Goal: Contribute content: Contribute content

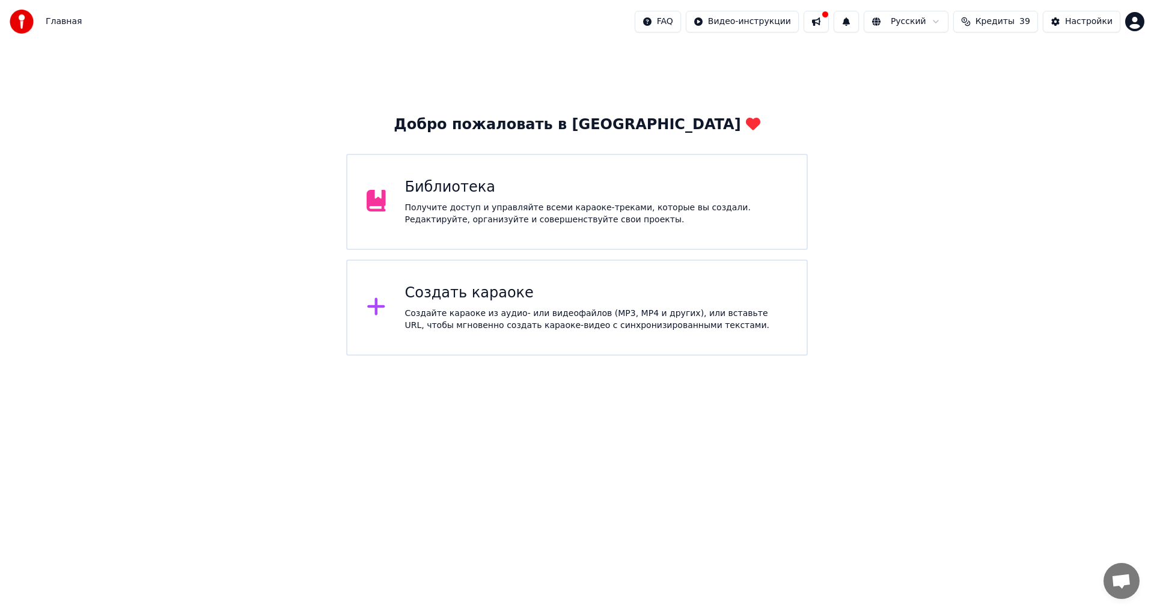
click at [619, 198] on div "Библиотека Получите доступ и управляйте всеми караоке-треками, которые вы созда…" at bounding box center [596, 202] width 383 height 48
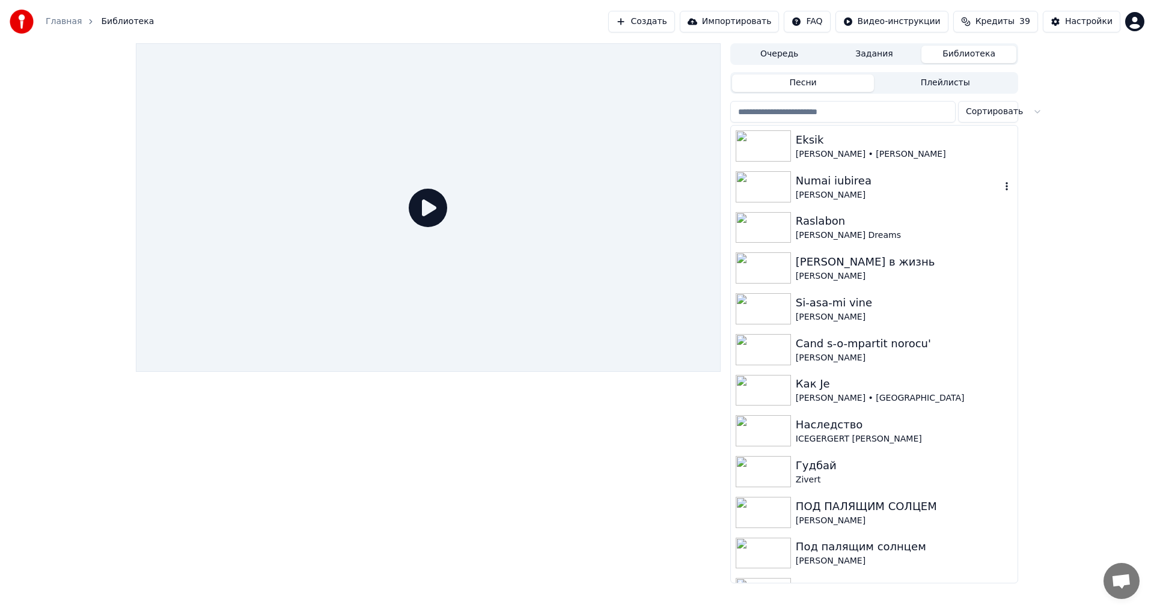
click at [908, 183] on div "Numai iubirea" at bounding box center [898, 181] width 205 height 17
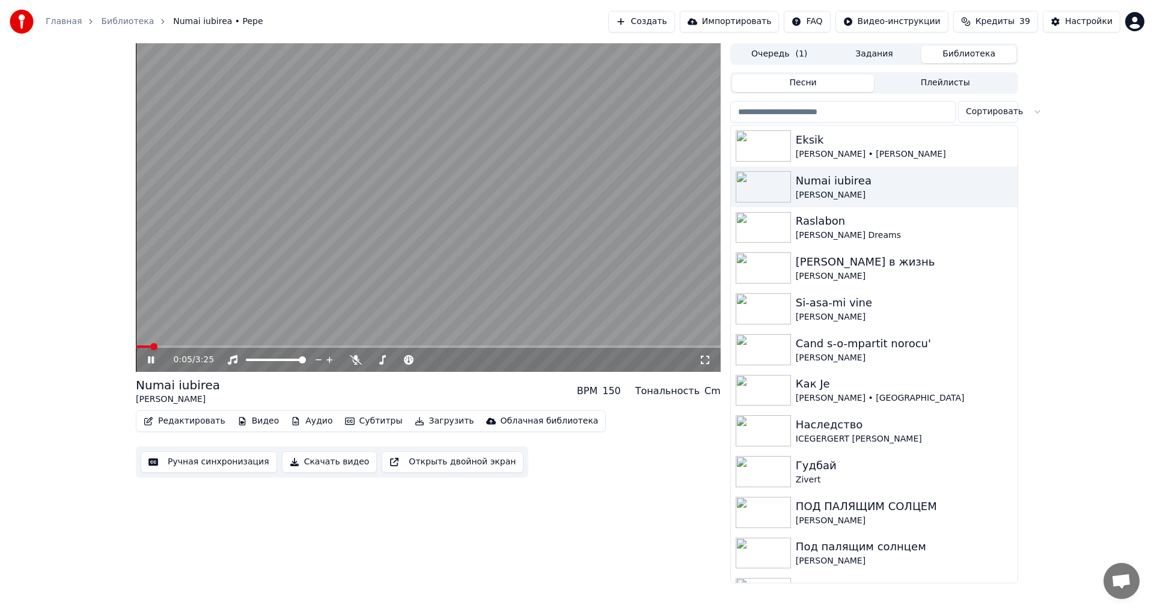
click at [157, 358] on icon at bounding box center [159, 360] width 28 height 10
click at [895, 153] on div "[PERSON_NAME] • [PERSON_NAME]" at bounding box center [898, 154] width 205 height 12
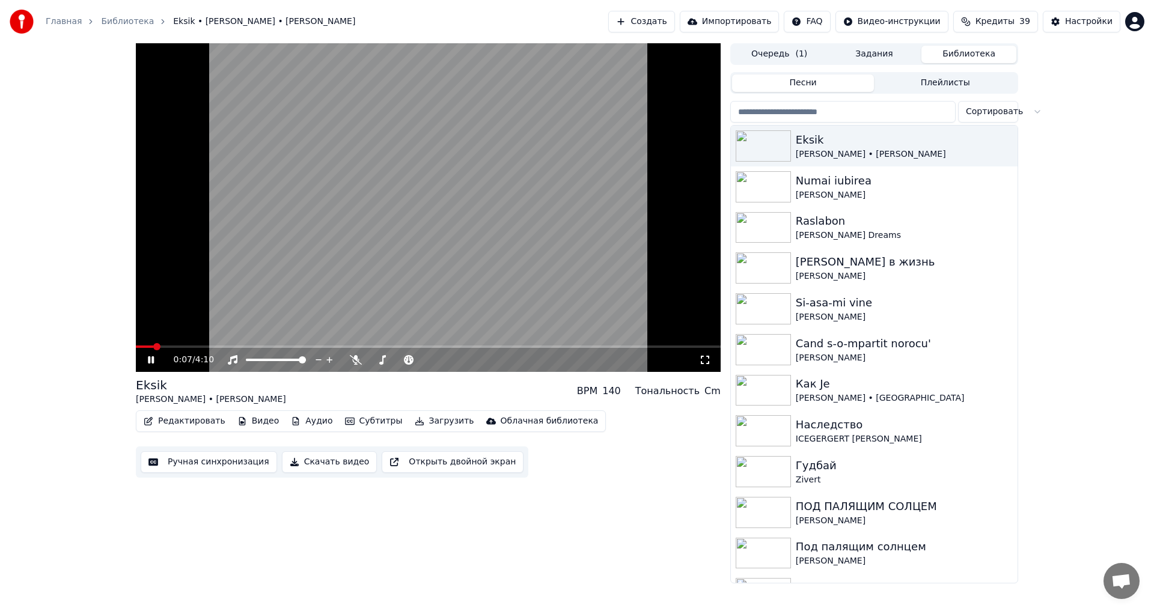
click at [148, 359] on icon at bounding box center [151, 359] width 6 height 7
click at [430, 424] on button "Загрузить" at bounding box center [444, 421] width 69 height 17
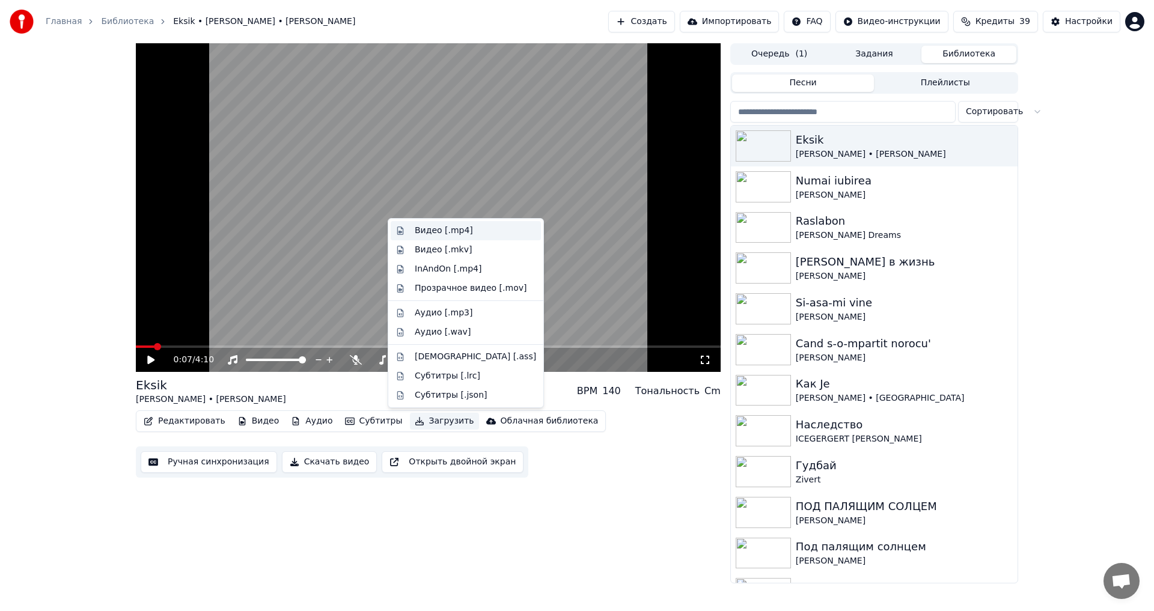
click at [446, 231] on div "Видео [.mp4]" at bounding box center [444, 231] width 58 height 12
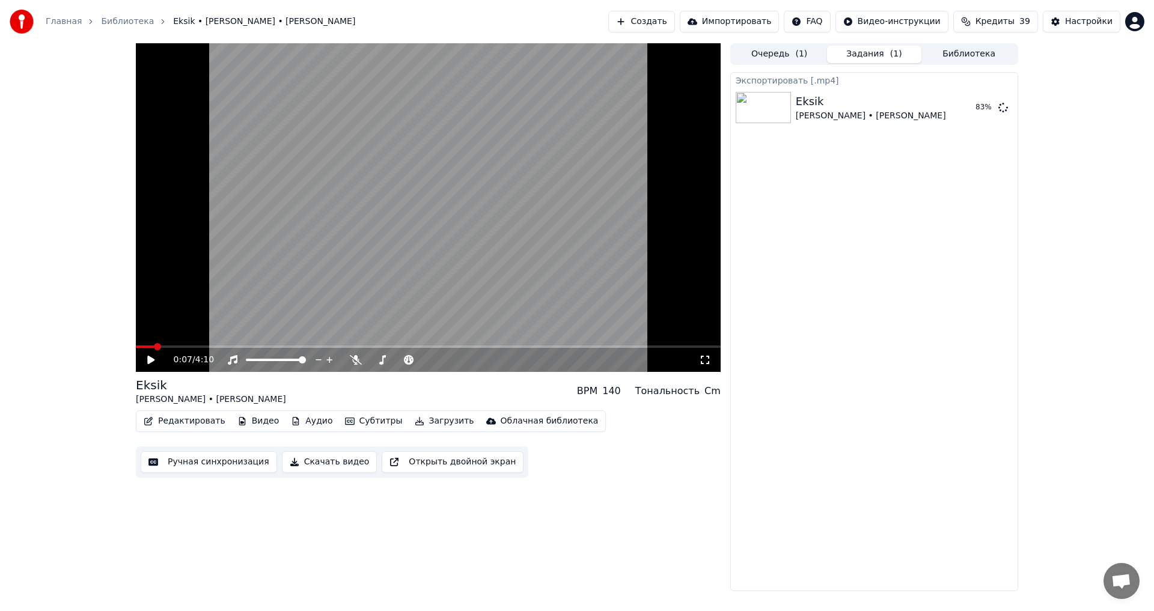
click at [966, 58] on button "Библиотека" at bounding box center [969, 54] width 95 height 17
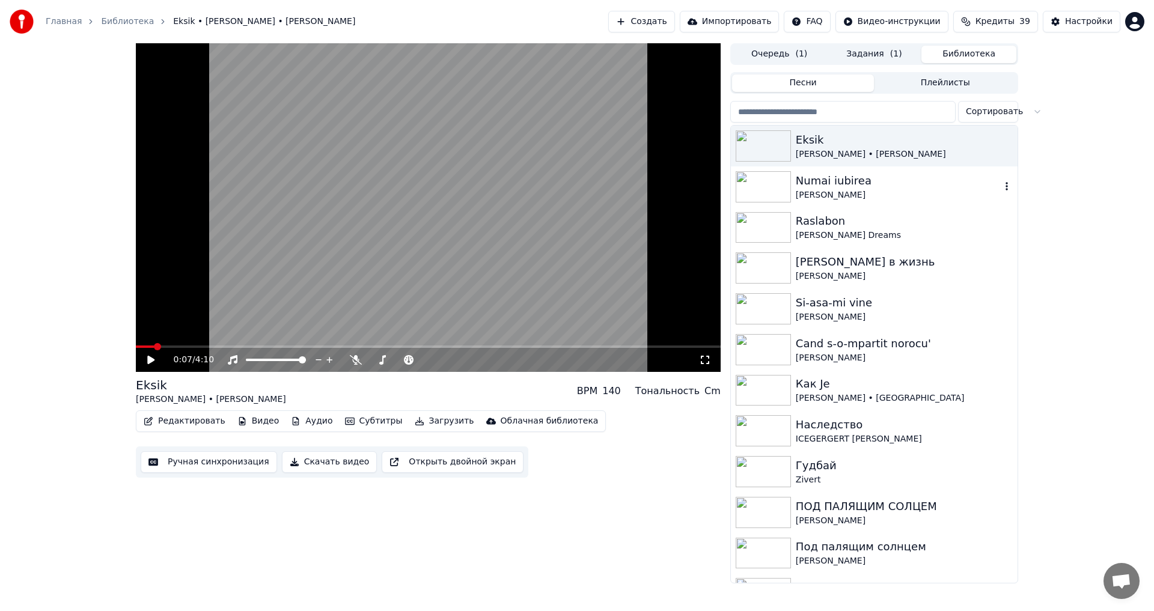
click at [861, 187] on div "Numai iubirea" at bounding box center [898, 181] width 205 height 17
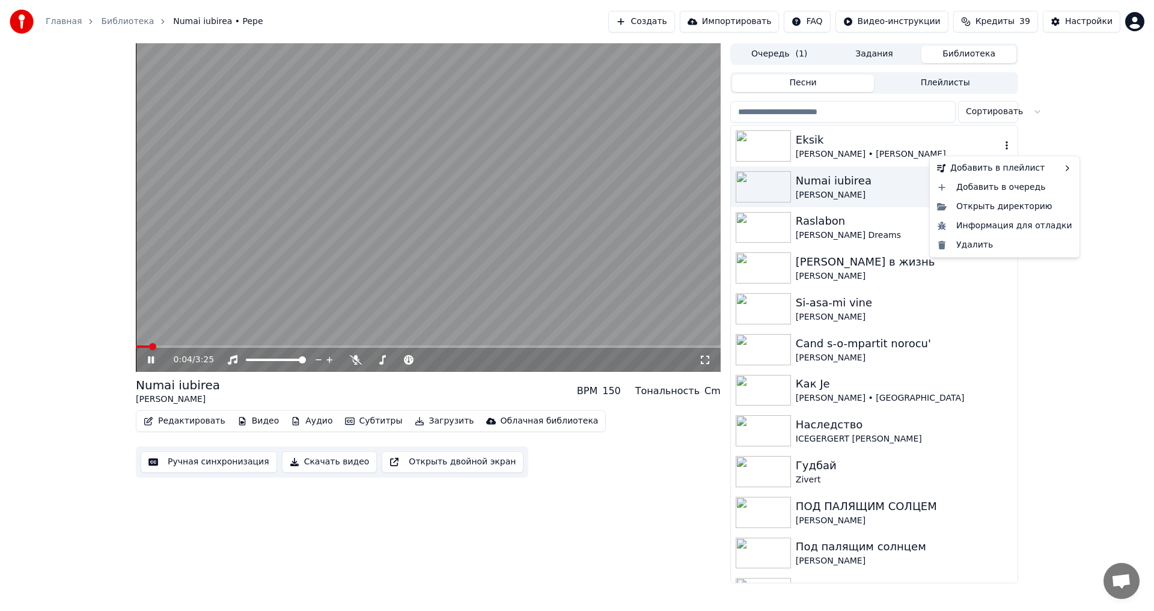
click at [1001, 145] on icon "button" at bounding box center [1007, 146] width 12 height 10
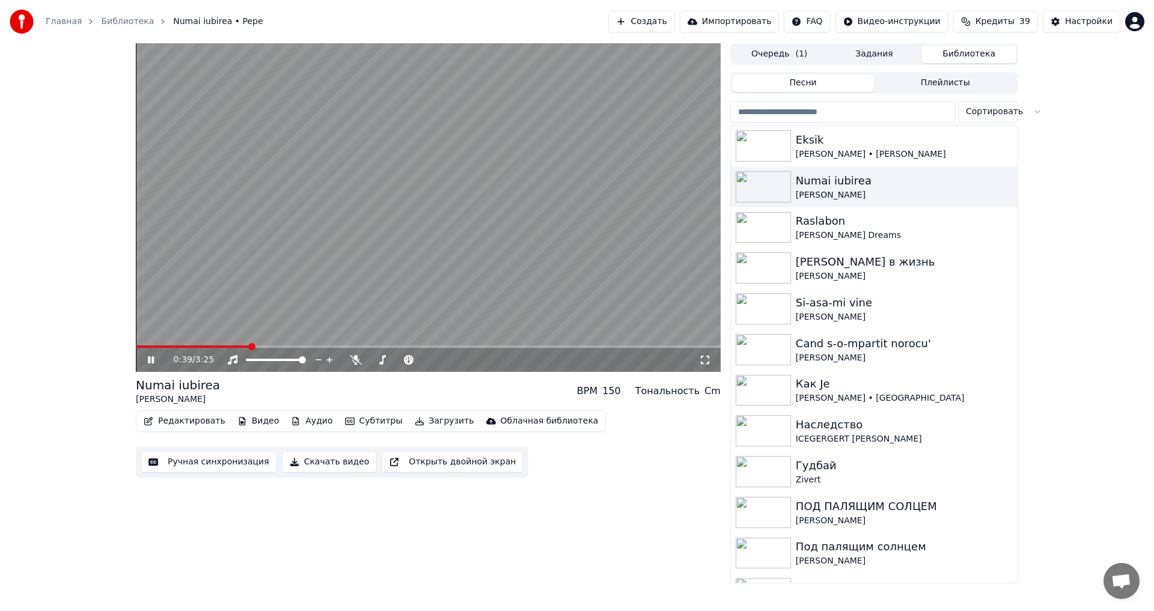
click at [665, 485] on div "0:39 / 3:25 Numai iubirea [PERSON_NAME] BPM 150 Тональность Cm Редактировать Ви…" at bounding box center [428, 313] width 585 height 540
click at [429, 364] on span at bounding box center [425, 359] width 7 height 7
click at [182, 417] on button "Редактировать" at bounding box center [184, 421] width 91 height 17
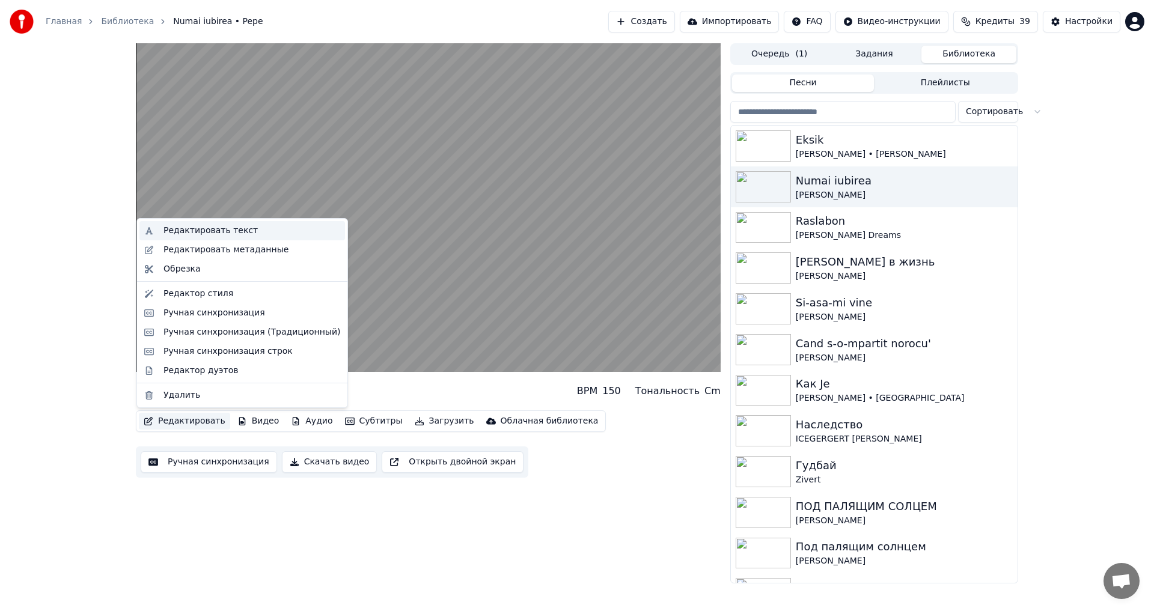
click at [237, 231] on div "Редактировать текст" at bounding box center [211, 231] width 94 height 12
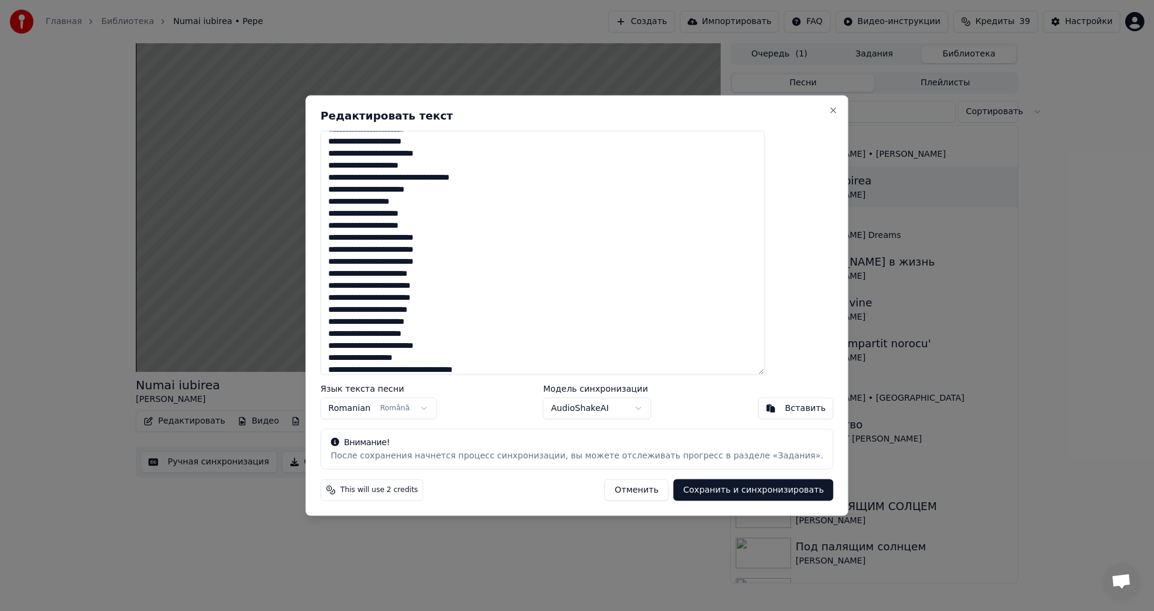
scroll to position [246, 0]
click at [829, 109] on button "Close" at bounding box center [834, 110] width 10 height 10
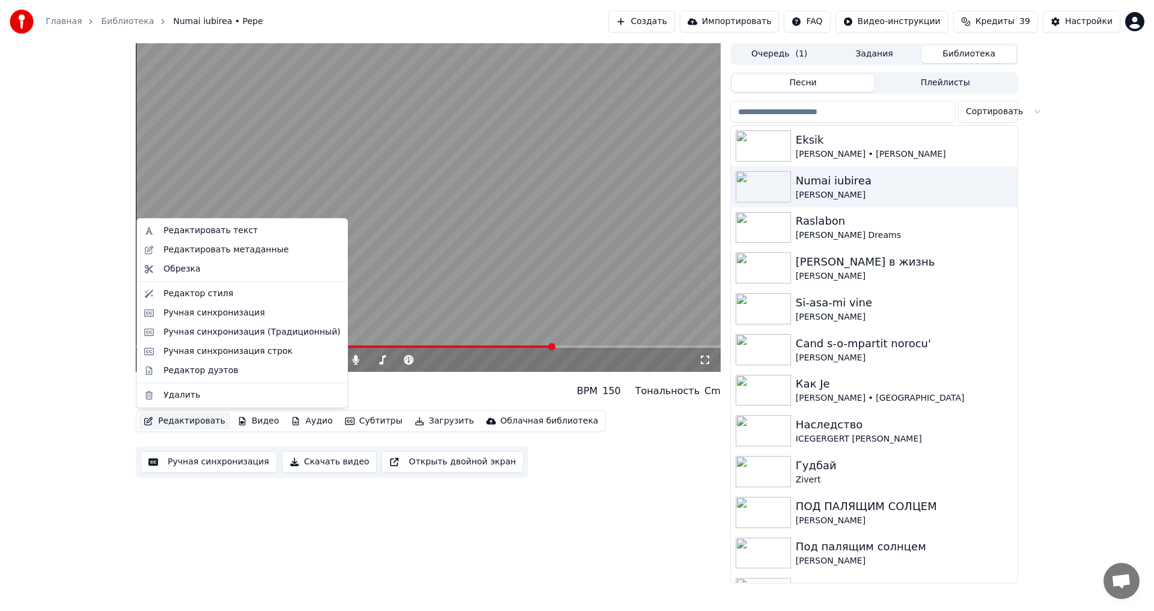
click at [195, 418] on button "Редактировать" at bounding box center [184, 421] width 91 height 17
click at [281, 328] on div "Ручная синхронизация (Традиционный)" at bounding box center [252, 332] width 177 height 12
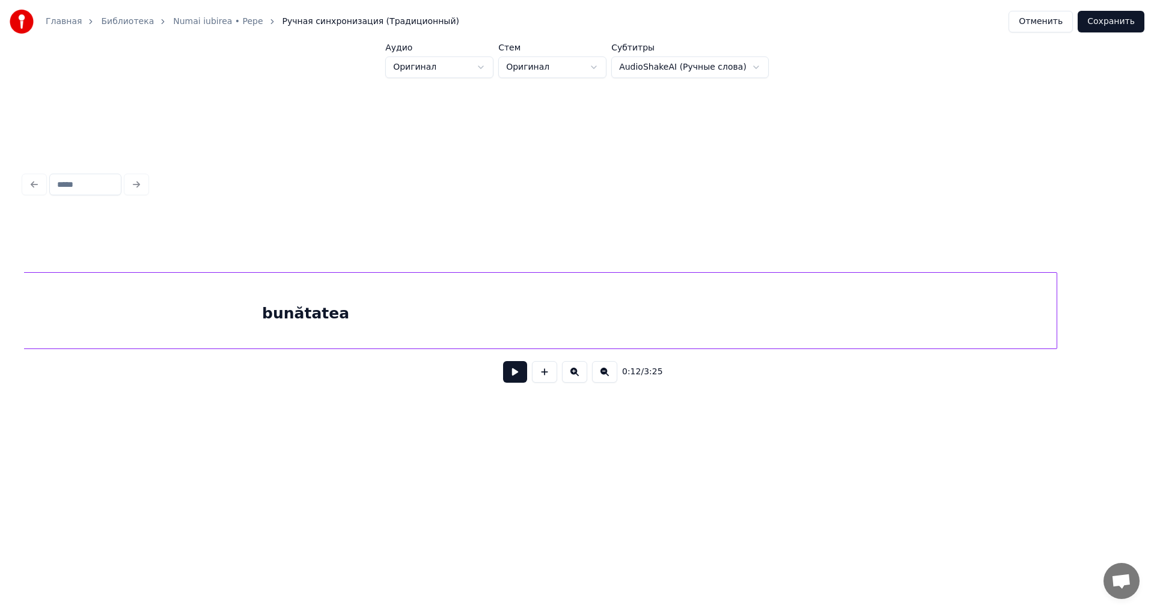
scroll to position [0, 16296]
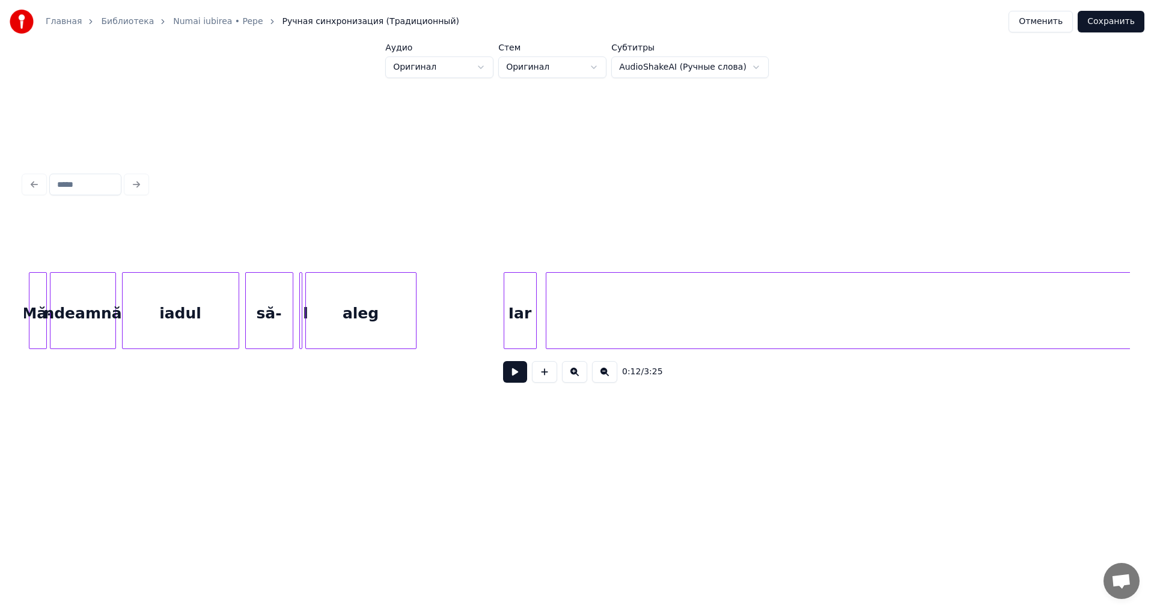
click at [522, 322] on div "Iar" at bounding box center [520, 314] width 32 height 82
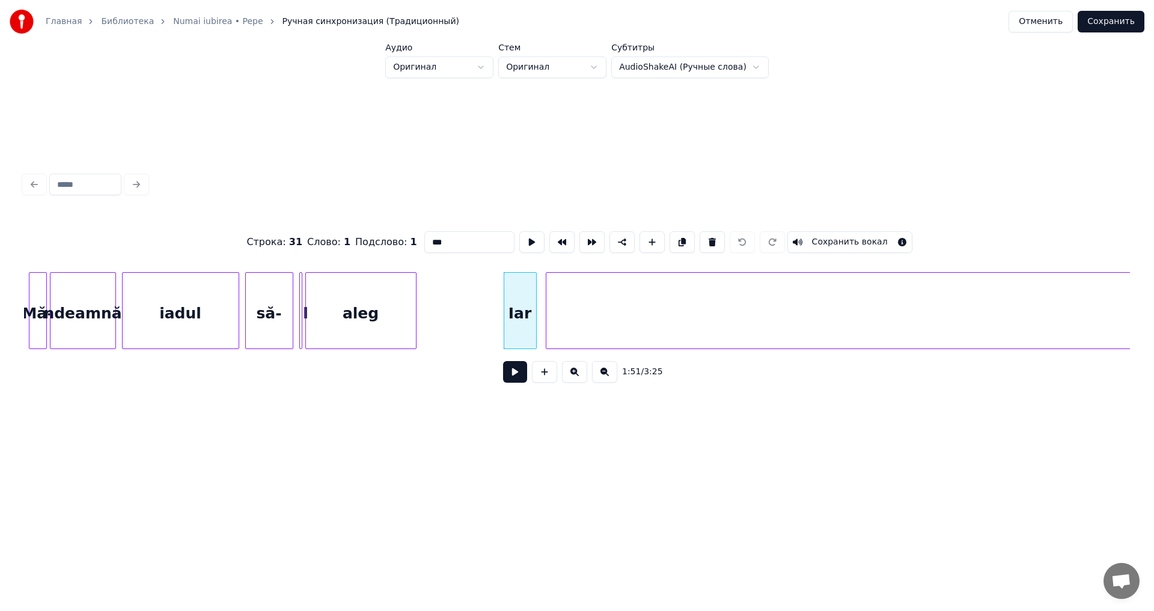
click at [511, 381] on button at bounding box center [515, 372] width 24 height 22
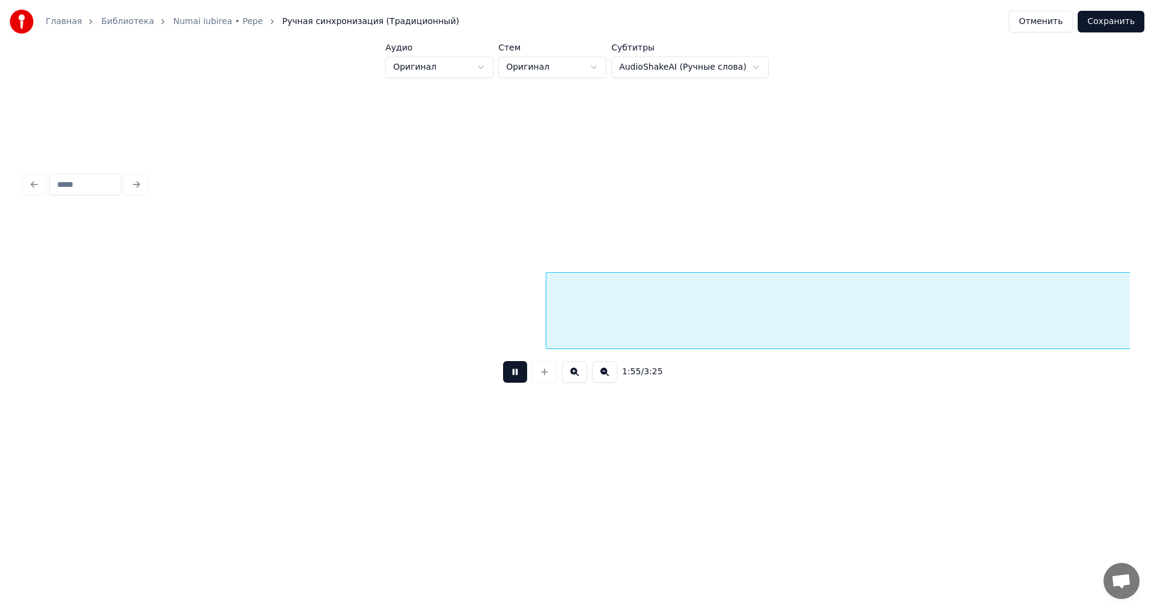
scroll to position [0, 17403]
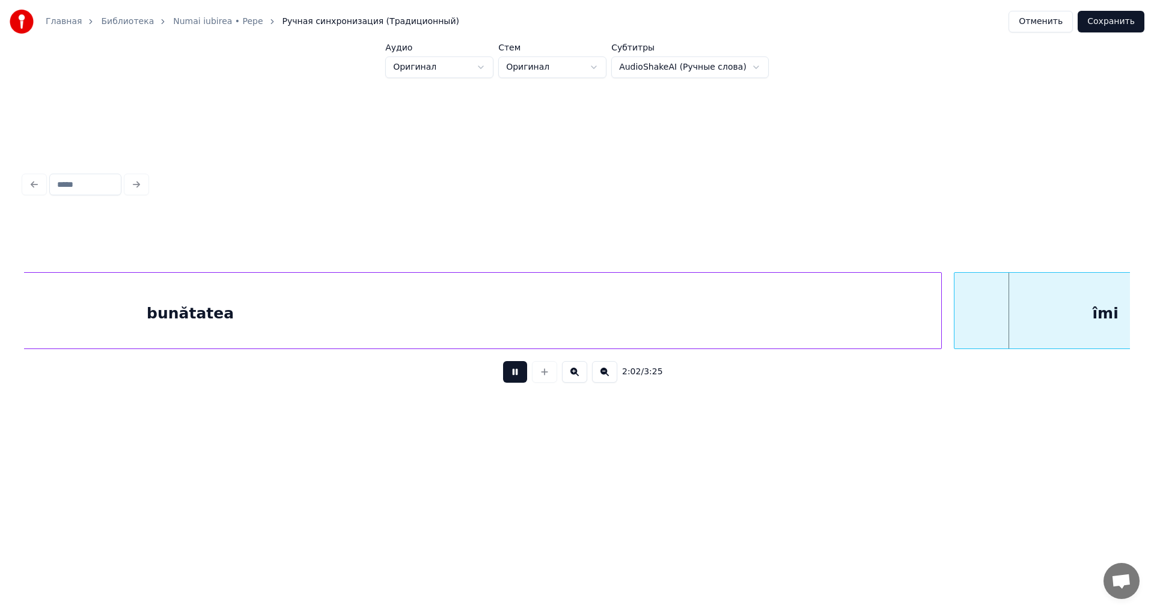
click at [514, 382] on button at bounding box center [515, 372] width 24 height 22
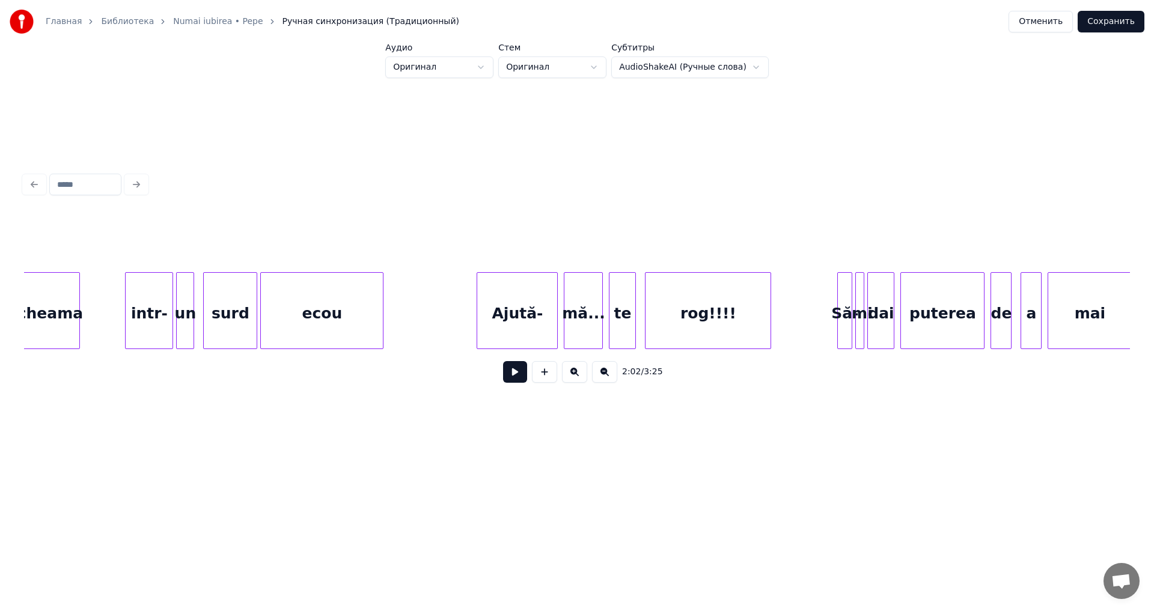
scroll to position [0, 12470]
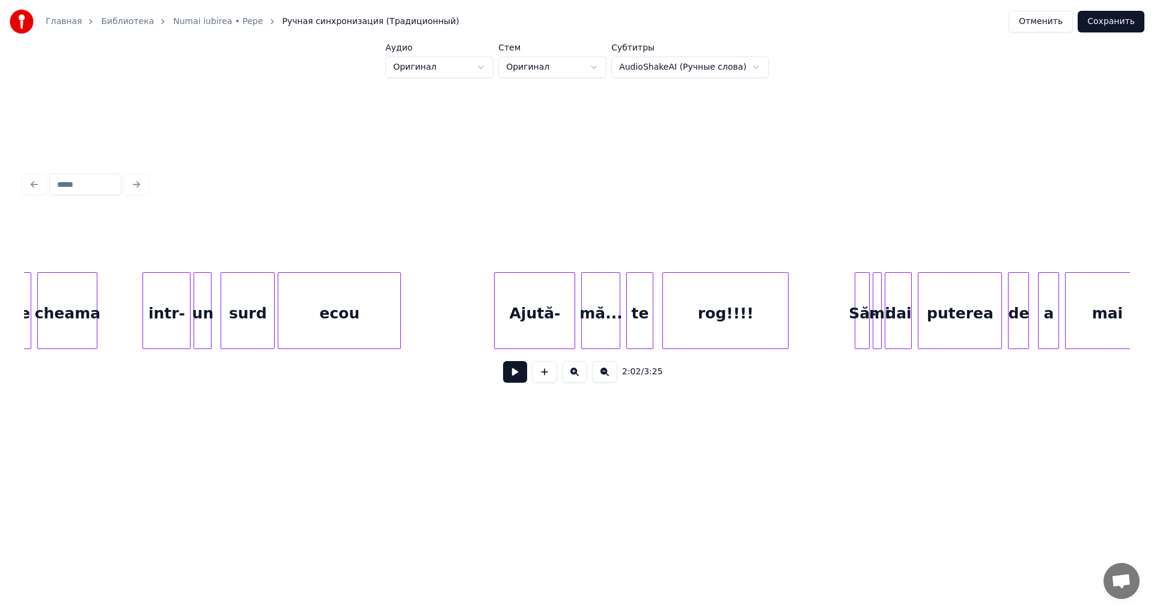
click at [68, 319] on div "cheama" at bounding box center [67, 314] width 59 height 82
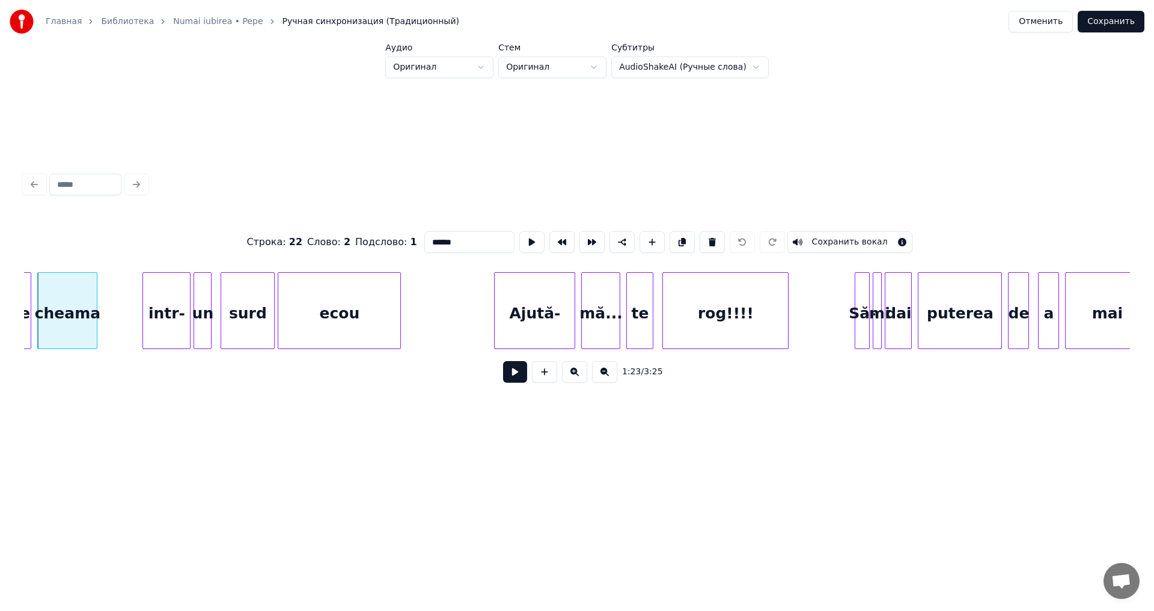
click at [513, 383] on button at bounding box center [515, 372] width 24 height 22
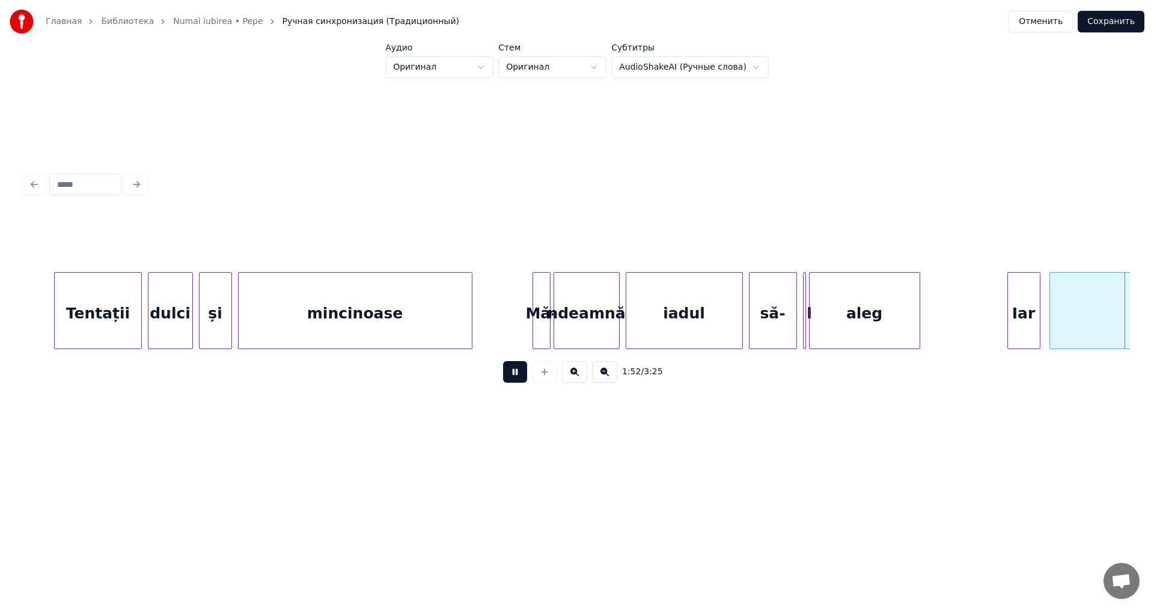
scroll to position [0, 16899]
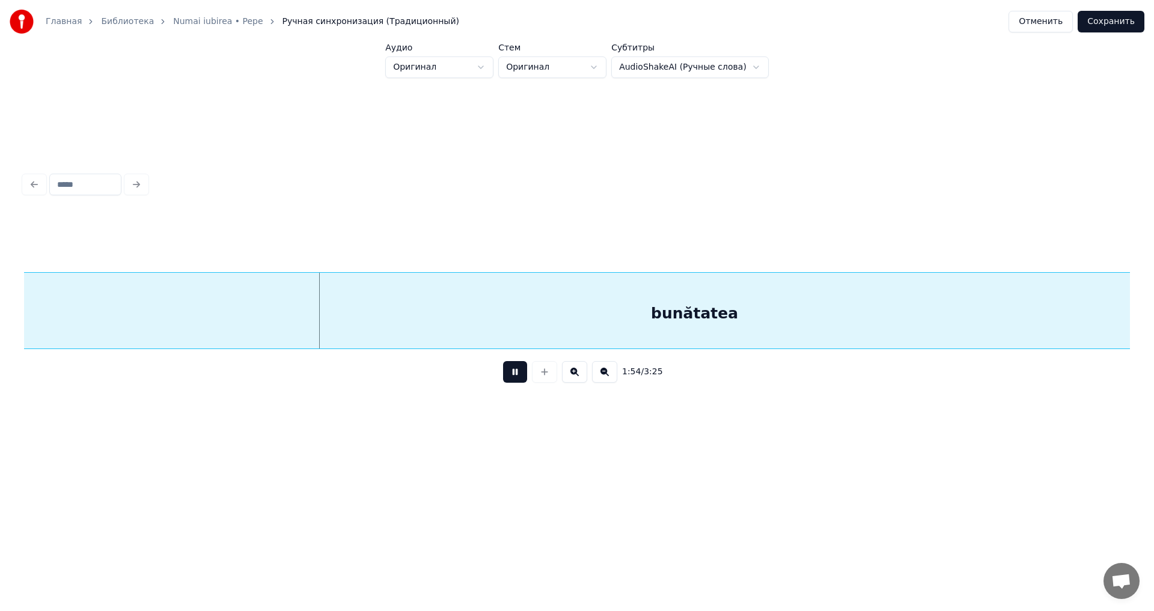
click at [513, 383] on button at bounding box center [515, 372] width 24 height 22
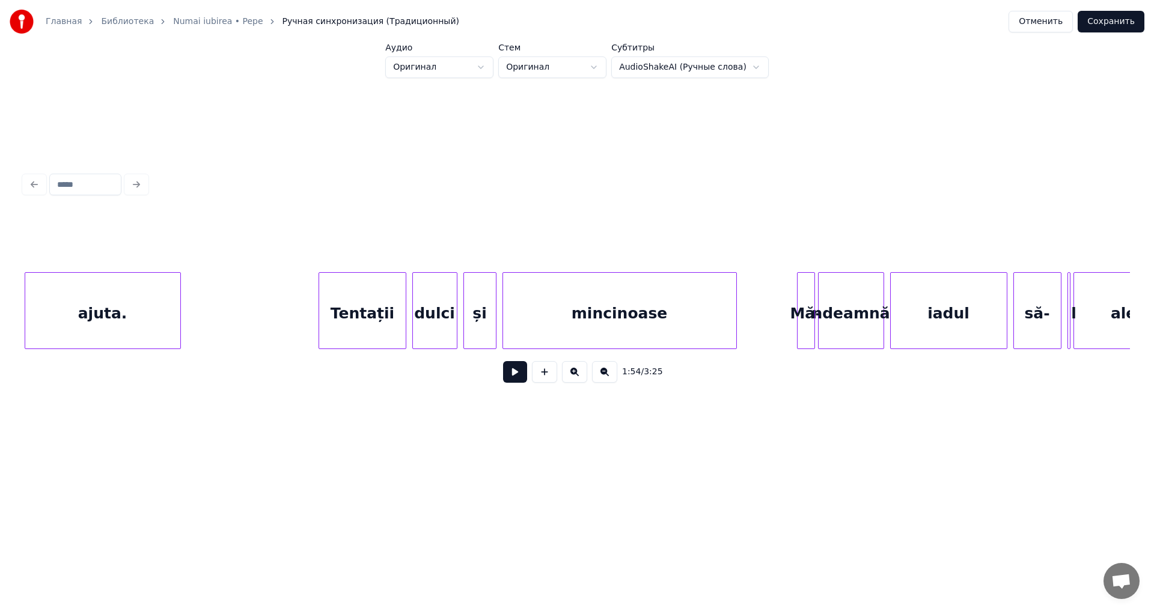
scroll to position [0, 15494]
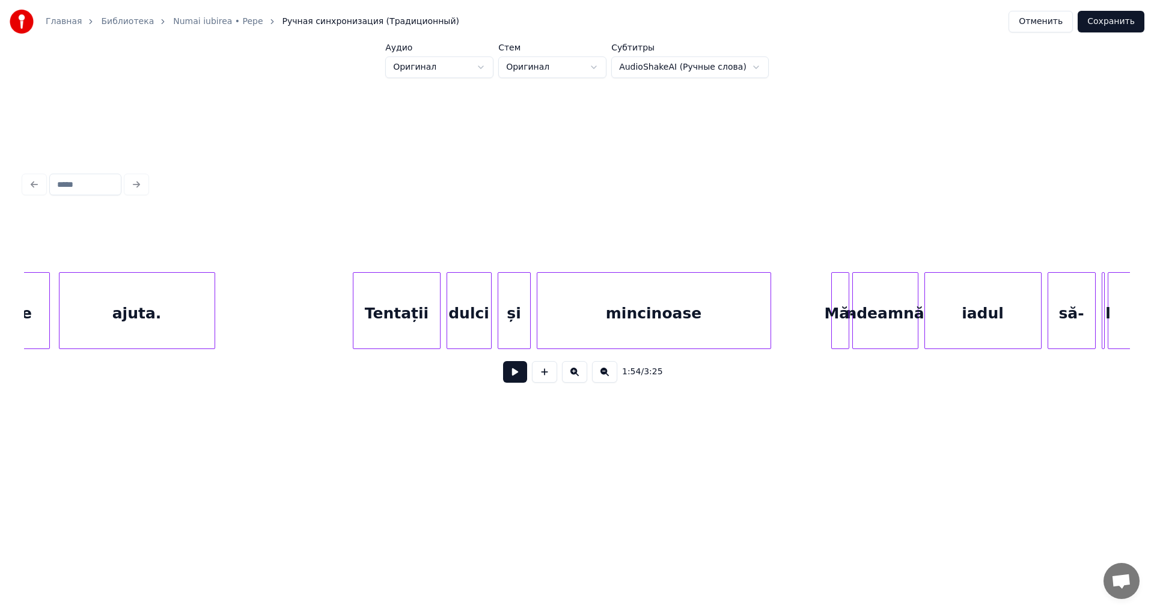
click at [420, 311] on div "Tentații" at bounding box center [396, 314] width 86 height 82
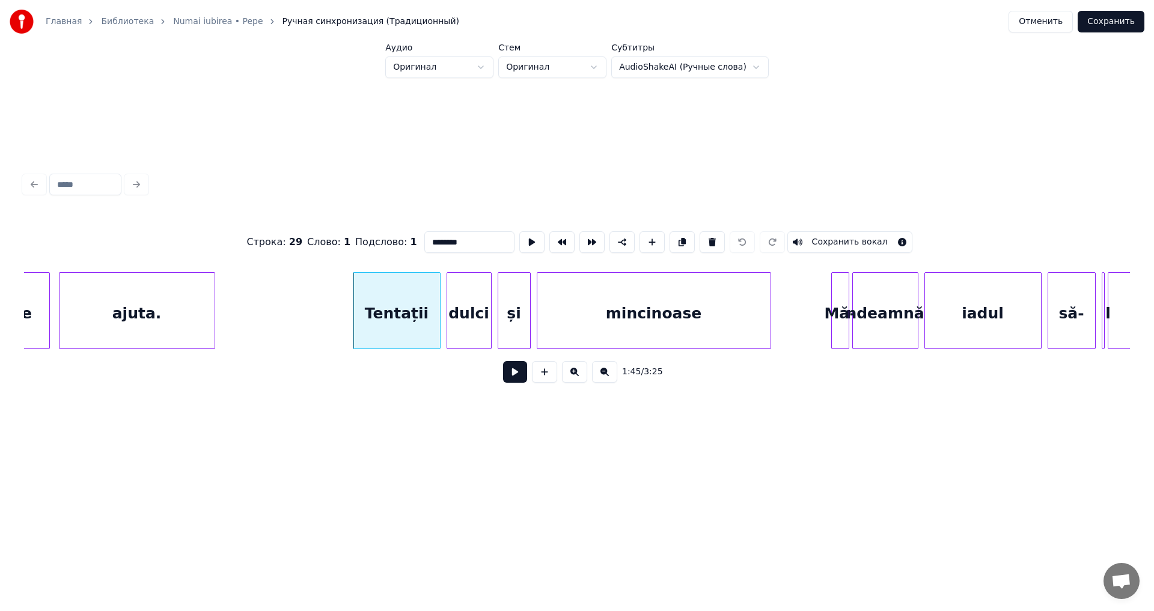
click at [515, 374] on button at bounding box center [515, 372] width 24 height 22
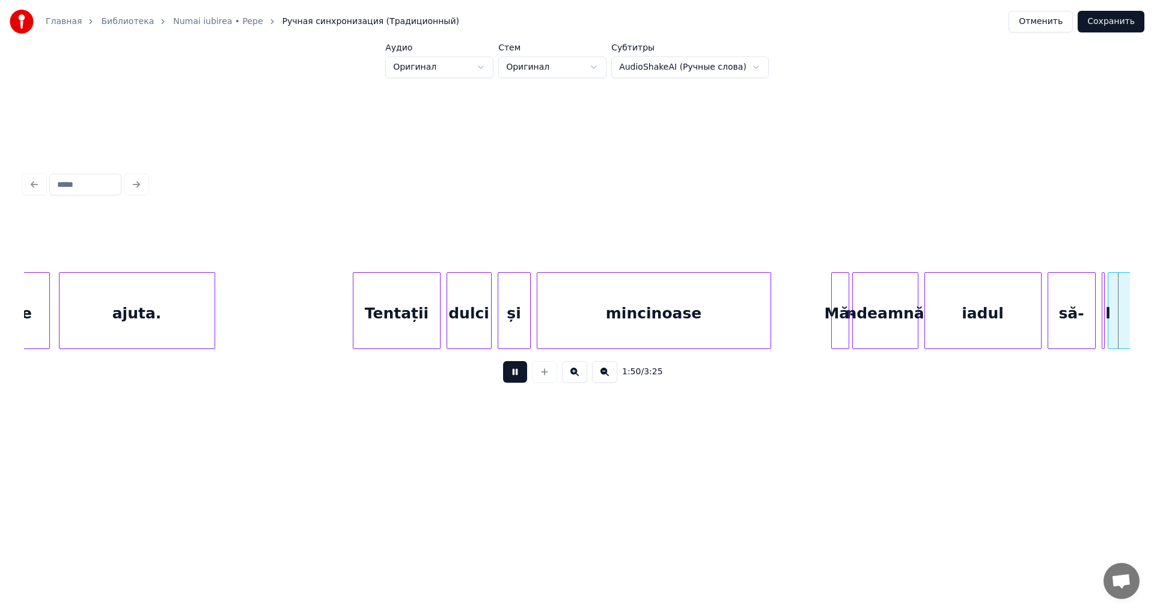
scroll to position [0, 16602]
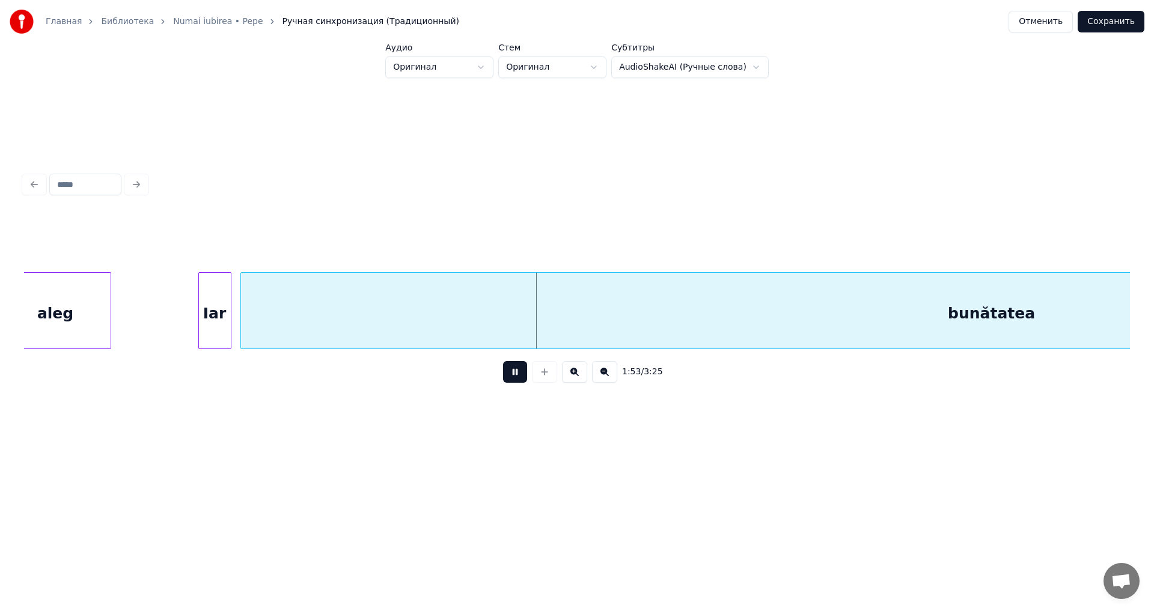
click at [515, 374] on button at bounding box center [515, 372] width 24 height 22
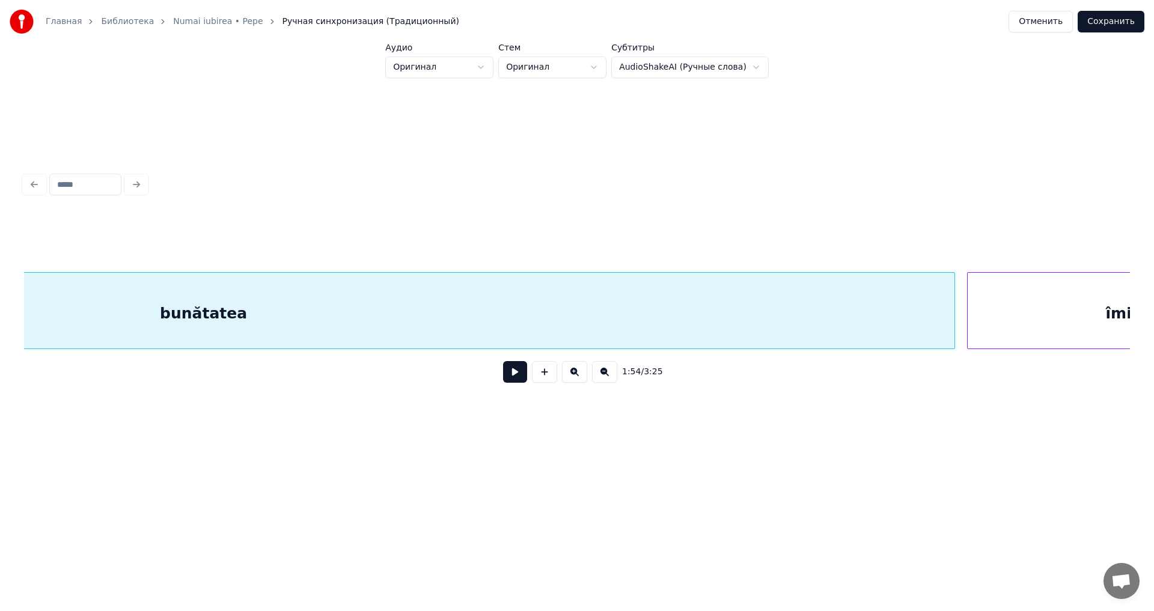
scroll to position [0, 17458]
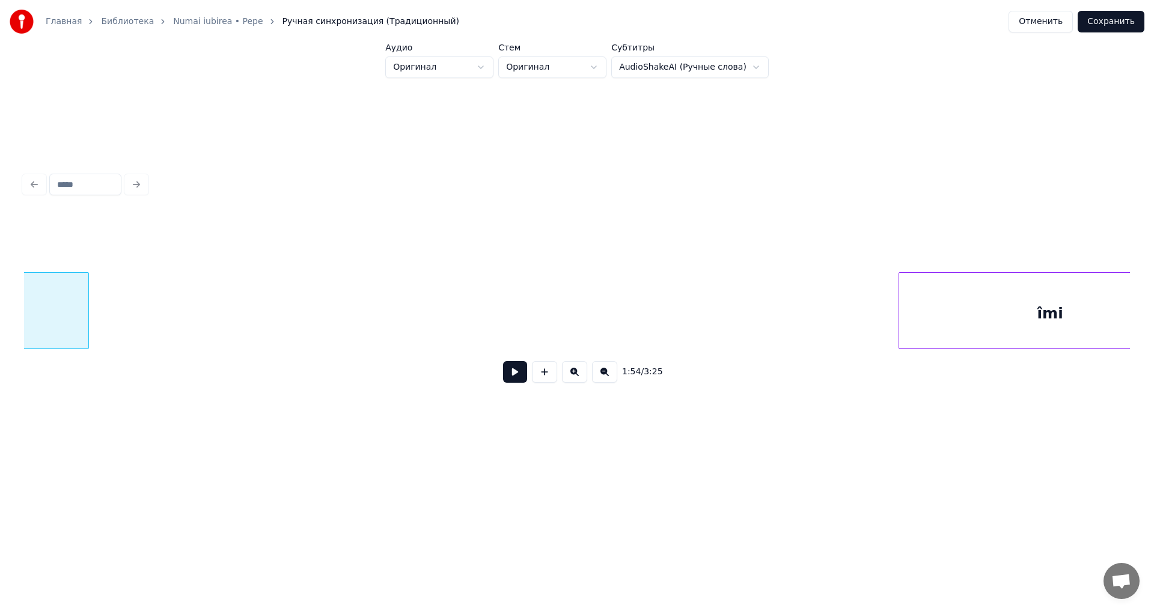
click at [85, 322] on div at bounding box center [87, 311] width 4 height 76
click at [118, 319] on div at bounding box center [120, 311] width 4 height 76
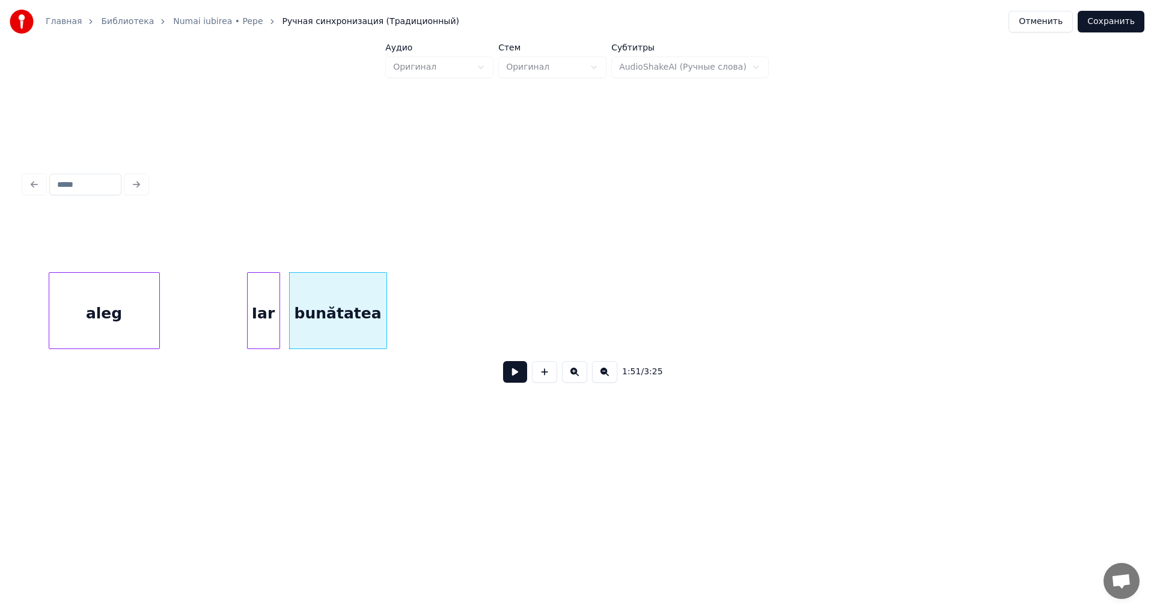
scroll to position [0, 16536]
click at [293, 338] on div at bounding box center [295, 311] width 4 height 76
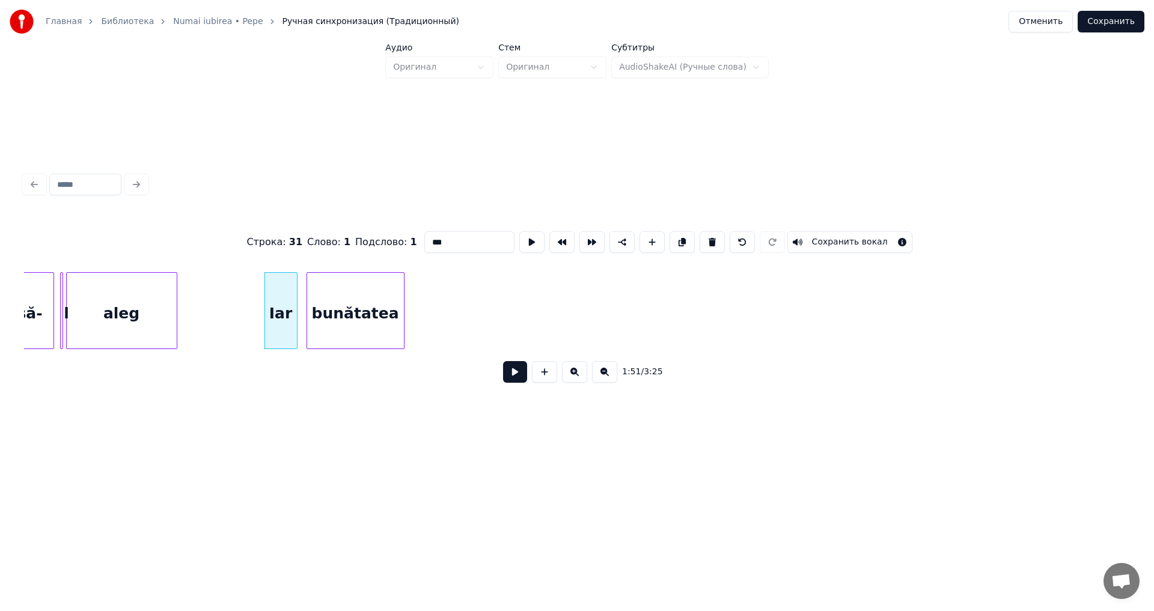
click at [519, 378] on button at bounding box center [515, 372] width 24 height 22
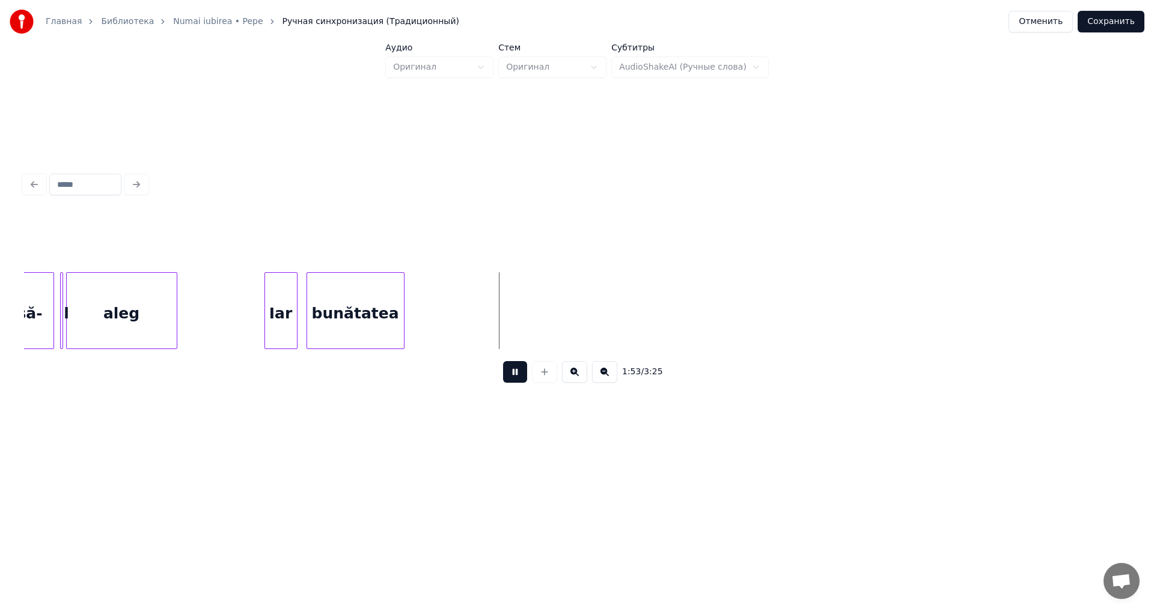
click at [519, 378] on button at bounding box center [515, 372] width 24 height 22
click at [512, 380] on button at bounding box center [515, 372] width 24 height 22
click at [335, 329] on div "bunătatea" at bounding box center [355, 314] width 97 height 82
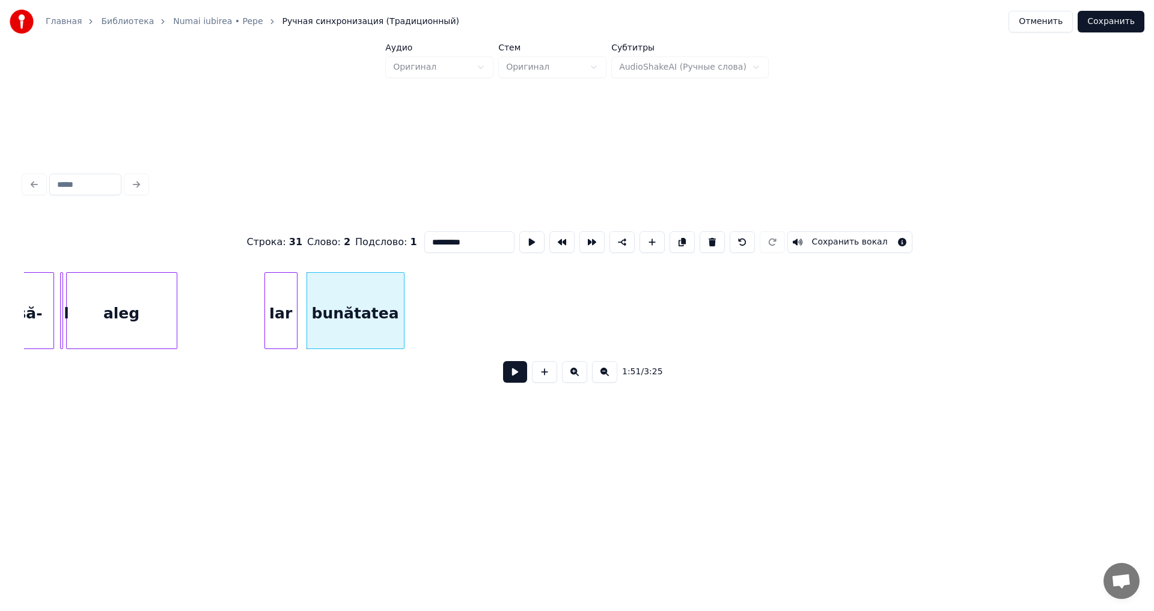
click at [276, 335] on div "Iar" at bounding box center [281, 314] width 32 height 82
type input "***"
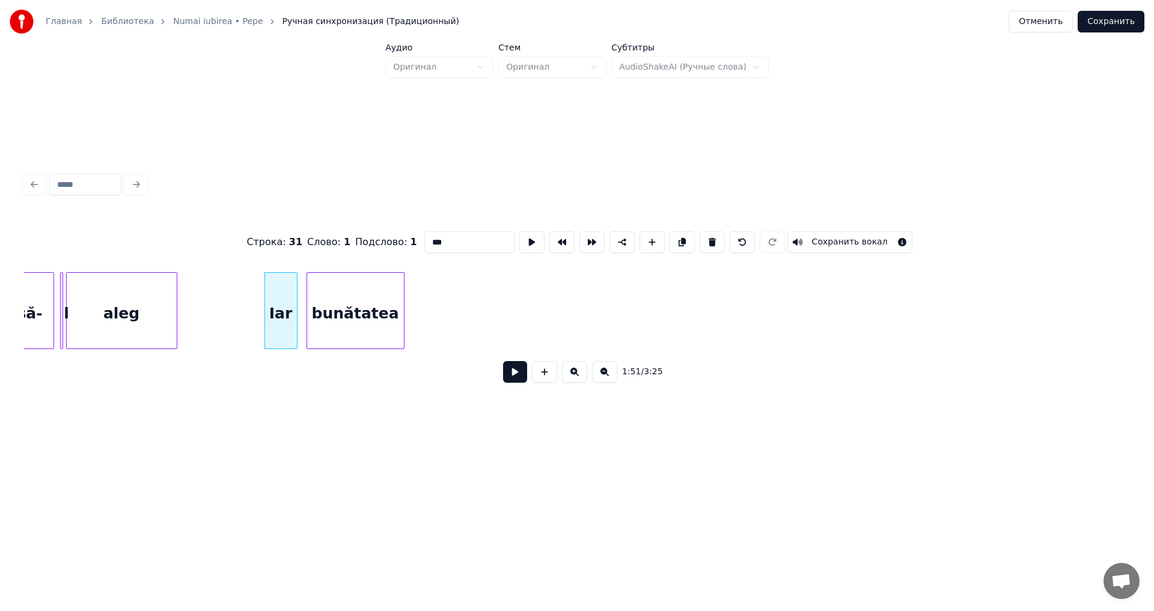
click at [519, 381] on button at bounding box center [515, 372] width 24 height 22
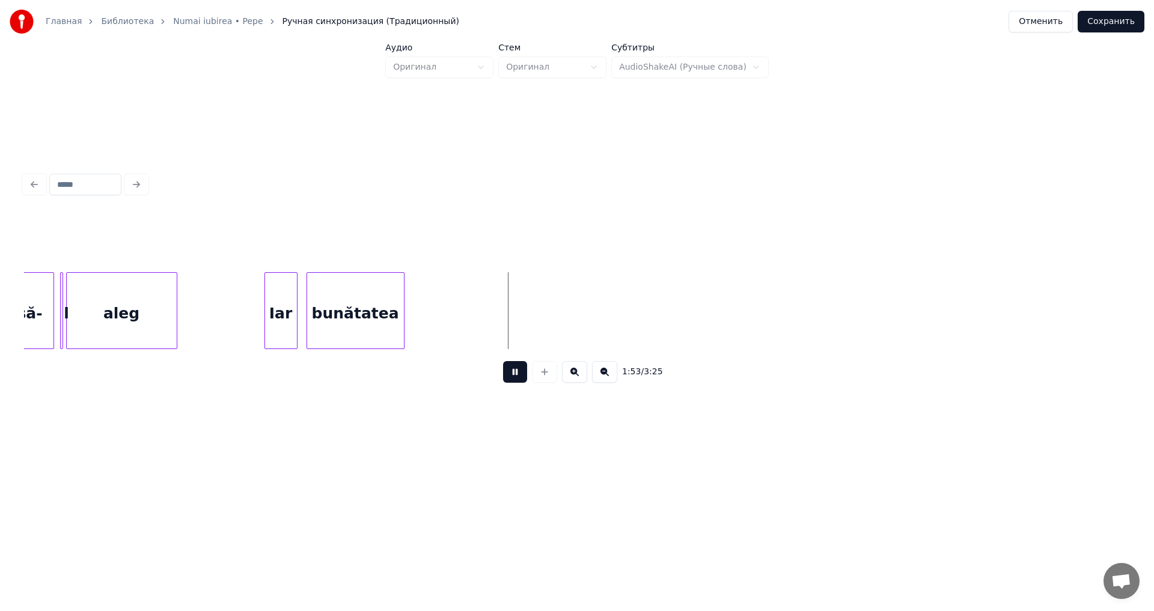
click at [519, 382] on button at bounding box center [515, 372] width 24 height 22
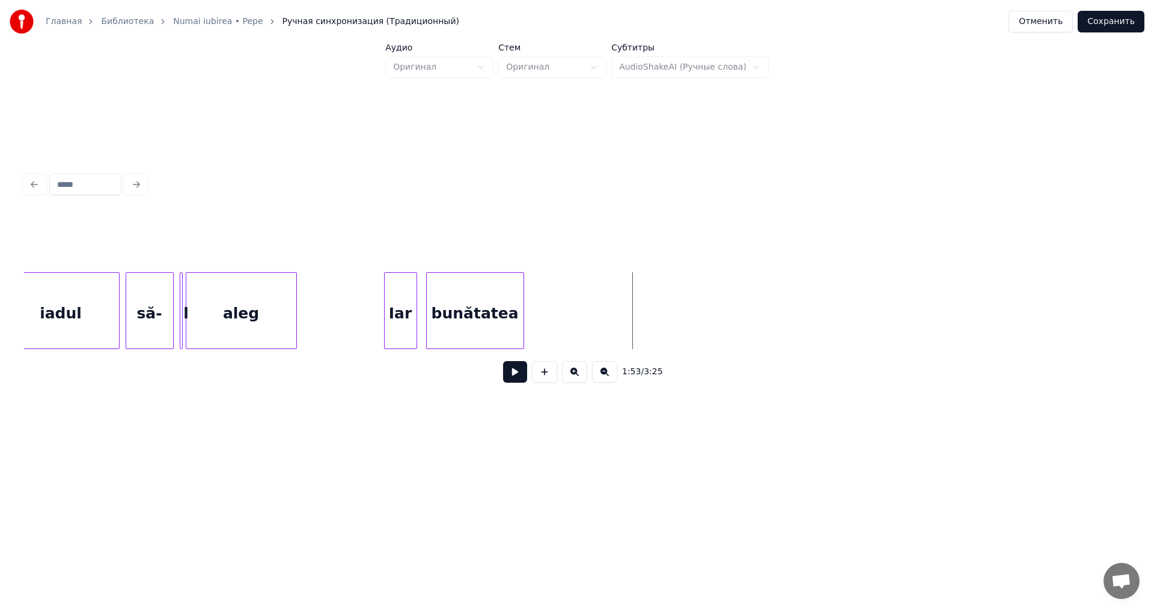
scroll to position [0, 16365]
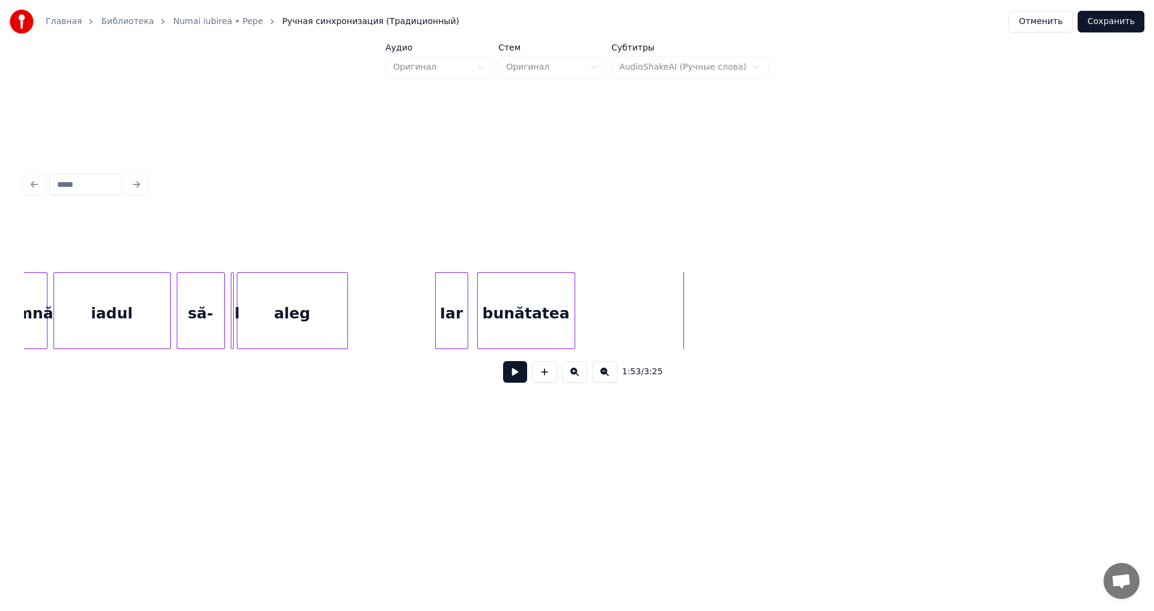
click at [516, 341] on div "bunătatea" at bounding box center [526, 314] width 97 height 82
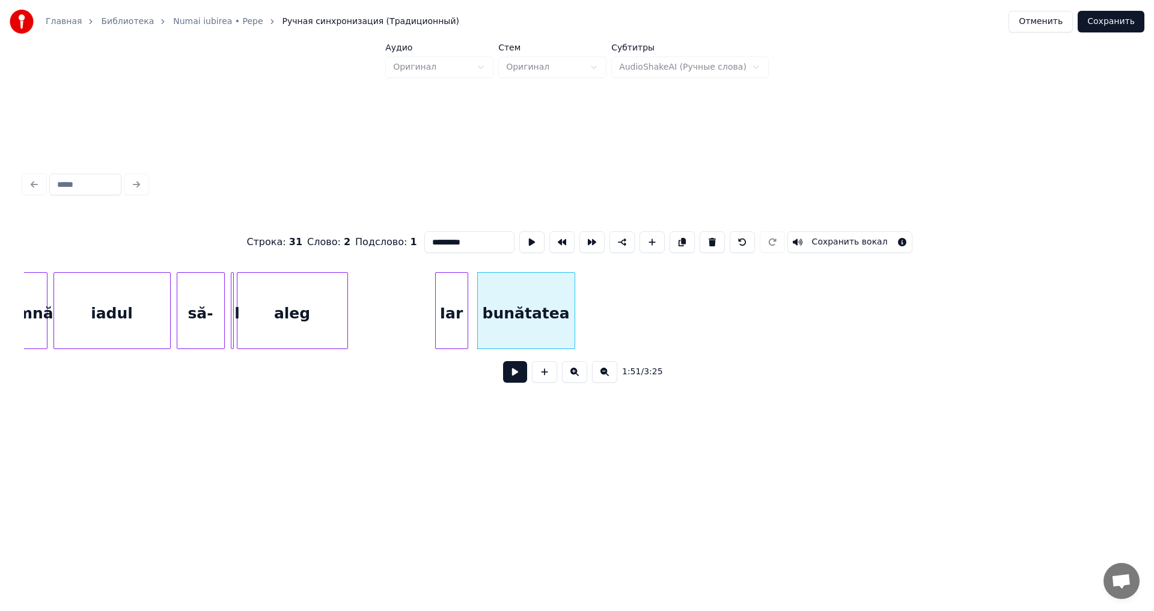
click at [515, 383] on button at bounding box center [515, 372] width 24 height 22
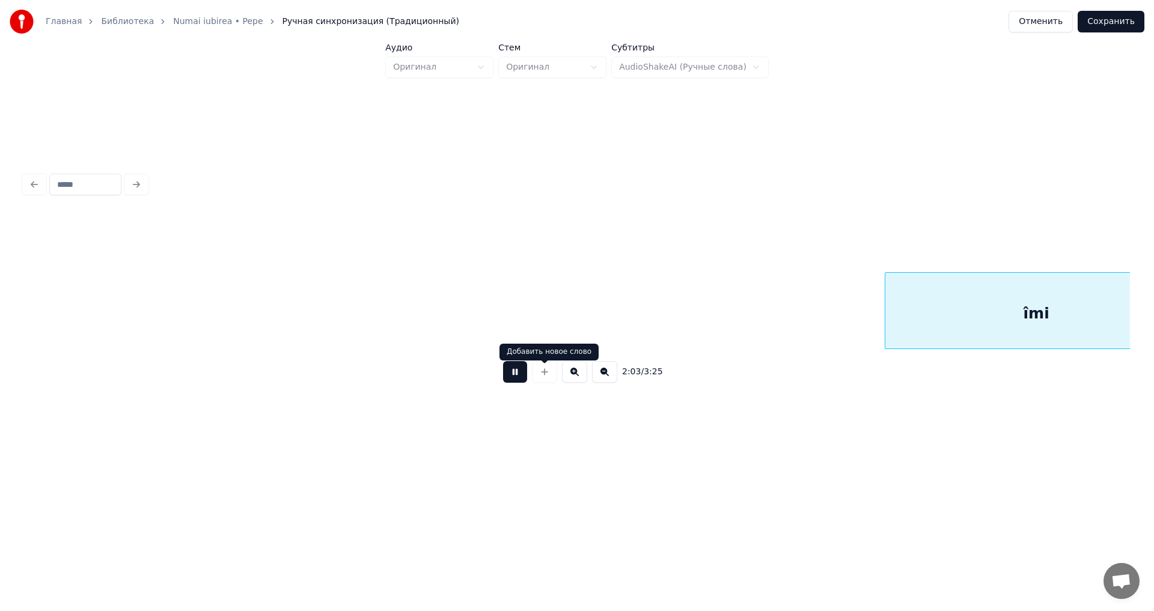
scroll to position [0, 18578]
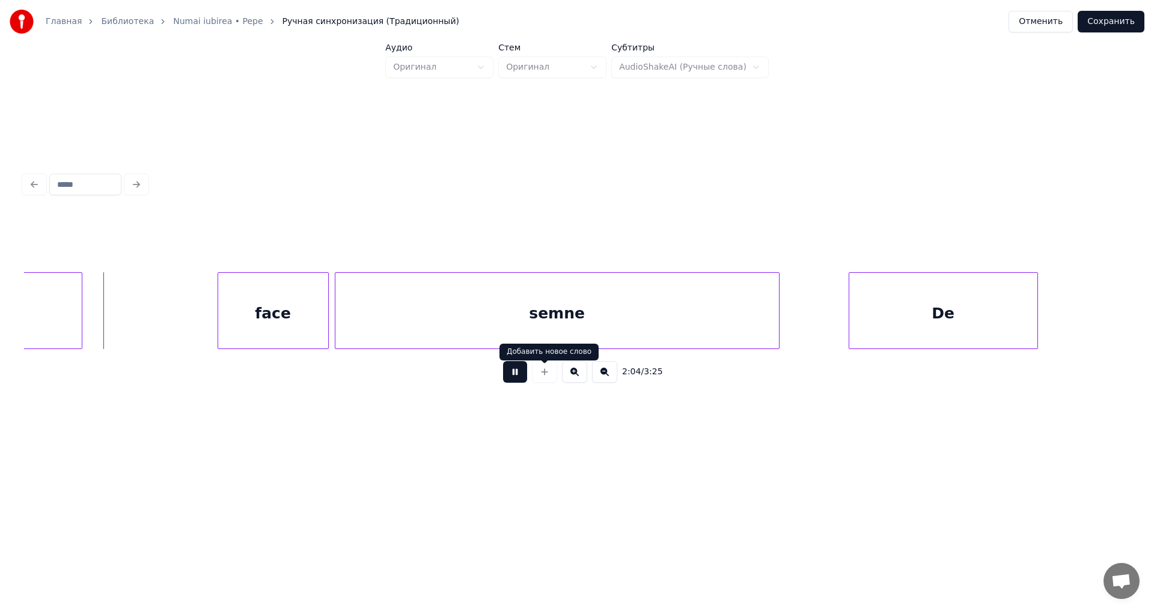
click at [517, 379] on button at bounding box center [515, 372] width 24 height 22
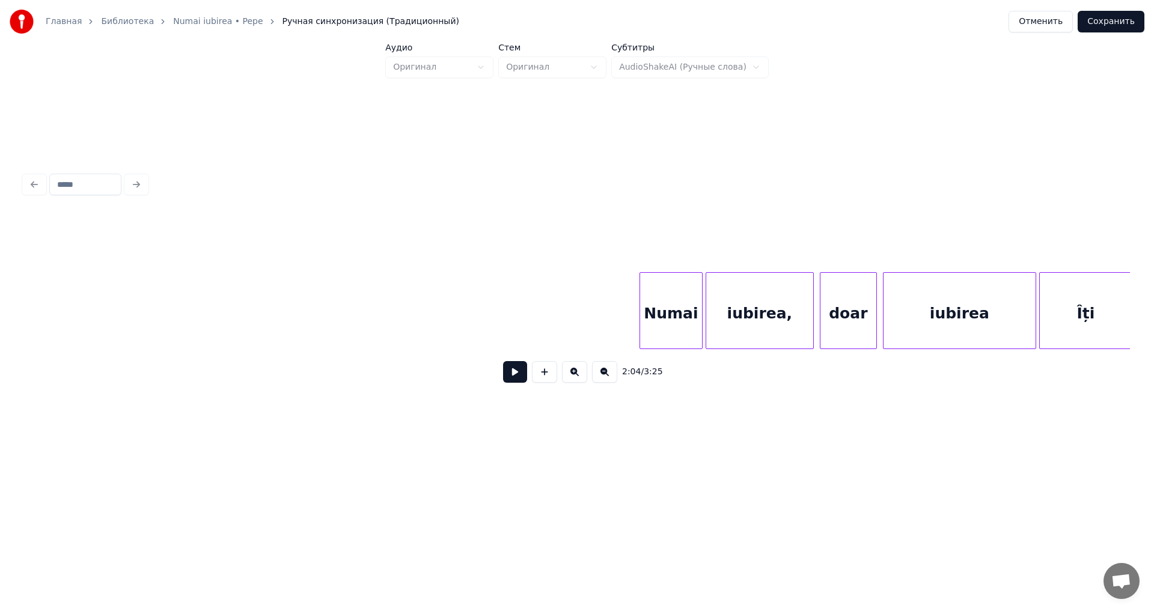
click at [687, 311] on div "Numai" at bounding box center [671, 314] width 62 height 82
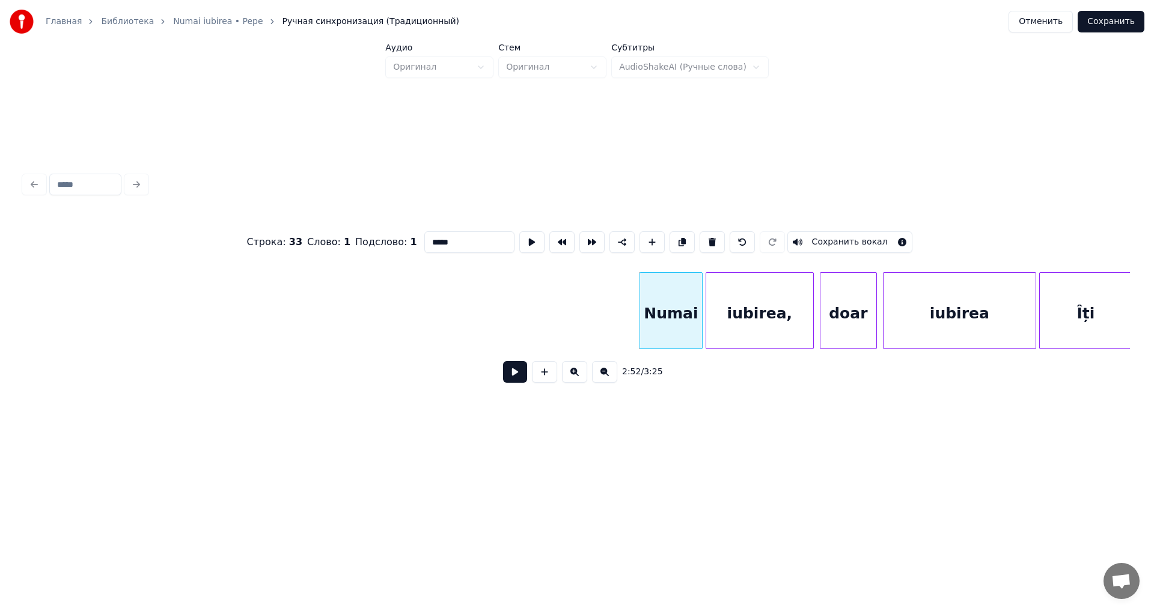
click at [514, 381] on button at bounding box center [515, 372] width 24 height 22
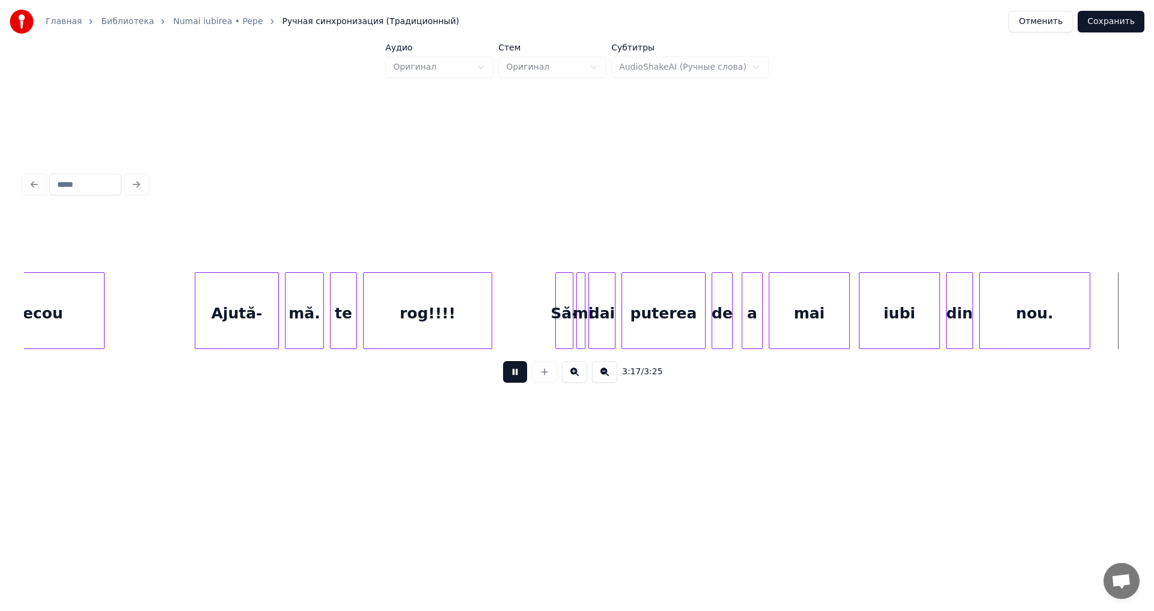
scroll to position [0, 29740]
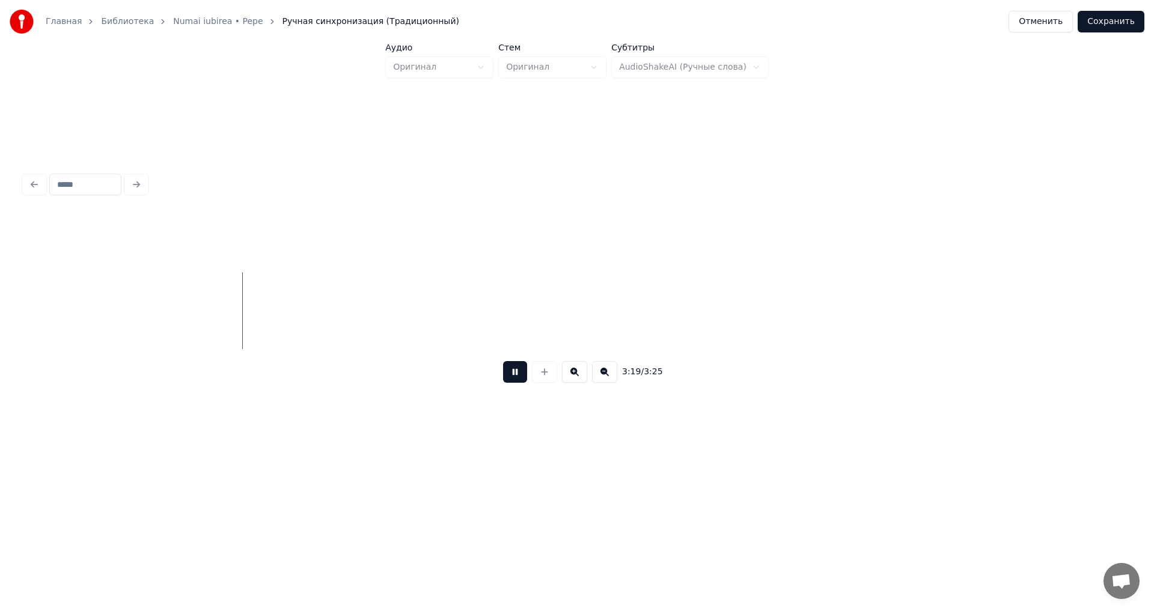
click at [514, 381] on button at bounding box center [515, 372] width 24 height 22
click at [1066, 19] on button "Отменить" at bounding box center [1041, 22] width 64 height 22
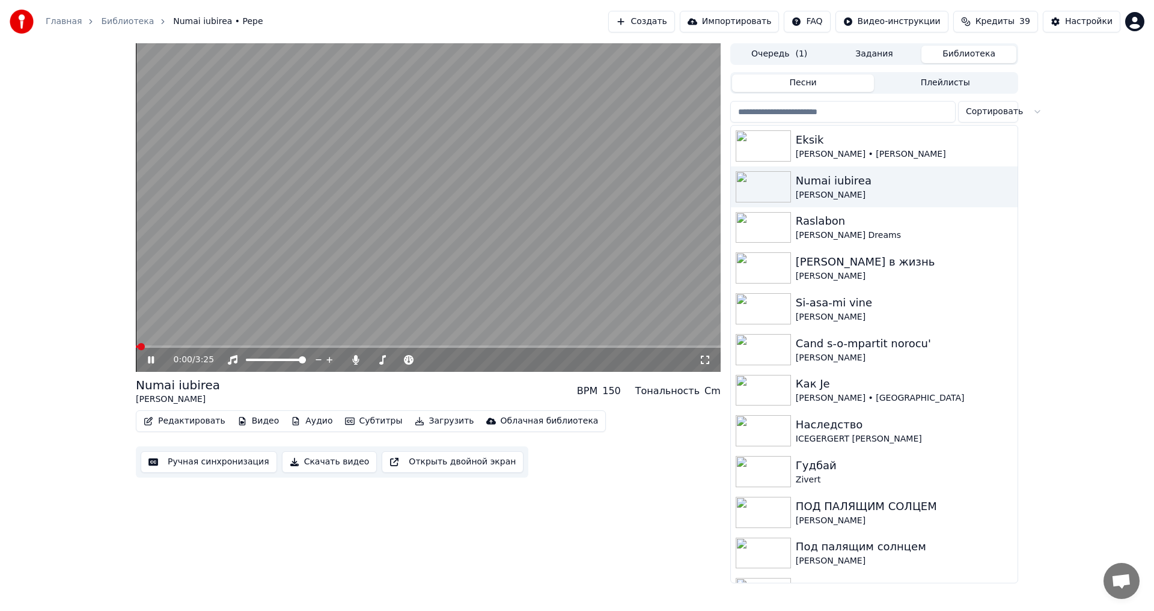
click at [151, 358] on icon at bounding box center [159, 360] width 28 height 10
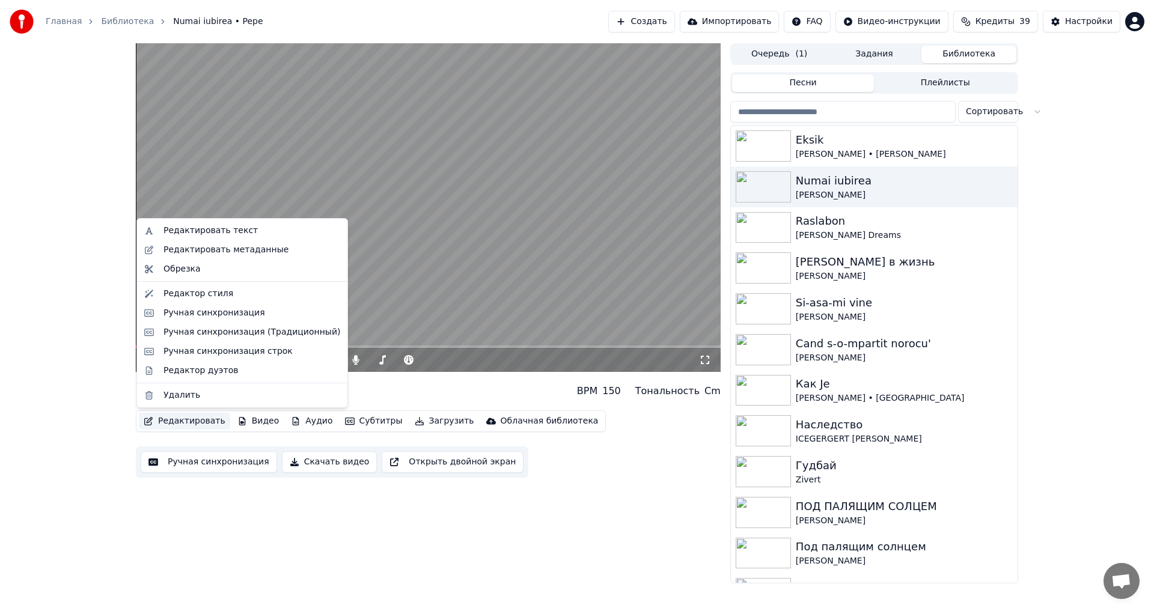
click at [179, 424] on button "Редактировать" at bounding box center [184, 421] width 91 height 17
click at [229, 236] on div "Редактировать текст" at bounding box center [211, 231] width 94 height 12
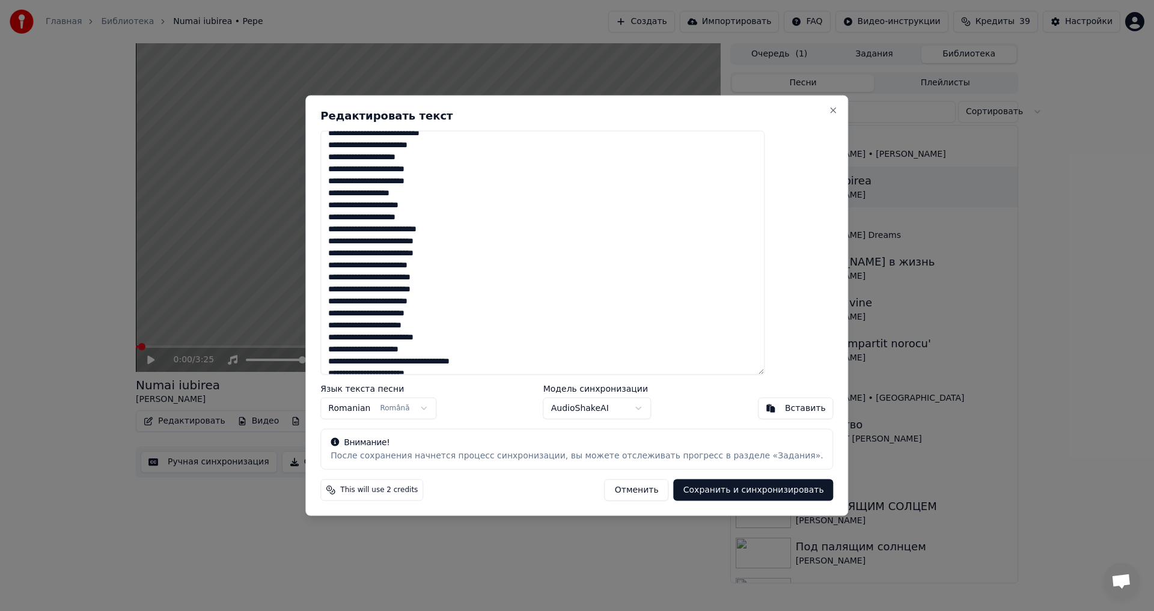
scroll to position [61, 0]
click at [476, 226] on textarea at bounding box center [542, 252] width 444 height 245
click at [418, 274] on textarea at bounding box center [542, 252] width 444 height 245
click at [405, 344] on textarea at bounding box center [542, 252] width 444 height 245
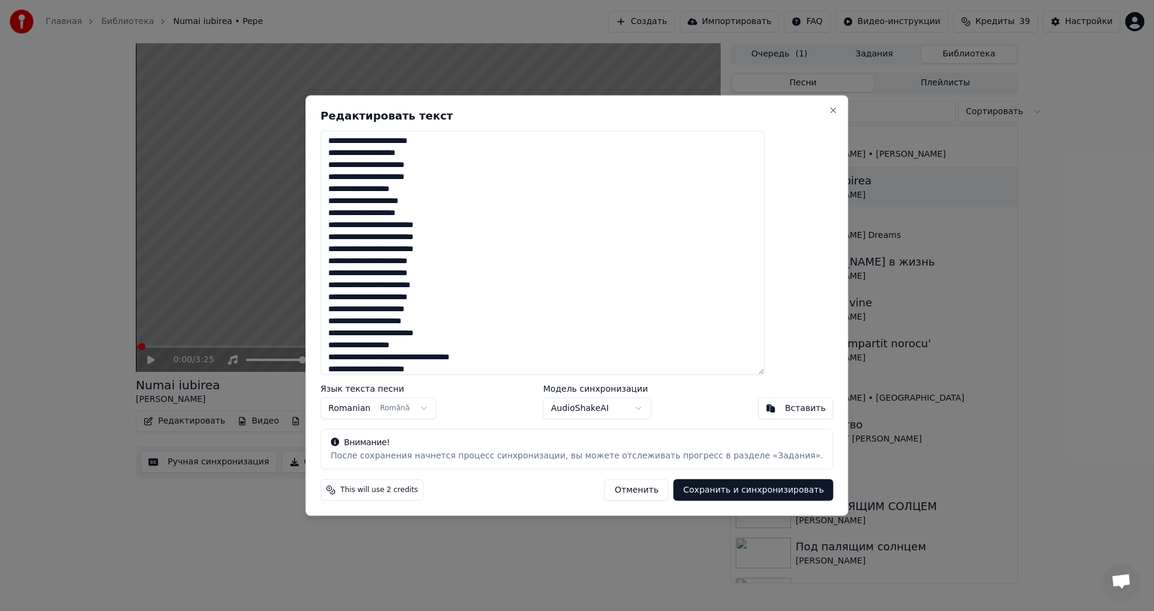
click at [465, 349] on textarea at bounding box center [542, 252] width 444 height 245
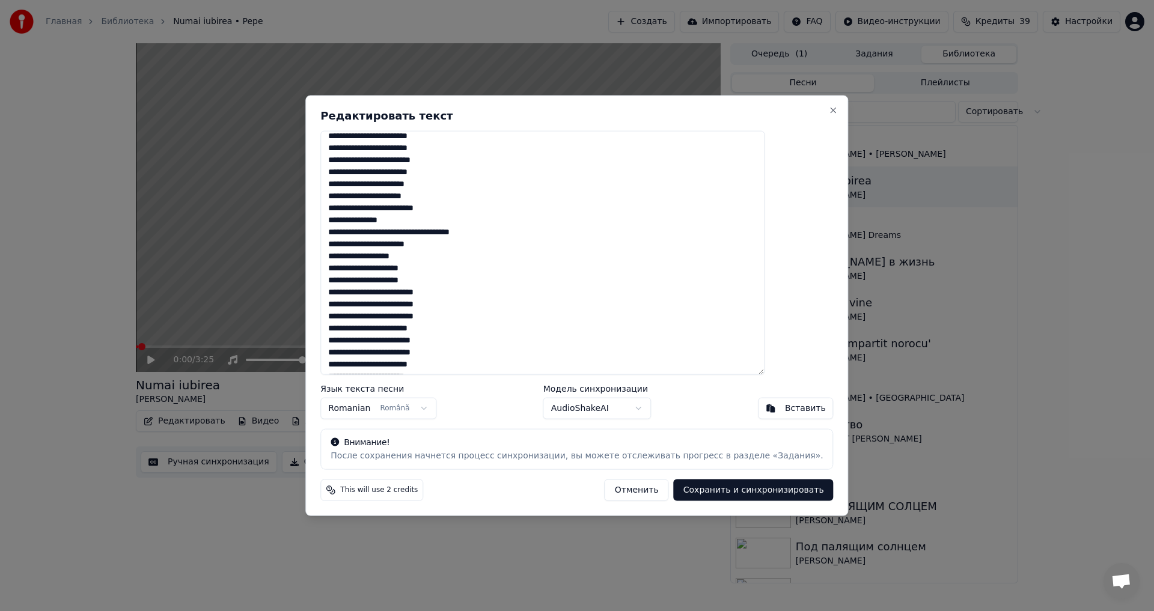
scroll to position [187, 0]
click at [462, 184] on textarea at bounding box center [542, 252] width 444 height 245
click at [466, 281] on textarea at bounding box center [542, 252] width 444 height 245
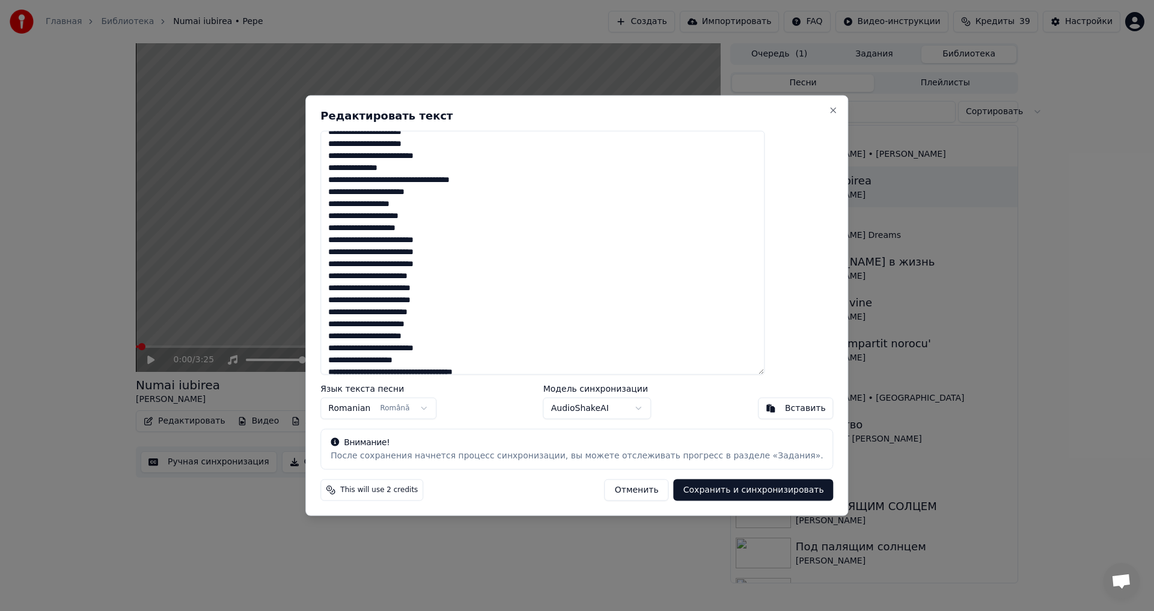
scroll to position [246, 0]
click at [418, 280] on textarea at bounding box center [542, 252] width 444 height 245
click at [468, 318] on textarea at bounding box center [542, 252] width 444 height 245
click at [444, 355] on textarea at bounding box center [542, 252] width 444 height 245
click at [564, 364] on textarea at bounding box center [542, 252] width 444 height 245
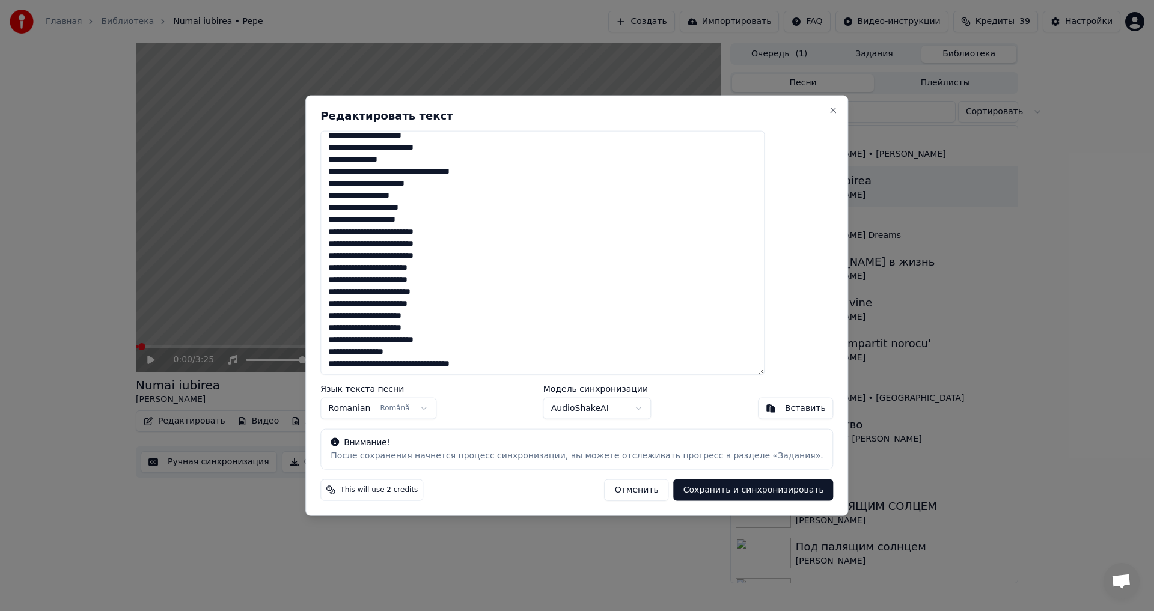
drag, startPoint x: 359, startPoint y: 280, endPoint x: 537, endPoint y: 370, distance: 199.5
click at [537, 370] on textarea at bounding box center [542, 252] width 444 height 245
click at [433, 355] on textarea at bounding box center [542, 252] width 444 height 245
click at [534, 360] on textarea at bounding box center [542, 252] width 444 height 245
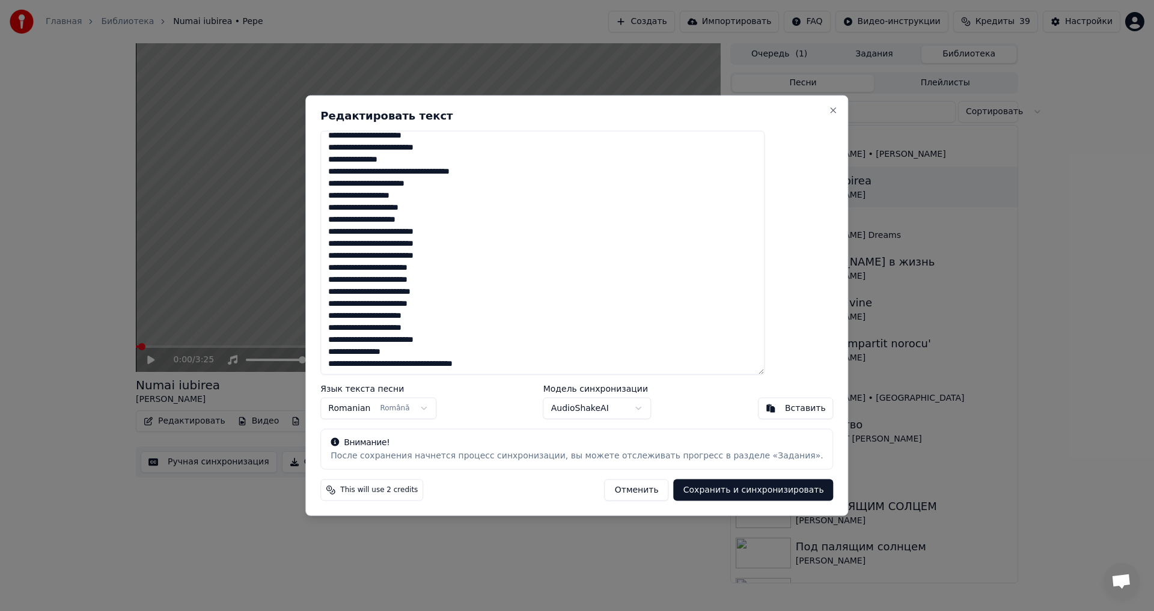
paste textarea "**********"
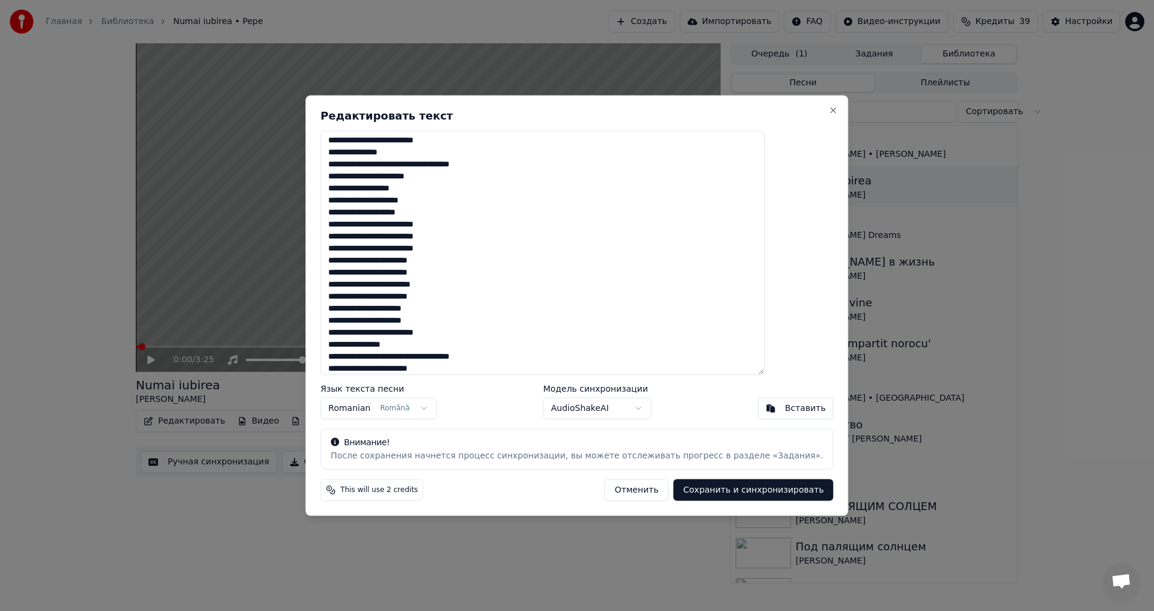
scroll to position [338, 0]
click at [402, 259] on textarea at bounding box center [542, 252] width 444 height 245
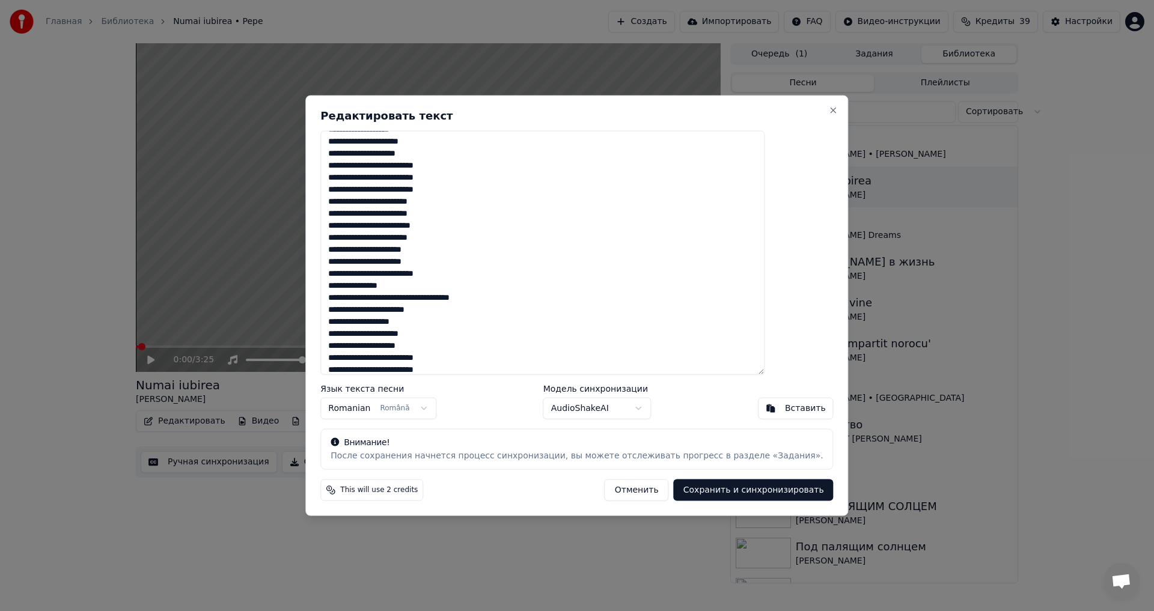
scroll to position [180, 0]
type textarea "**********"
click at [718, 489] on button "Сохранить и синхронизировать" at bounding box center [754, 491] width 160 height 22
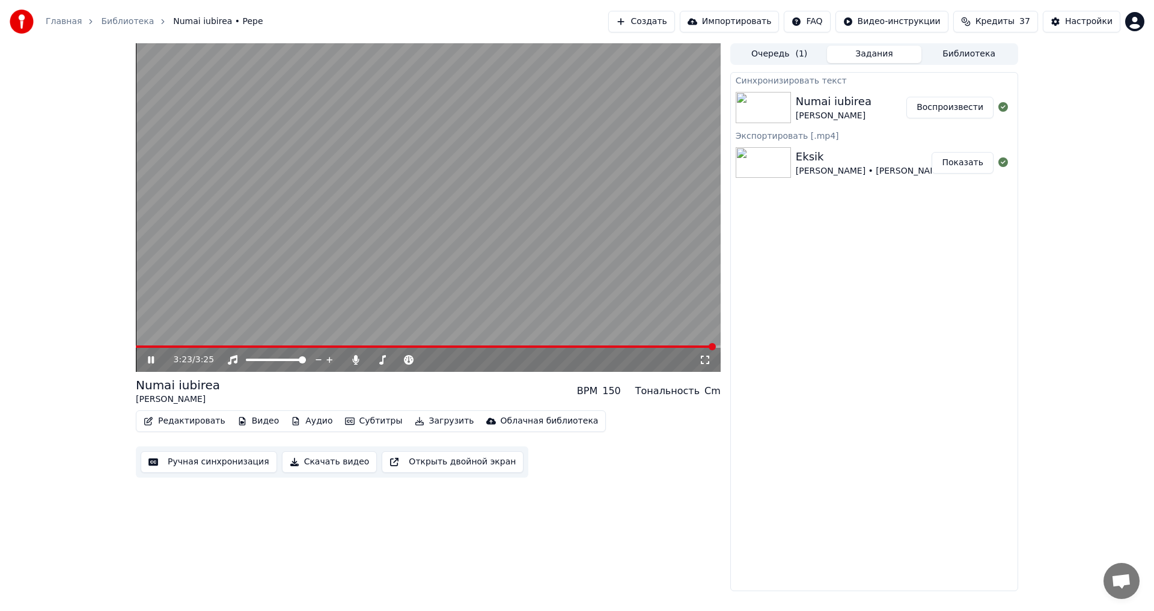
click at [150, 358] on icon at bounding box center [151, 359] width 6 height 7
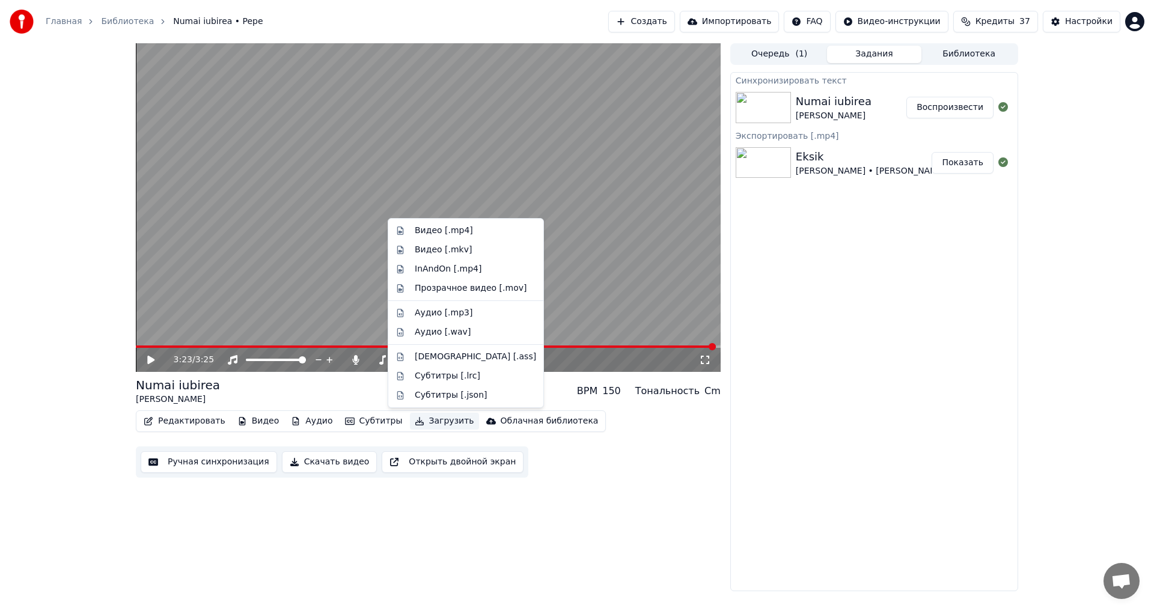
click at [423, 423] on button "Загрузить" at bounding box center [444, 421] width 69 height 17
drag, startPoint x: 856, startPoint y: 403, endPoint x: 829, endPoint y: 392, distance: 29.1
click at [855, 399] on div "Синхронизировать текст Numai iubirea [PERSON_NAME] Экспортировать [.mp4] Eksik …" at bounding box center [874, 331] width 288 height 519
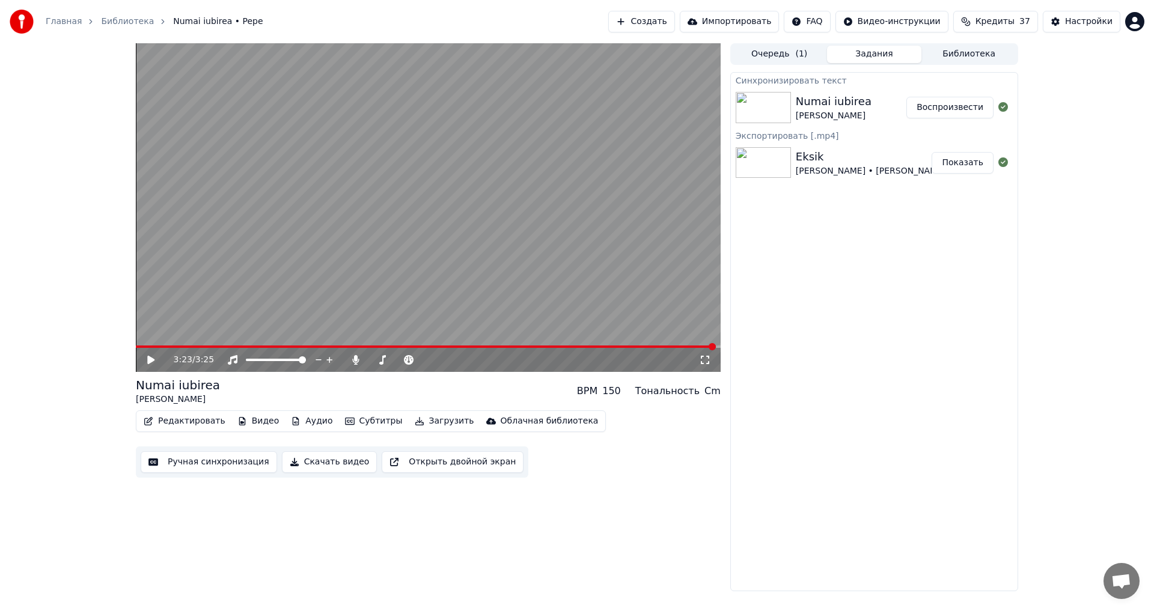
click at [429, 423] on button "Загрузить" at bounding box center [444, 421] width 69 height 17
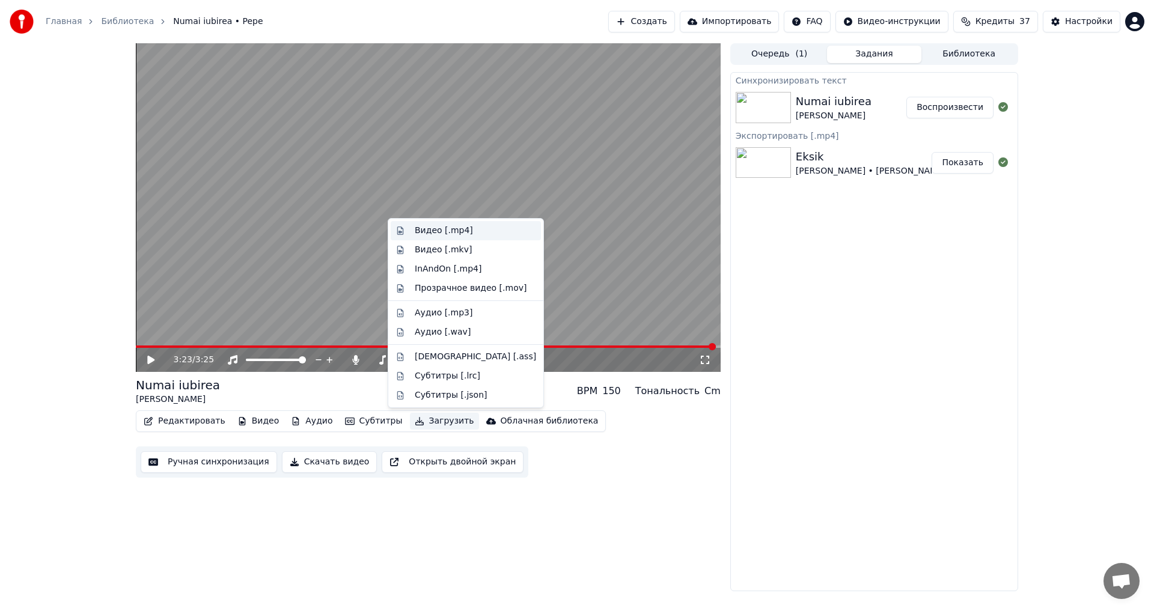
click at [453, 234] on div "Видео [.mp4]" at bounding box center [444, 231] width 58 height 12
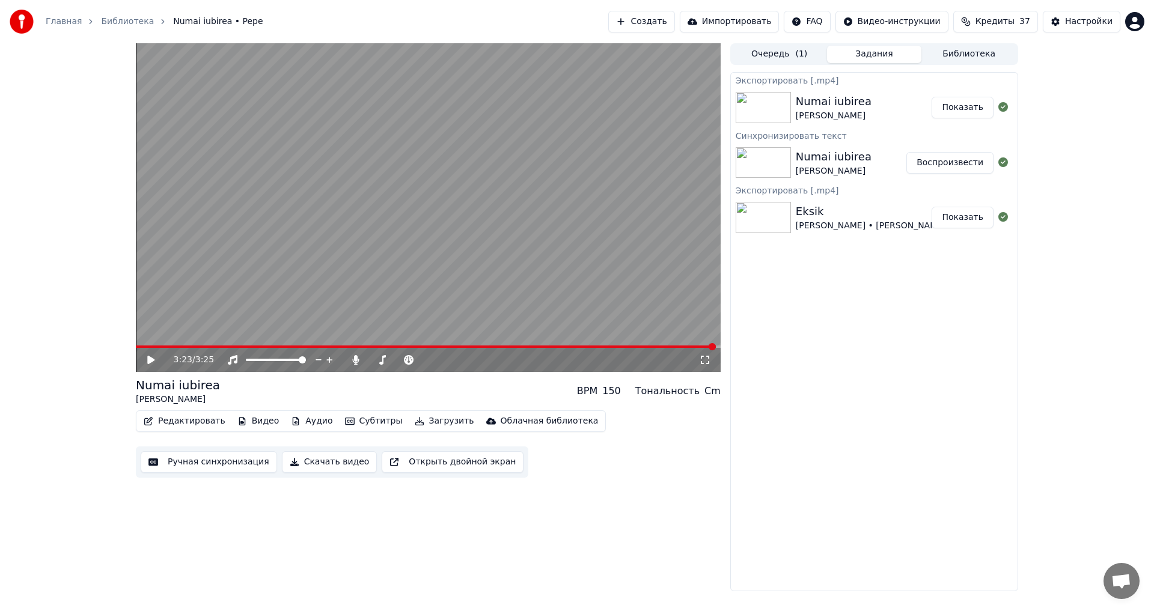
click at [970, 113] on button "Показать" at bounding box center [963, 108] width 62 height 22
click at [910, 342] on div "Экспортировать [.mp4] Numai iubirea [PERSON_NAME] Показать Синхронизировать тек…" at bounding box center [874, 331] width 288 height 519
drag, startPoint x: 850, startPoint y: 427, endPoint x: 712, endPoint y: 393, distance: 142.3
click at [841, 421] on div "Экспортировать [.mp4] Numai iubirea [PERSON_NAME] Показать Синхронизировать тек…" at bounding box center [874, 331] width 288 height 519
click at [415, 420] on icon "button" at bounding box center [420, 421] width 10 height 8
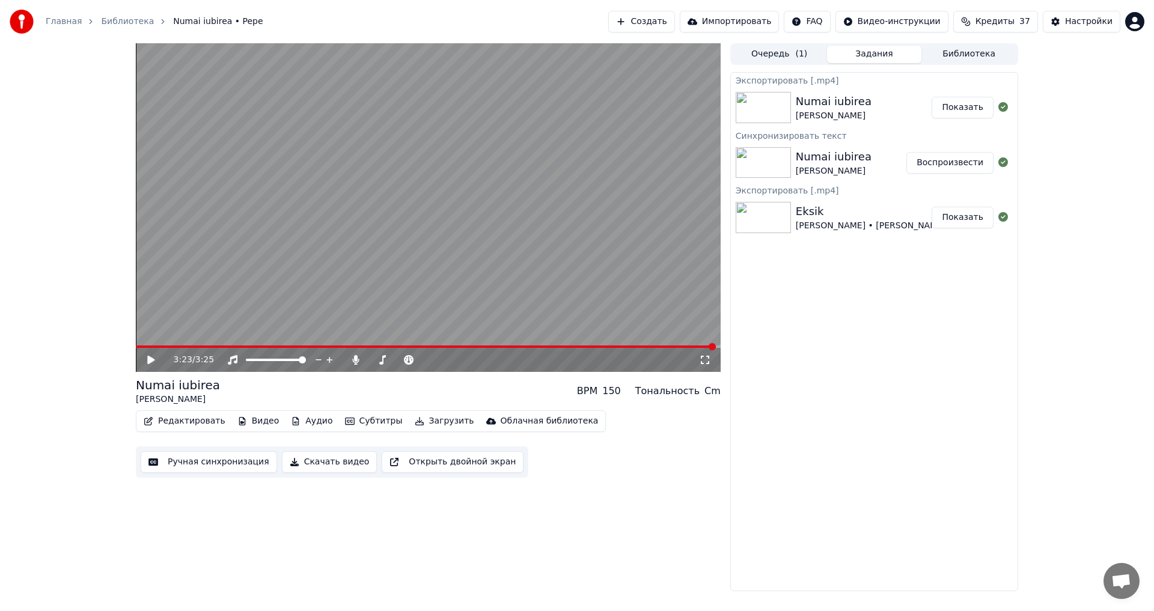
click at [335, 373] on div "3:23 / 3:25 Numai iubirea [PERSON_NAME] BPM 150 Тональность Cm Редактировать Ви…" at bounding box center [428, 317] width 585 height 548
click at [370, 361] on span at bounding box center [373, 359] width 7 height 7
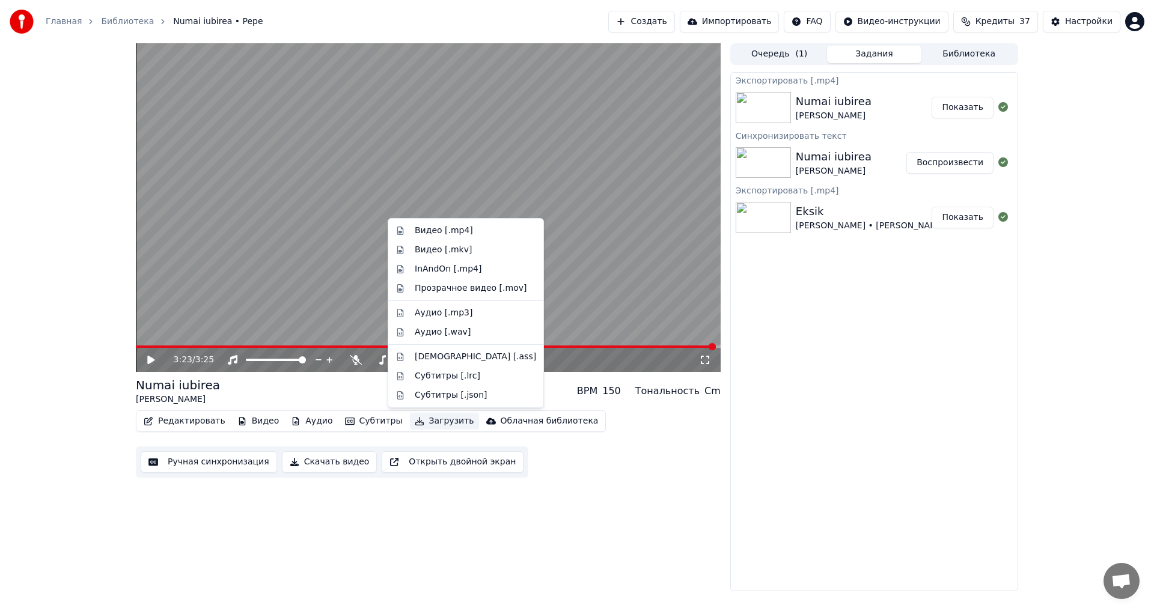
click at [428, 418] on button "Загрузить" at bounding box center [444, 421] width 69 height 17
click at [444, 227] on div "Видео [.mp4]" at bounding box center [444, 231] width 58 height 12
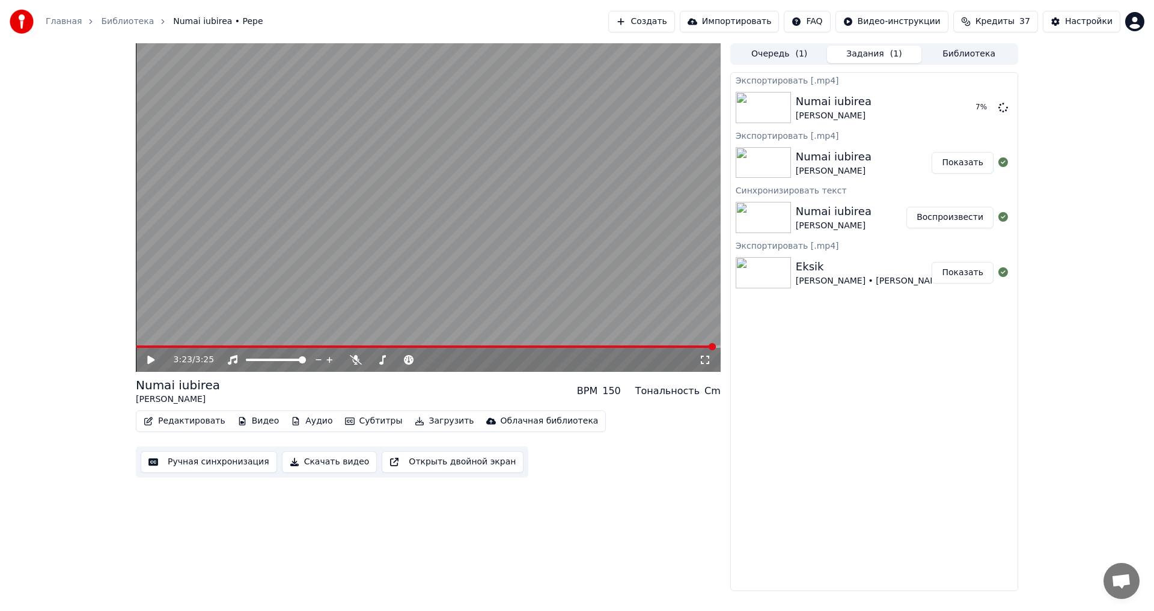
click at [974, 56] on button "Библиотека" at bounding box center [969, 54] width 95 height 17
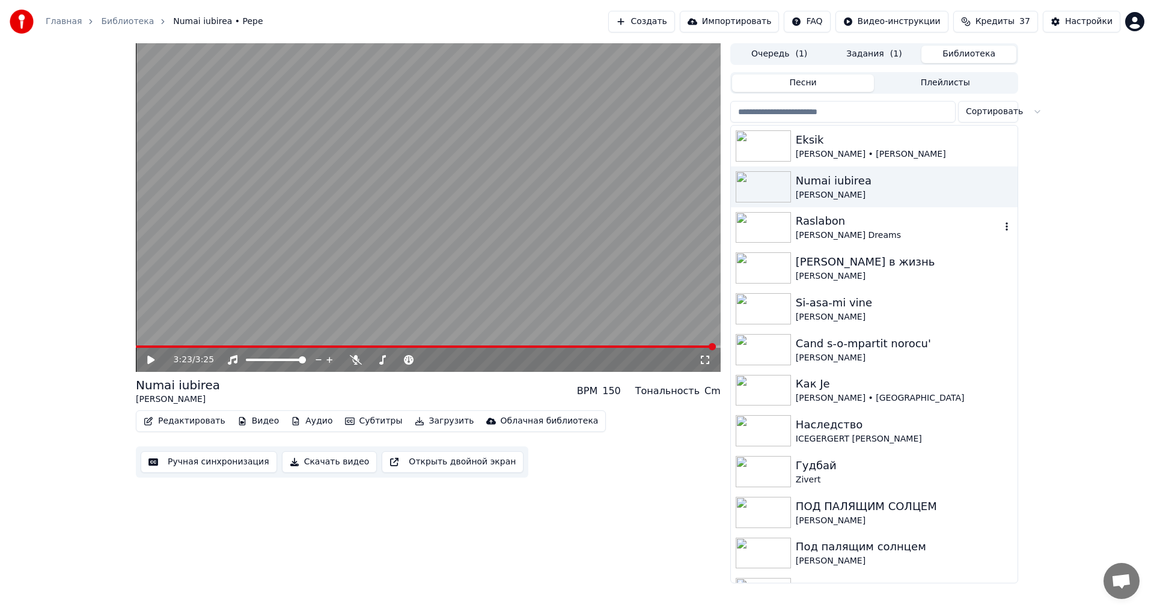
click at [839, 216] on div "Raslabon" at bounding box center [898, 221] width 205 height 17
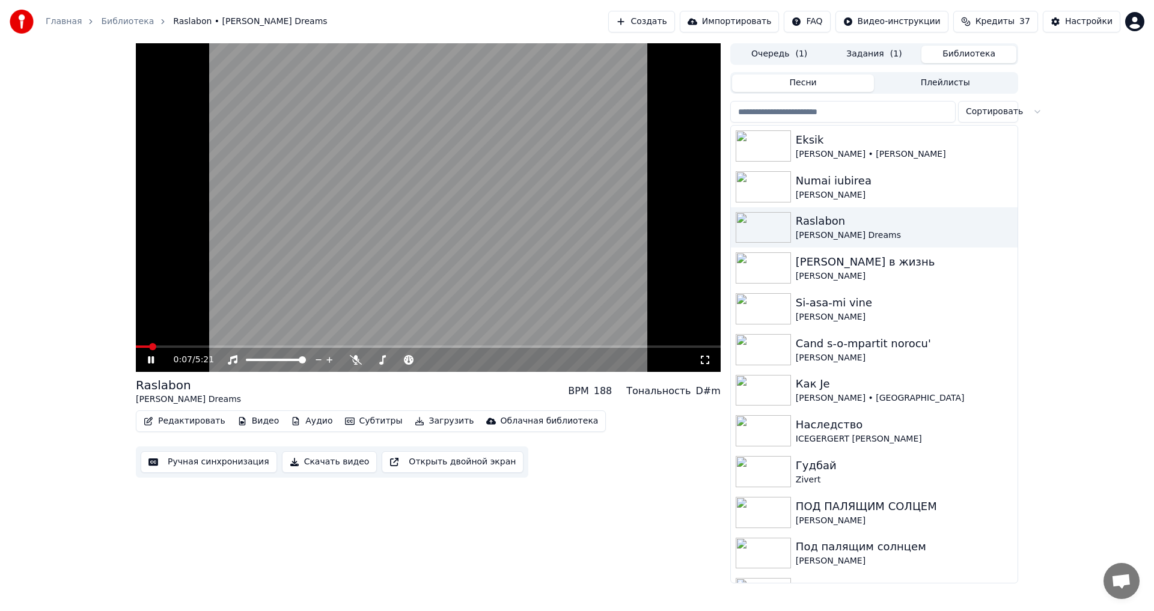
click at [154, 361] on icon at bounding box center [151, 359] width 6 height 7
click at [154, 361] on icon at bounding box center [150, 360] width 7 height 8
click at [429, 364] on span at bounding box center [425, 359] width 7 height 7
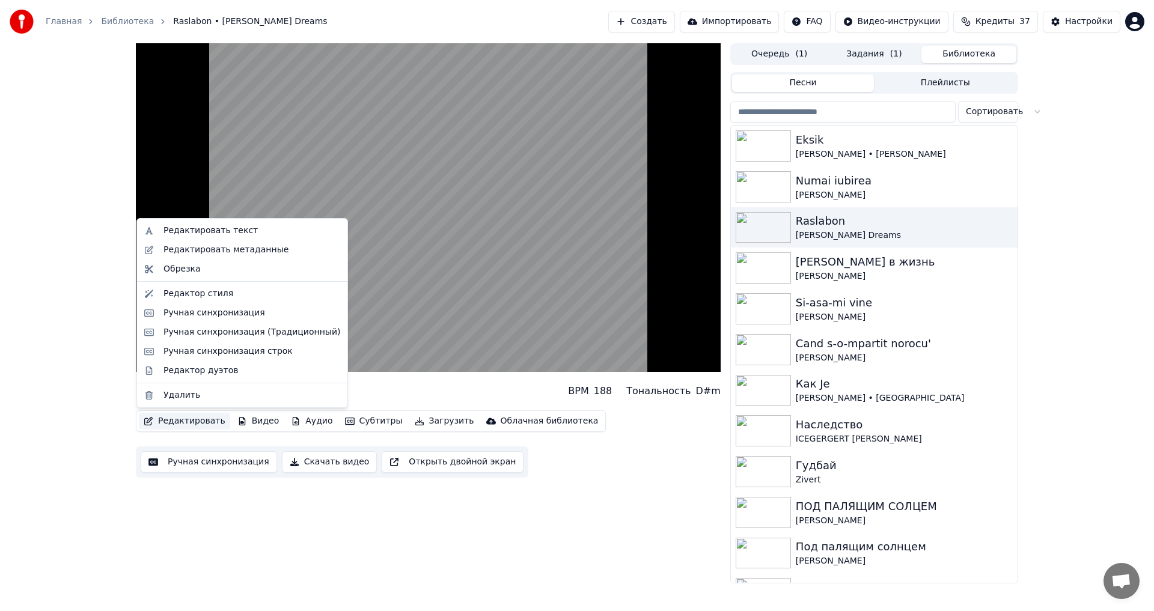
click at [190, 421] on button "Редактировать" at bounding box center [184, 421] width 91 height 17
click at [235, 232] on div "Редактировать текст" at bounding box center [211, 231] width 94 height 12
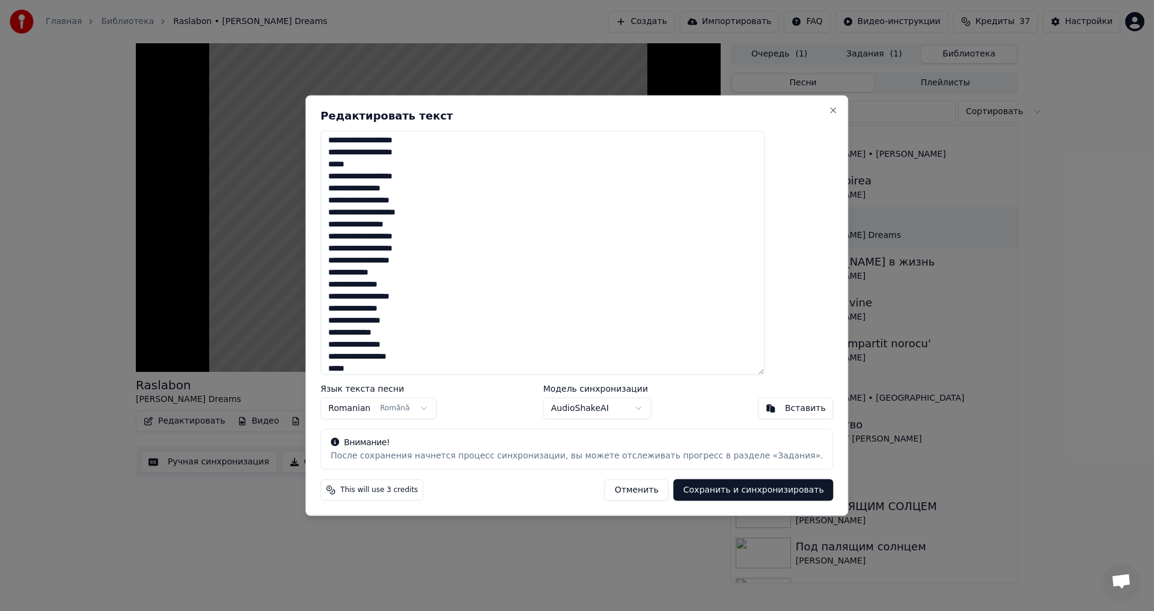
scroll to position [1917, 0]
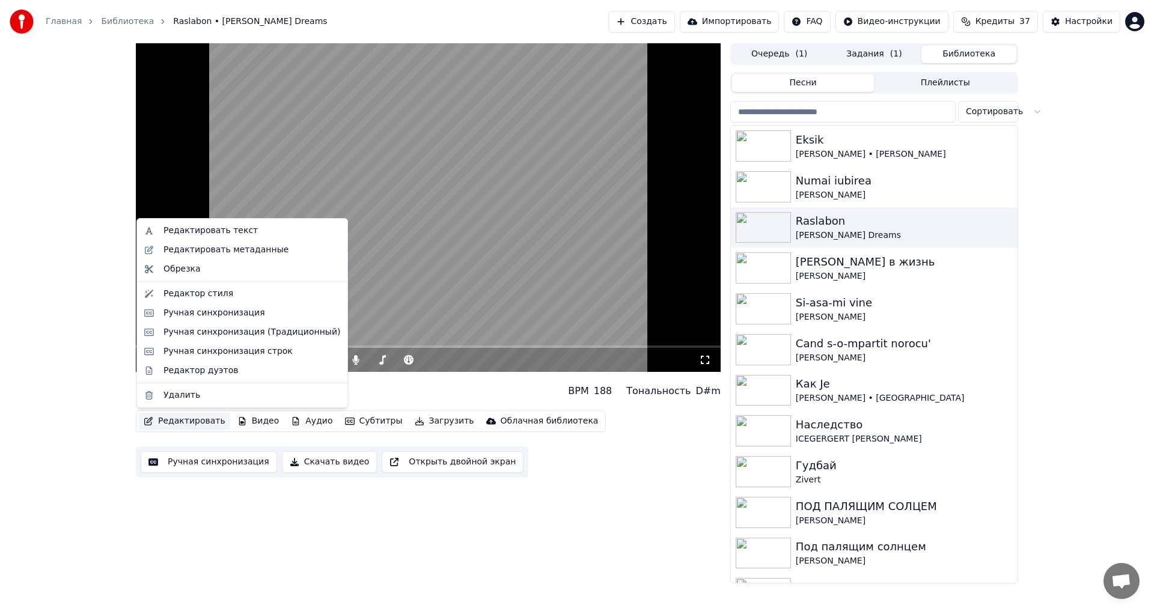
click at [171, 418] on button "Редактировать" at bounding box center [184, 421] width 91 height 17
click at [470, 210] on video at bounding box center [428, 207] width 585 height 329
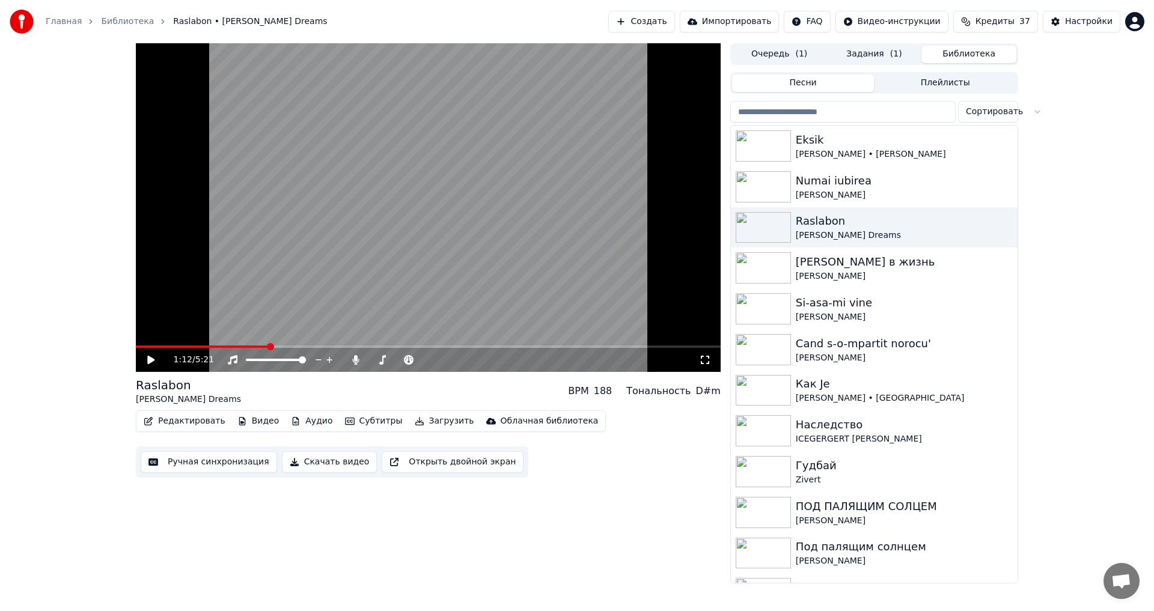
click at [183, 424] on button "Редактировать" at bounding box center [184, 421] width 91 height 17
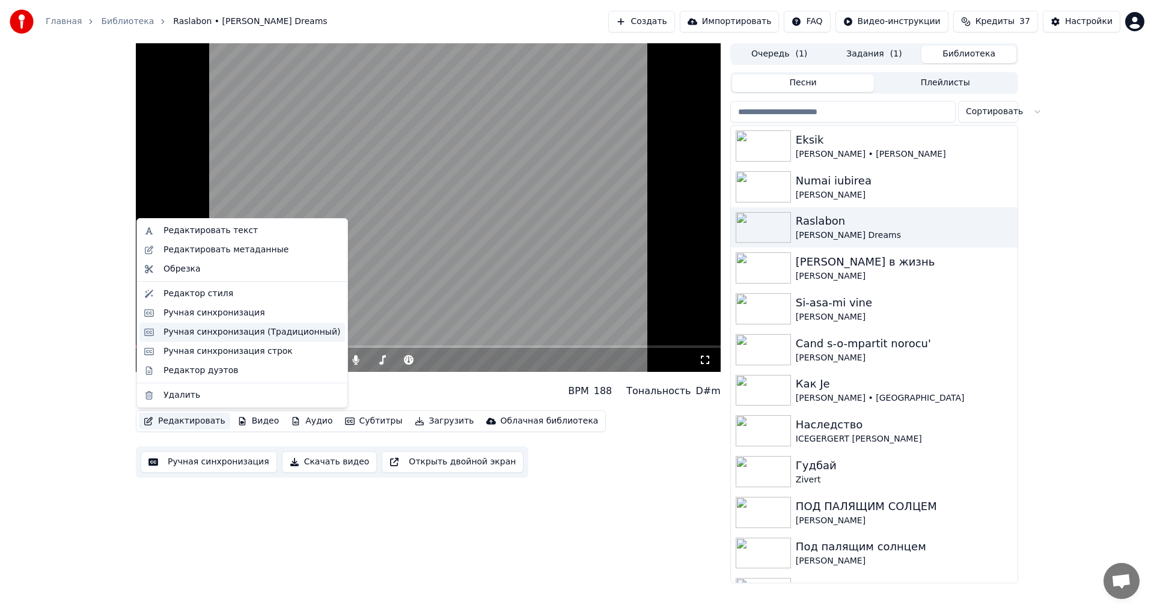
click at [233, 337] on div "Ручная синхронизация (Традиционный)" at bounding box center [252, 332] width 177 height 12
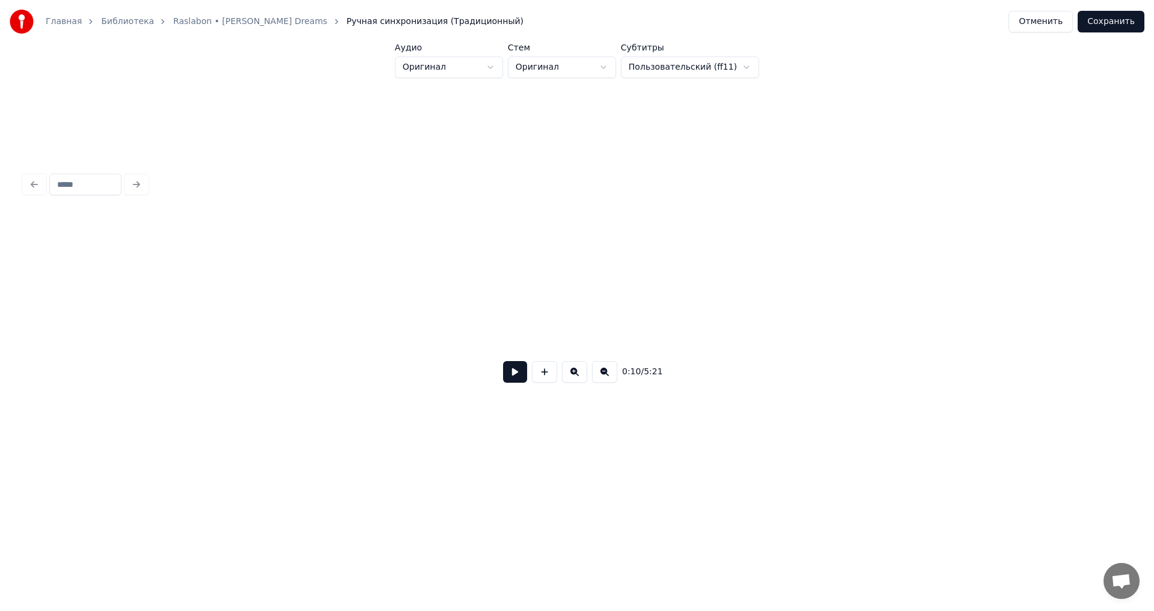
scroll to position [0, 1578]
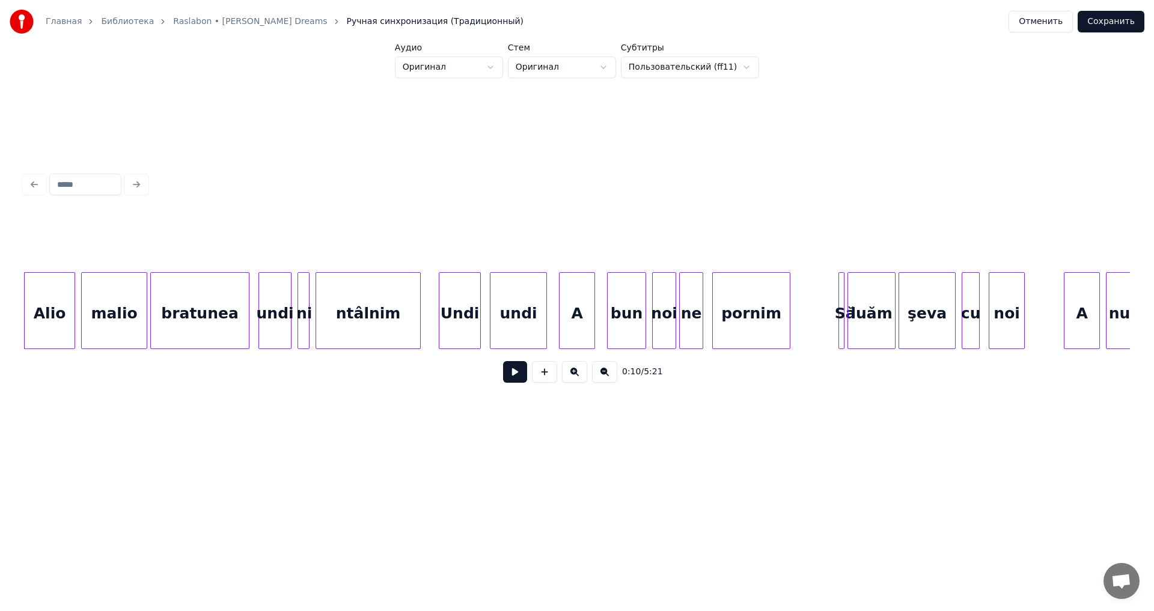
click at [514, 382] on button at bounding box center [515, 372] width 24 height 22
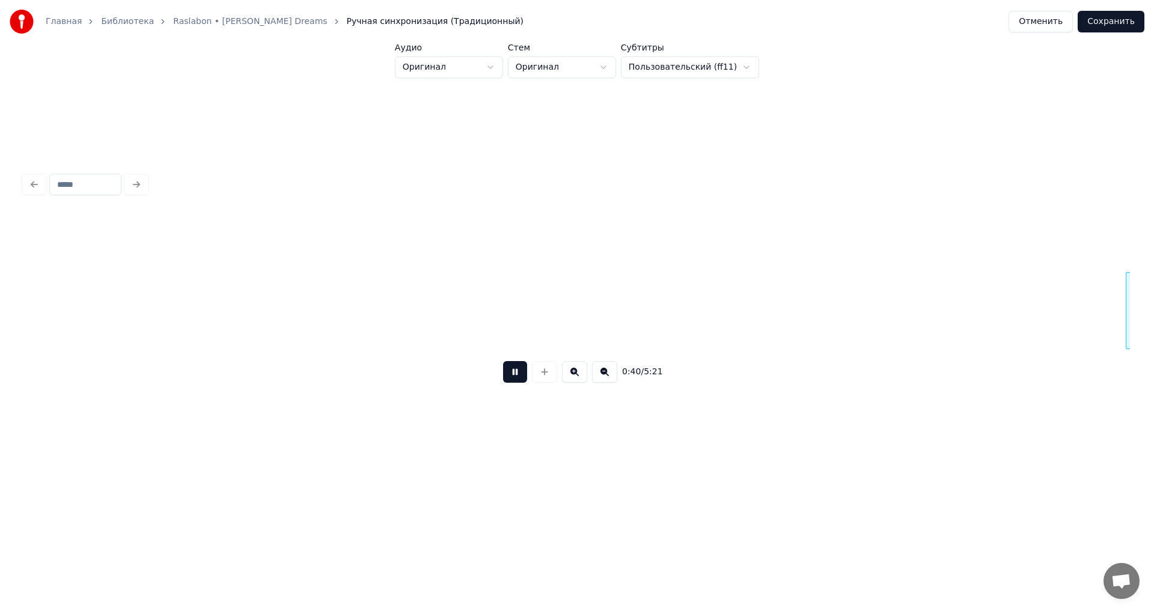
scroll to position [0, 6008]
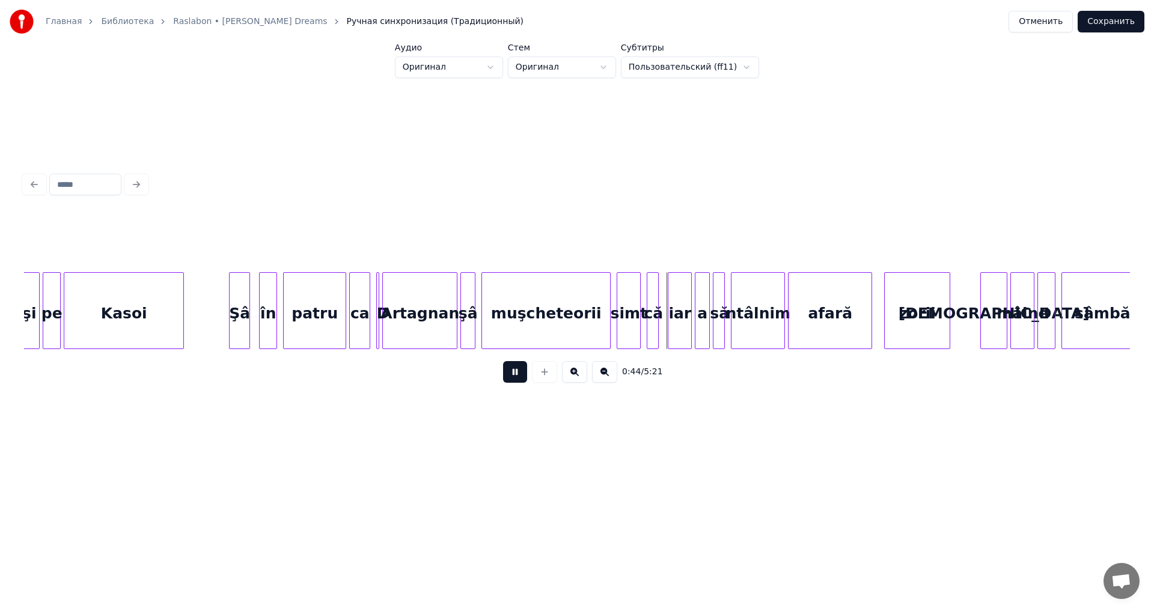
click at [507, 380] on button at bounding box center [515, 372] width 24 height 22
click at [512, 369] on button at bounding box center [515, 372] width 24 height 22
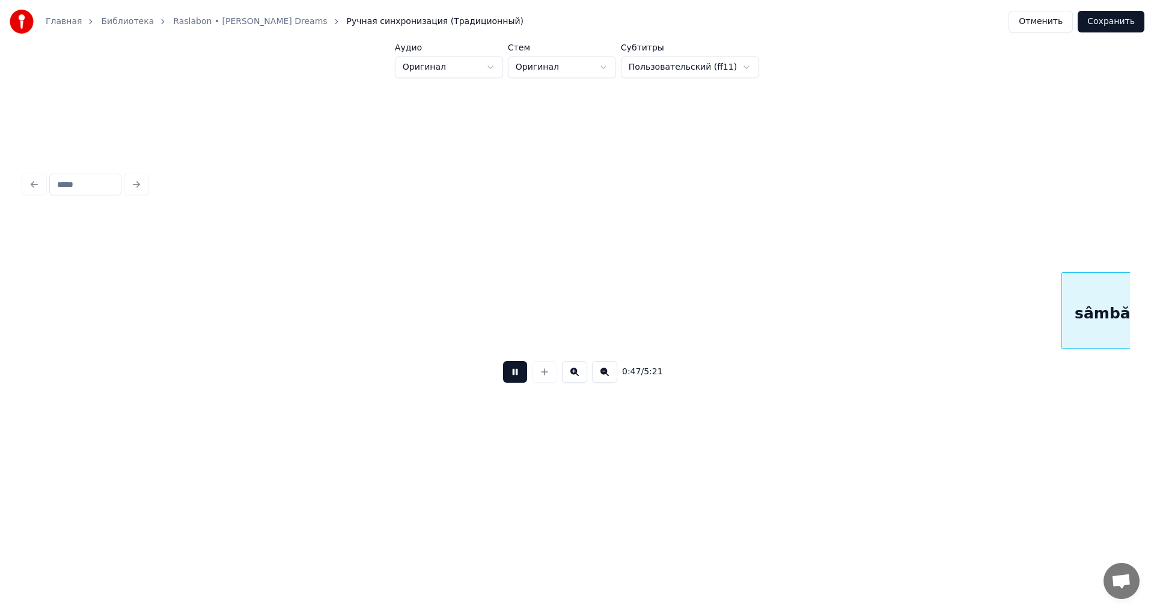
scroll to position [0, 7115]
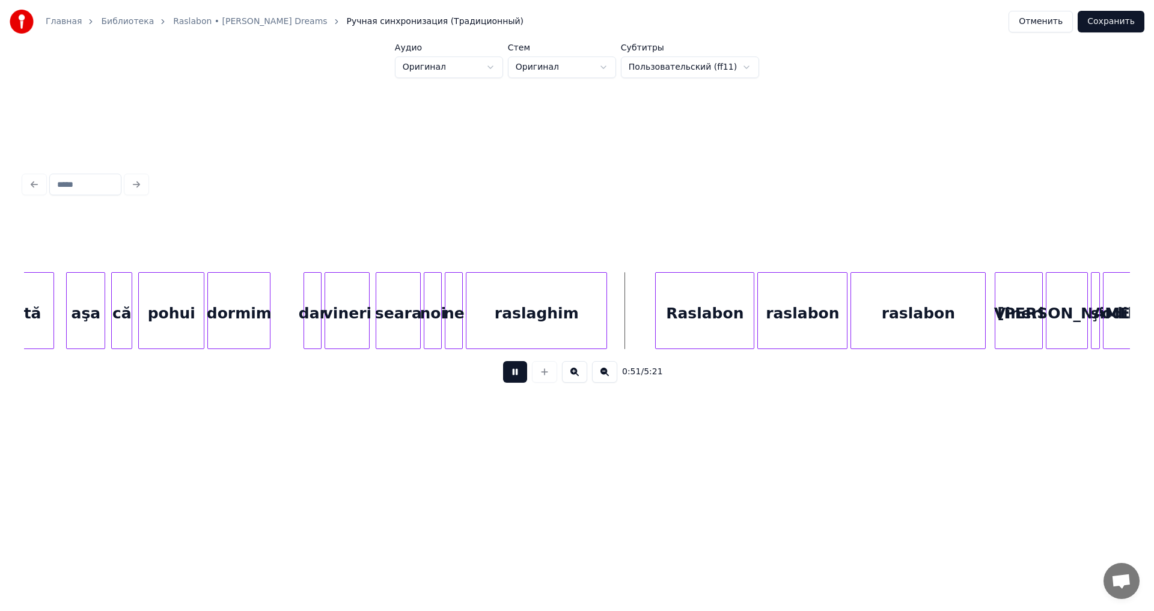
click at [513, 369] on button at bounding box center [515, 372] width 24 height 22
click at [508, 322] on div "raslaghim" at bounding box center [537, 314] width 140 height 82
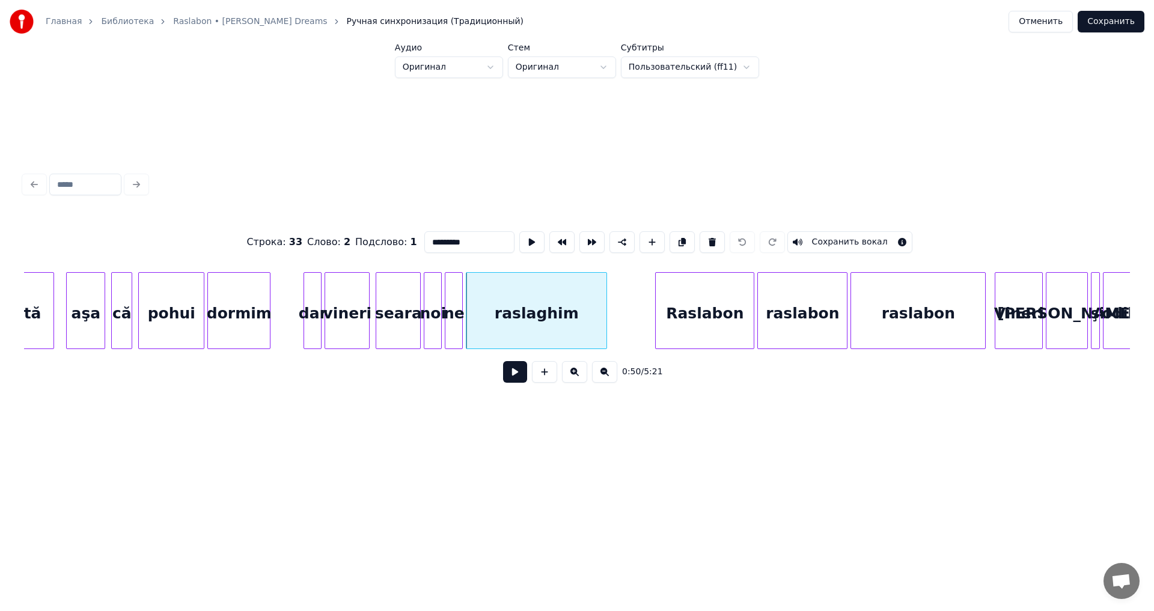
click at [513, 381] on button at bounding box center [515, 372] width 24 height 22
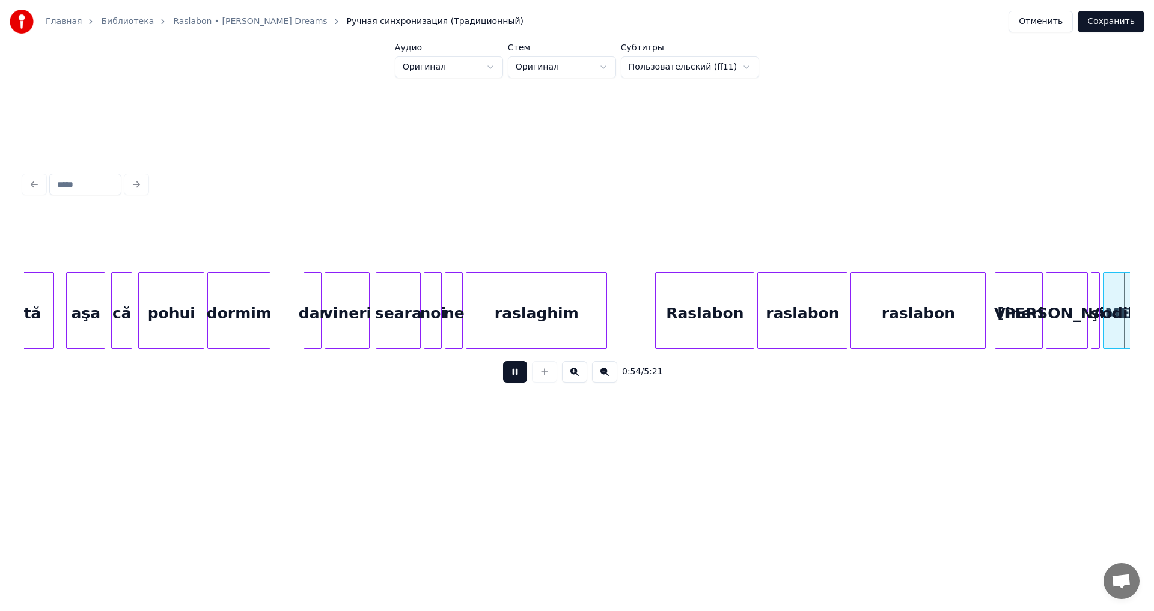
scroll to position [0, 8223]
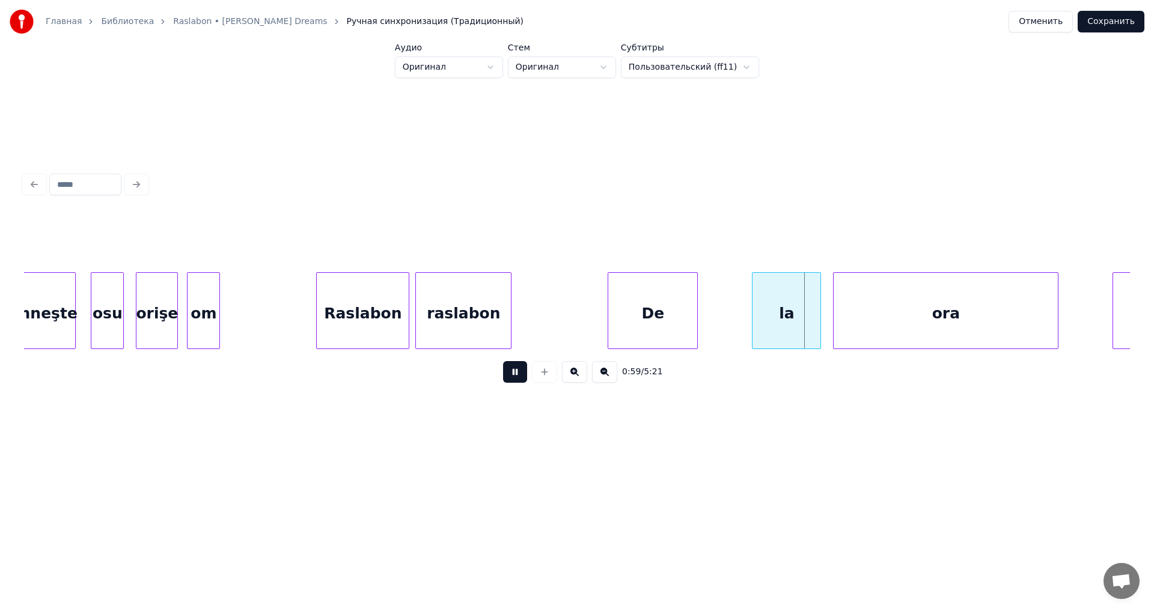
click at [515, 379] on button at bounding box center [515, 372] width 24 height 22
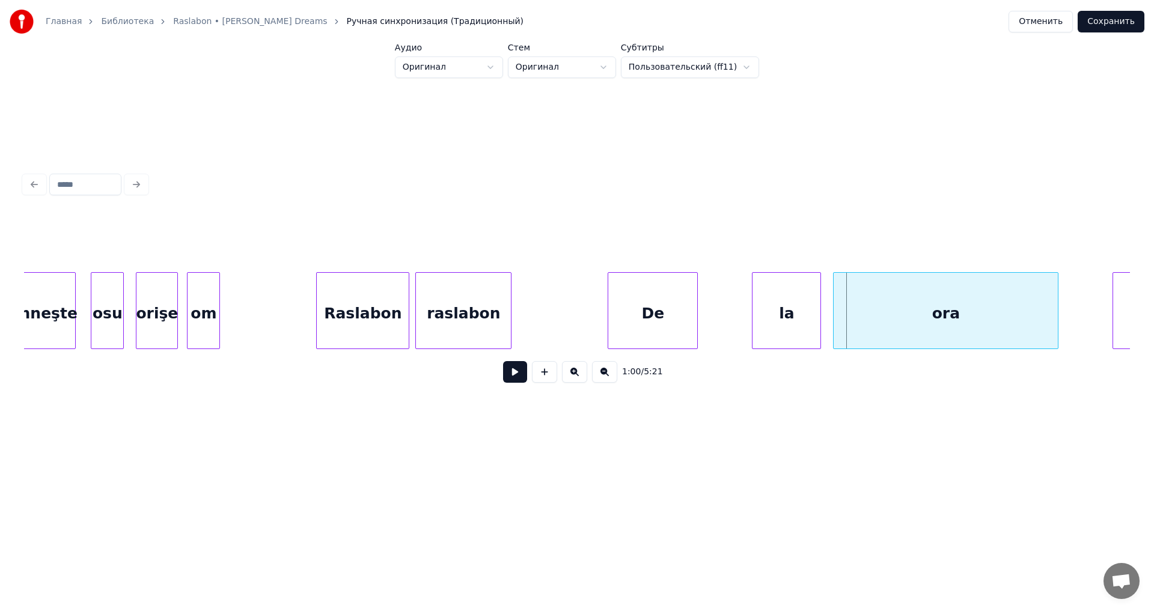
click at [393, 326] on div "Raslabon" at bounding box center [363, 314] width 92 height 82
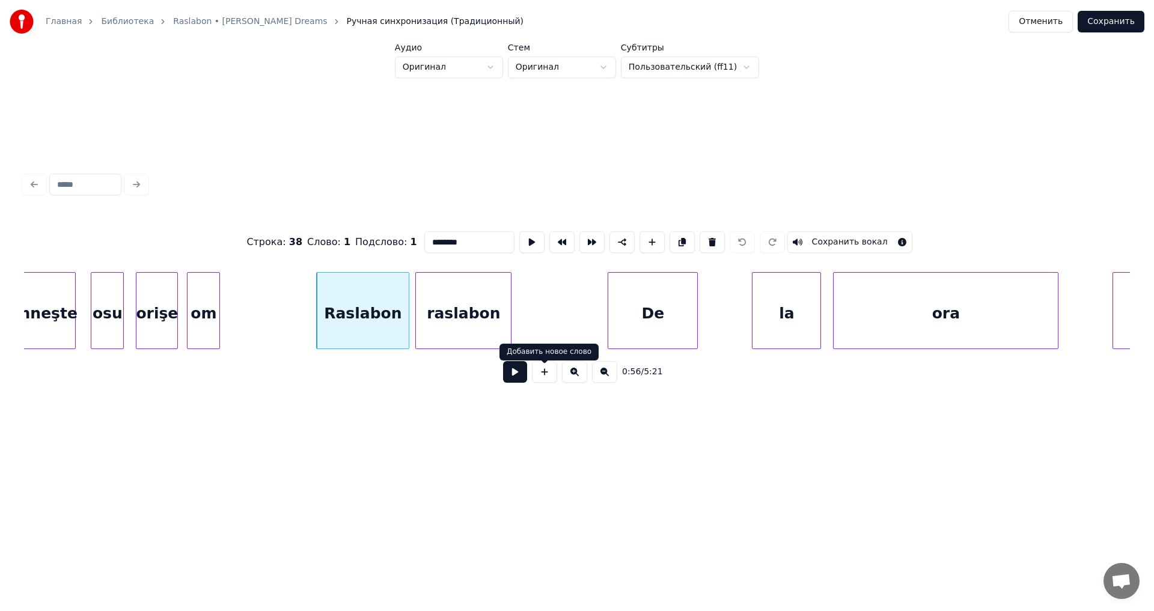
click at [514, 375] on button at bounding box center [515, 372] width 24 height 22
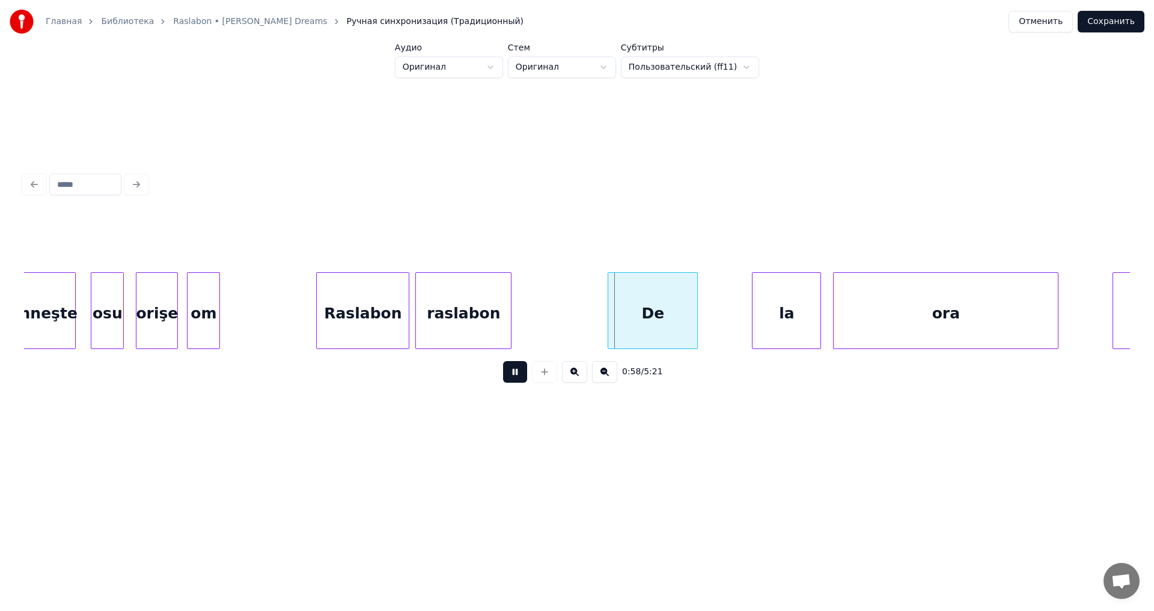
click at [514, 375] on button at bounding box center [515, 372] width 24 height 22
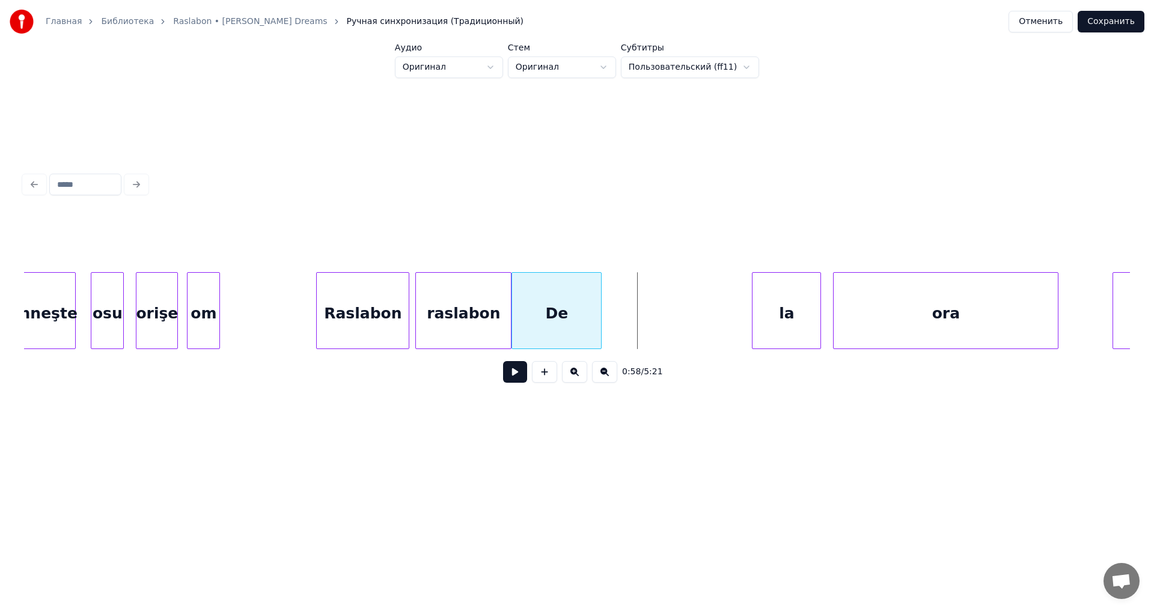
click at [569, 323] on div "De" at bounding box center [556, 314] width 89 height 82
click at [516, 382] on button at bounding box center [515, 372] width 24 height 22
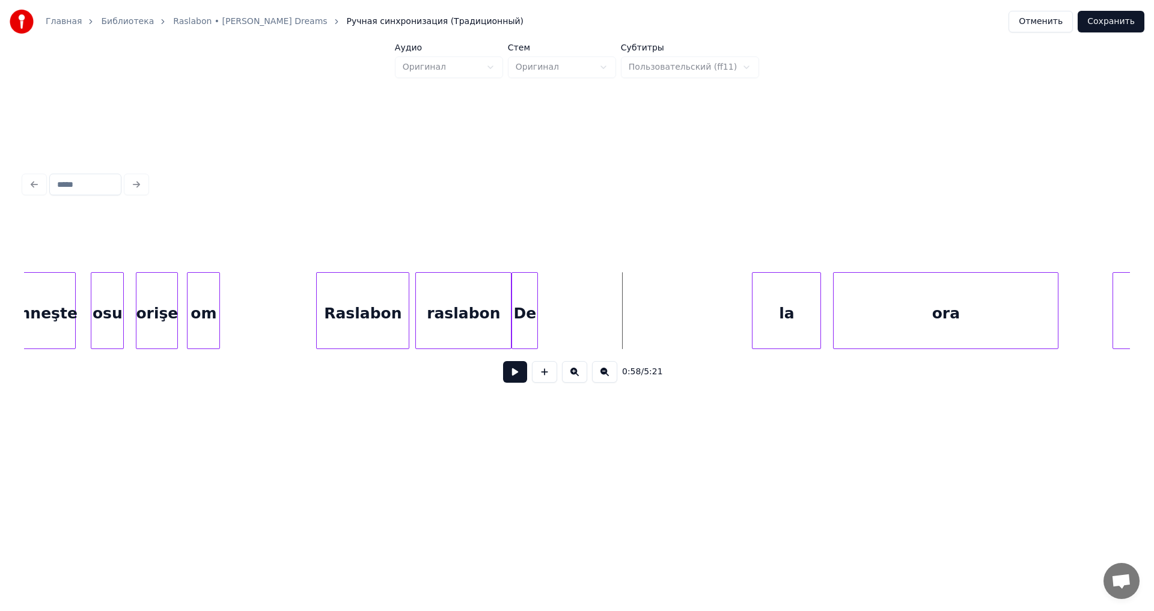
click at [535, 339] on div at bounding box center [536, 311] width 4 height 76
click at [567, 329] on div "la" at bounding box center [572, 314] width 68 height 82
click at [568, 336] on div at bounding box center [569, 311] width 4 height 76
click at [526, 327] on div "De" at bounding box center [524, 314] width 25 height 82
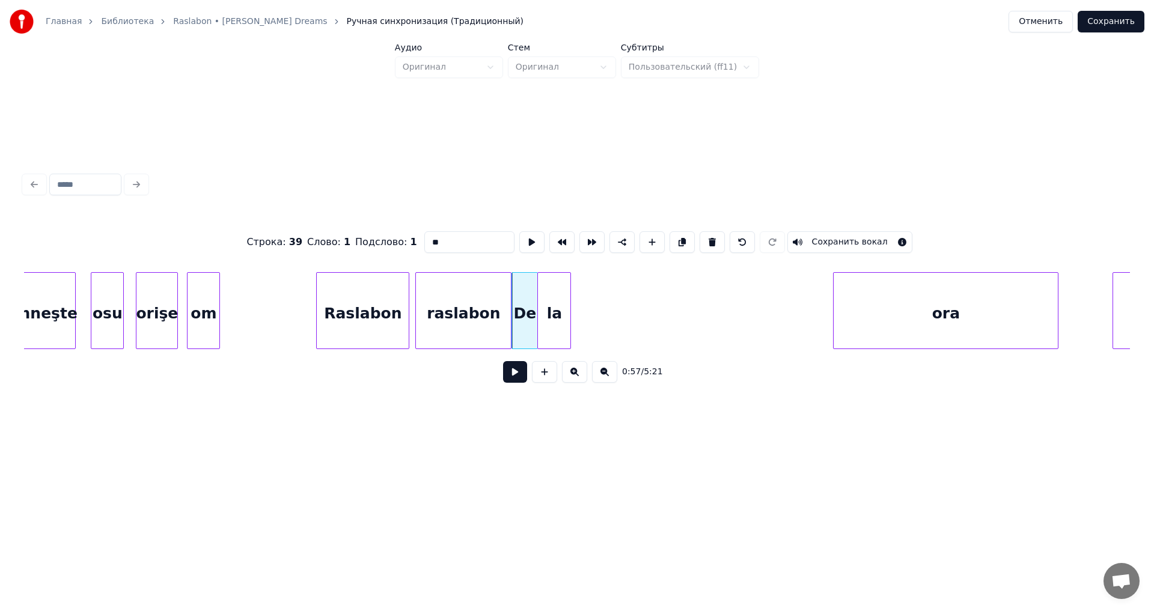
click at [511, 379] on button at bounding box center [515, 372] width 24 height 22
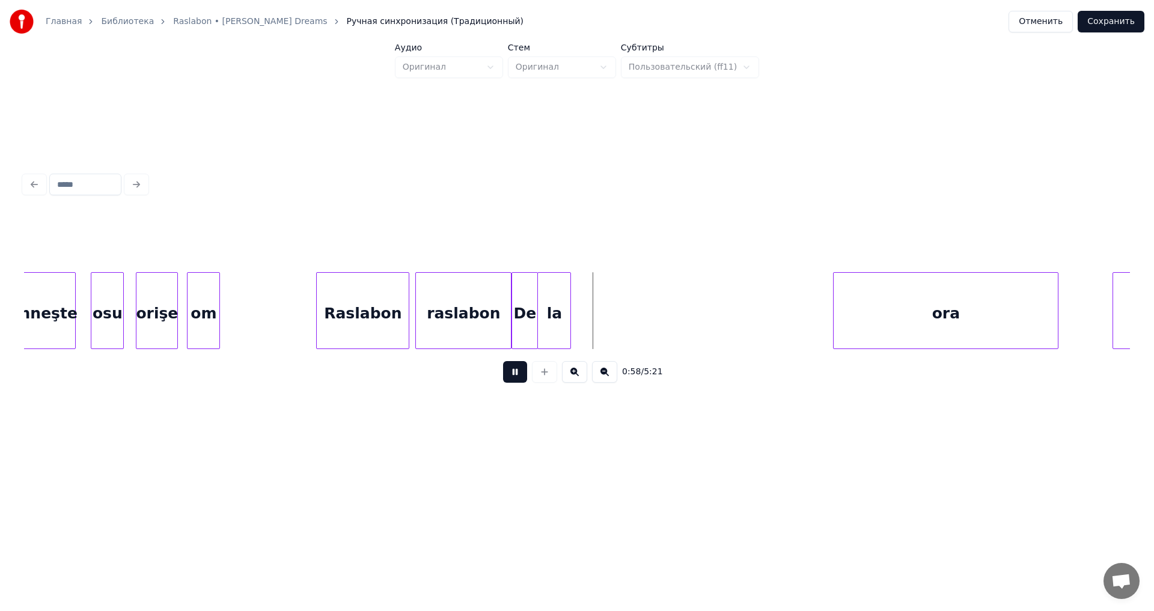
click at [511, 379] on button at bounding box center [515, 372] width 24 height 22
click at [705, 308] on div "ora" at bounding box center [692, 314] width 224 height 82
click at [599, 334] on div at bounding box center [601, 311] width 4 height 76
click at [510, 376] on button at bounding box center [515, 372] width 24 height 22
click at [509, 375] on button at bounding box center [515, 372] width 24 height 22
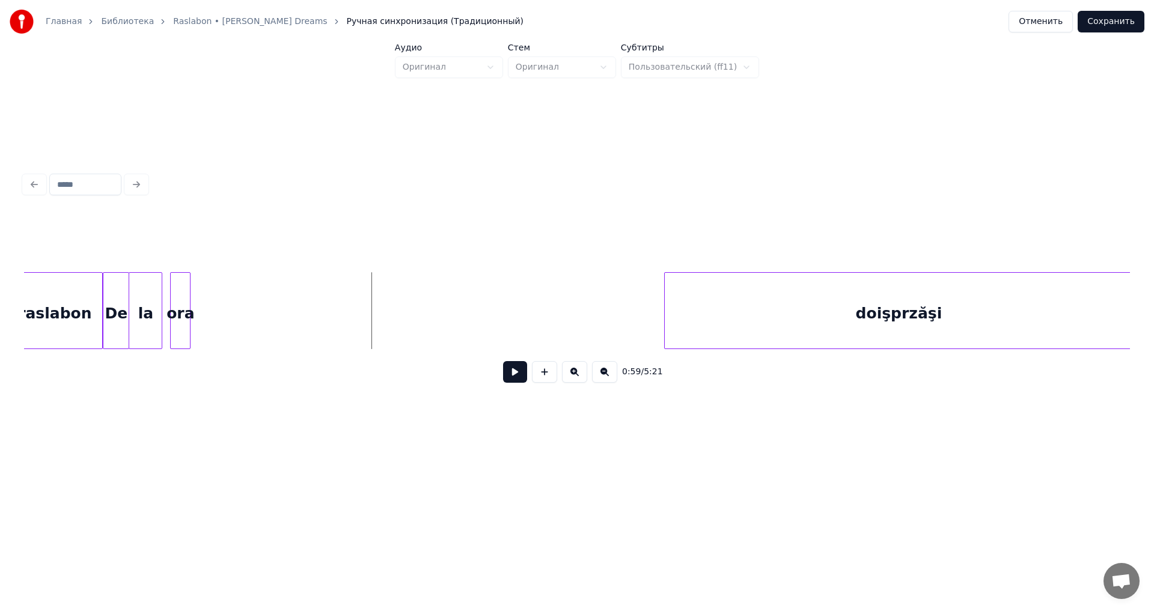
scroll to position [0, 8667]
click at [501, 328] on div "doişprzăşi" at bounding box center [392, 314] width 468 height 82
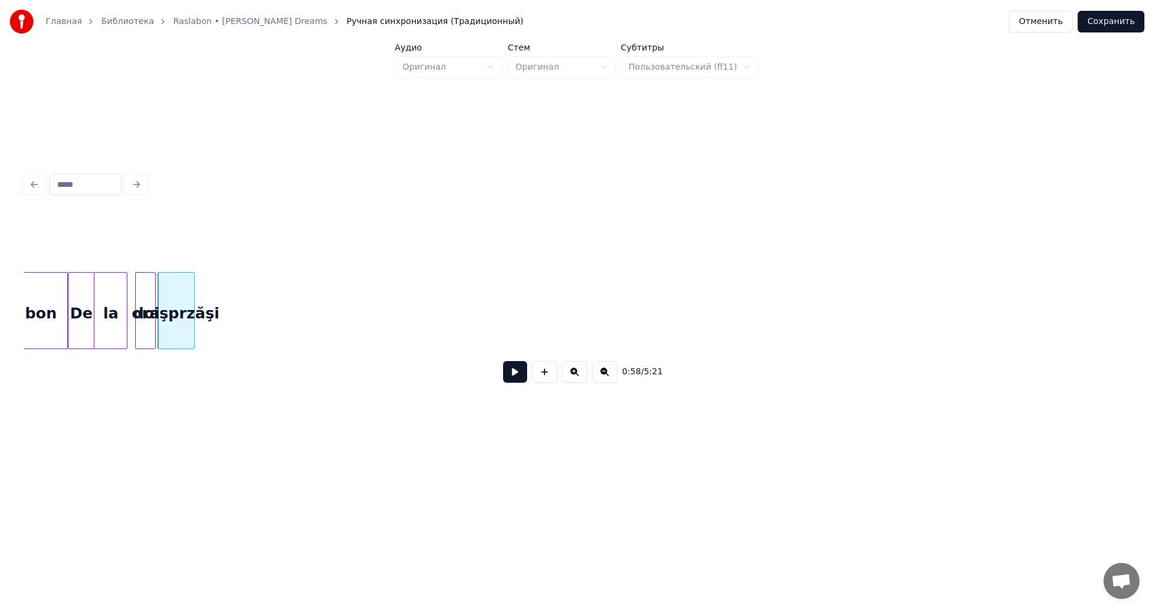
click at [193, 343] on div at bounding box center [193, 311] width 4 height 76
click at [528, 382] on div "0:58 / 5:21" at bounding box center [577, 372] width 1087 height 26
click at [87, 337] on div "De" at bounding box center [81, 314] width 25 height 82
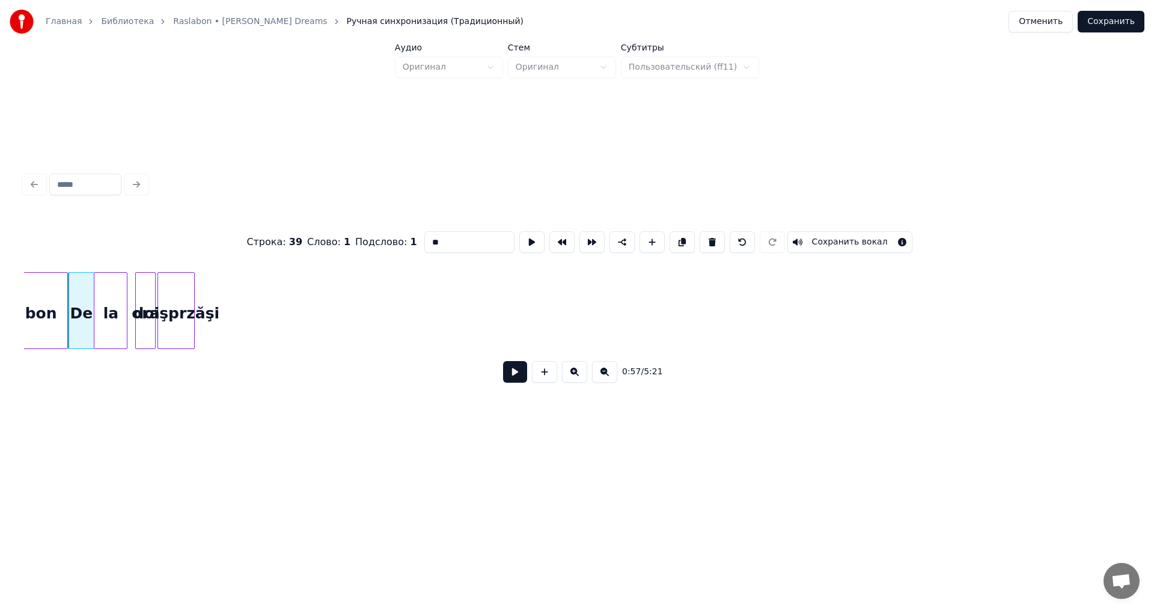
click at [525, 378] on button at bounding box center [515, 372] width 24 height 22
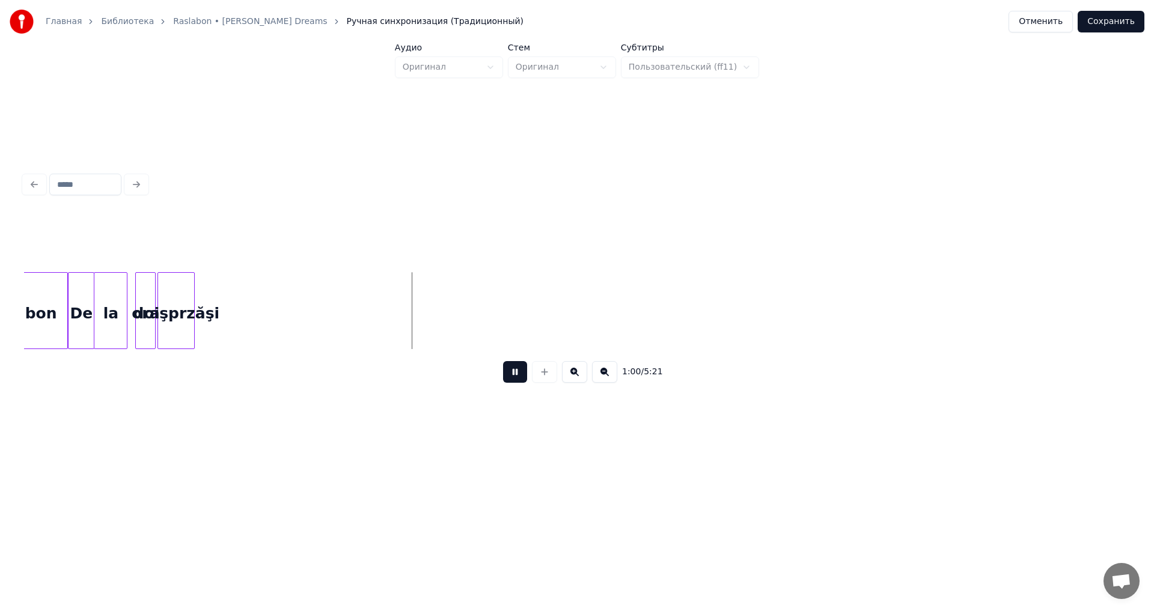
click at [525, 378] on button at bounding box center [515, 372] width 24 height 22
click at [206, 340] on div "doişprzăşi" at bounding box center [200, 314] width 36 height 82
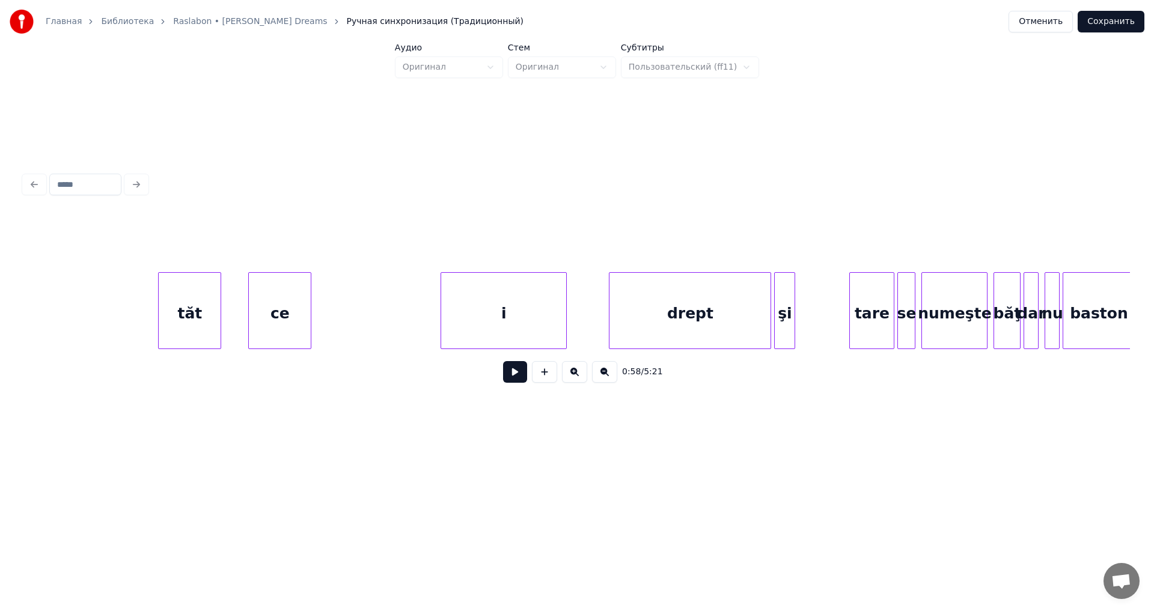
click at [195, 322] on div "tăt" at bounding box center [190, 314] width 62 height 82
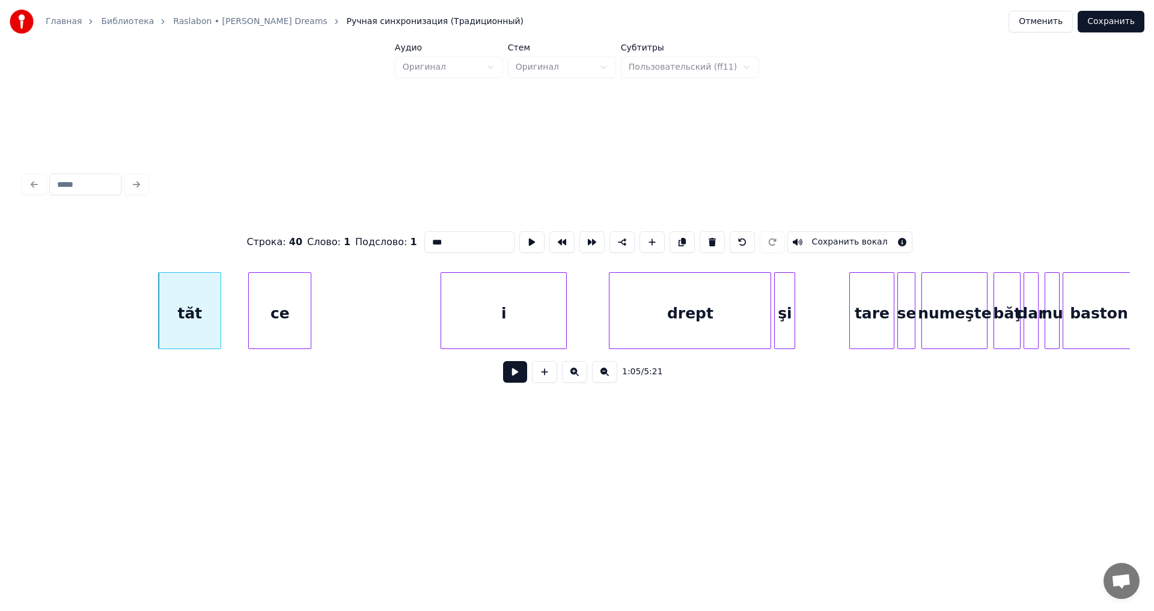
click at [512, 372] on button at bounding box center [515, 372] width 24 height 22
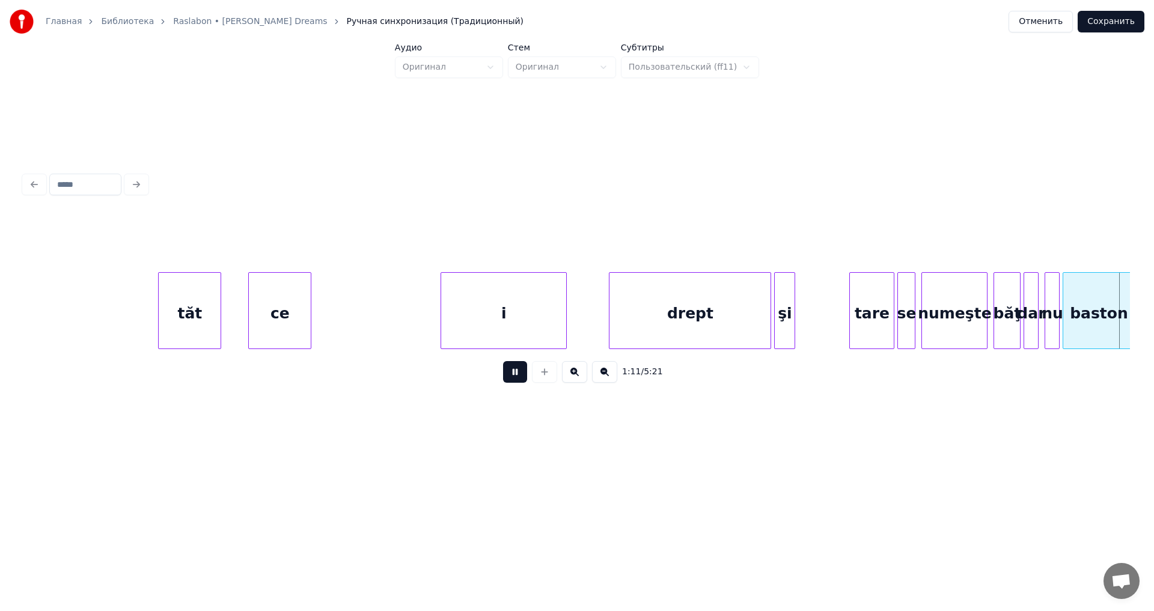
scroll to position [0, 10770]
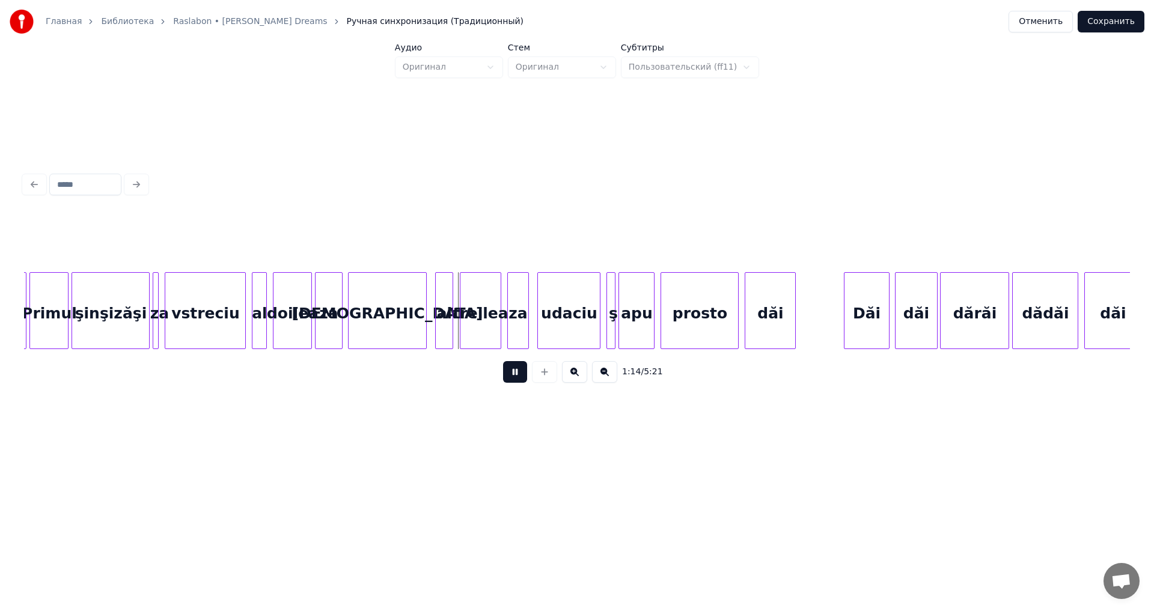
click at [512, 372] on button at bounding box center [515, 372] width 24 height 22
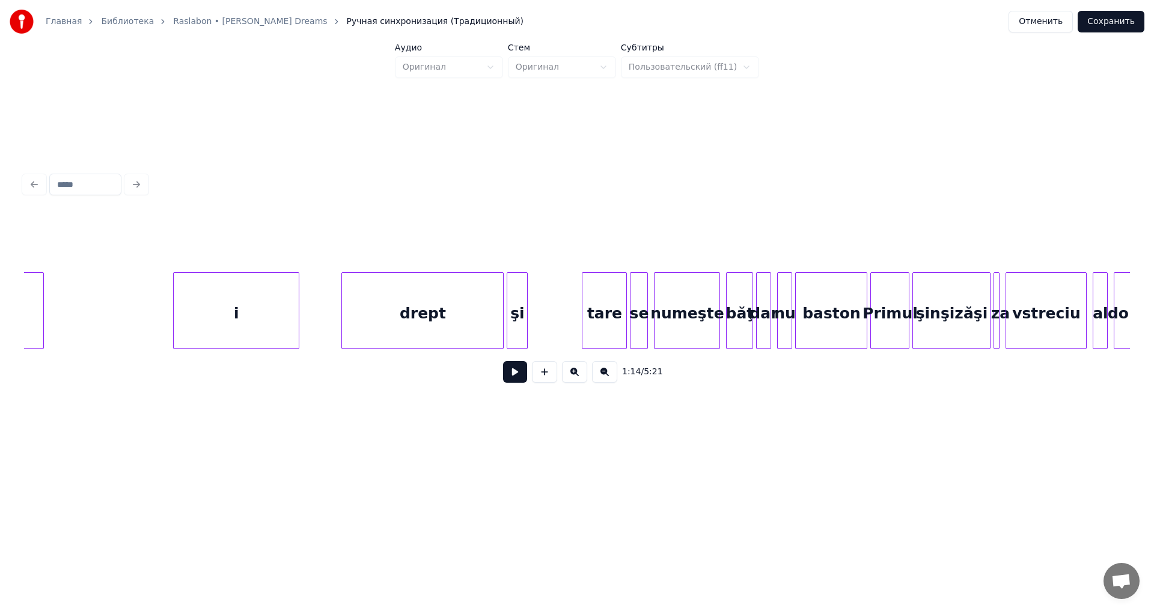
scroll to position [0, 9876]
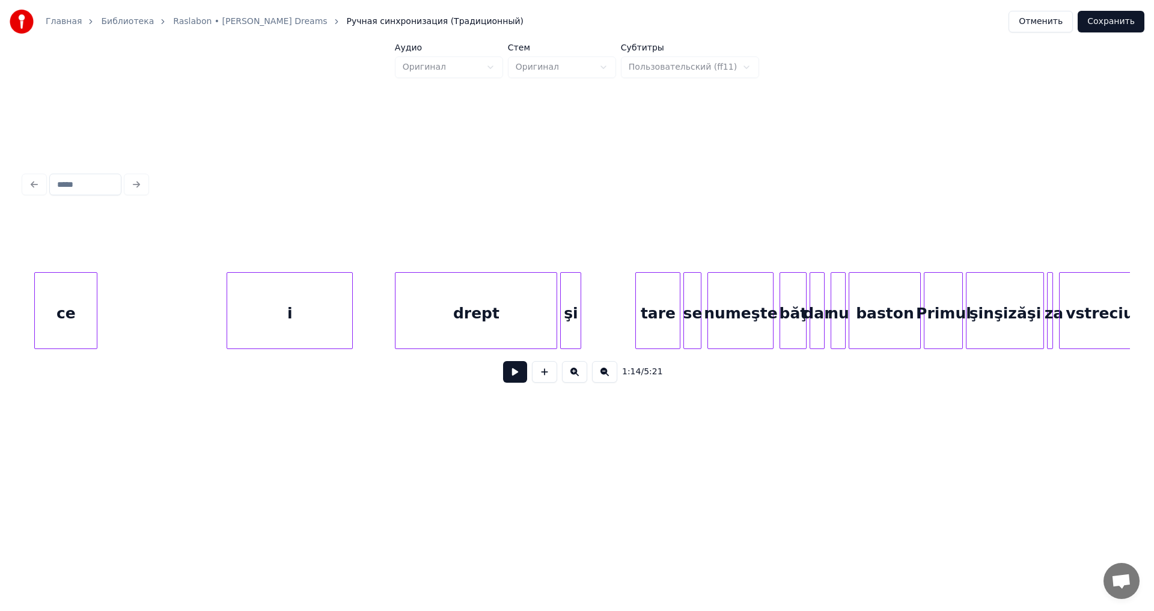
click at [278, 313] on div "i" at bounding box center [289, 314] width 125 height 82
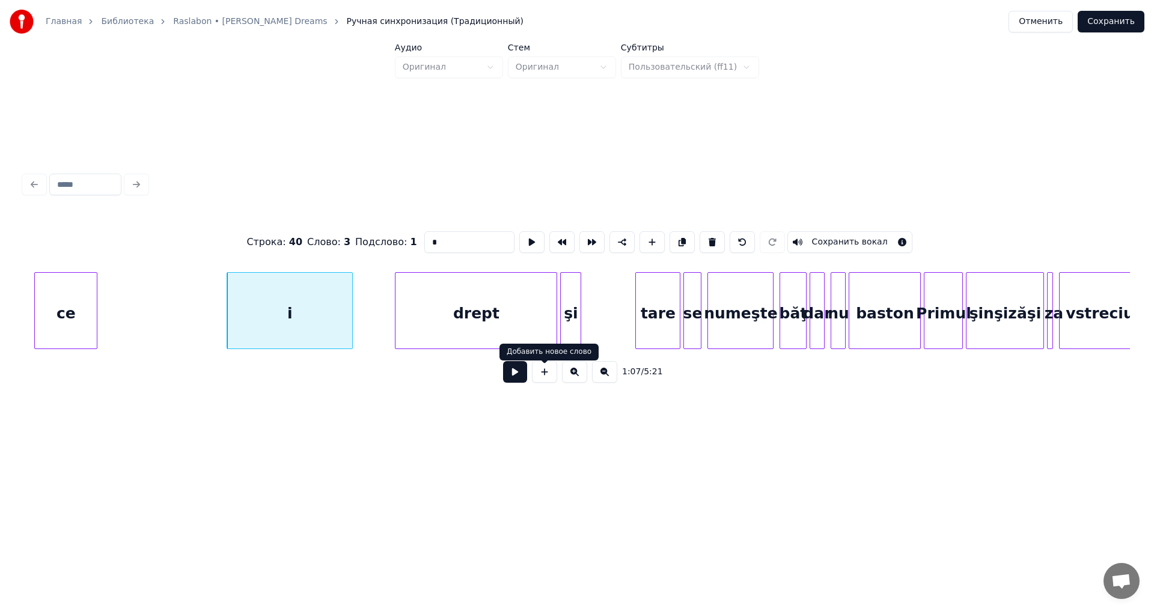
click at [527, 371] on button at bounding box center [515, 372] width 24 height 22
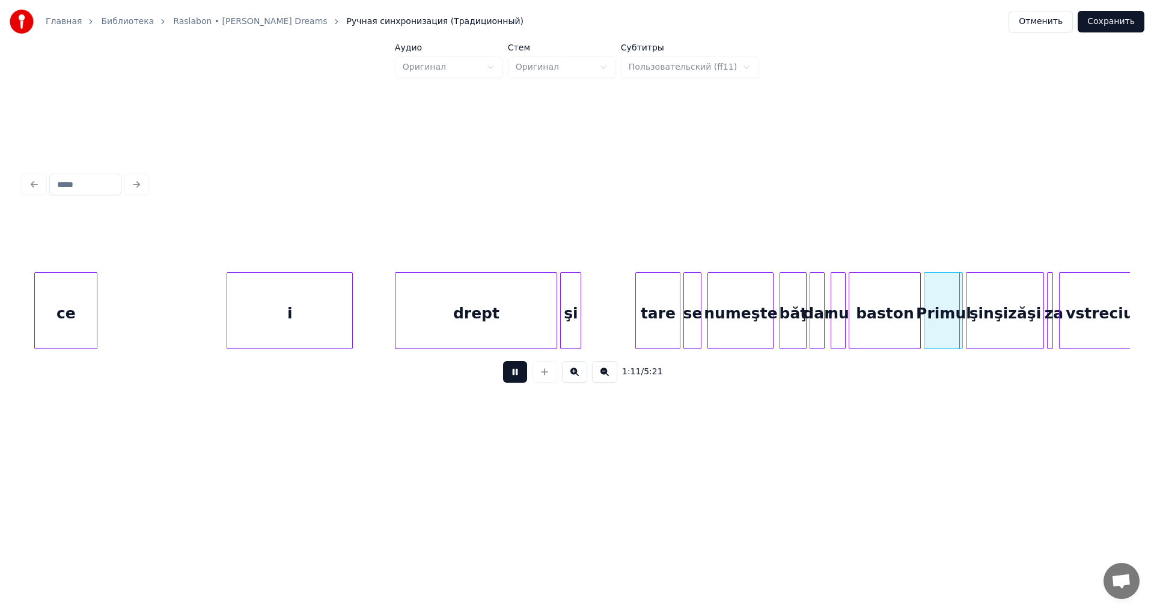
click at [495, 376] on div "1:11 / 5:21" at bounding box center [577, 372] width 1087 height 26
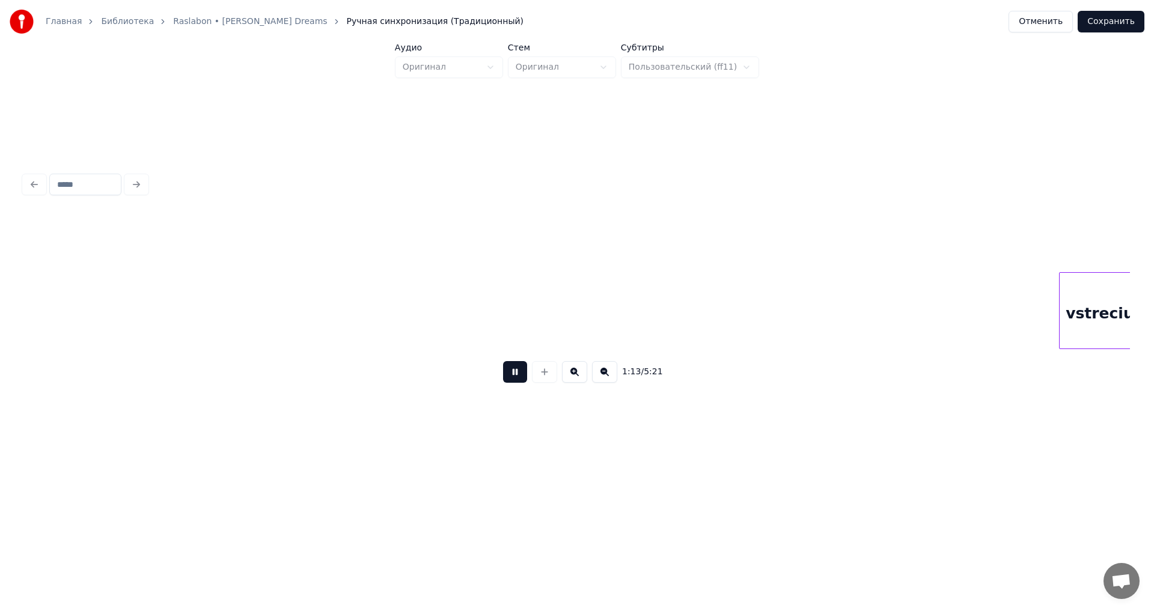
scroll to position [0, 10984]
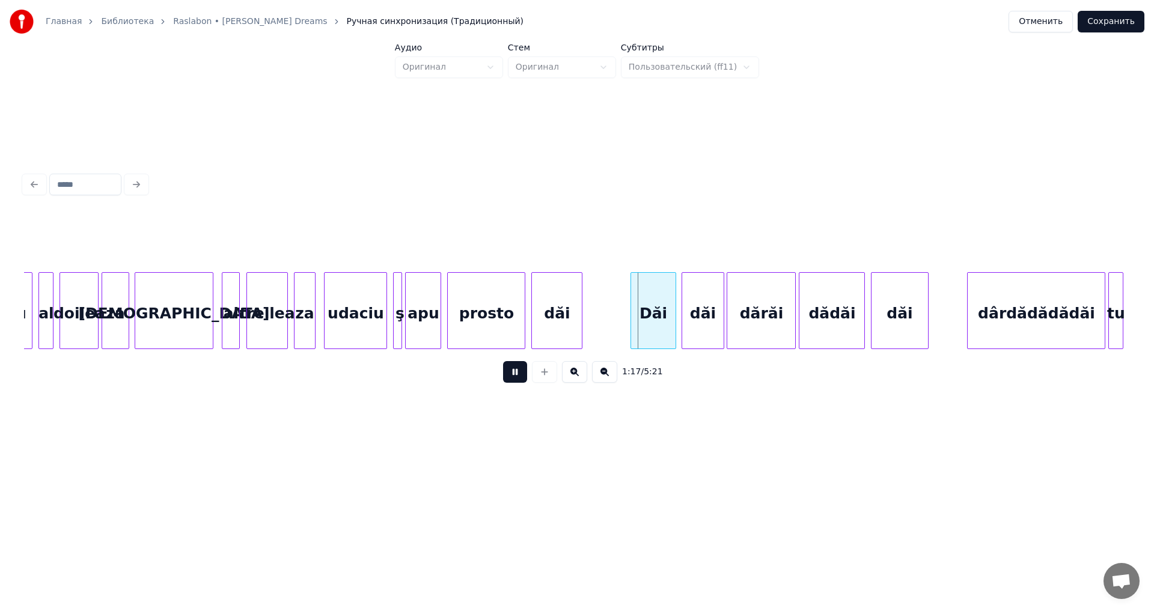
click at [508, 379] on button at bounding box center [515, 372] width 24 height 22
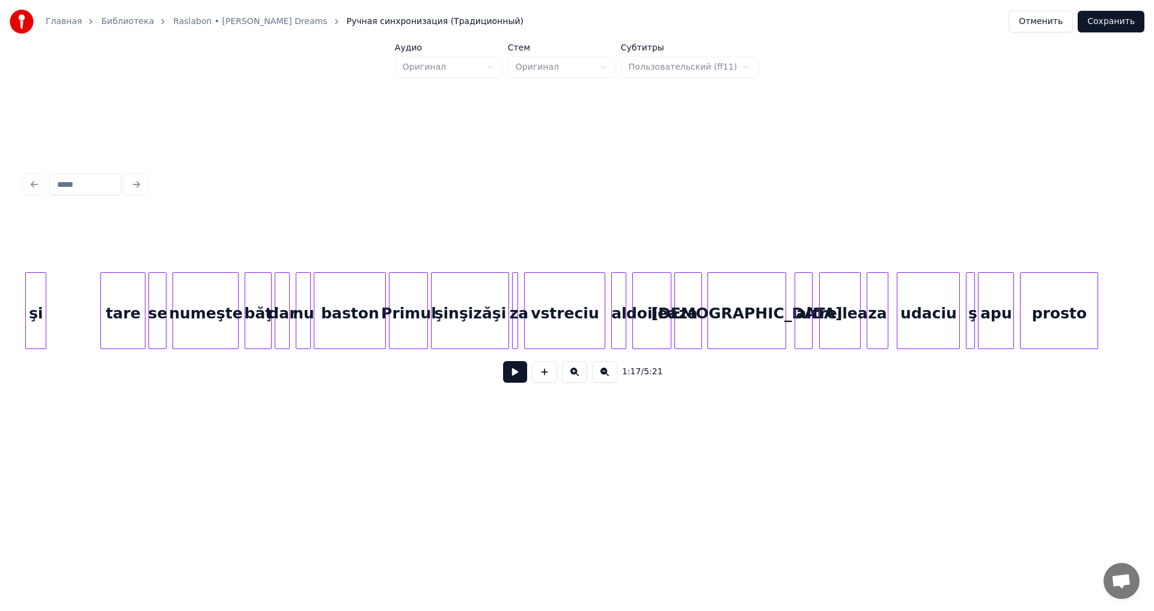
scroll to position [0, 10170]
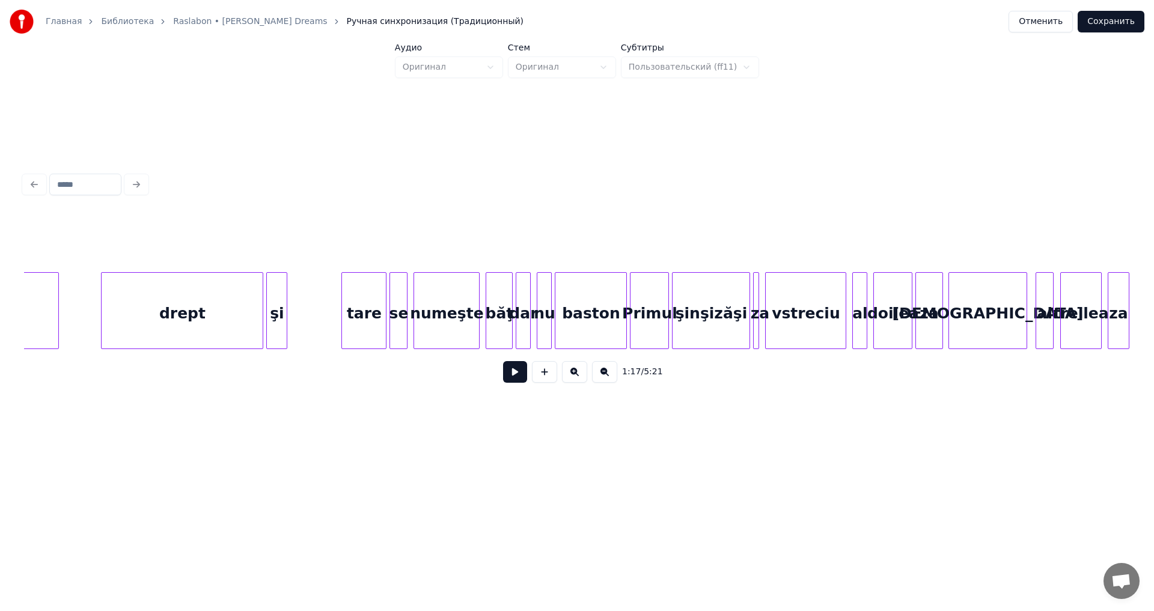
click at [599, 318] on div "baston" at bounding box center [590, 314] width 71 height 82
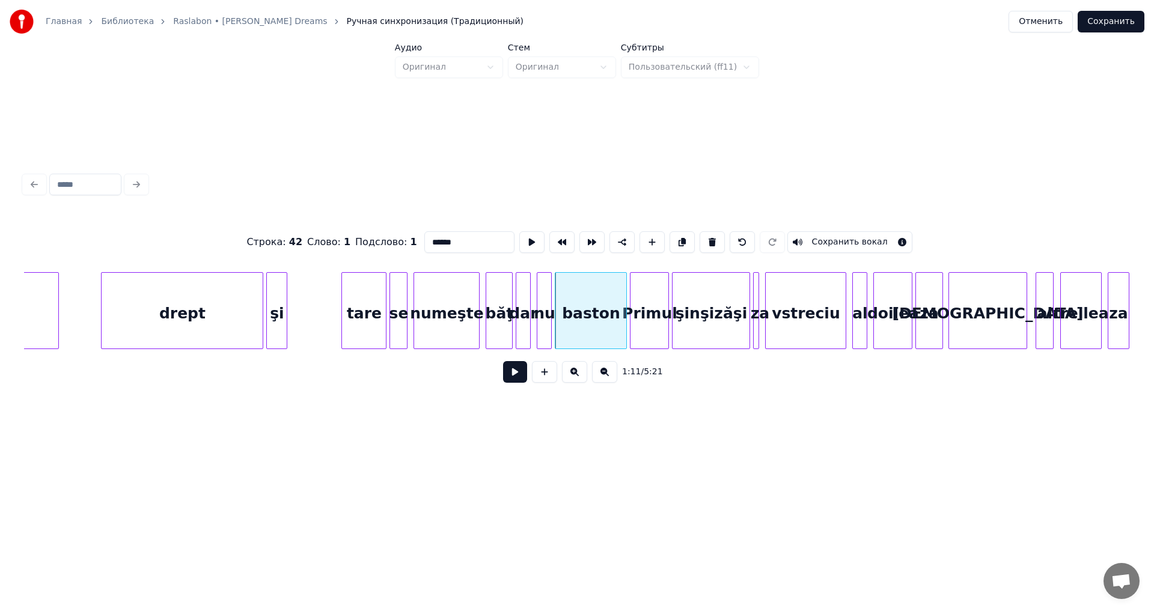
click at [516, 378] on button at bounding box center [515, 372] width 24 height 22
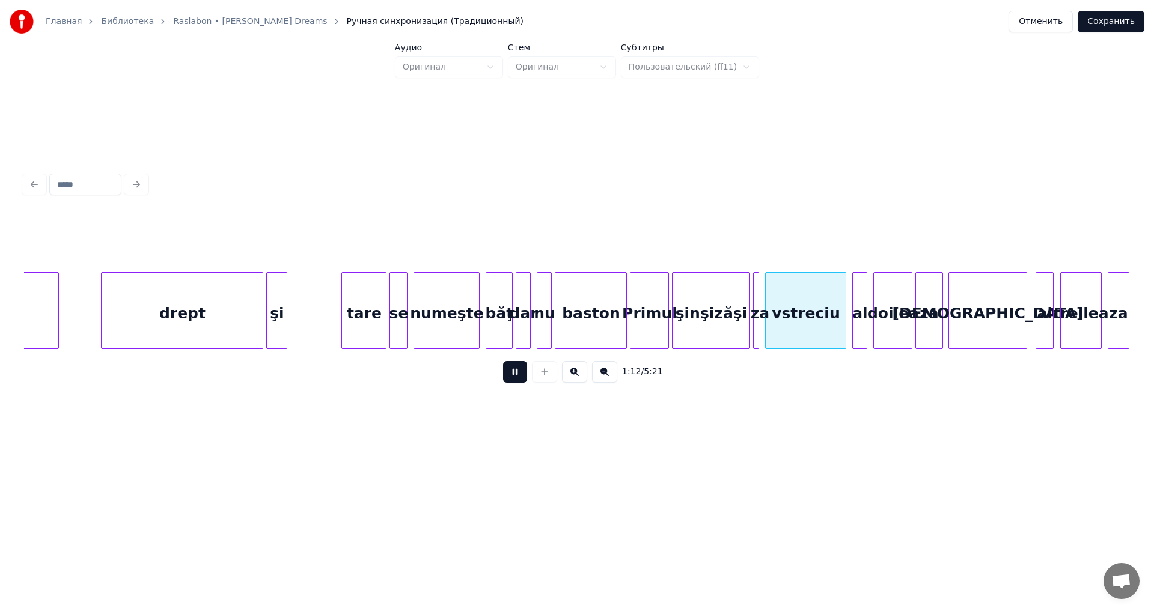
click at [516, 378] on button at bounding box center [515, 372] width 24 height 22
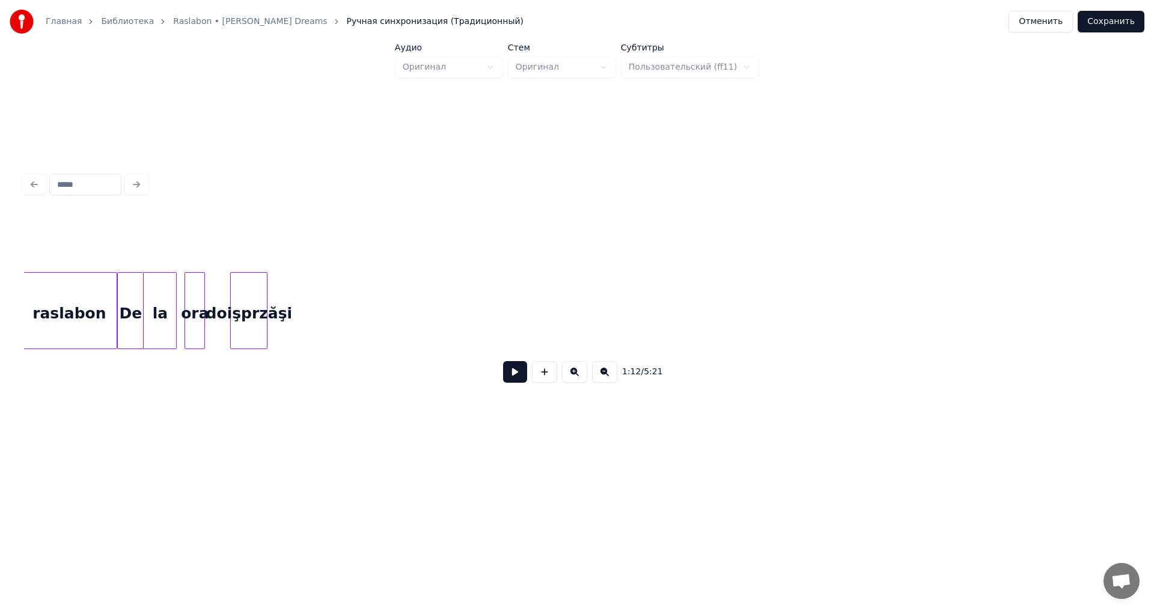
scroll to position [0, 8565]
click at [186, 331] on div "De" at bounding box center [183, 314] width 25 height 82
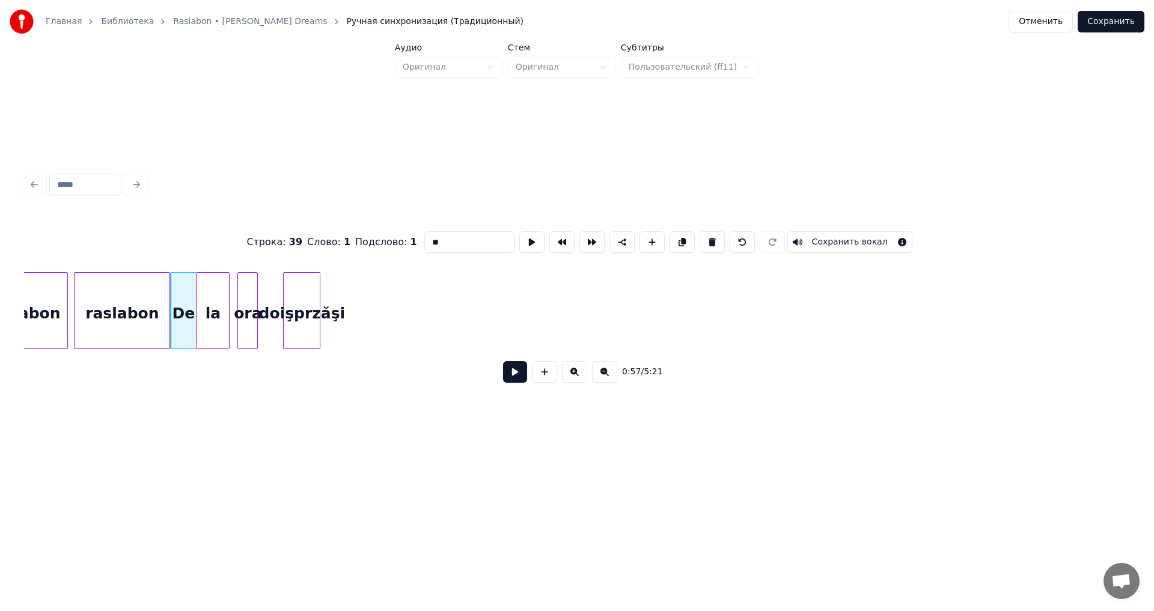
click at [510, 377] on button at bounding box center [515, 372] width 24 height 22
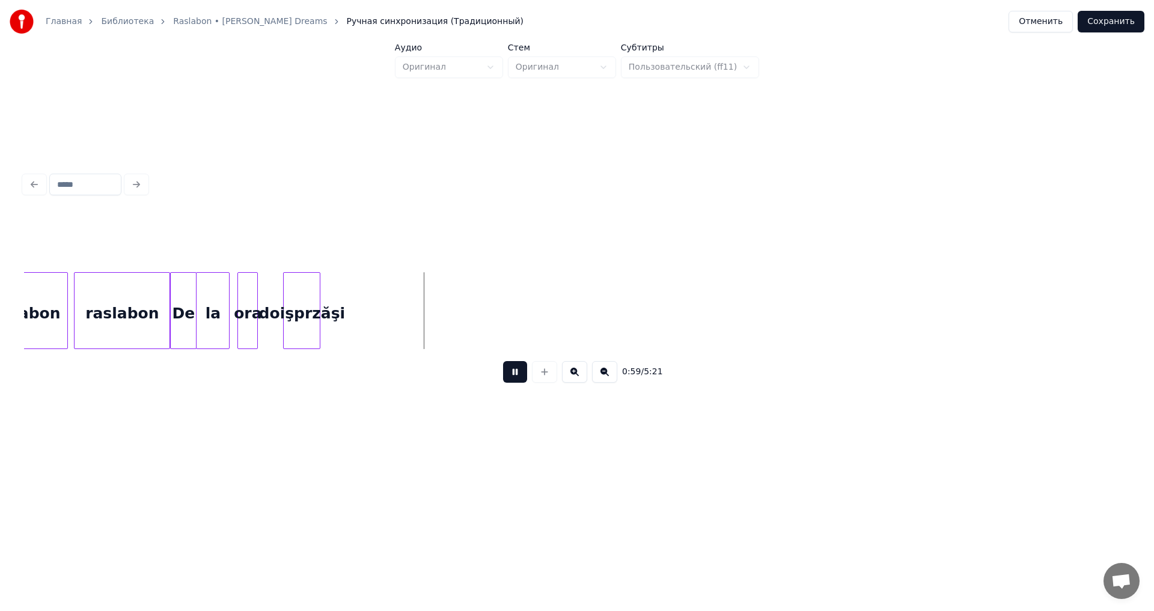
click at [510, 378] on button at bounding box center [515, 372] width 24 height 22
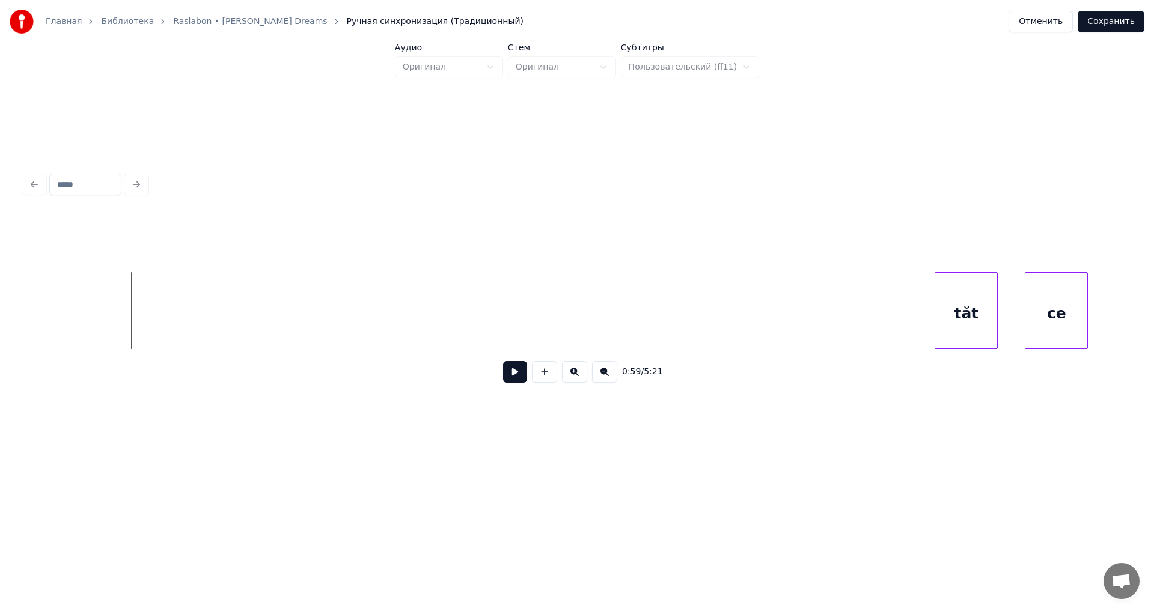
scroll to position [0, 9126]
click at [515, 383] on button at bounding box center [515, 372] width 24 height 22
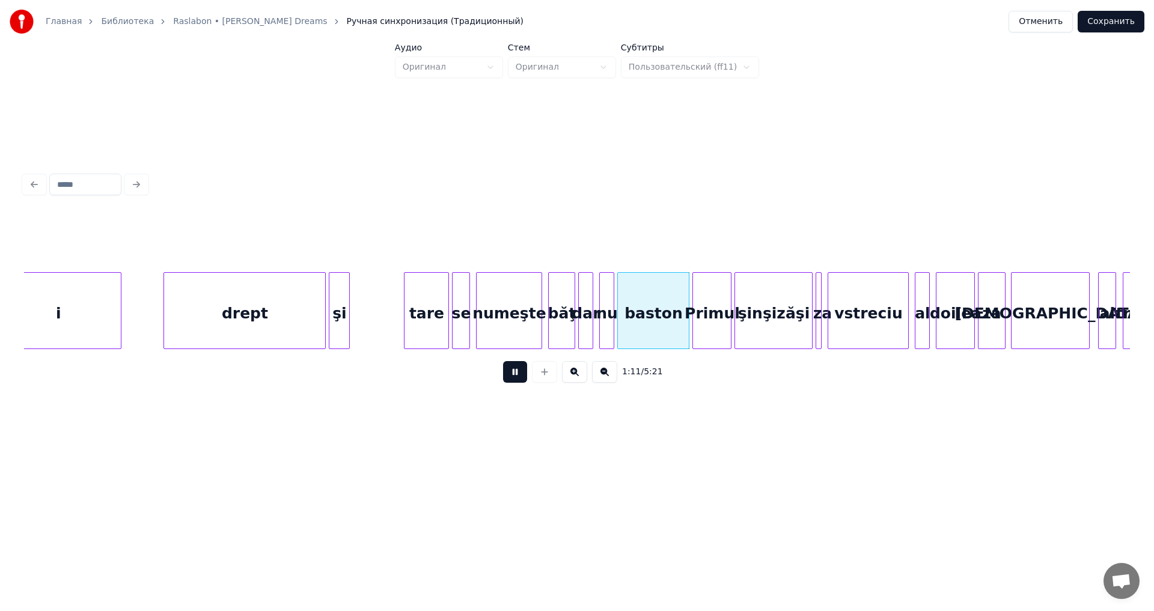
click at [515, 379] on button at bounding box center [515, 372] width 24 height 22
click at [1050, 23] on button "Отменить" at bounding box center [1041, 22] width 64 height 22
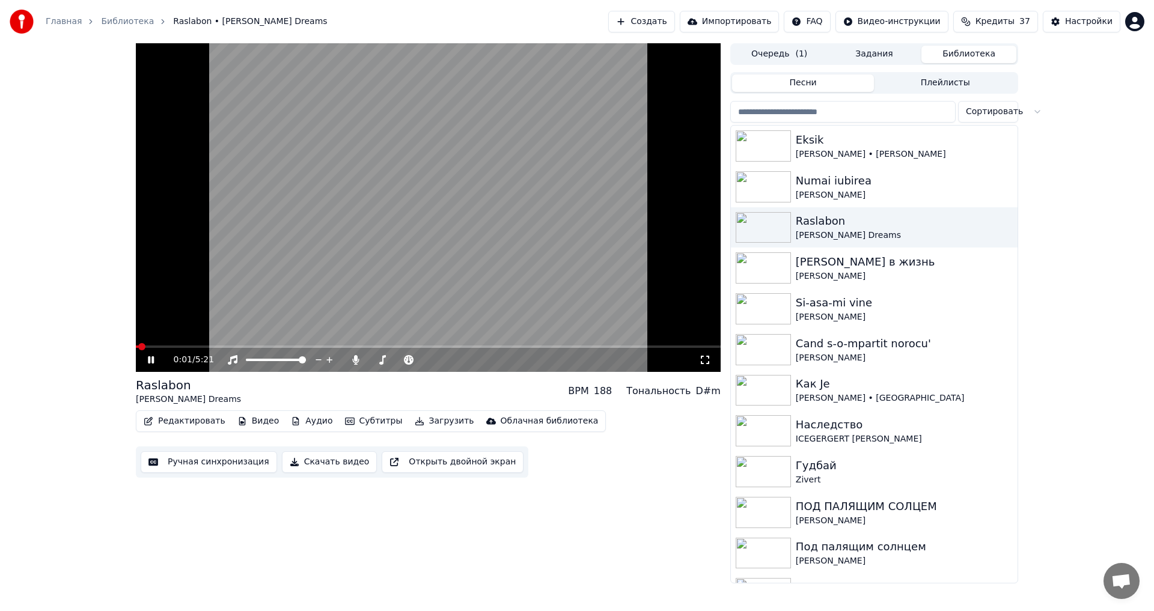
click at [150, 359] on icon at bounding box center [151, 359] width 6 height 7
click at [170, 423] on button "Редактировать" at bounding box center [184, 421] width 91 height 17
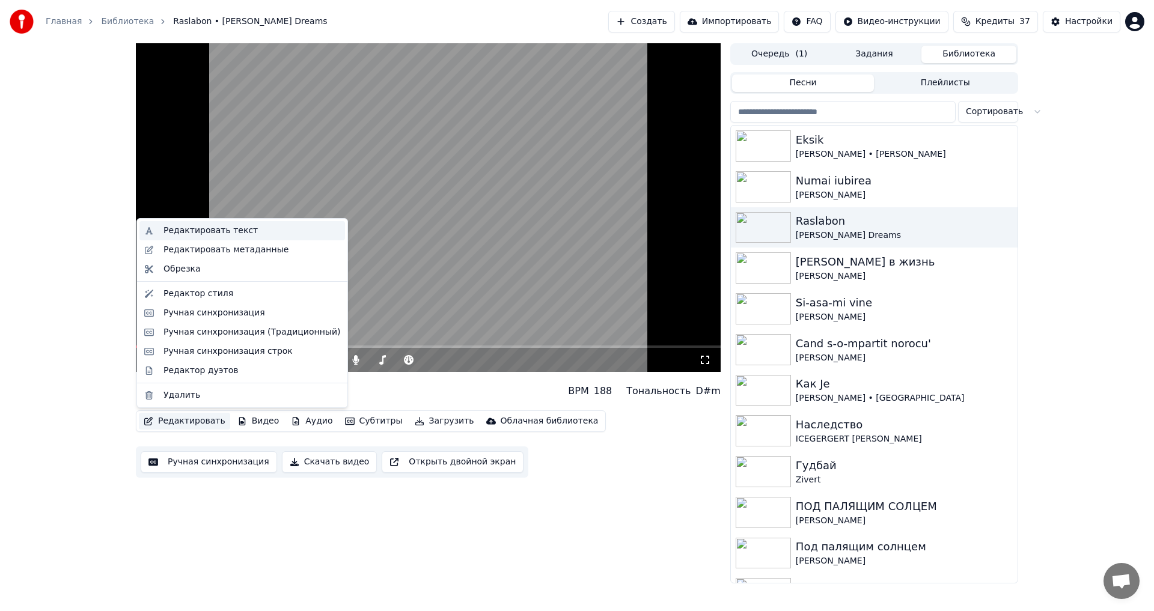
click at [222, 231] on div "Редактировать текст" at bounding box center [211, 231] width 94 height 12
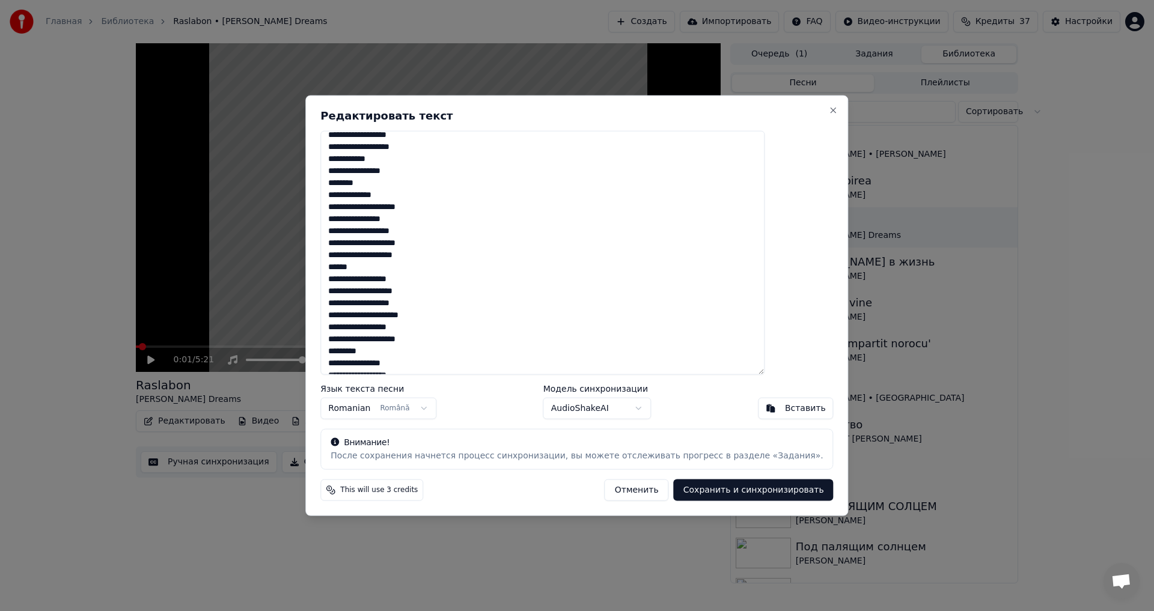
scroll to position [373, 0]
drag, startPoint x: 364, startPoint y: 211, endPoint x: 372, endPoint y: 215, distance: 9.4
click at [372, 215] on textarea at bounding box center [542, 252] width 444 height 245
click at [554, 217] on textarea at bounding box center [542, 252] width 444 height 245
drag, startPoint x: 363, startPoint y: 165, endPoint x: 427, endPoint y: 257, distance: 112.2
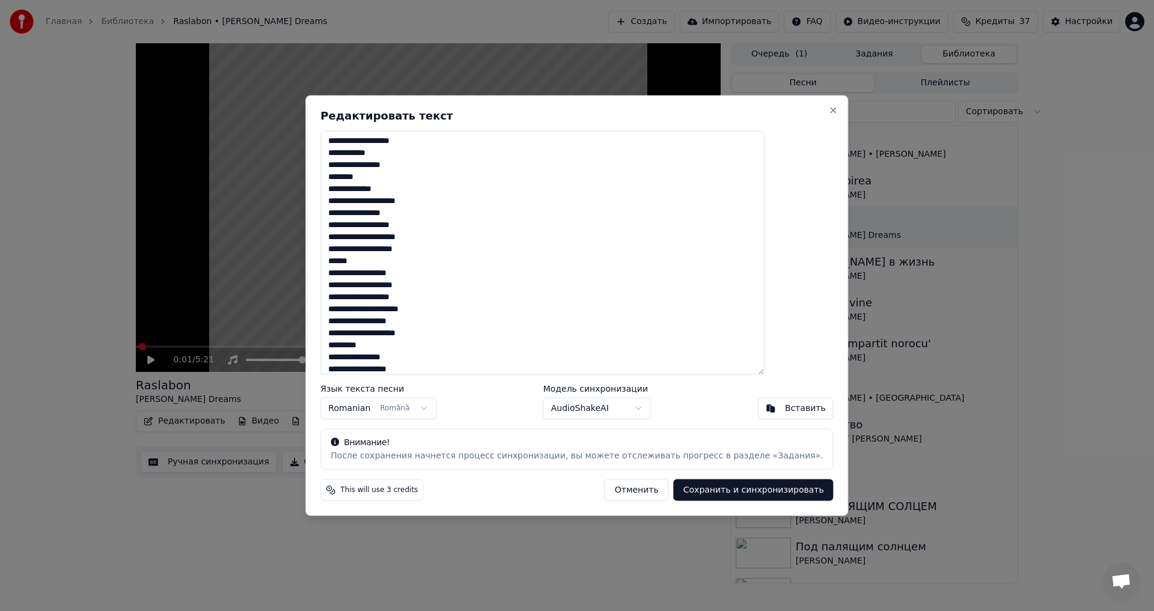
click at [427, 257] on textarea at bounding box center [542, 252] width 444 height 245
click at [426, 268] on textarea at bounding box center [542, 252] width 444 height 245
click at [420, 262] on textarea at bounding box center [542, 252] width 444 height 245
click at [411, 270] on textarea at bounding box center [542, 252] width 444 height 245
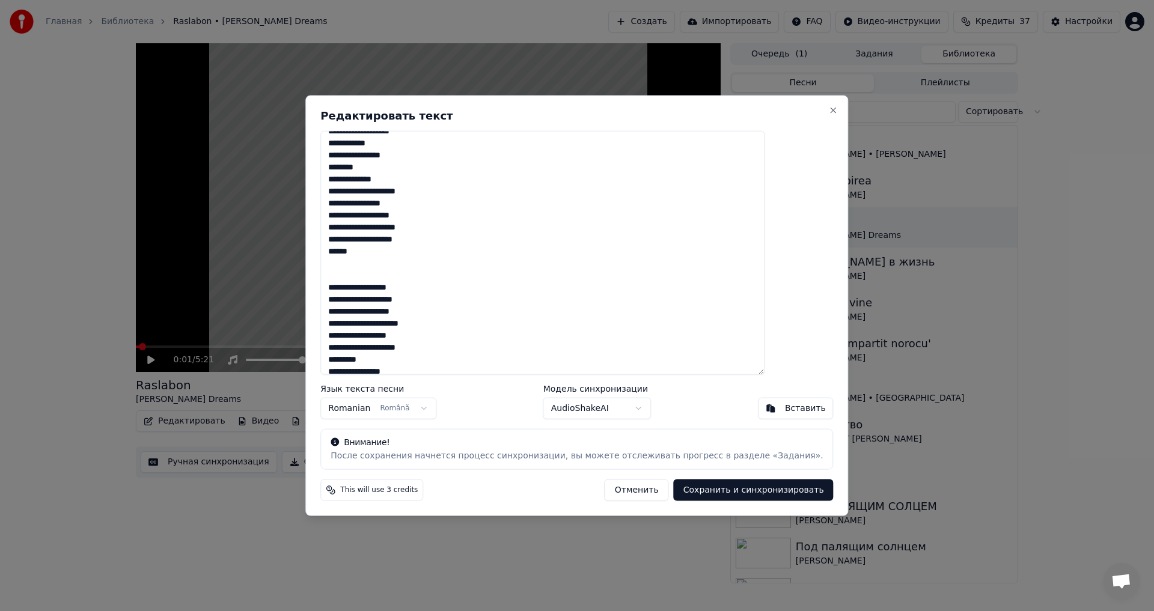
click at [381, 264] on textarea at bounding box center [542, 252] width 444 height 245
paste textarea "**********"
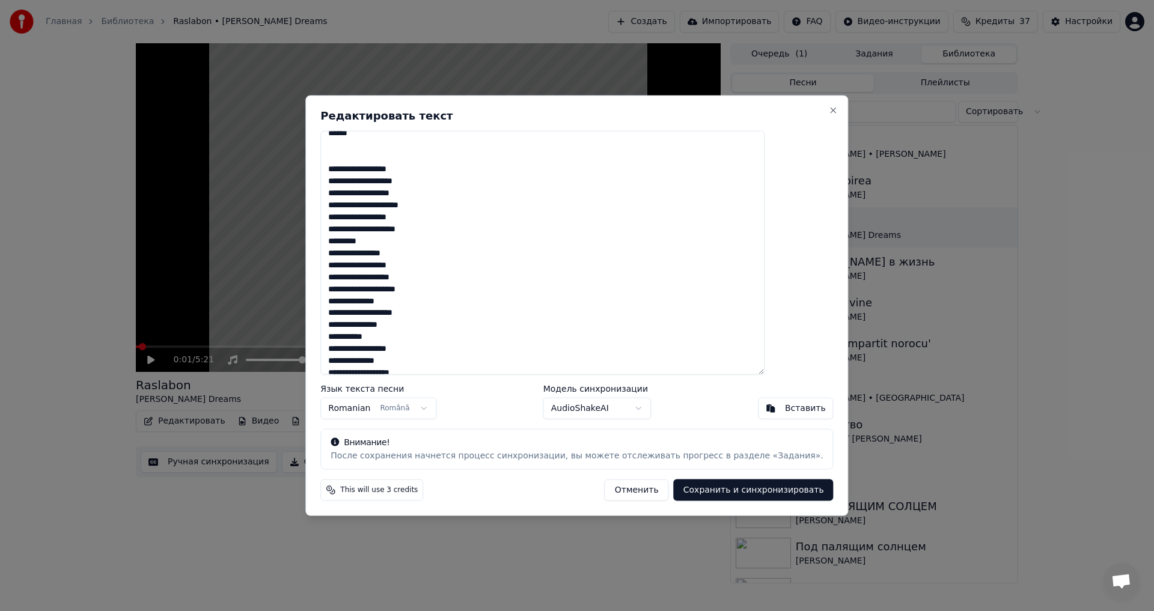
scroll to position [596, 0]
type textarea "**********"
click at [763, 495] on button "Сохранить и синхронизировать" at bounding box center [754, 491] width 160 height 22
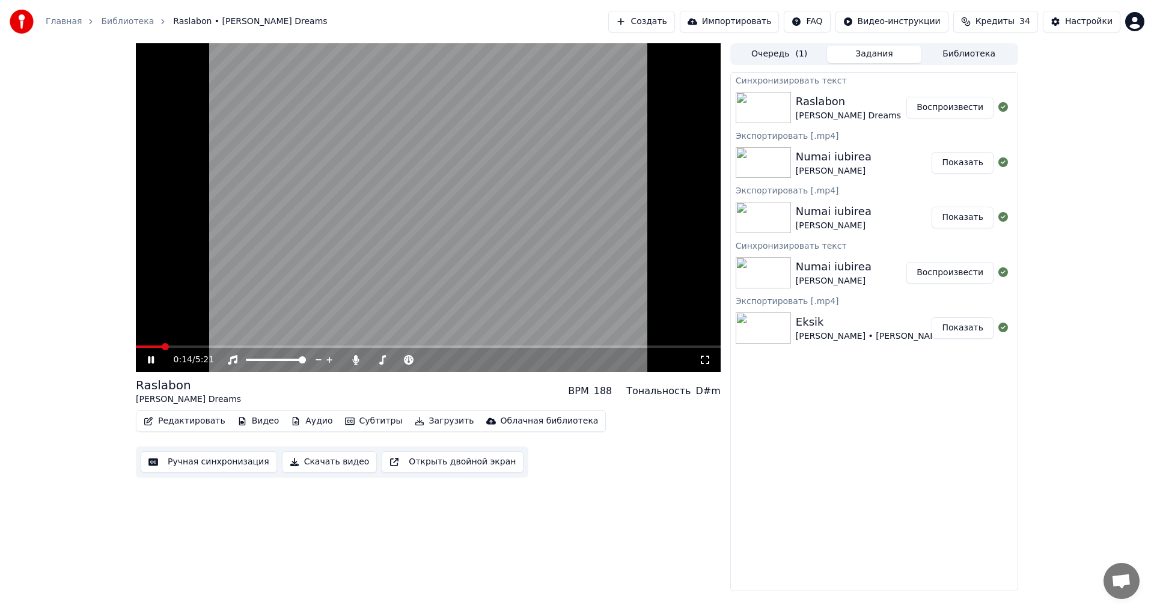
click at [148, 359] on icon at bounding box center [159, 360] width 28 height 10
click at [150, 357] on icon at bounding box center [150, 360] width 7 height 8
click at [587, 347] on span at bounding box center [428, 347] width 585 height 2
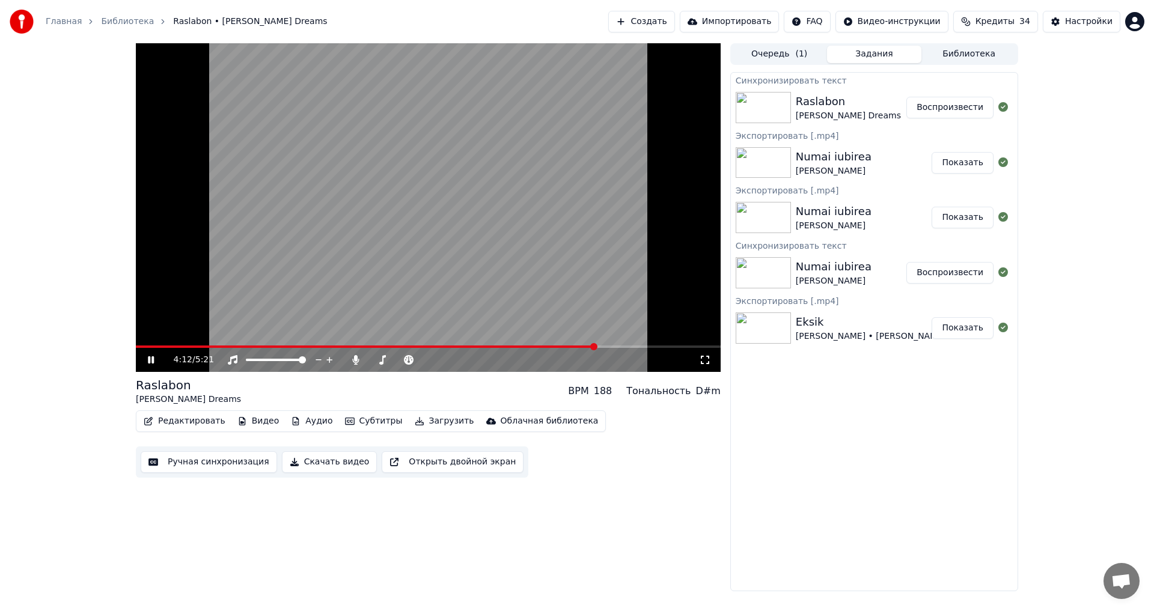
click at [536, 347] on span at bounding box center [366, 347] width 460 height 2
click at [145, 363] on div "4:15 / 5:21" at bounding box center [428, 360] width 575 height 12
click at [152, 358] on icon at bounding box center [151, 359] width 6 height 7
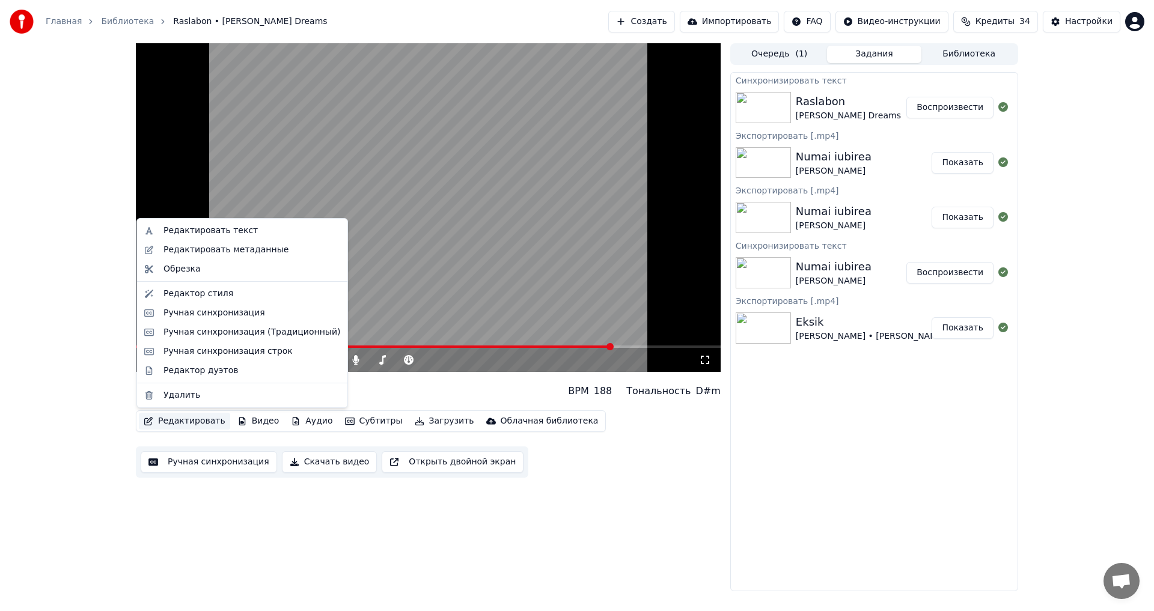
click at [199, 420] on button "Редактировать" at bounding box center [184, 421] width 91 height 17
click at [286, 335] on div "Ручная синхронизация (Традиционный)" at bounding box center [252, 332] width 177 height 12
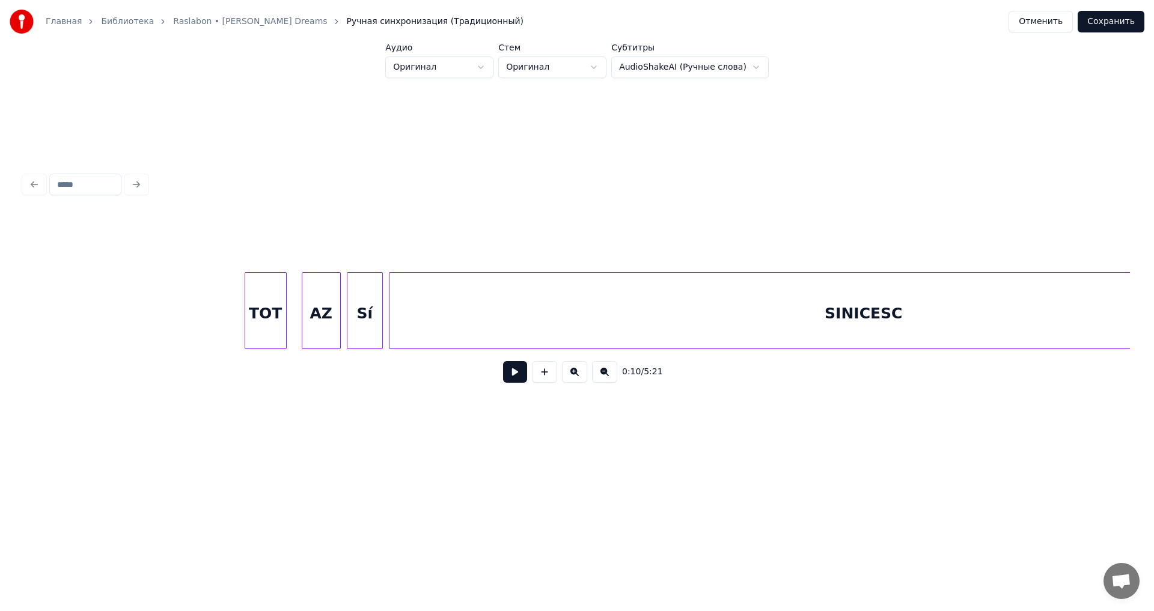
scroll to position [0, 41697]
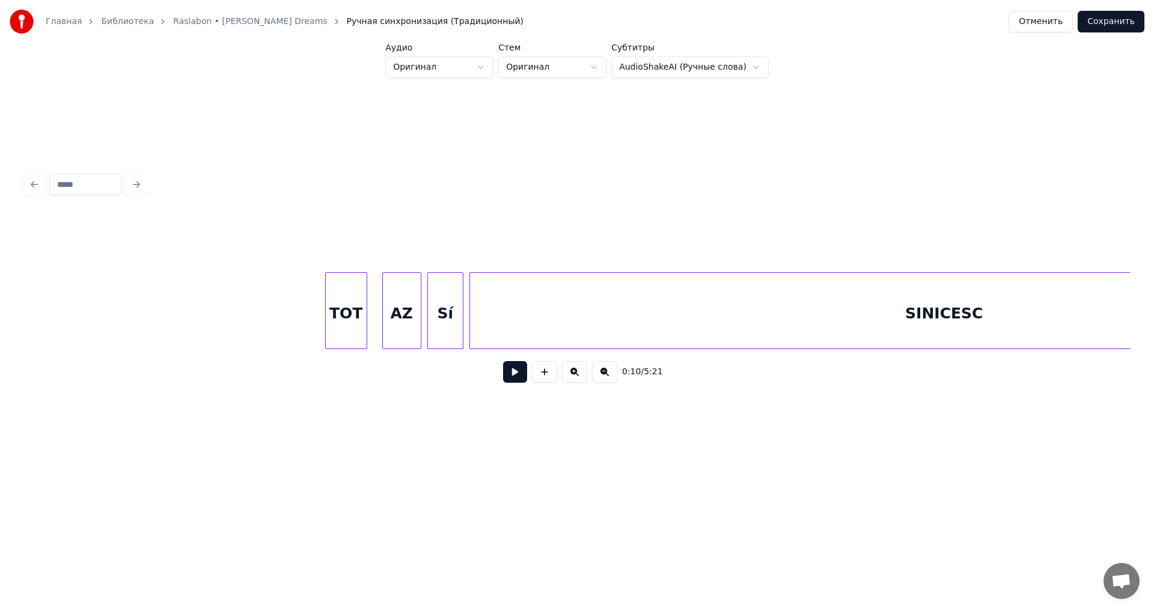
click at [347, 298] on div "TOT" at bounding box center [346, 314] width 41 height 82
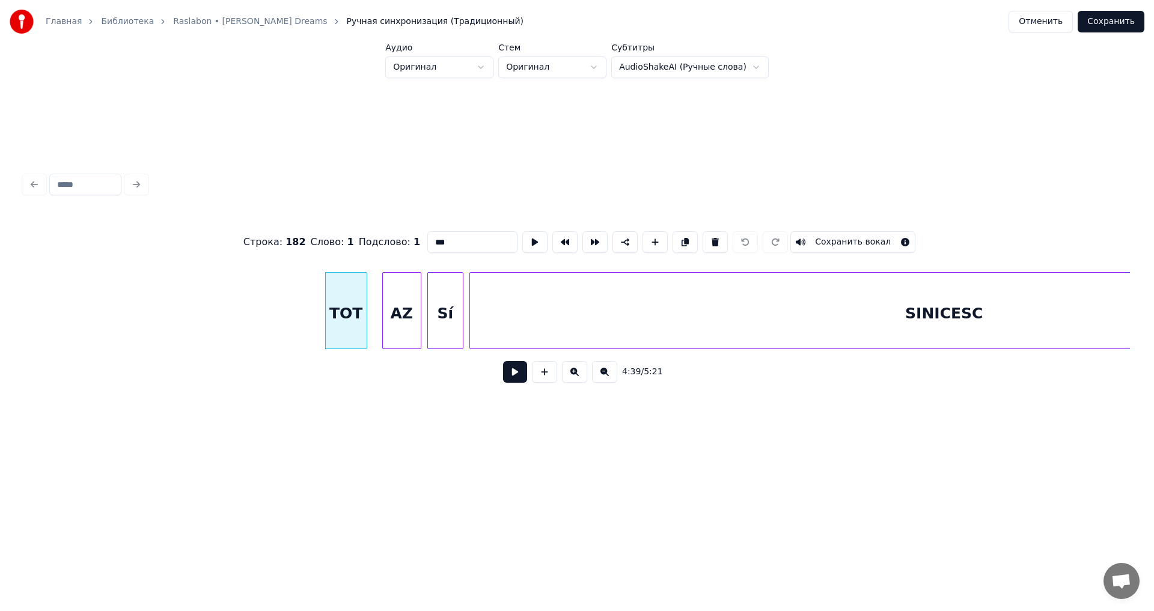
click at [503, 378] on div "4:39 / 5:21" at bounding box center [577, 372] width 1087 height 26
click at [509, 375] on button at bounding box center [515, 372] width 24 height 22
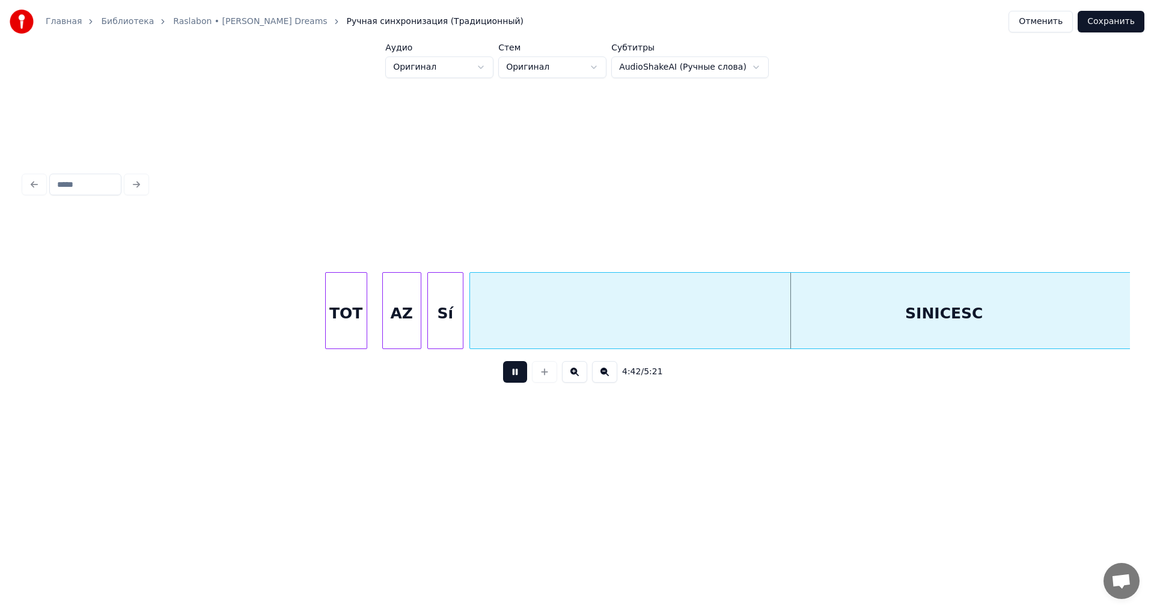
click at [509, 375] on button at bounding box center [515, 372] width 24 height 22
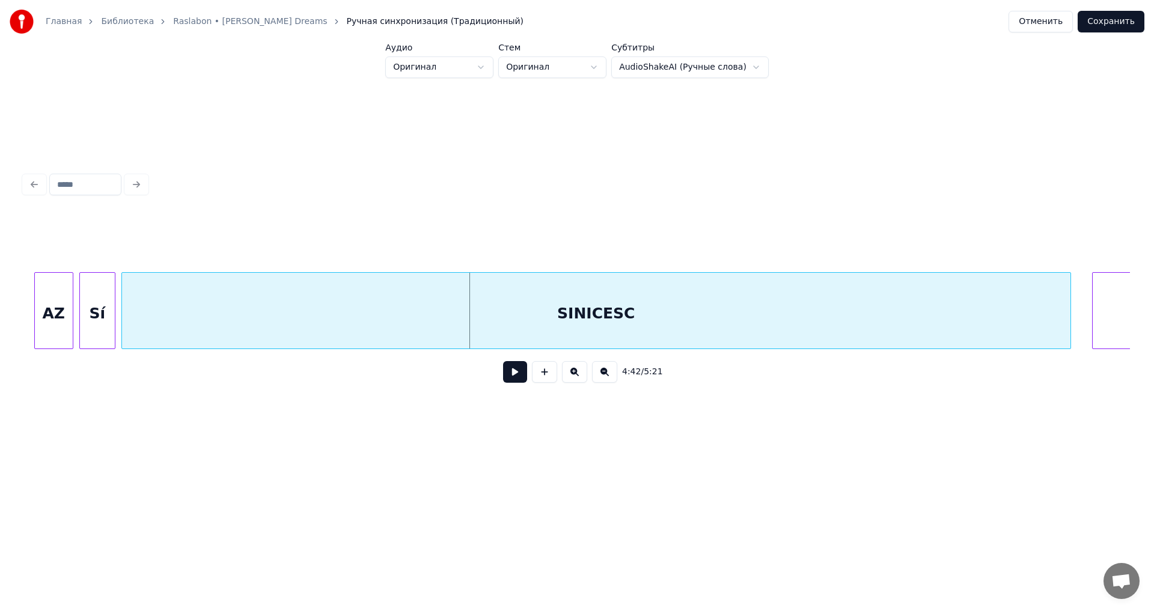
scroll to position [0, 42072]
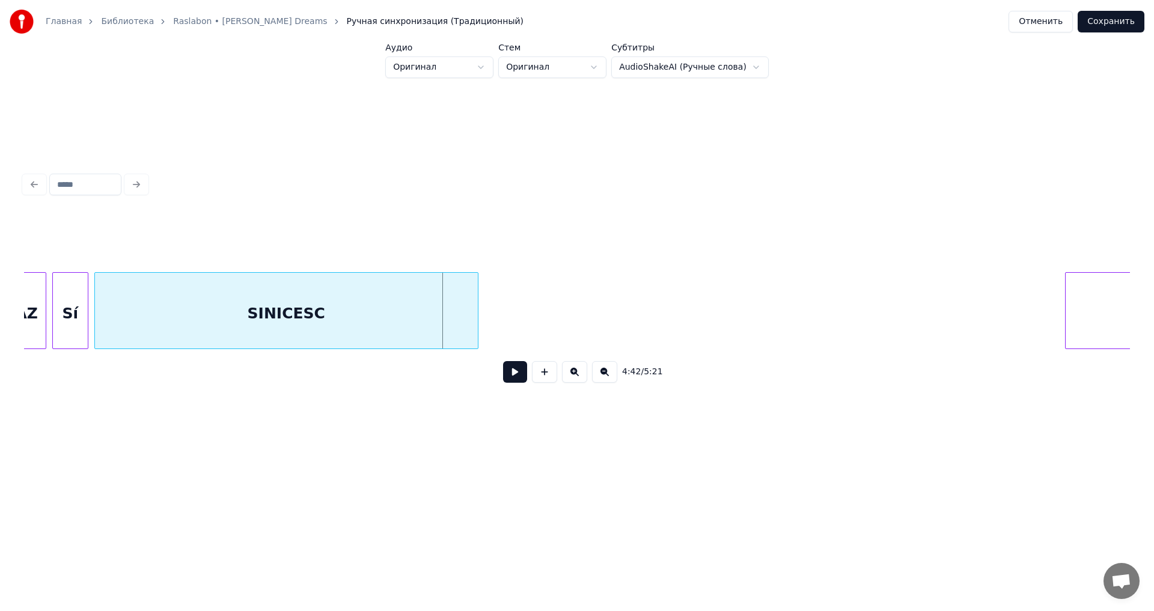
click at [476, 321] on div at bounding box center [476, 311] width 4 height 76
drag, startPoint x: 515, startPoint y: 384, endPoint x: 522, endPoint y: 372, distance: 13.2
click at [519, 375] on button at bounding box center [515, 372] width 24 height 22
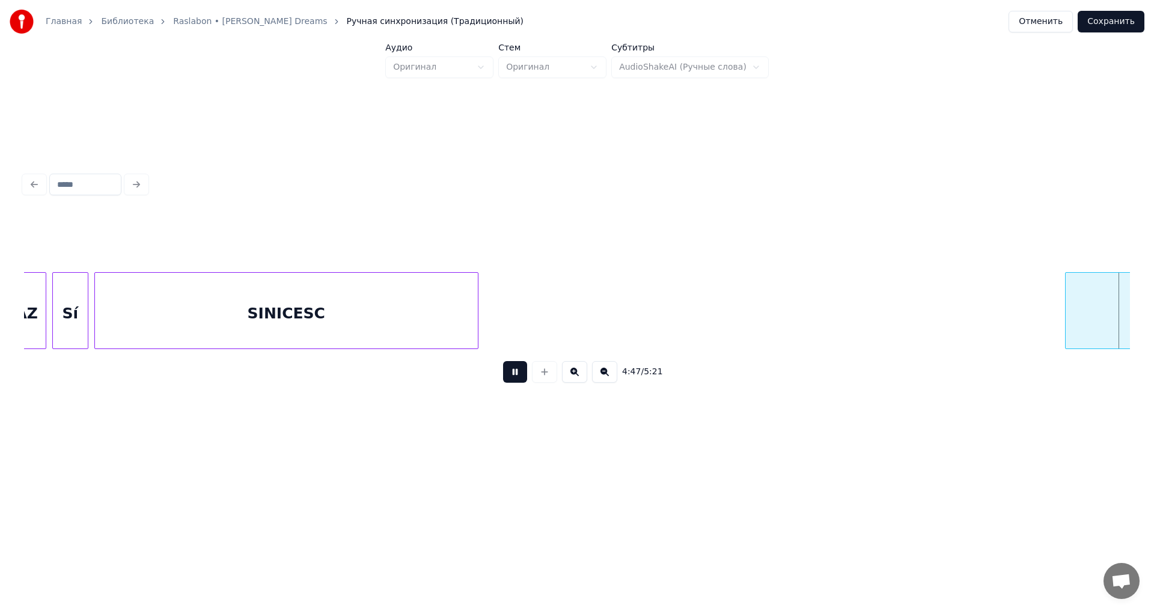
scroll to position [0, 43179]
click at [522, 372] on button at bounding box center [515, 372] width 24 height 22
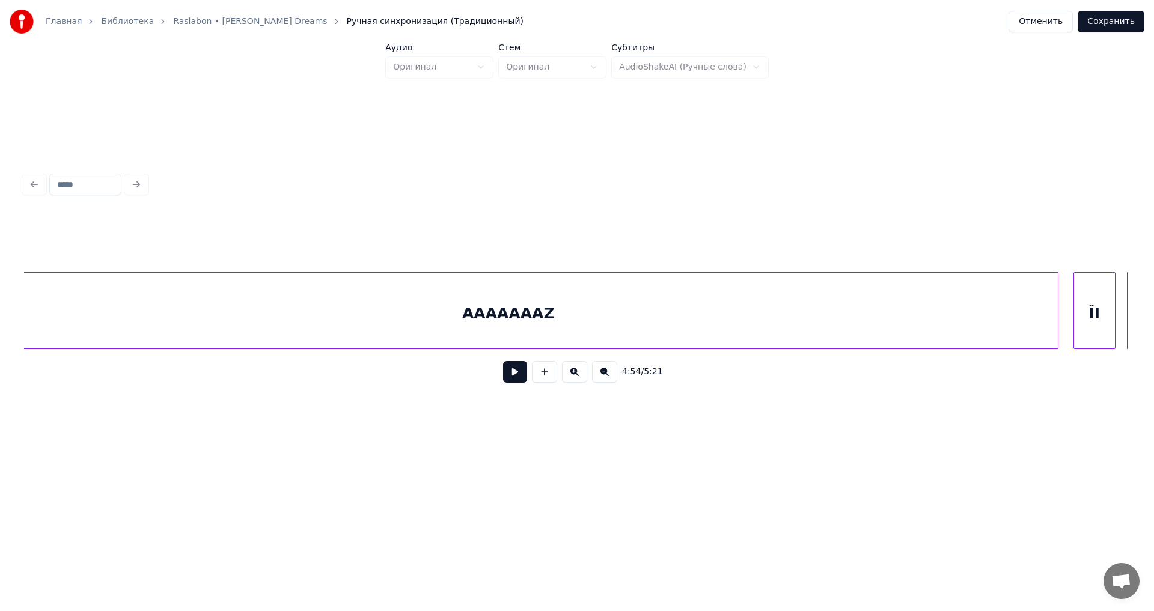
drag, startPoint x: 1017, startPoint y: 356, endPoint x: 1056, endPoint y: 356, distance: 39.1
click at [1056, 356] on div "4:54 / 5:21" at bounding box center [577, 372] width 1106 height 46
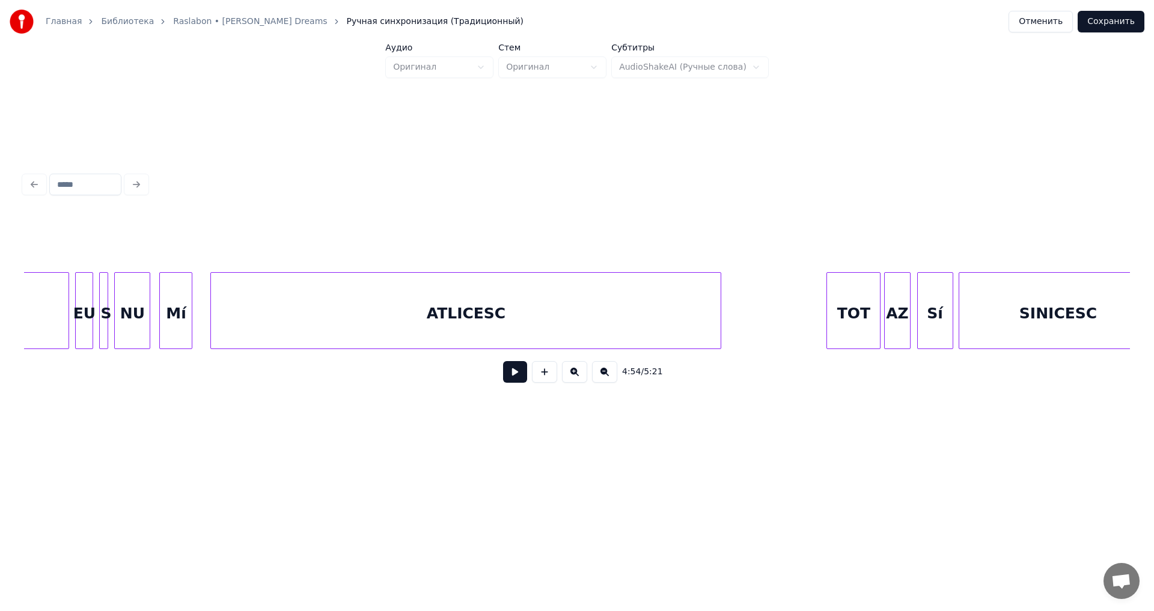
scroll to position [0, 35033]
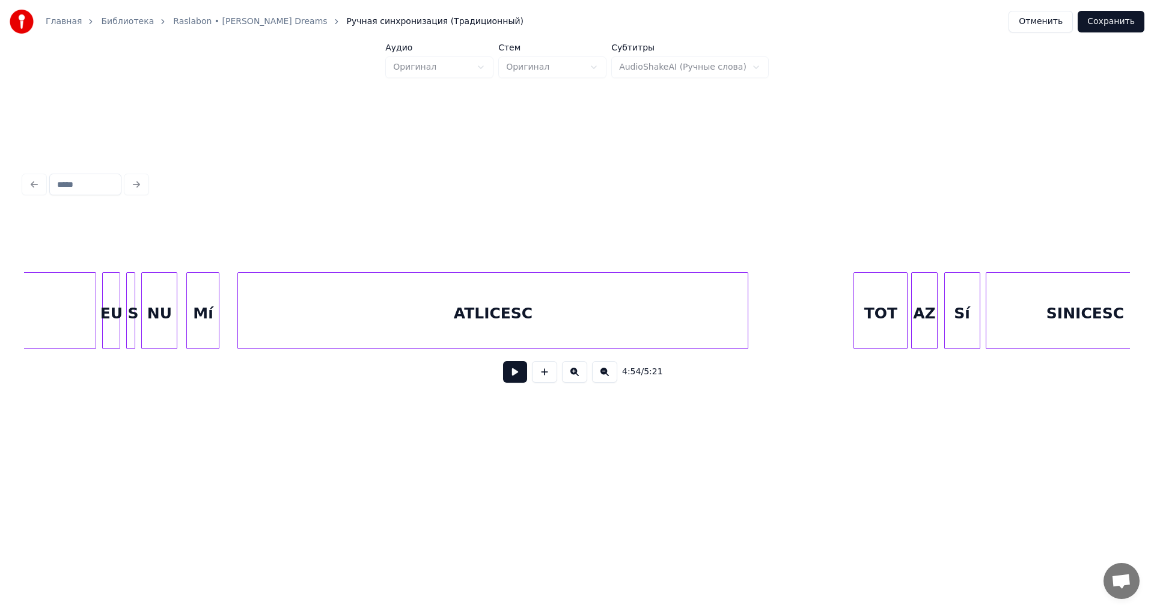
click at [533, 316] on div "ATLICESC" at bounding box center [493, 314] width 510 height 82
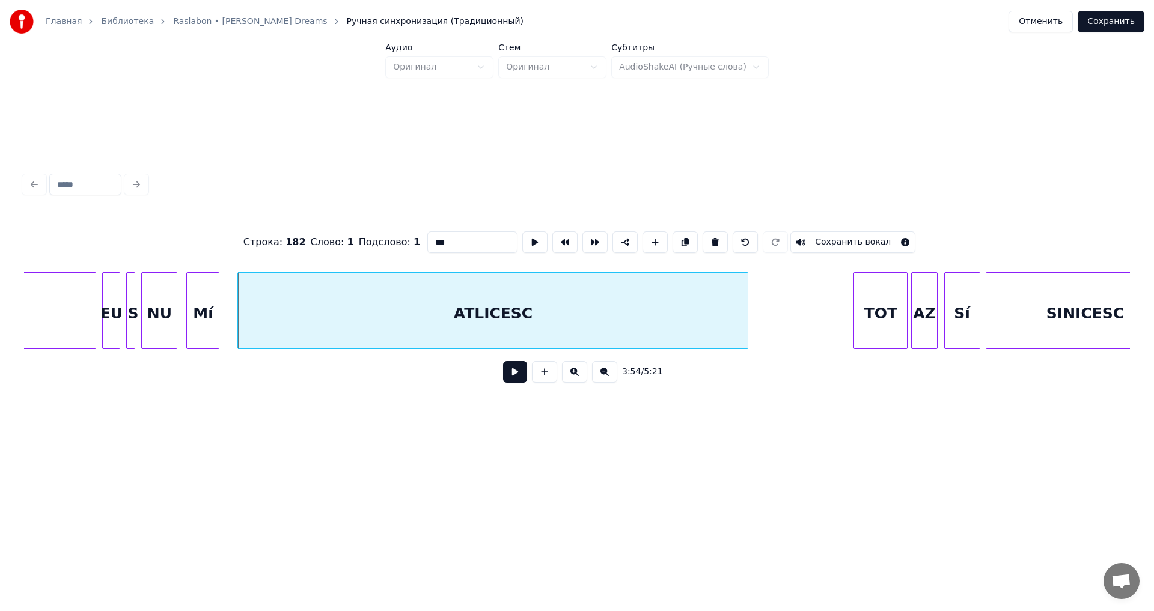
type input "********"
click at [515, 370] on button at bounding box center [515, 372] width 24 height 22
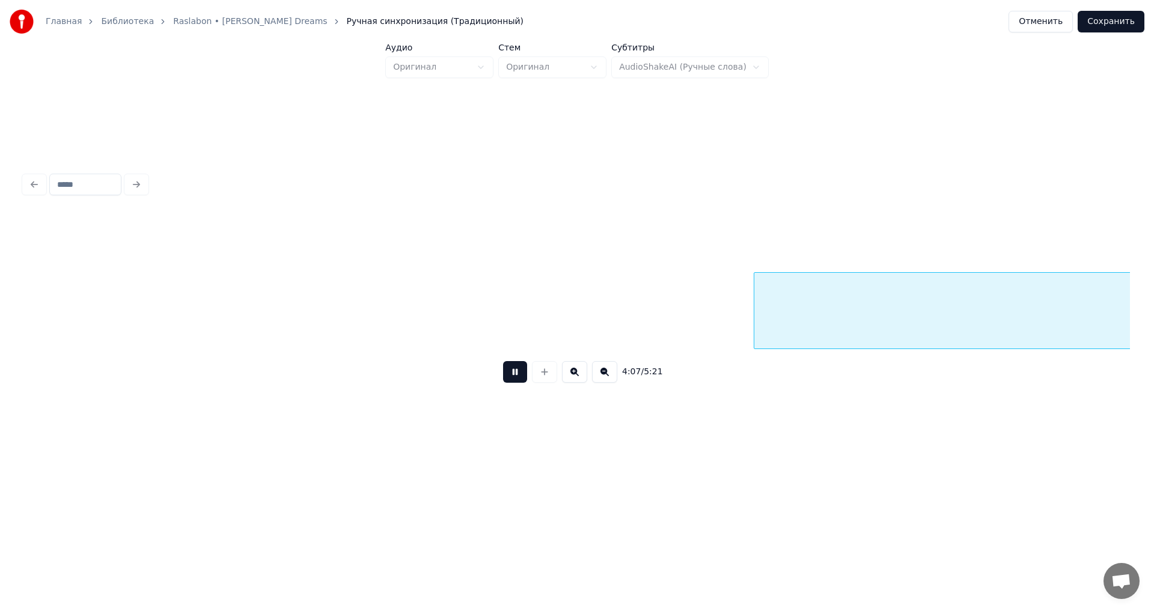
scroll to position [0, 37247]
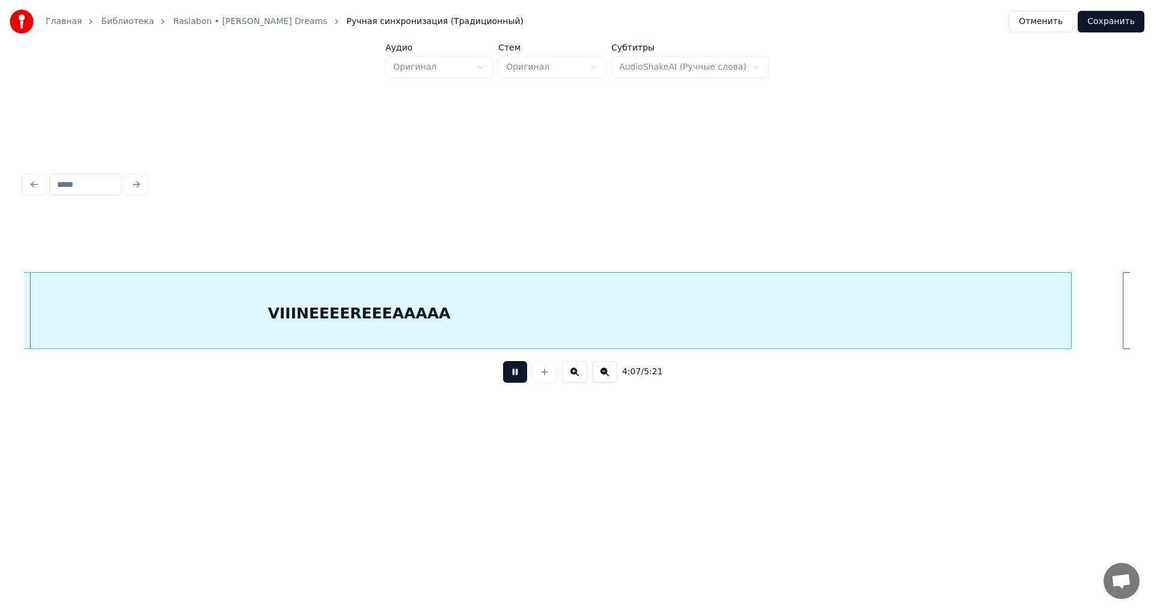
click at [515, 370] on button at bounding box center [515, 372] width 24 height 22
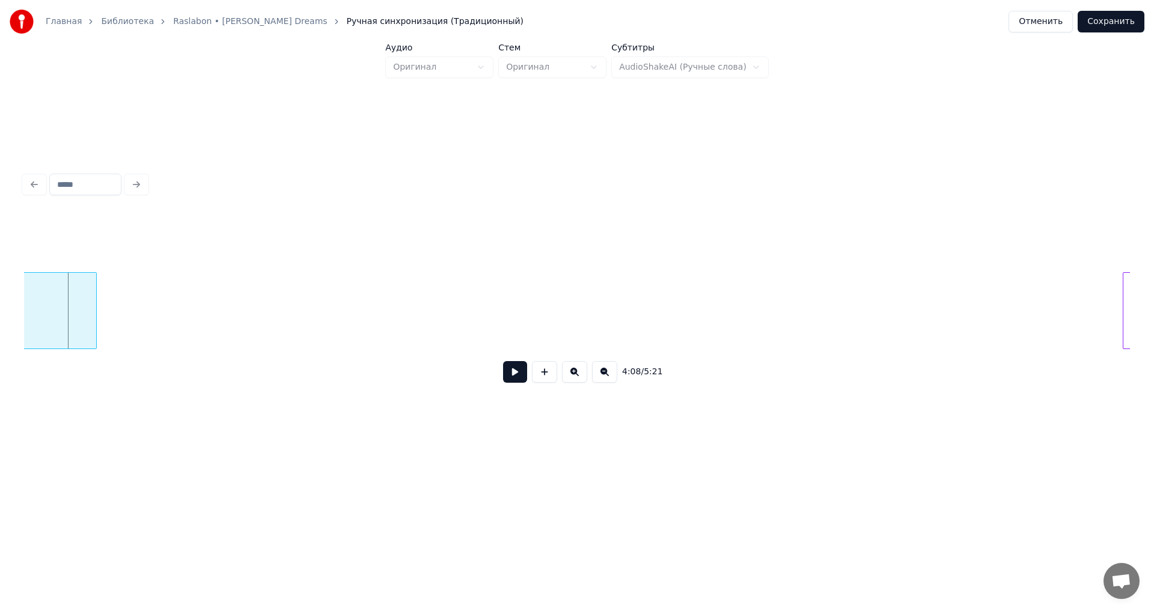
click at [93, 334] on div at bounding box center [95, 311] width 4 height 76
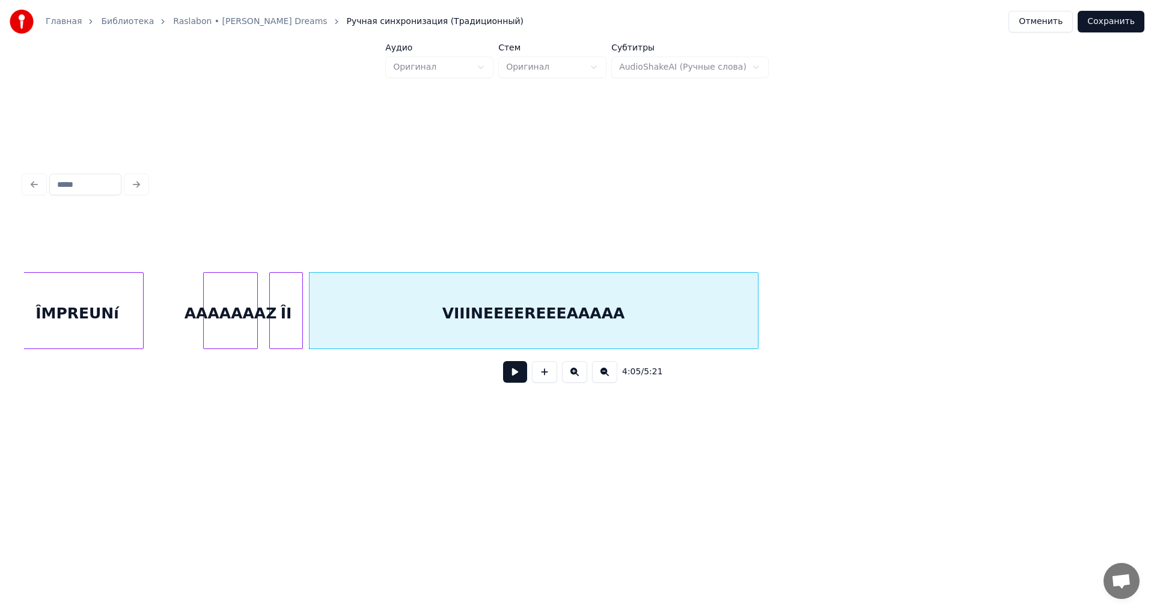
scroll to position [0, 36533]
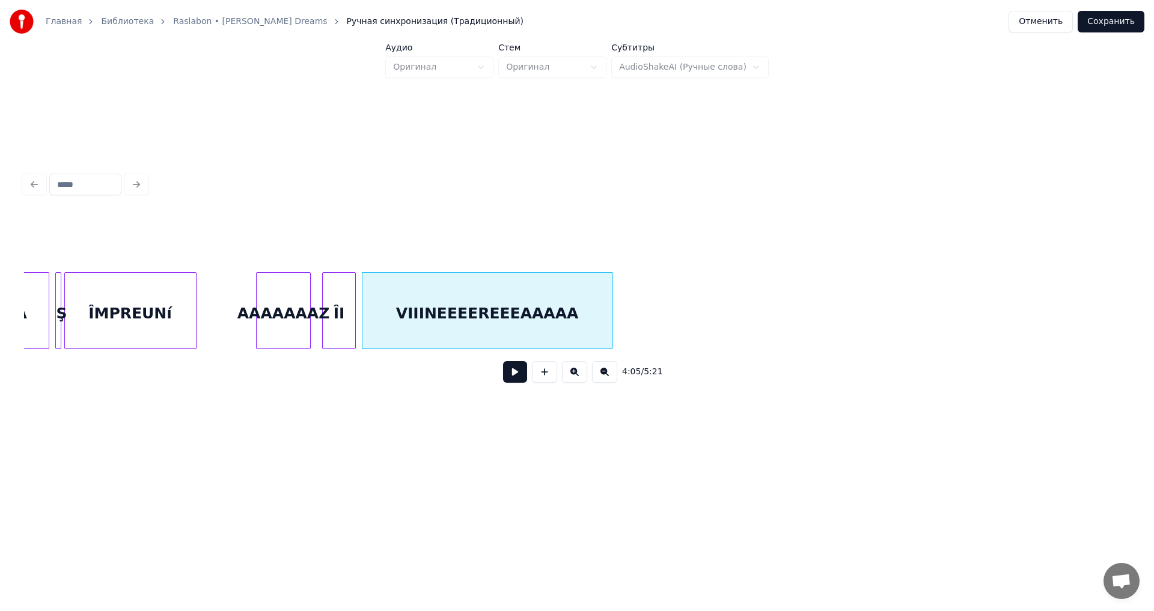
click at [609, 309] on div at bounding box center [611, 311] width 4 height 76
click at [521, 378] on button at bounding box center [515, 372] width 24 height 22
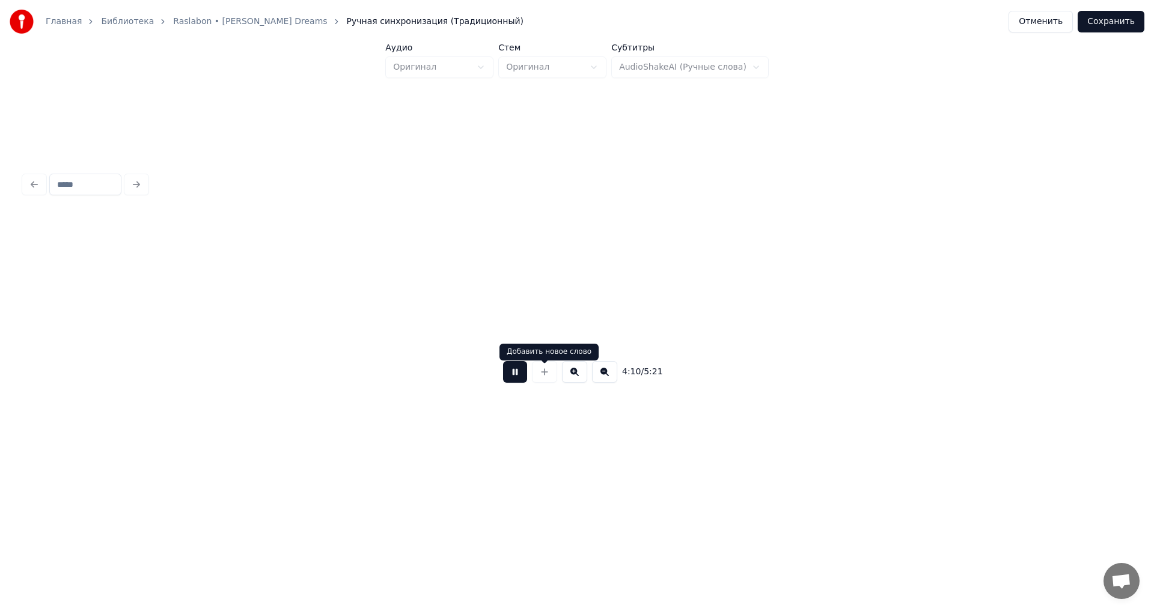
scroll to position [0, 37640]
click at [528, 377] on div "4:10 / 5:21" at bounding box center [577, 372] width 1087 height 26
click at [378, 326] on div "TíTííí" at bounding box center [432, 314] width 248 height 82
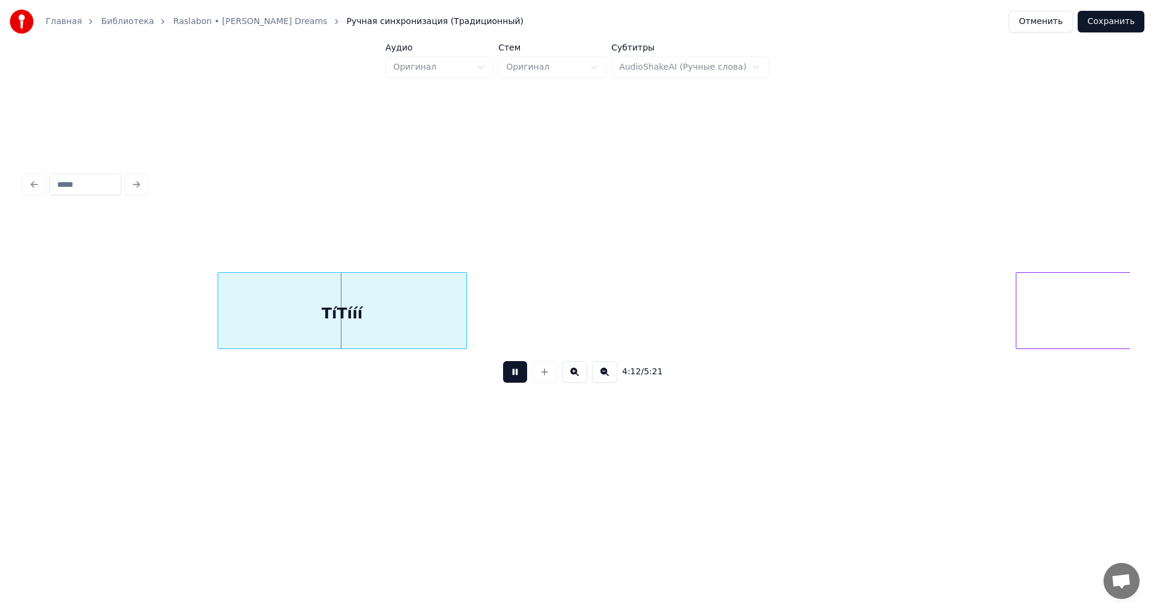
scroll to position [0, 37903]
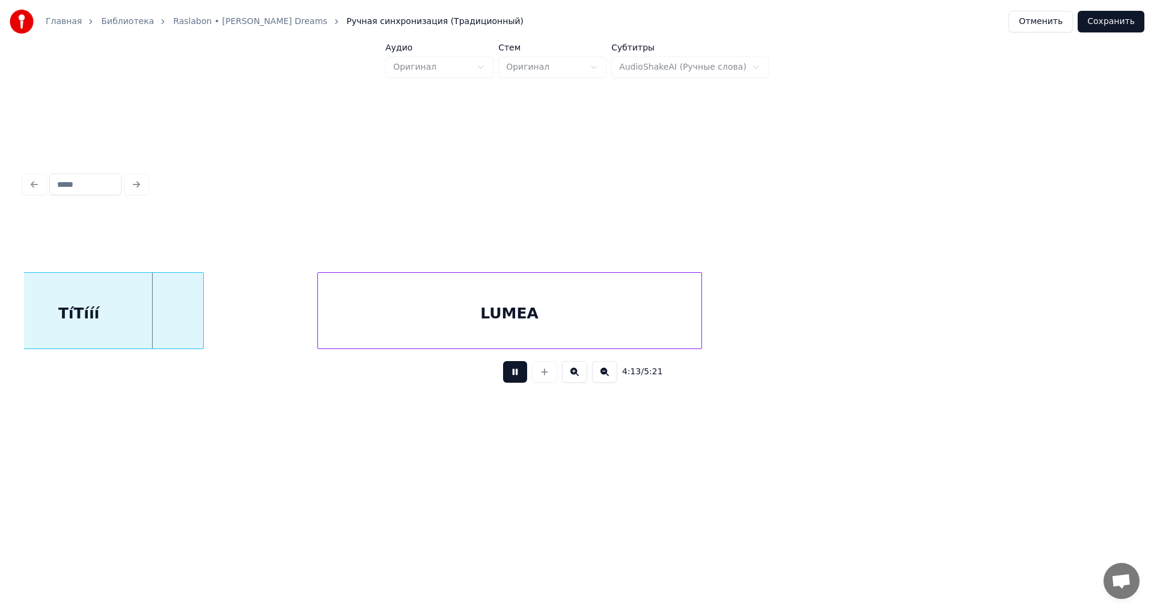
click at [687, 304] on div "LUMEA" at bounding box center [510, 314] width 384 height 82
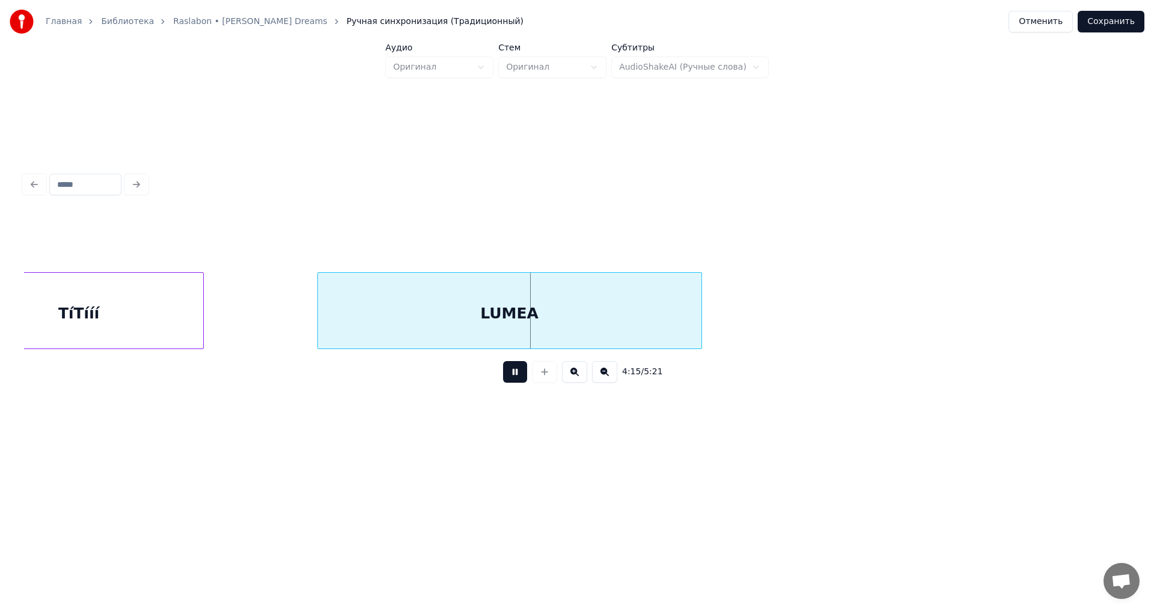
click at [515, 376] on button at bounding box center [515, 372] width 24 height 22
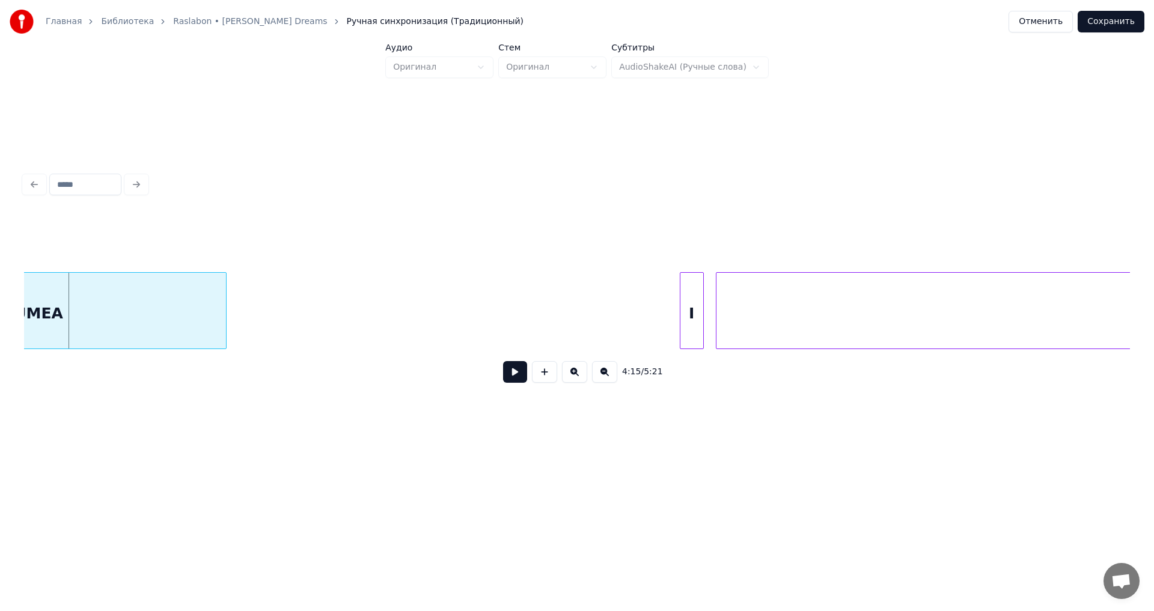
scroll to position [0, 38753]
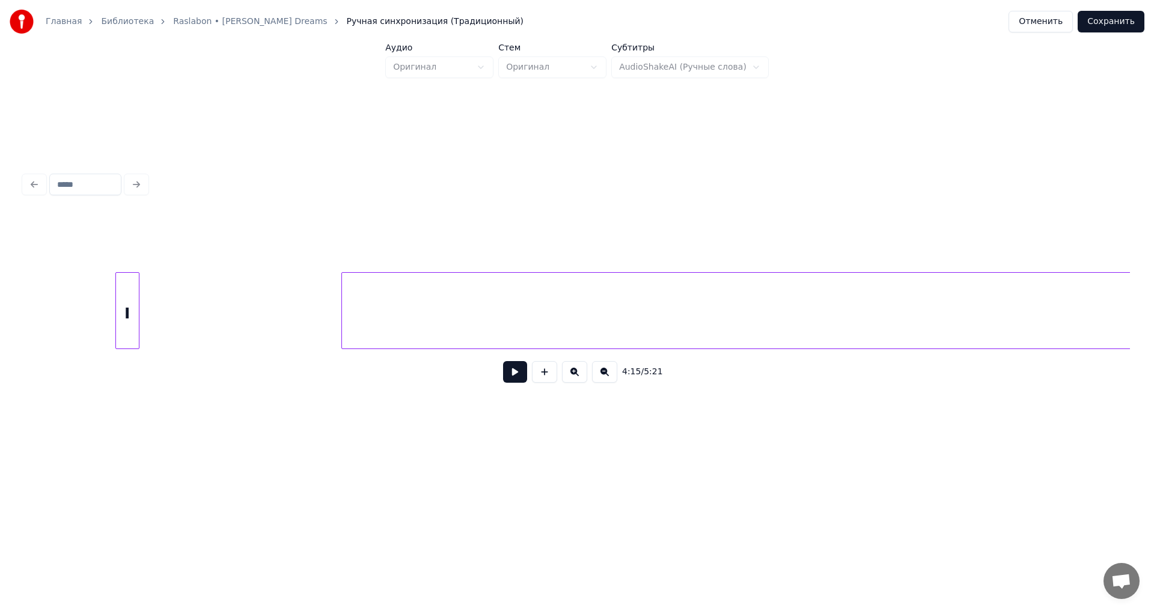
click at [130, 308] on div "I" at bounding box center [127, 314] width 23 height 82
click at [982, 329] on div "SIIIINEEEEAAAAAAEA" at bounding box center [181, 314] width 1898 height 82
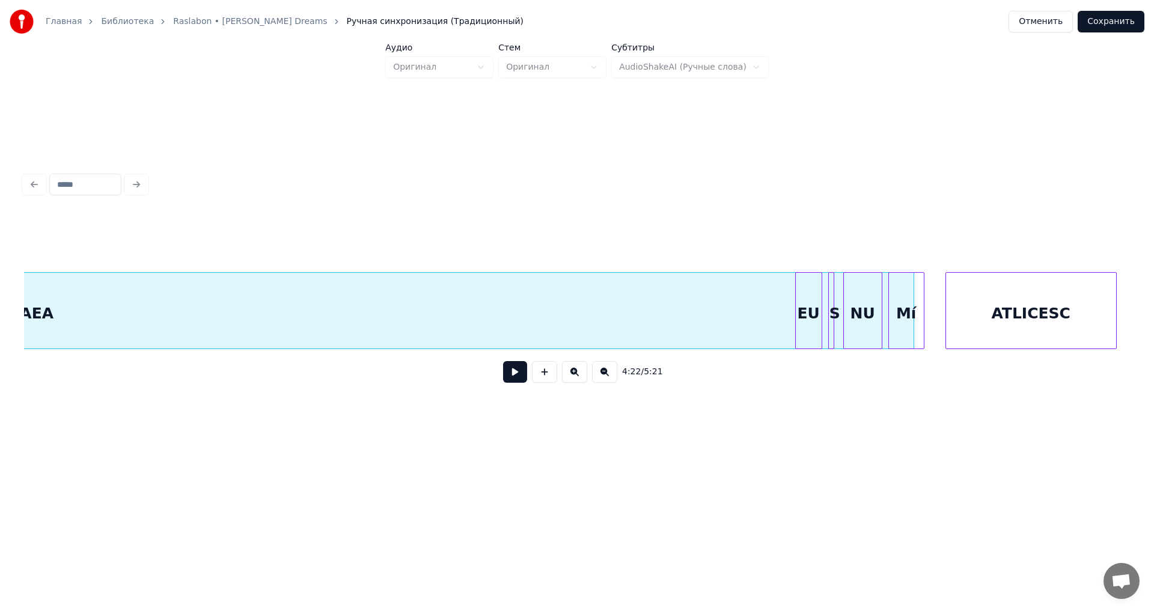
scroll to position [0, 41002]
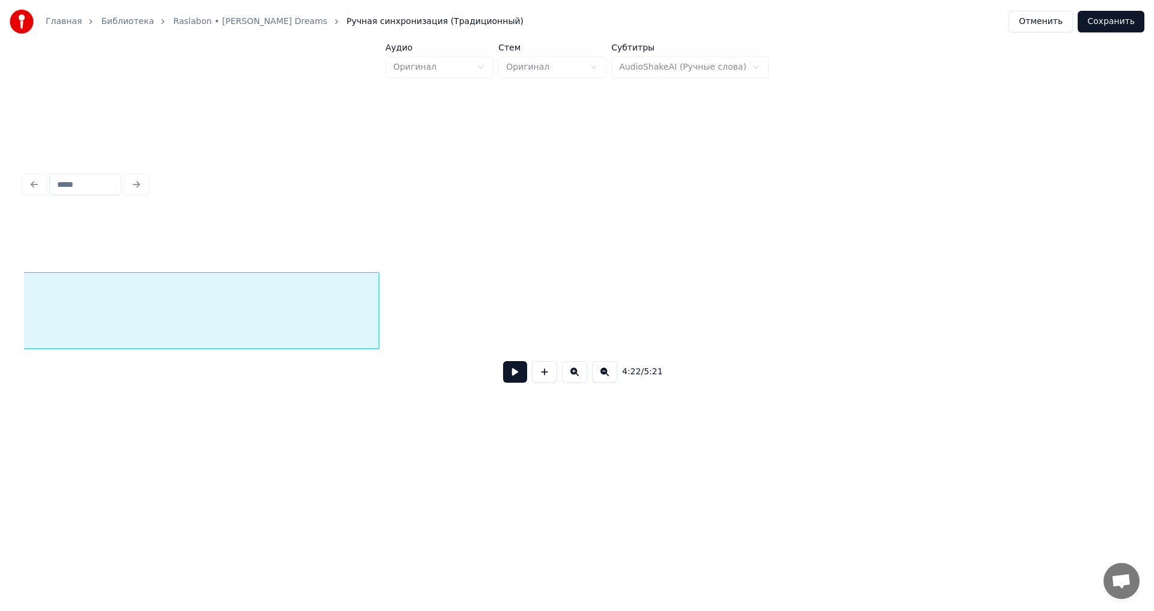
scroll to position [0, 39457]
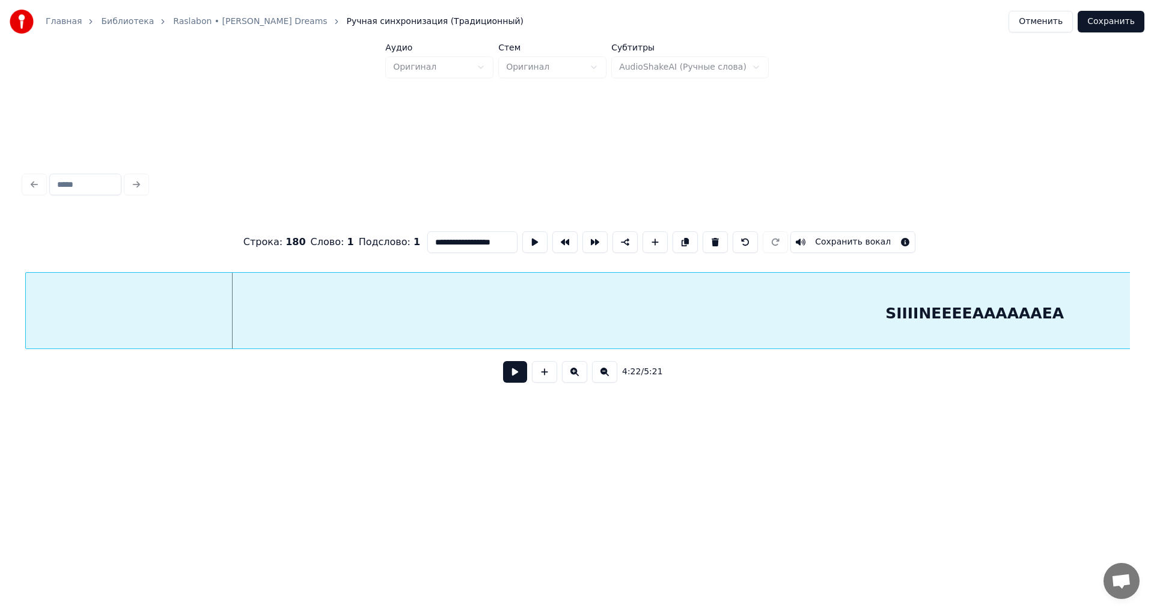
click at [471, 332] on div "SIIIINEEEEAAAAAAEA" at bounding box center [975, 314] width 1898 height 82
click at [731, 331] on div "SIIIINEEEEAAAAAAEA" at bounding box center [981, 314] width 1898 height 82
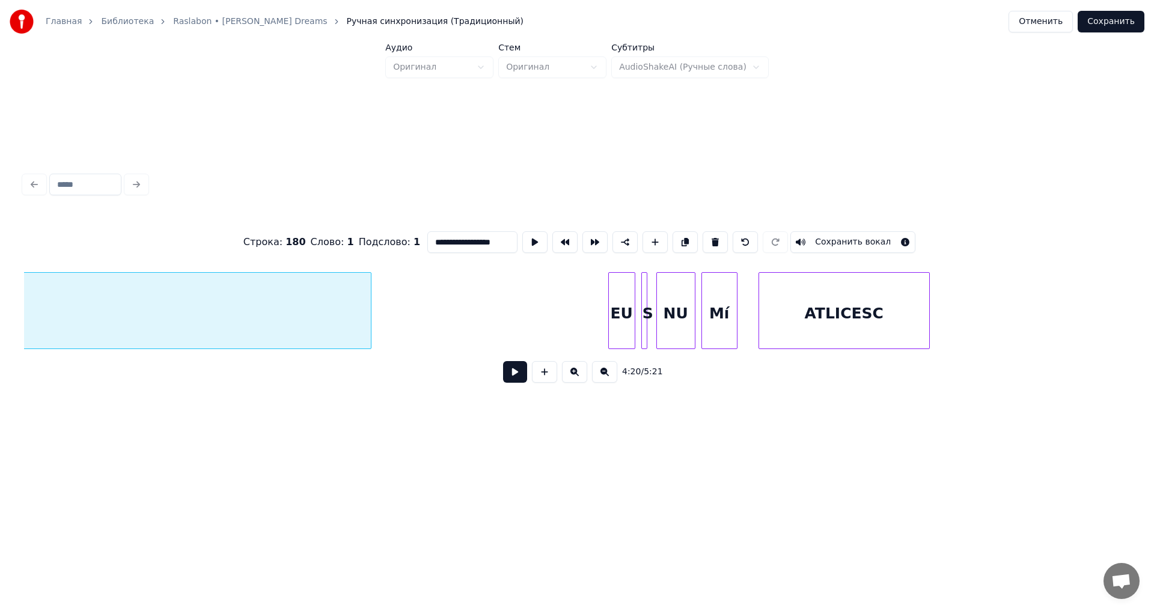
scroll to position [0, 40681]
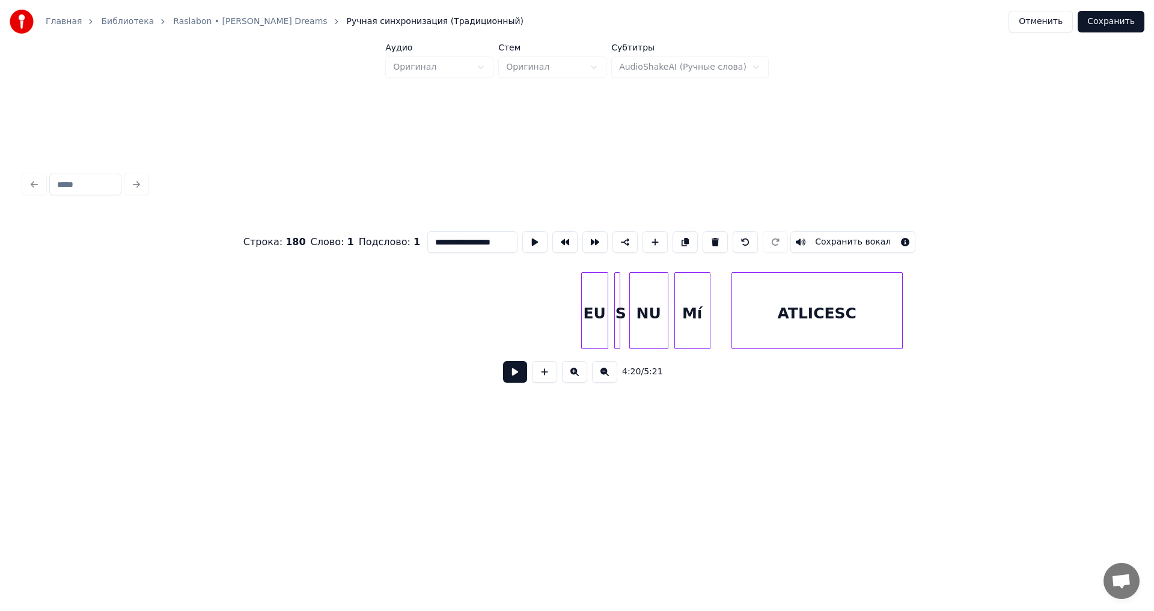
click at [0, 307] on div "**********" at bounding box center [577, 232] width 1154 height 464
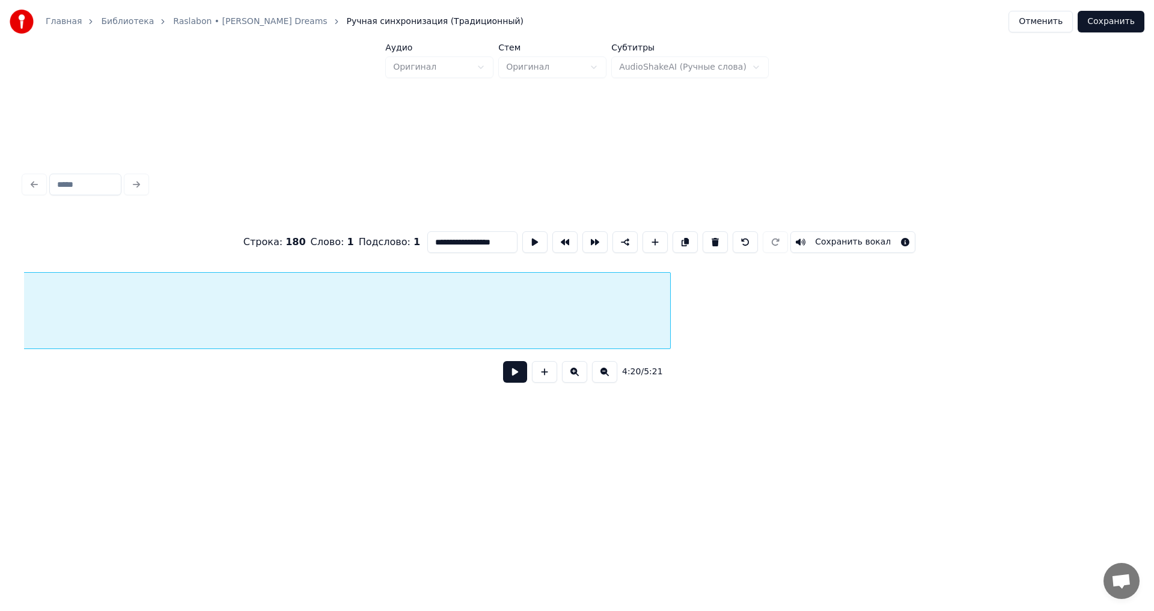
scroll to position [0, 40038]
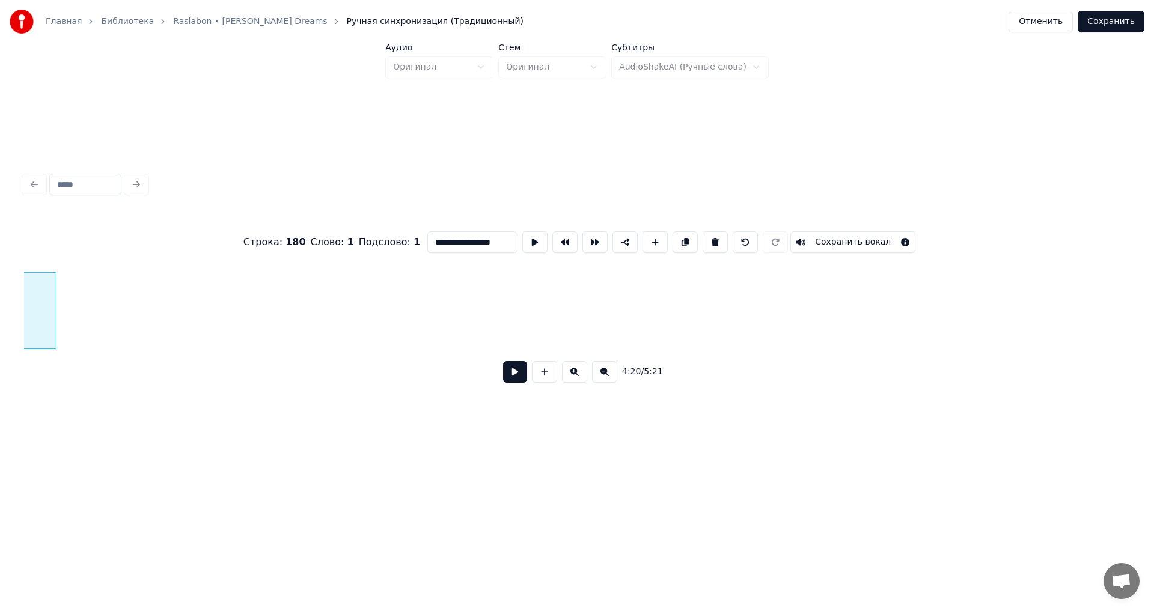
click at [52, 320] on div at bounding box center [54, 311] width 4 height 76
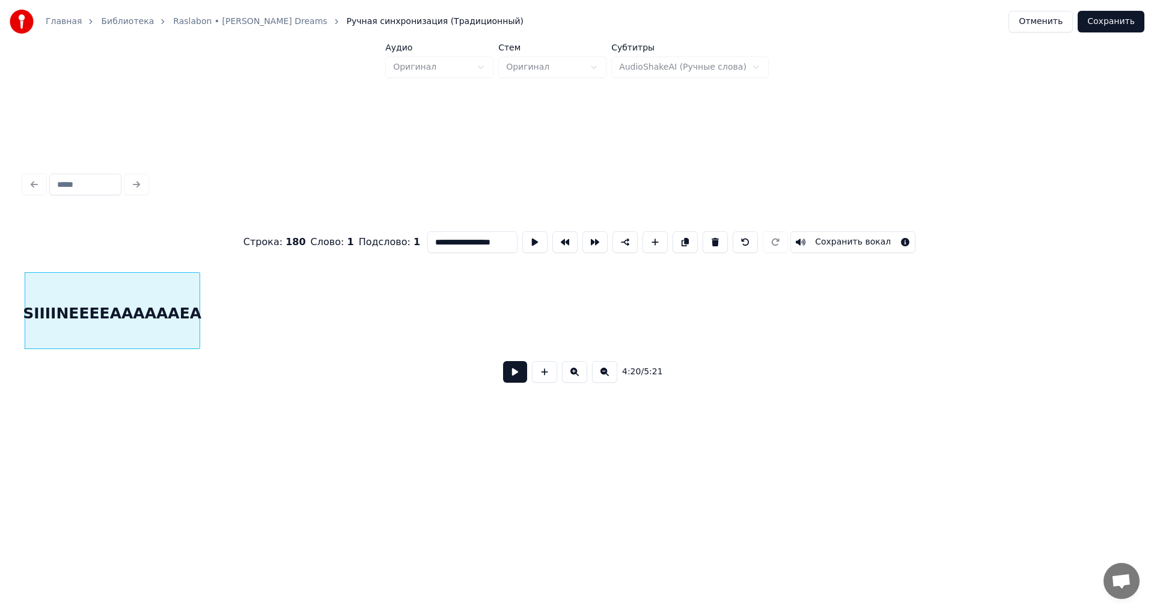
click at [197, 329] on div at bounding box center [198, 311] width 4 height 76
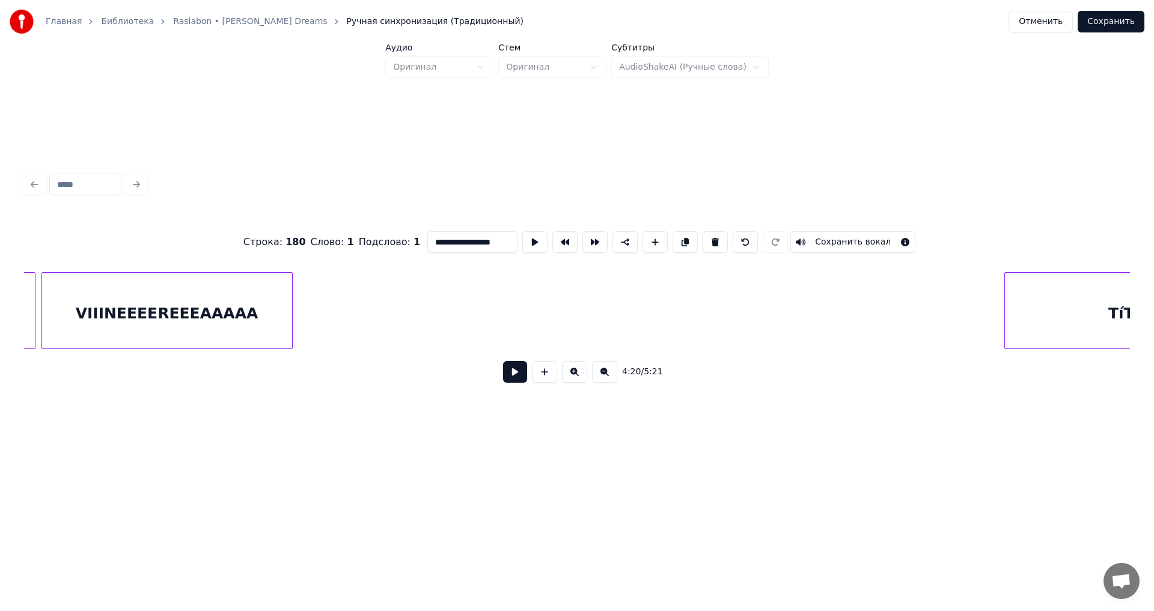
scroll to position [0, 36976]
click at [652, 334] on div "TíTííí" at bounding box center [601, 314] width 248 height 82
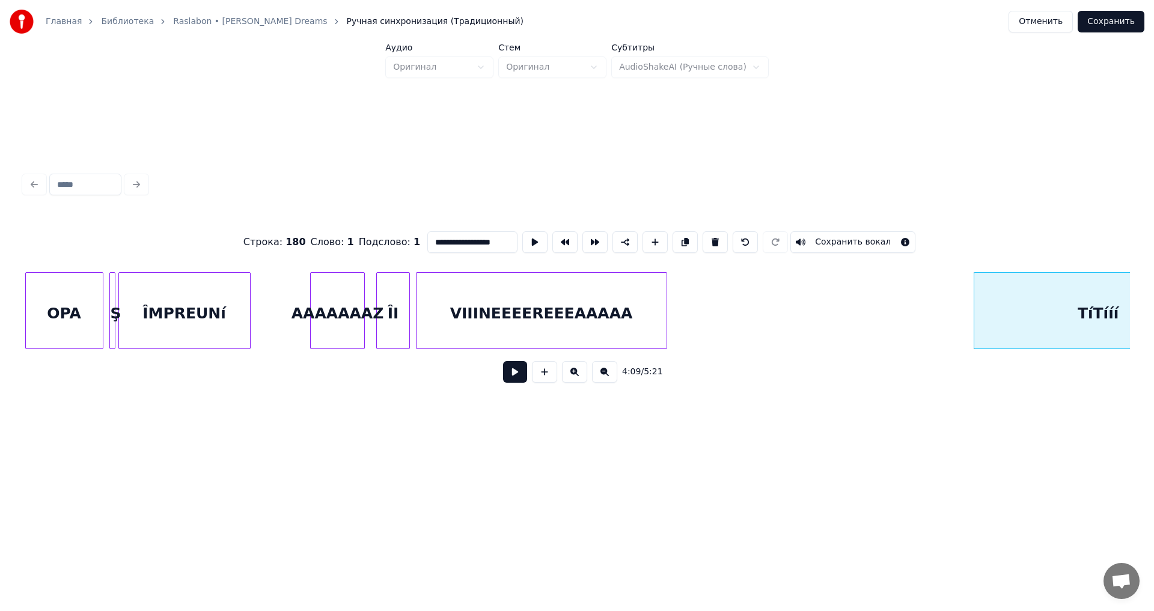
scroll to position [0, 36425]
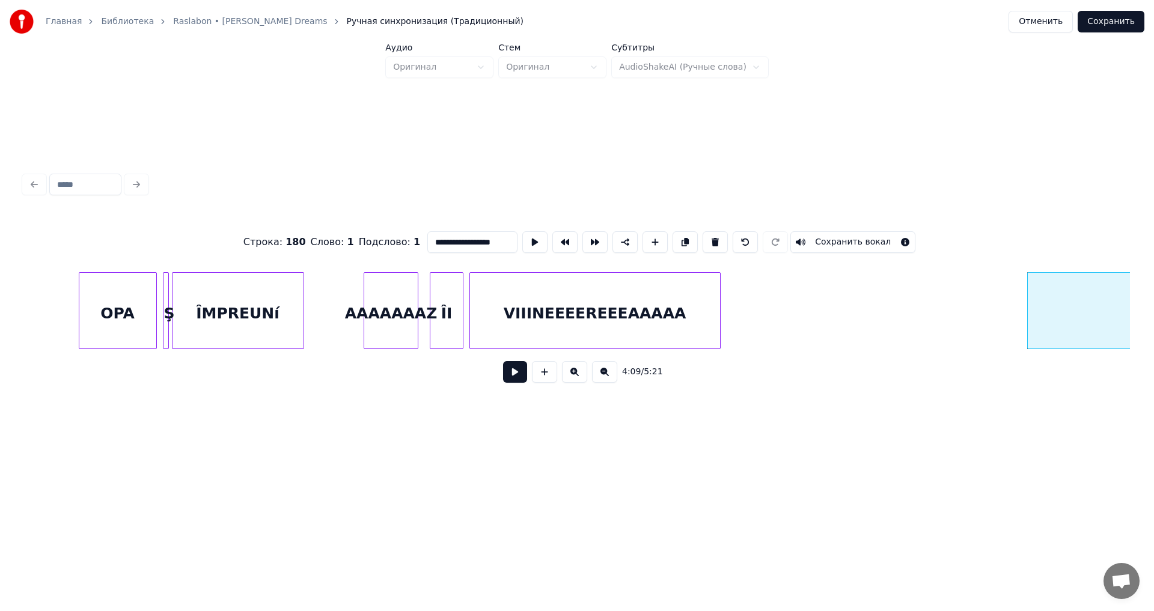
click at [635, 308] on div "VIIINEEEEREEEAAAAA" at bounding box center [595, 314] width 250 height 82
type input "**********"
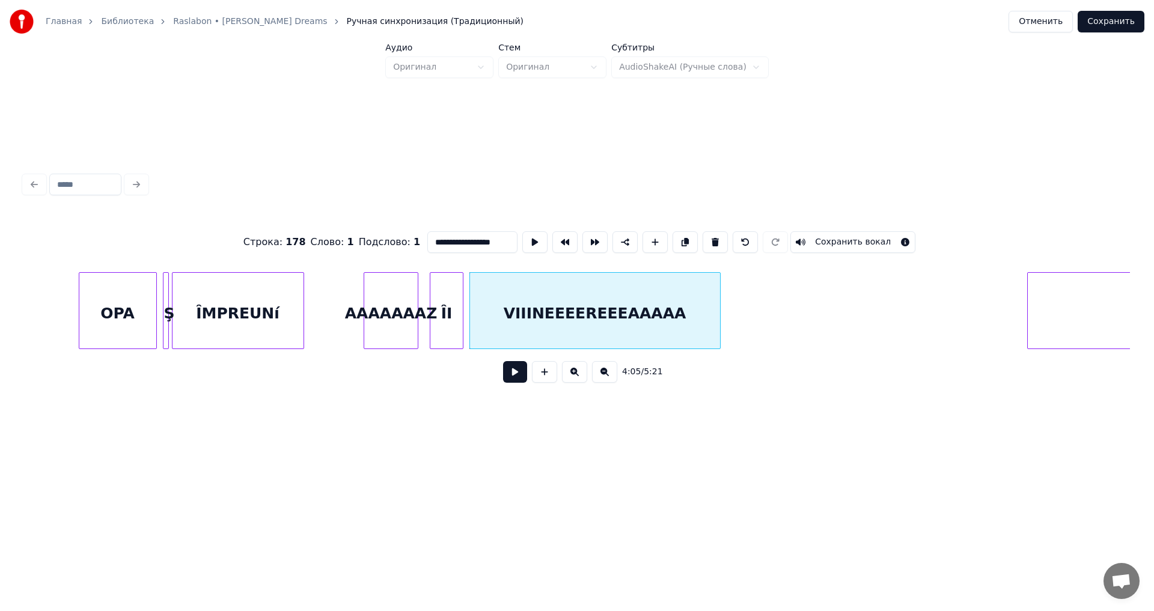
click at [521, 383] on button at bounding box center [515, 372] width 24 height 22
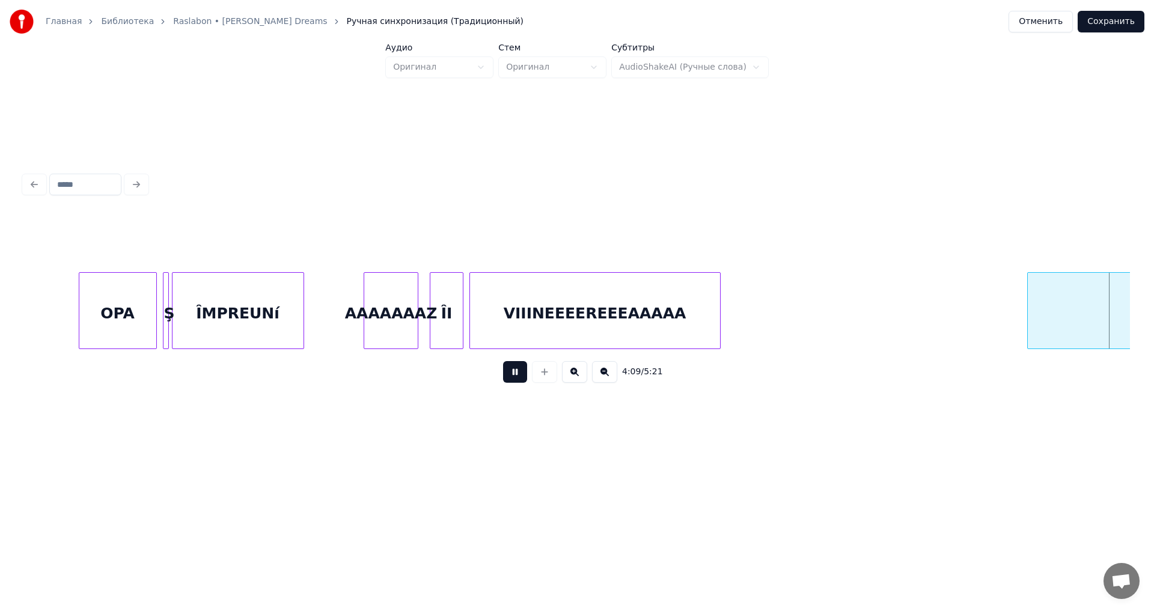
click at [521, 382] on button at bounding box center [515, 372] width 24 height 22
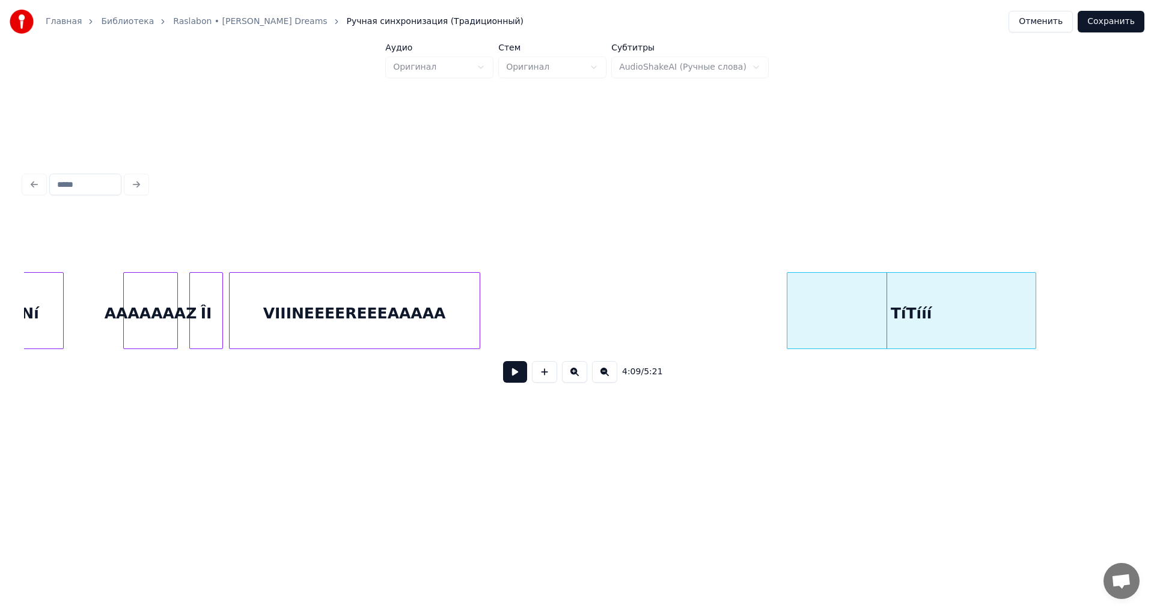
scroll to position [0, 36693]
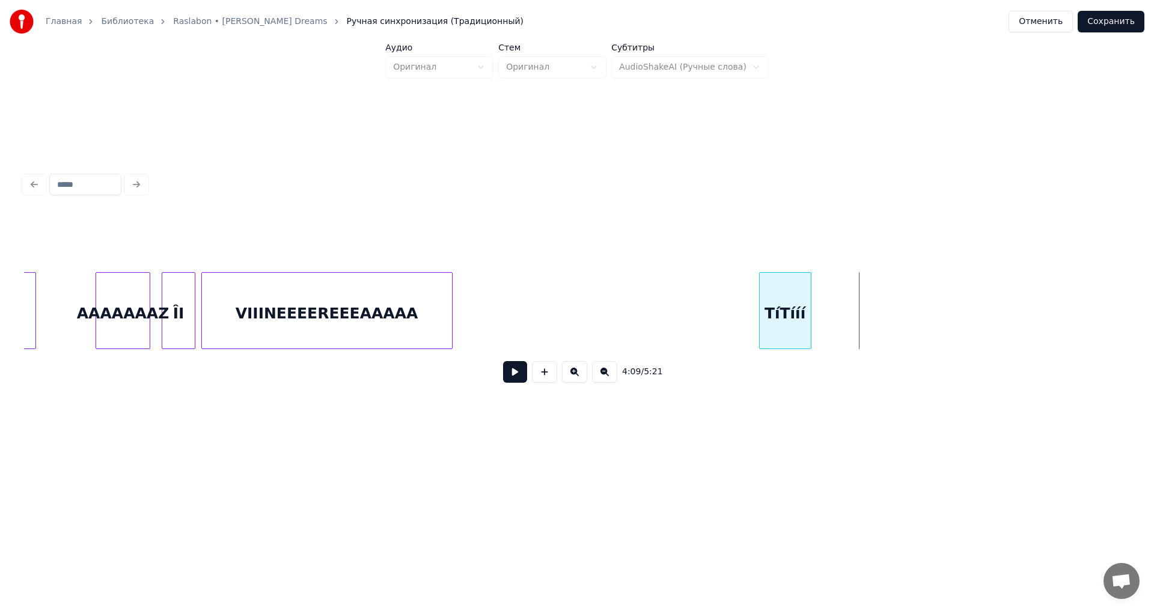
click at [809, 338] on div at bounding box center [809, 311] width 4 height 76
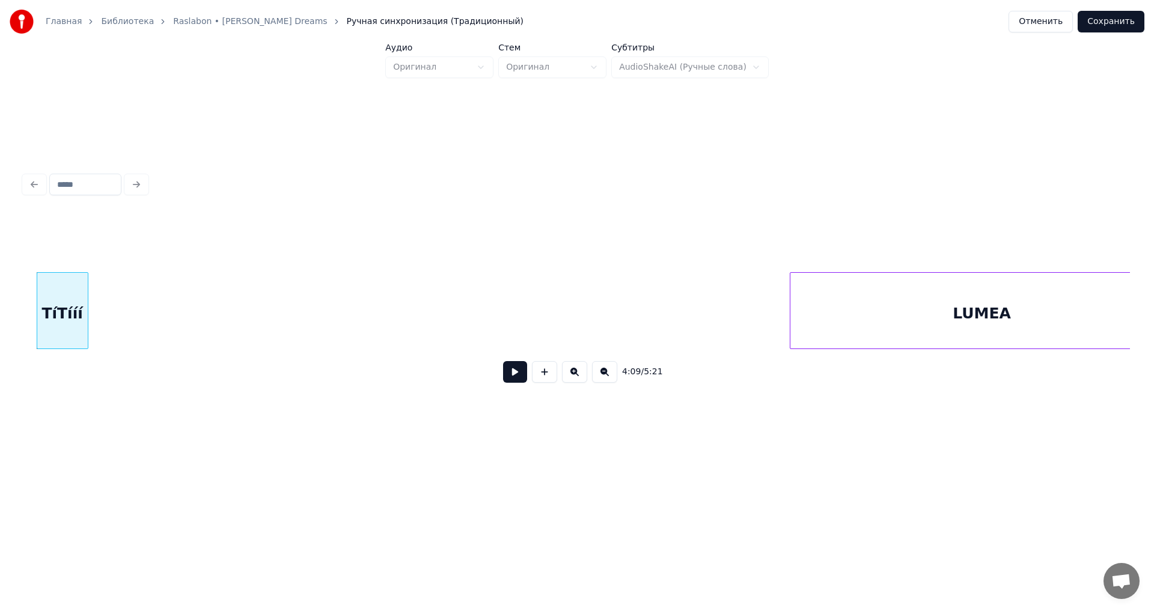
scroll to position [0, 37470]
click at [245, 324] on div "LUMEA" at bounding box center [235, 314] width 384 height 82
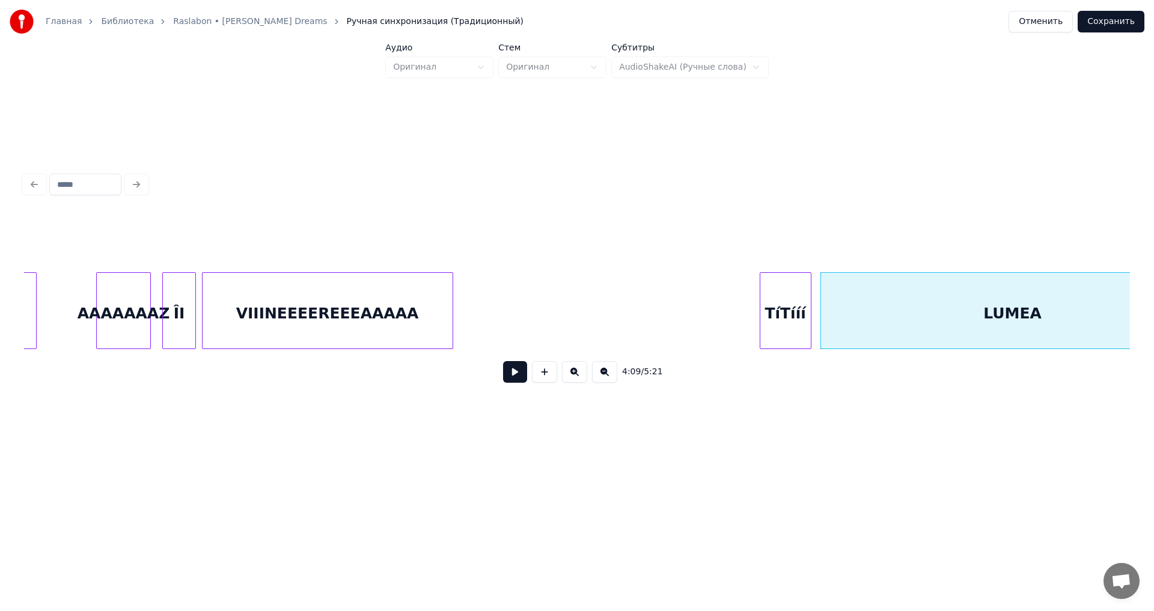
scroll to position [0, 36720]
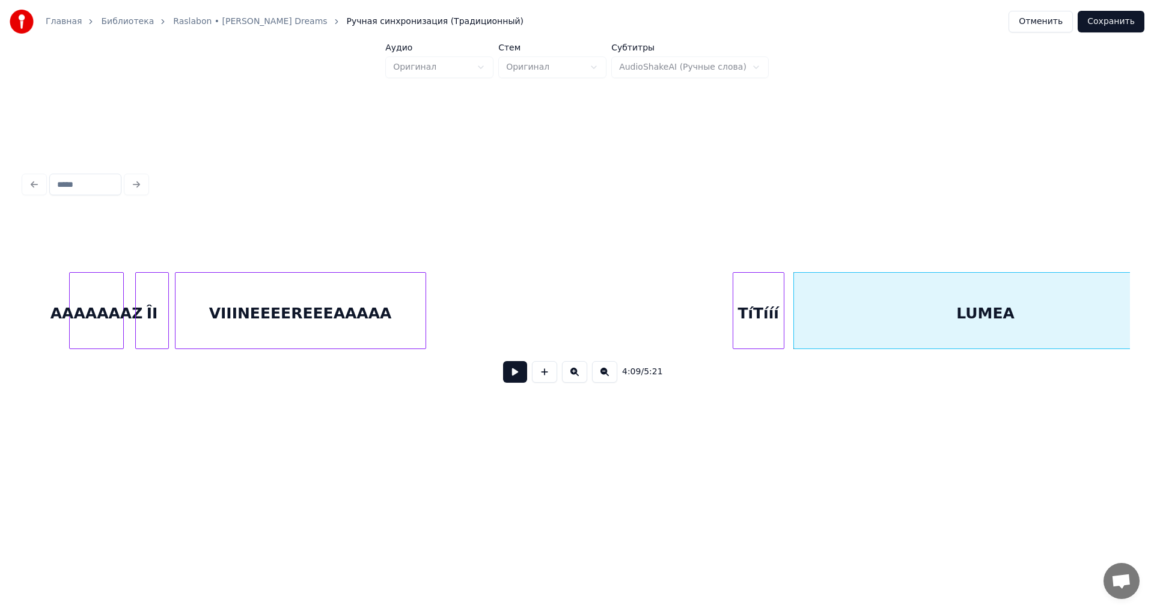
click at [765, 318] on div "TíTííí" at bounding box center [758, 314] width 50 height 82
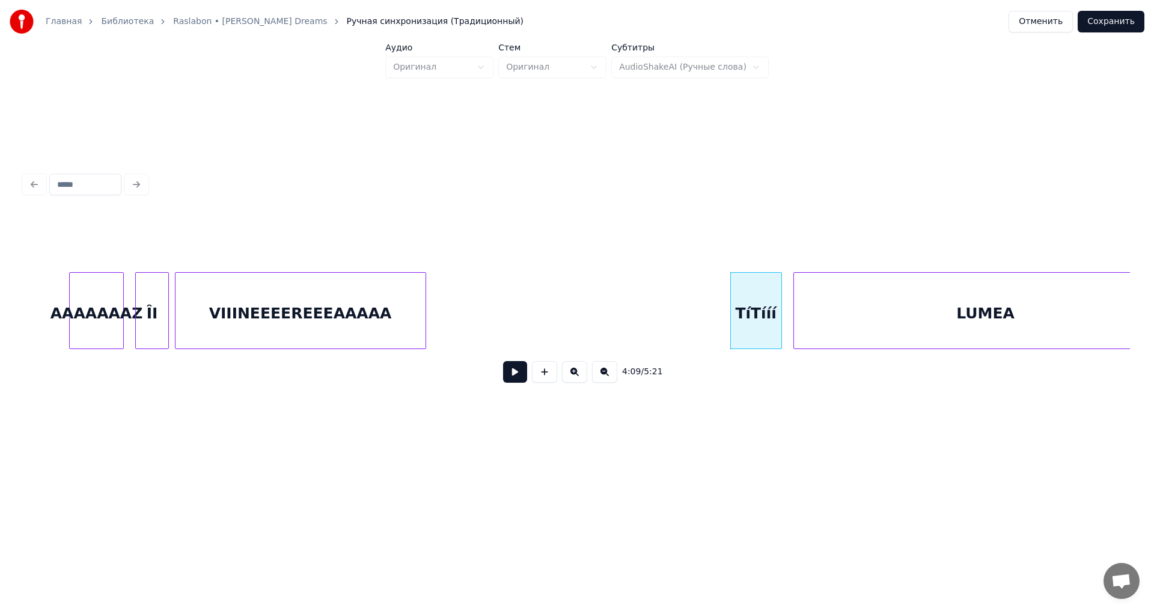
click at [509, 373] on button at bounding box center [515, 372] width 24 height 22
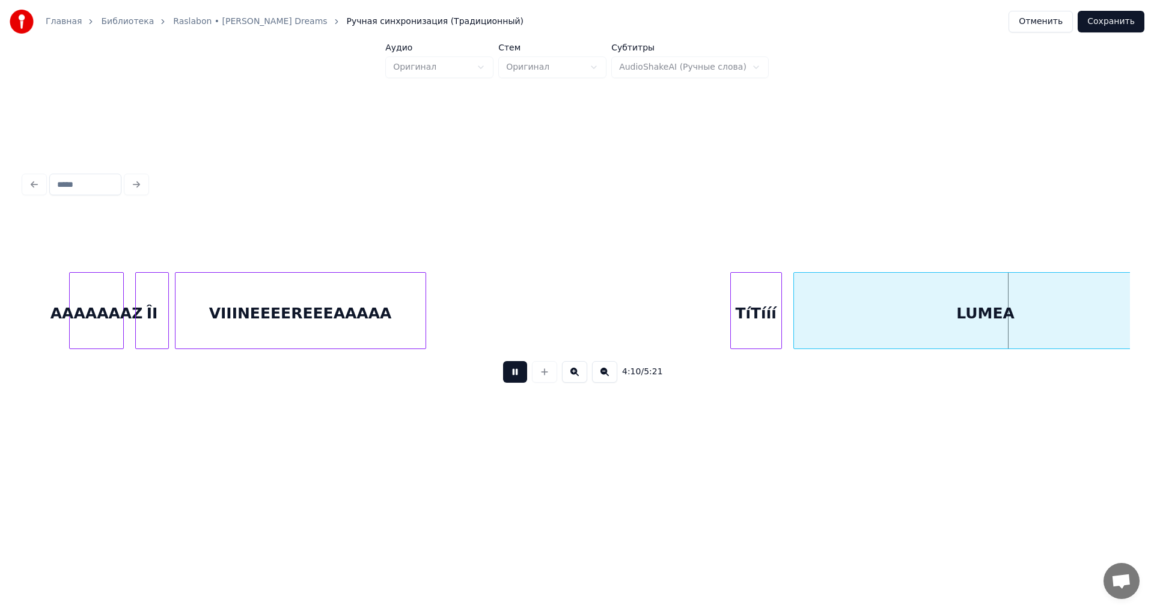
click at [509, 373] on button at bounding box center [515, 372] width 24 height 22
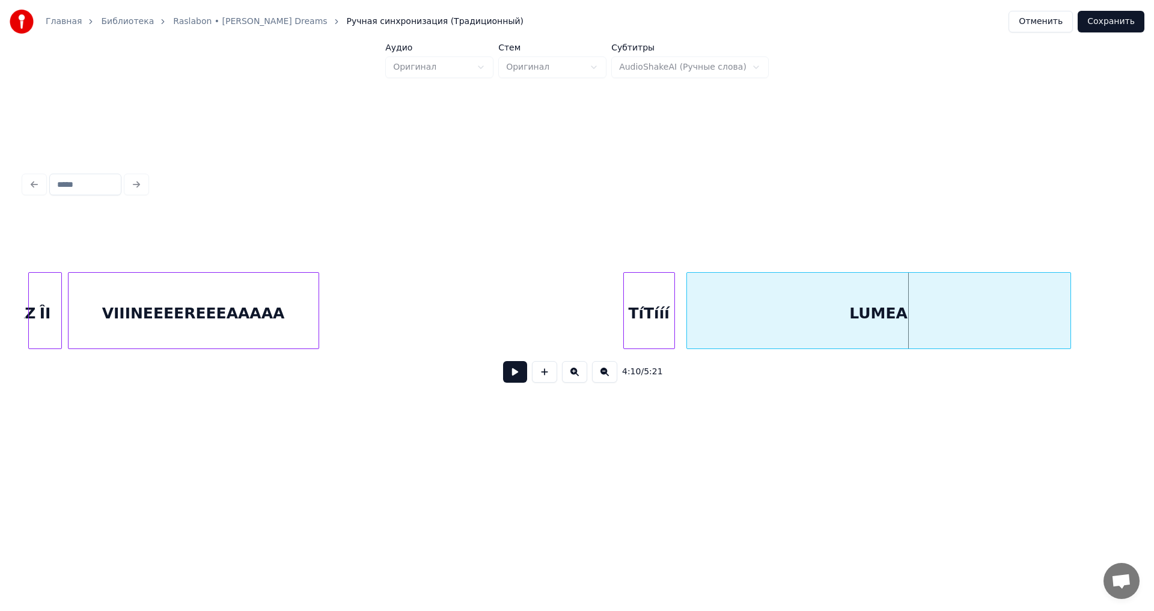
scroll to position [0, 36934]
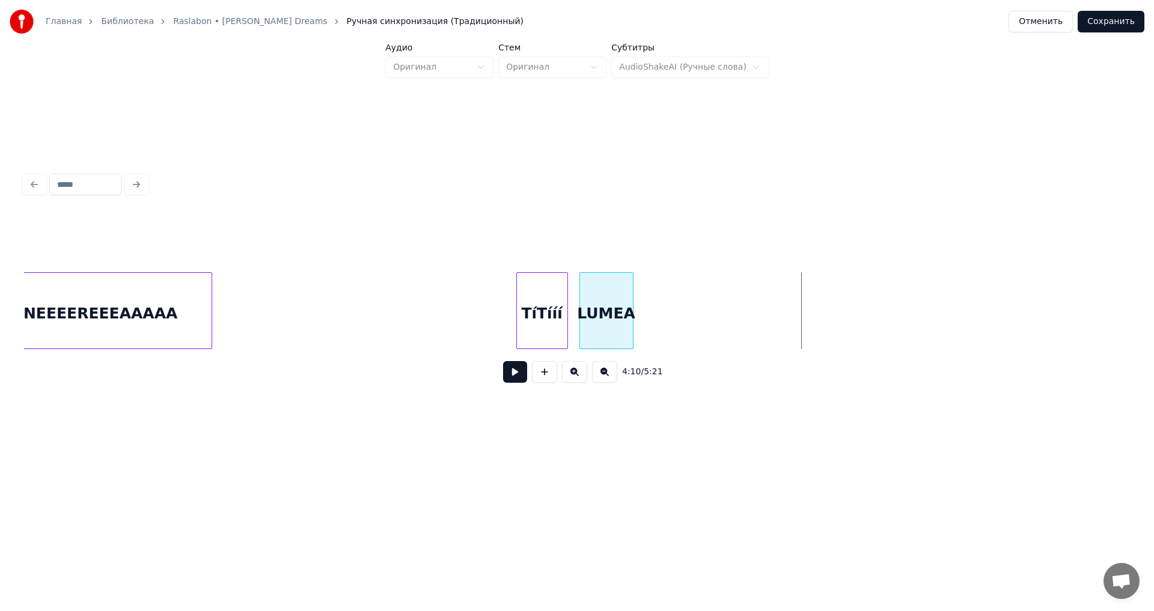
click at [629, 343] on div at bounding box center [631, 311] width 4 height 76
click at [519, 383] on button at bounding box center [515, 372] width 24 height 22
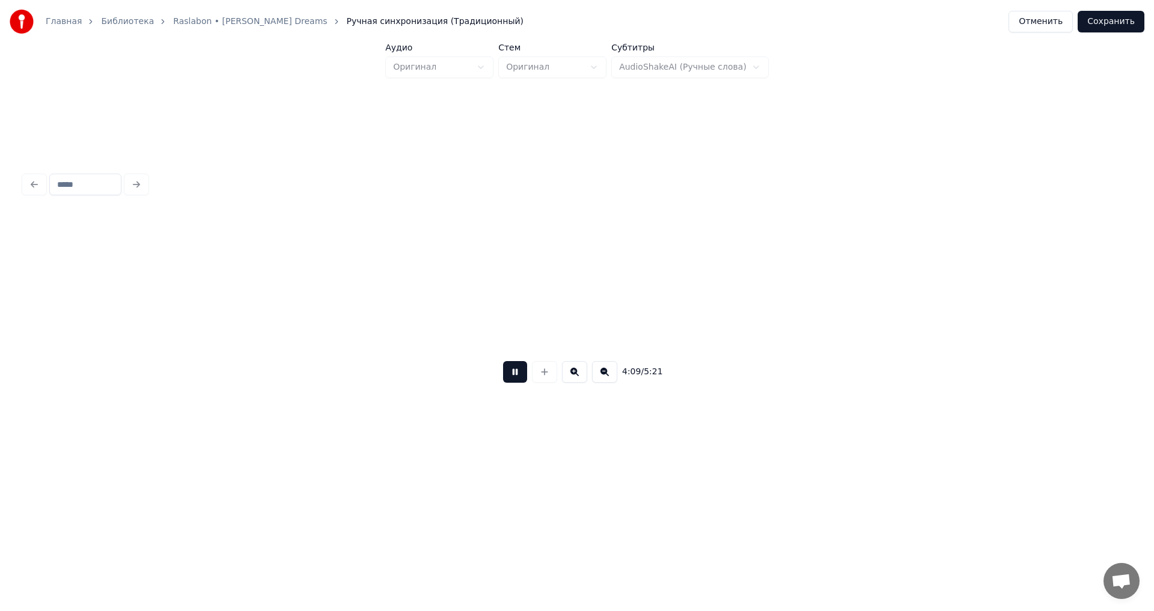
scroll to position [0, 37489]
click at [519, 379] on button at bounding box center [515, 372] width 24 height 22
click at [84, 249] on div "4:10 / 5:21" at bounding box center [577, 303] width 1106 height 183
click at [231, 293] on div "SIIIINEEEEAAAAAAEA" at bounding box center [221, 314] width 173 height 82
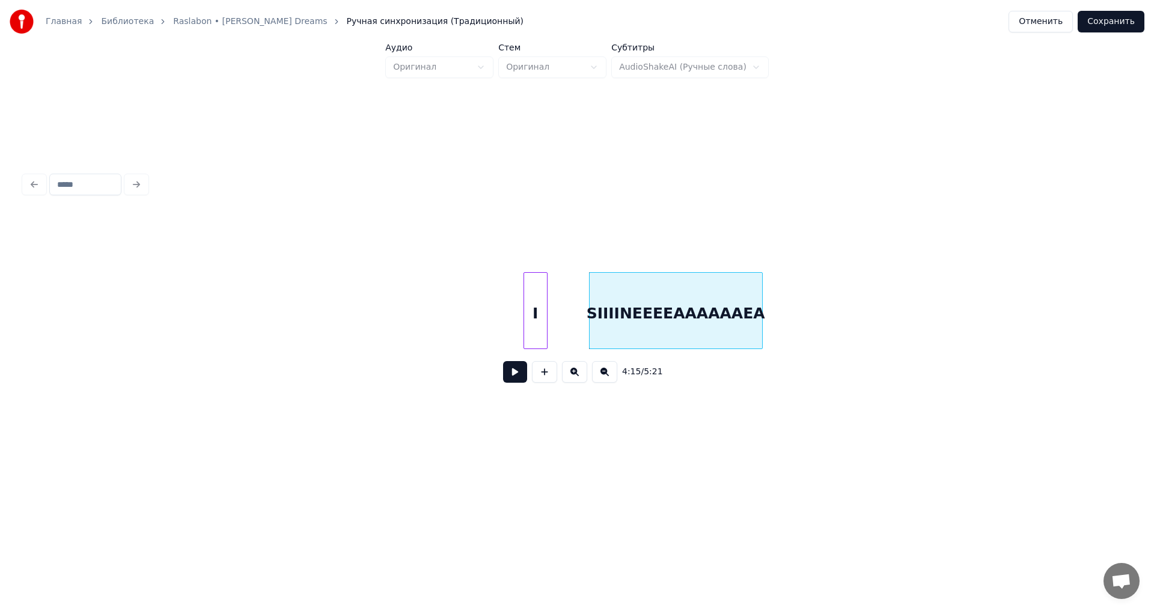
scroll to position [0, 37442]
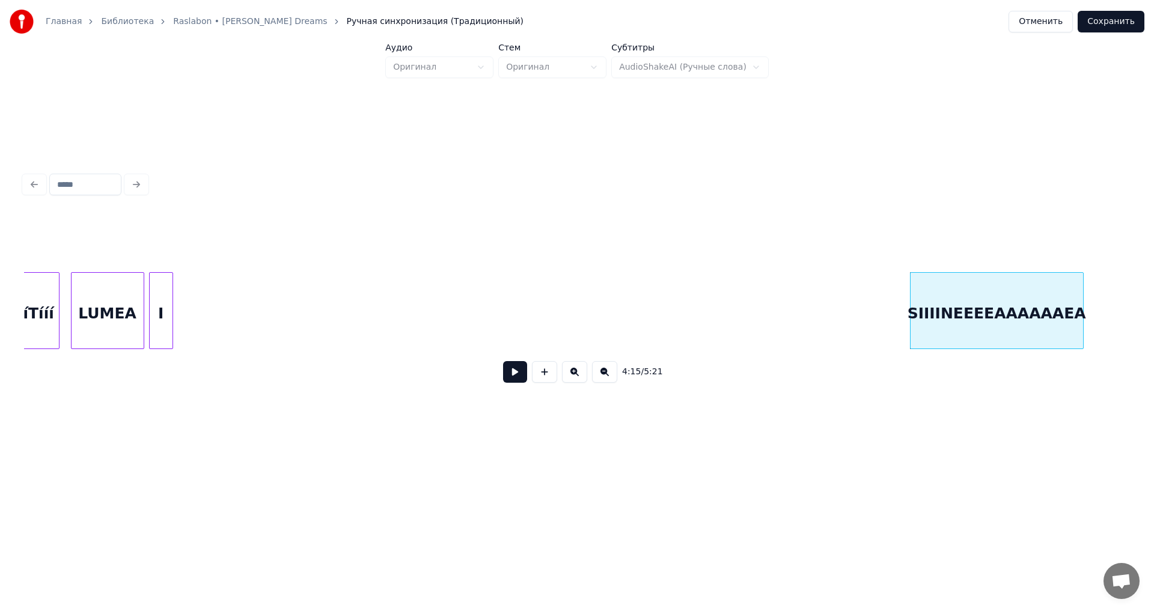
click at [161, 322] on div "I" at bounding box center [161, 314] width 23 height 82
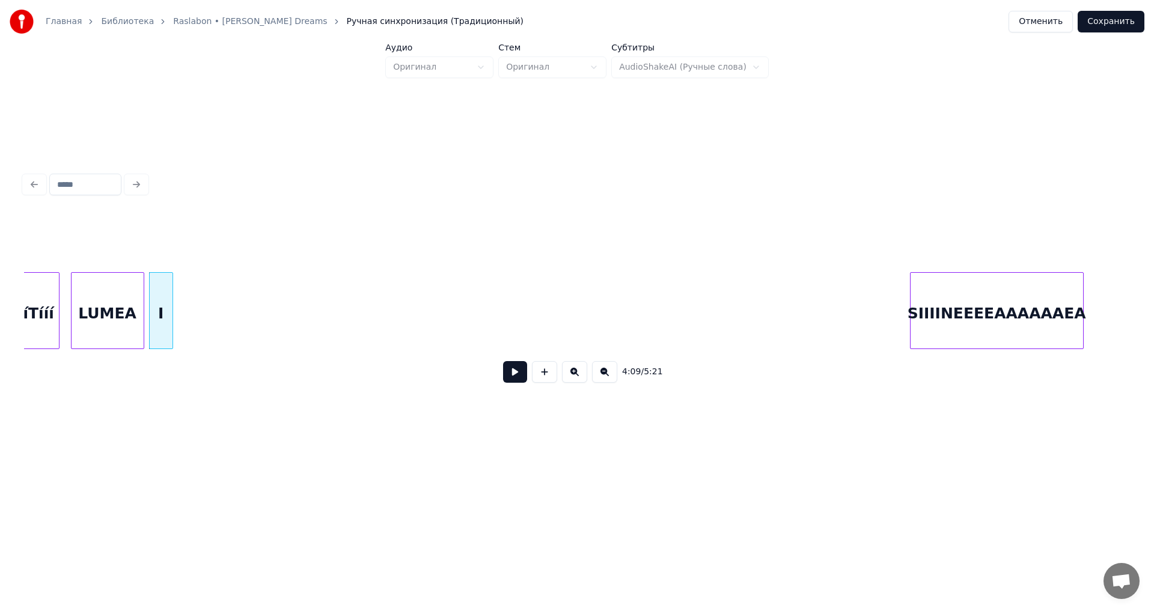
click at [35, 331] on div "TíTííí" at bounding box center [33, 314] width 50 height 82
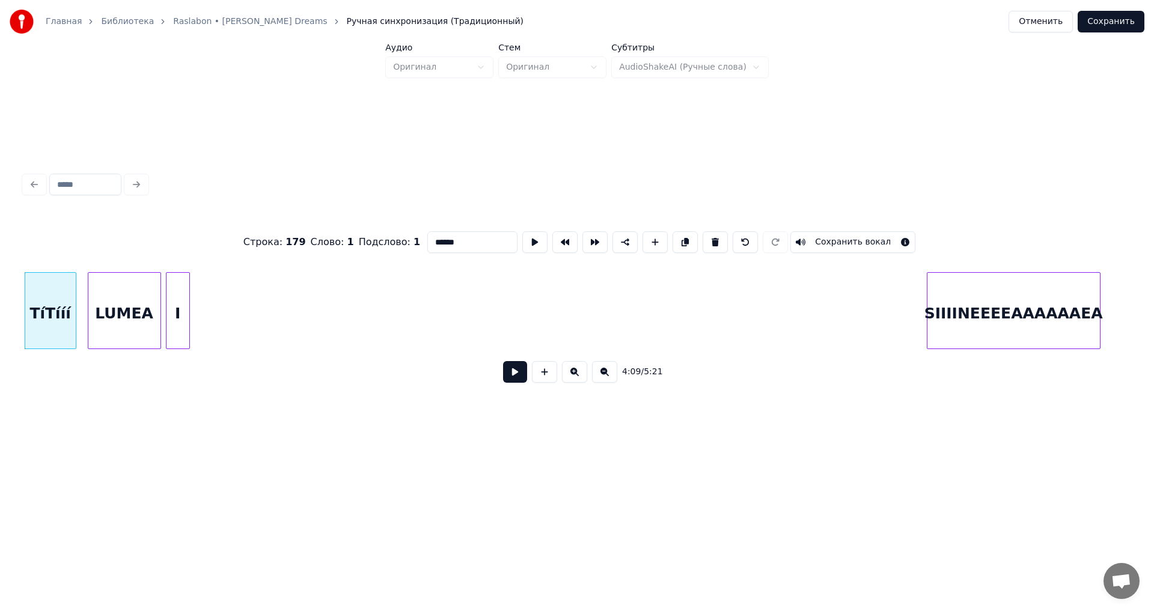
click at [516, 379] on button at bounding box center [515, 372] width 24 height 22
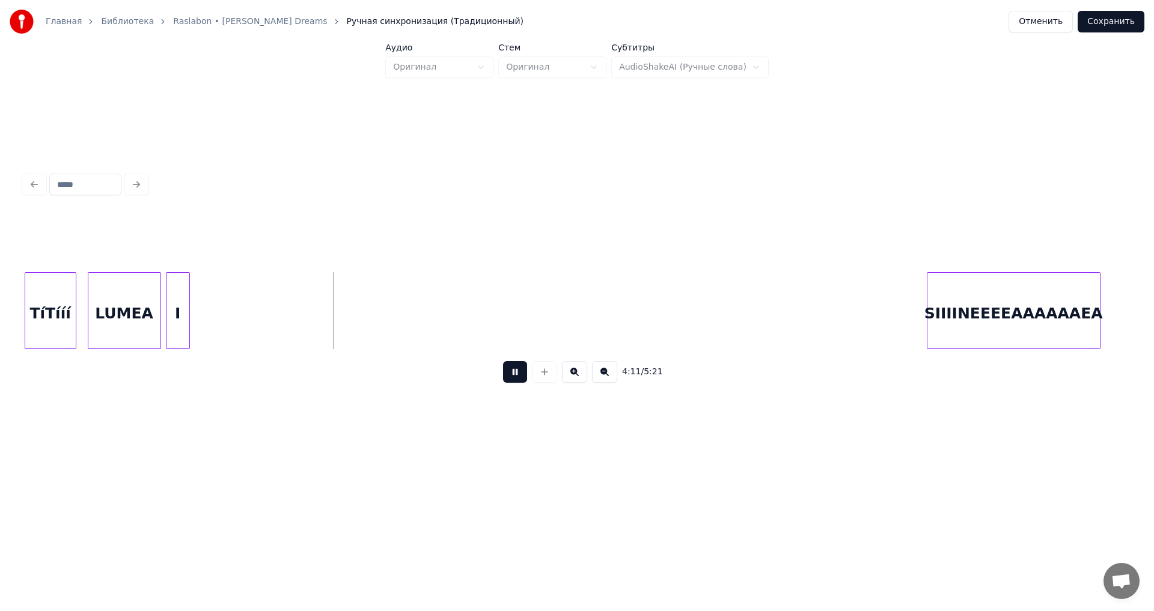
click at [516, 379] on button at bounding box center [515, 372] width 24 height 22
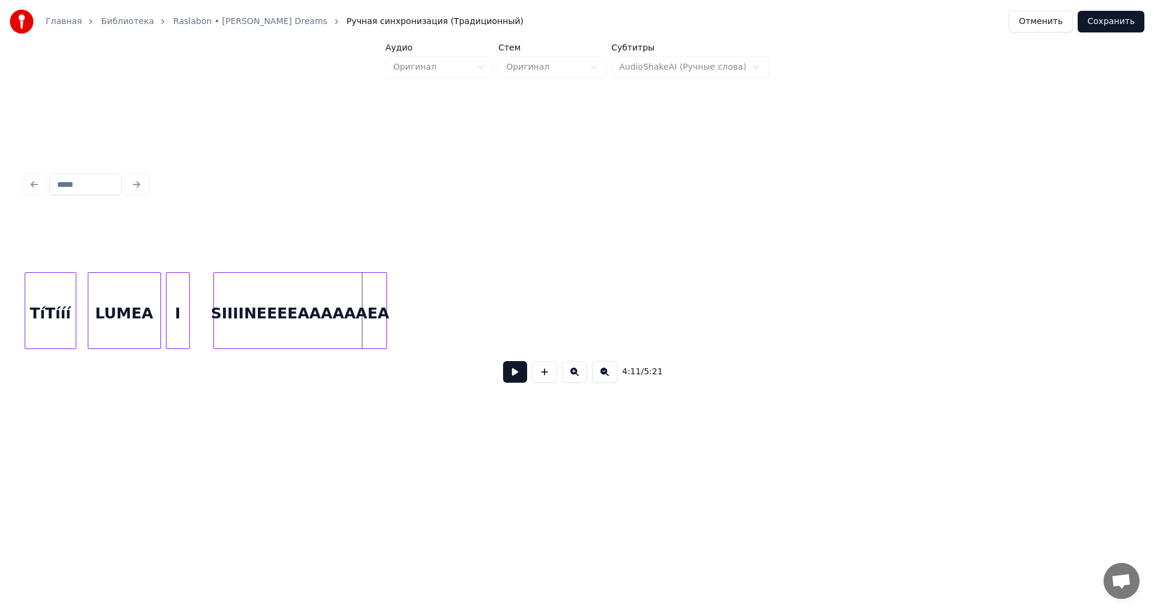
click at [327, 294] on div "SIIIINEEEEAAAAAAEA" at bounding box center [300, 314] width 173 height 82
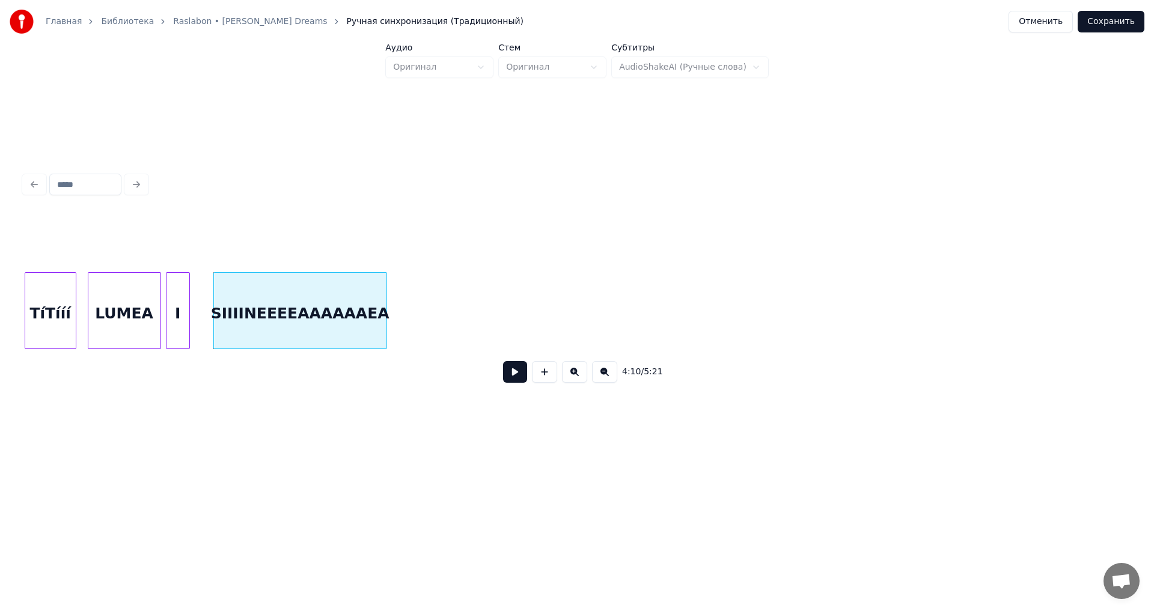
click at [510, 376] on button at bounding box center [515, 372] width 24 height 22
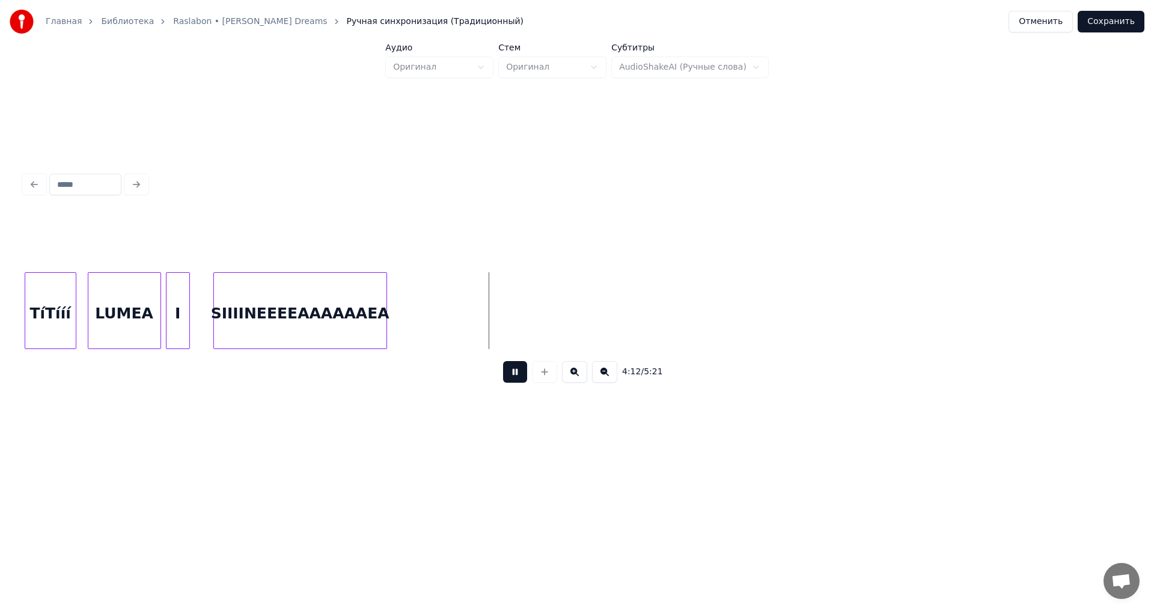
click at [509, 376] on button at bounding box center [515, 372] width 24 height 22
click at [479, 323] on div at bounding box center [478, 311] width 4 height 76
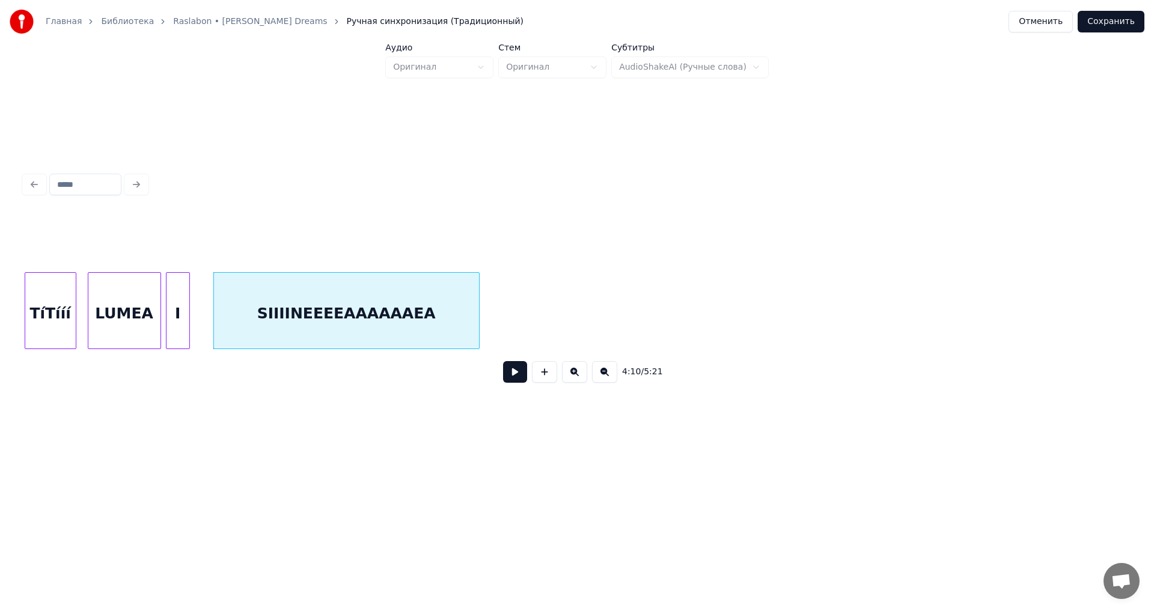
click at [513, 375] on button at bounding box center [515, 372] width 24 height 22
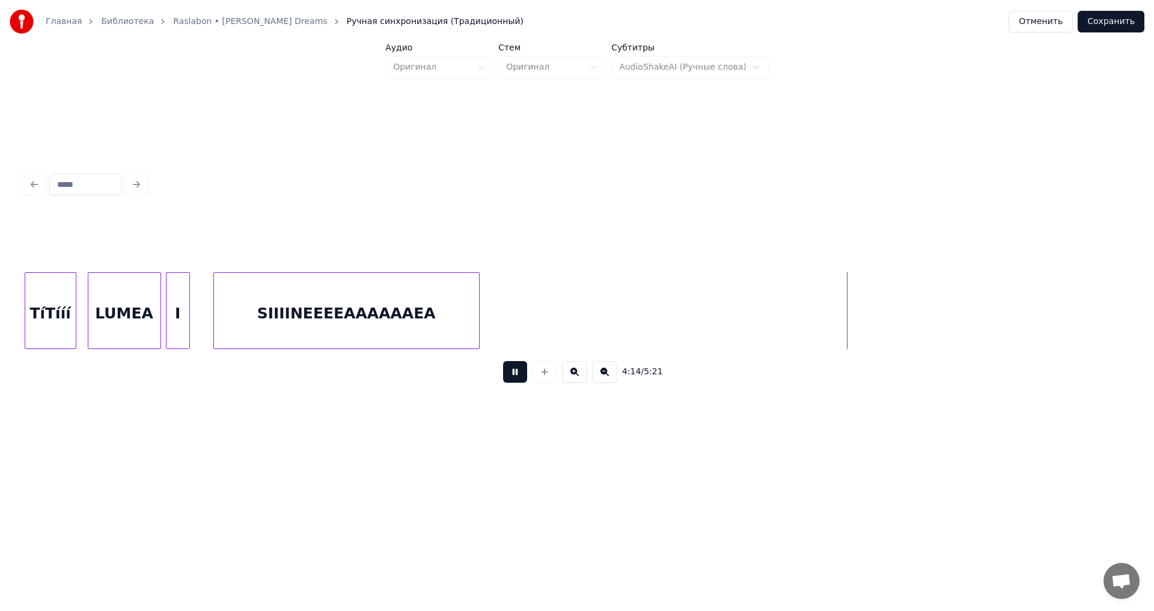
click at [513, 375] on button at bounding box center [515, 372] width 24 height 22
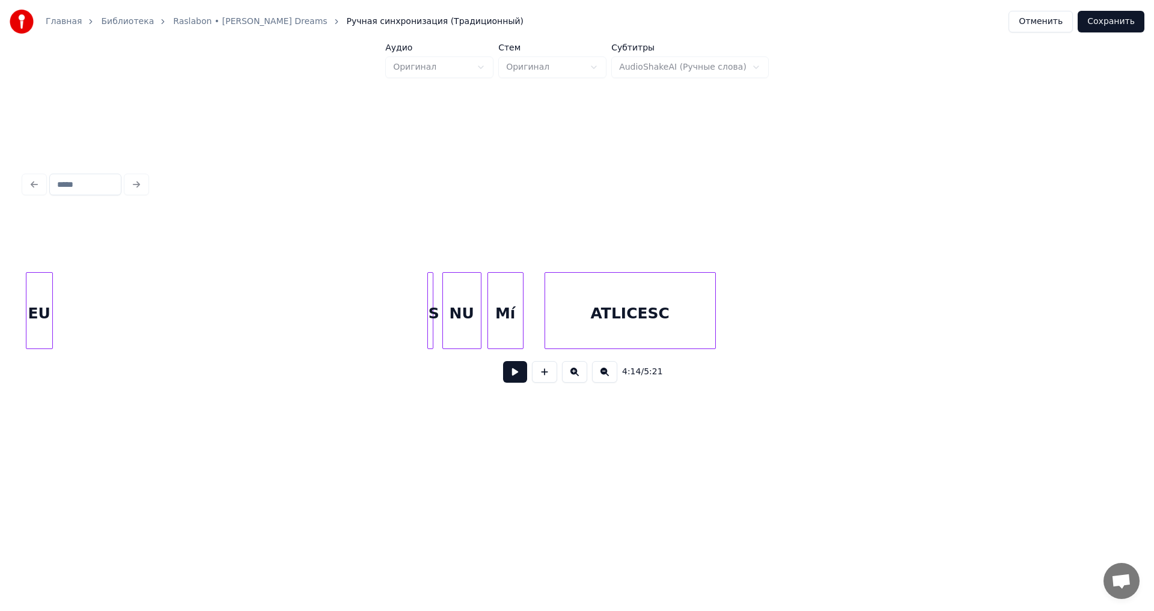
scroll to position [0, 40835]
click at [0, 294] on div "Главная Библиотека Raslabon • [PERSON_NAME] Dreams Ручная синхронизация (Традиц…" at bounding box center [577, 232] width 1154 height 464
click at [485, 328] on div at bounding box center [484, 311] width 4 height 76
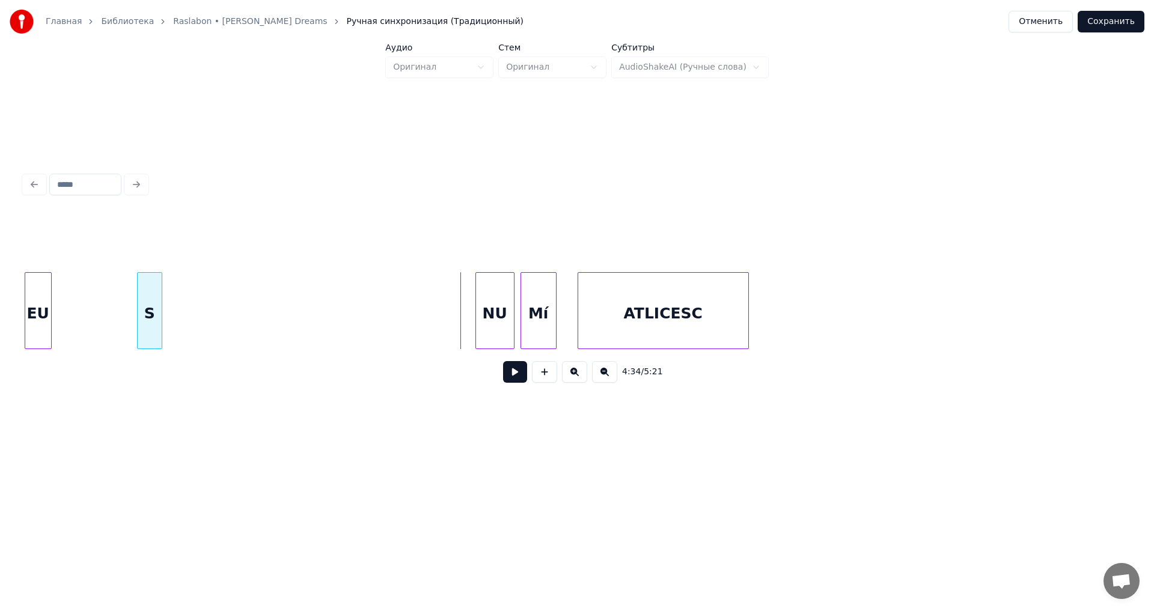
click at [145, 310] on div "S" at bounding box center [150, 314] width 24 height 82
click at [246, 313] on div "NU" at bounding box center [236, 314] width 38 height 82
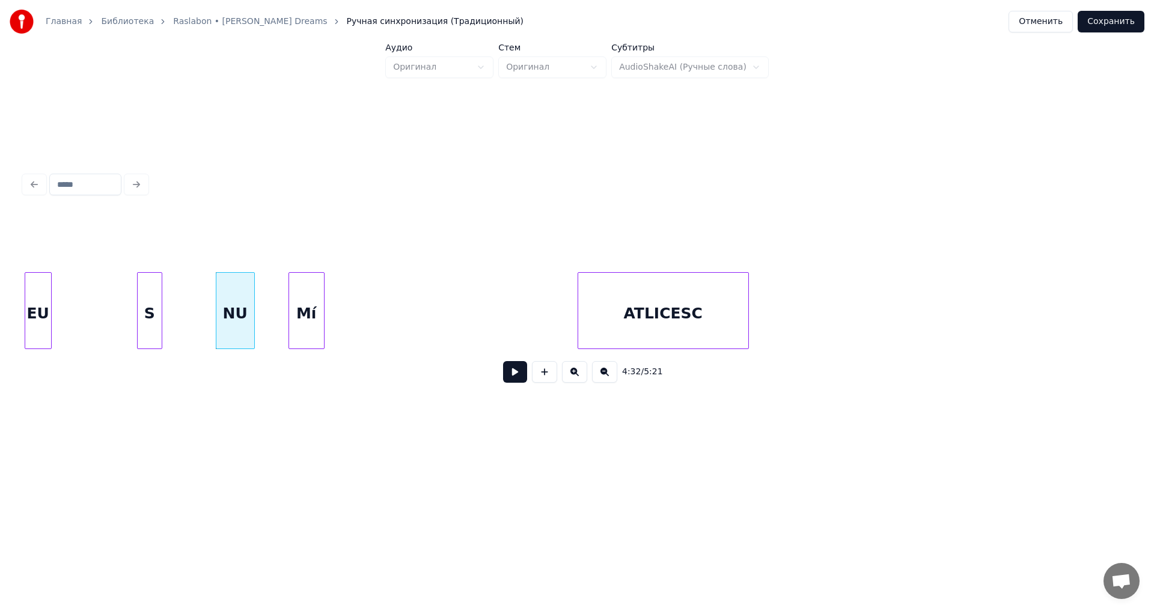
click at [313, 324] on div "Mí" at bounding box center [306, 314] width 35 height 82
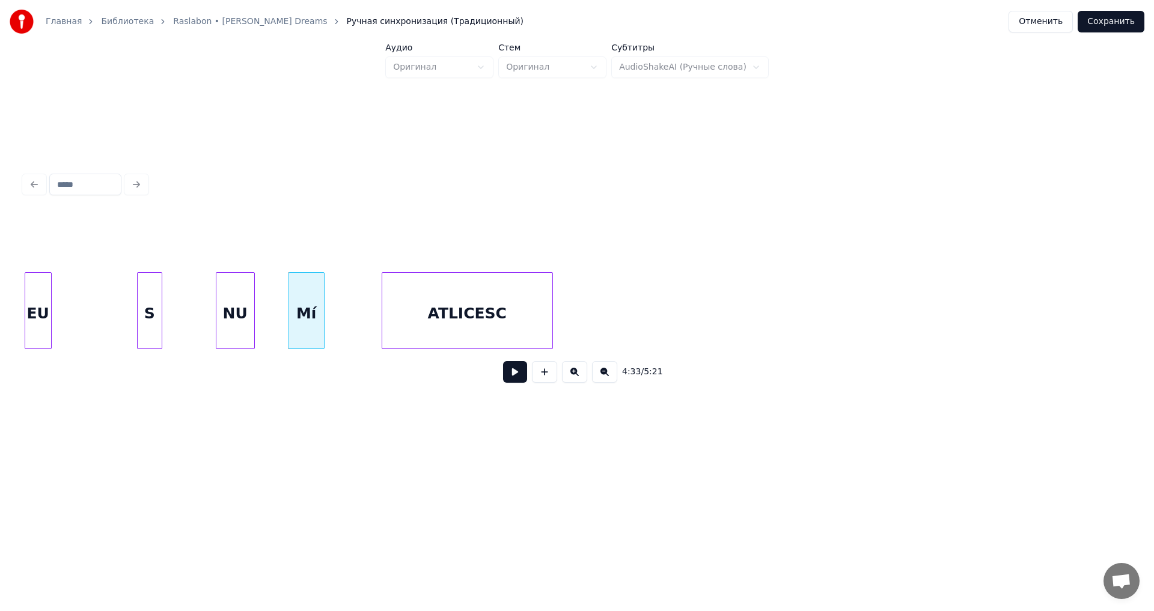
click at [510, 323] on div "ATLICESC" at bounding box center [467, 314] width 170 height 82
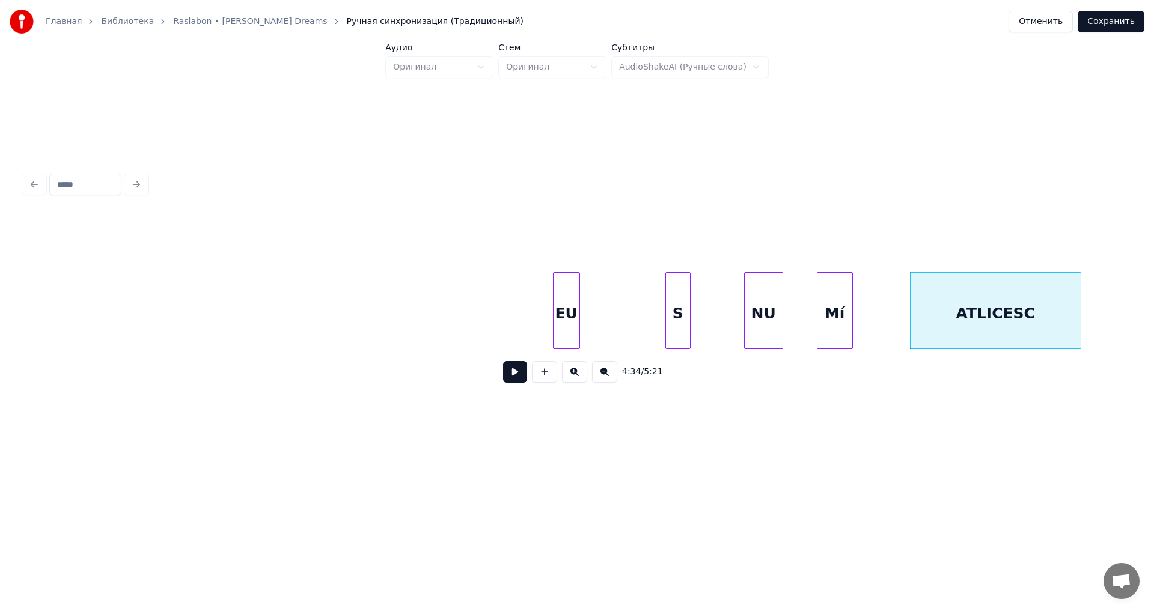
scroll to position [0, 40146]
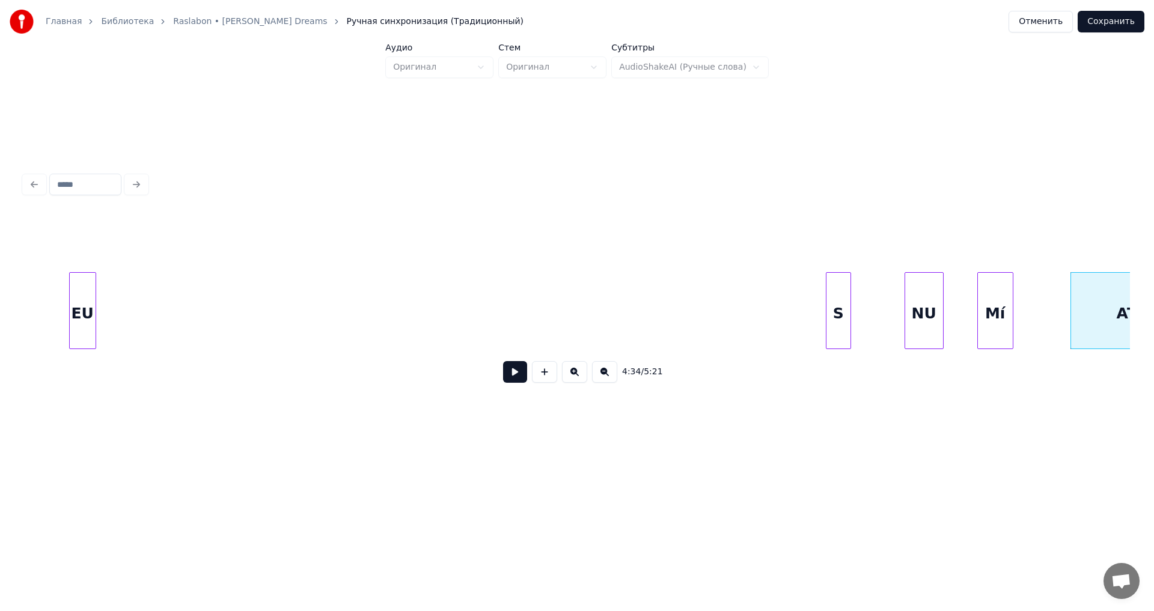
click at [74, 301] on div "EU" at bounding box center [83, 314] width 26 height 82
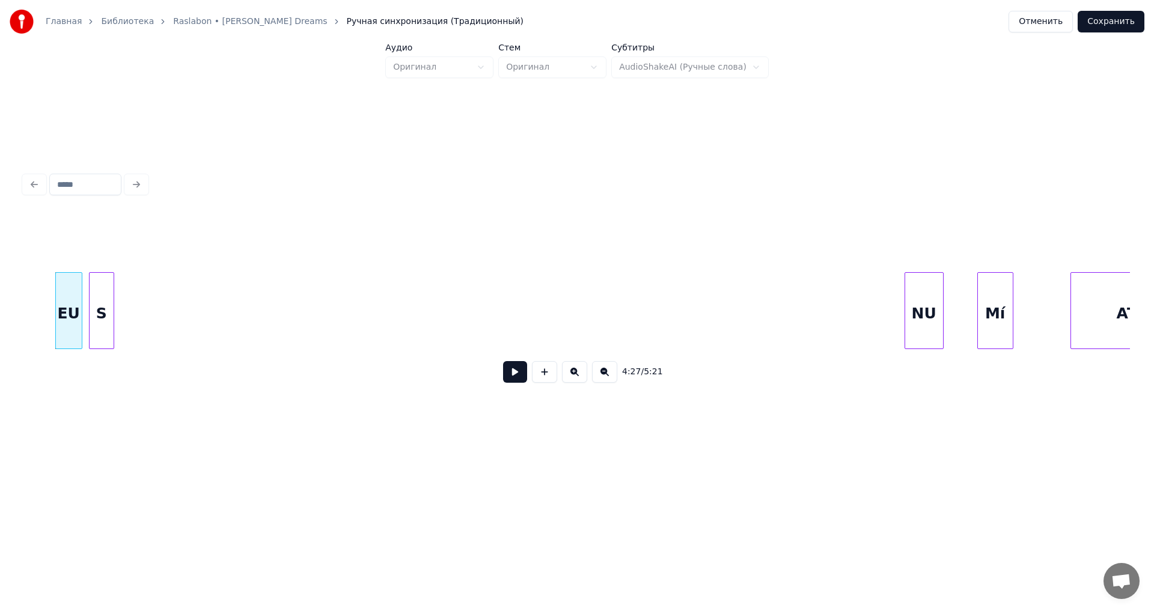
click at [104, 307] on div "S" at bounding box center [102, 314] width 24 height 82
click at [157, 299] on div "NU" at bounding box center [147, 314] width 38 height 82
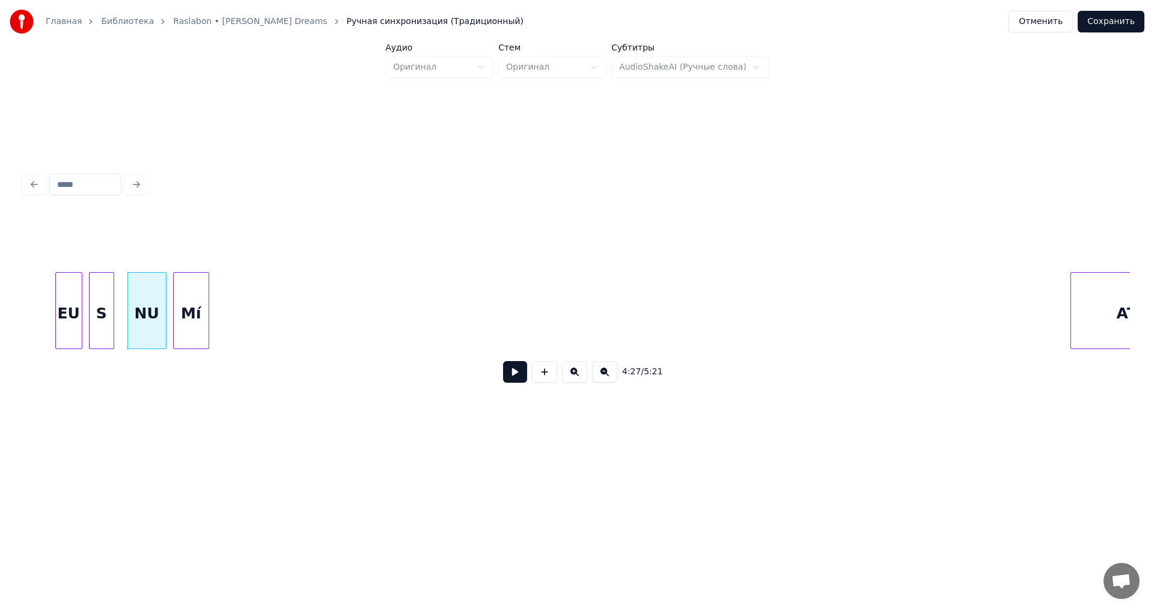
click at [203, 305] on div "Mí" at bounding box center [191, 314] width 35 height 82
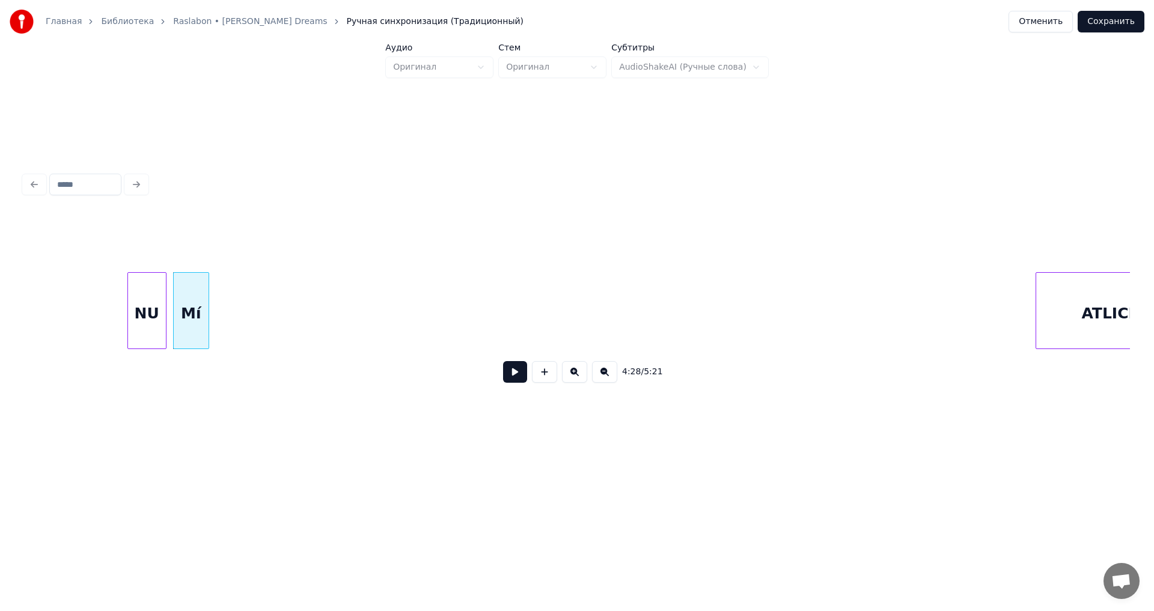
scroll to position [0, 40253]
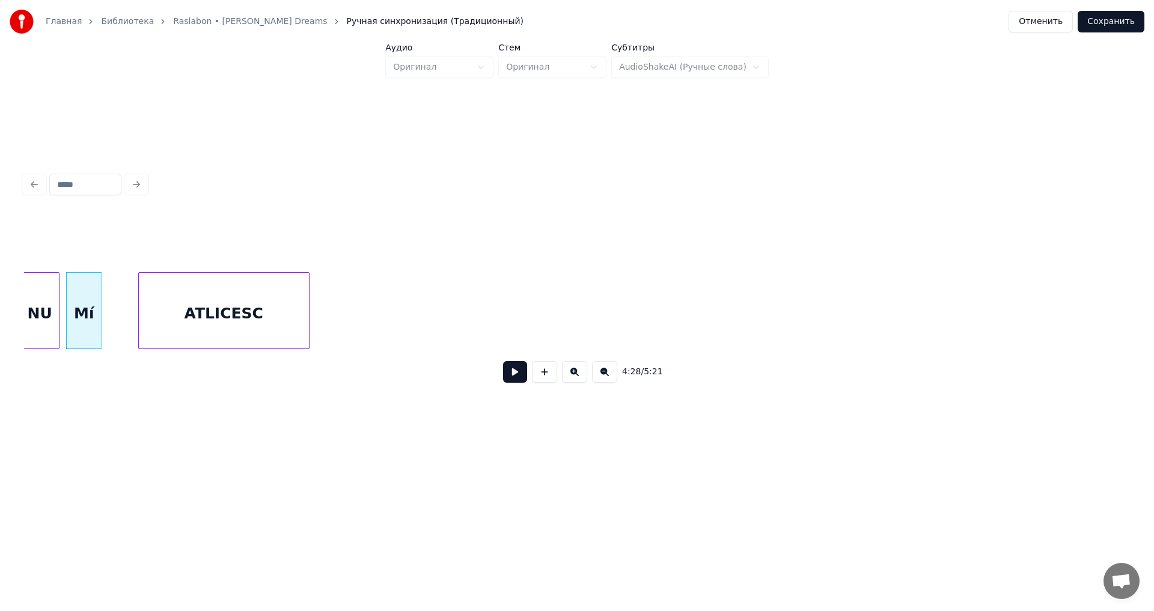
click at [302, 305] on div "ATLICESC" at bounding box center [224, 314] width 170 height 82
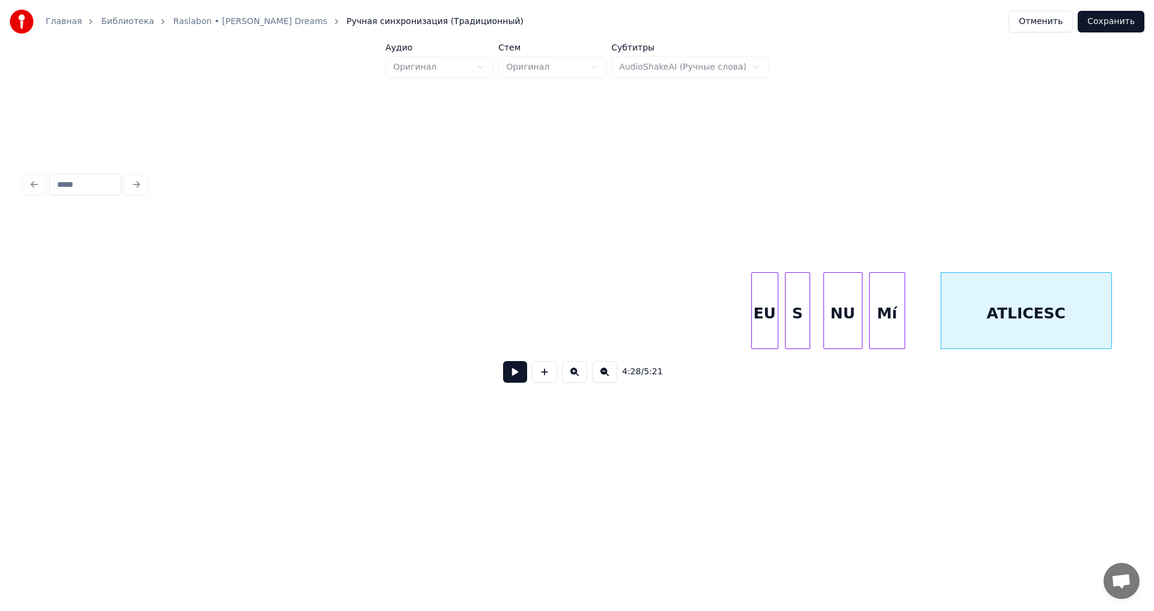
scroll to position [0, 39396]
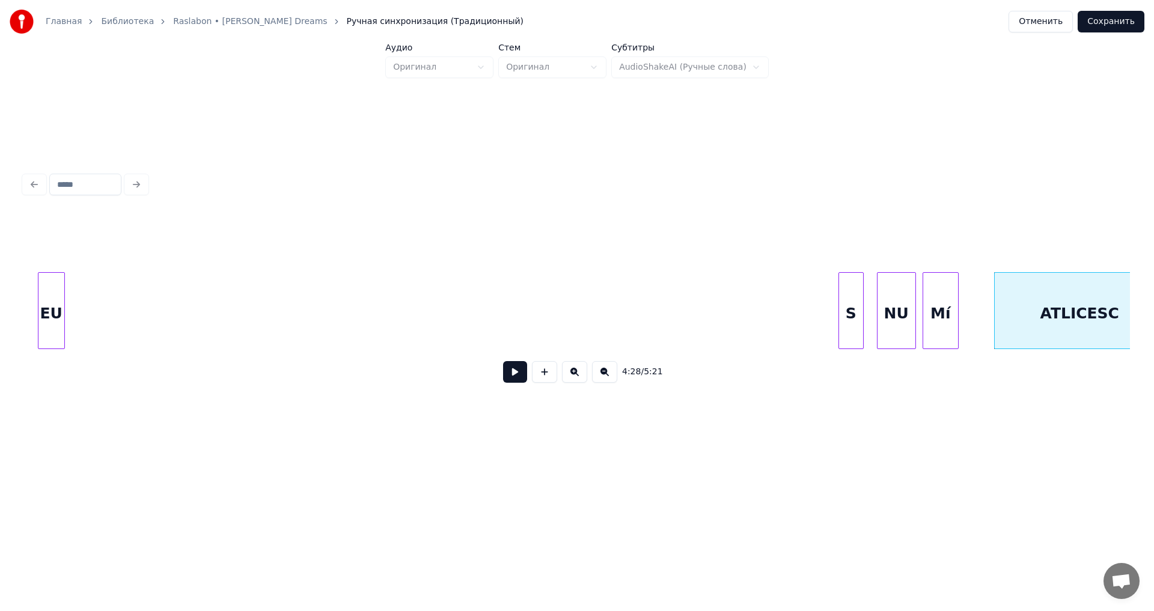
click at [58, 288] on div "EU" at bounding box center [51, 314] width 26 height 82
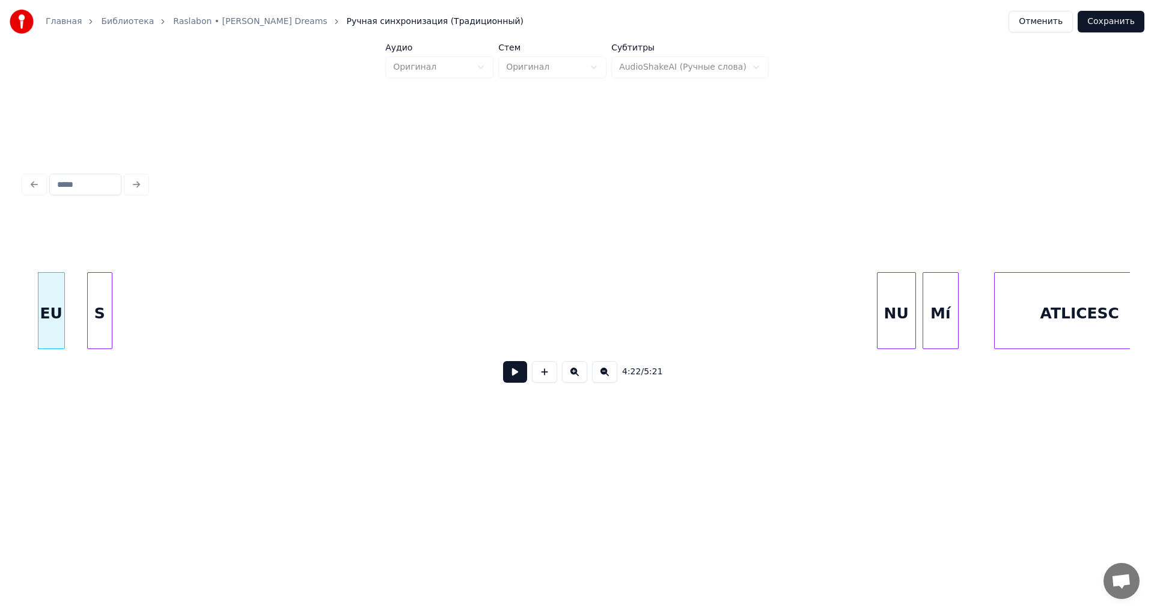
click at [97, 289] on div "S" at bounding box center [100, 314] width 24 height 82
click at [154, 304] on div "NU" at bounding box center [152, 314] width 38 height 82
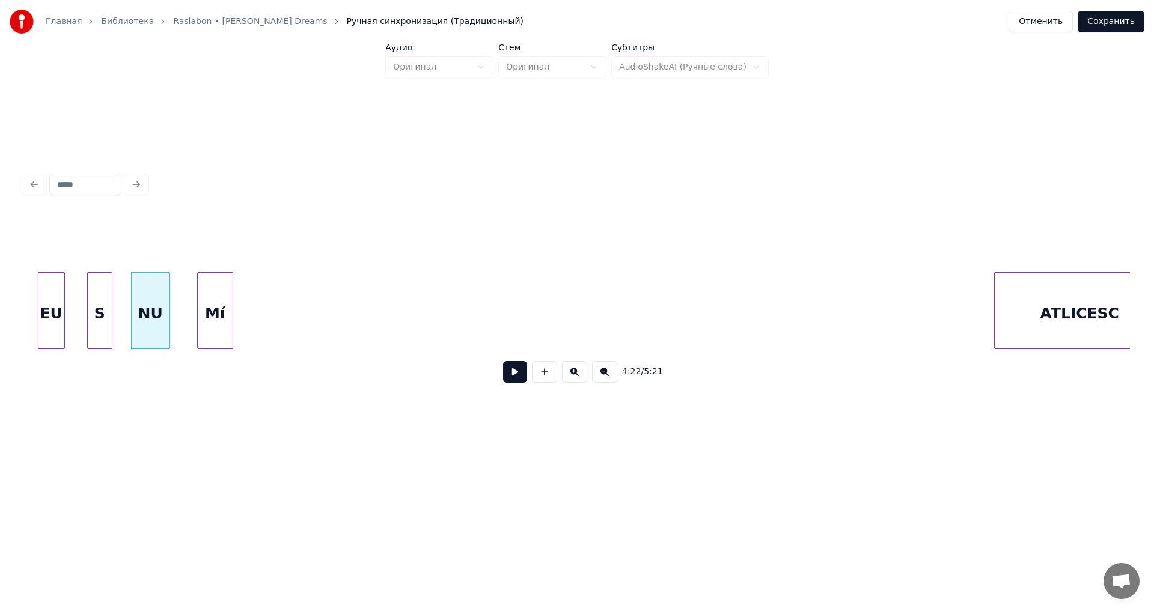
click at [221, 293] on div "Mí" at bounding box center [215, 314] width 35 height 82
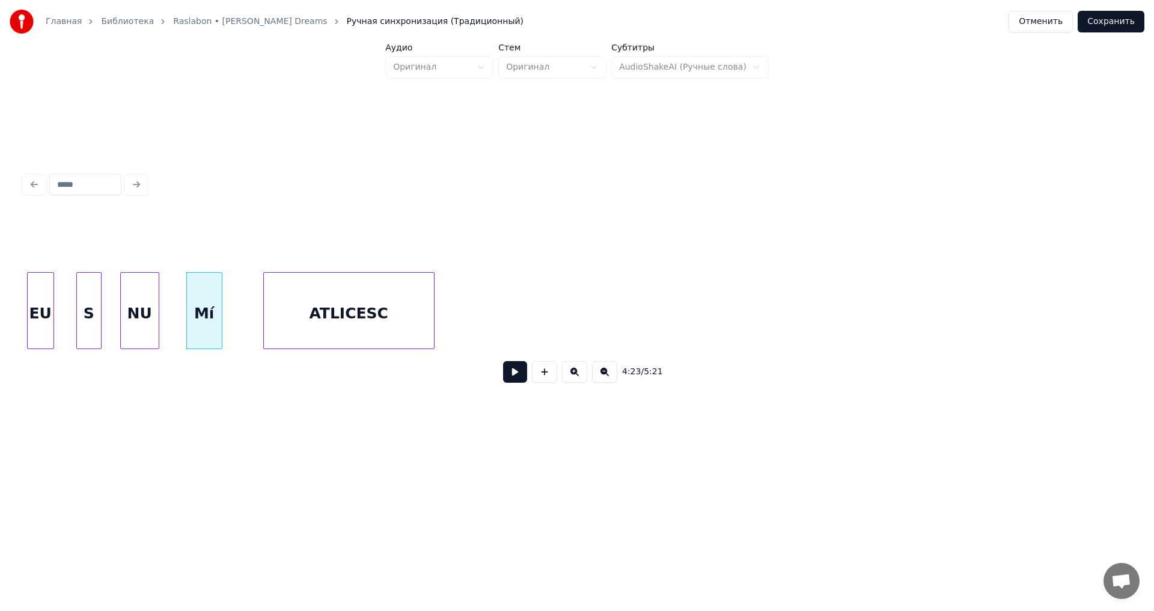
click at [331, 316] on div "ATLICESC" at bounding box center [349, 314] width 170 height 82
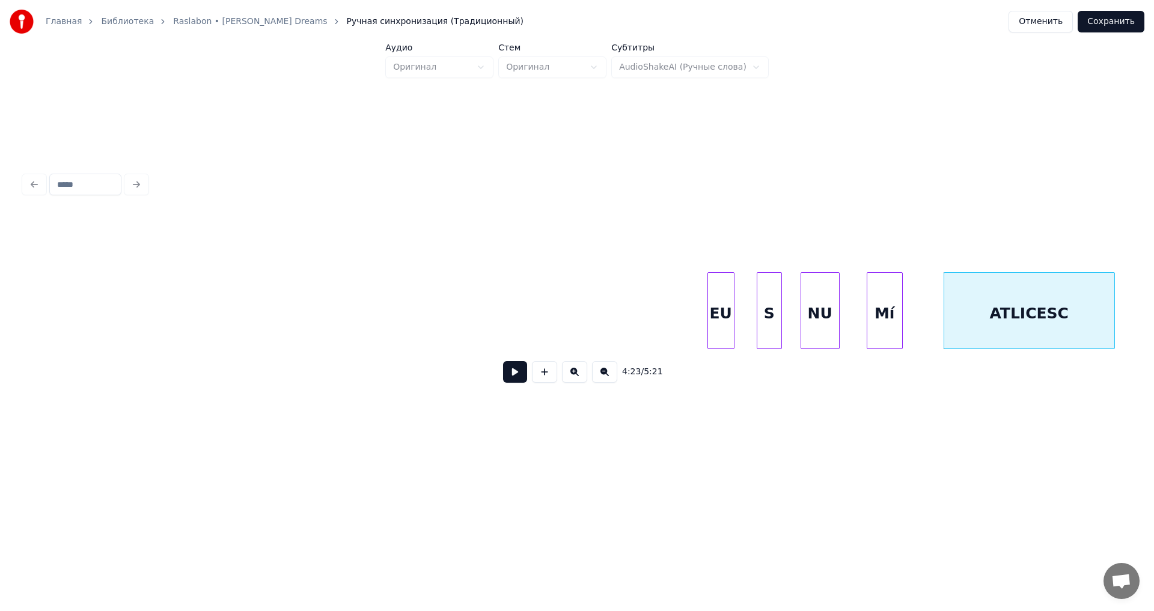
scroll to position [0, 38646]
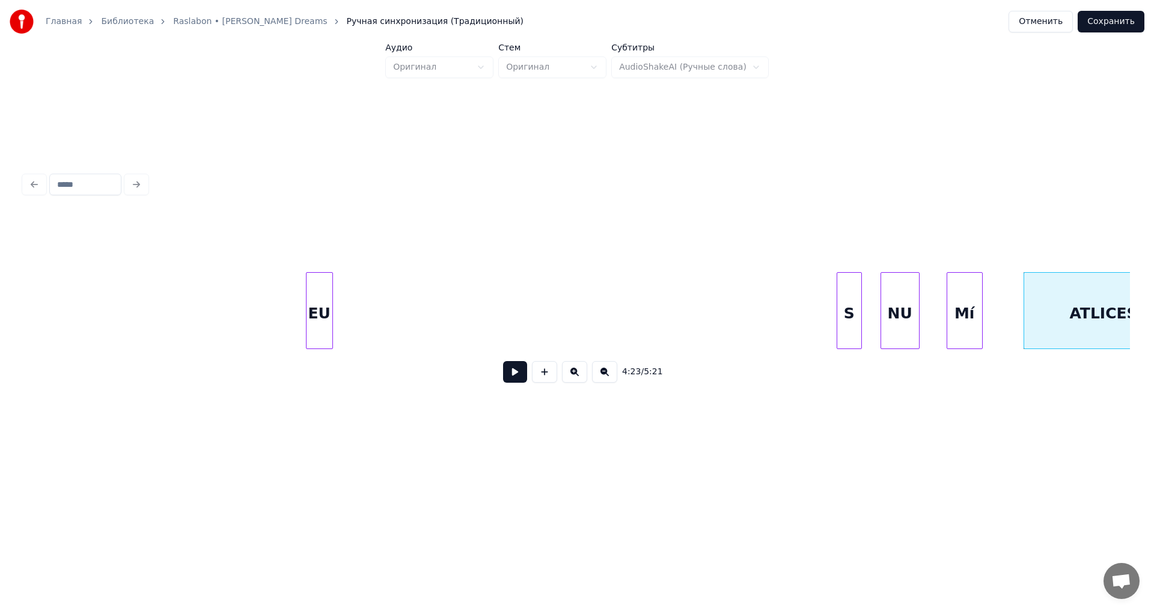
click at [324, 300] on div "EU" at bounding box center [320, 314] width 26 height 82
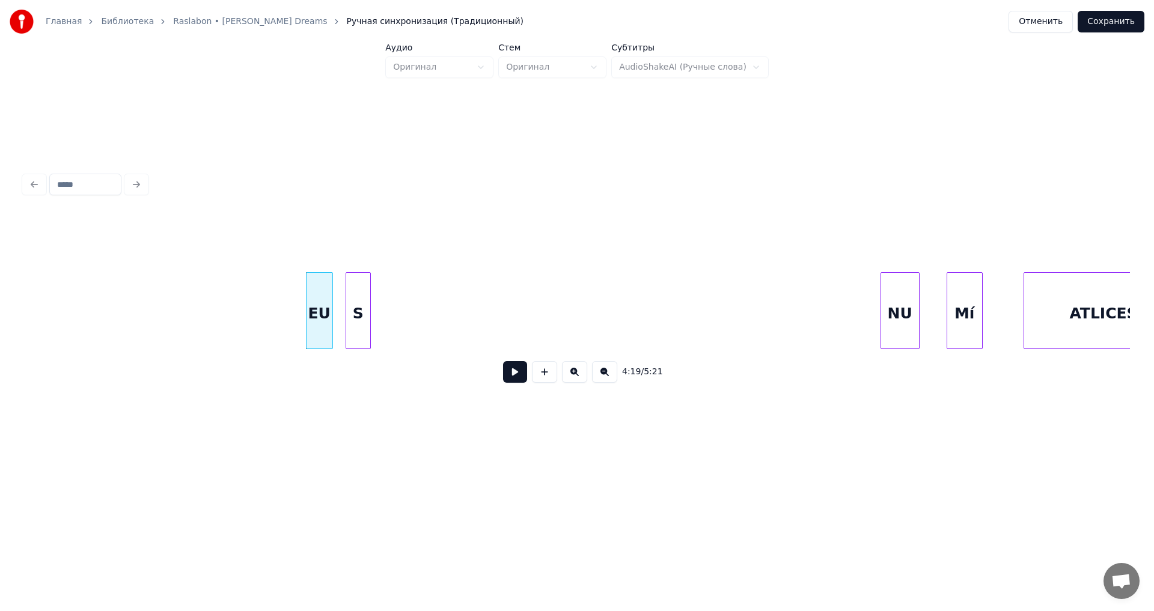
click at [360, 305] on div "S" at bounding box center [358, 314] width 24 height 82
click at [411, 316] on div "NU" at bounding box center [408, 314] width 38 height 82
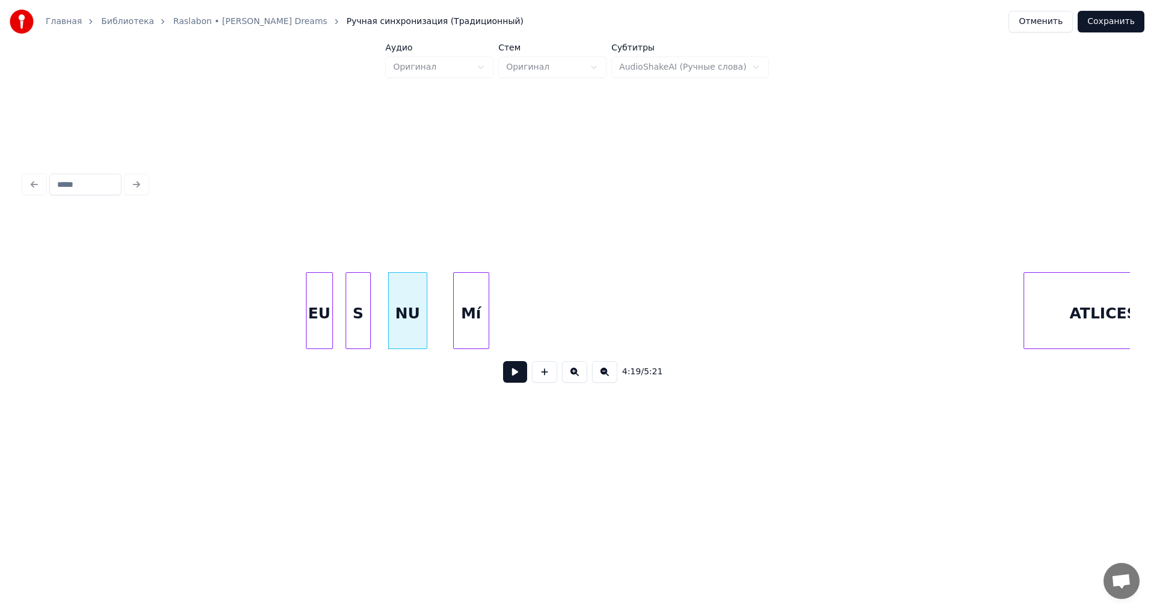
click at [477, 296] on div "Mí" at bounding box center [471, 314] width 35 height 82
click at [589, 308] on div "ATLICESC" at bounding box center [536, 314] width 170 height 82
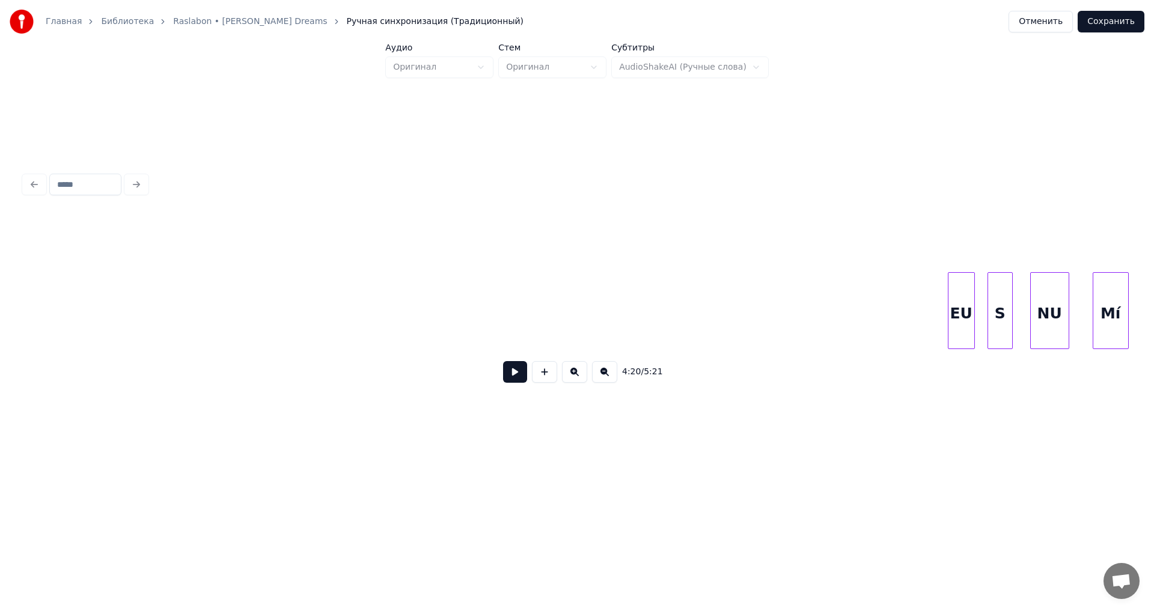
scroll to position [0, 38031]
click at [50, 320] on div "EU" at bounding box center [44, 314] width 26 height 82
click at [101, 307] on div "S" at bounding box center [102, 314] width 24 height 82
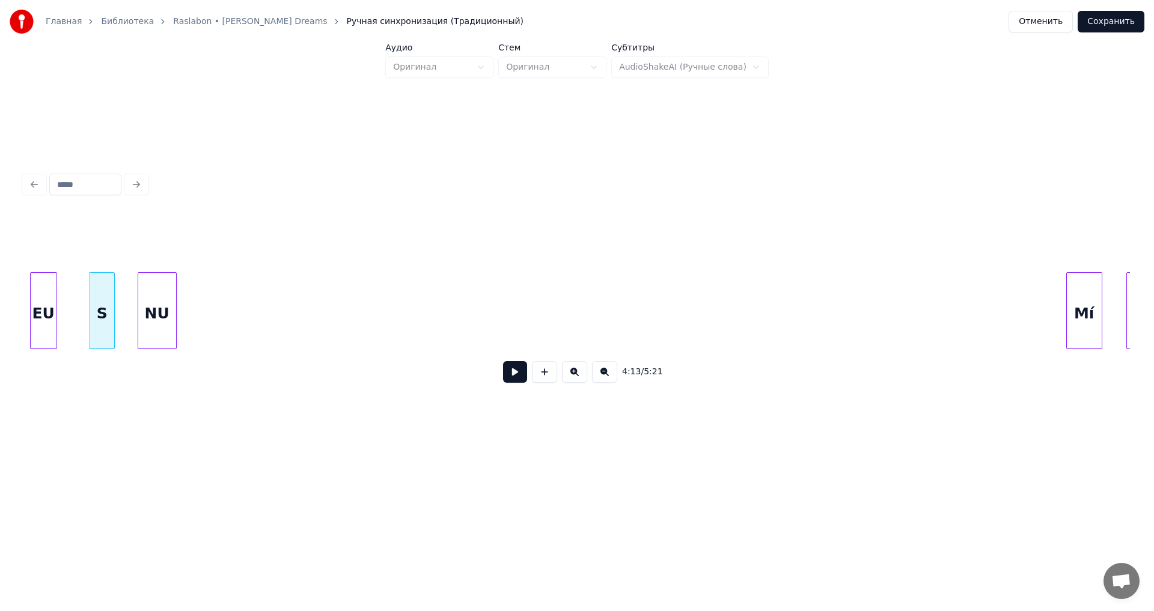
click at [145, 302] on div "NU" at bounding box center [157, 314] width 38 height 82
click at [197, 305] on div "Mí" at bounding box center [206, 314] width 35 height 82
click at [161, 326] on div "ATLICESC" at bounding box center [118, 314] width 170 height 82
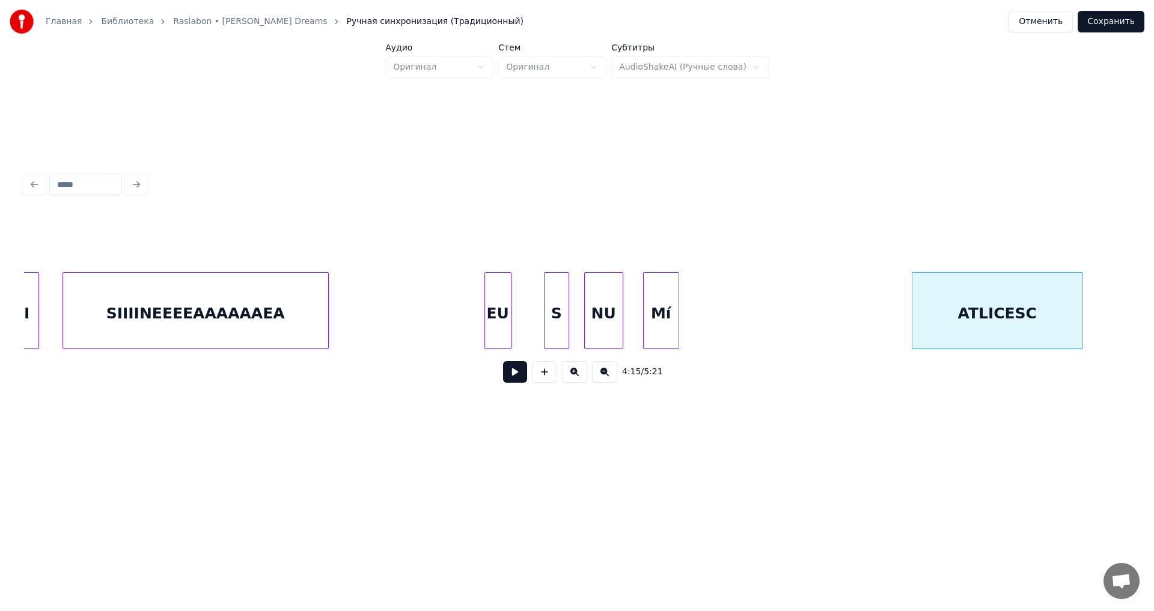
scroll to position [0, 37495]
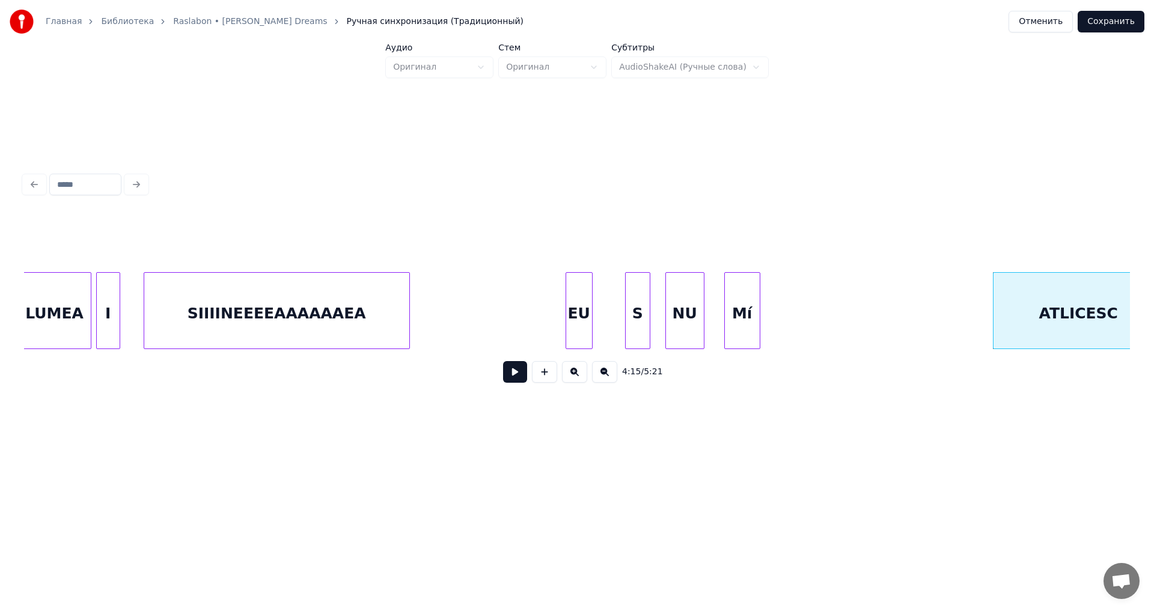
click at [583, 300] on div "EU" at bounding box center [579, 314] width 26 height 82
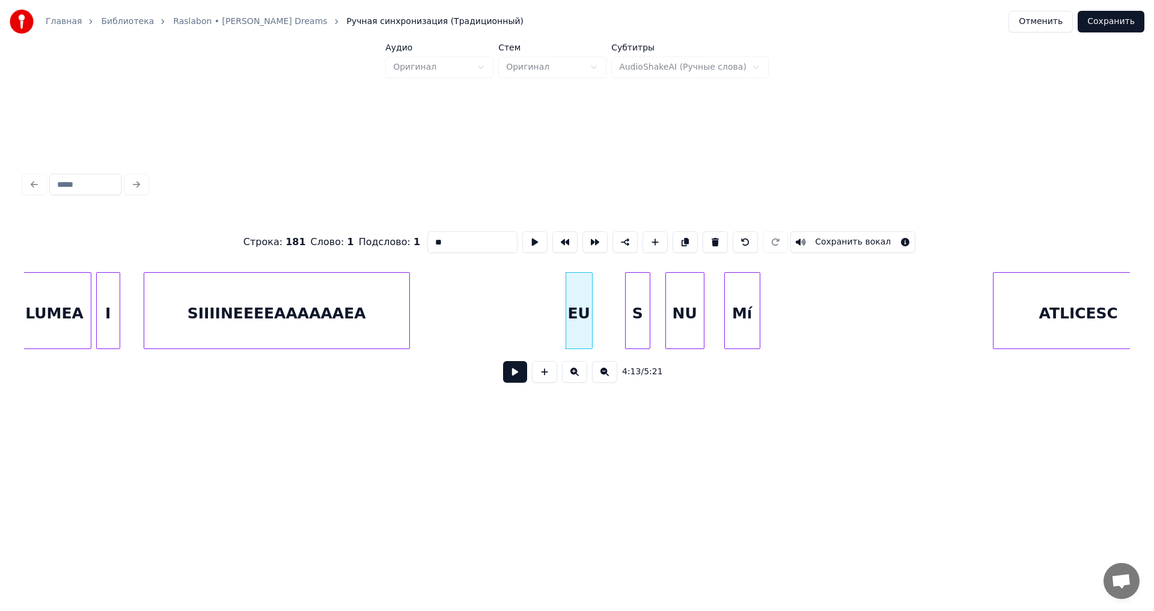
click at [504, 379] on button at bounding box center [515, 372] width 24 height 22
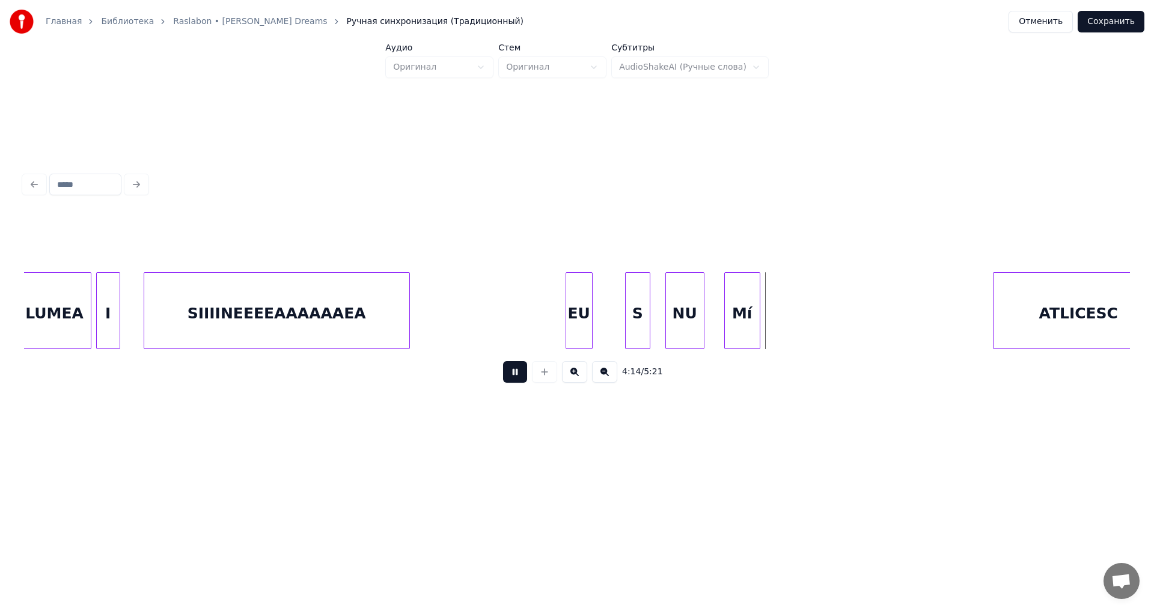
click at [504, 379] on button at bounding box center [515, 372] width 24 height 22
click at [962, 349] on div "ATLICESC Mí NU S EU SIIIINEEEEAAAAAAEA I LUMEA" at bounding box center [577, 310] width 1106 height 77
click at [887, 341] on div "NU" at bounding box center [886, 314] width 38 height 82
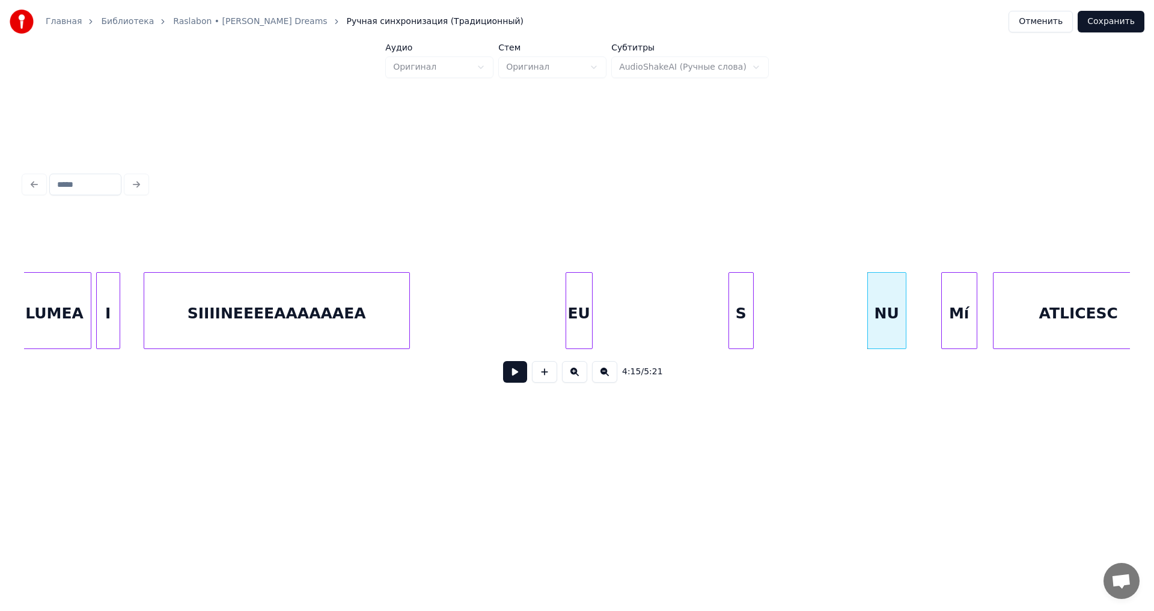
click at [742, 335] on div "S" at bounding box center [741, 314] width 24 height 82
click at [688, 347] on div "ATLICESC Mí NU S EU SIIIINEEEEAAAAAAEA I LUMEA" at bounding box center [577, 310] width 1106 height 77
click at [513, 372] on button at bounding box center [515, 372] width 24 height 22
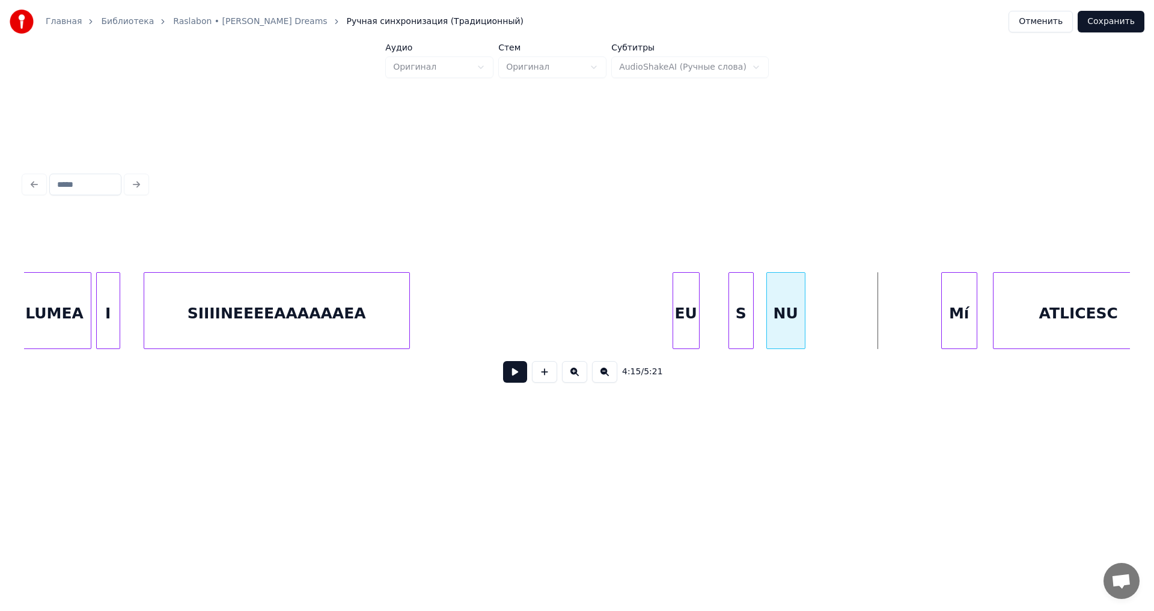
click at [781, 319] on div "NU" at bounding box center [786, 314] width 38 height 82
click at [799, 334] on div "NU" at bounding box center [794, 314] width 38 height 82
click at [851, 326] on div "Mí" at bounding box center [845, 314] width 35 height 82
click at [518, 379] on button at bounding box center [515, 372] width 24 height 22
click at [517, 378] on button at bounding box center [515, 372] width 24 height 22
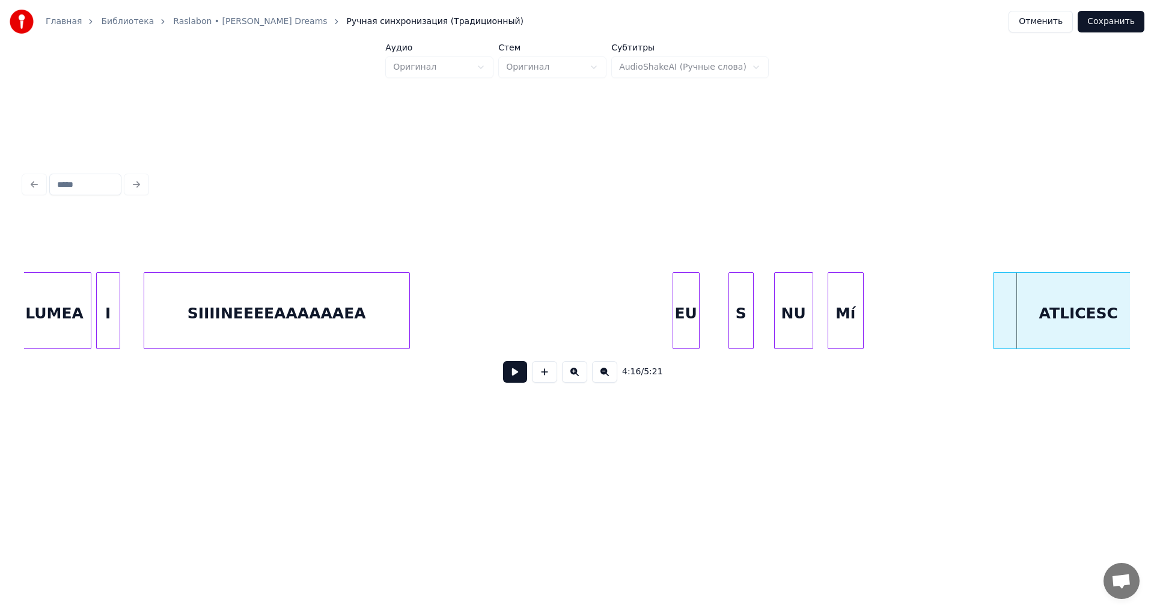
click at [683, 317] on div "EU" at bounding box center [686, 314] width 26 height 82
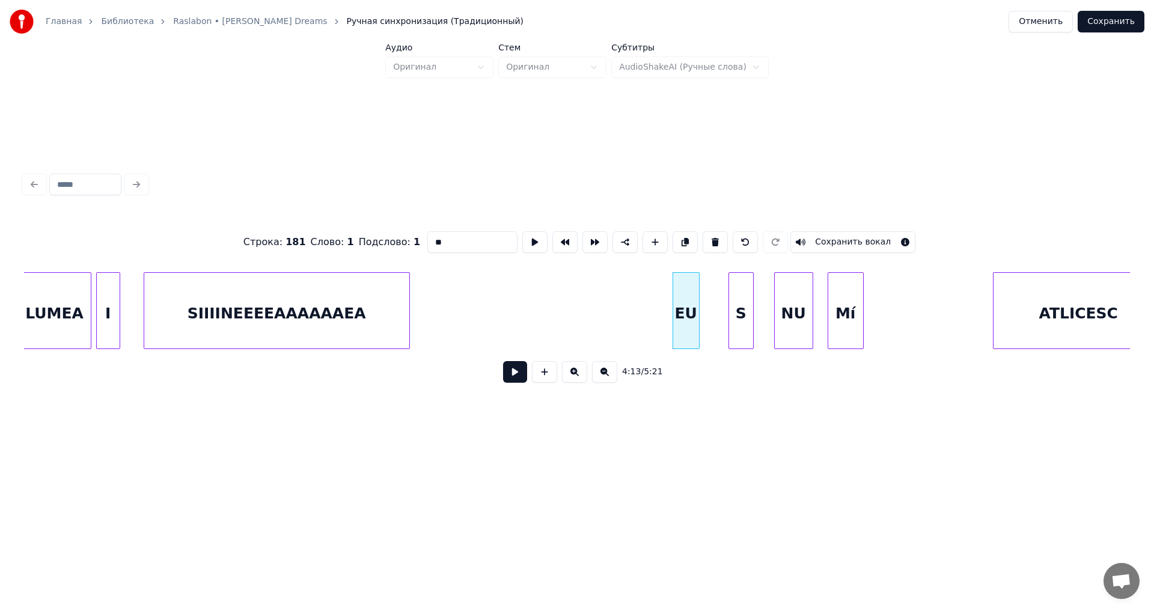
click at [521, 380] on button at bounding box center [515, 372] width 24 height 22
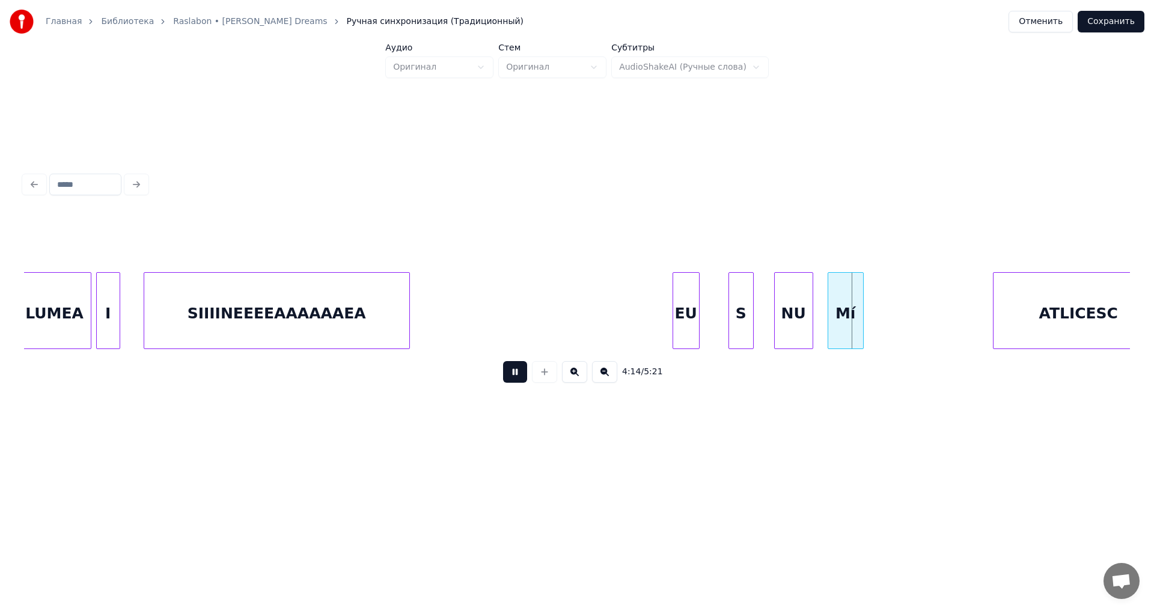
click at [521, 380] on button at bounding box center [515, 372] width 24 height 22
click at [717, 334] on div "S" at bounding box center [714, 314] width 24 height 82
click at [747, 340] on div "NU" at bounding box center [751, 314] width 38 height 82
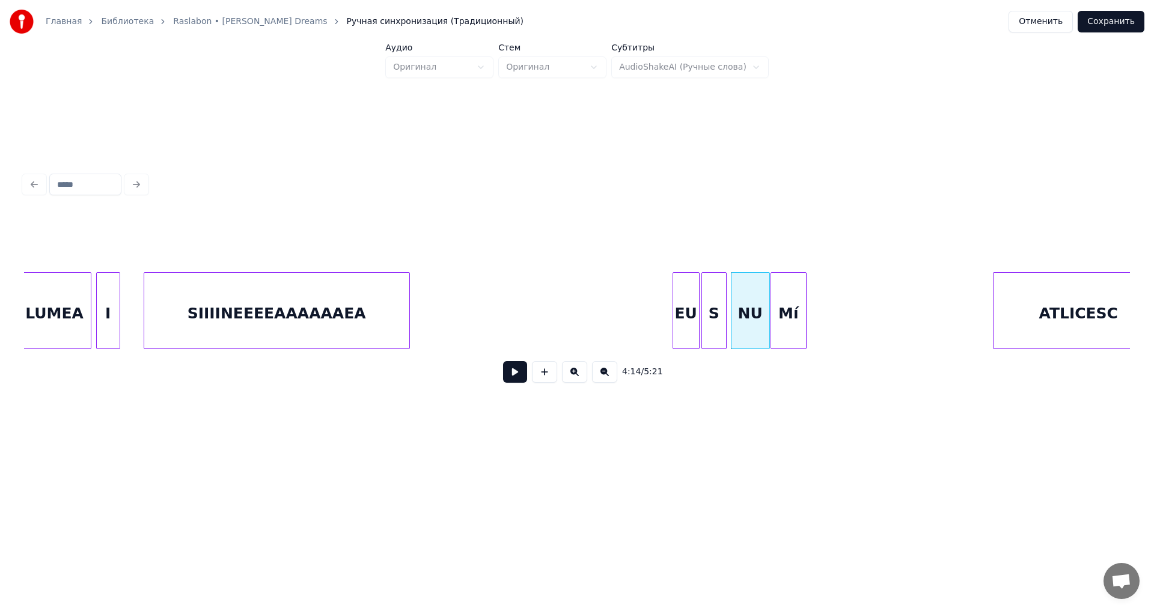
click at [782, 339] on div "Mí" at bounding box center [788, 314] width 35 height 82
click at [518, 381] on button at bounding box center [515, 372] width 24 height 22
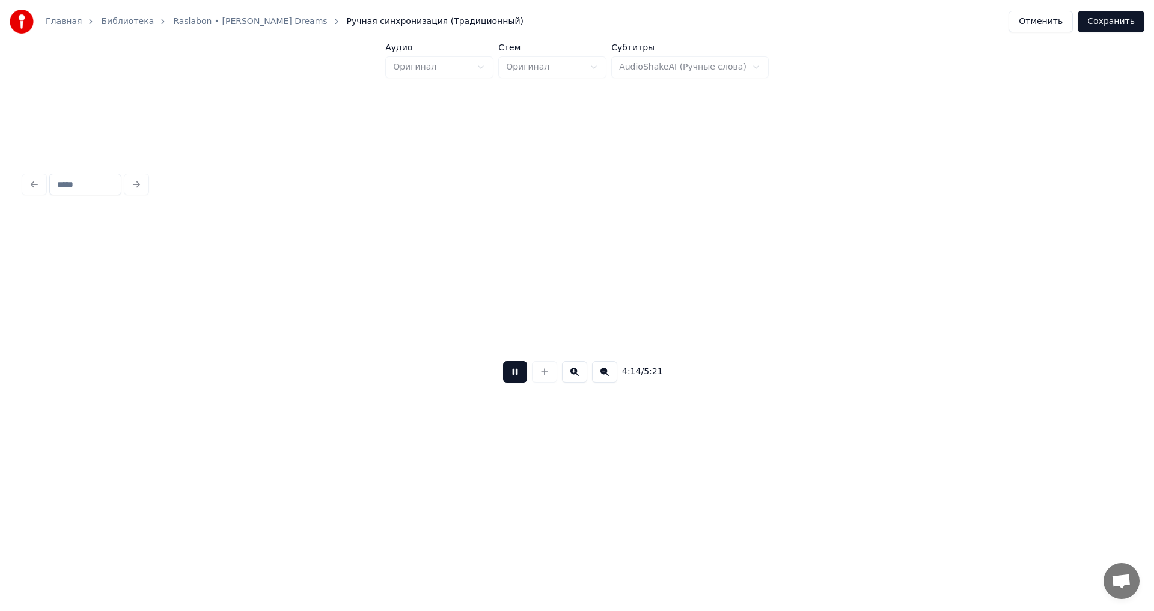
scroll to position [0, 38271]
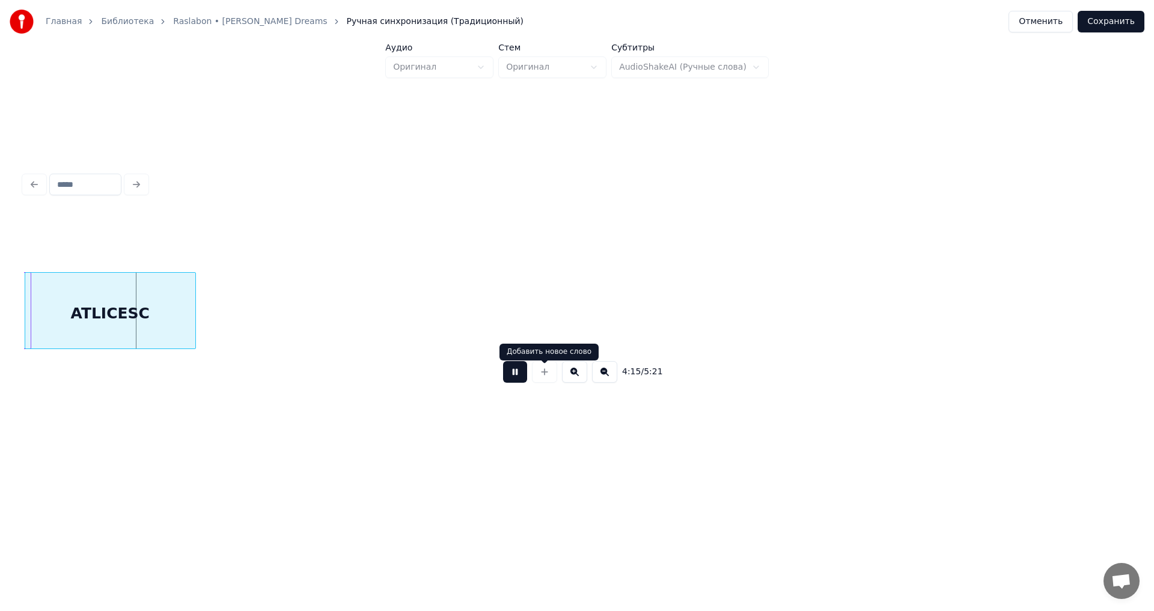
click at [527, 376] on button at bounding box center [515, 372] width 24 height 22
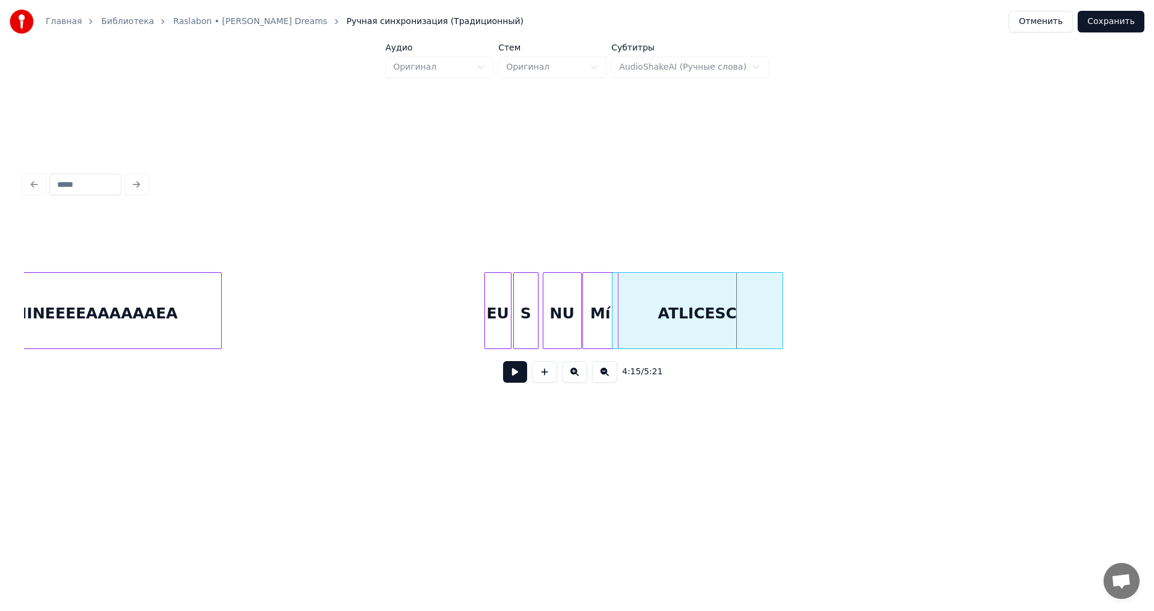
scroll to position [0, 37576]
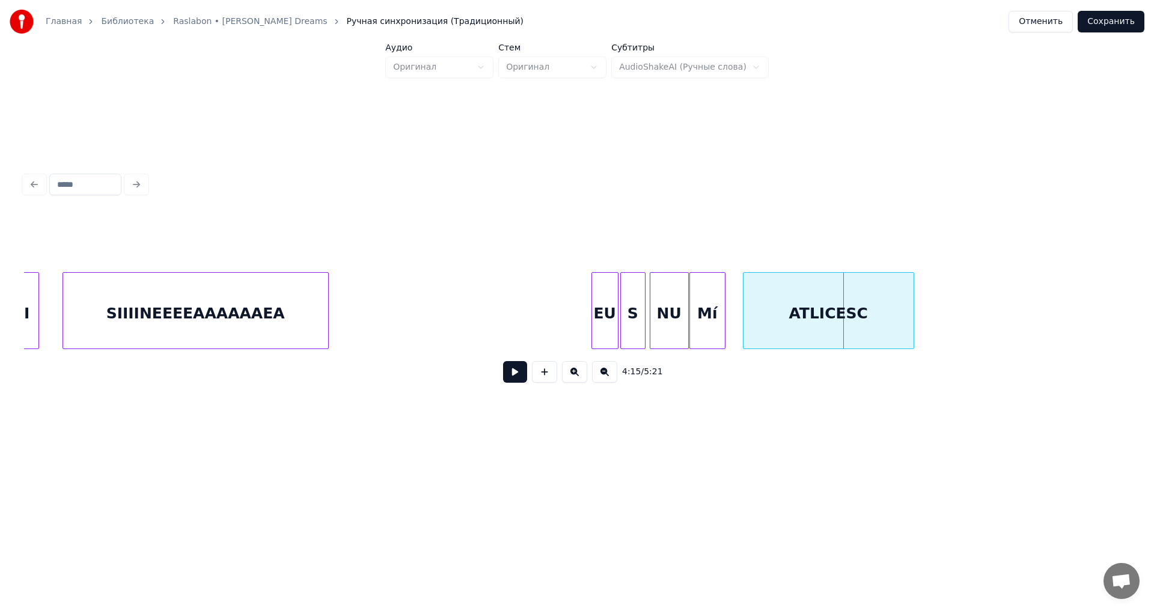
click at [836, 323] on div "ATLICESC" at bounding box center [829, 314] width 170 height 82
click at [513, 377] on button at bounding box center [515, 372] width 24 height 22
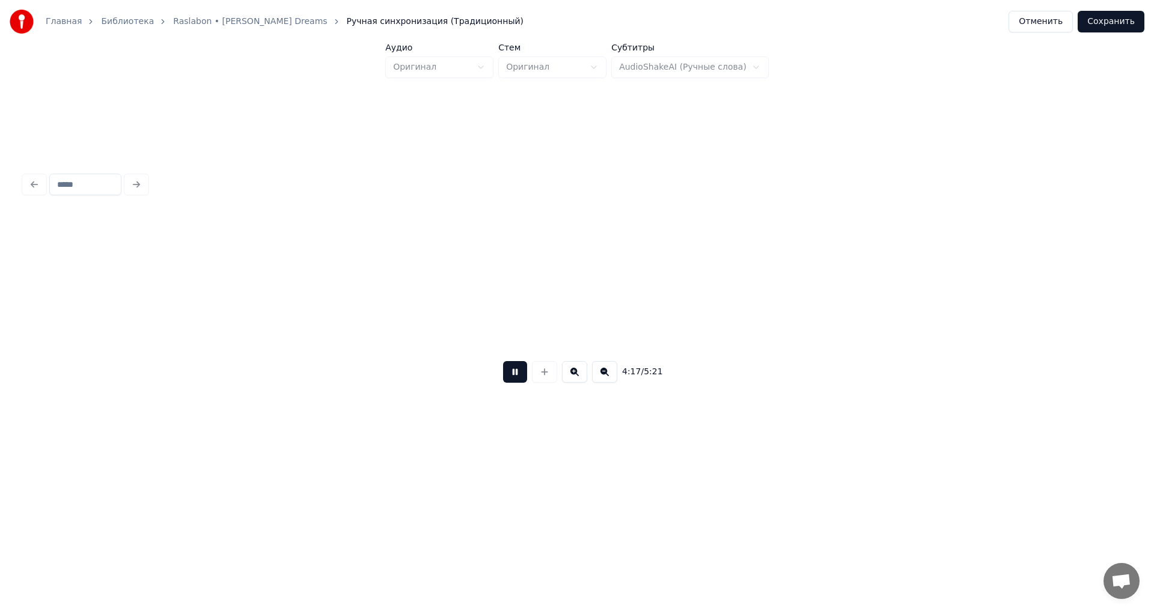
scroll to position [0, 38683]
click at [513, 377] on button at bounding box center [515, 372] width 24 height 22
click at [115, 301] on div "TOT" at bounding box center [113, 314] width 41 height 82
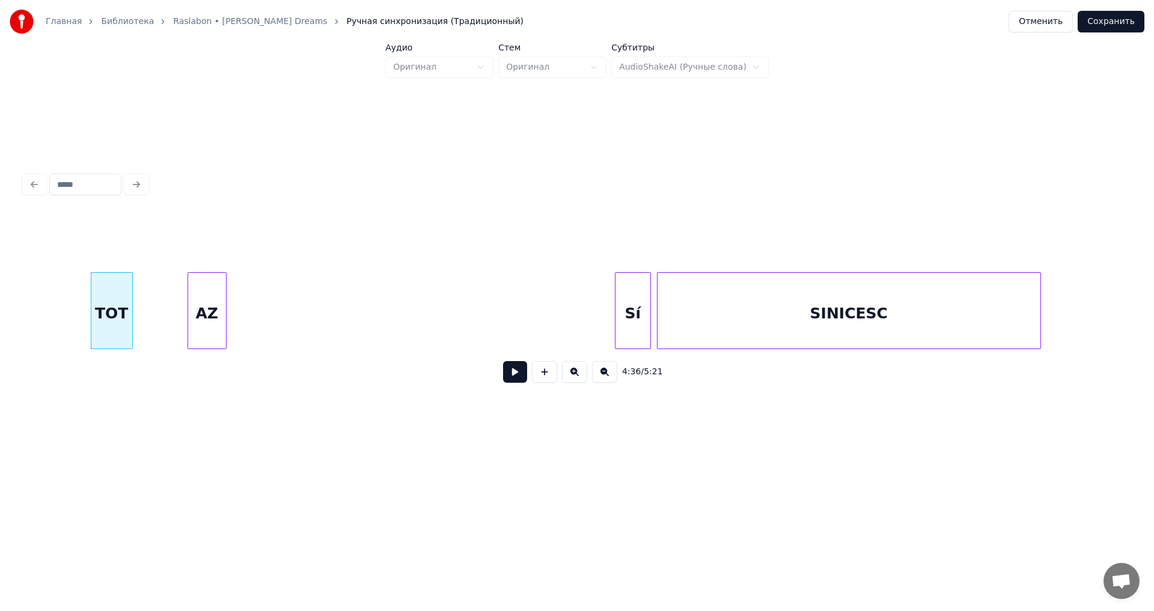
click at [189, 310] on div "AZ" at bounding box center [207, 314] width 38 height 82
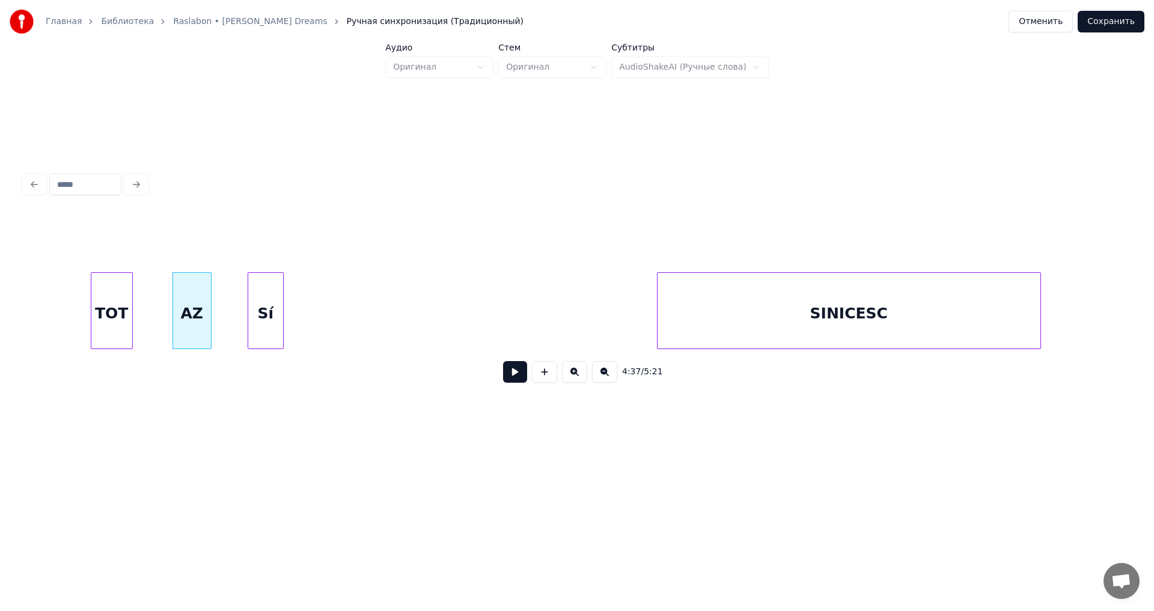
click at [259, 296] on div "Sí" at bounding box center [265, 314] width 35 height 82
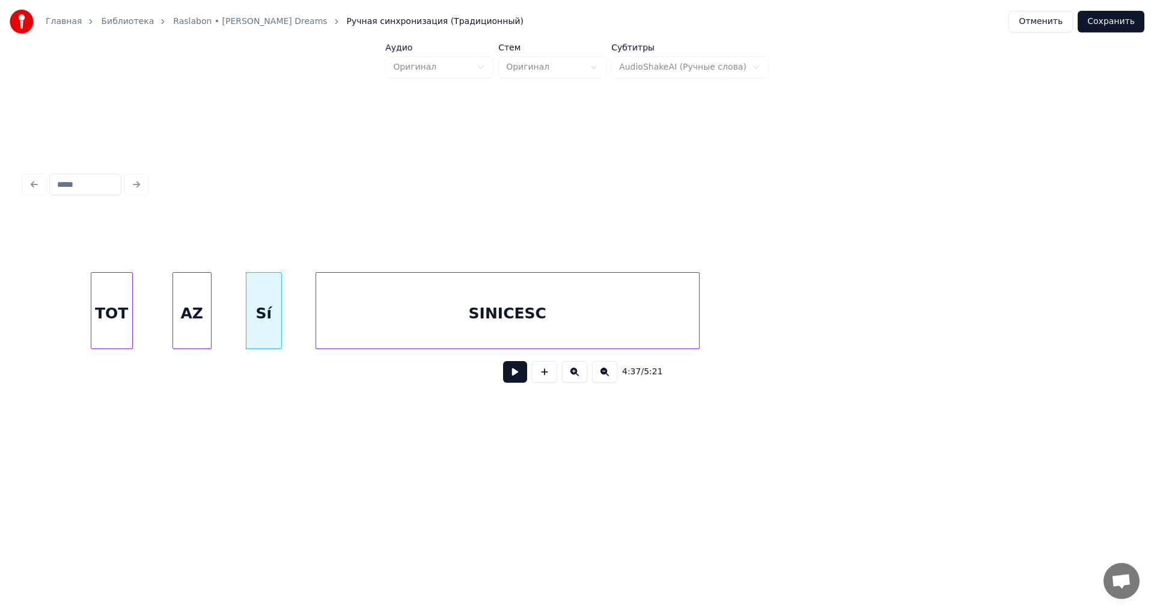
click at [542, 310] on div "SINICESC" at bounding box center [507, 314] width 383 height 82
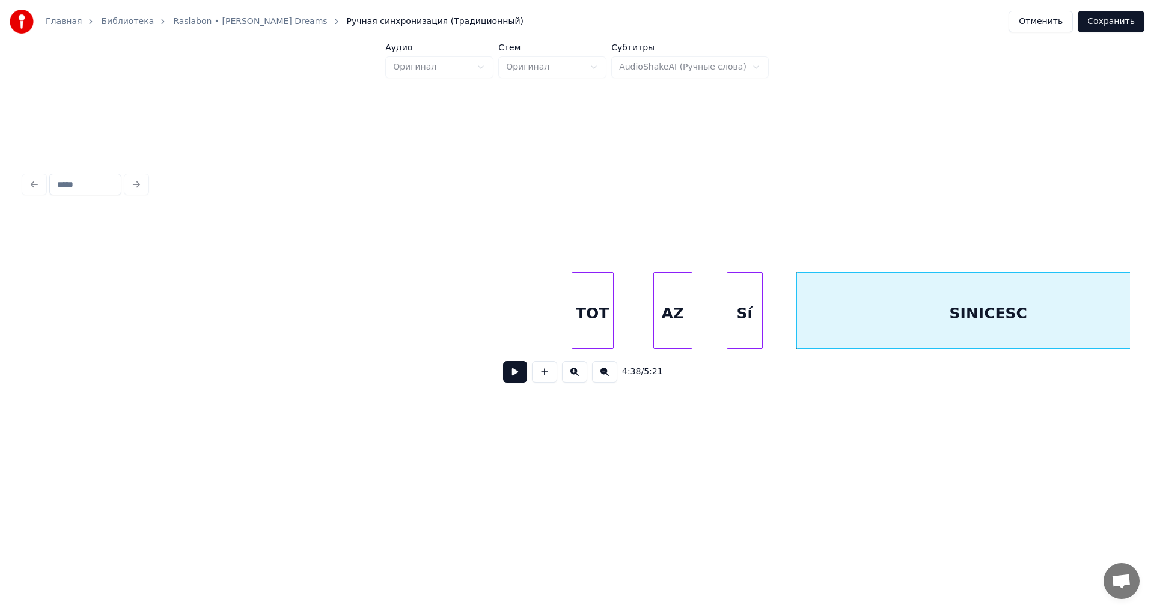
scroll to position [0, 40734]
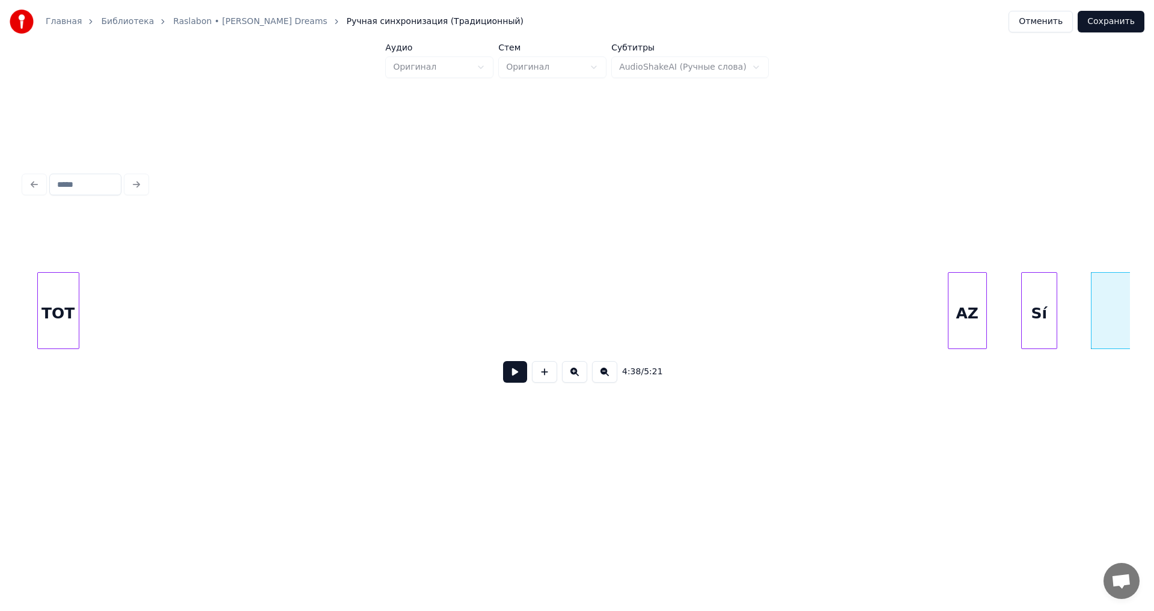
click at [61, 313] on div "TOT" at bounding box center [58, 314] width 41 height 82
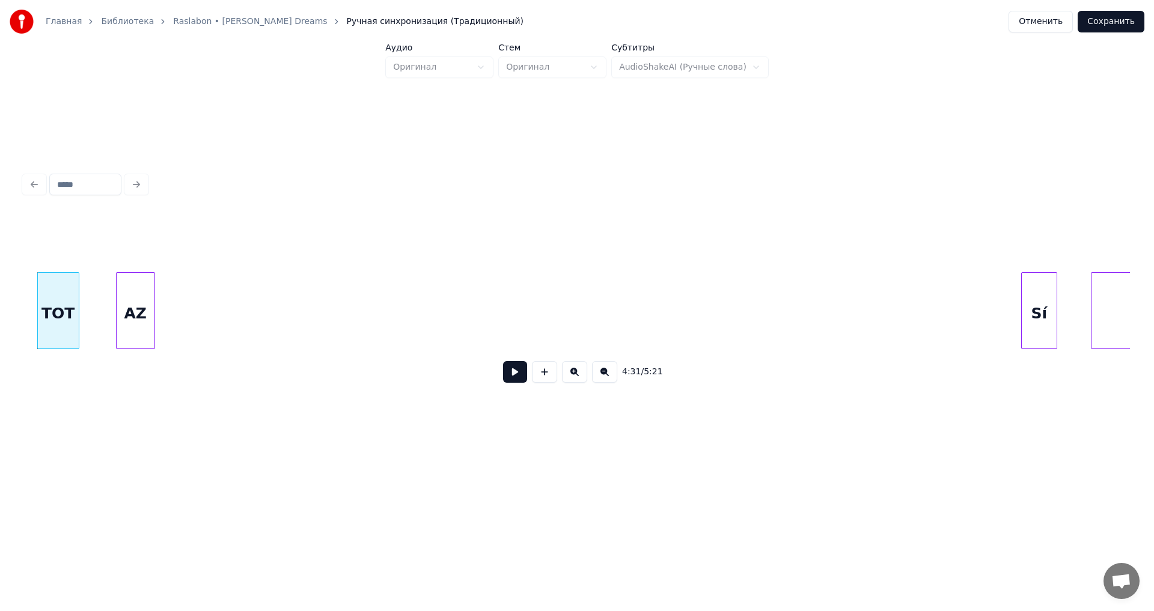
click at [130, 294] on div "AZ" at bounding box center [136, 314] width 38 height 82
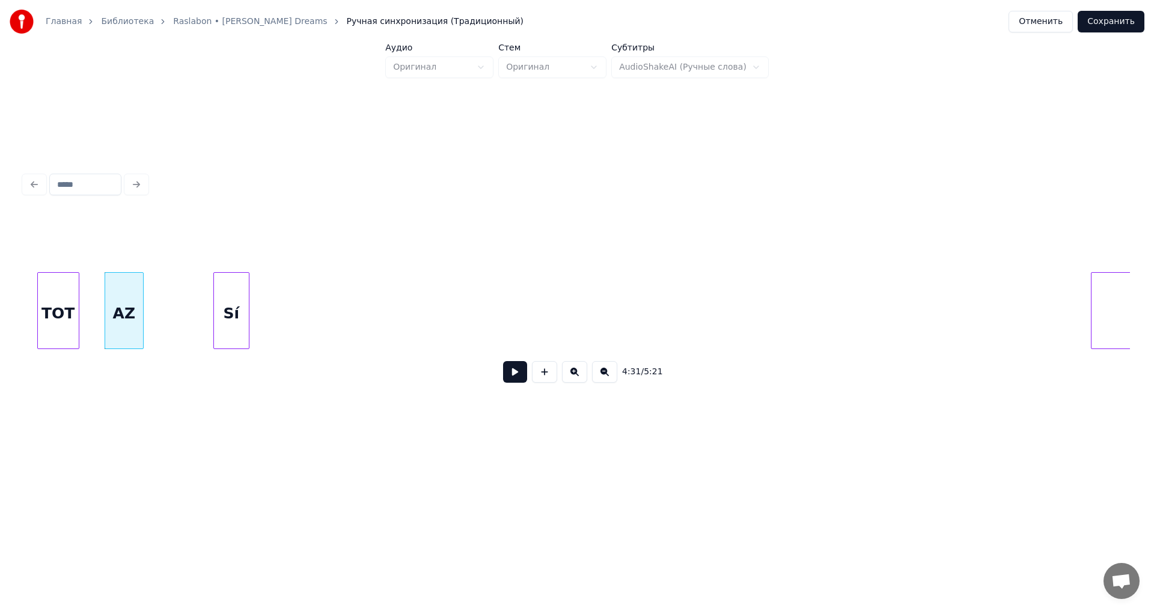
click at [236, 301] on div "Sí" at bounding box center [231, 314] width 35 height 82
click at [381, 322] on div "SINICESC" at bounding box center [216, 314] width 383 height 82
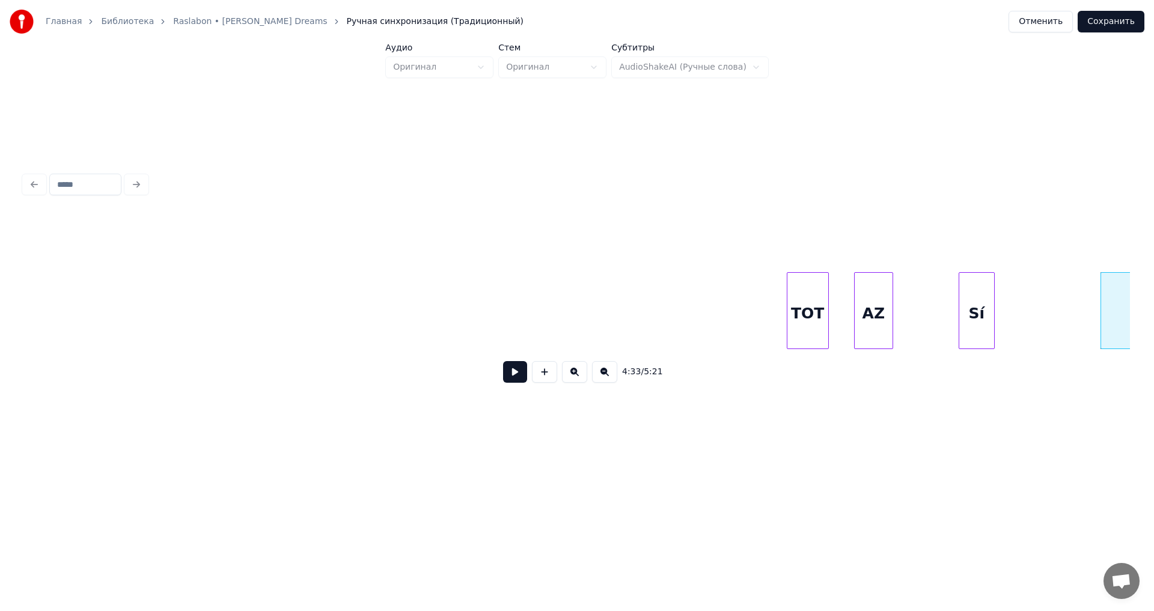
scroll to position [0, 40065]
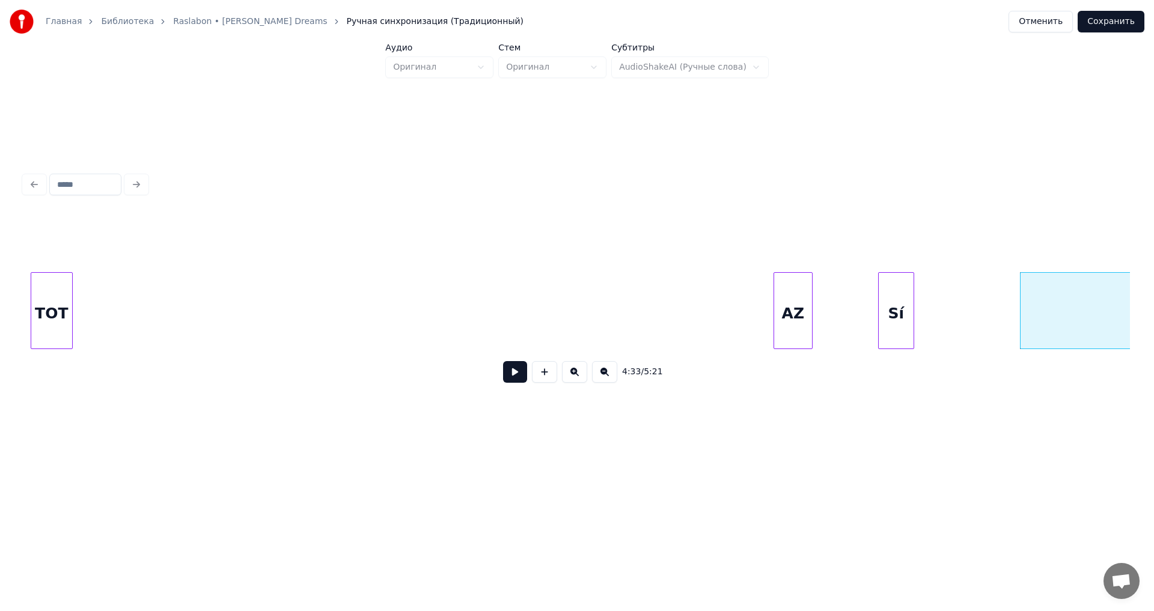
click at [55, 241] on div "4:33 / 5:21" at bounding box center [577, 303] width 1106 height 183
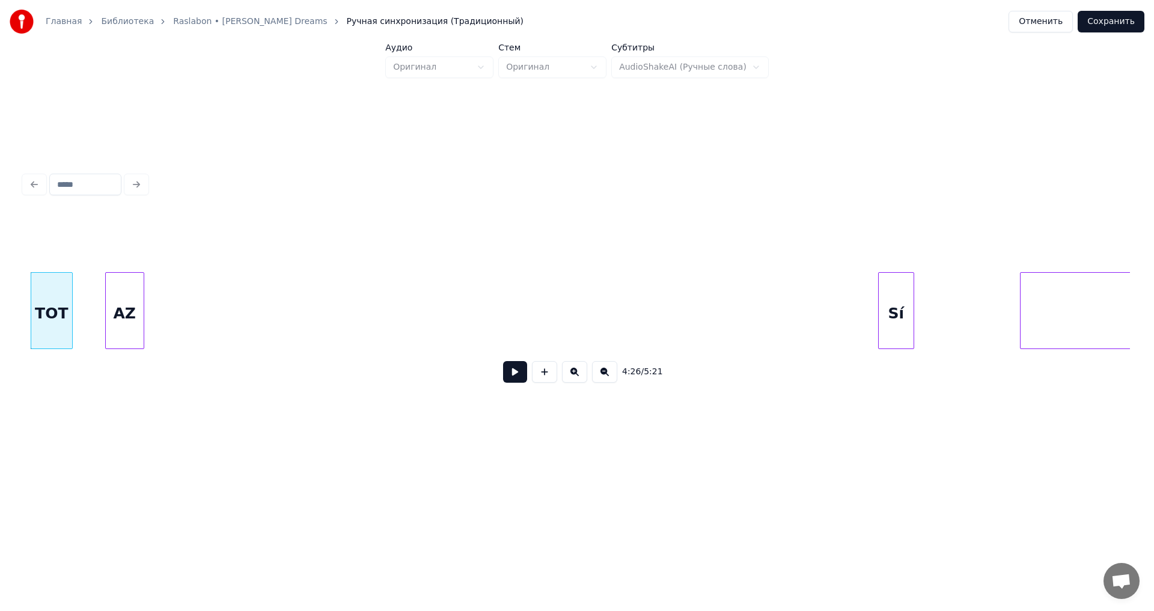
click at [127, 254] on div "4:26 / 5:21" at bounding box center [577, 303] width 1106 height 183
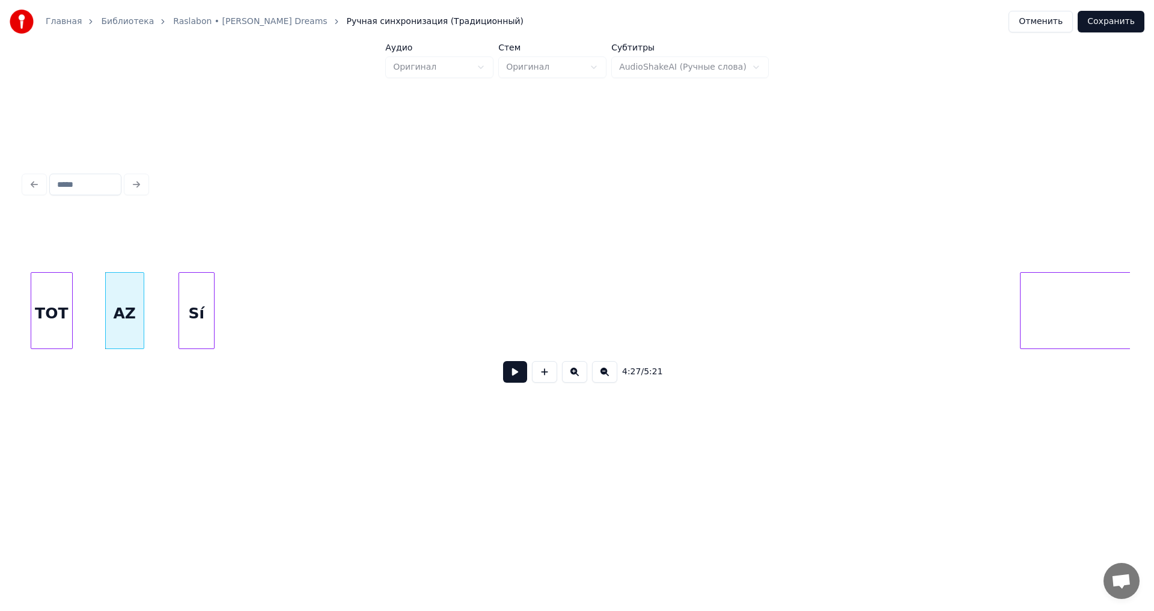
click at [203, 288] on div "Sí" at bounding box center [196, 314] width 35 height 82
click at [342, 307] on div "SINICESC" at bounding box center [225, 314] width 383 height 82
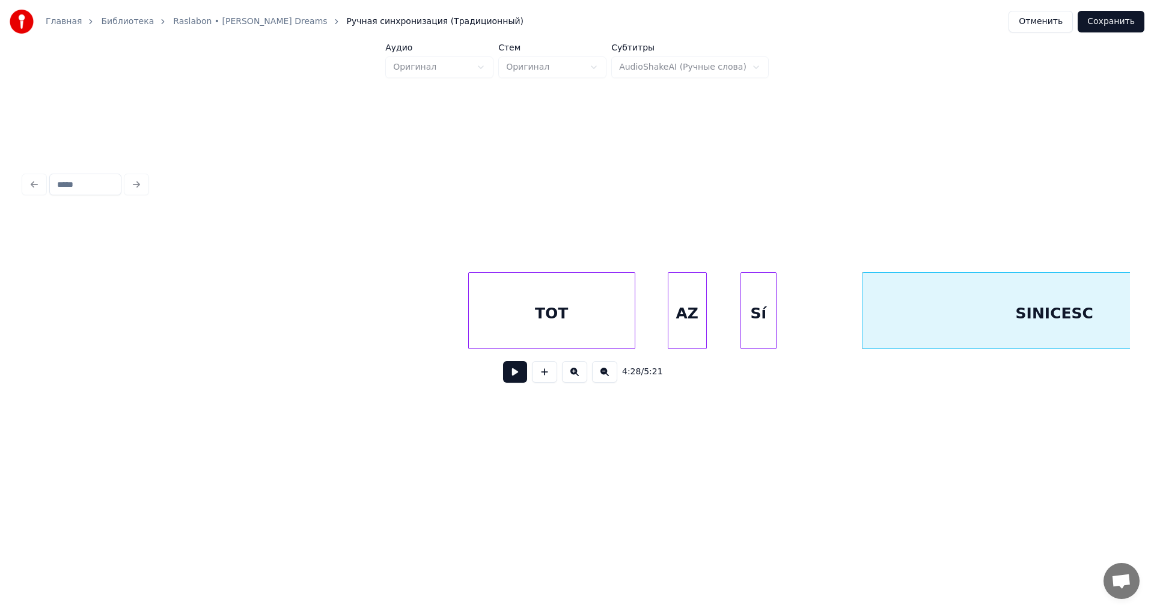
click at [473, 340] on div at bounding box center [471, 311] width 4 height 76
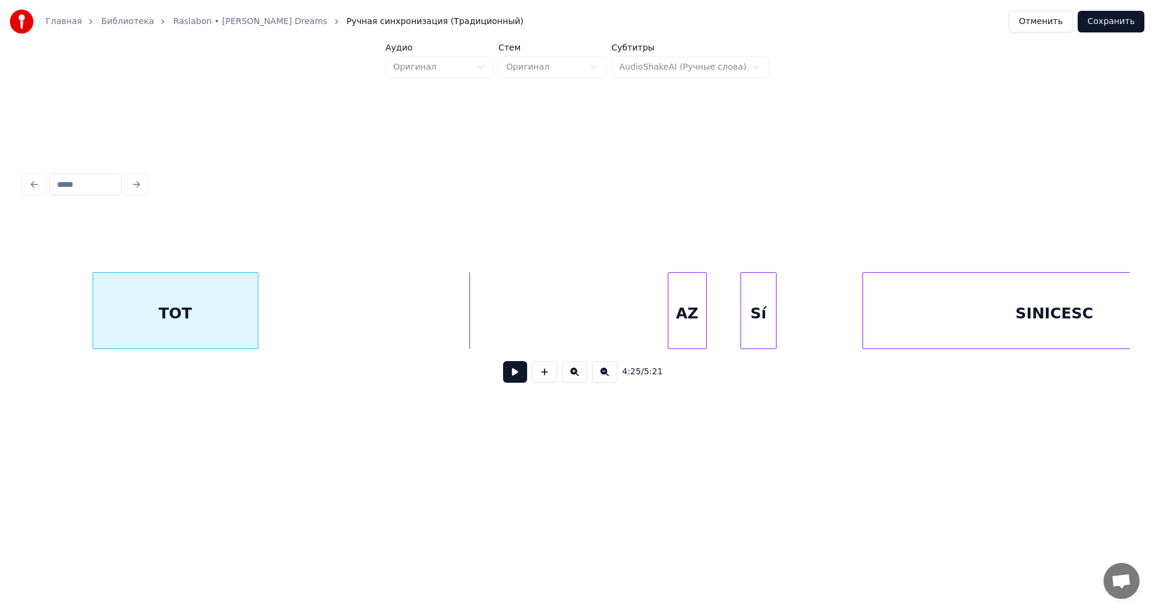
click at [138, 265] on div "4:25 / 5:21" at bounding box center [577, 303] width 1106 height 183
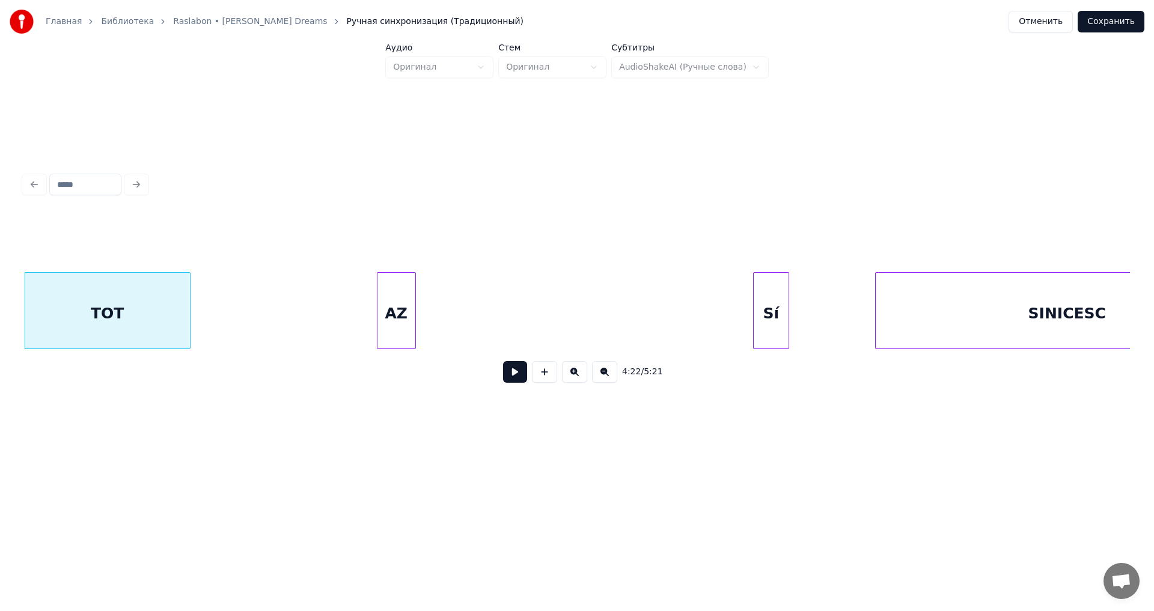
click at [378, 273] on div "AZ" at bounding box center [397, 314] width 38 height 82
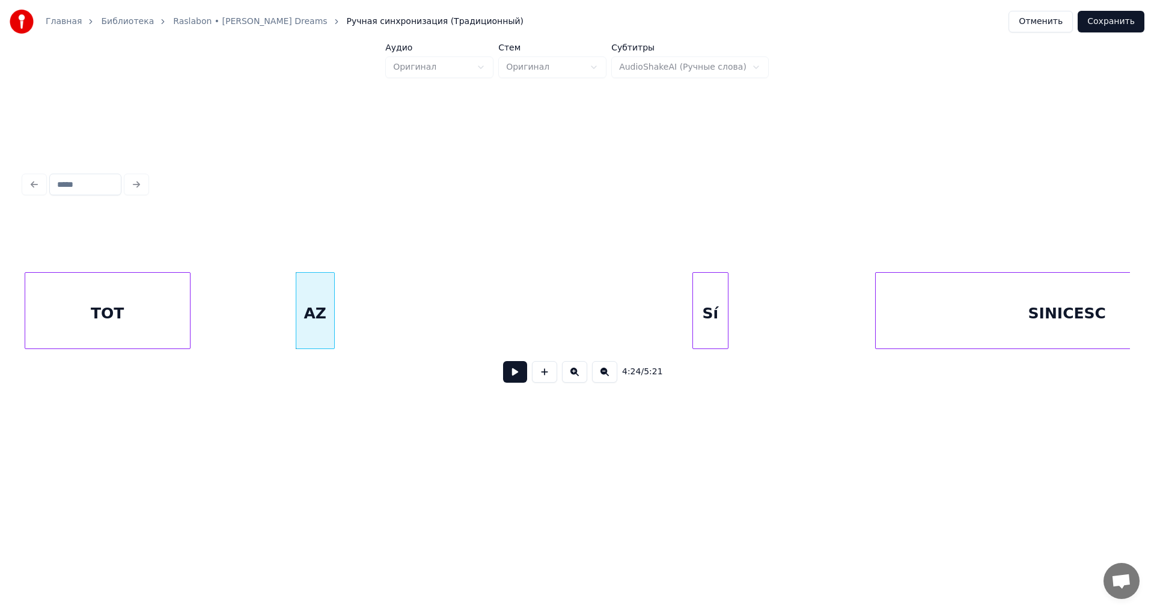
click at [397, 255] on div "4:24 / 5:21" at bounding box center [577, 303] width 1106 height 183
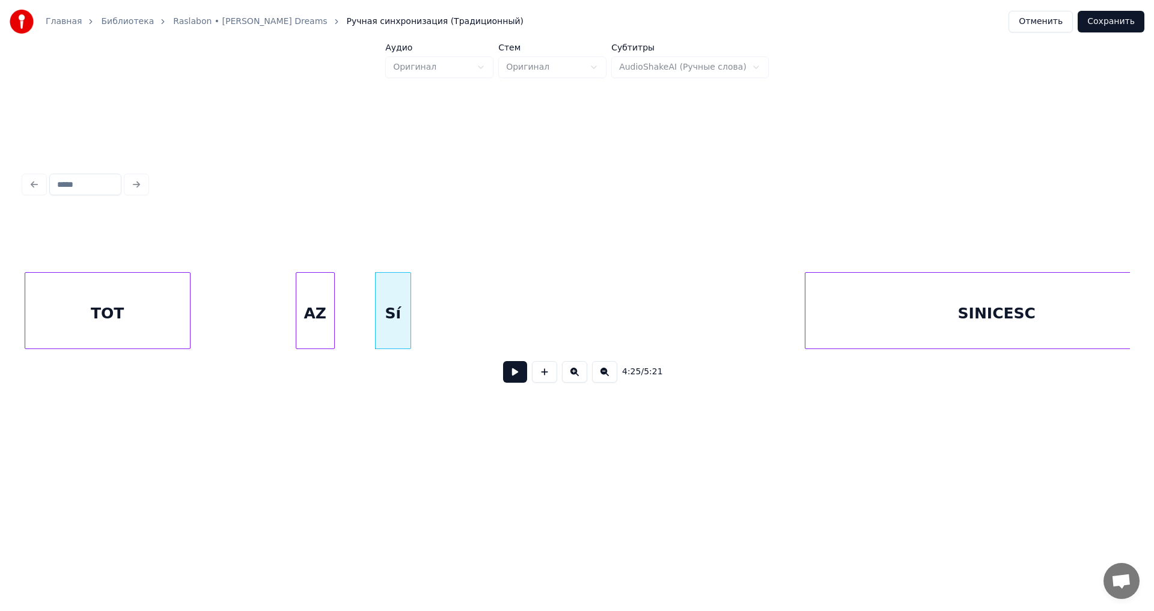
scroll to position [0, 39618]
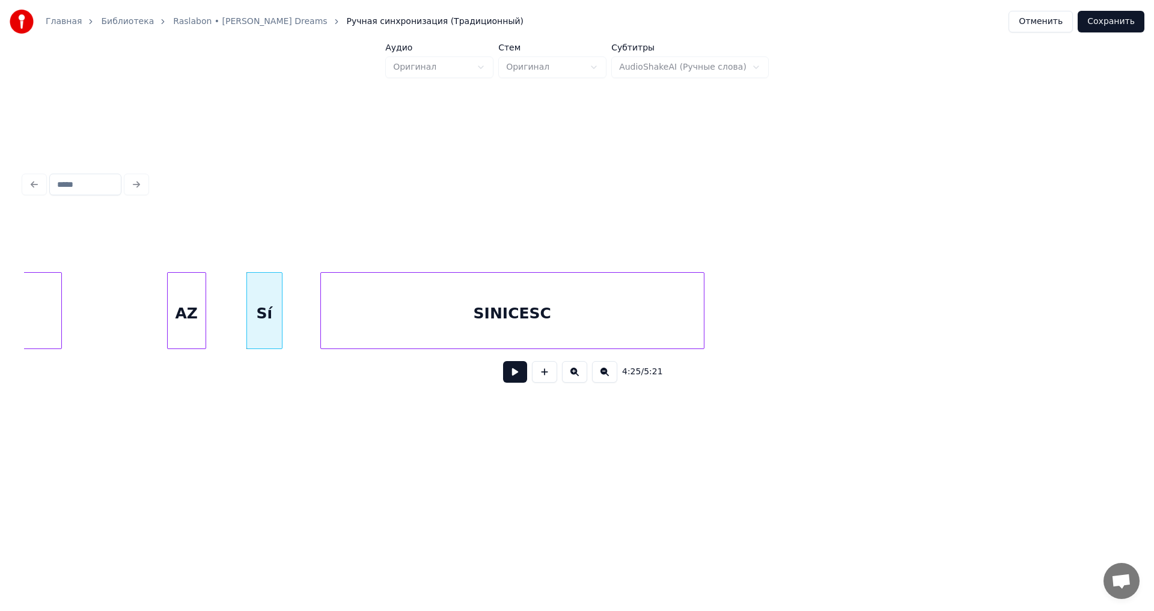
click at [517, 335] on div "SINICESC" at bounding box center [512, 314] width 383 height 82
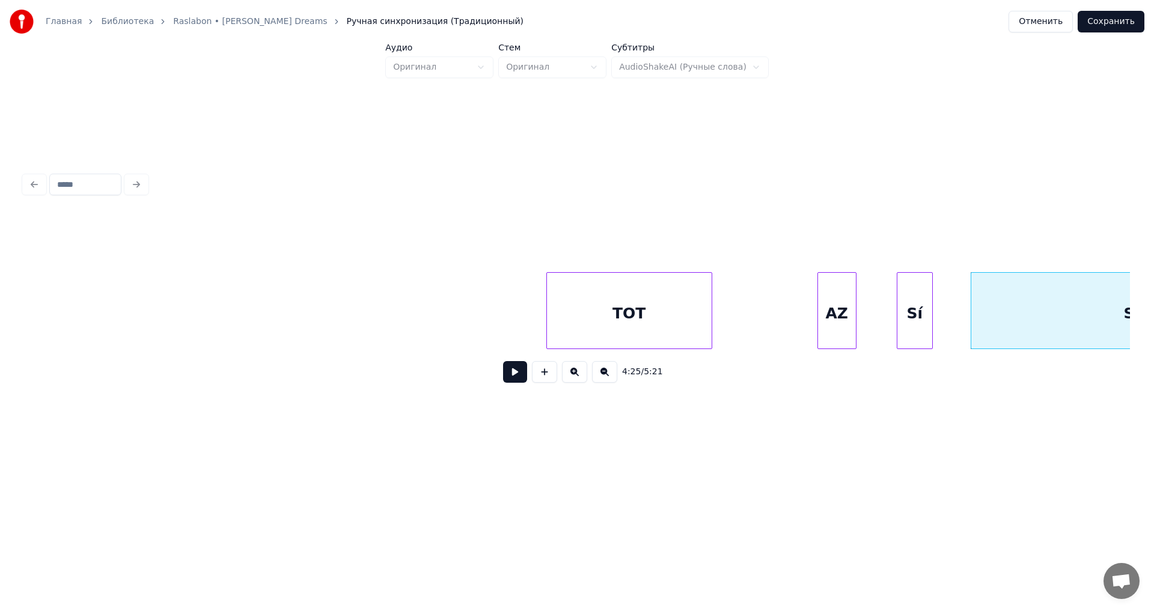
scroll to position [0, 38914]
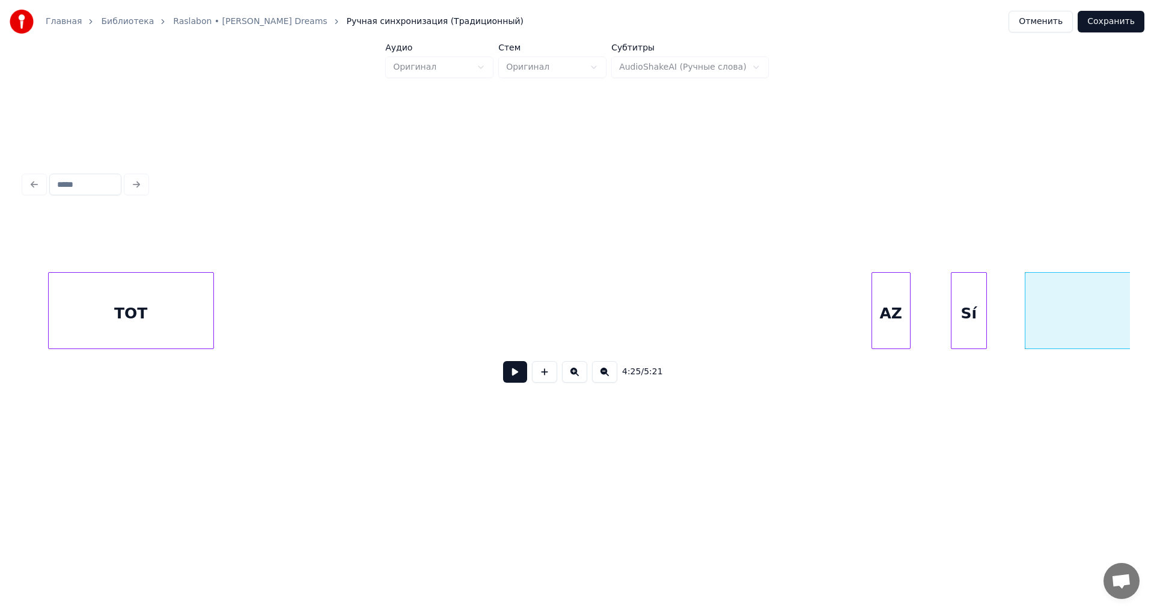
click at [101, 295] on div "TOT" at bounding box center [131, 314] width 165 height 82
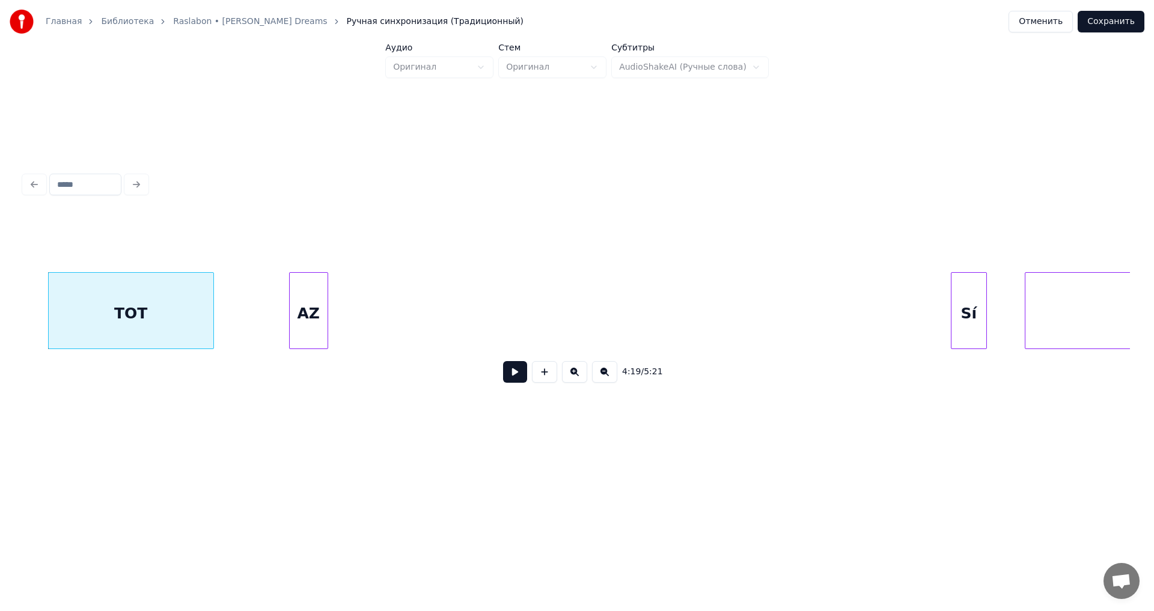
click at [293, 302] on div "AZ" at bounding box center [309, 314] width 38 height 82
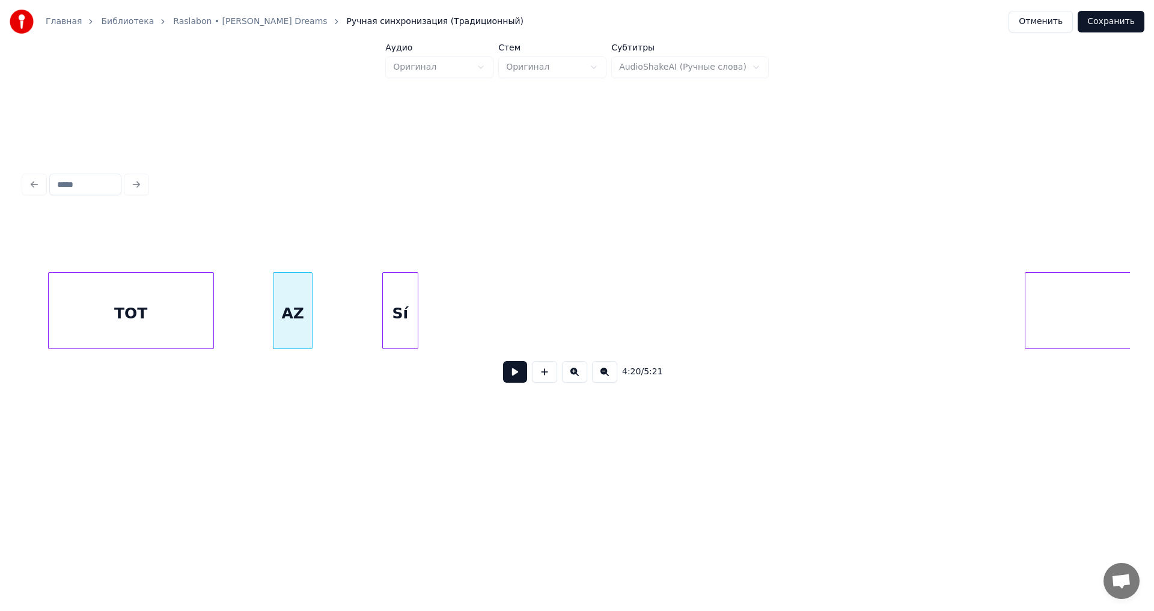
click at [383, 299] on div "Sí" at bounding box center [400, 314] width 35 height 82
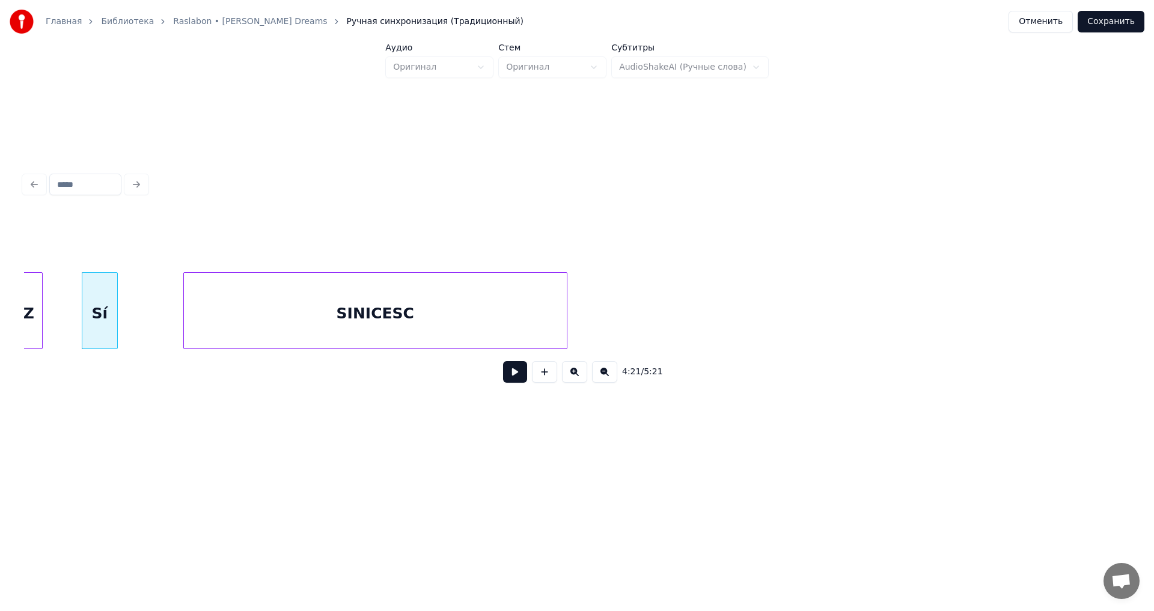
click at [515, 322] on div "SINICESC" at bounding box center [375, 314] width 383 height 82
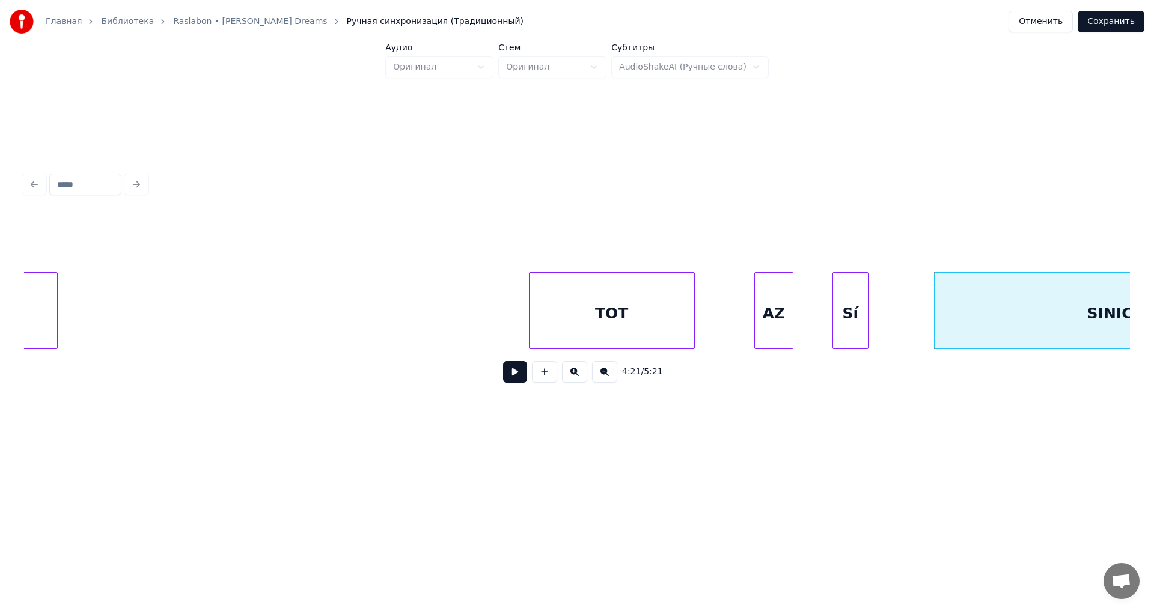
scroll to position [0, 38245]
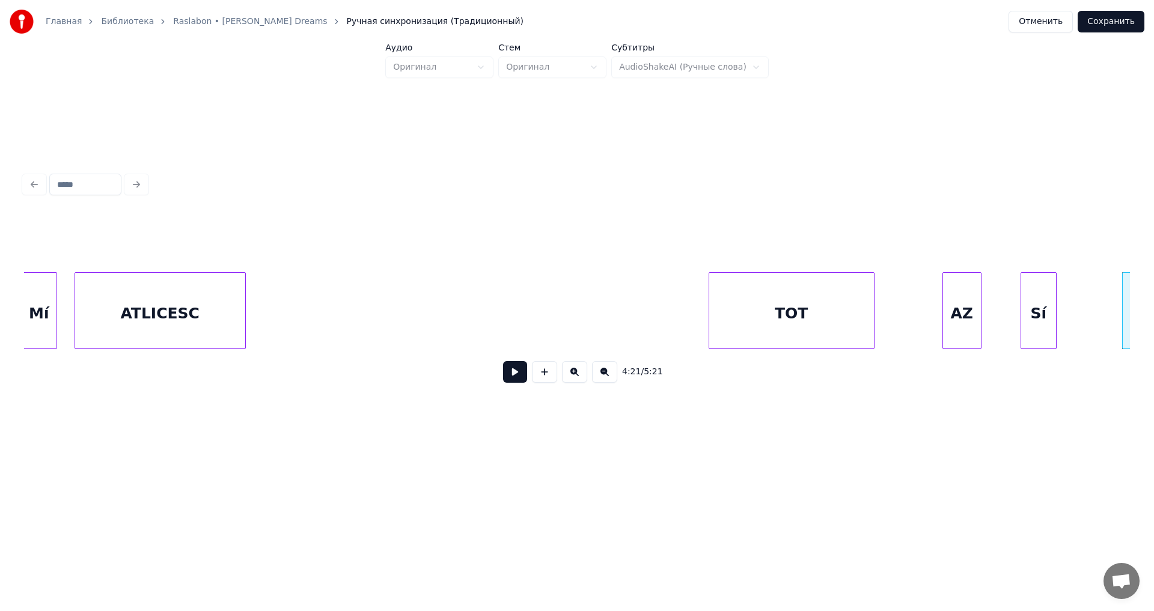
click at [831, 320] on div "TOT" at bounding box center [791, 314] width 165 height 82
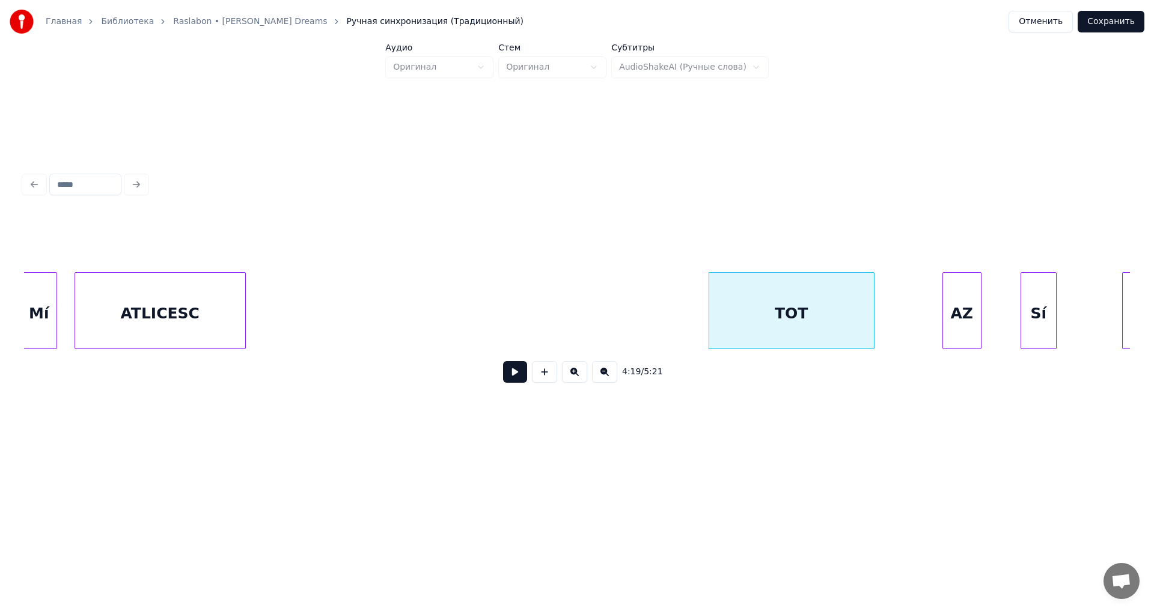
click at [508, 380] on button at bounding box center [515, 372] width 24 height 22
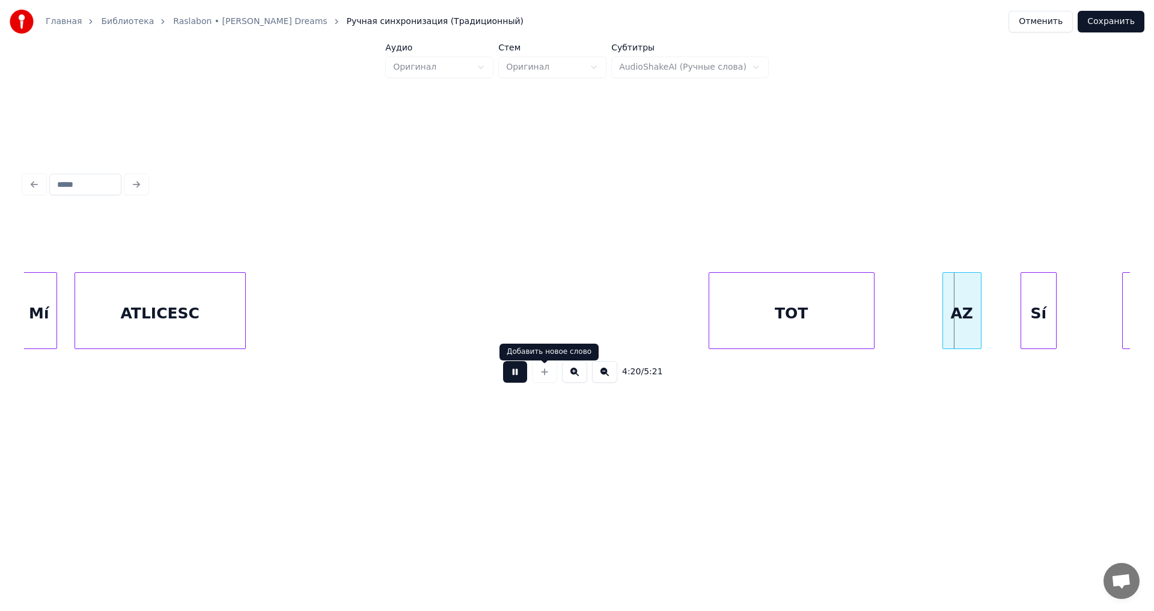
click at [508, 378] on button at bounding box center [515, 372] width 24 height 22
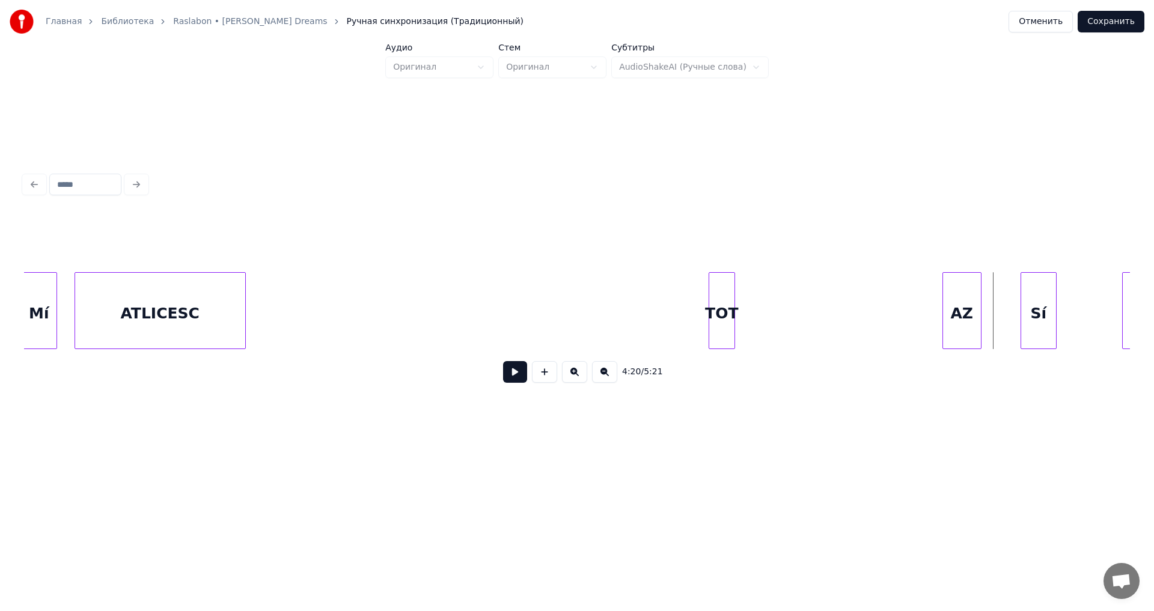
click at [732, 341] on div at bounding box center [733, 311] width 4 height 76
click at [761, 336] on div "AZ" at bounding box center [761, 314] width 38 height 82
click at [506, 380] on button at bounding box center [515, 372] width 24 height 22
click at [805, 334] on div "Sí" at bounding box center [806, 314] width 35 height 82
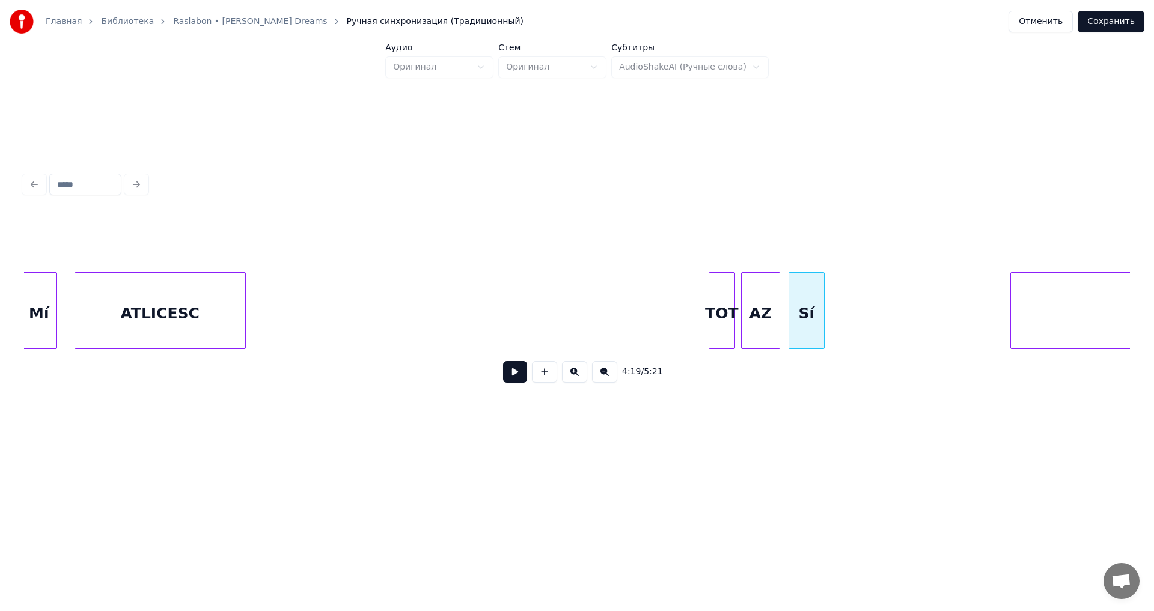
click at [1014, 338] on div at bounding box center [1013, 311] width 4 height 76
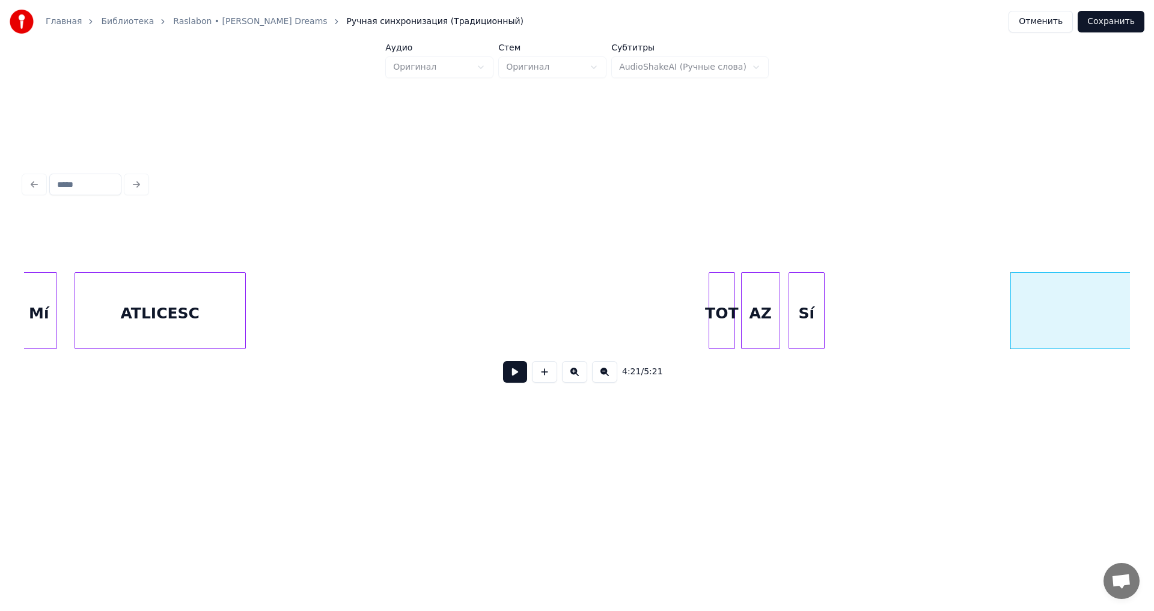
scroll to position [0, 38616]
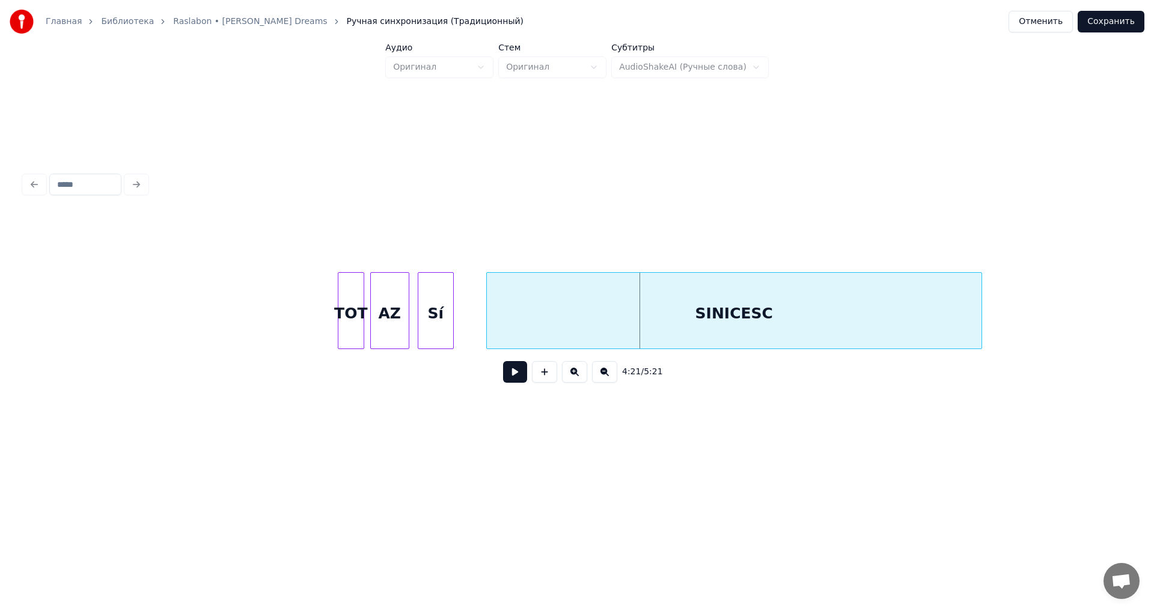
click at [935, 328] on div "SINICESC" at bounding box center [734, 314] width 495 height 82
click at [350, 317] on div "TOT" at bounding box center [350, 314] width 25 height 82
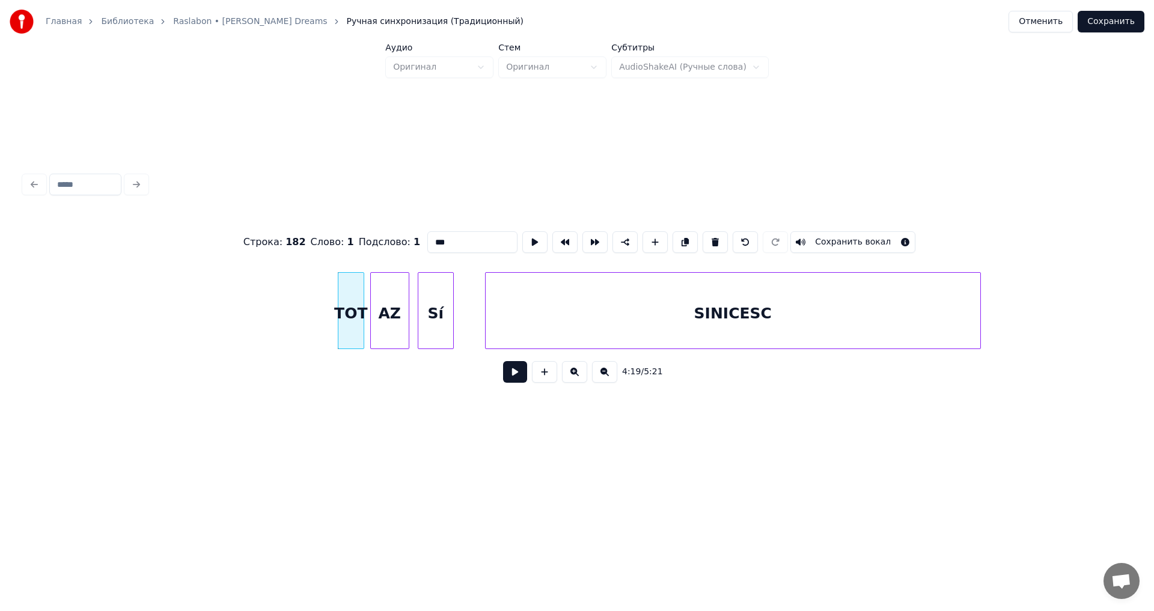
click at [520, 374] on button at bounding box center [515, 372] width 24 height 22
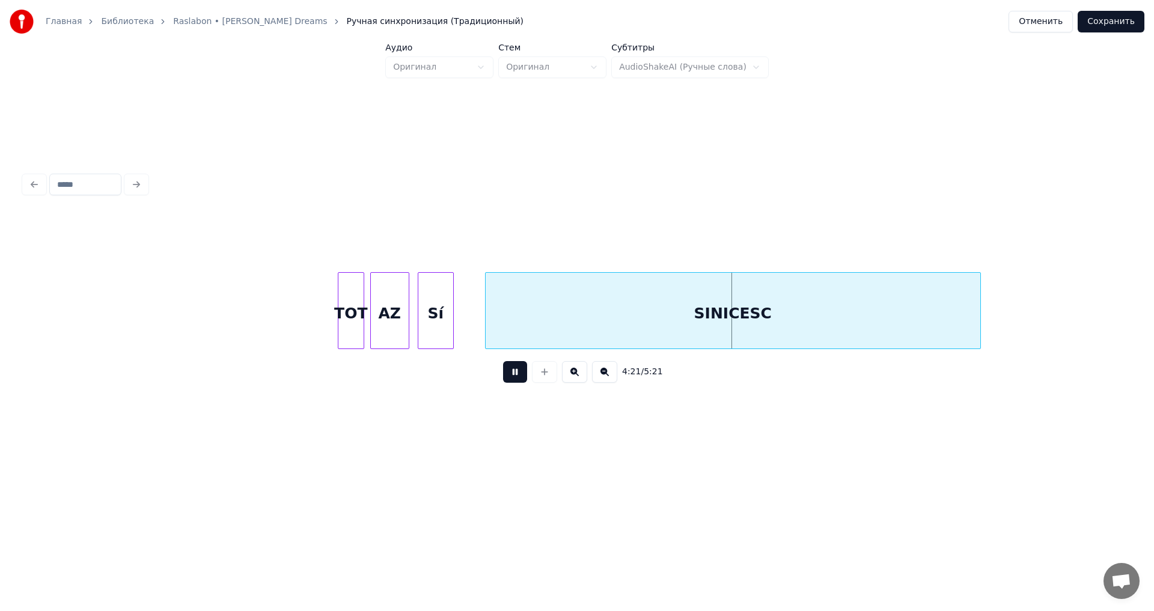
click at [520, 374] on button at bounding box center [515, 372] width 24 height 22
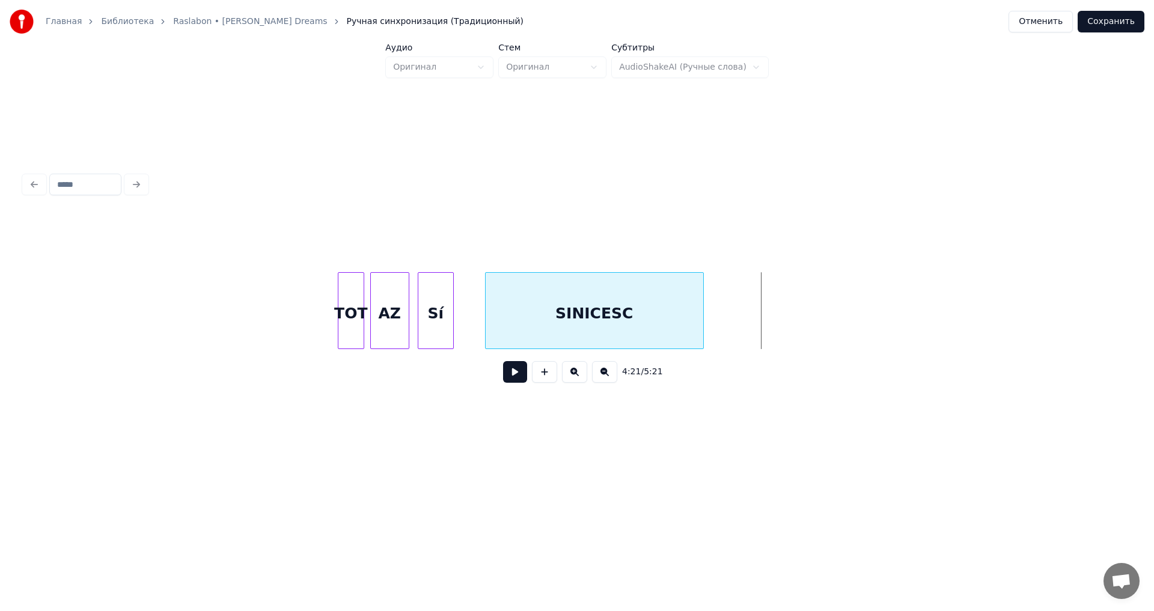
click at [696, 349] on div "AZ Sí SINICESC TOT" at bounding box center [577, 310] width 1106 height 77
click at [511, 383] on button at bounding box center [515, 372] width 24 height 22
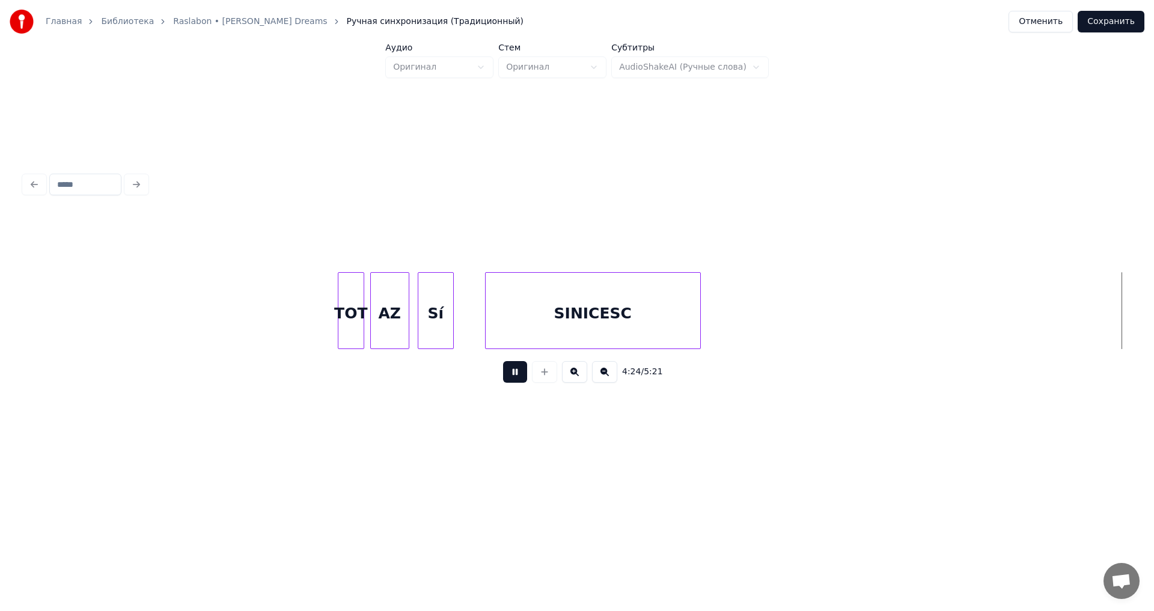
scroll to position [0, 39722]
click at [511, 383] on button at bounding box center [515, 372] width 24 height 22
click at [1141, 334] on div "Главная Библиотека Raslabon • [PERSON_NAME] Dreams Ручная синхронизация (Традиц…" at bounding box center [577, 232] width 1154 height 464
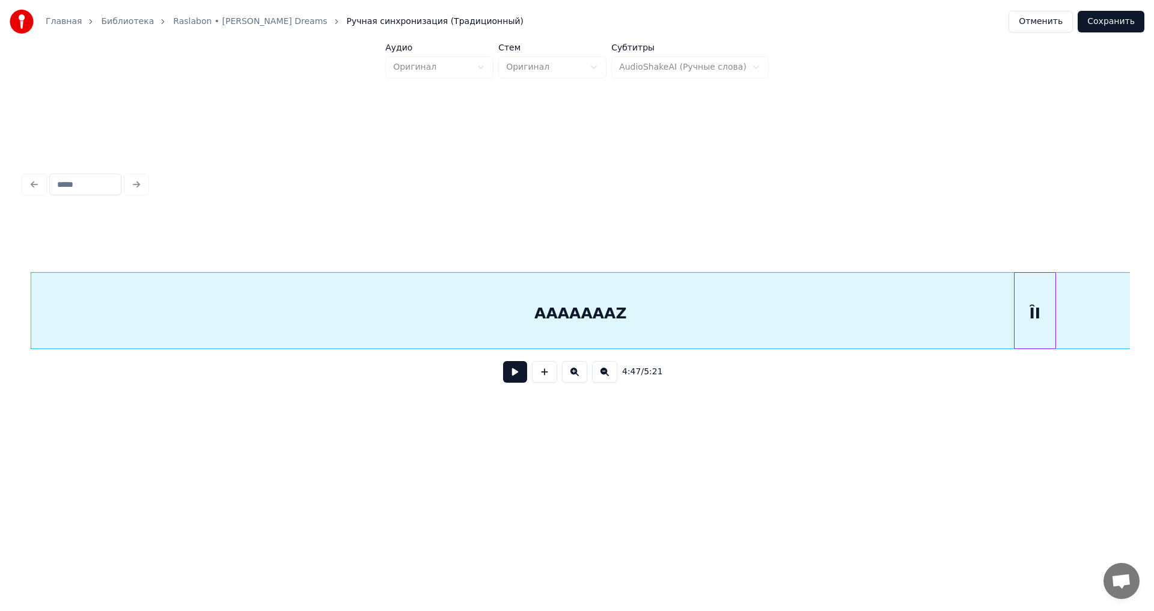
click at [833, 326] on div "AAAAAAAZ" at bounding box center [580, 314] width 1099 height 82
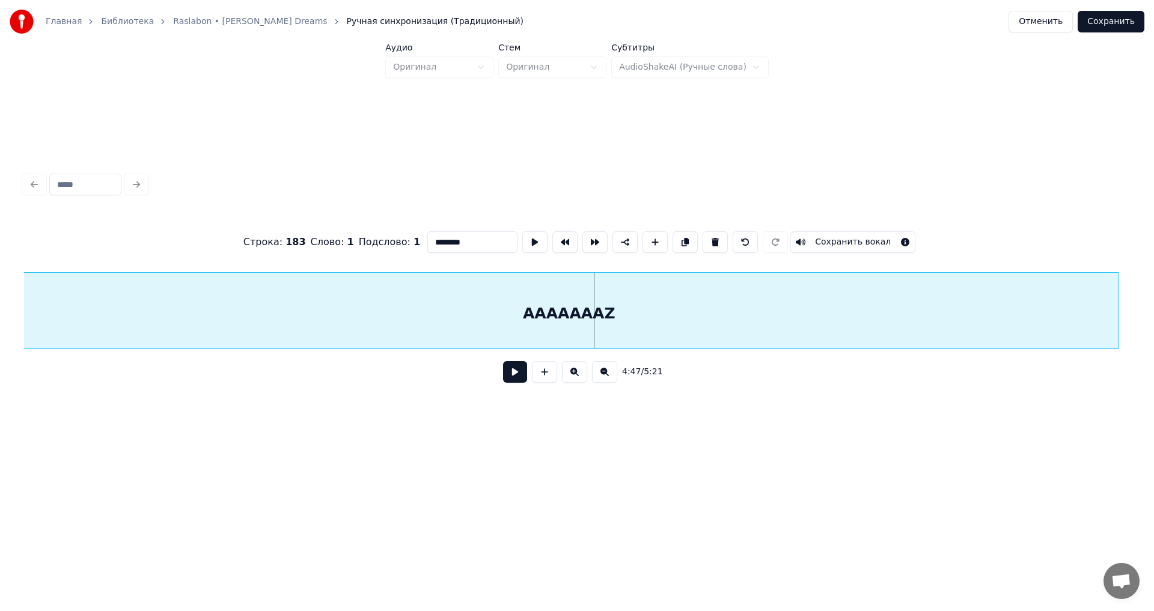
scroll to position [0, 42660]
click at [269, 307] on div "AAAAAAAZ" at bounding box center [584, 314] width 1099 height 82
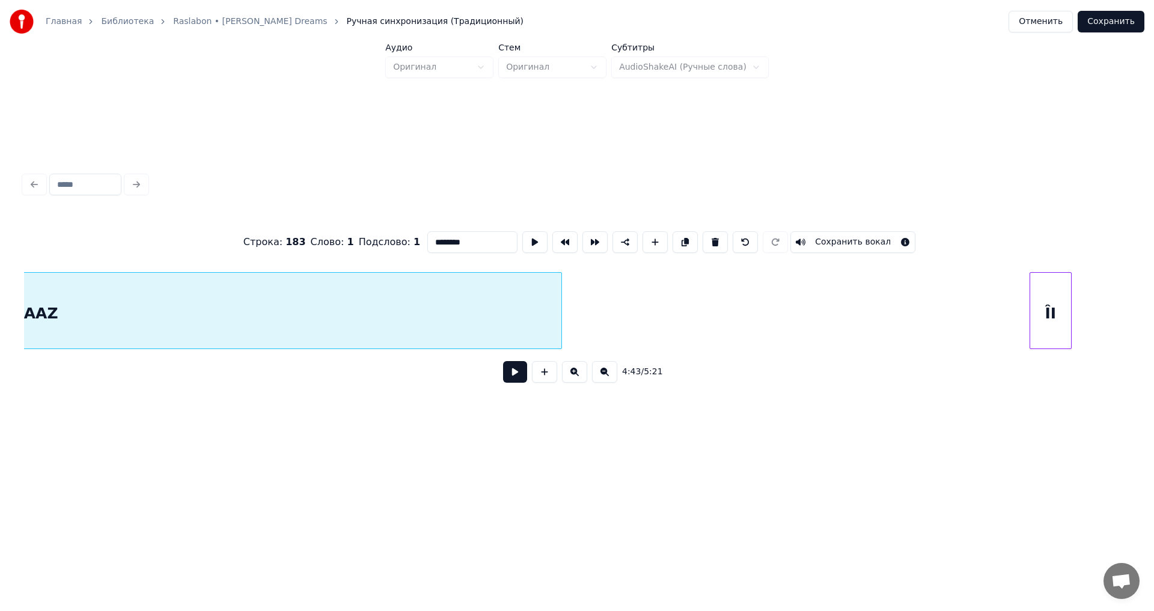
scroll to position [0, 43035]
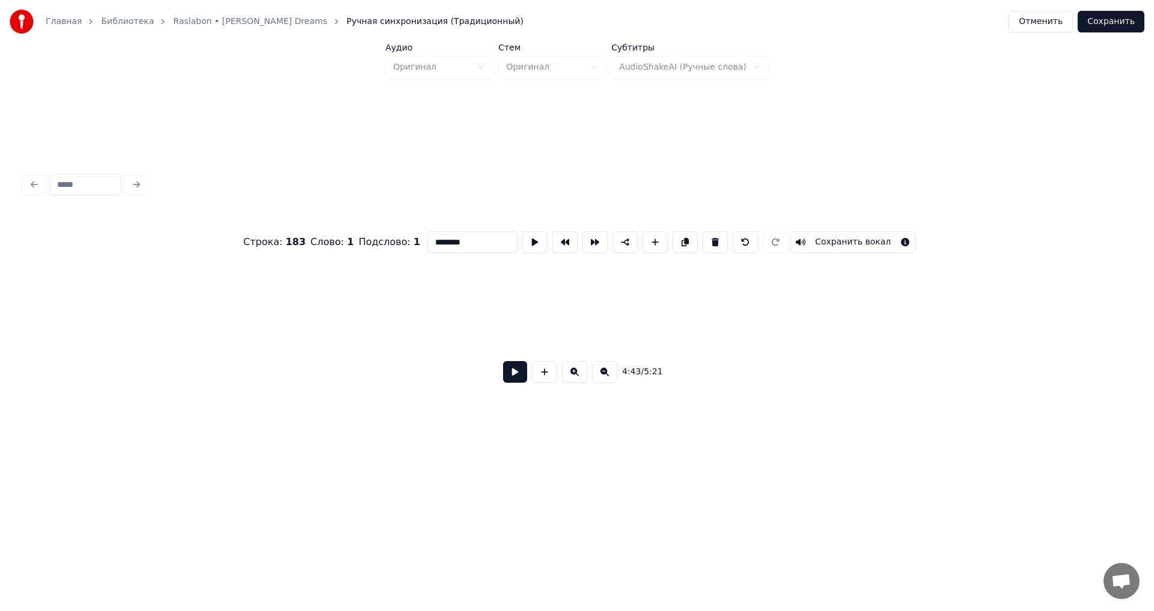
click at [0, 309] on div "Главная Библиотека Raslabon • [PERSON_NAME] Dreams Ручная синхронизация (Традиц…" at bounding box center [577, 232] width 1154 height 464
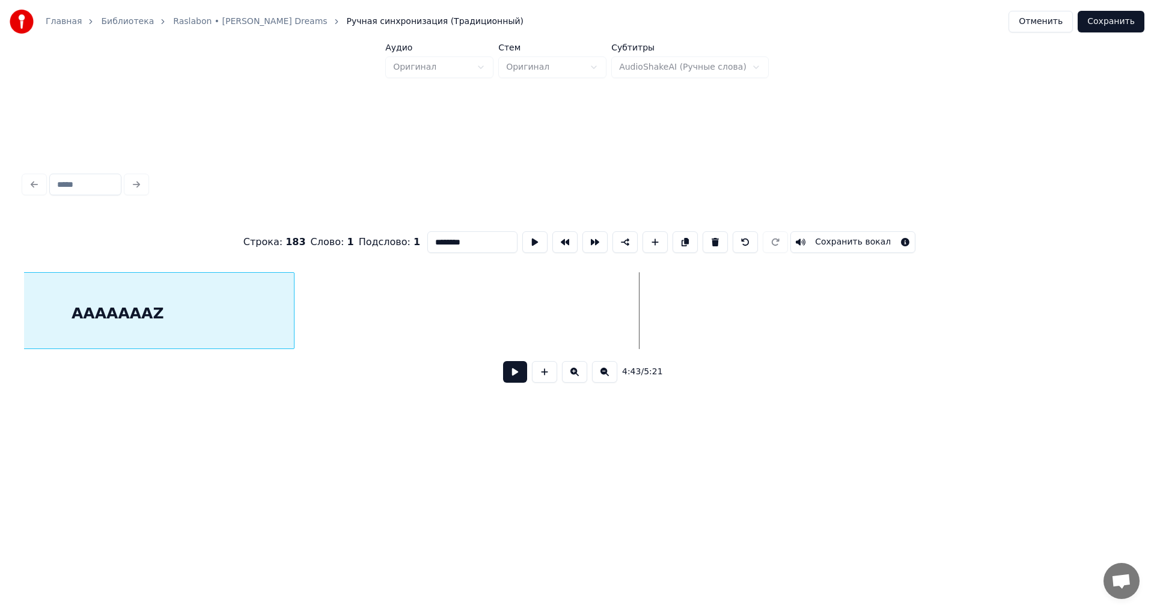
scroll to position [0, 41961]
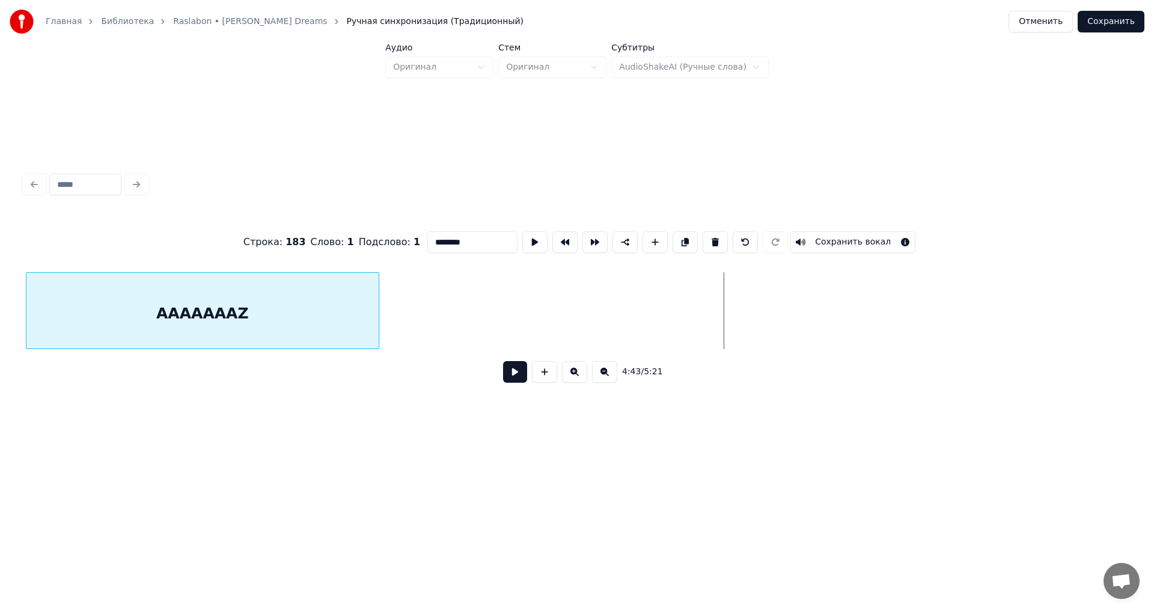
click at [206, 311] on div "AAAAAAAZ" at bounding box center [202, 314] width 352 height 82
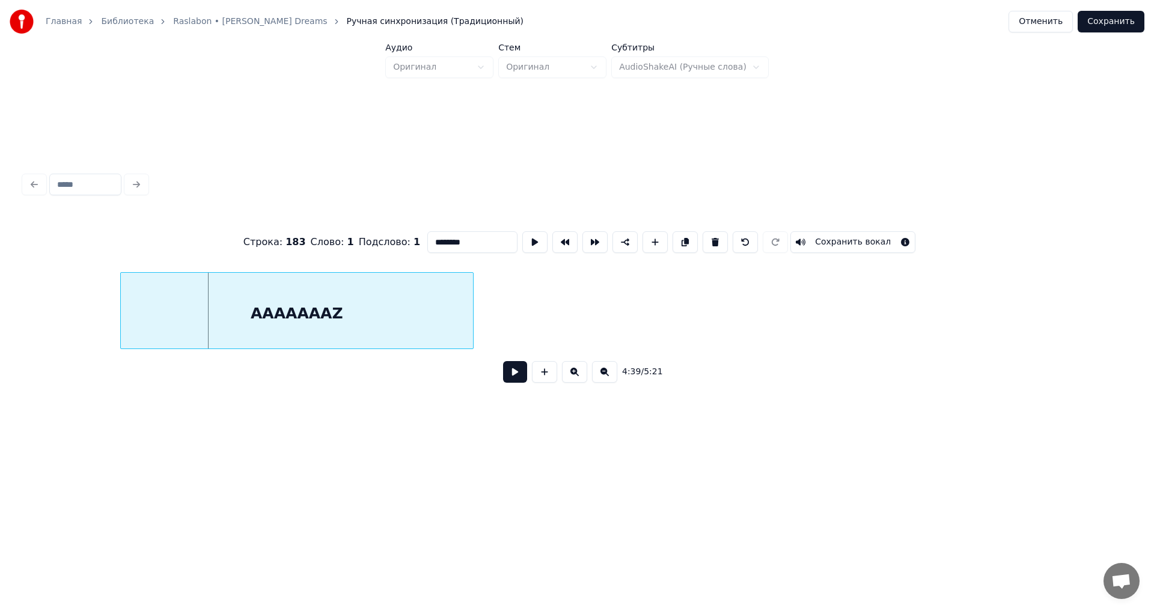
scroll to position [0, 41509]
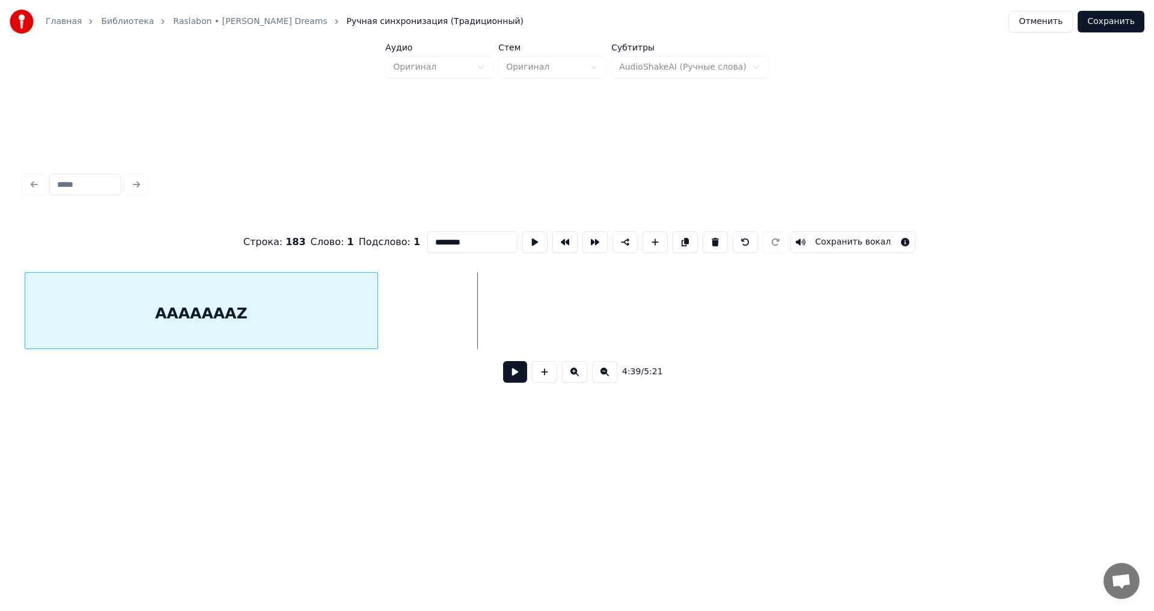
click at [54, 260] on div "Строка : 183 Слово : 1 Подслово : 1 ******** Сохранить вокал 4:39 / 5:21" at bounding box center [577, 303] width 1106 height 183
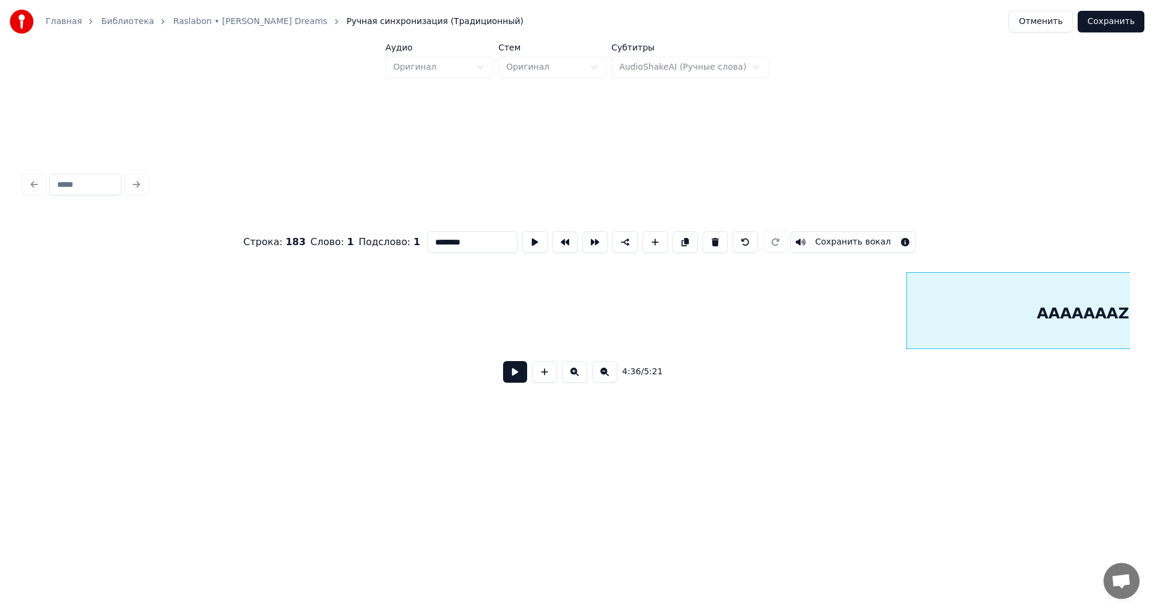
scroll to position [0, 40749]
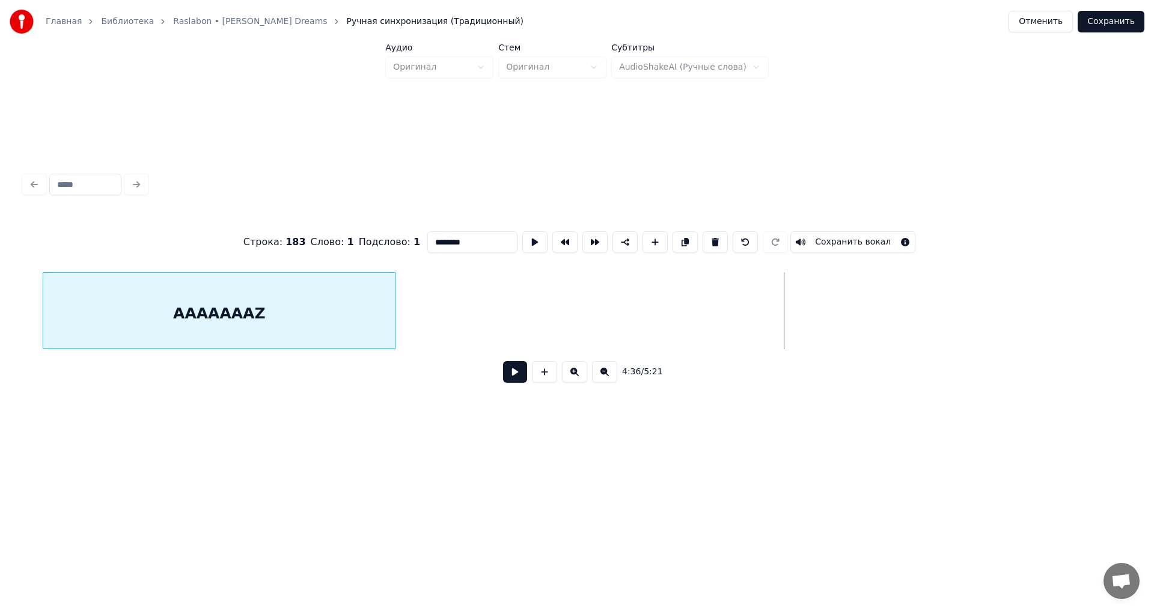
click at [278, 319] on div "AAAAAAAZ" at bounding box center [219, 314] width 352 height 82
click at [197, 312] on div "AAAAAAAZ" at bounding box center [205, 314] width 352 height 82
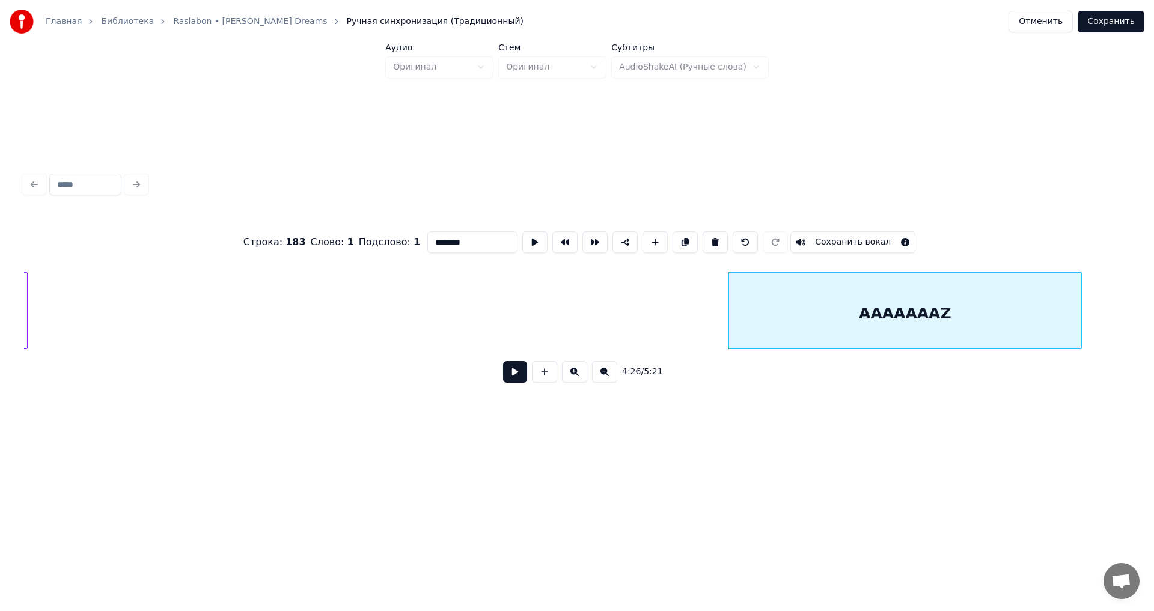
scroll to position [0, 39262]
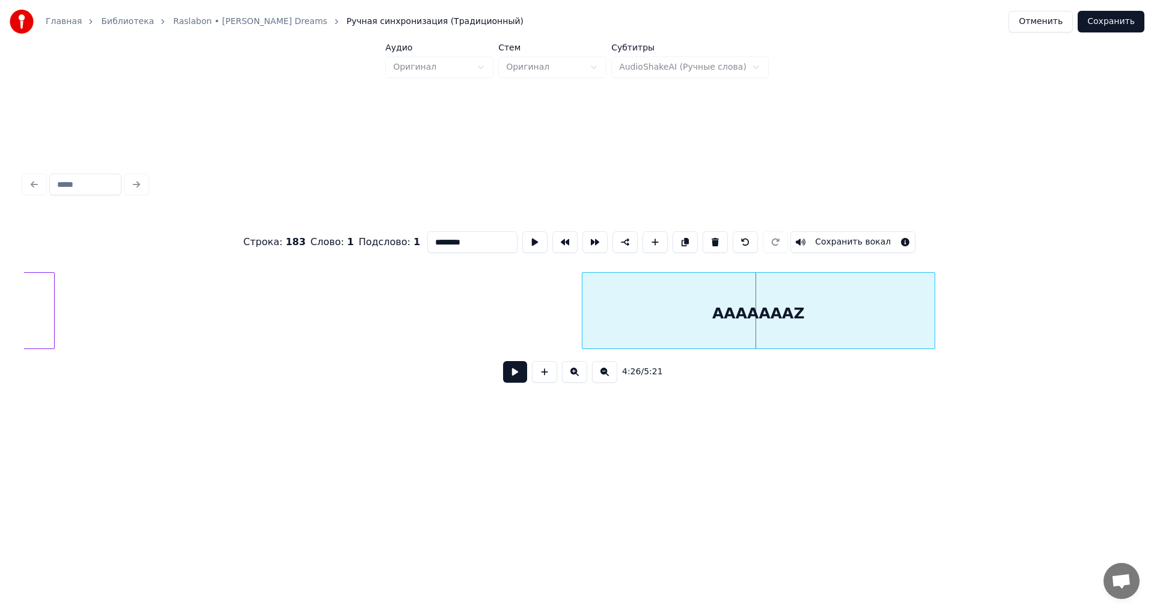
click at [823, 330] on div "AAAAAAAZ" at bounding box center [759, 314] width 352 height 82
click at [512, 378] on button at bounding box center [515, 372] width 24 height 22
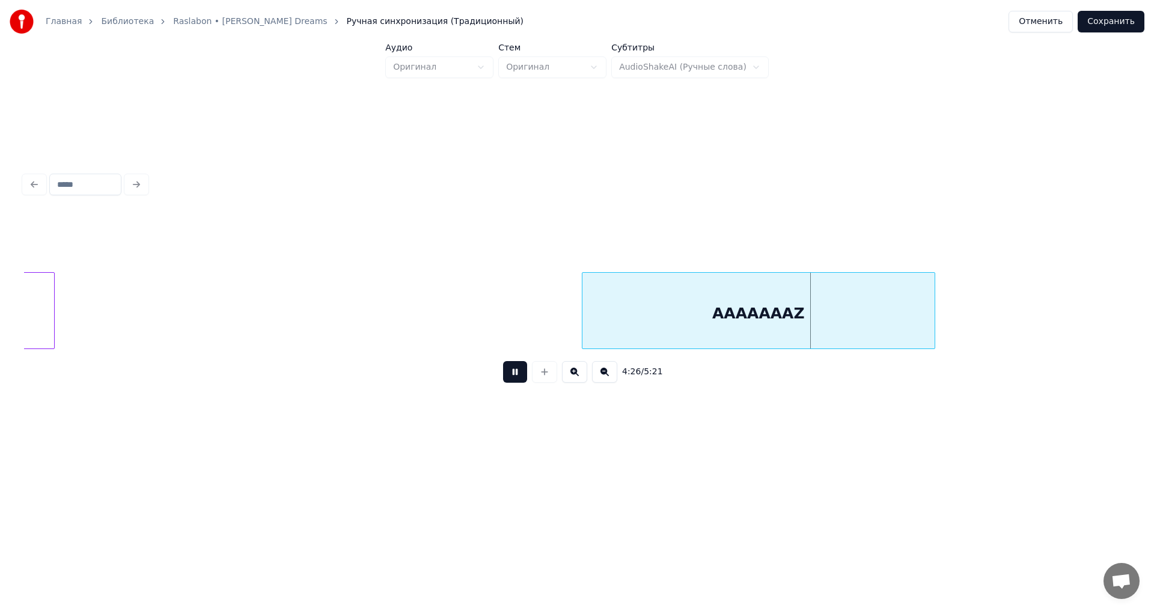
click at [512, 378] on button at bounding box center [515, 372] width 24 height 22
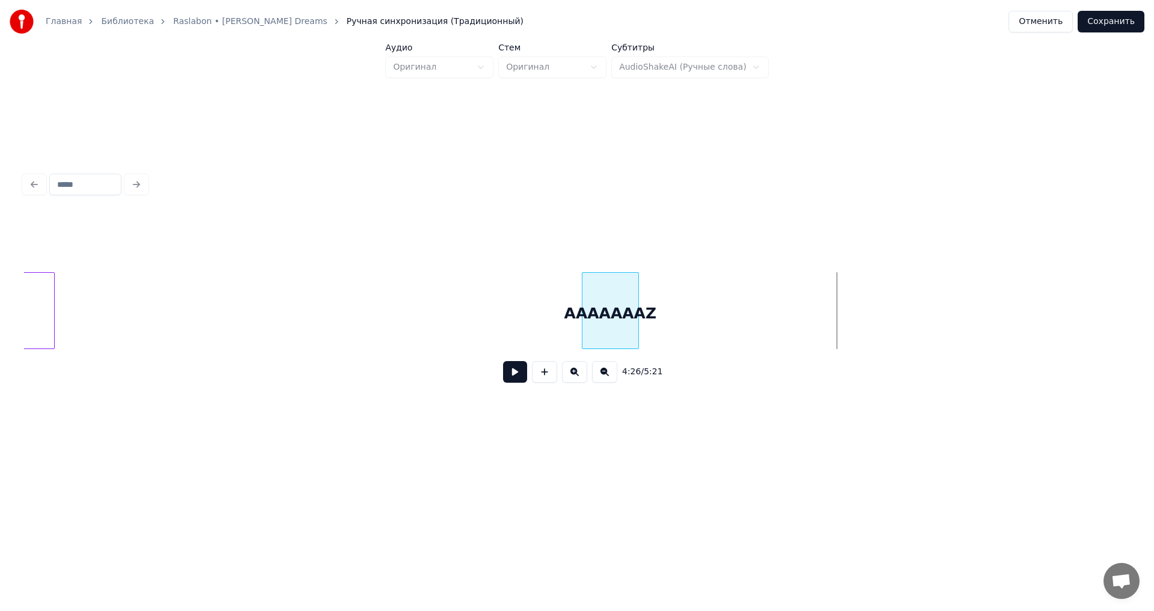
click at [637, 341] on div at bounding box center [637, 311] width 4 height 76
click at [1, 256] on div "Главная Библиотека Raslabon • [PERSON_NAME] Dreams Ручная синхронизация (Традиц…" at bounding box center [577, 232] width 1154 height 464
click at [845, 317] on div "VIIINEEEEREEEAAAAA" at bounding box center [529, 314] width 1009 height 82
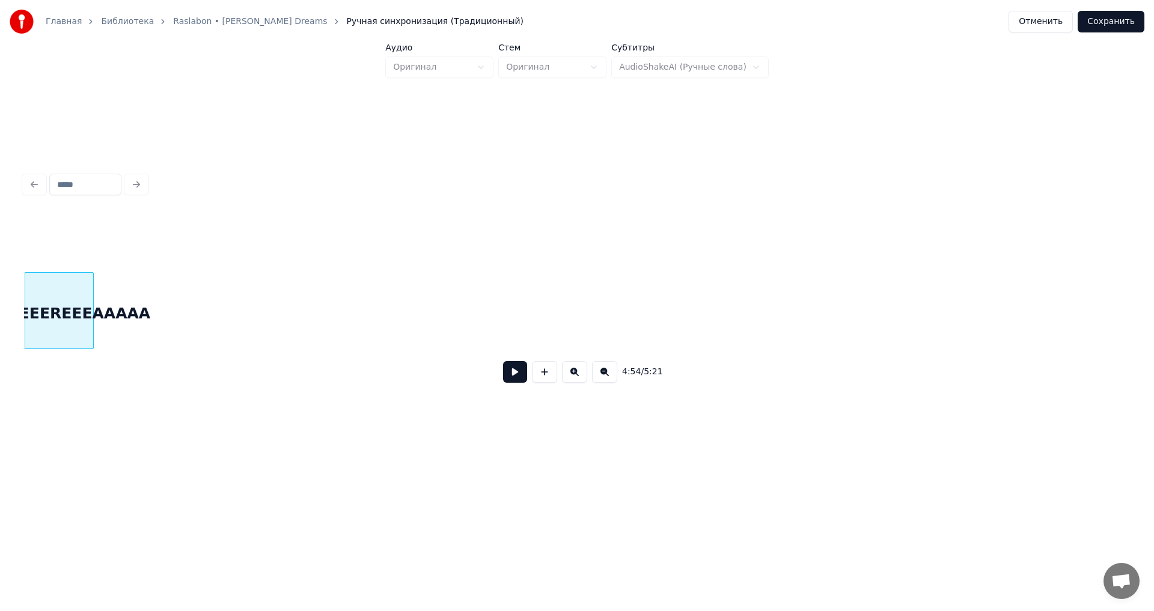
click at [90, 319] on div at bounding box center [92, 311] width 4 height 76
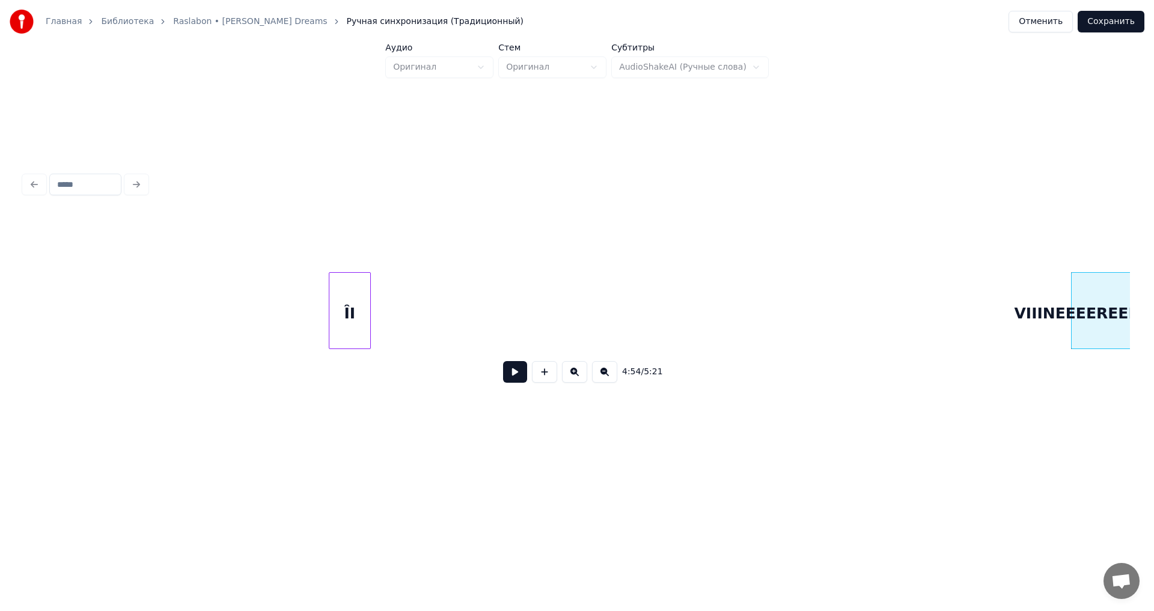
scroll to position [0, 43250]
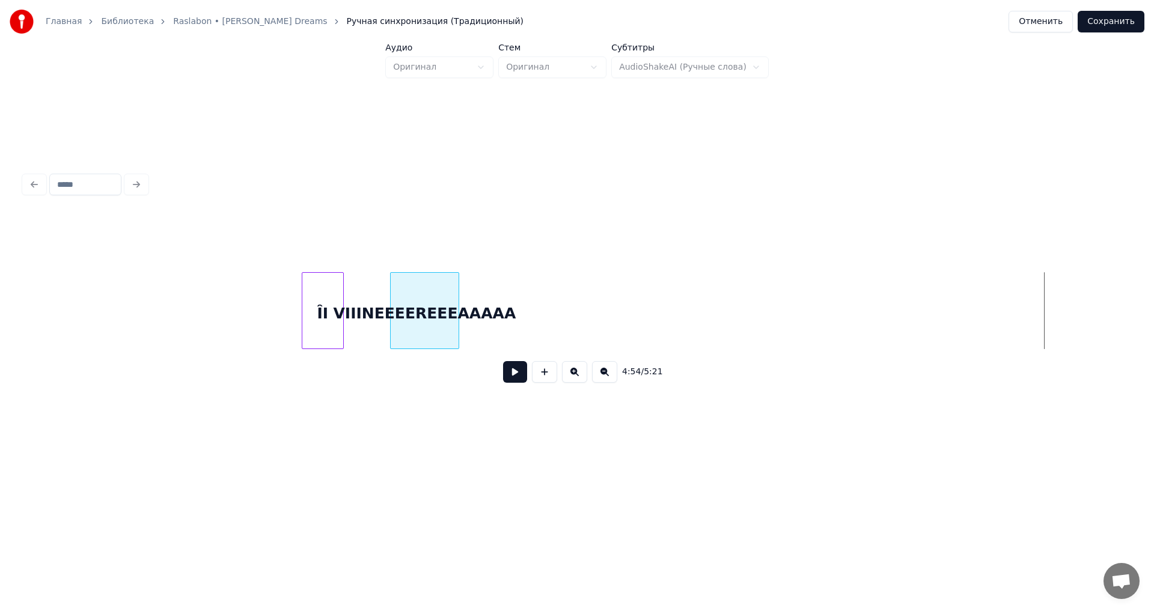
click at [420, 296] on div "VIIINEEEEREEEAAAAA" at bounding box center [425, 314] width 68 height 82
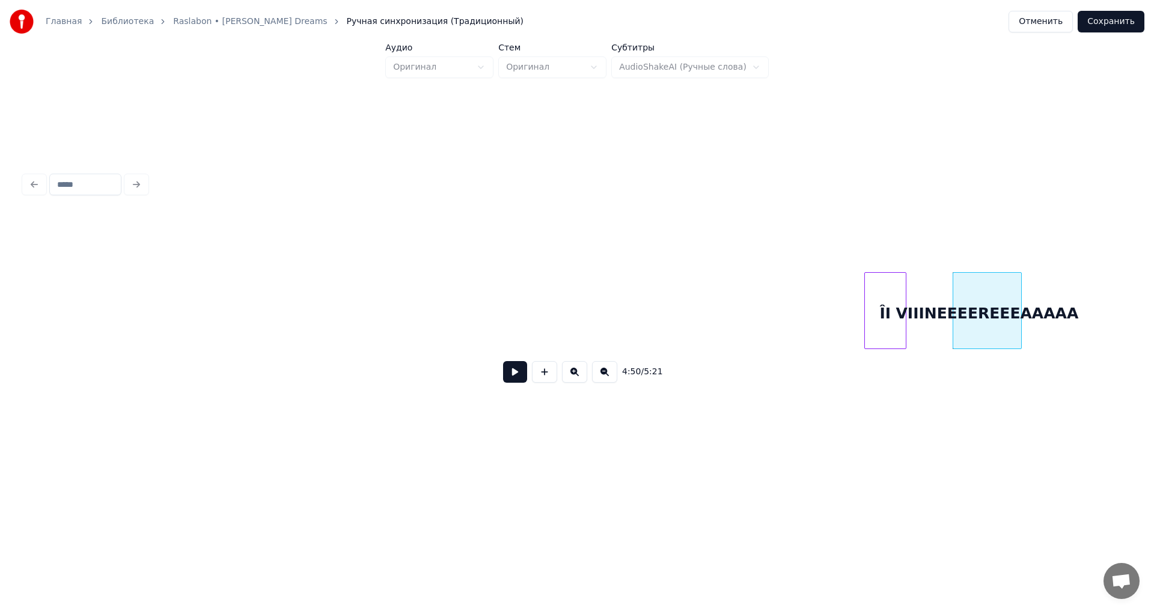
scroll to position [0, 42607]
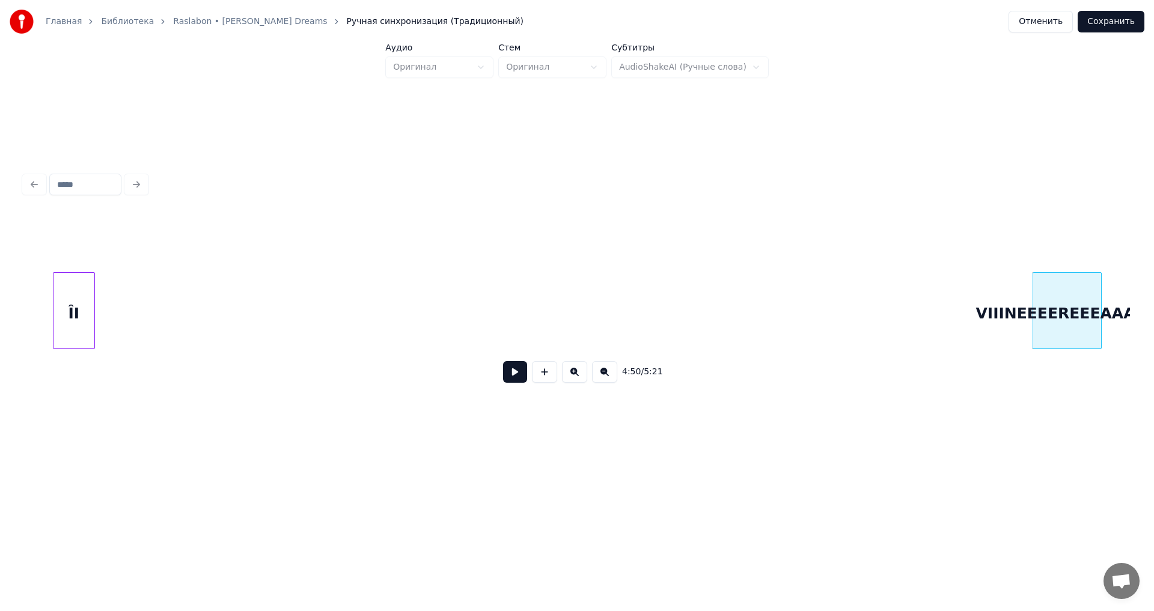
click at [75, 308] on div "ÎI" at bounding box center [74, 314] width 41 height 82
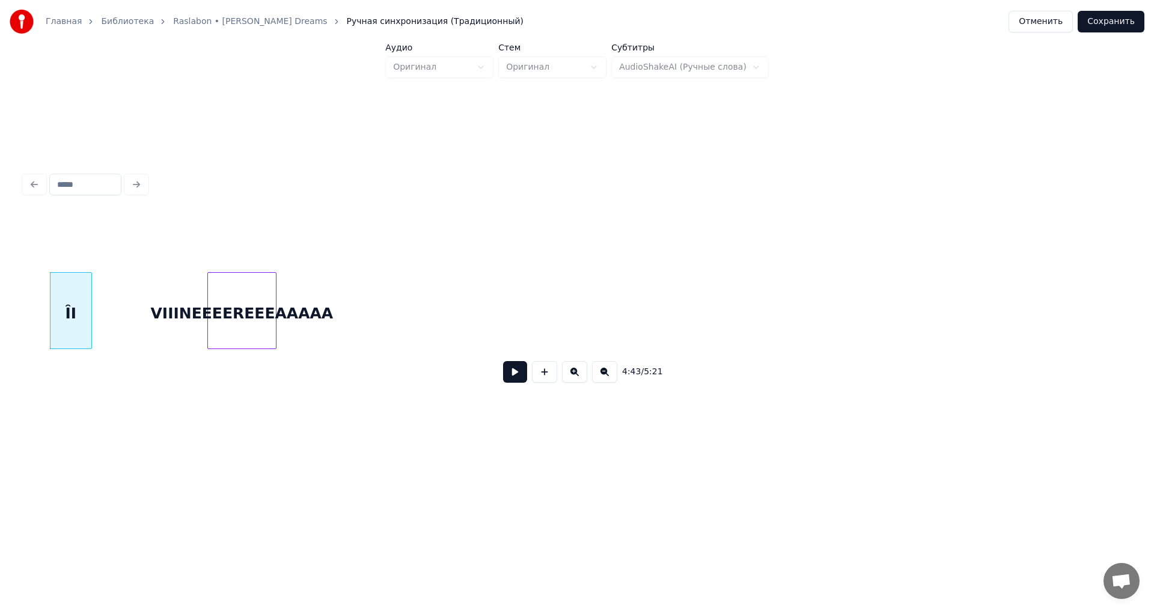
click at [235, 298] on div "VIIINEEEEREEEAAAAA" at bounding box center [242, 314] width 68 height 82
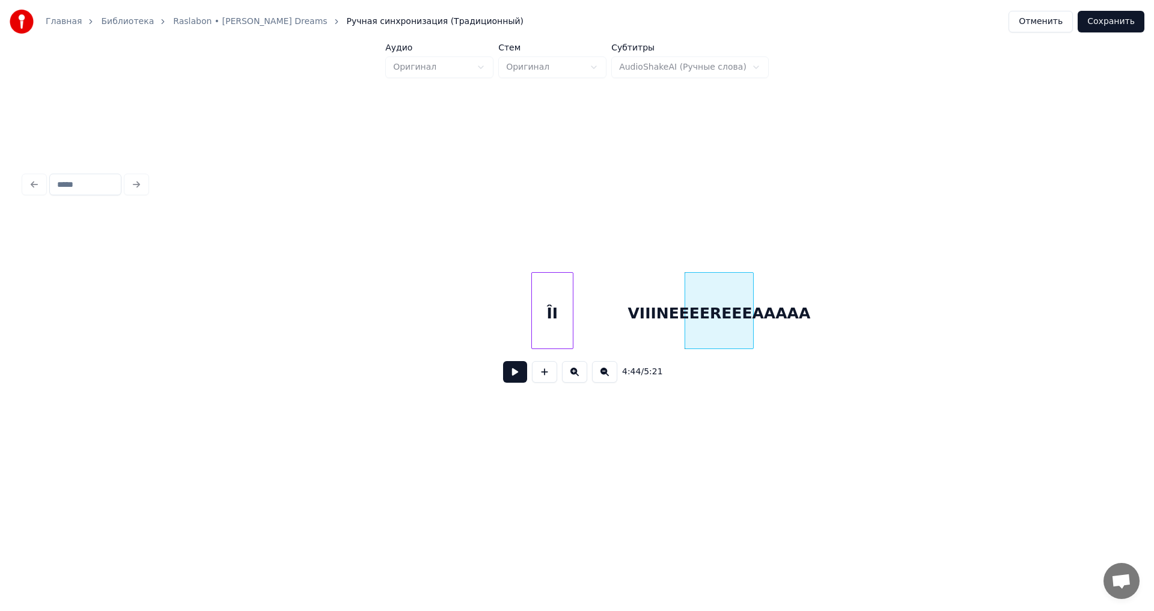
scroll to position [0, 41831]
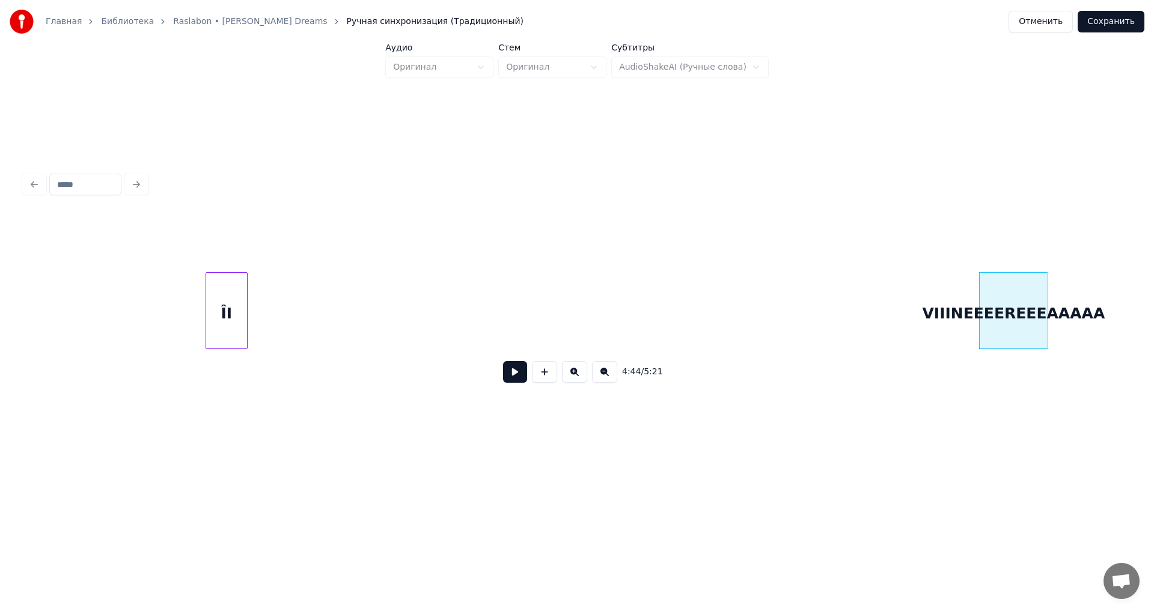
click at [206, 299] on div "ÎI" at bounding box center [226, 314] width 41 height 82
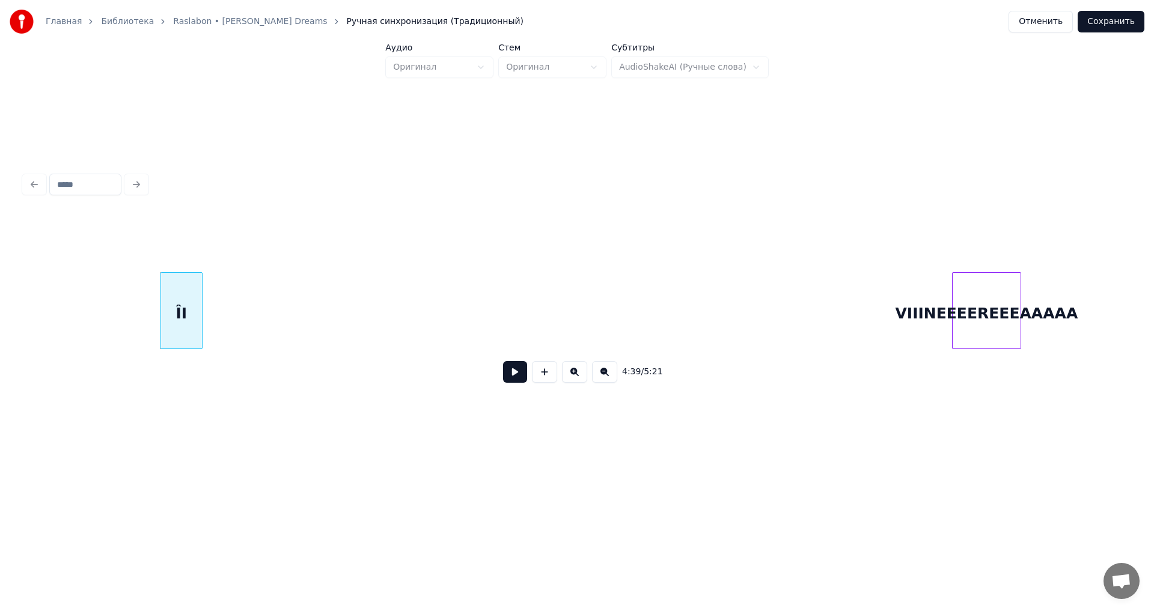
click at [1015, 291] on div "VIIINEEEEREEEAAAAA" at bounding box center [987, 314] width 68 height 82
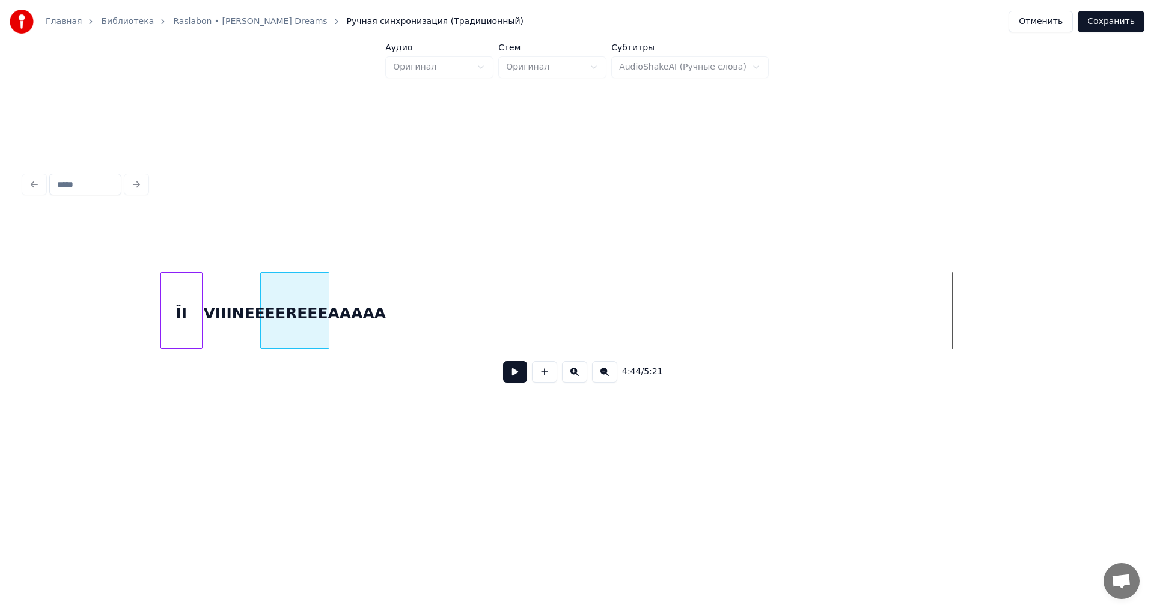
click at [305, 308] on div "VIIINEEEEREEEAAAAA" at bounding box center [295, 314] width 68 height 82
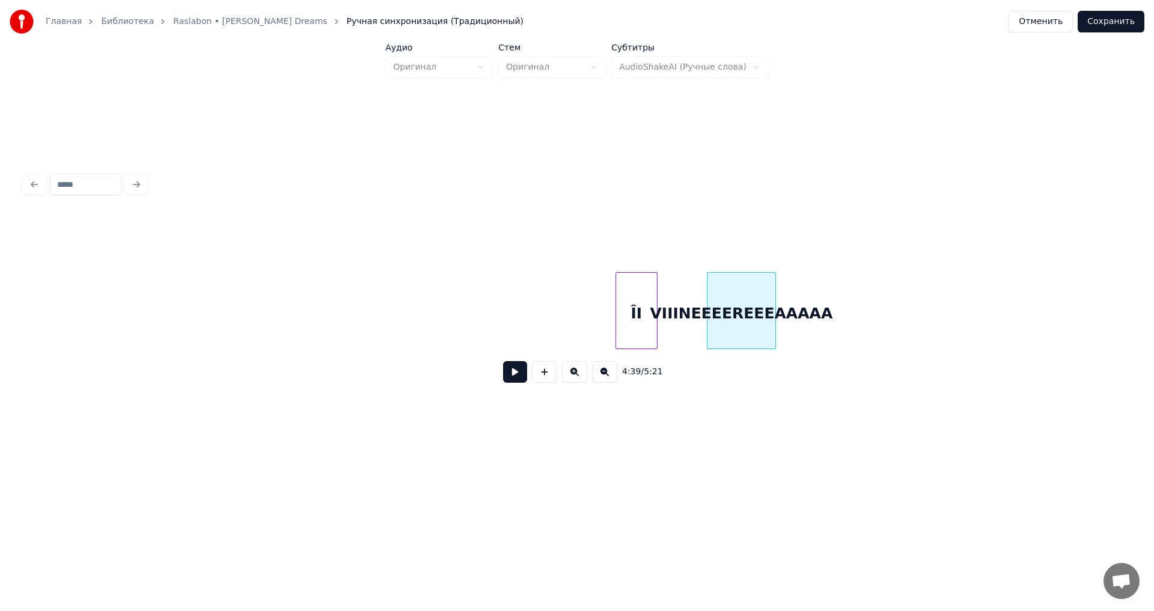
scroll to position [0, 41029]
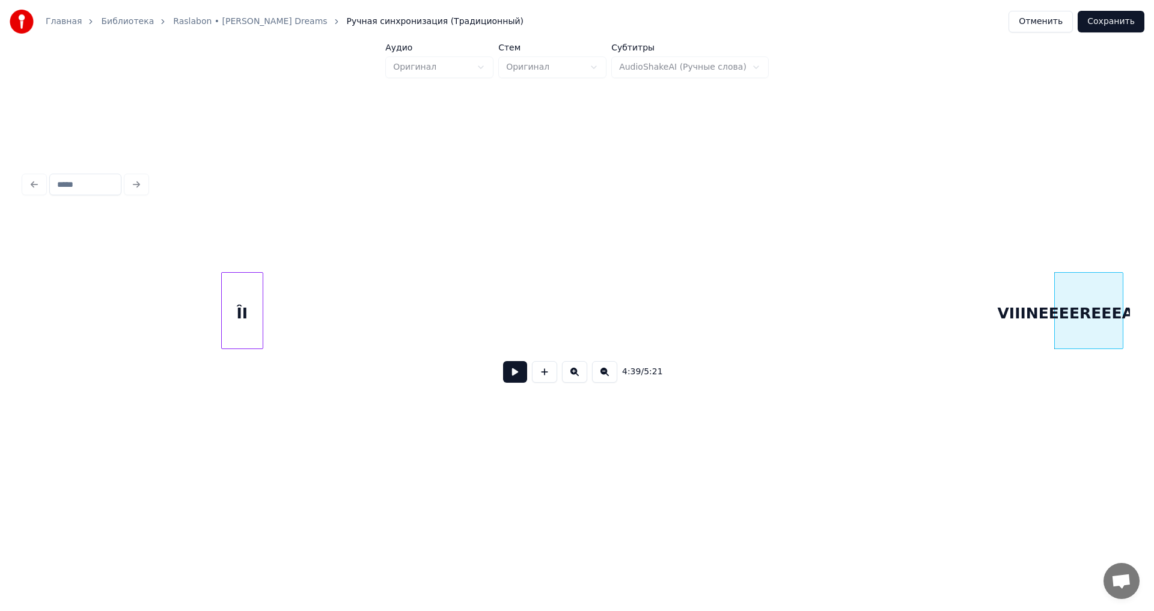
click at [222, 330] on div "ÎI" at bounding box center [242, 314] width 41 height 82
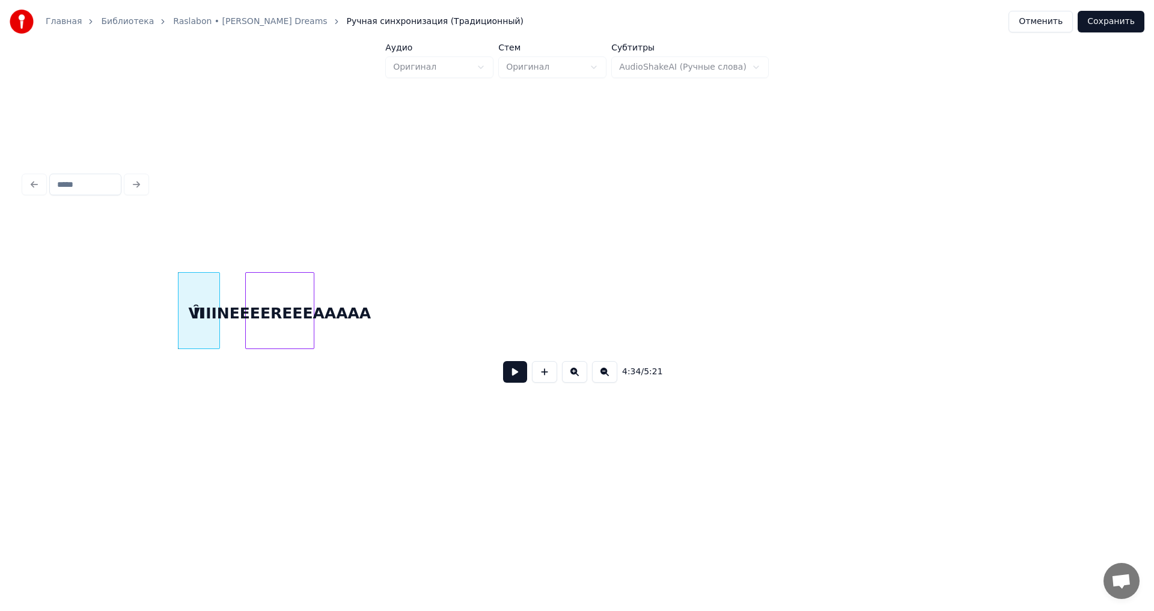
click at [280, 301] on div "VIIINEEEEREEEAAAAA" at bounding box center [280, 314] width 68 height 82
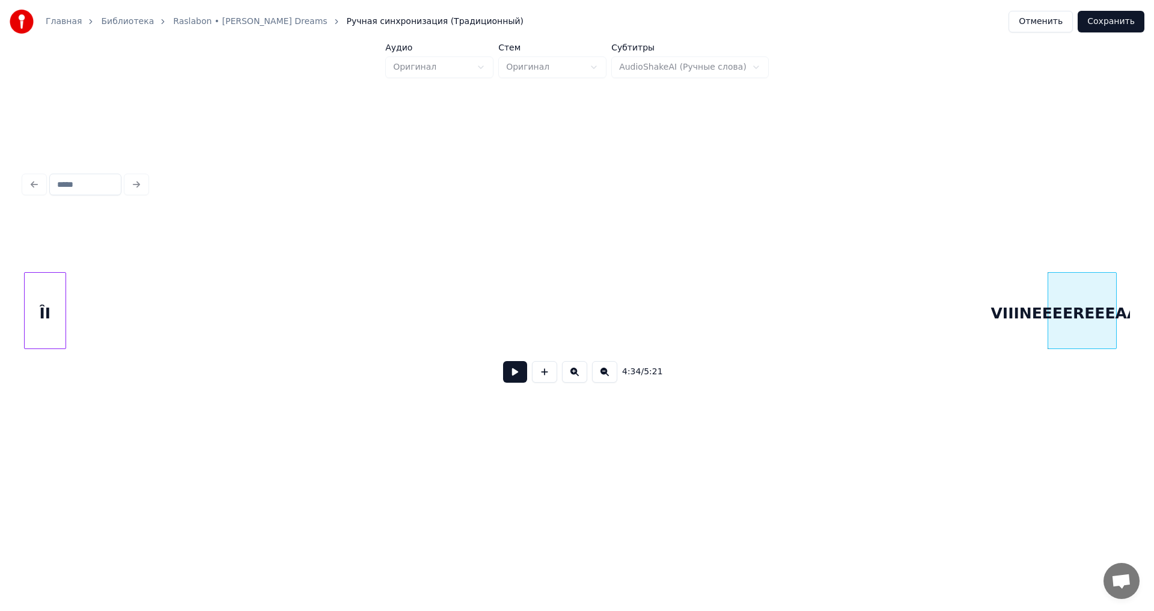
scroll to position [0, 40225]
click at [35, 328] on div "ÎI" at bounding box center [45, 314] width 41 height 82
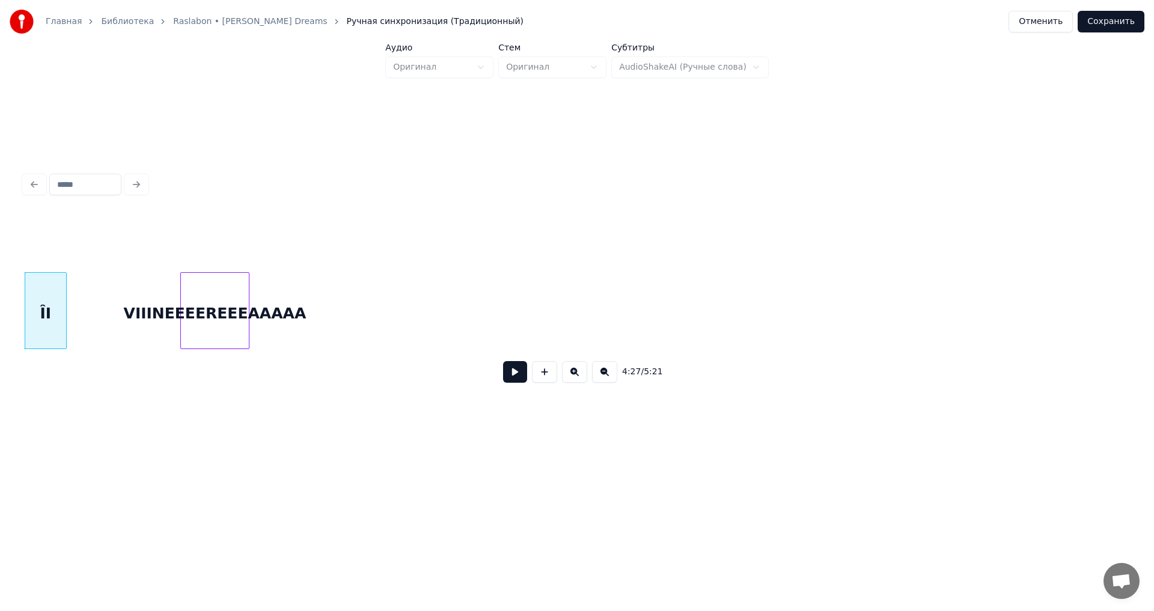
click at [197, 323] on div "VIIINEEEEREEEAAAAA" at bounding box center [215, 314] width 68 height 82
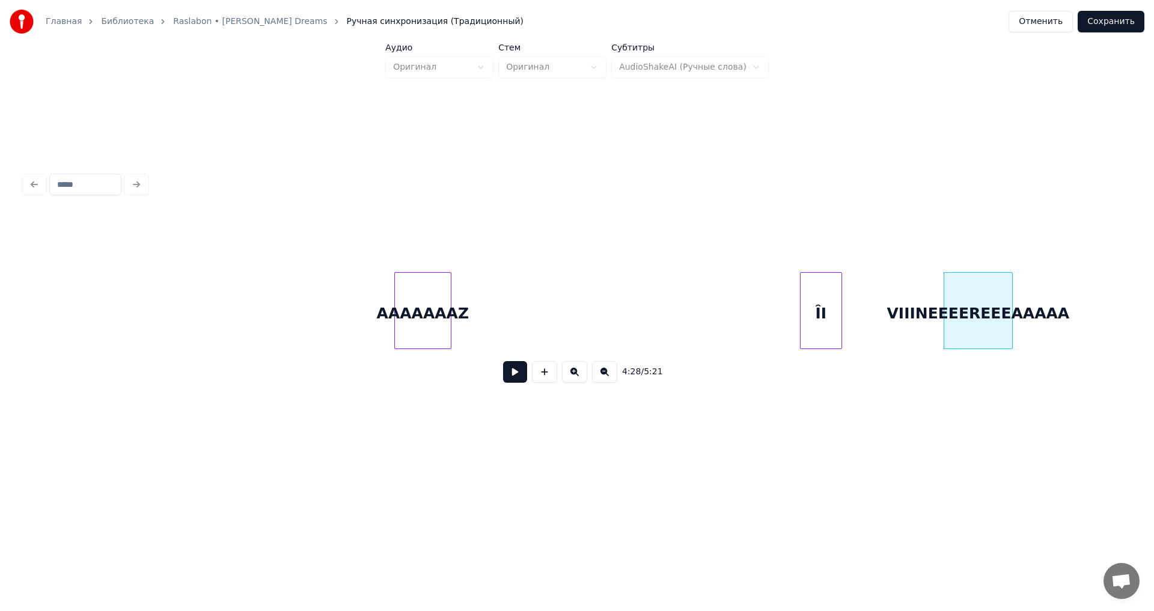
scroll to position [0, 39315]
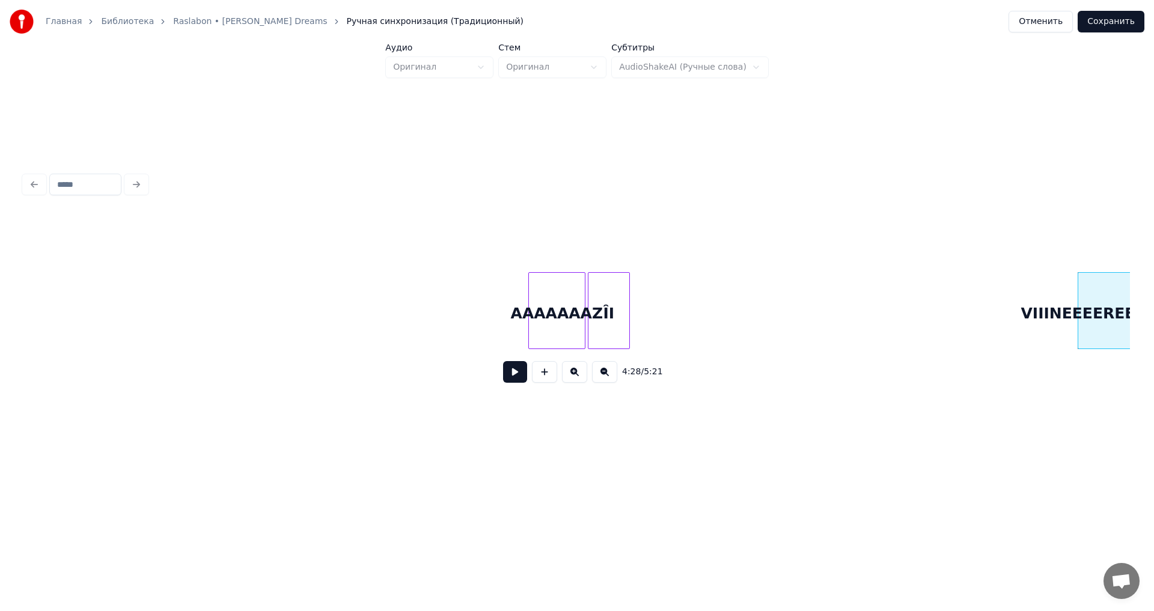
click at [604, 336] on div "ÎI" at bounding box center [609, 314] width 41 height 82
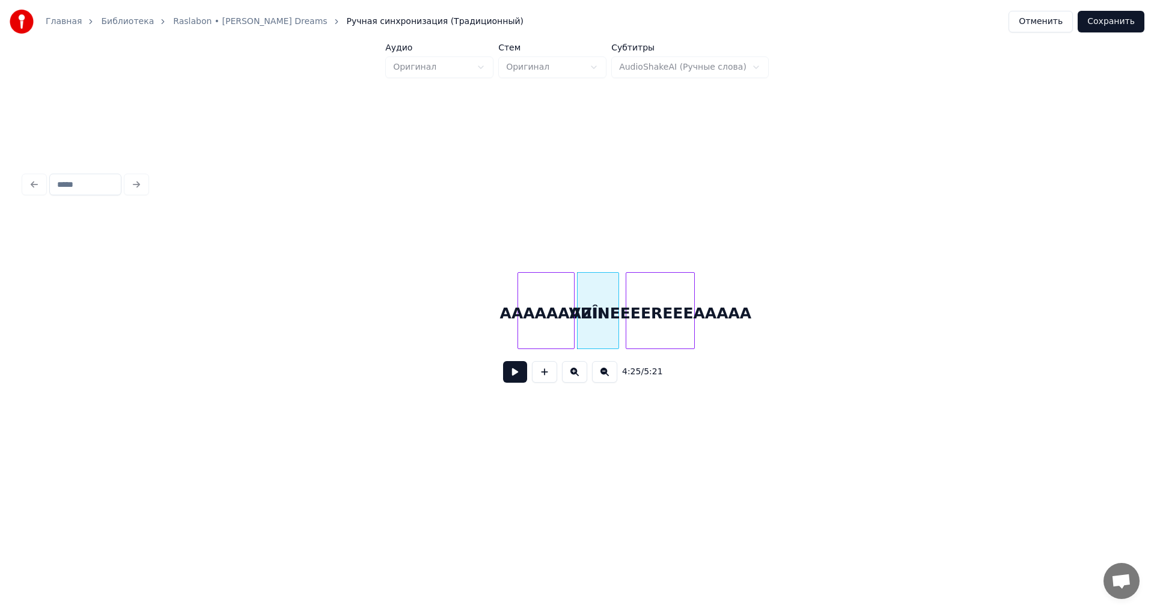
click at [646, 331] on div "VIIINEEEEREEEAAAAA" at bounding box center [660, 314] width 68 height 82
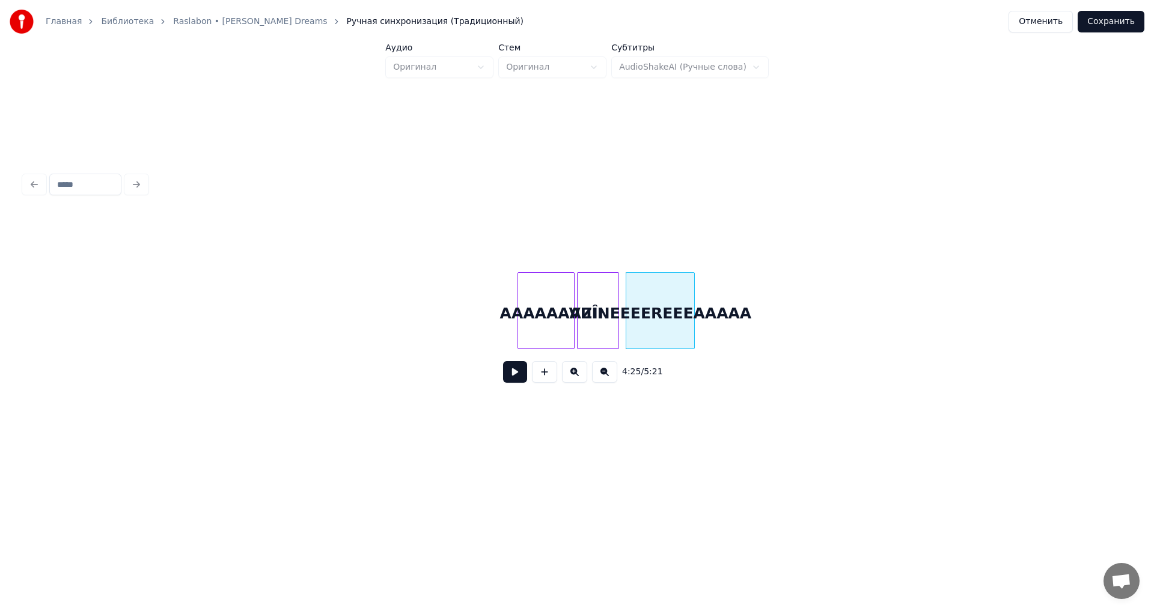
click at [545, 335] on div "AAAAAAAZ" at bounding box center [546, 314] width 56 height 82
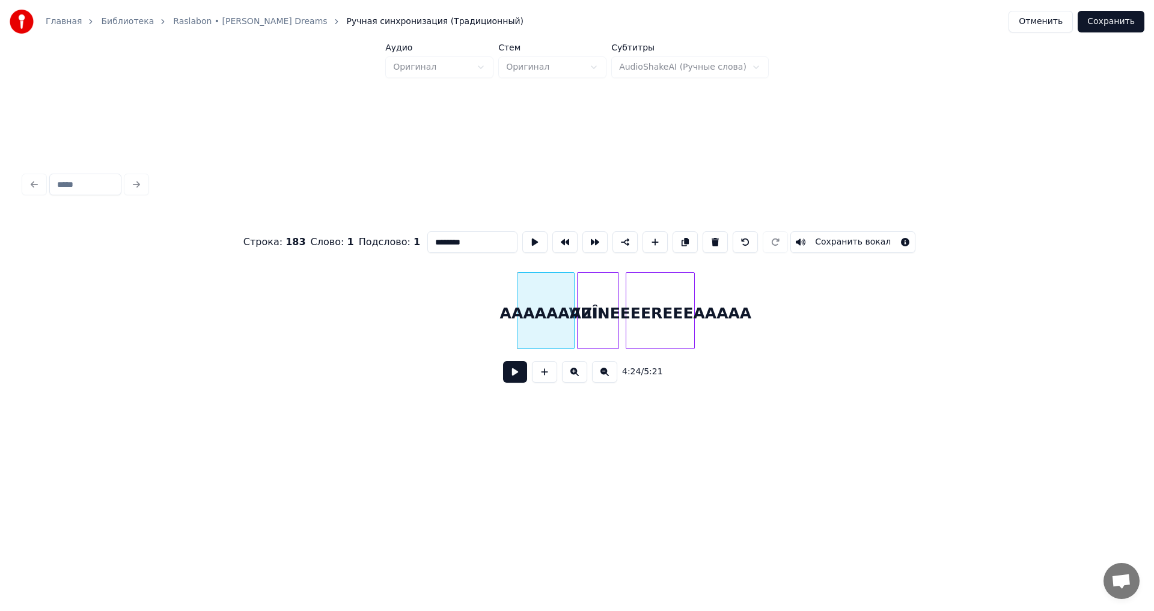
click at [513, 381] on button at bounding box center [515, 372] width 24 height 22
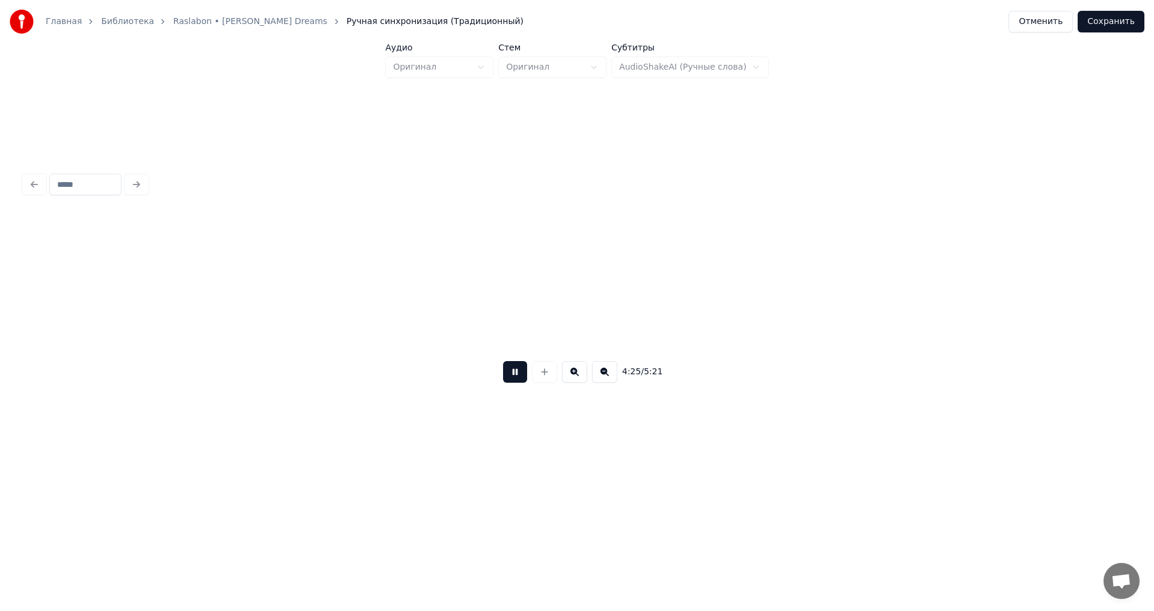
scroll to position [0, 39928]
click at [509, 383] on button at bounding box center [515, 372] width 24 height 22
click at [0, 302] on div "Главная Библиотека Raslabon • [PERSON_NAME] Dreams Ручная синхронизация (Традиц…" at bounding box center [577, 232] width 1154 height 464
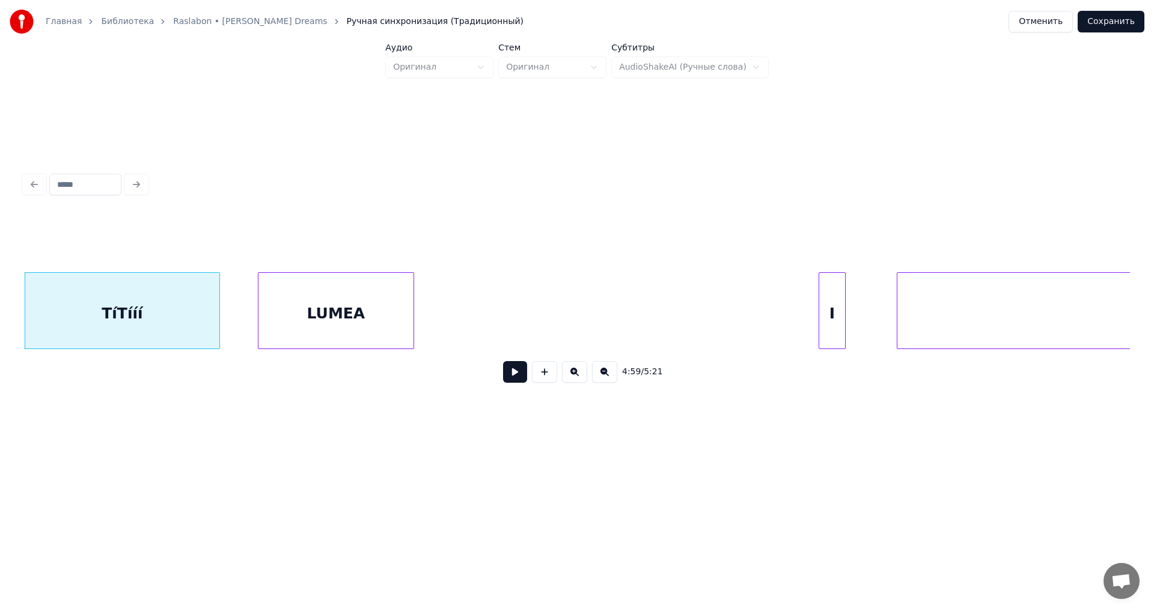
click at [369, 316] on div "LUMEA" at bounding box center [336, 314] width 155 height 82
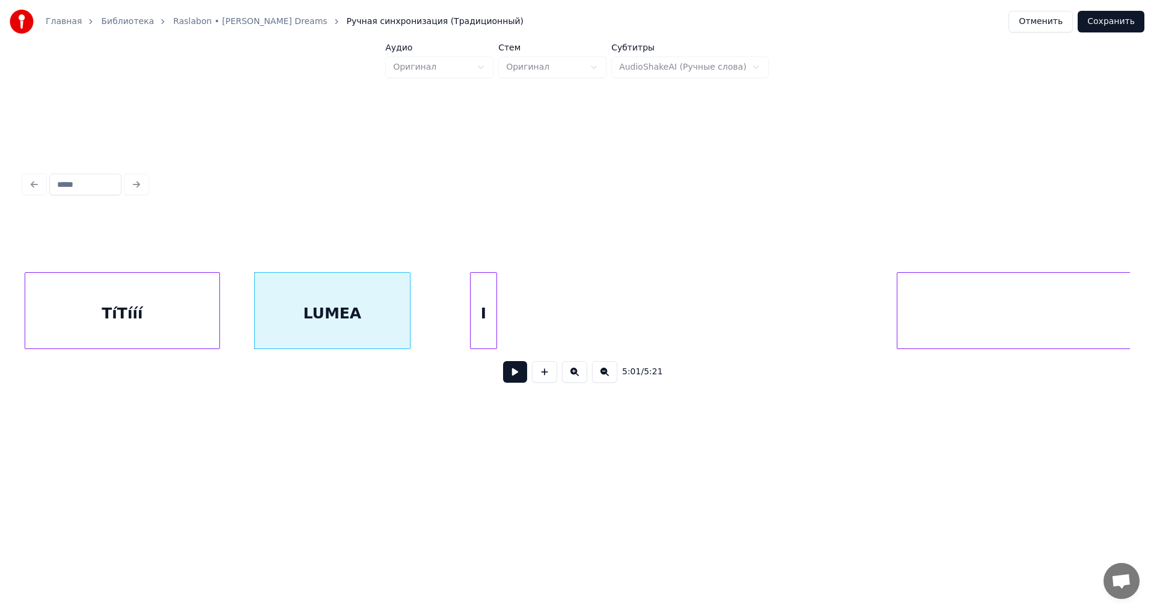
click at [486, 316] on div "I" at bounding box center [484, 314] width 26 height 82
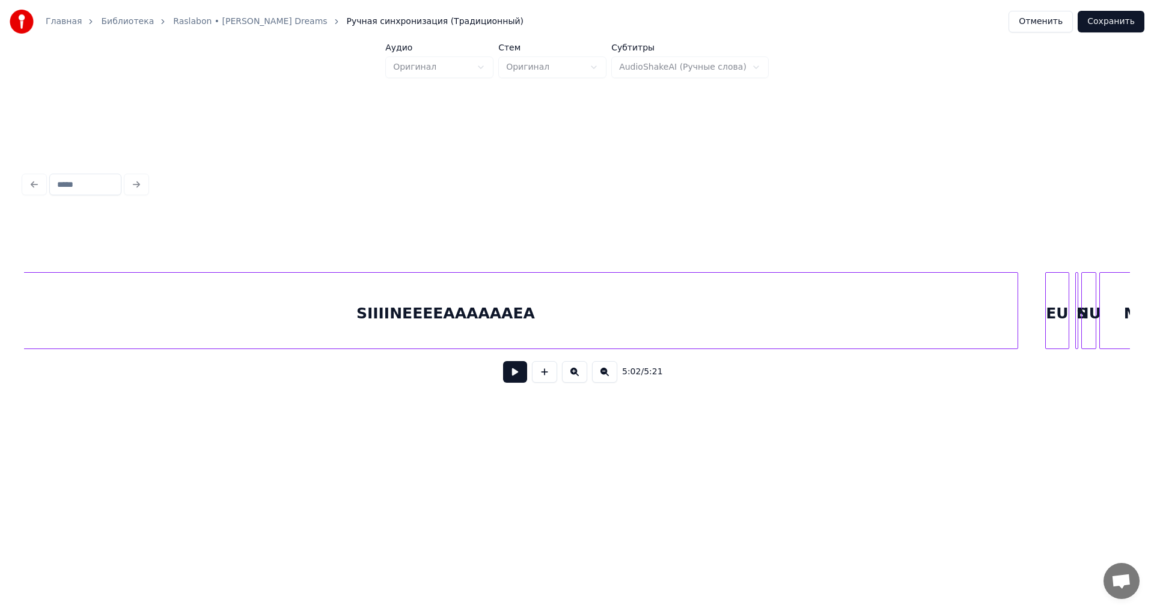
scroll to position [0, 46382]
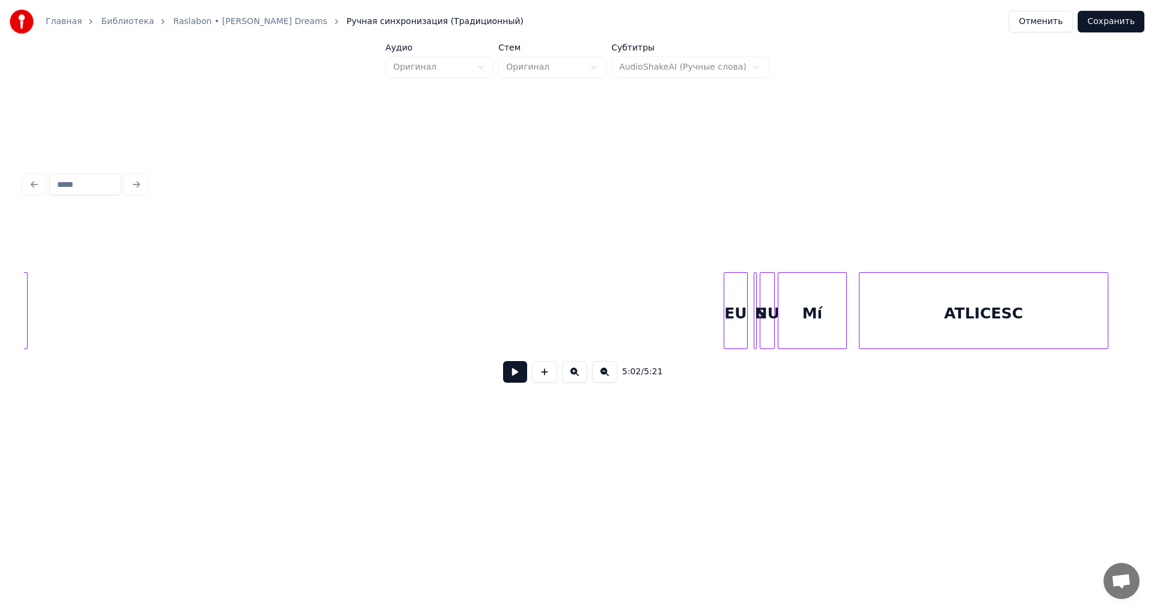
click at [24, 306] on div at bounding box center [25, 311] width 4 height 76
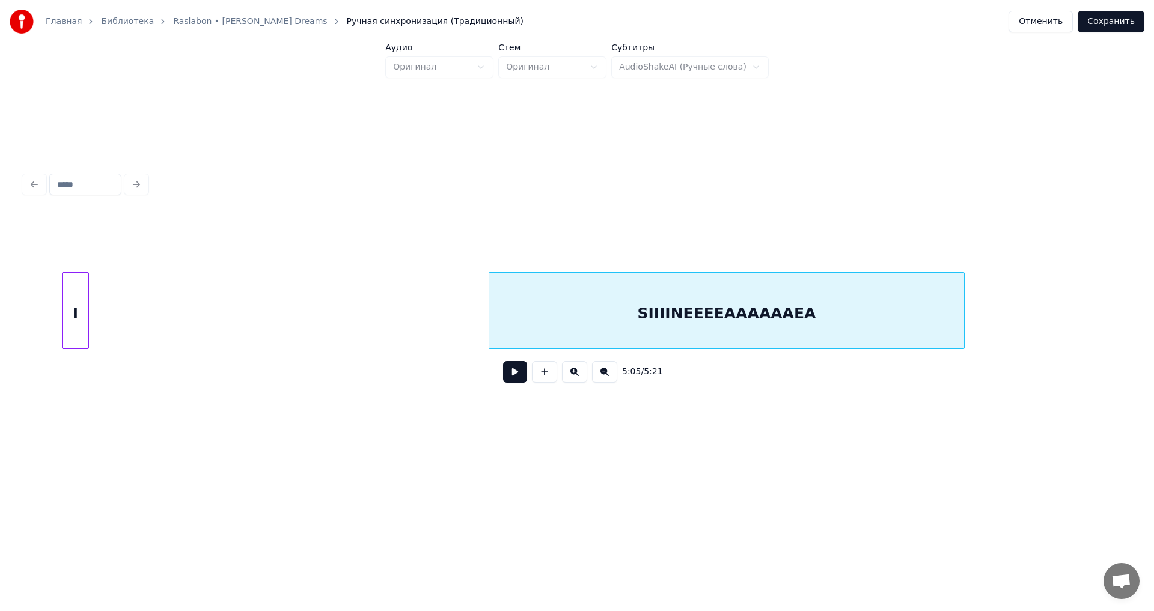
scroll to position [0, 45364]
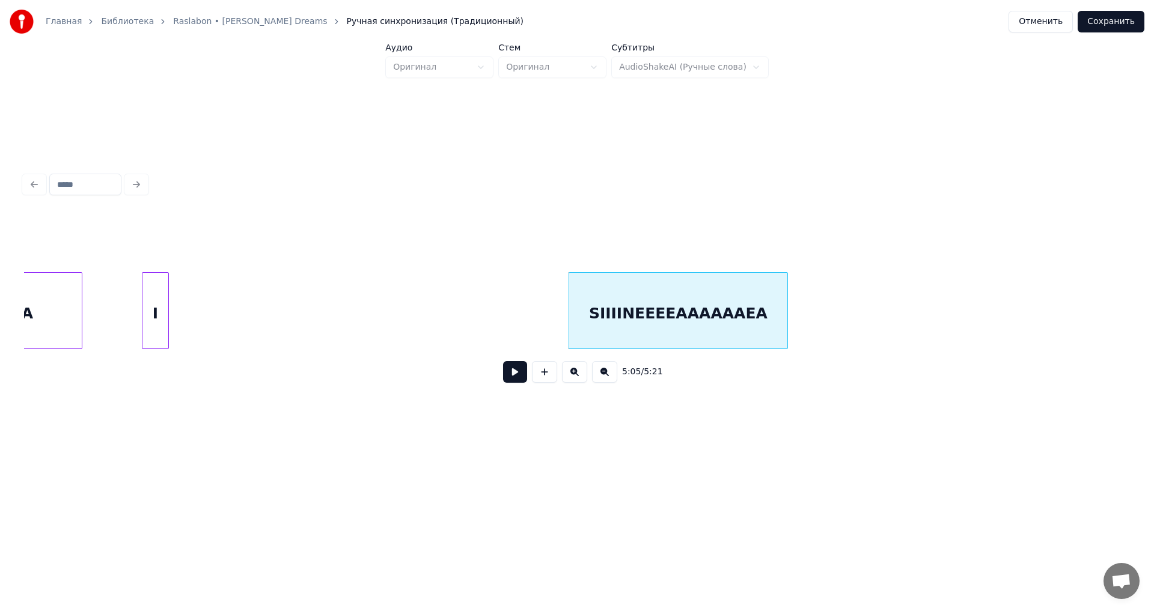
click at [786, 317] on div at bounding box center [786, 311] width 4 height 76
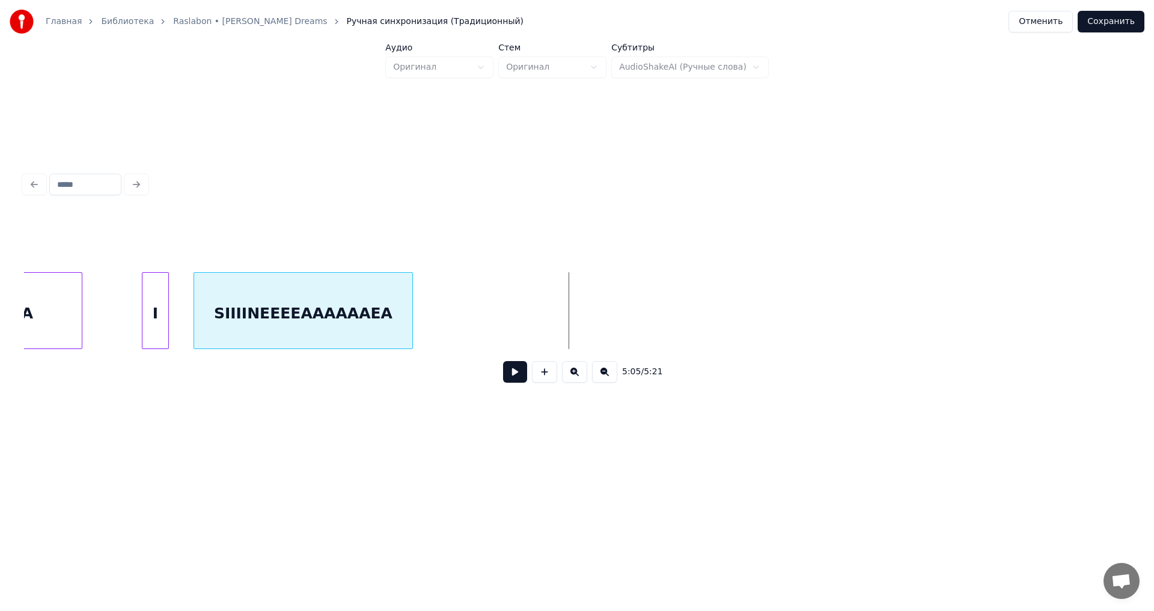
click at [379, 320] on div "SIIIINEEEEAAAAAAEA" at bounding box center [303, 314] width 218 height 82
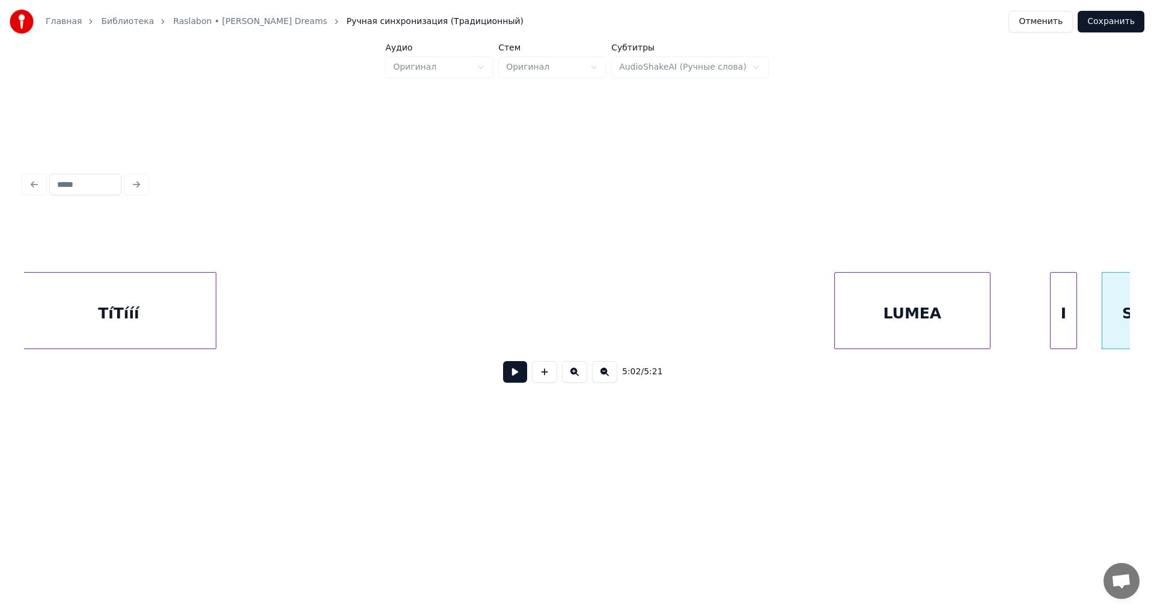
scroll to position [0, 44448]
click at [65, 303] on div "TíTííí" at bounding box center [127, 314] width 194 height 82
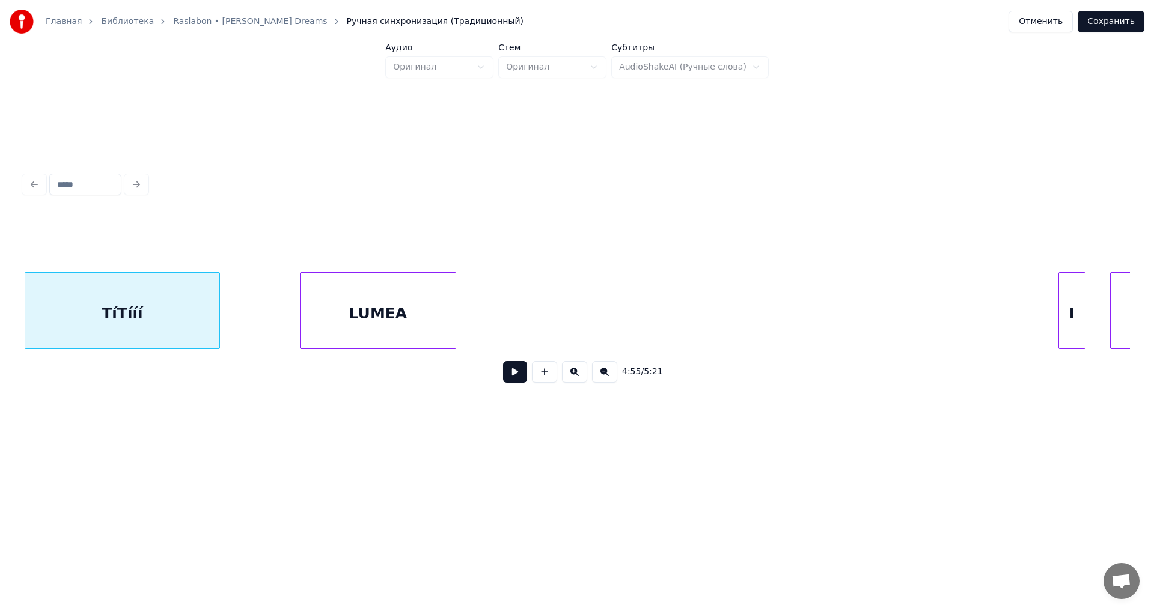
click at [356, 311] on div "LUMEA" at bounding box center [378, 314] width 155 height 82
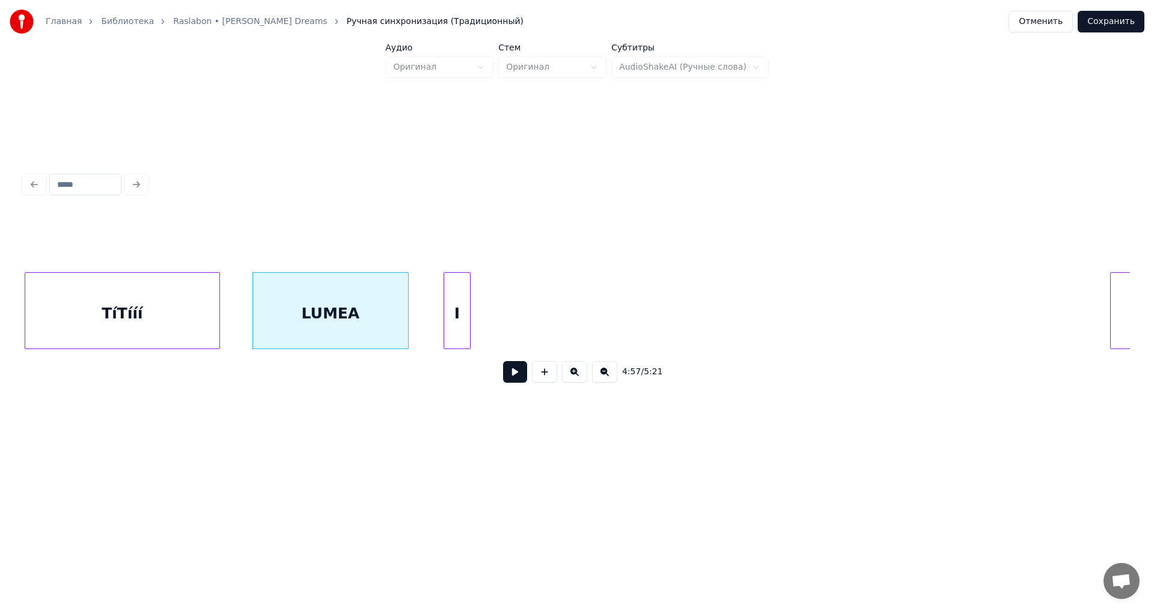
click at [459, 320] on div "I" at bounding box center [457, 314] width 26 height 82
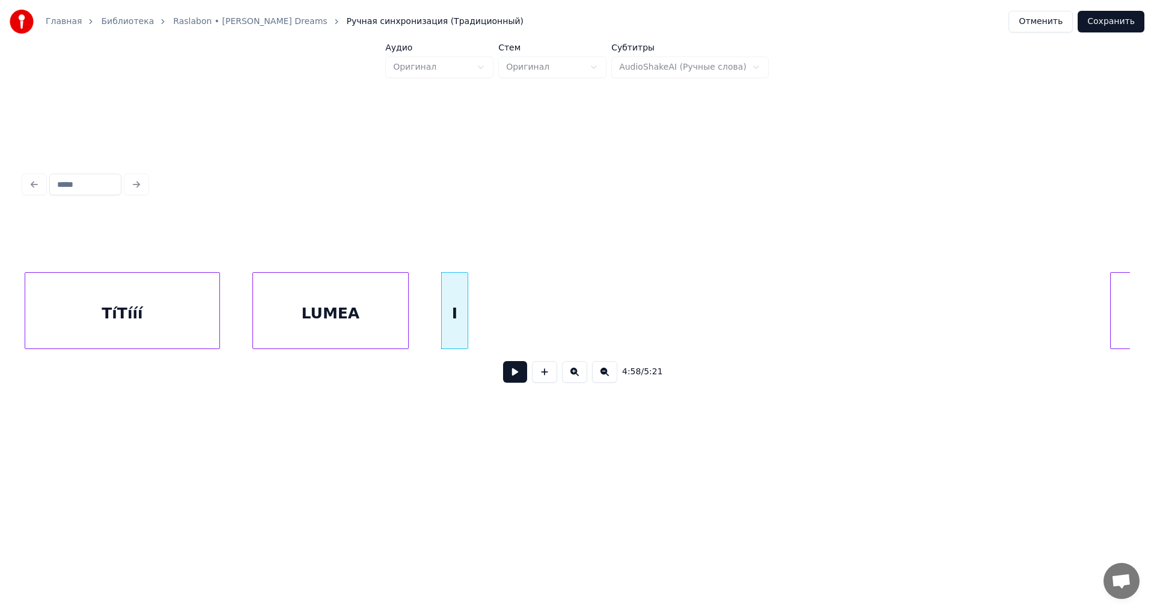
scroll to position [0, 44641]
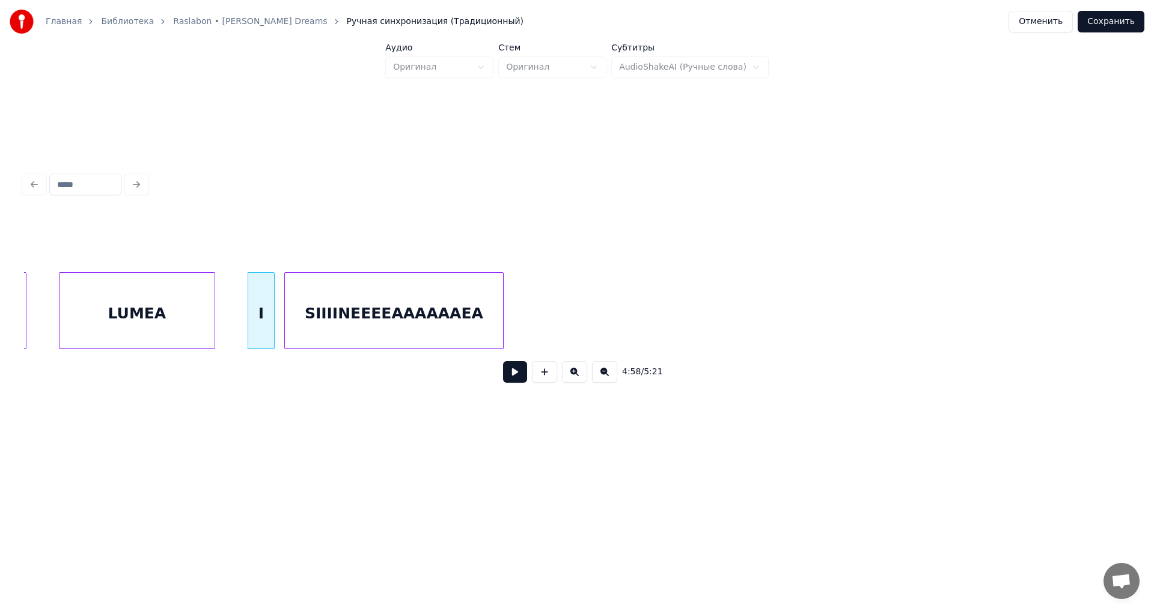
click at [486, 361] on div "4:58 / 5:21" at bounding box center [577, 303] width 1106 height 183
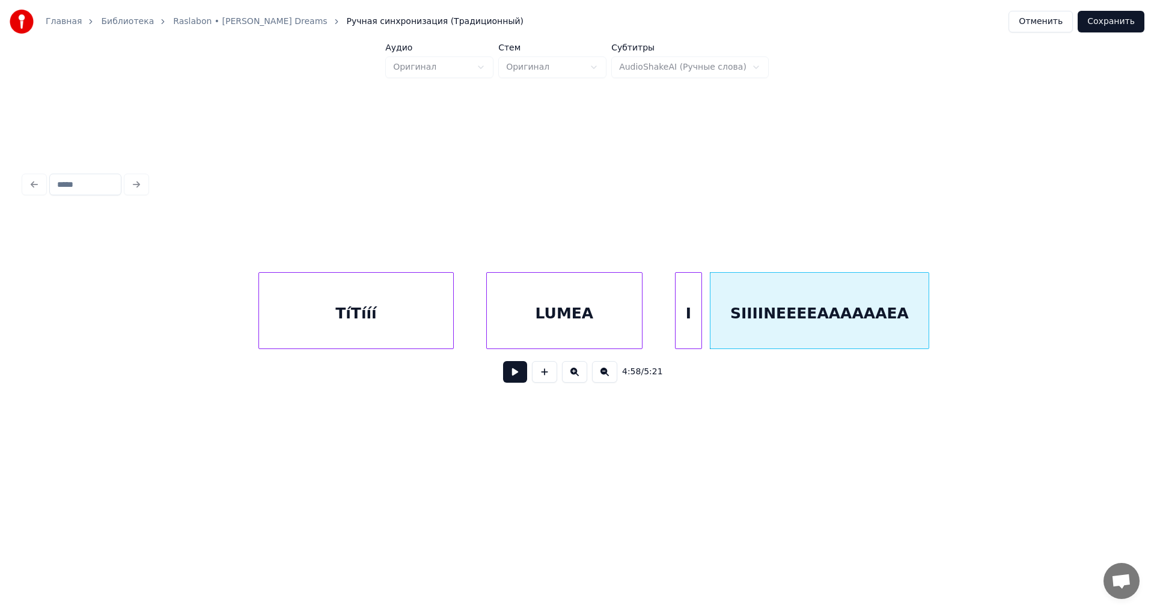
scroll to position [0, 43946]
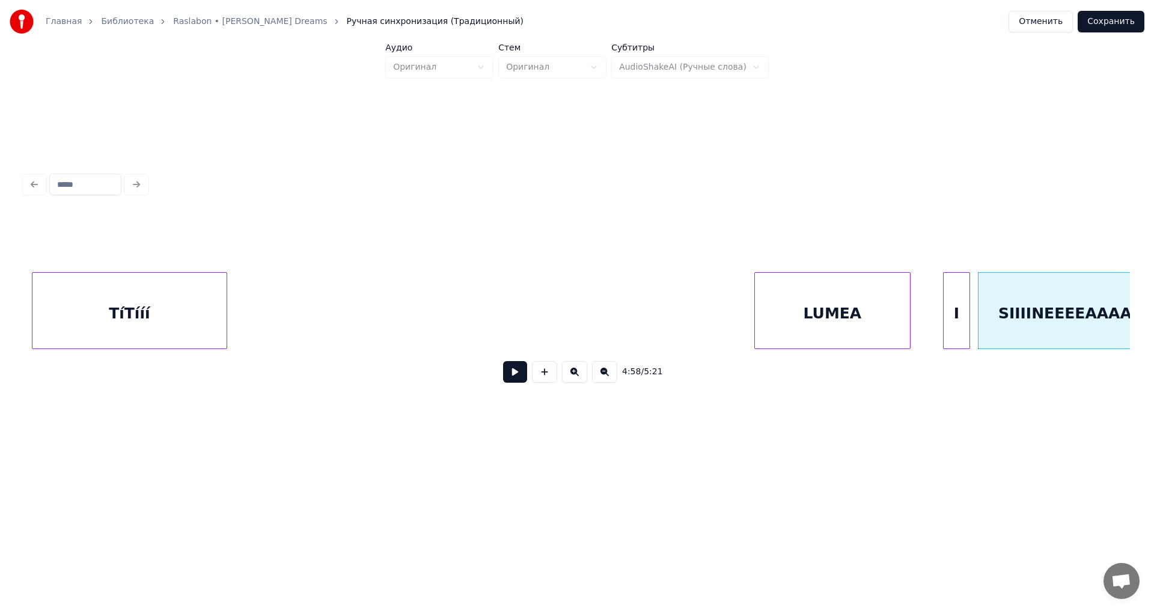
click at [145, 326] on div "TíTííí" at bounding box center [129, 314] width 194 height 82
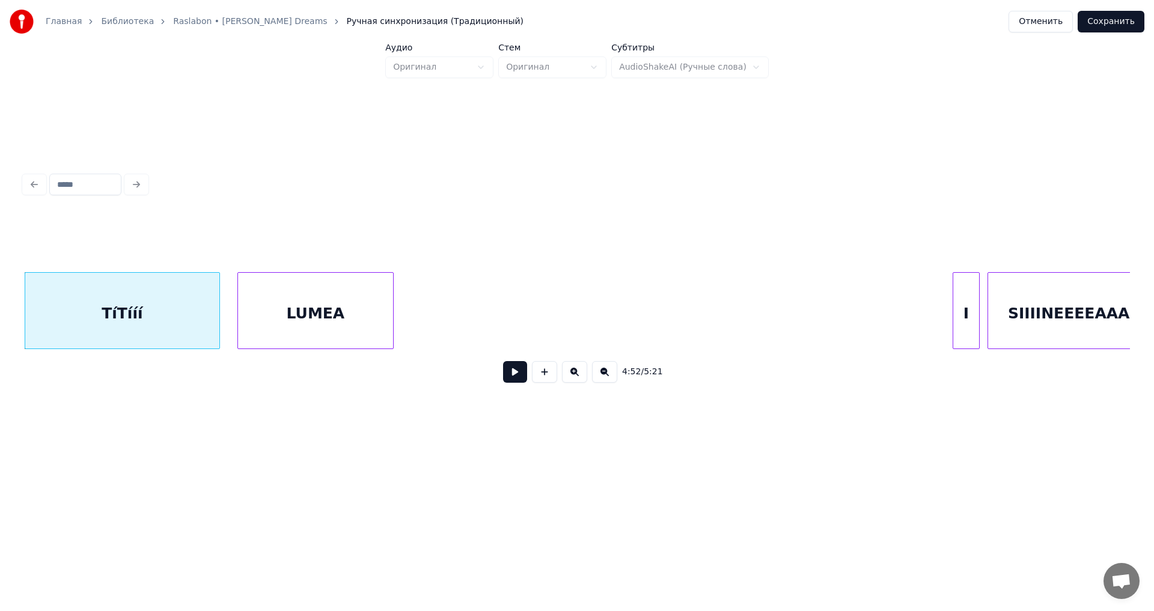
click at [305, 332] on div "LUMEA" at bounding box center [315, 314] width 155 height 82
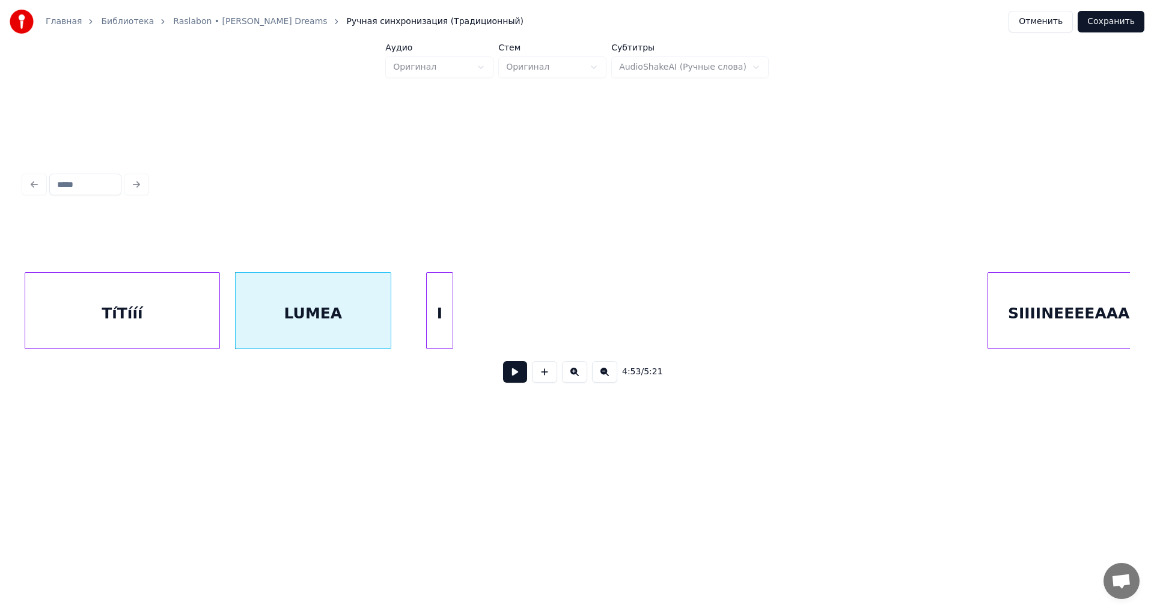
click at [442, 330] on div "I" at bounding box center [440, 314] width 26 height 82
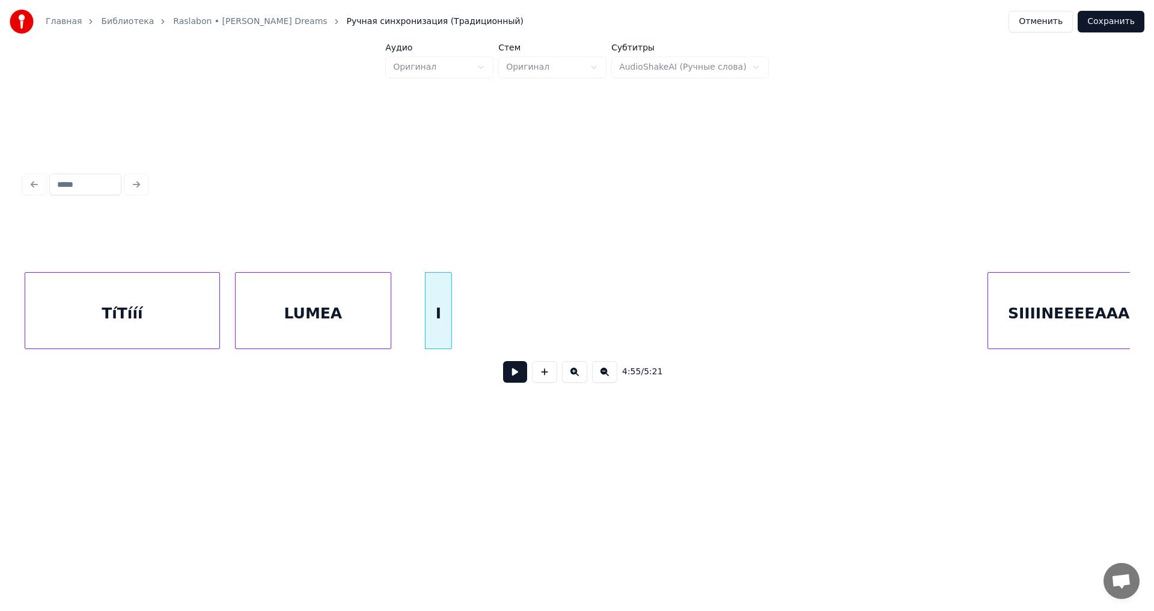
scroll to position [0, 44005]
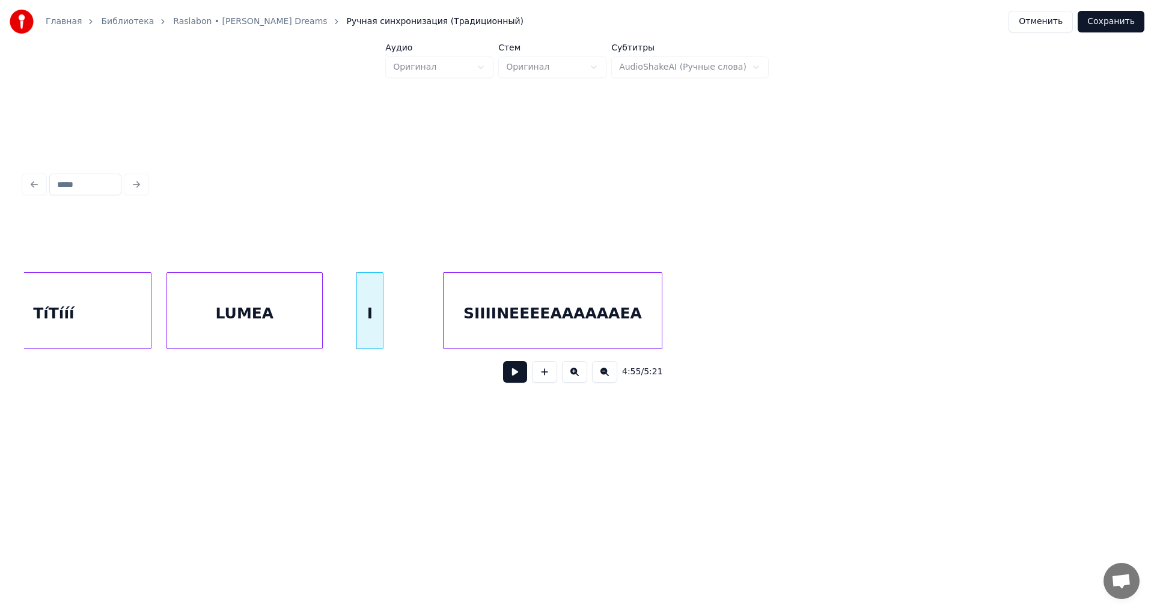
click at [579, 349] on div "TíTííí LUMEA I SIIIINEEEEAAAAAAEA" at bounding box center [577, 310] width 1106 height 77
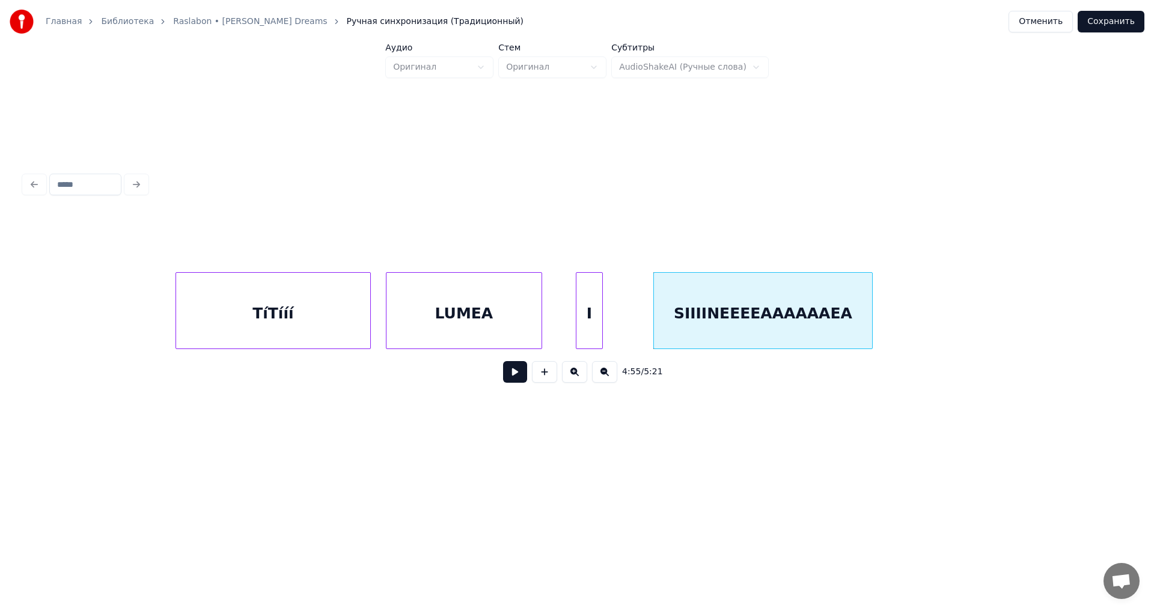
scroll to position [0, 43464]
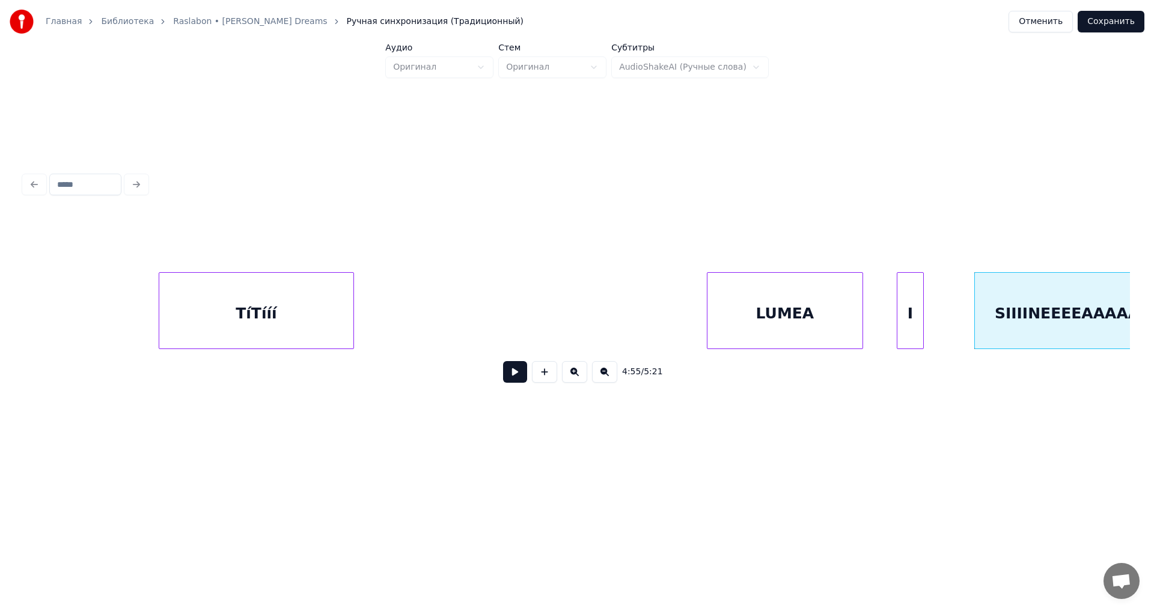
click at [192, 314] on div "TíTííí" at bounding box center [256, 314] width 194 height 82
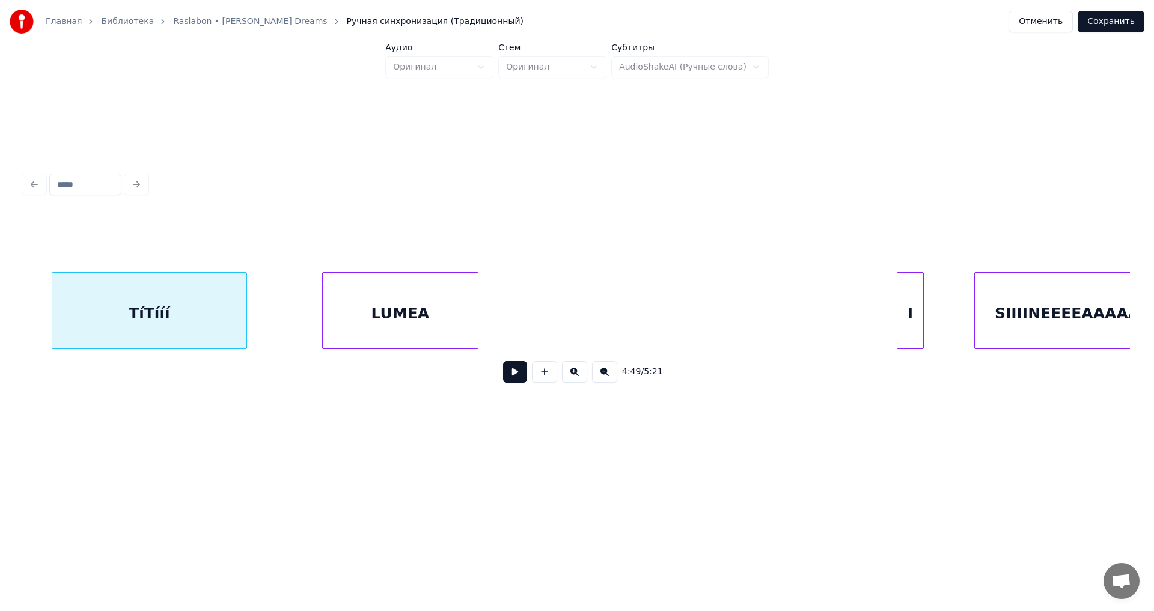
click at [355, 332] on div "LUMEA" at bounding box center [400, 314] width 155 height 82
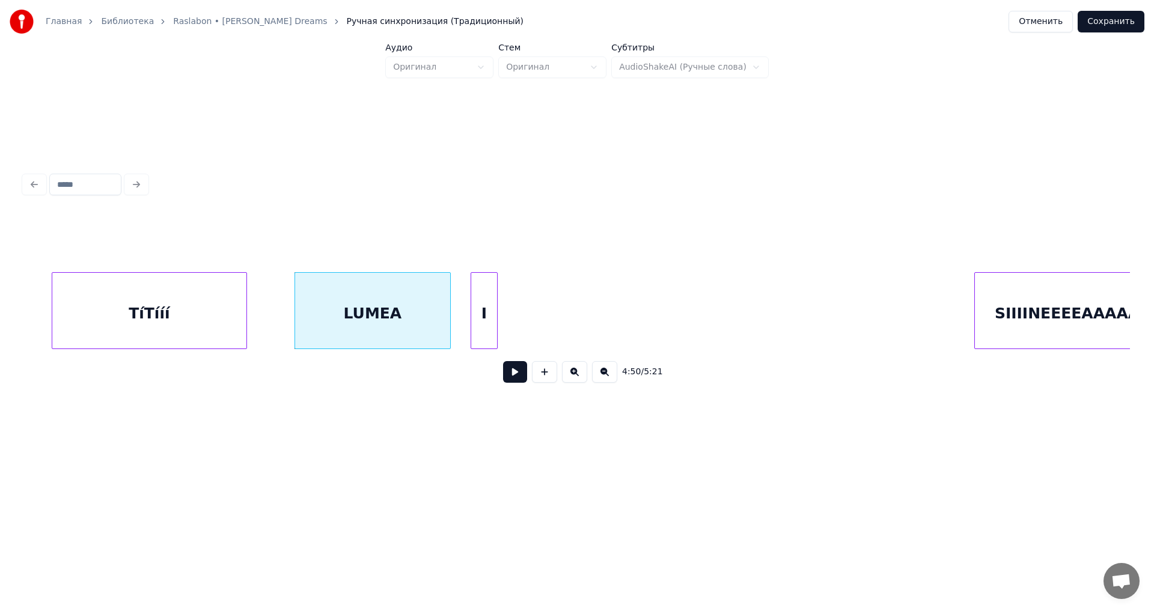
click at [471, 332] on div "I" at bounding box center [484, 314] width 26 height 82
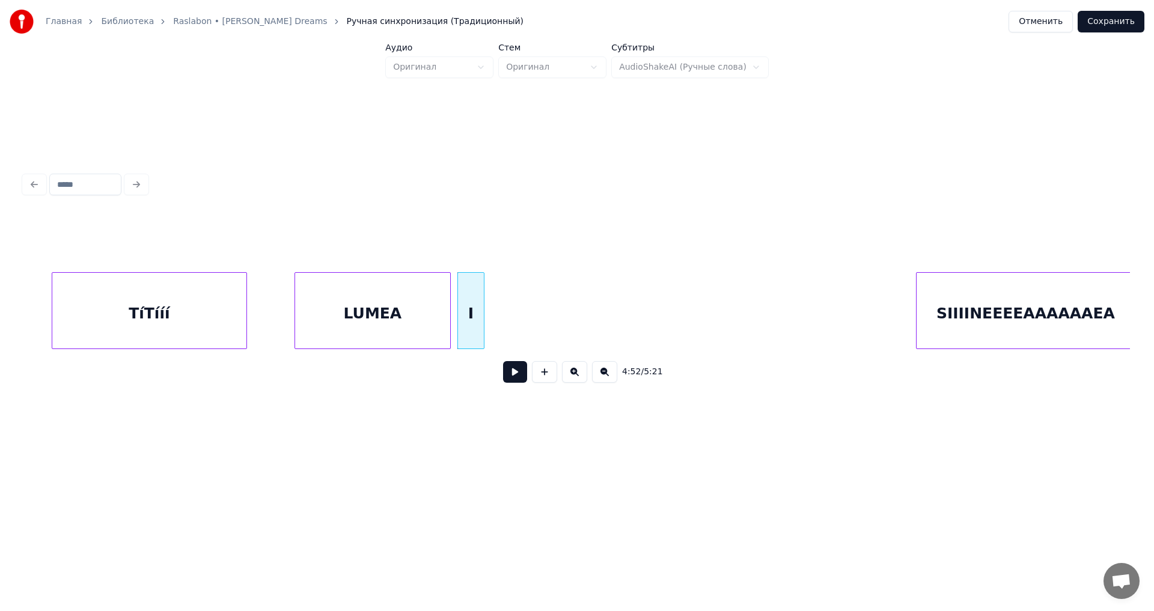
scroll to position [0, 43525]
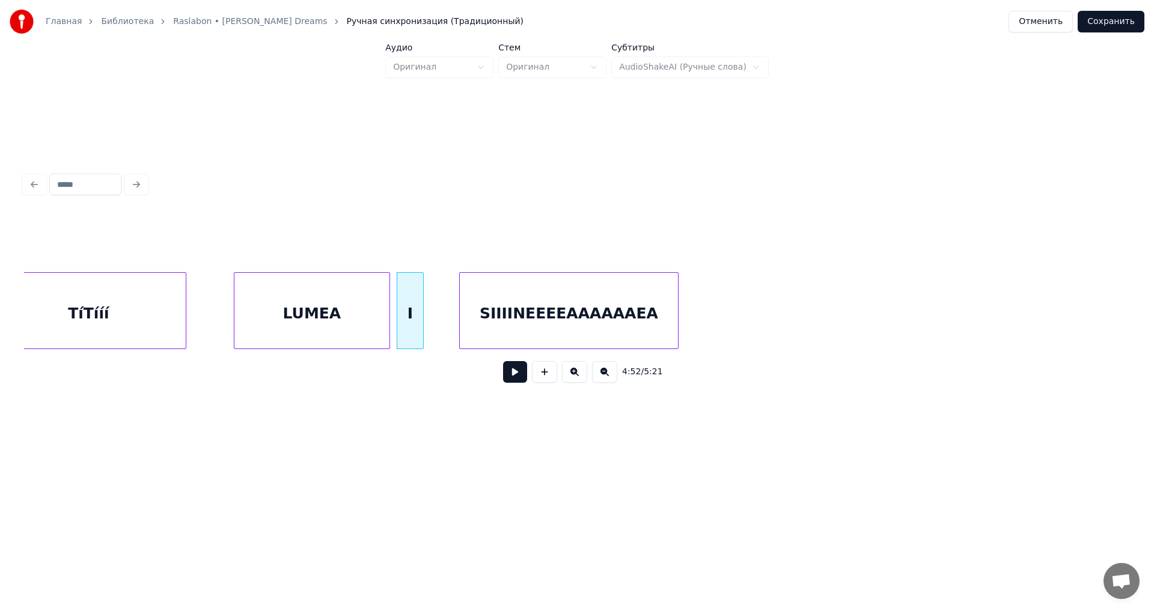
click at [593, 341] on div "SIIIINEEEEAAAAAAEA" at bounding box center [569, 314] width 218 height 82
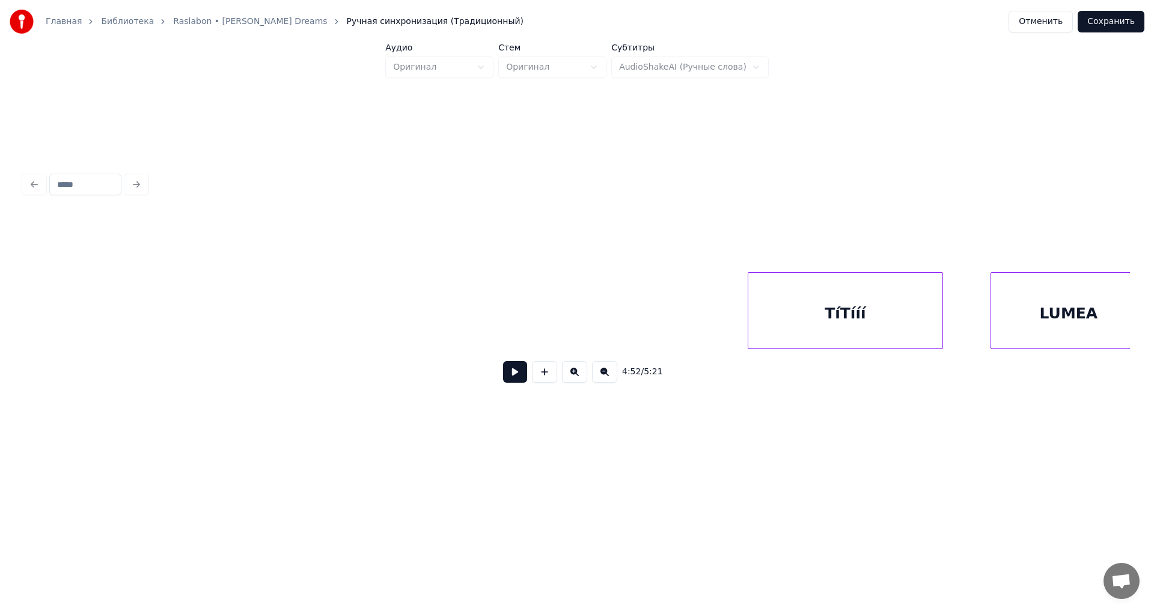
scroll to position [0, 43142]
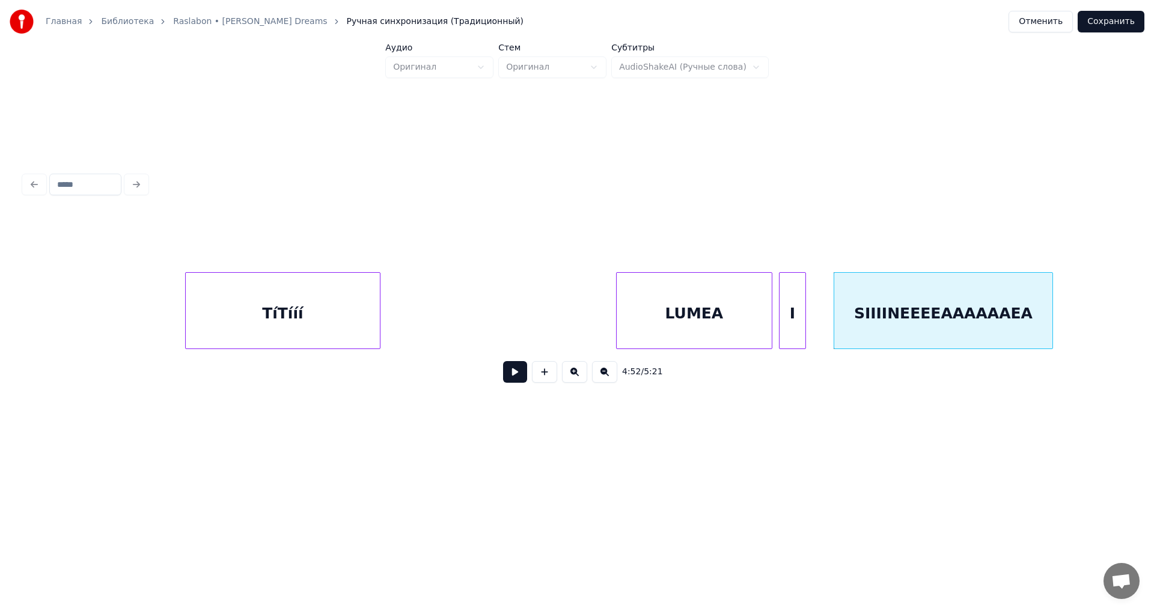
click at [186, 326] on div "TíTííí" at bounding box center [283, 314] width 194 height 82
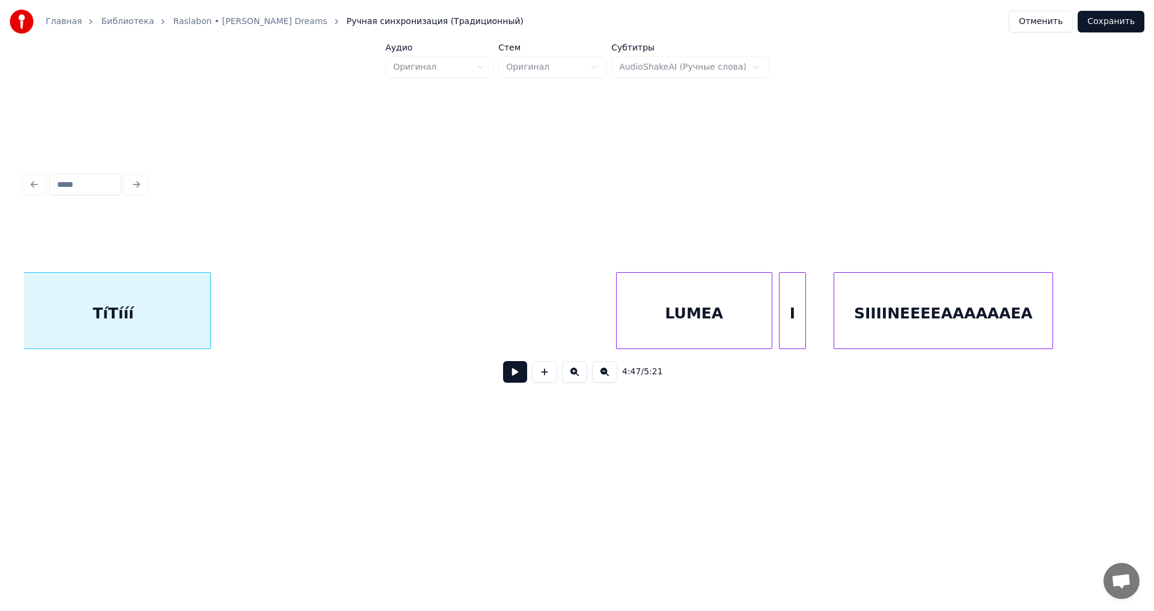
scroll to position [0, 43133]
click at [302, 310] on div "LUMEA" at bounding box center [327, 314] width 155 height 82
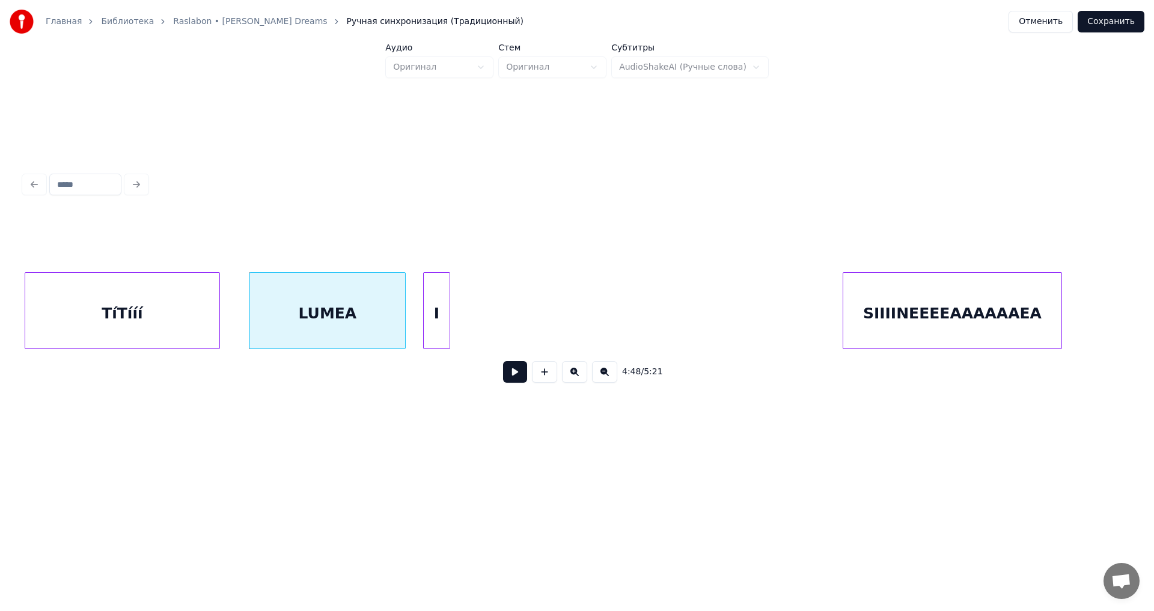
click at [434, 309] on div "I" at bounding box center [437, 314] width 26 height 82
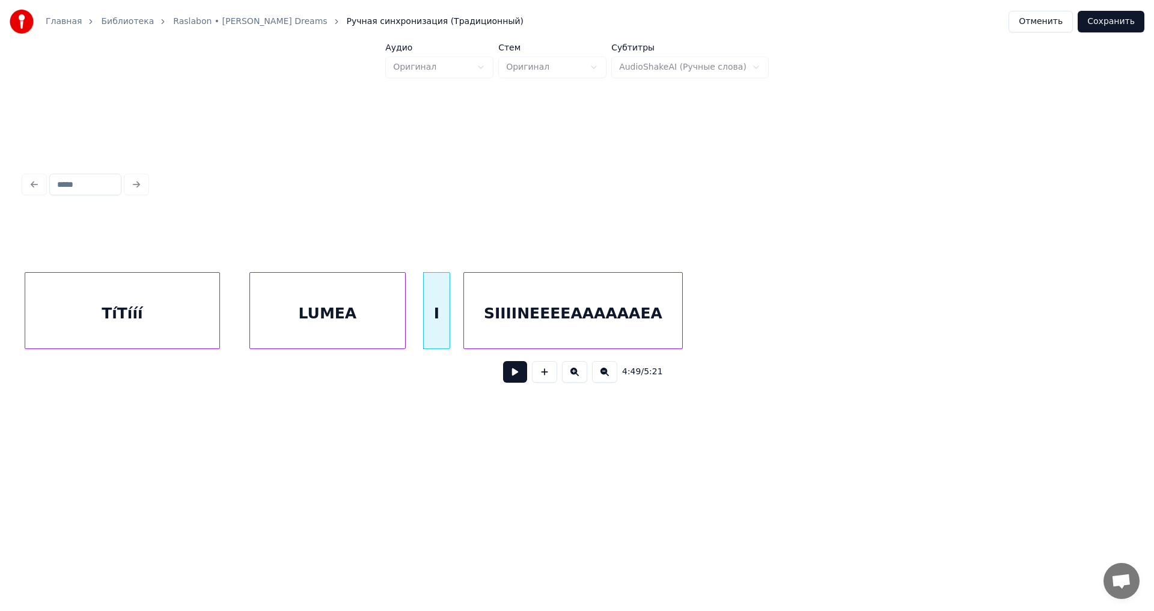
click at [576, 339] on div "SIIIINEEEEAAAAAAEA" at bounding box center [573, 314] width 218 height 82
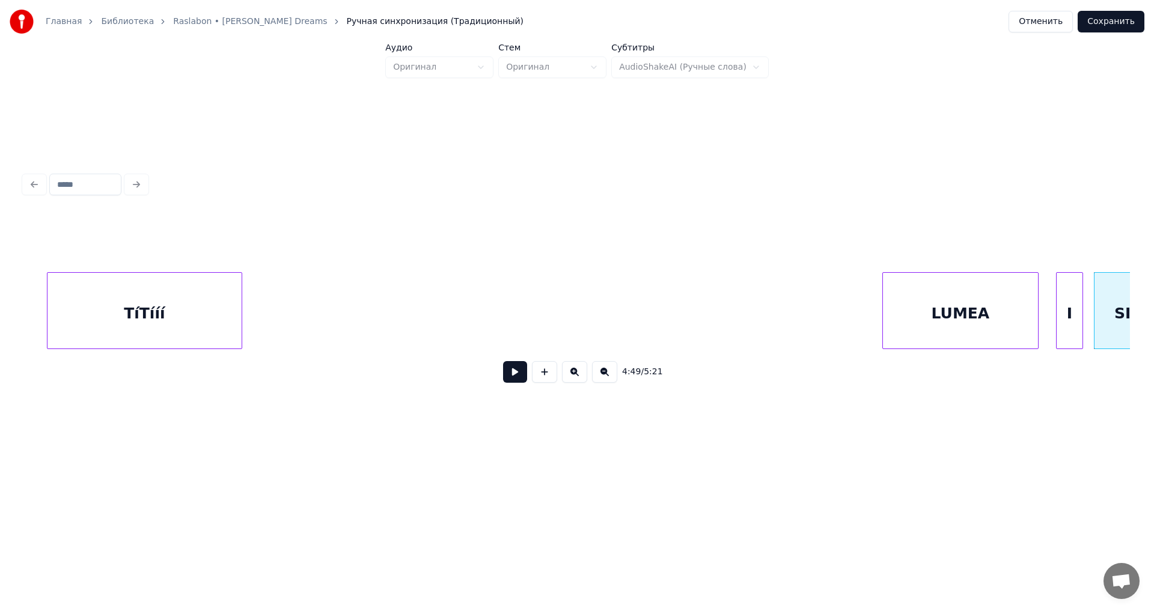
scroll to position [0, 42493]
click at [154, 333] on div "TíTííí" at bounding box center [152, 314] width 194 height 82
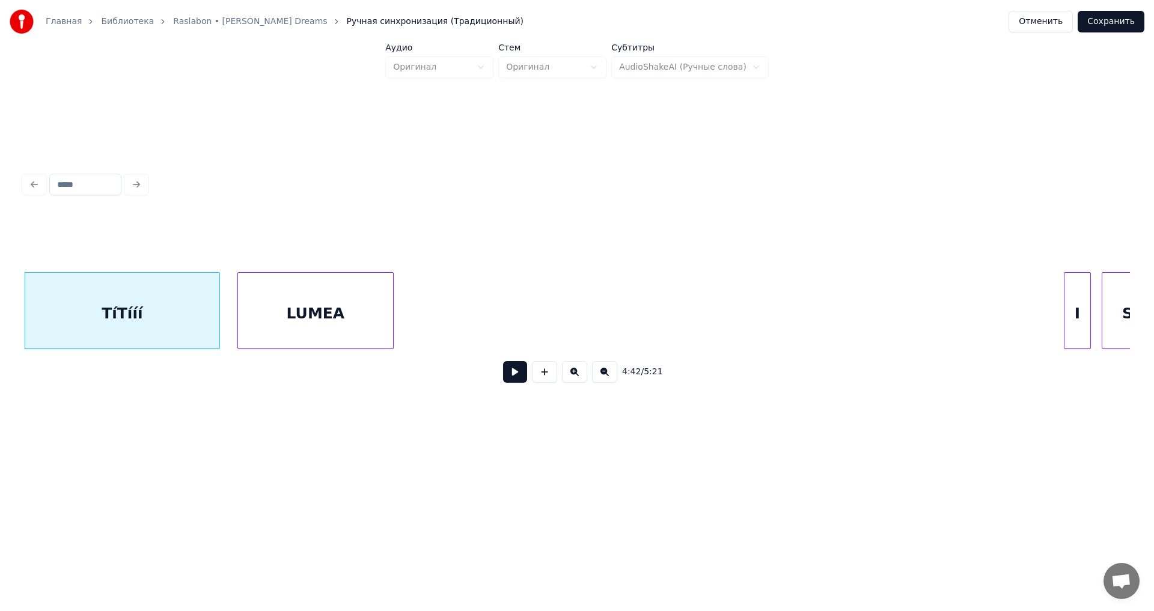
click at [330, 330] on div "LUMEA" at bounding box center [315, 314] width 155 height 82
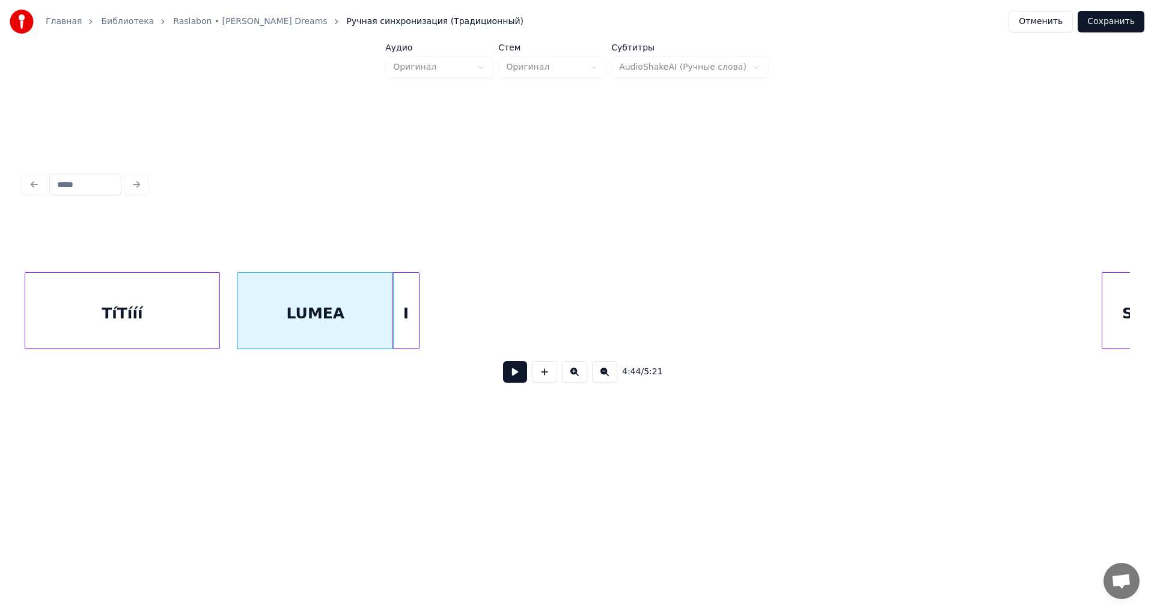
click at [407, 311] on div "I" at bounding box center [406, 314] width 26 height 82
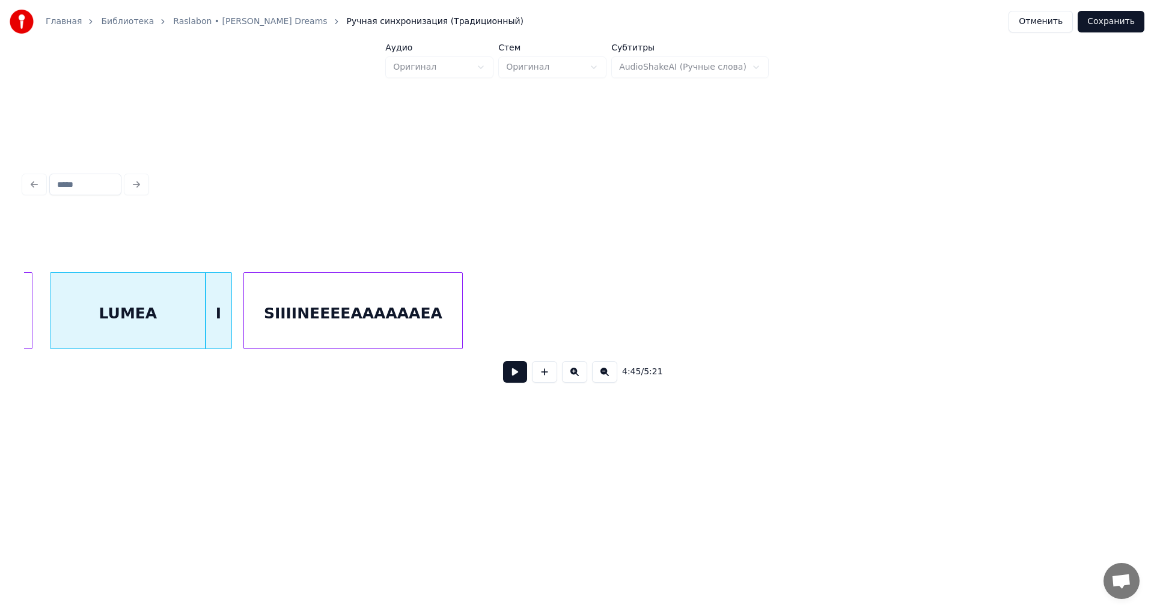
click at [445, 339] on div "SIIIINEEEEAAAAAAEA" at bounding box center [353, 314] width 218 height 82
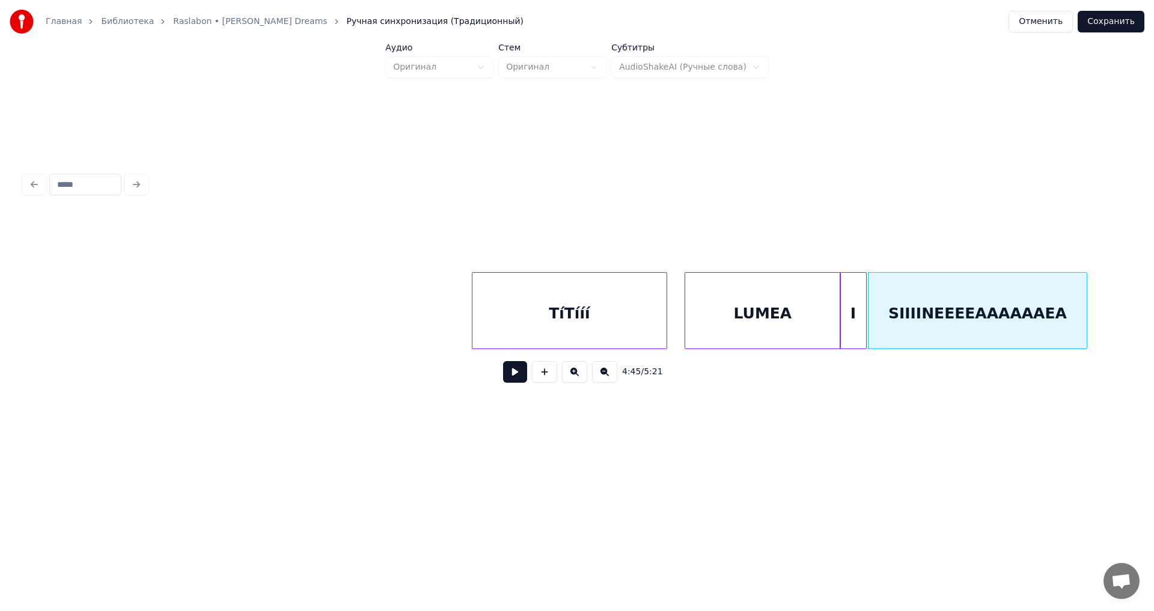
scroll to position [0, 41858]
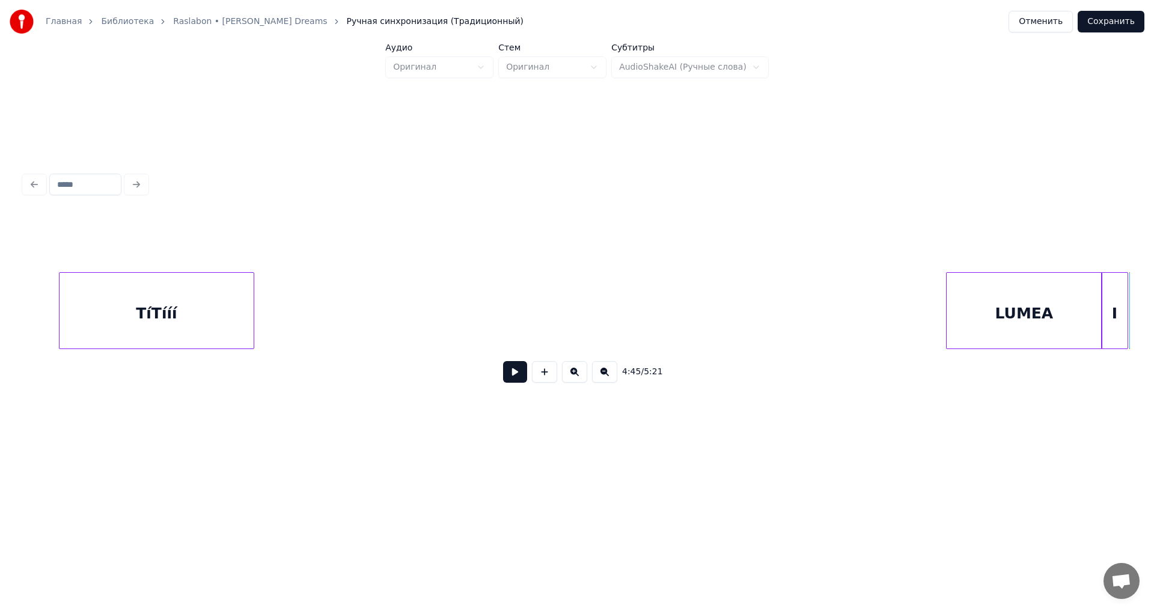
click at [64, 318] on div "TíTííí" at bounding box center [157, 314] width 194 height 82
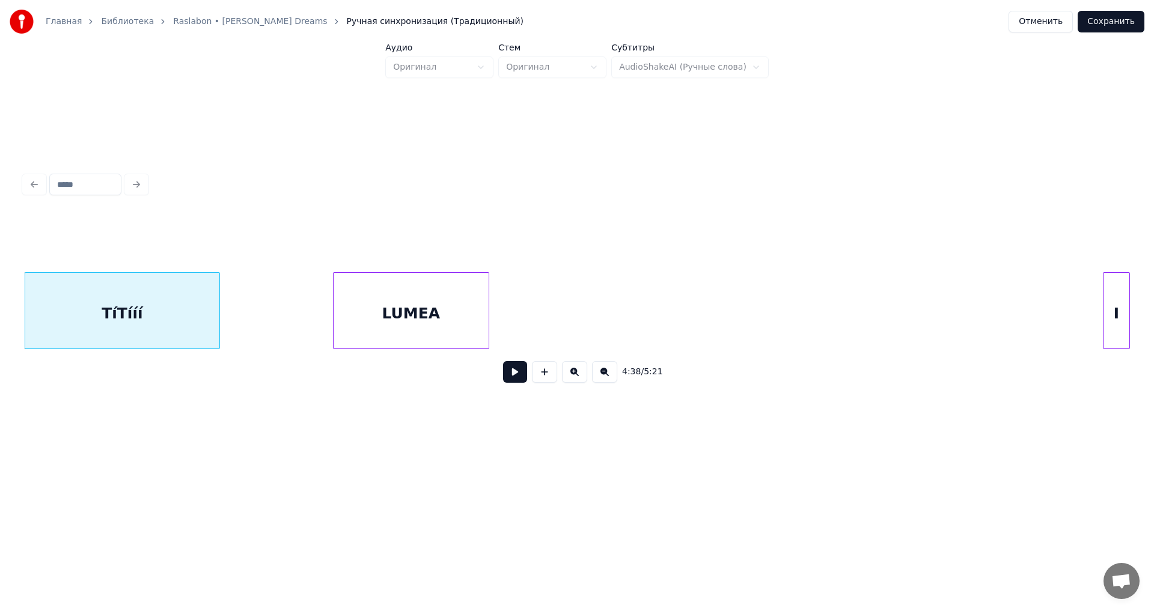
click at [422, 310] on div "LUMEA" at bounding box center [411, 314] width 155 height 82
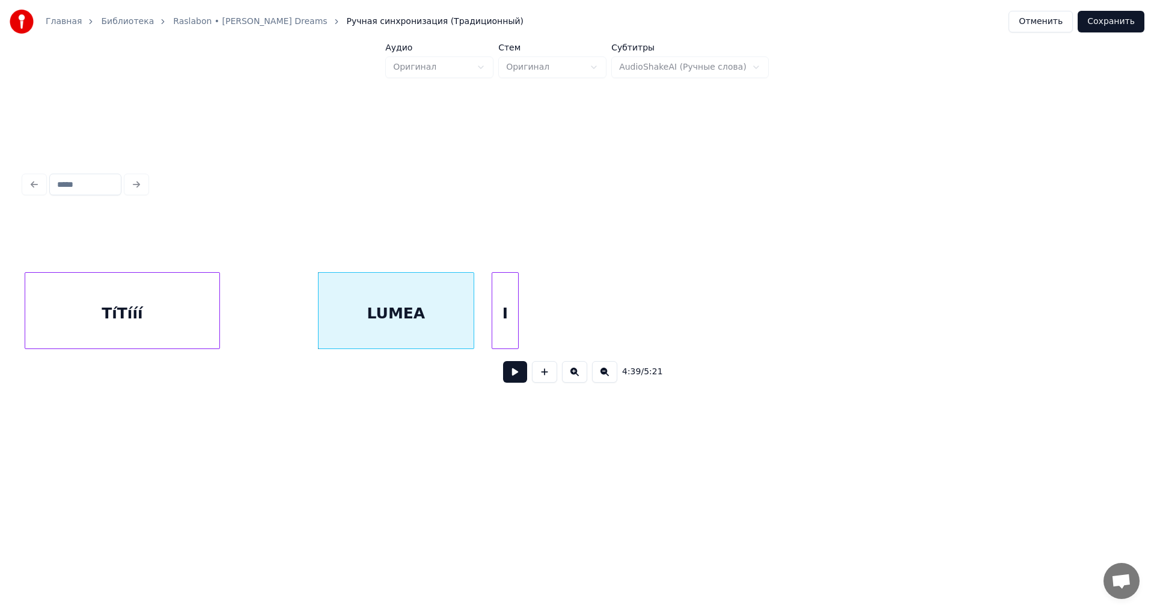
click at [507, 312] on div "I" at bounding box center [505, 314] width 26 height 82
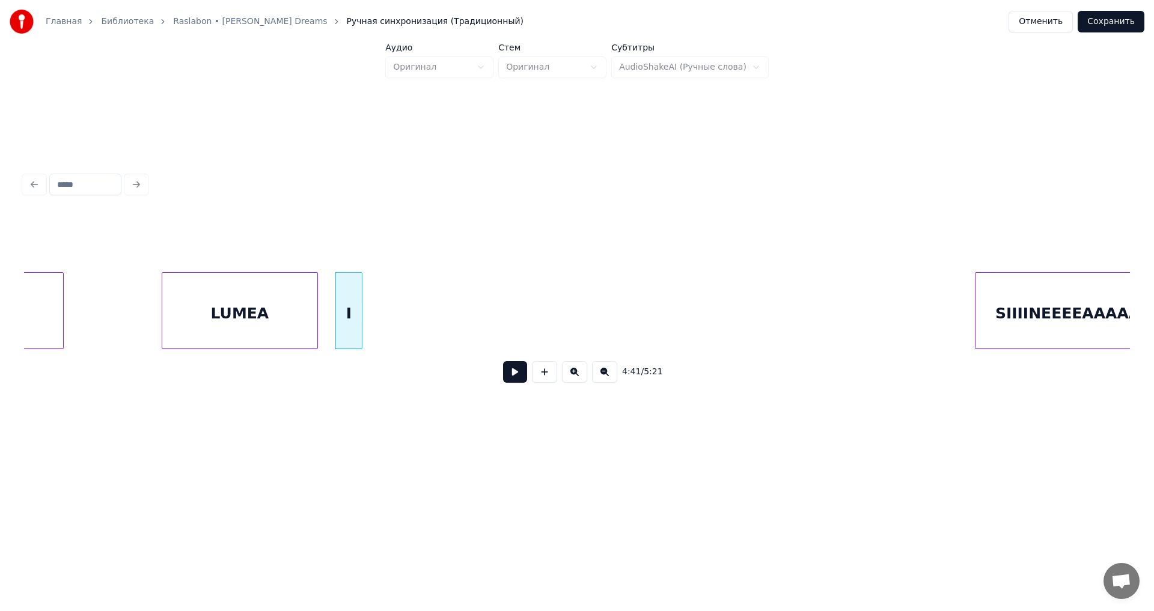
scroll to position [0, 41994]
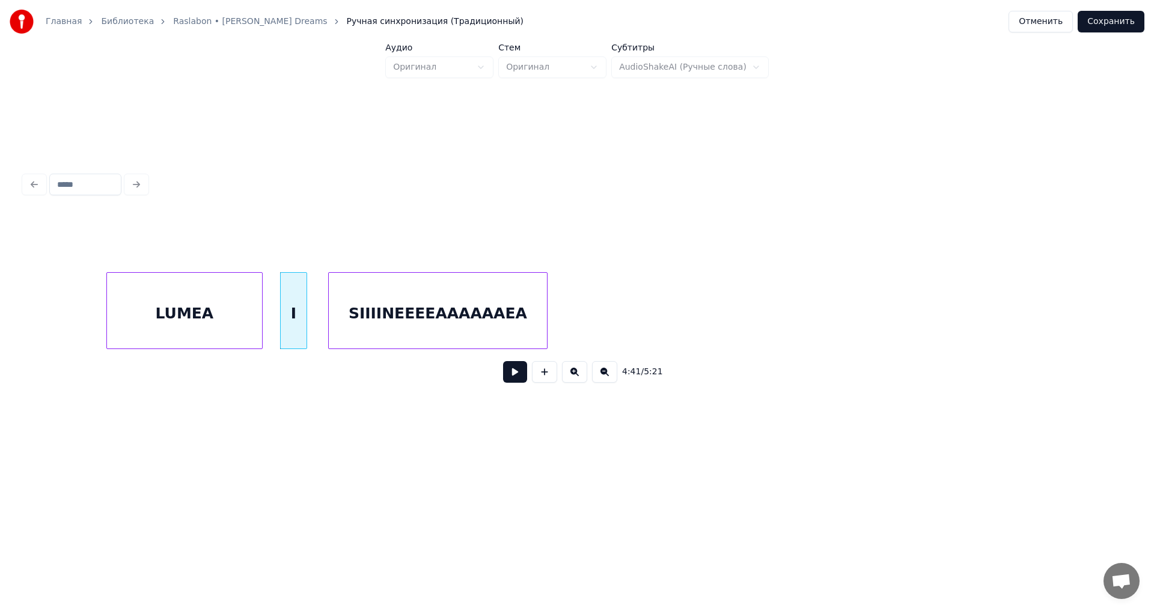
click at [444, 342] on div "SIIIINEEEEAAAAAAEA" at bounding box center [438, 314] width 218 height 82
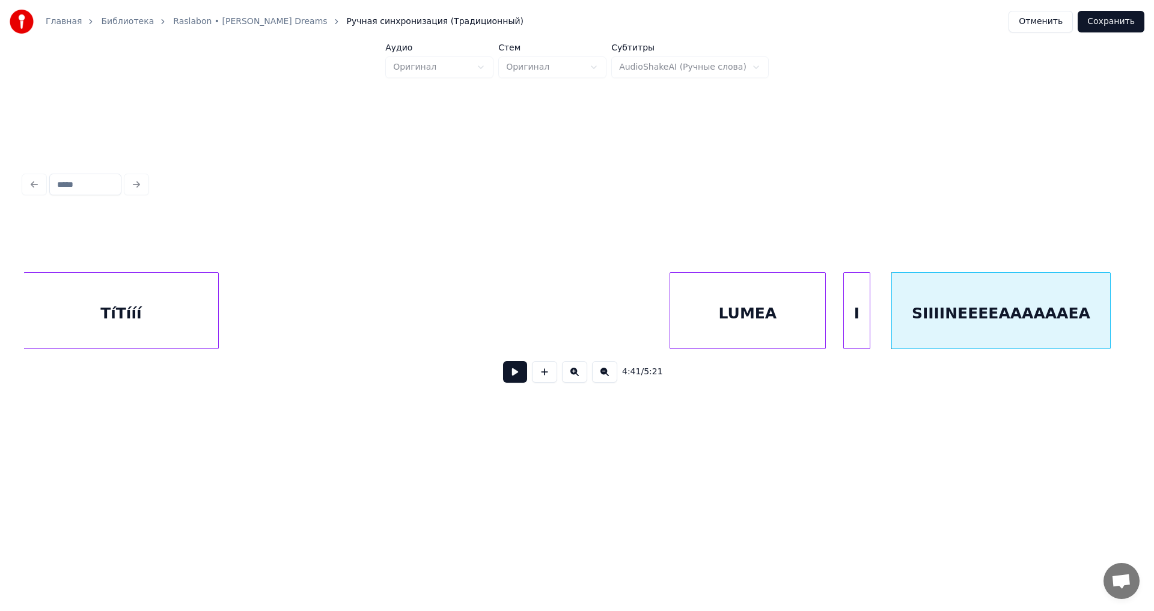
scroll to position [0, 41405]
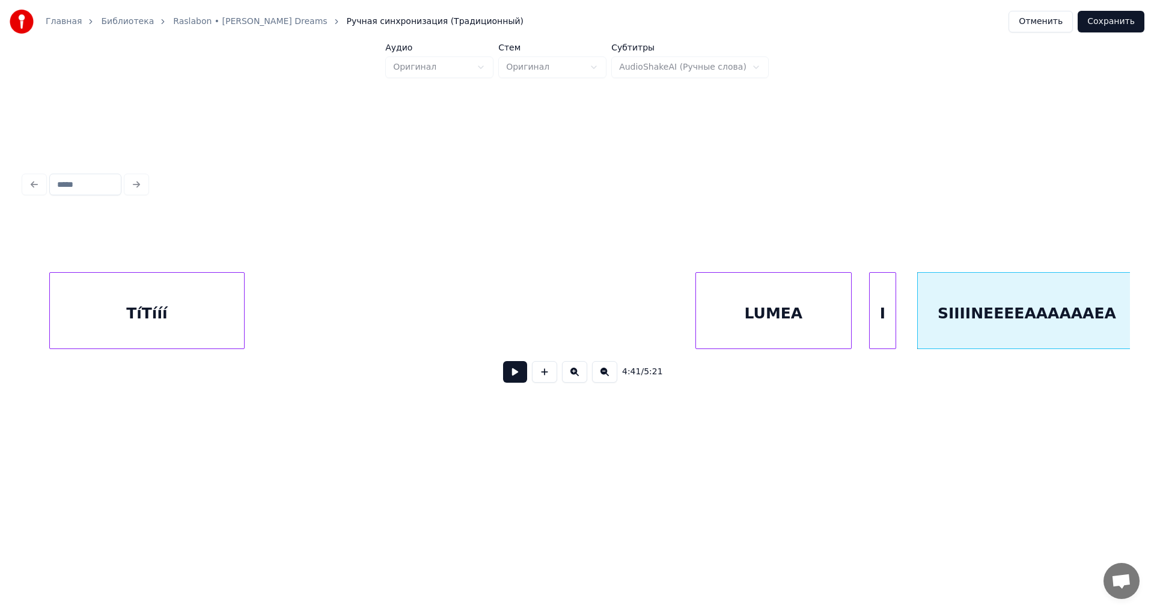
click at [160, 255] on div "4:41 / 5:21" at bounding box center [577, 303] width 1106 height 183
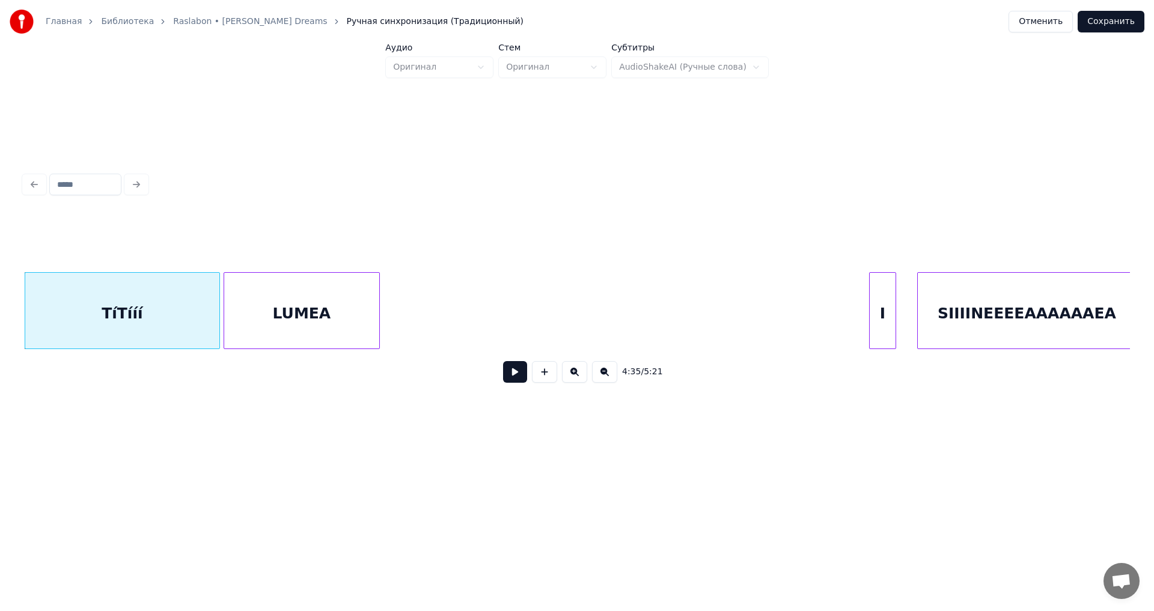
click at [308, 273] on div "LUMEA" at bounding box center [301, 314] width 155 height 82
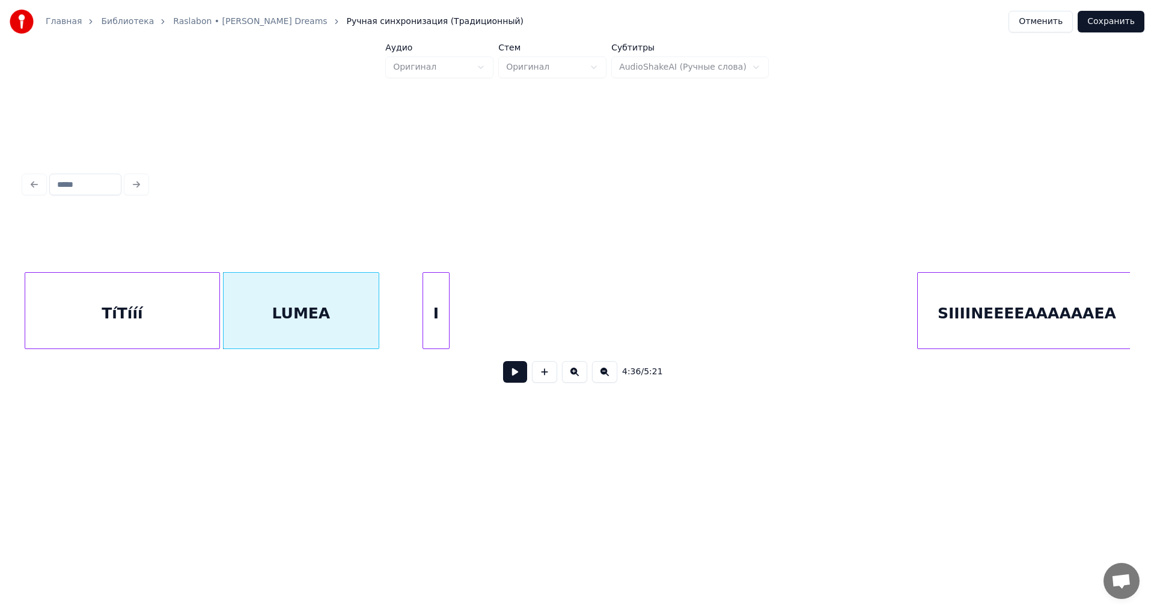
click at [435, 309] on div "I" at bounding box center [436, 314] width 26 height 82
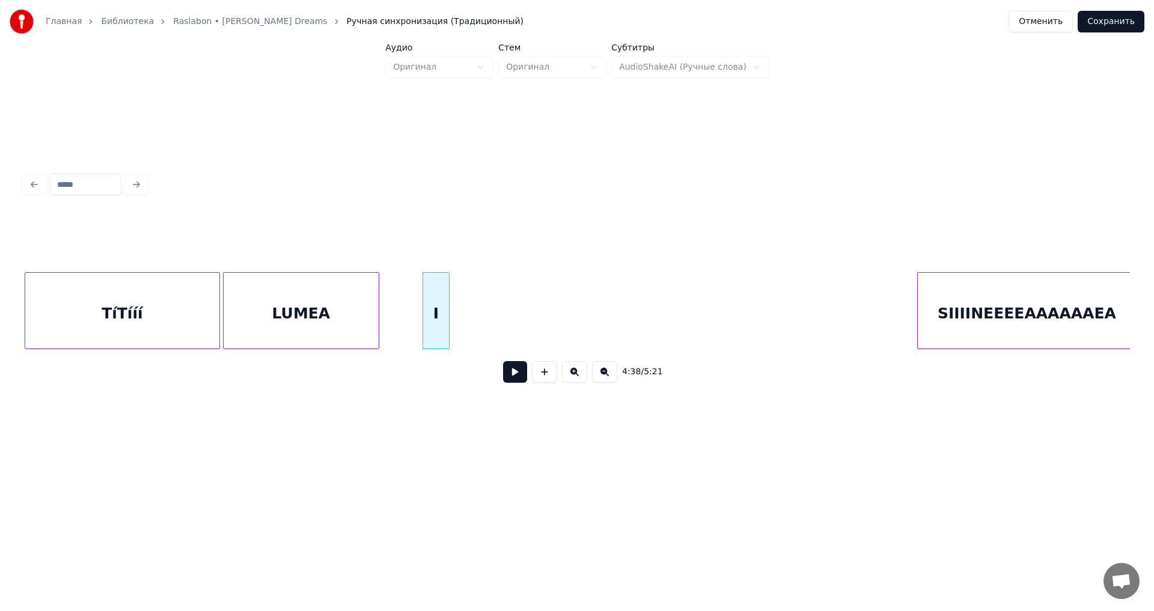
scroll to position [0, 41406]
click at [592, 332] on div "SIIIINEEEEAAAAAAEA" at bounding box center [568, 314] width 218 height 82
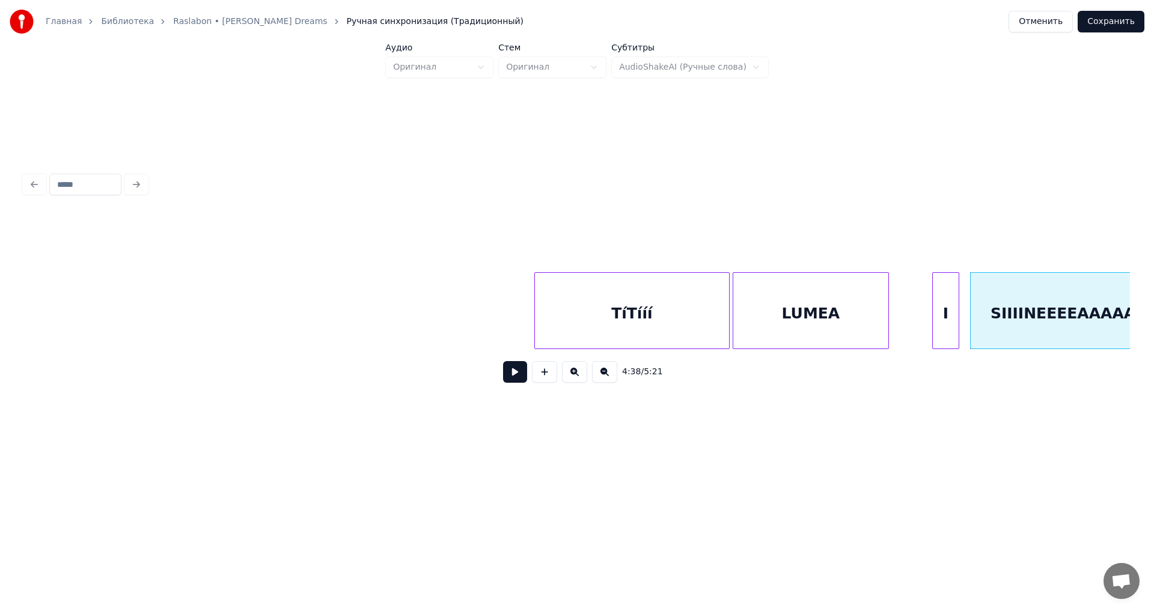
scroll to position [0, 40868]
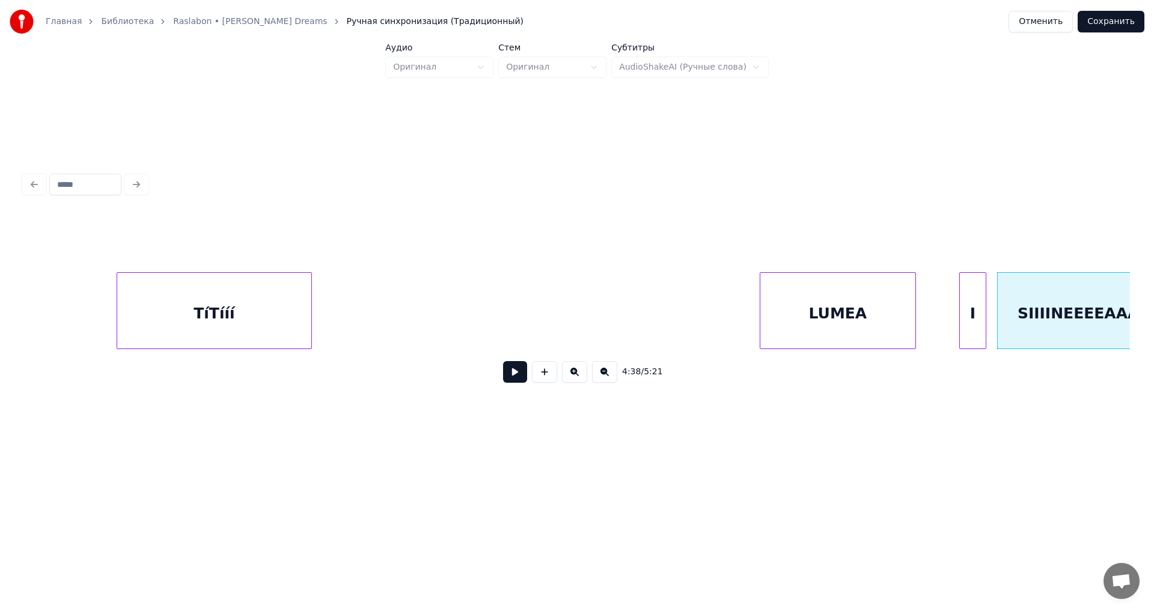
click at [210, 240] on div "4:38 / 5:21" at bounding box center [577, 303] width 1106 height 183
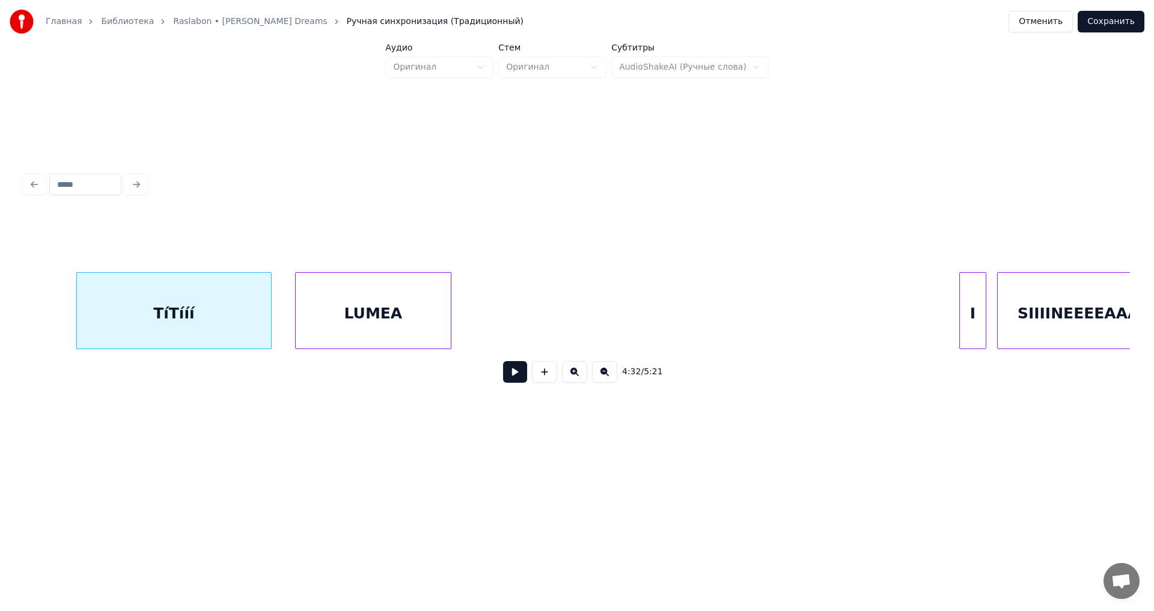
click at [400, 298] on div "LUMEA" at bounding box center [373, 314] width 155 height 82
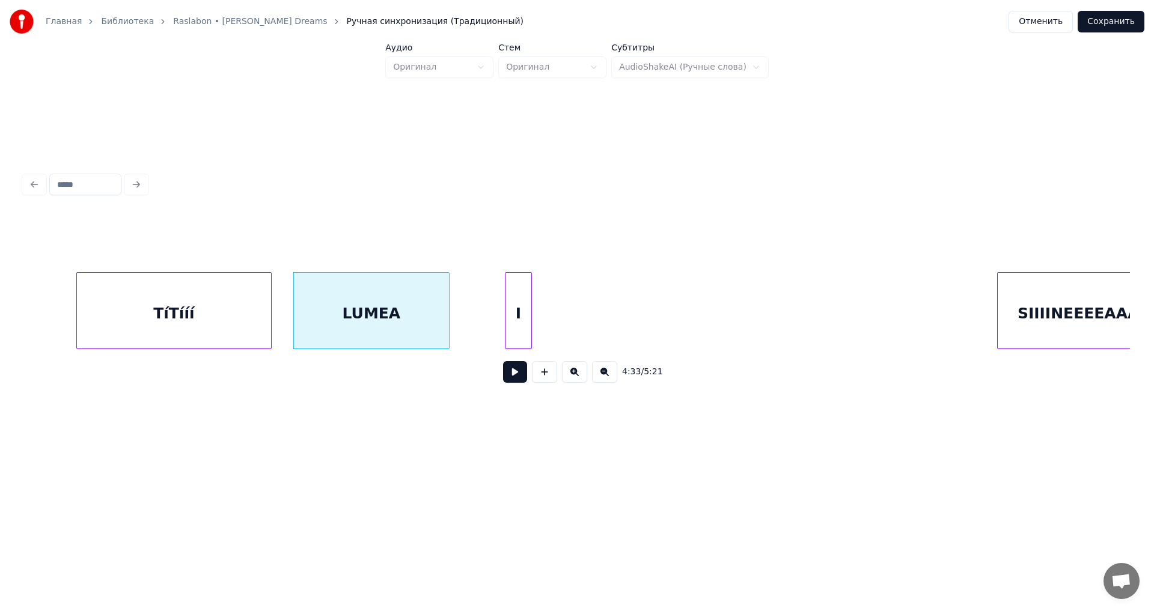
click at [506, 298] on div "I" at bounding box center [519, 314] width 26 height 82
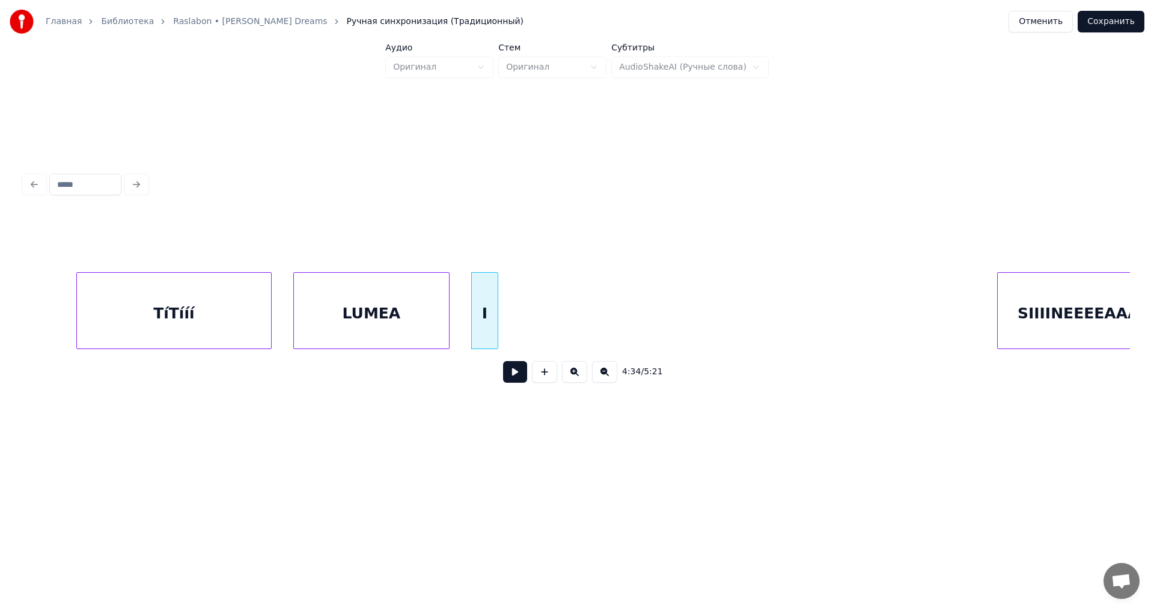
scroll to position [0, 40946]
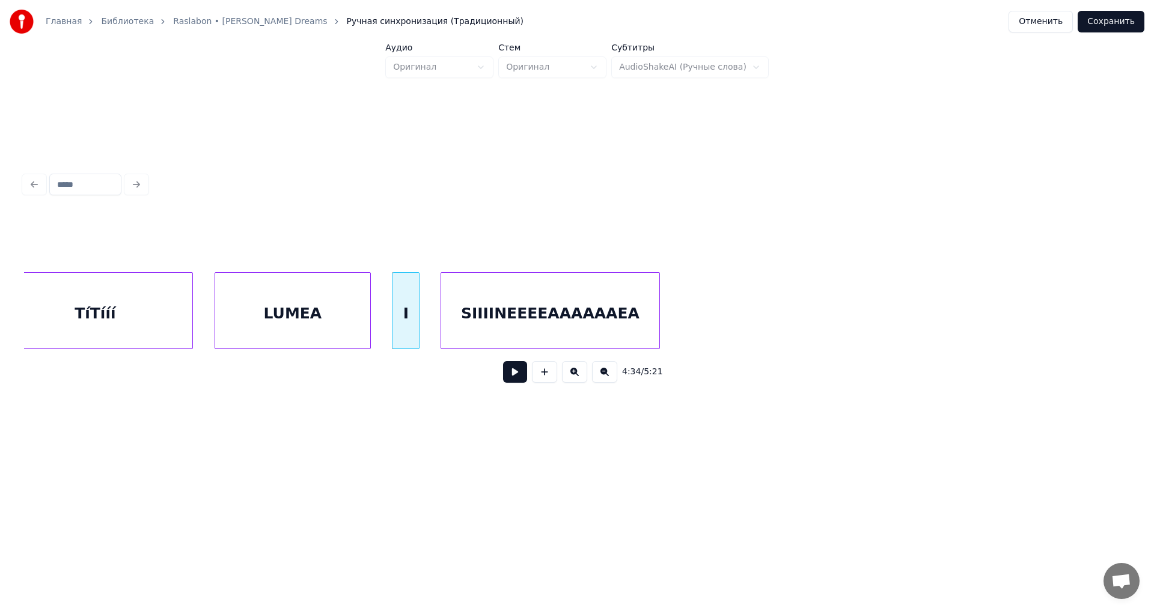
click at [605, 326] on div "SIIIINEEEEAAAAAAEA" at bounding box center [550, 314] width 218 height 82
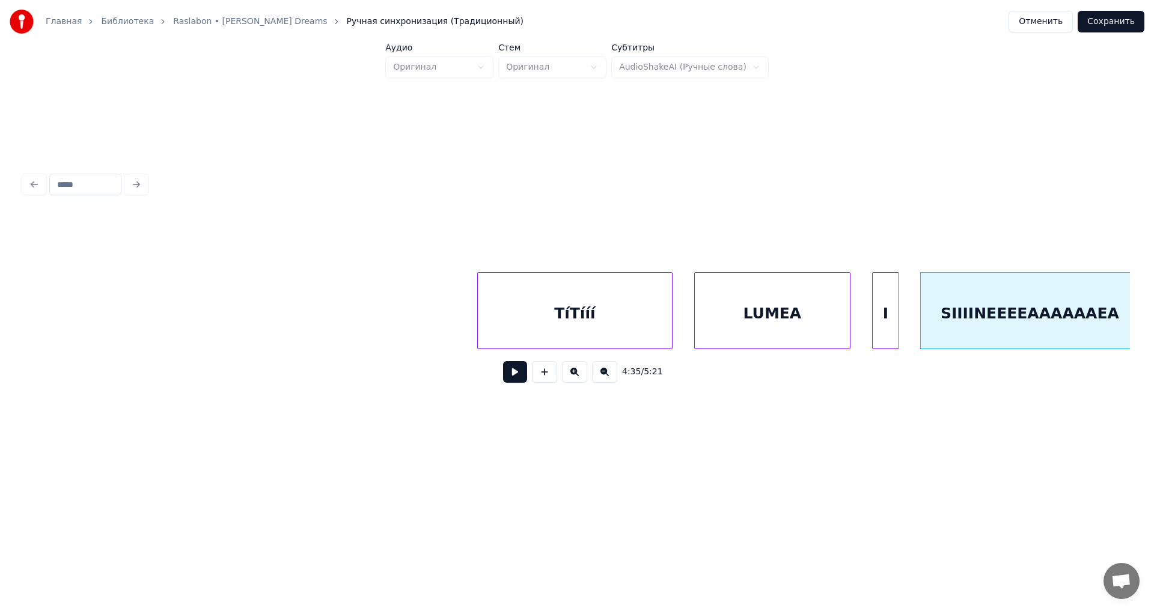
scroll to position [0, 40145]
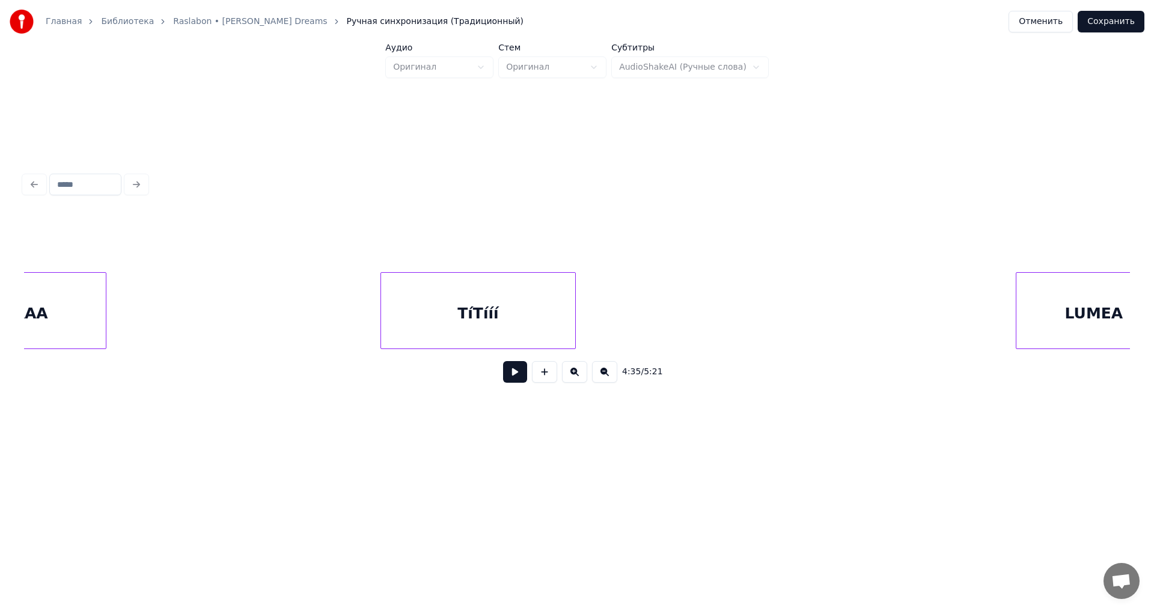
click at [473, 280] on div "TíTííí" at bounding box center [478, 314] width 194 height 82
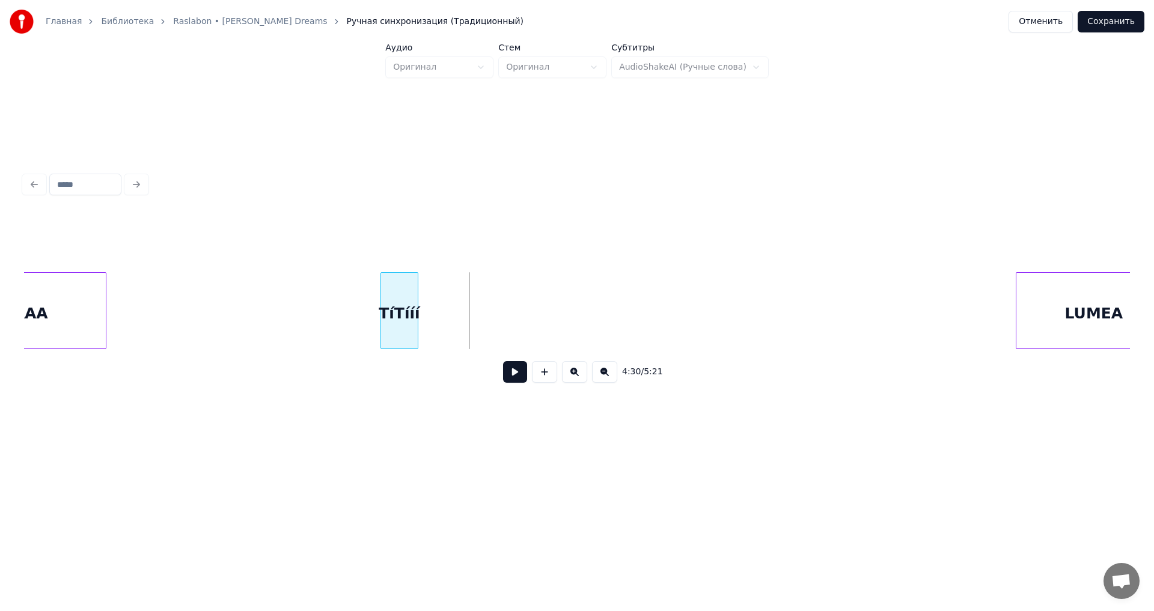
click at [415, 322] on div at bounding box center [416, 311] width 4 height 76
click at [516, 380] on button at bounding box center [515, 372] width 24 height 22
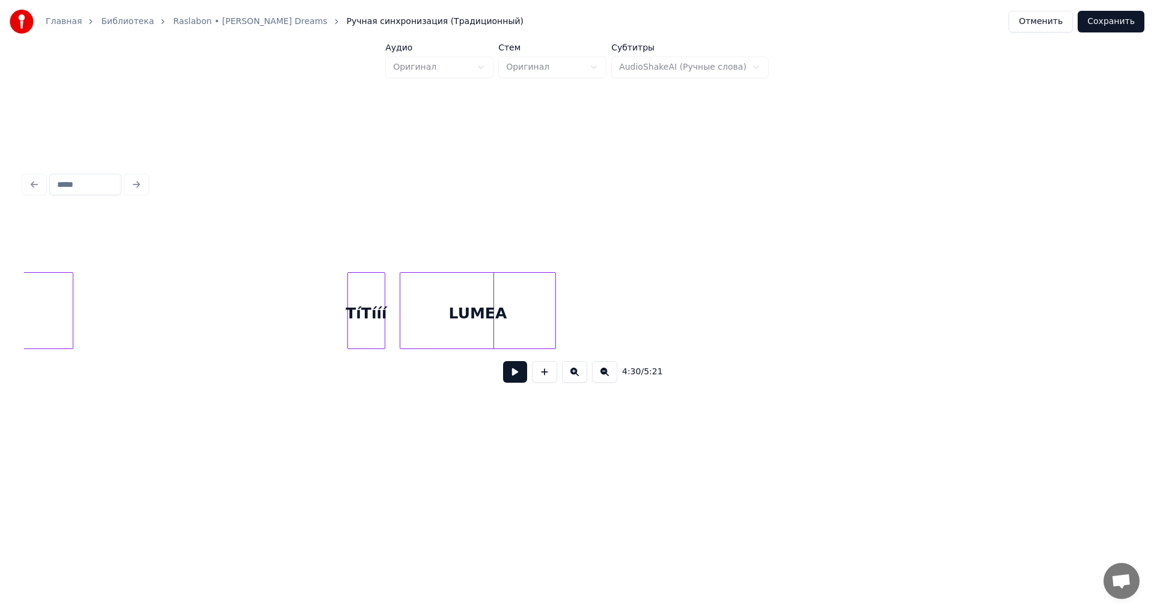
click at [524, 319] on div "LUMEA" at bounding box center [477, 314] width 155 height 82
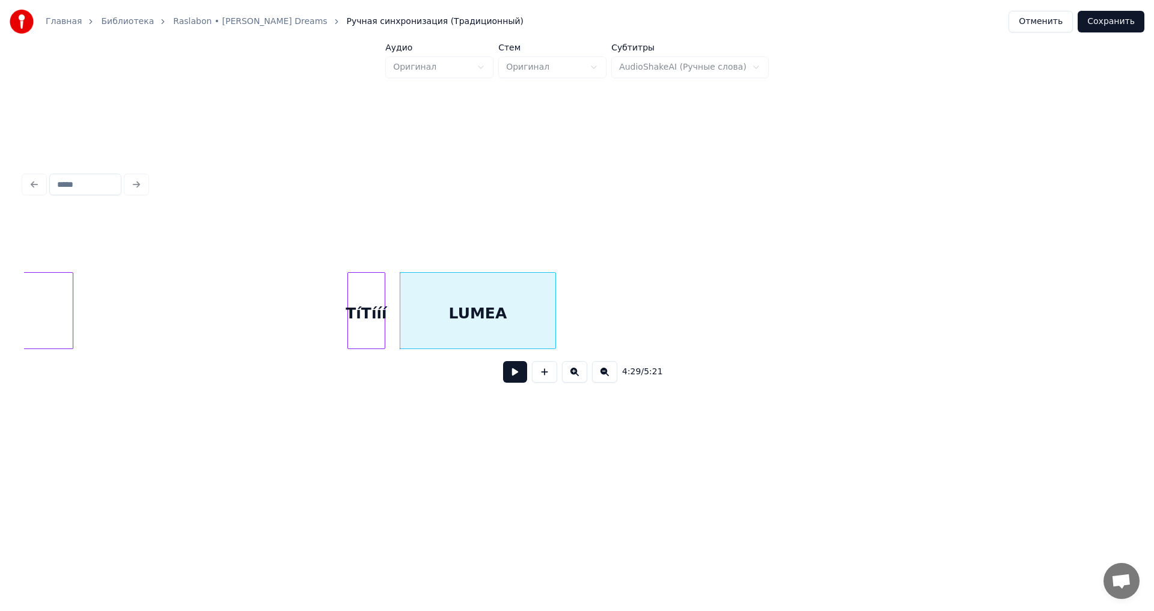
click at [517, 378] on button at bounding box center [515, 372] width 24 height 22
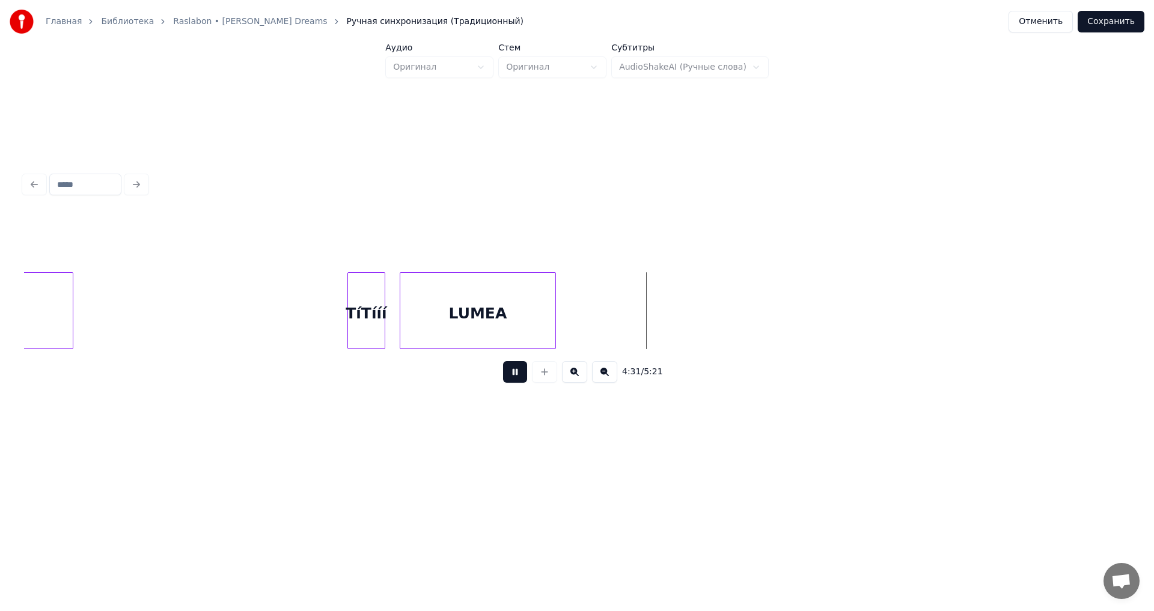
click at [517, 378] on button at bounding box center [515, 372] width 24 height 22
click at [526, 326] on div at bounding box center [526, 311] width 4 height 76
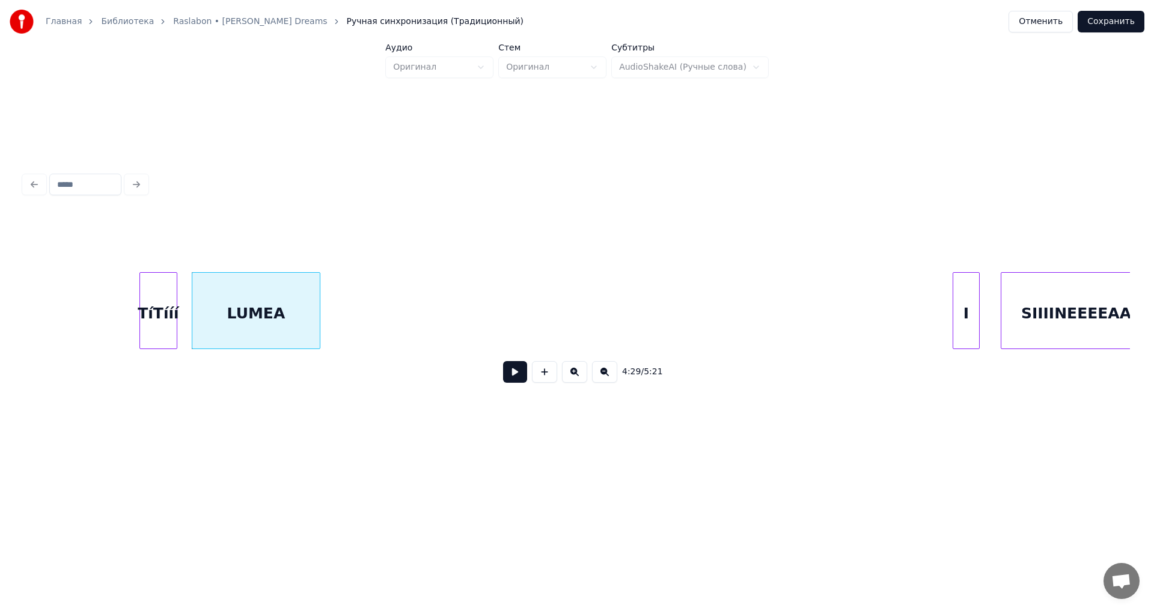
scroll to position [0, 40413]
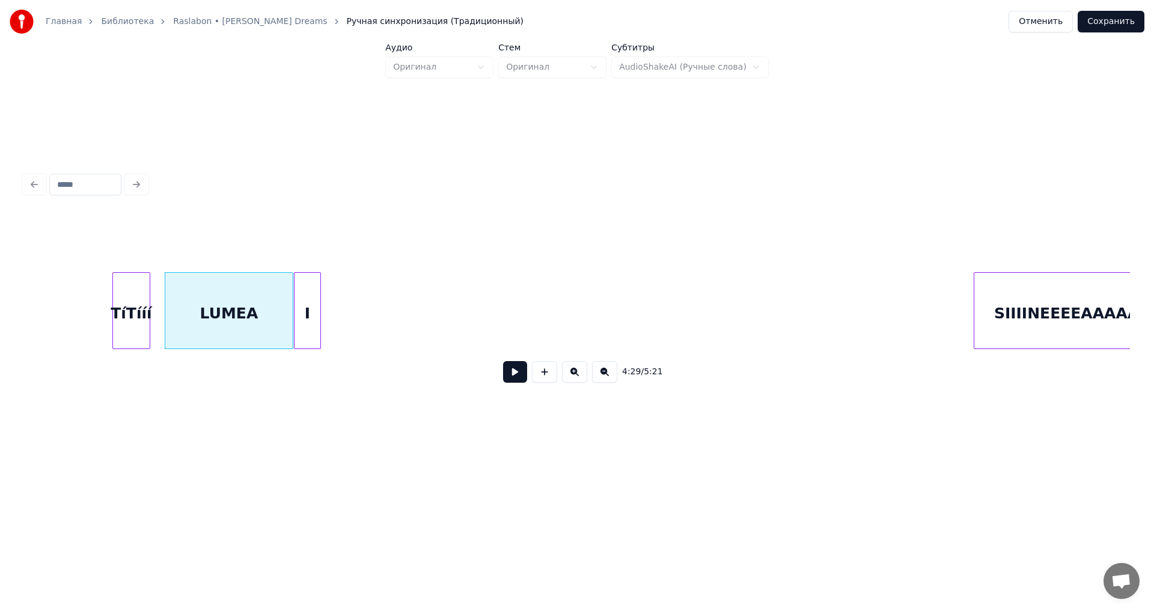
click at [305, 304] on div "I" at bounding box center [308, 314] width 26 height 82
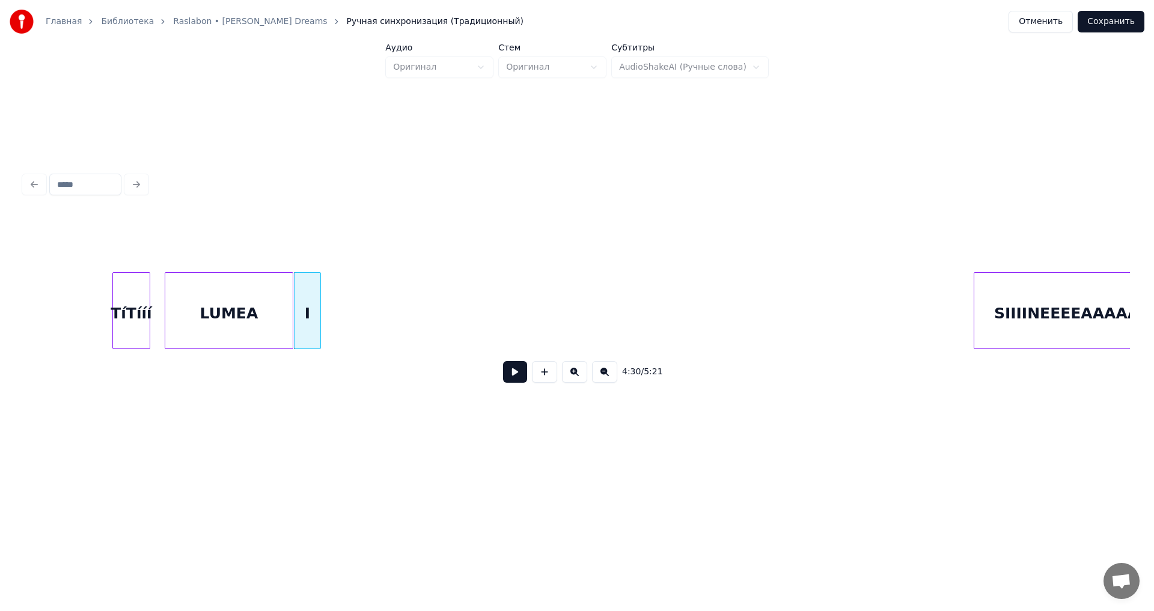
scroll to position [0, 40476]
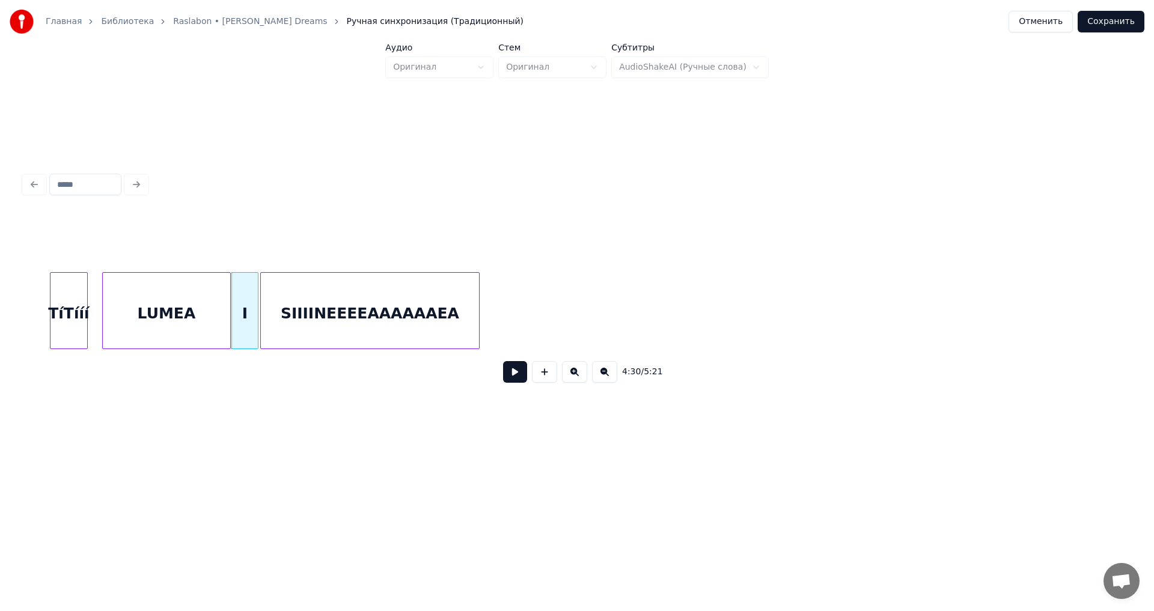
click at [387, 311] on div "SIIIINEEEEAAAAAAEA" at bounding box center [370, 314] width 218 height 82
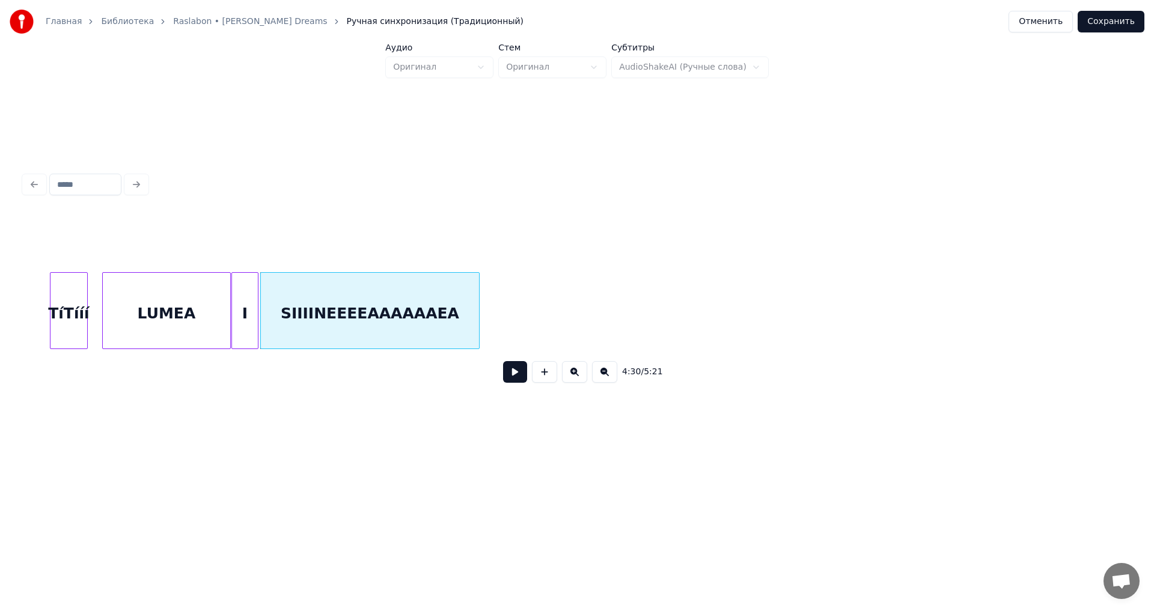
click at [54, 326] on div at bounding box center [52, 311] width 4 height 76
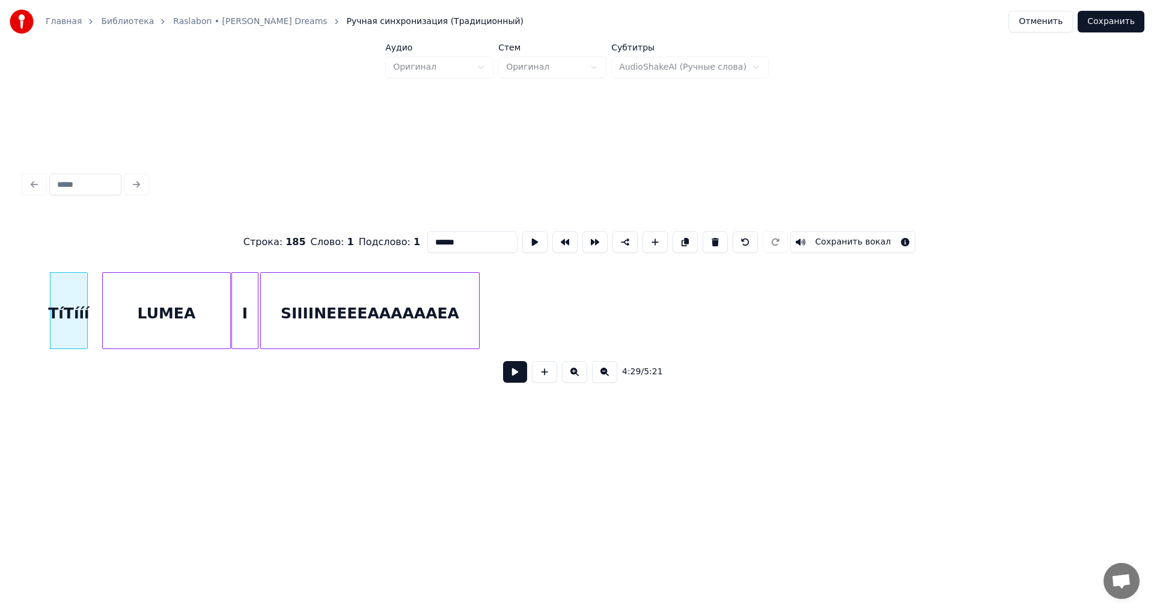
click at [512, 383] on button at bounding box center [515, 372] width 24 height 22
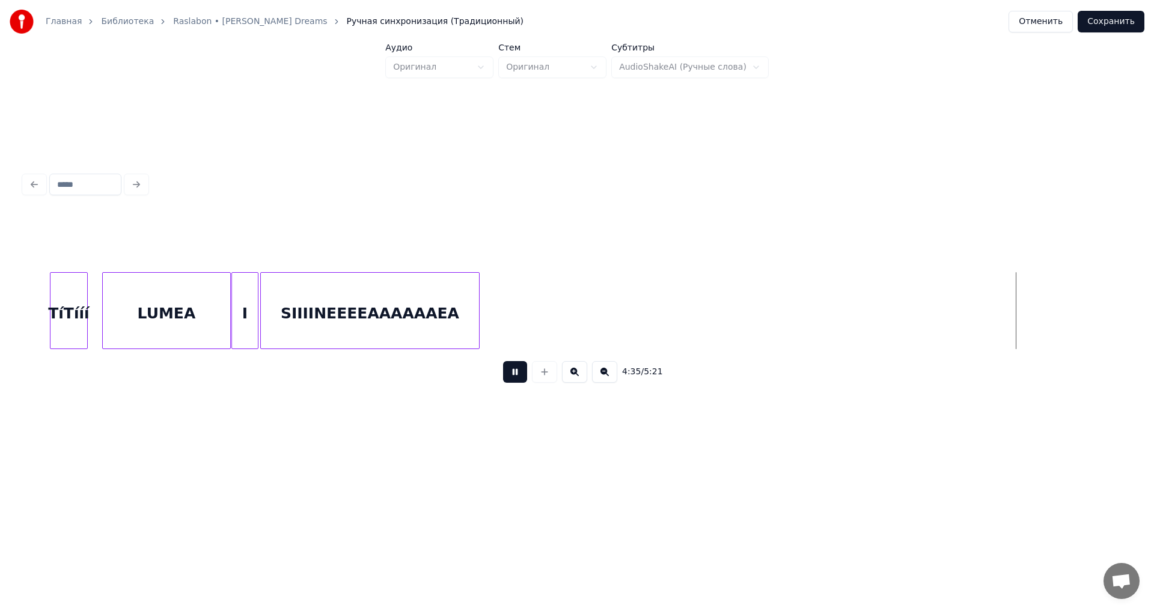
click at [515, 382] on button at bounding box center [515, 372] width 24 height 22
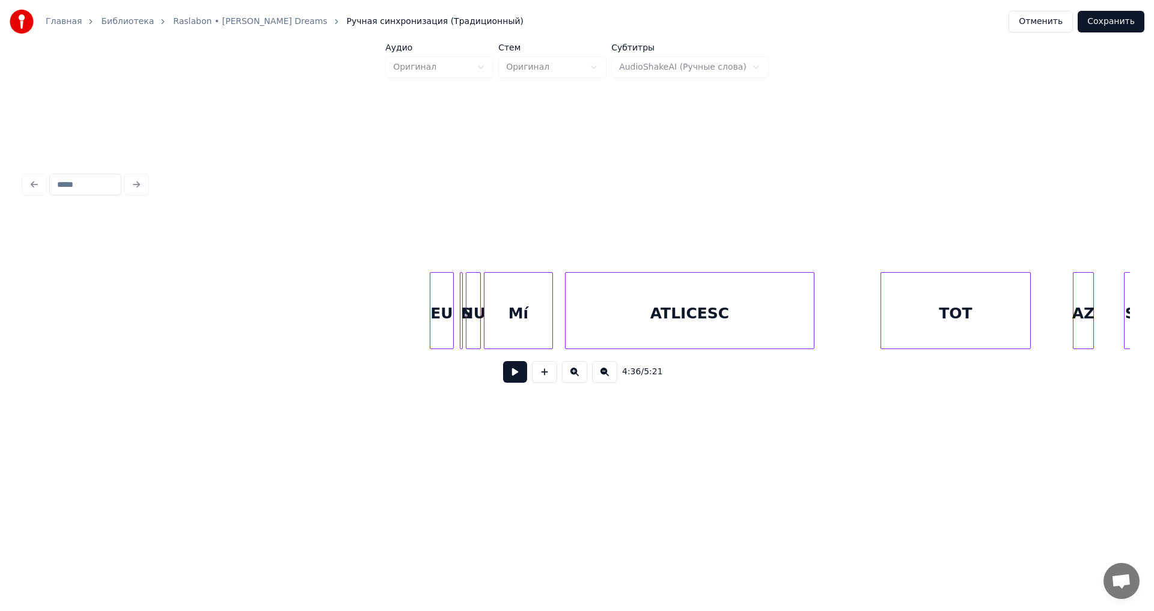
scroll to position [0, 46810]
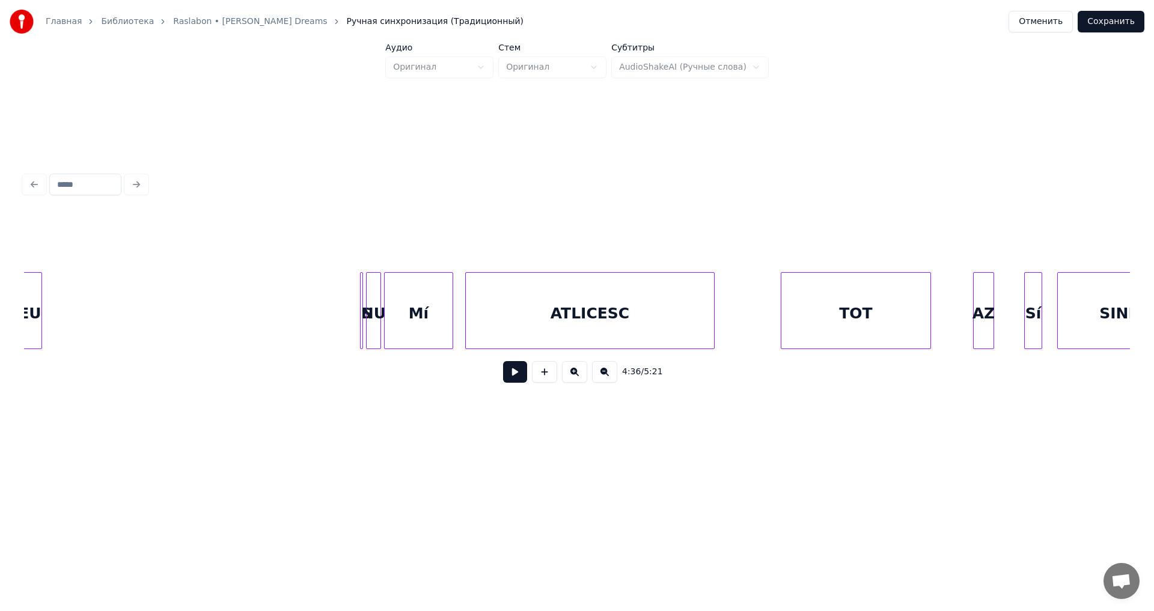
click at [0, 303] on div "Главная Библиотека Raslabon • [PERSON_NAME] Dreams Ручная синхронизация (Традиц…" at bounding box center [577, 232] width 1154 height 464
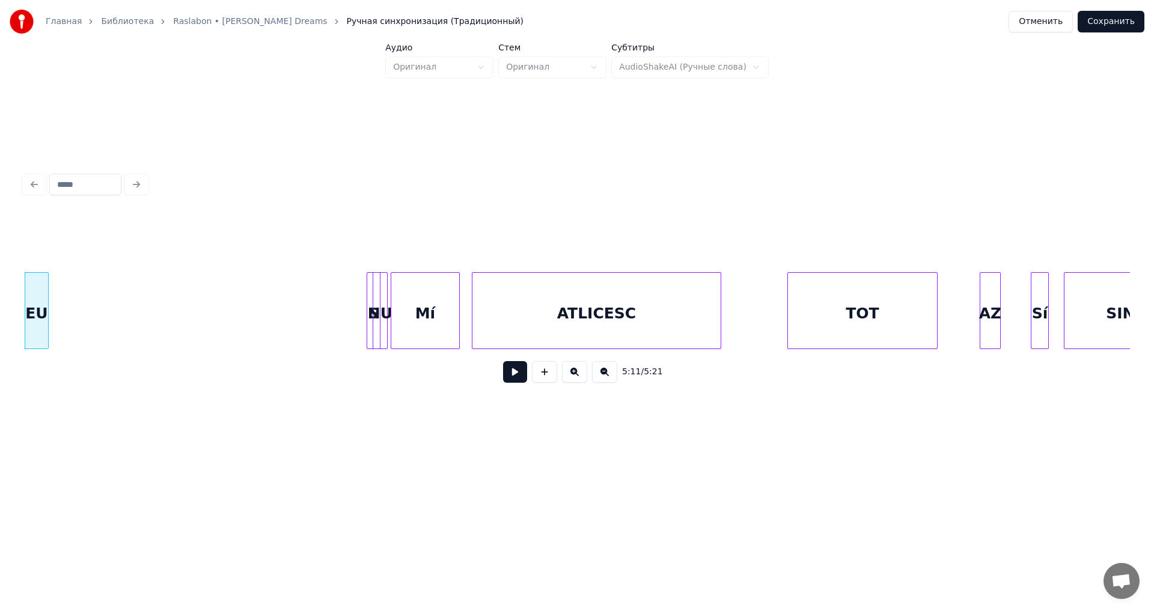
click at [370, 323] on div "S" at bounding box center [374, 310] width 14 height 77
click at [325, 337] on div "NU" at bounding box center [324, 314] width 14 height 82
click at [90, 343] on div "S" at bounding box center [90, 314] width 13 height 82
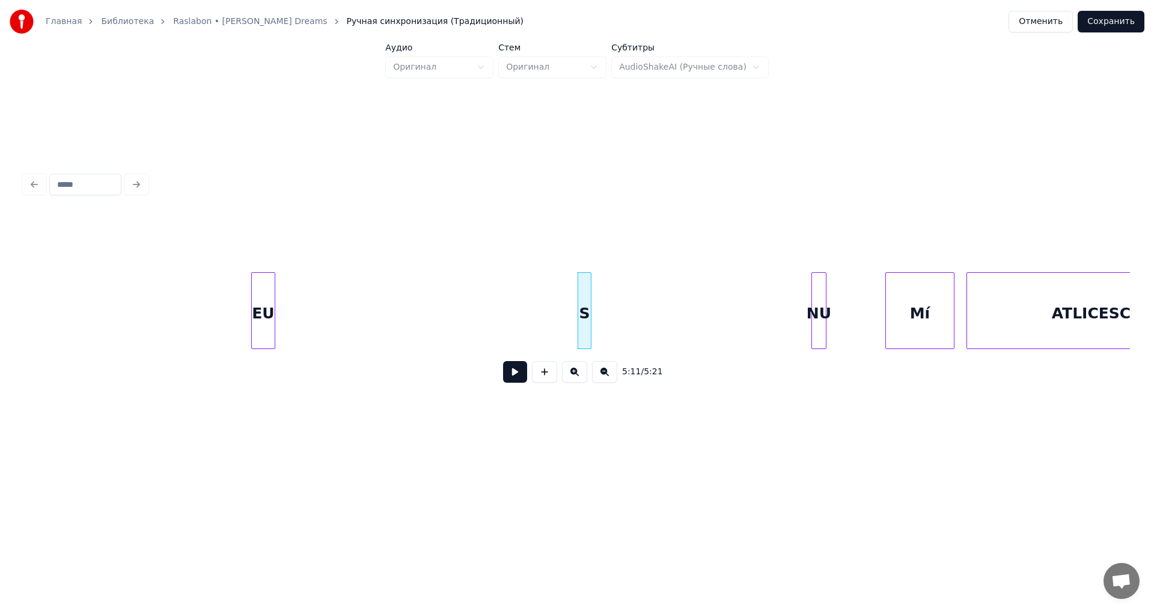
scroll to position [0, 46238]
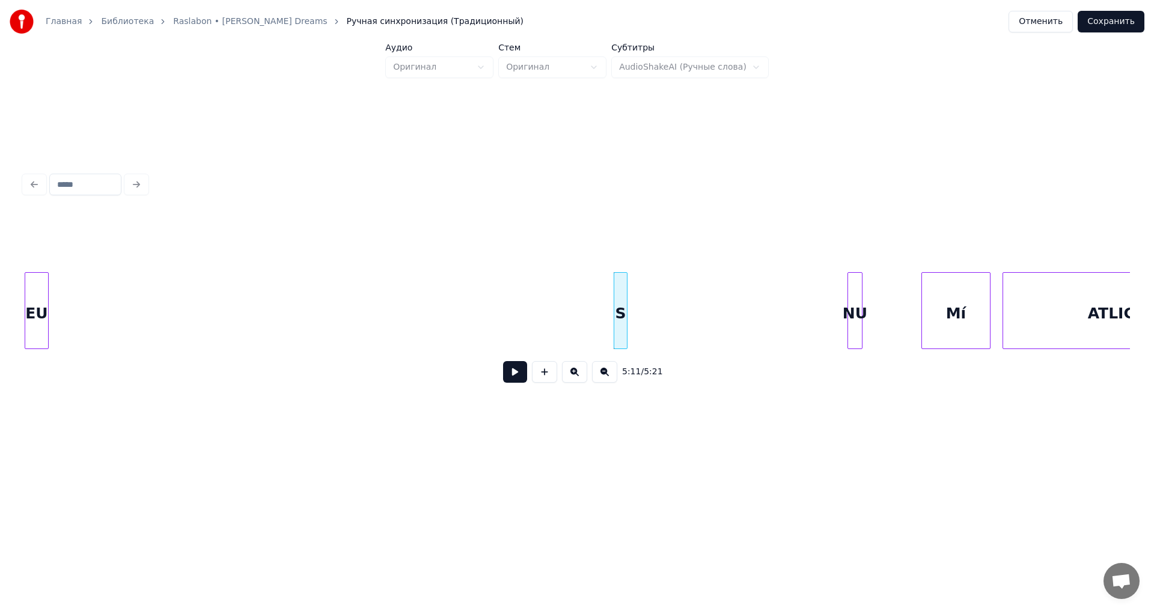
click at [0, 266] on div "Главная Библиотека Raslabon • [PERSON_NAME] Dreams Ручная синхронизация (Традиц…" at bounding box center [577, 232] width 1154 height 464
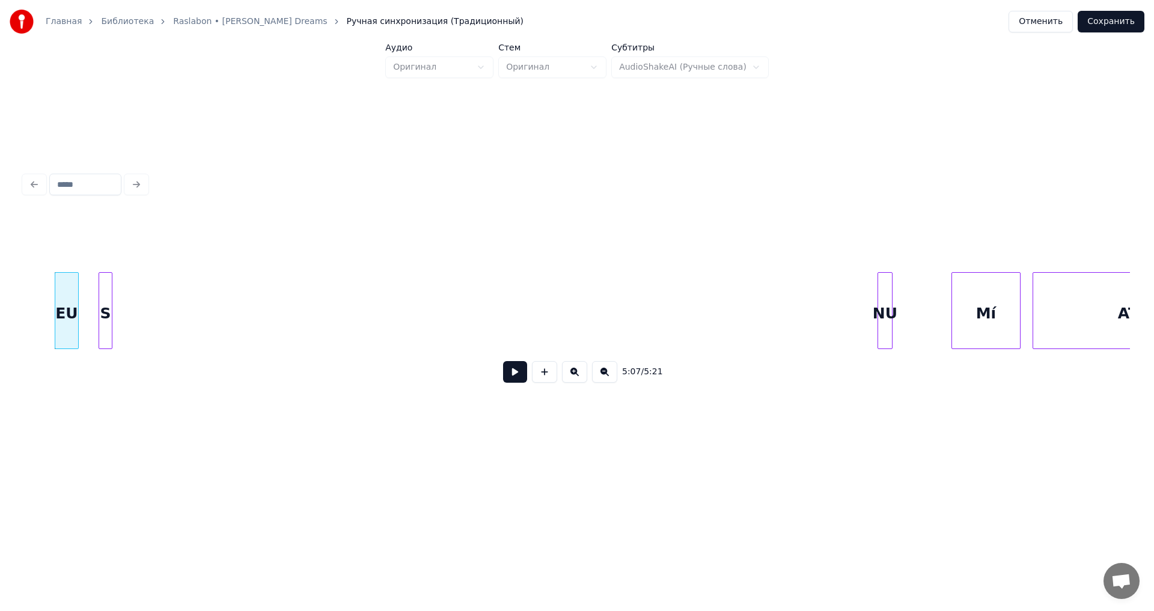
click at [133, 301] on div "NU" at bounding box center [134, 314] width 14 height 82
click at [191, 274] on div "Mí" at bounding box center [196, 314] width 68 height 82
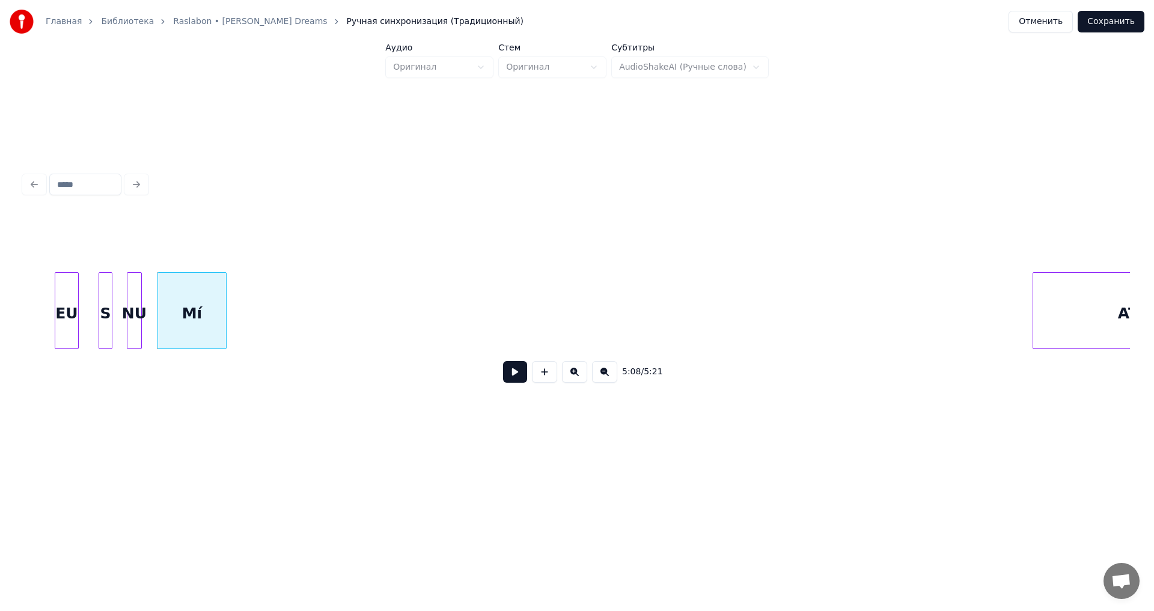
scroll to position [0, 46353]
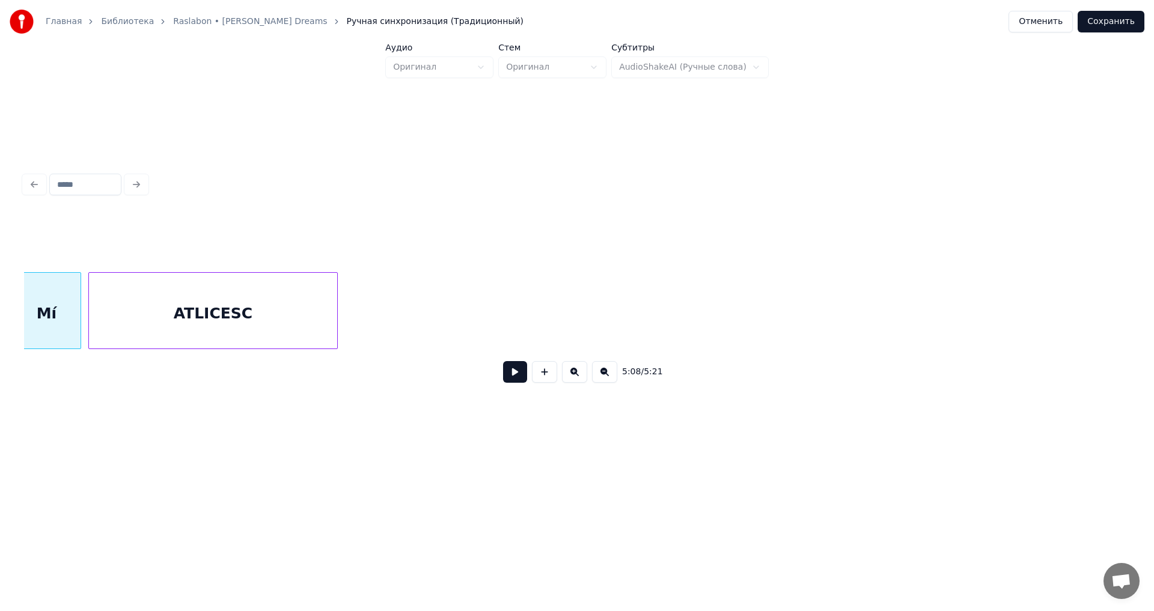
click at [275, 337] on div "ATLICESC" at bounding box center [213, 314] width 248 height 82
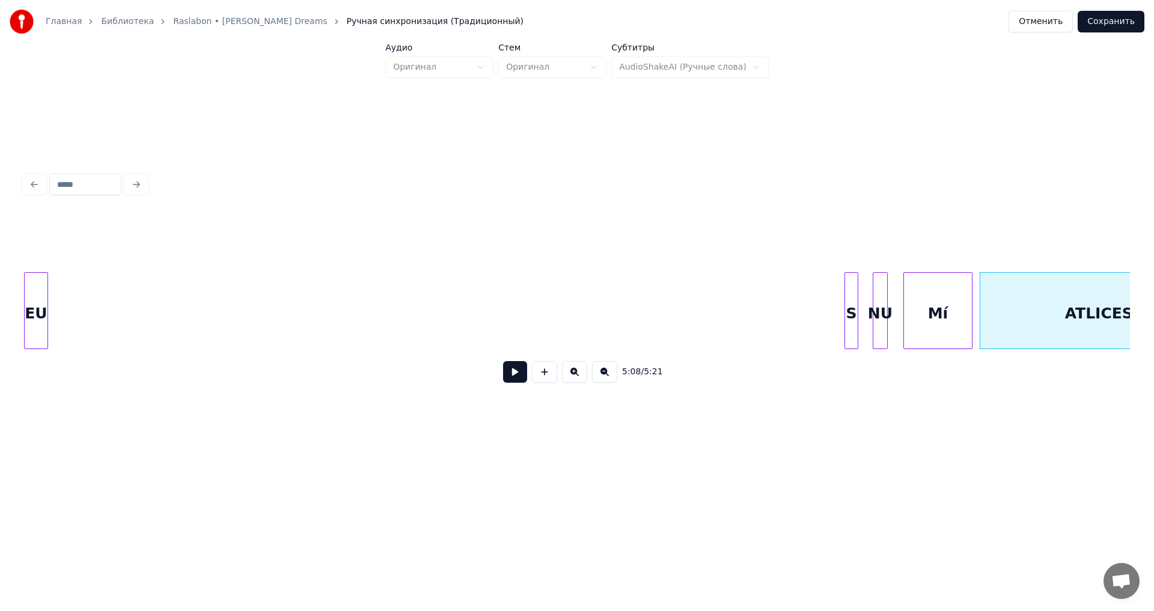
scroll to position [0, 45461]
click at [29, 274] on div "EU" at bounding box center [36, 314] width 23 height 82
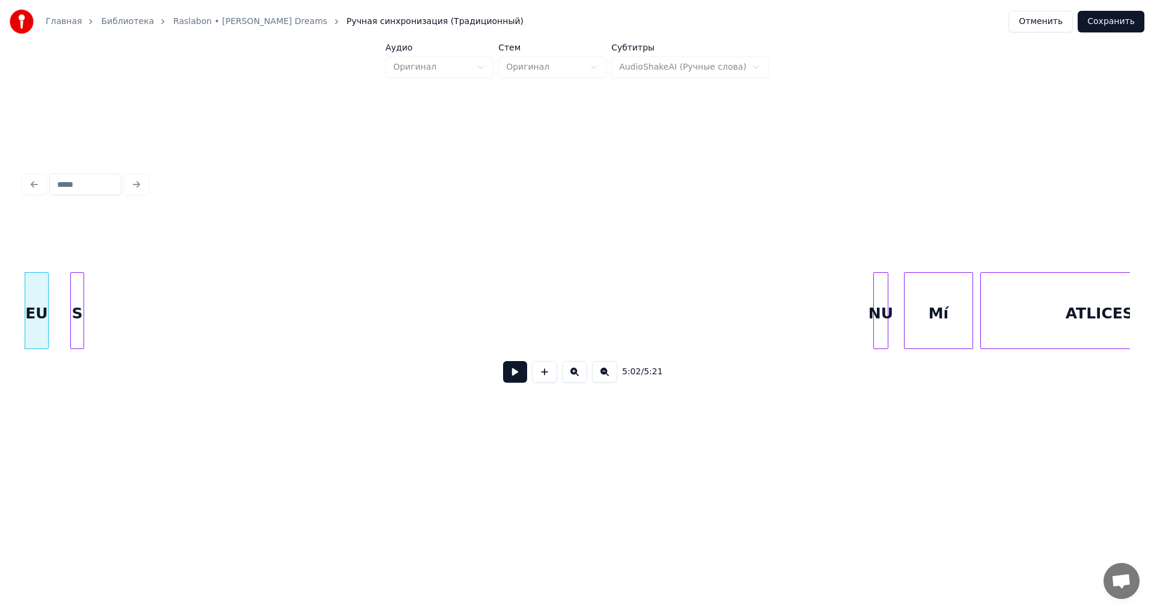
click at [75, 311] on div "S" at bounding box center [77, 314] width 13 height 82
click at [100, 320] on div "NU" at bounding box center [98, 314] width 14 height 82
click at [185, 326] on div "Mí" at bounding box center [155, 314] width 68 height 82
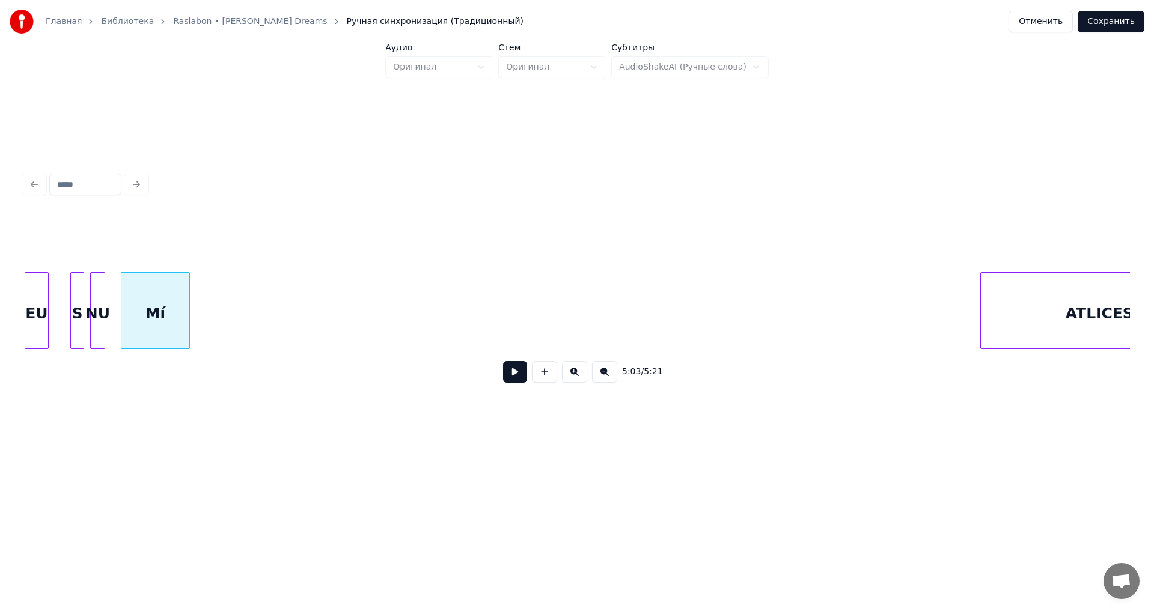
scroll to position [0, 45555]
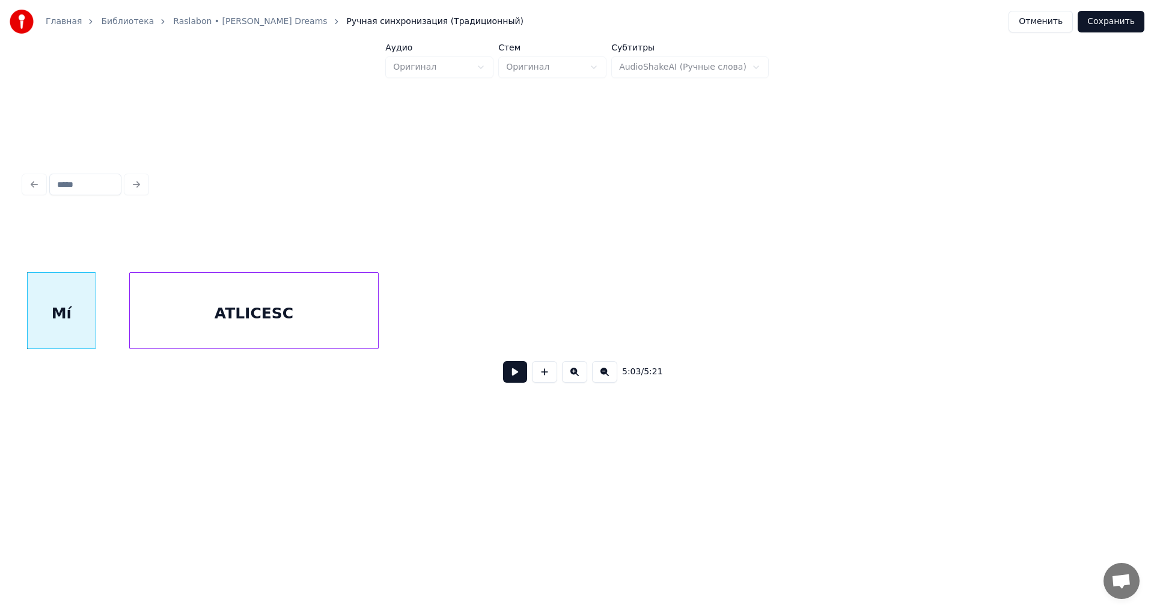
click at [346, 317] on div "ATLICESC" at bounding box center [254, 314] width 248 height 82
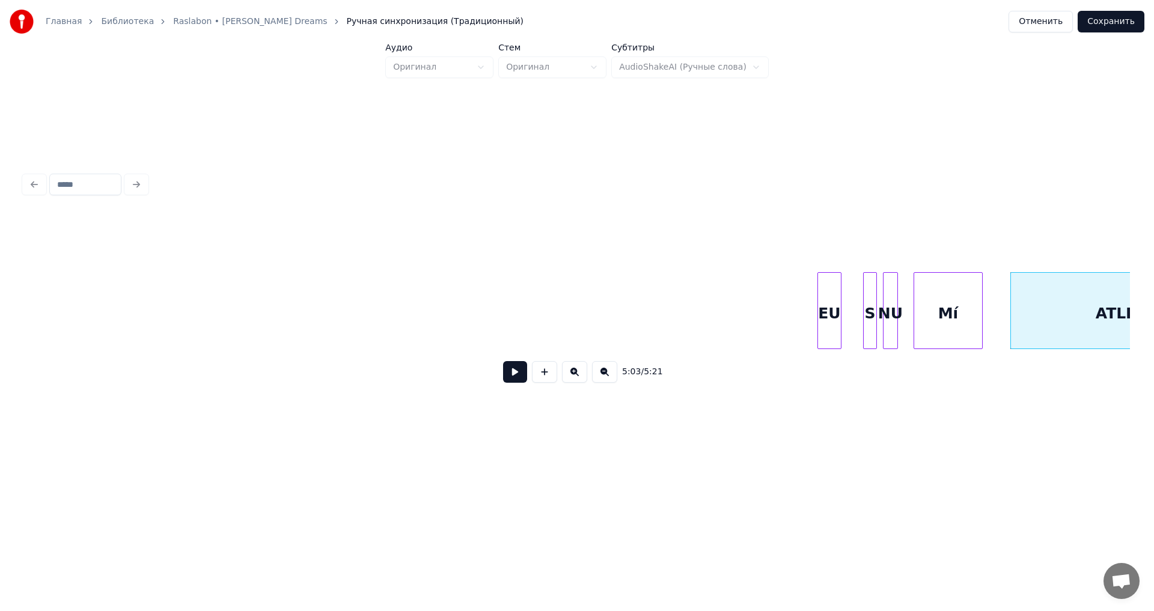
scroll to position [0, 44829]
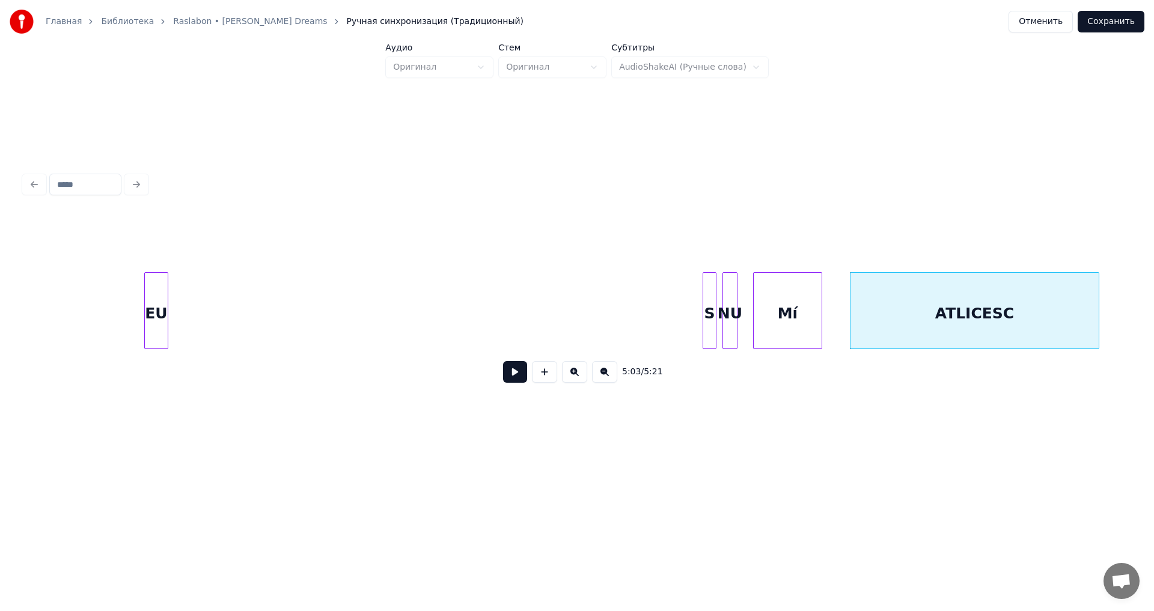
click at [156, 275] on div "EU" at bounding box center [156, 314] width 23 height 82
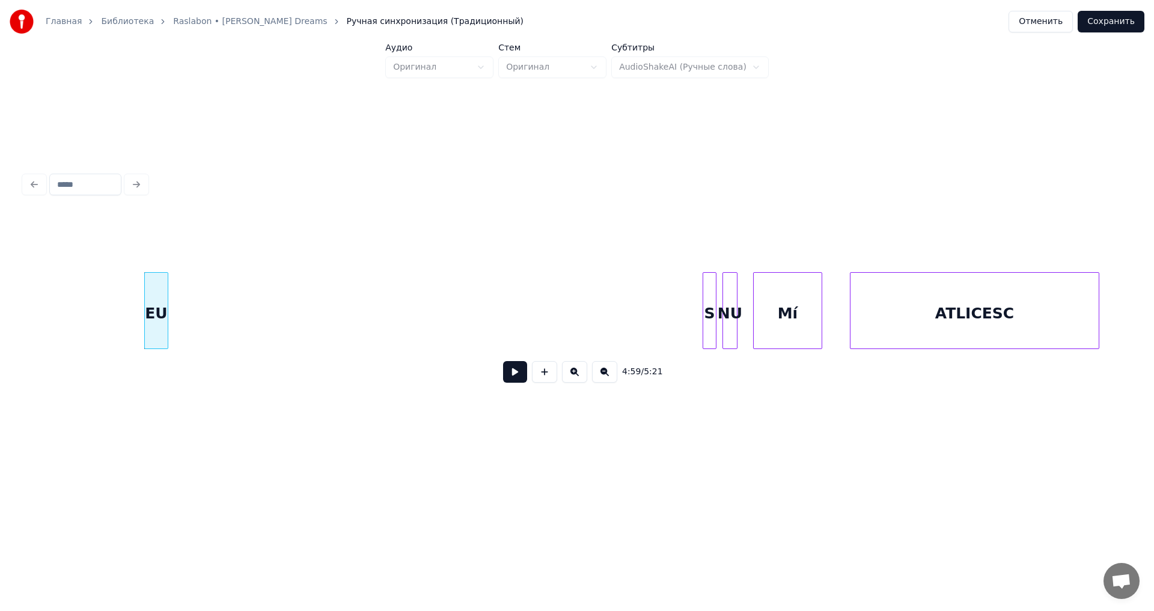
click at [507, 374] on button at bounding box center [515, 372] width 24 height 22
click at [213, 308] on div "S" at bounding box center [214, 314] width 13 height 82
click at [233, 322] on div "NU" at bounding box center [234, 314] width 14 height 82
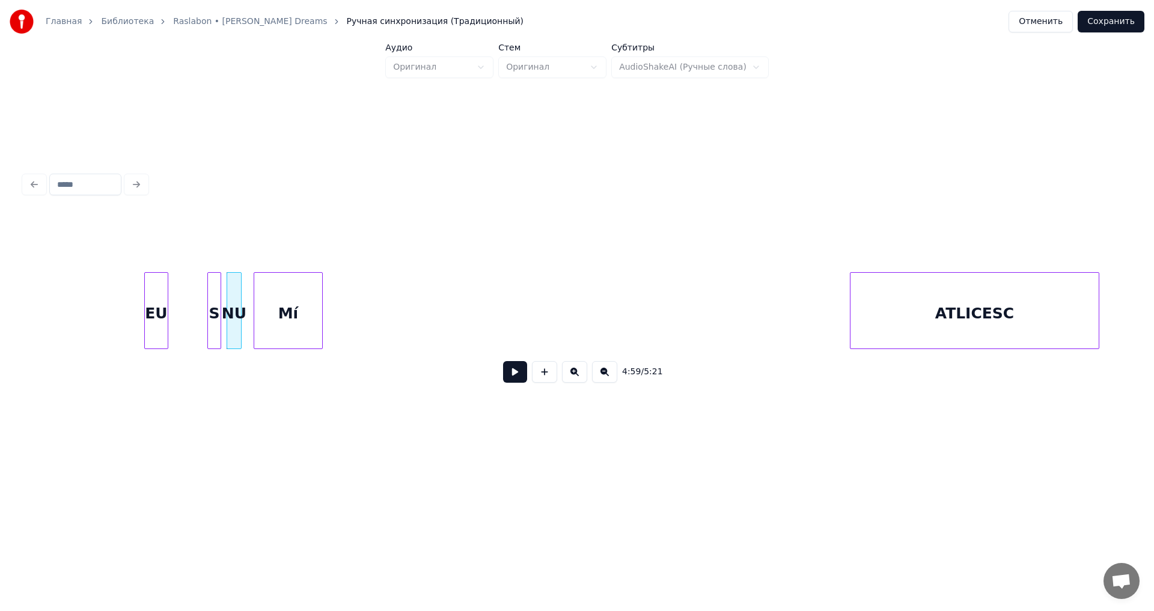
click at [269, 310] on div "Mí" at bounding box center [288, 314] width 68 height 82
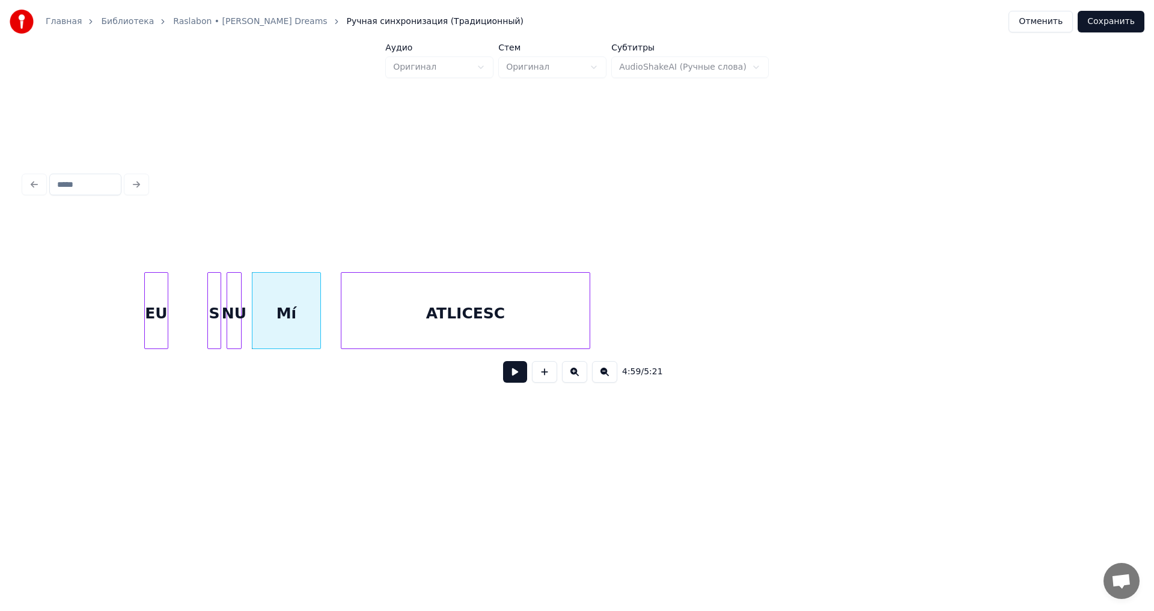
click at [459, 323] on div "ATLICESC" at bounding box center [465, 314] width 248 height 82
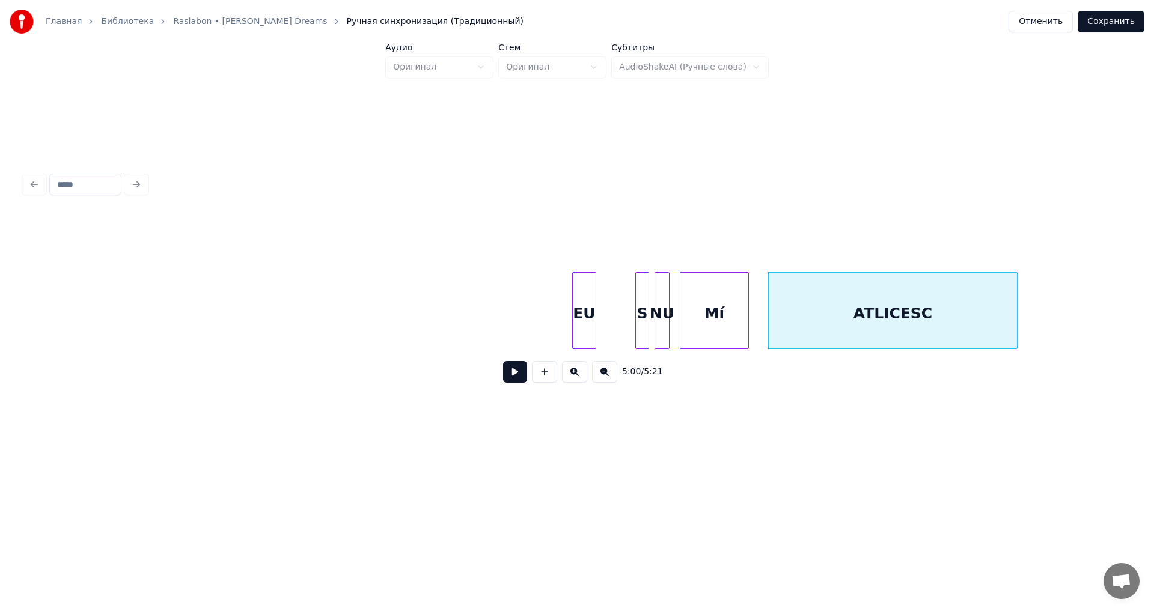
scroll to position [0, 44320]
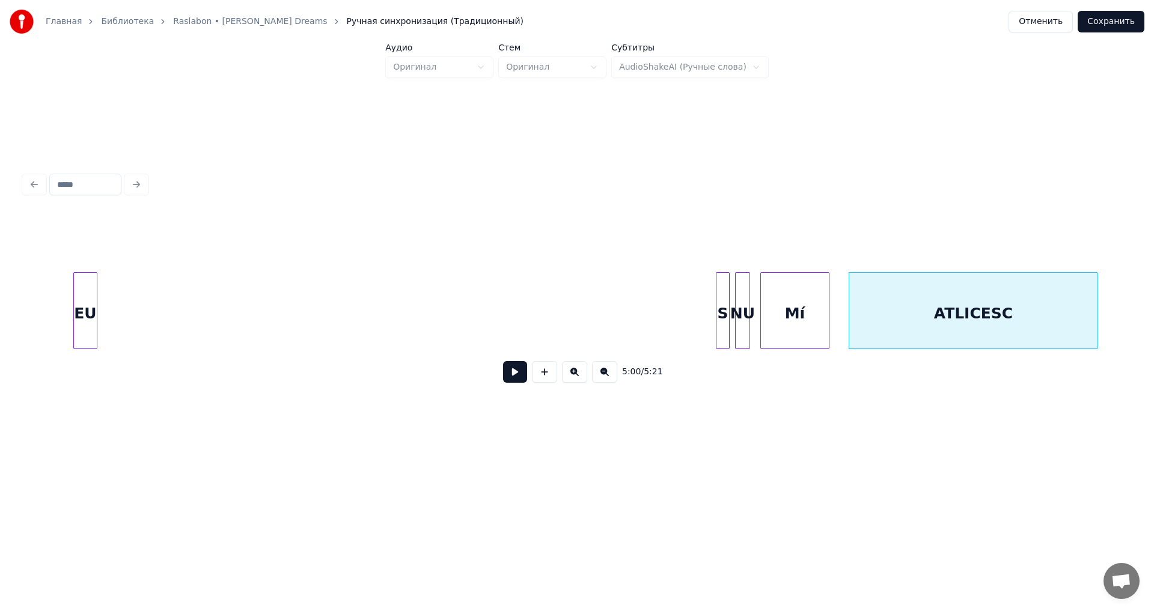
click at [78, 279] on div "EU" at bounding box center [85, 314] width 23 height 82
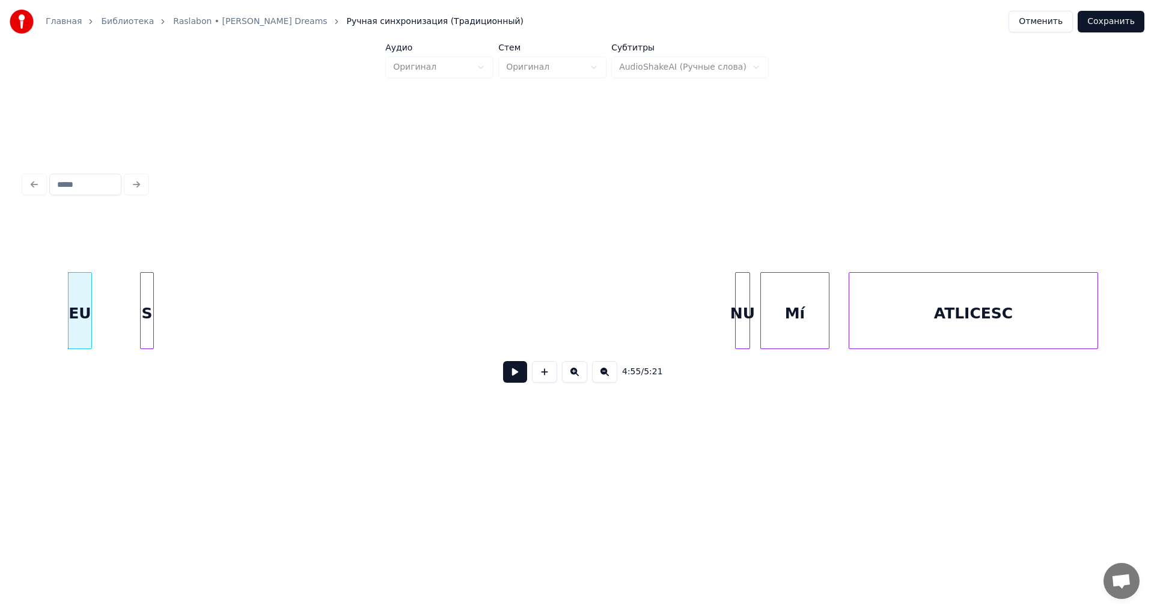
click at [141, 295] on div "S" at bounding box center [147, 314] width 13 height 82
click at [168, 308] on div "NU" at bounding box center [168, 314] width 14 height 82
click at [237, 300] on div "Mí" at bounding box center [239, 314] width 68 height 82
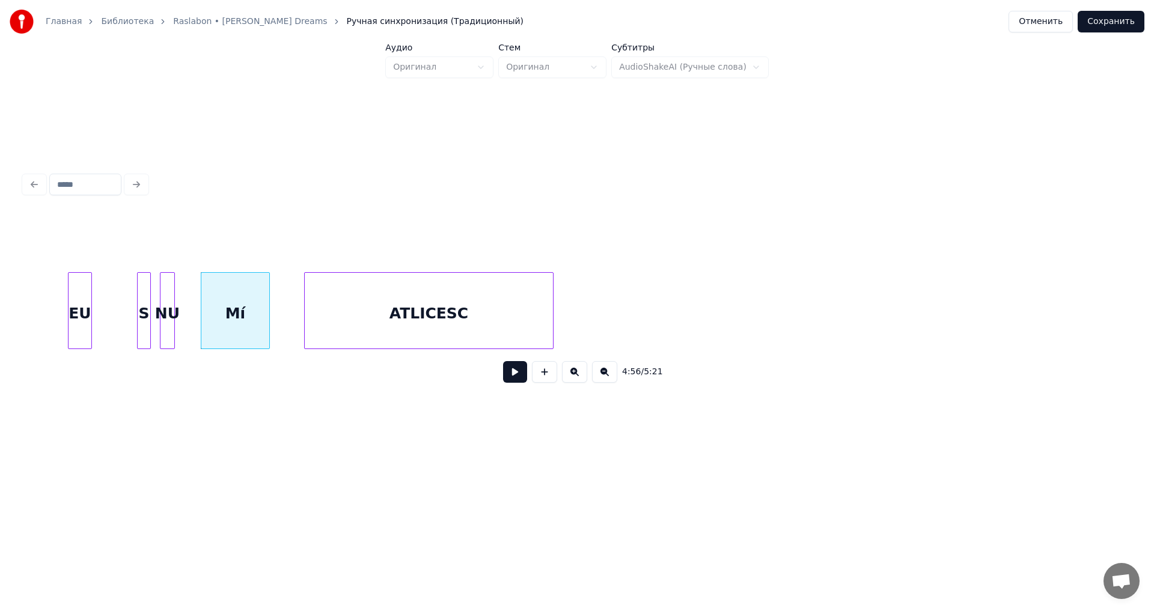
click at [415, 322] on div "ATLICESC" at bounding box center [429, 314] width 248 height 82
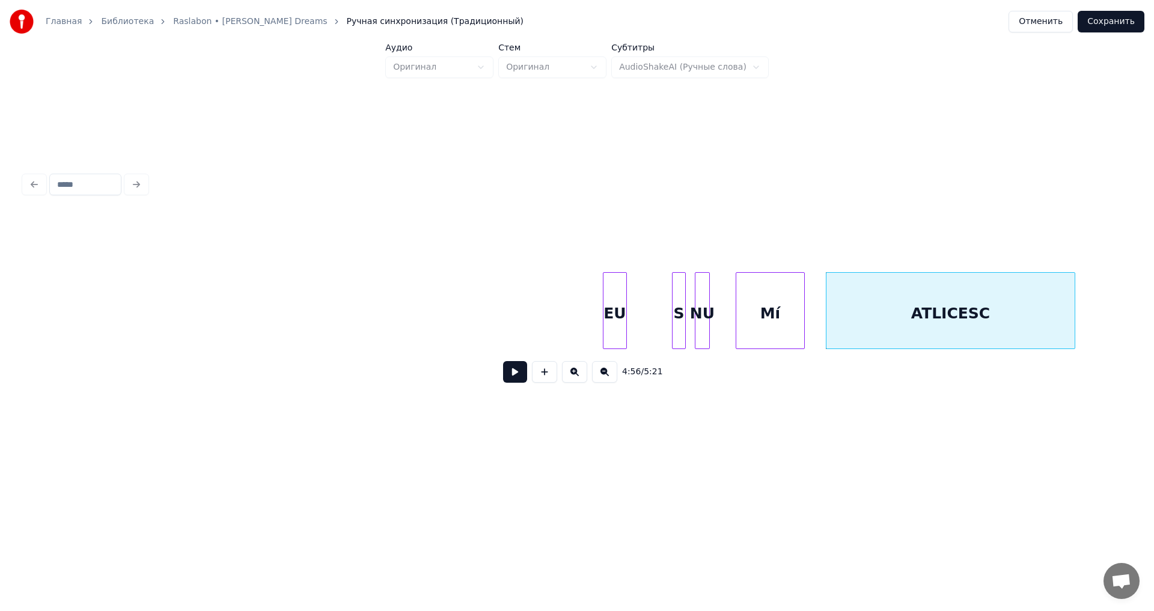
scroll to position [0, 43705]
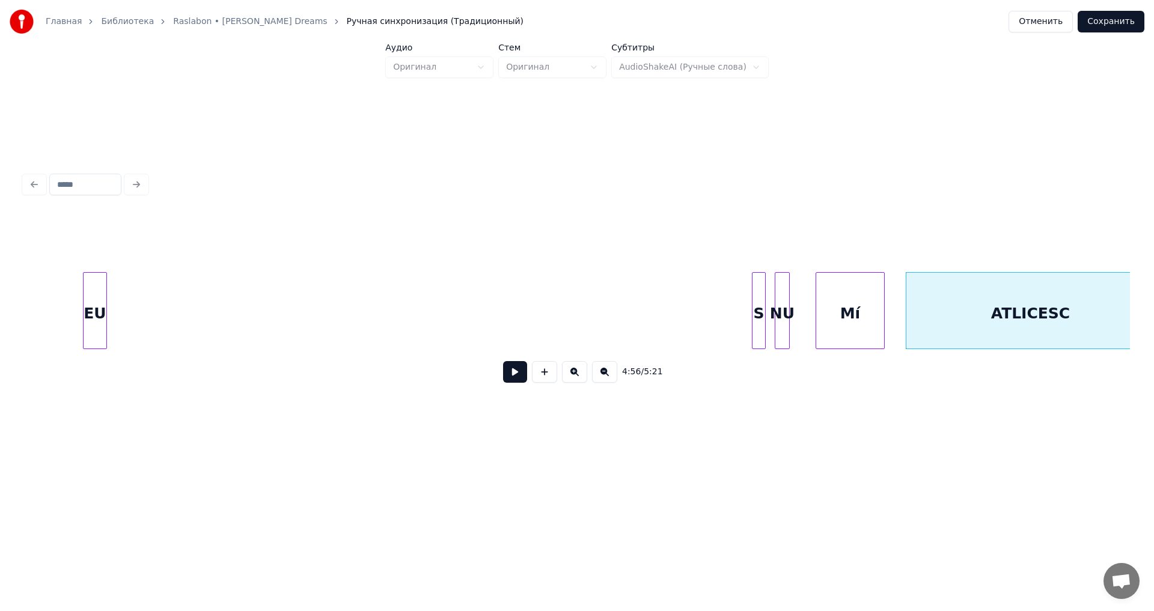
click at [91, 303] on div "EU" at bounding box center [95, 314] width 23 height 82
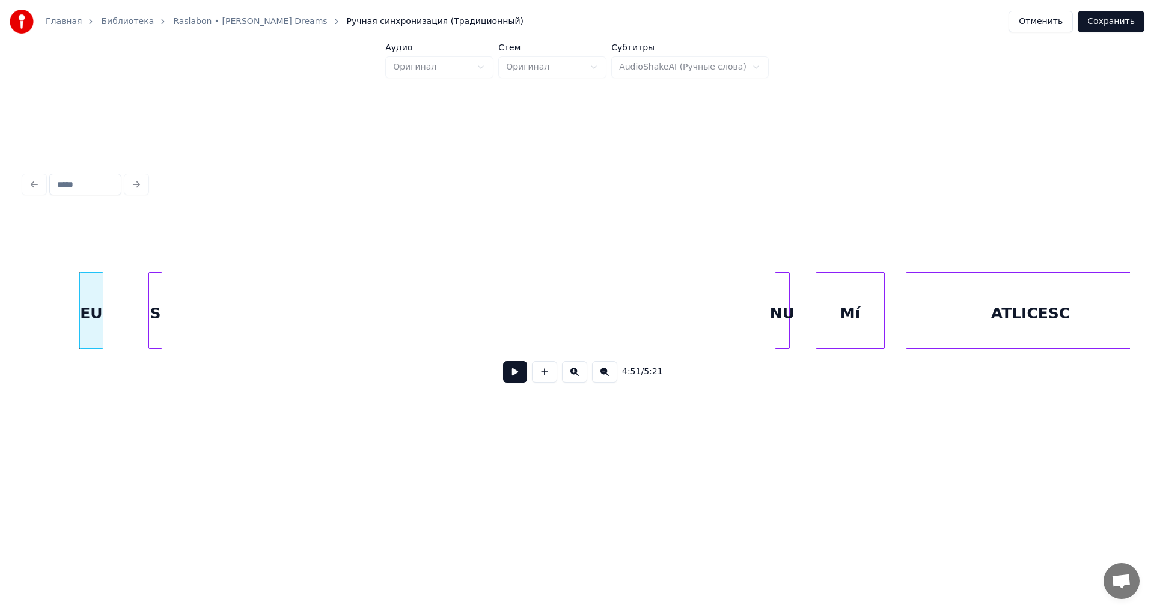
click at [153, 305] on div "S" at bounding box center [155, 314] width 13 height 82
click at [228, 301] on div "NU" at bounding box center [233, 314] width 14 height 82
click at [347, 316] on div "Mí" at bounding box center [335, 314] width 68 height 82
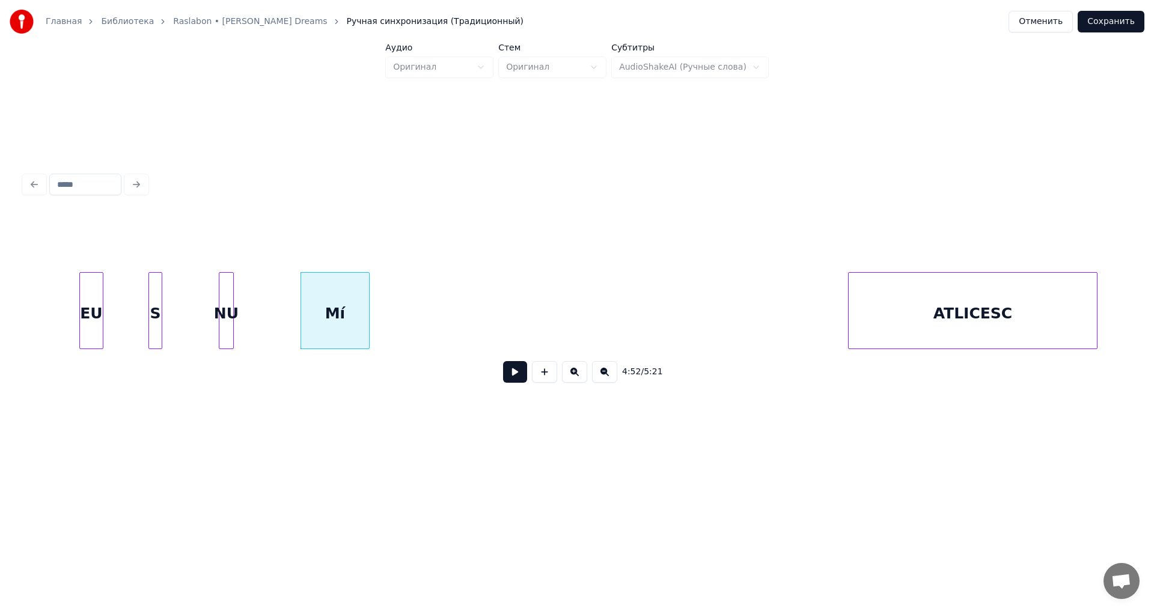
scroll to position [0, 43723]
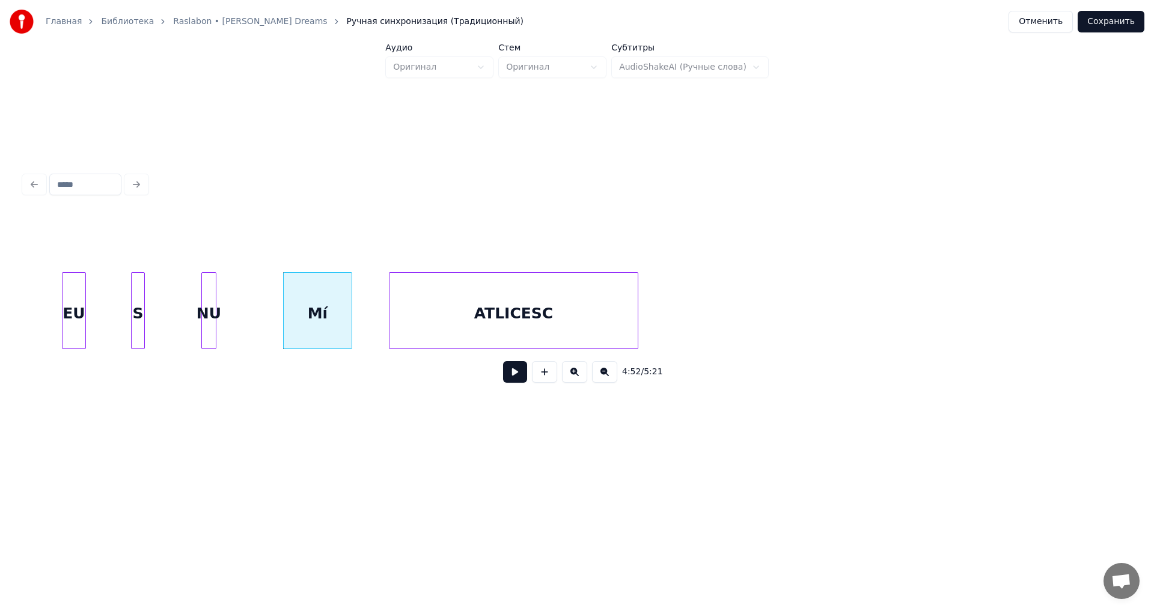
click at [494, 329] on div "ATLICESC" at bounding box center [514, 314] width 248 height 82
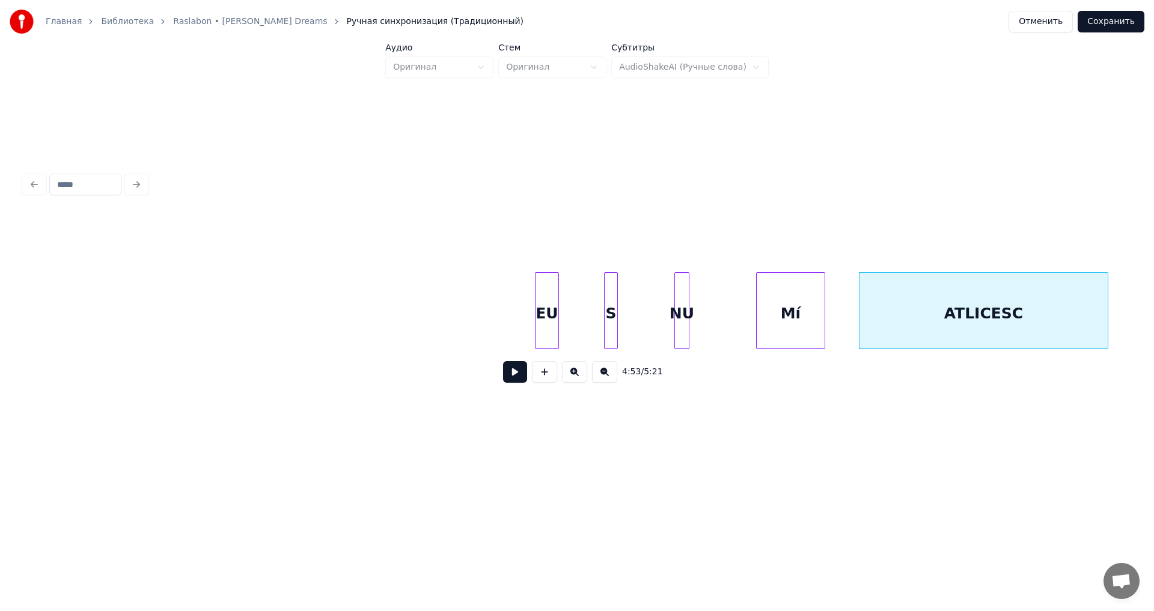
scroll to position [0, 43170]
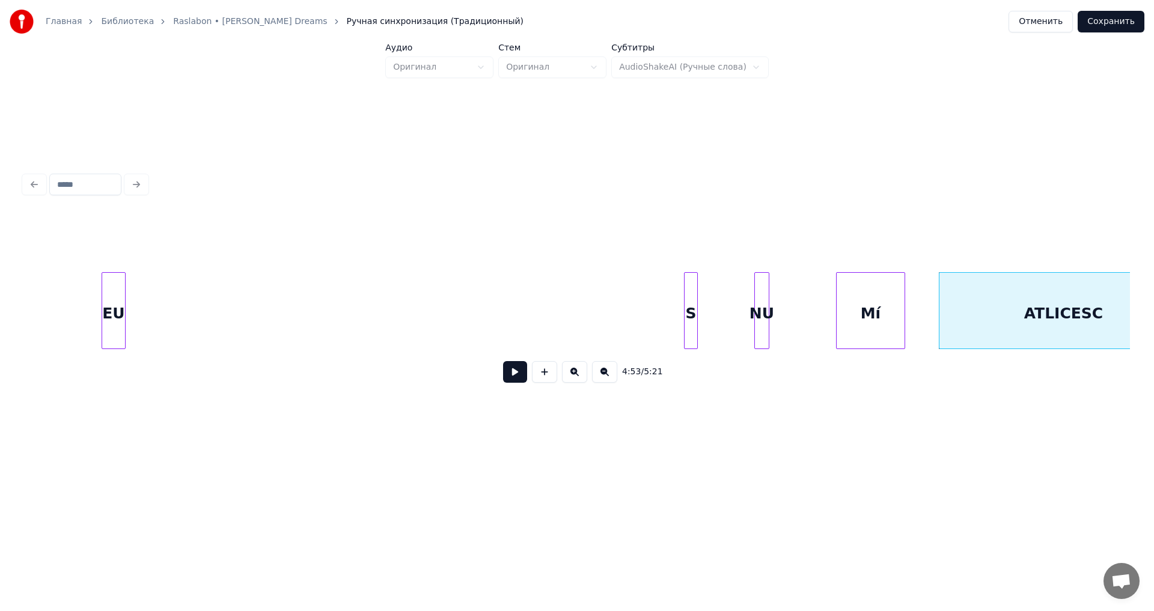
click at [110, 301] on div "EU" at bounding box center [113, 314] width 23 height 82
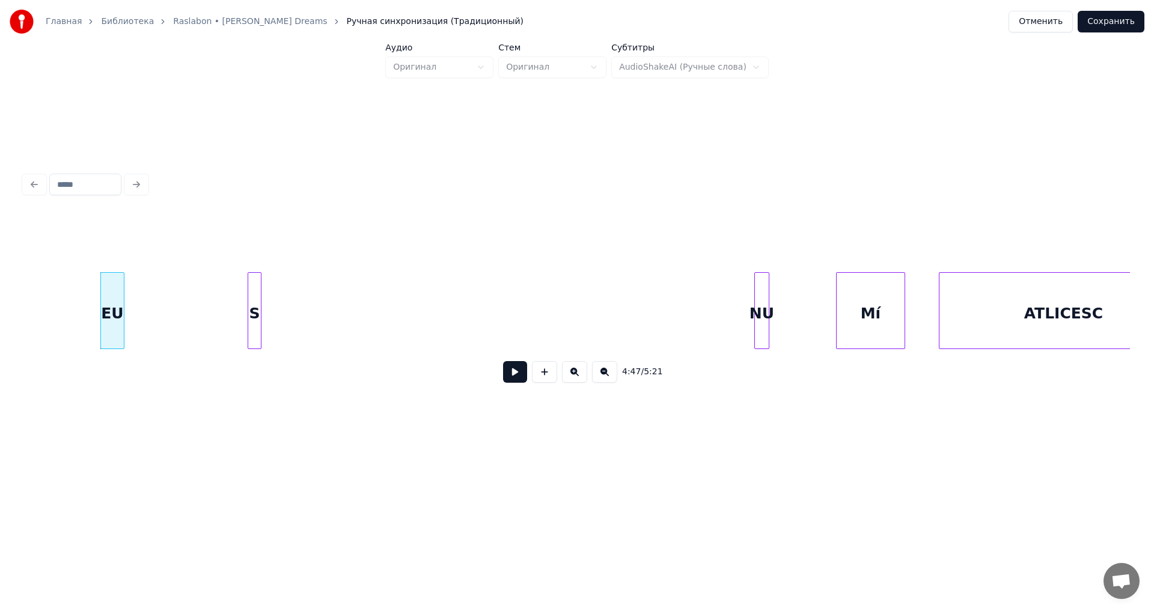
click at [255, 302] on div "S" at bounding box center [254, 314] width 13 height 82
click at [320, 295] on div "NU" at bounding box center [319, 314] width 14 height 82
click at [407, 320] on div "Mí" at bounding box center [400, 314] width 68 height 82
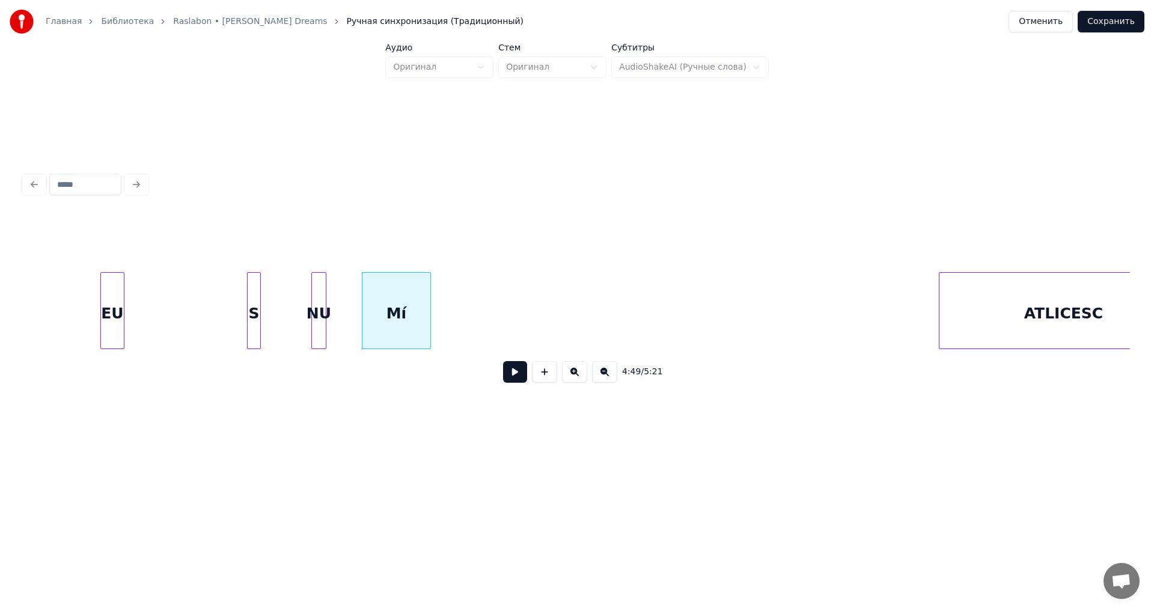
scroll to position [0, 43213]
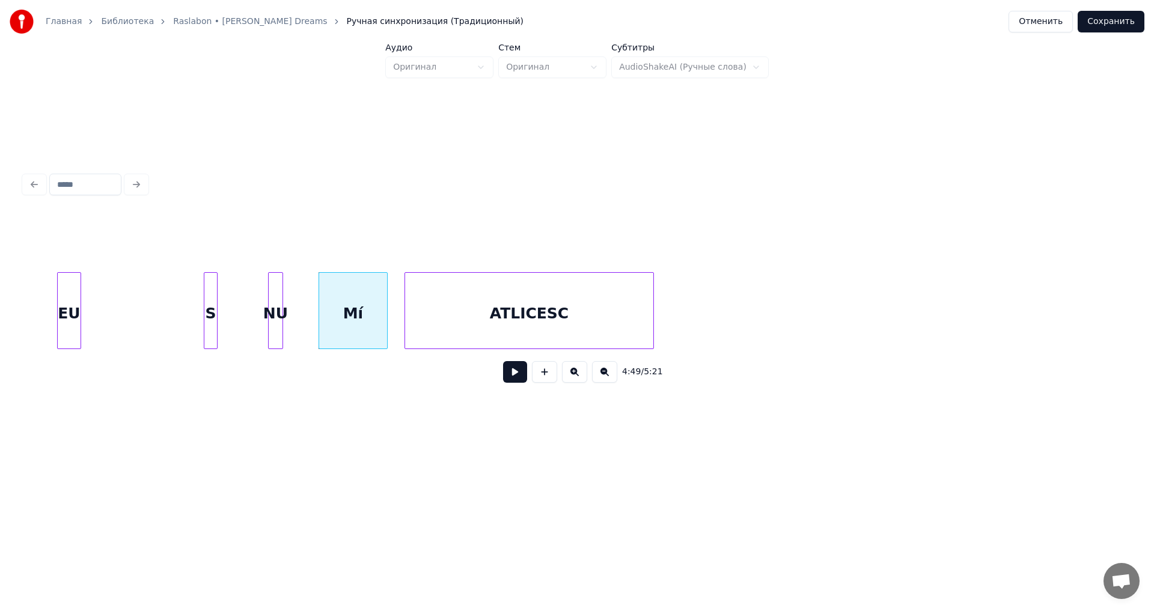
click at [521, 326] on div "ATLICESC" at bounding box center [529, 314] width 248 height 82
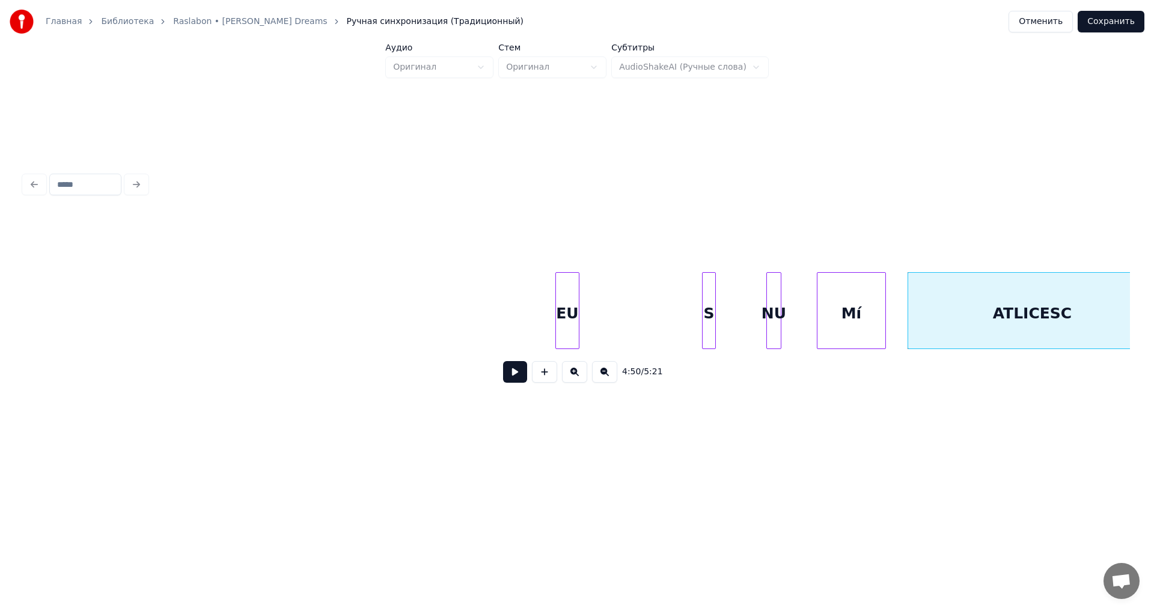
scroll to position [0, 42607]
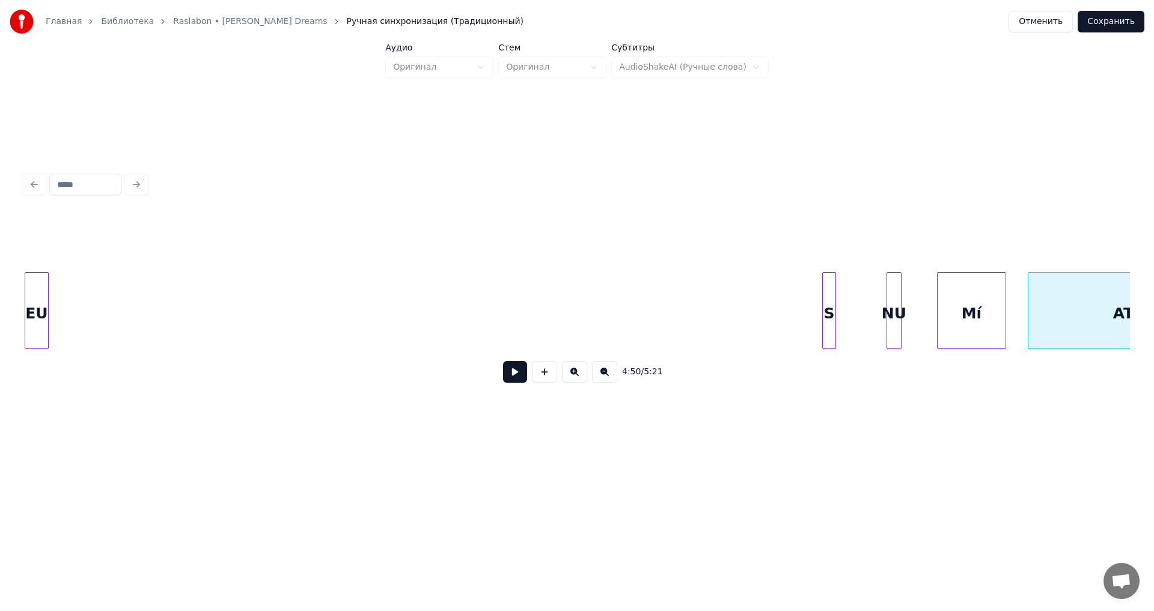
click at [23, 325] on div "4:50 / 5:21" at bounding box center [577, 281] width 1116 height 238
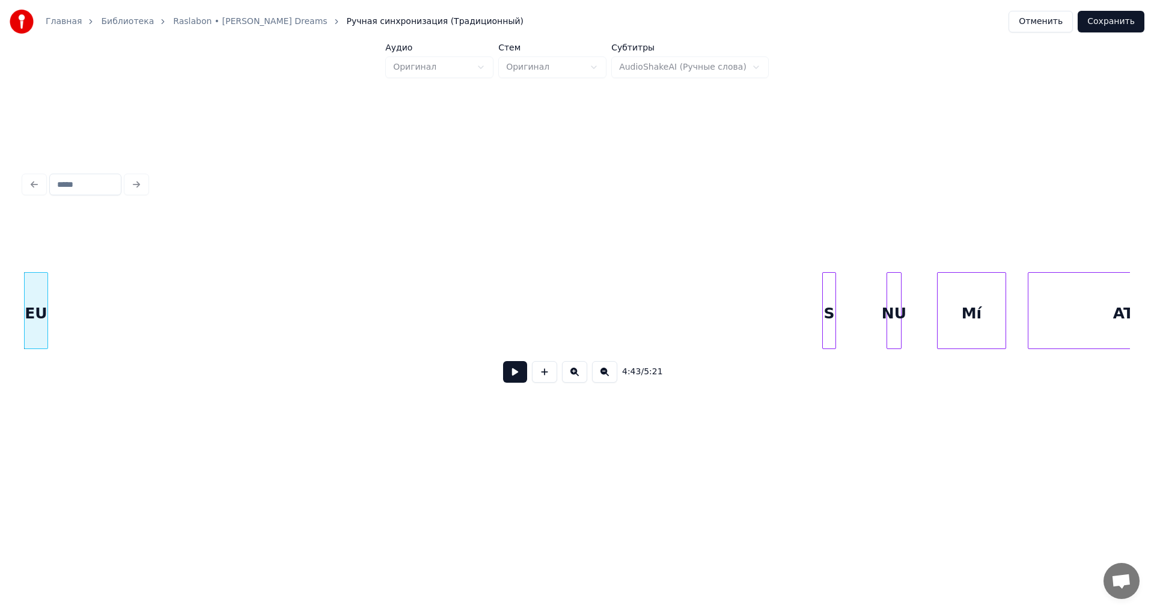
scroll to position [0, 42594]
click at [82, 336] on div "S" at bounding box center [81, 314] width 13 height 82
click at [118, 293] on div "NU" at bounding box center [118, 314] width 14 height 82
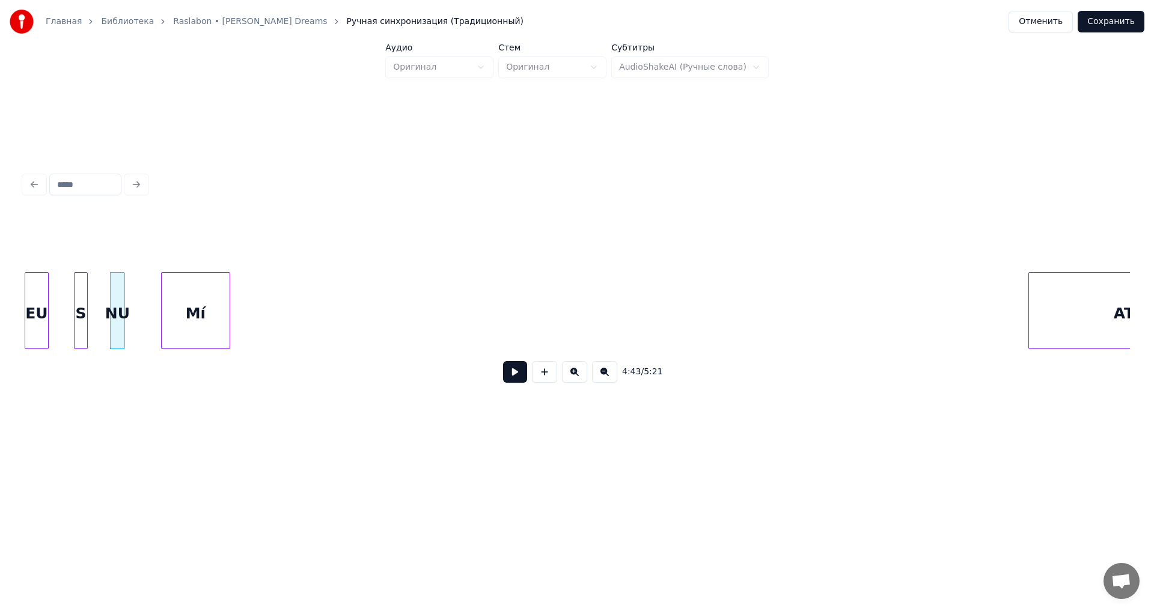
click at [202, 326] on div "Mí" at bounding box center [196, 314] width 68 height 82
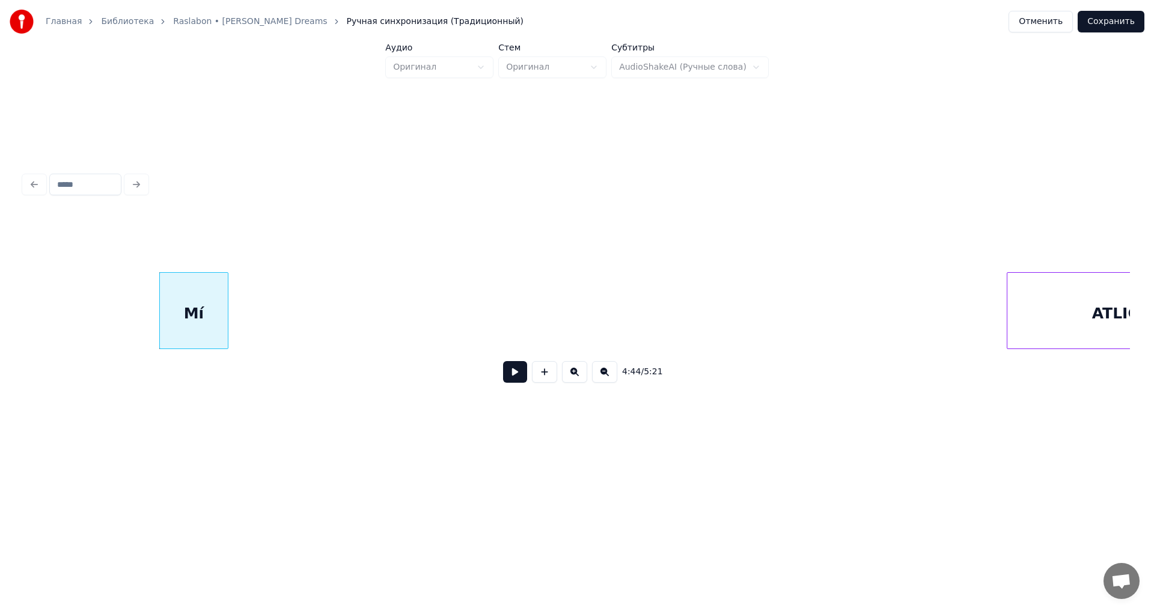
scroll to position [0, 42719]
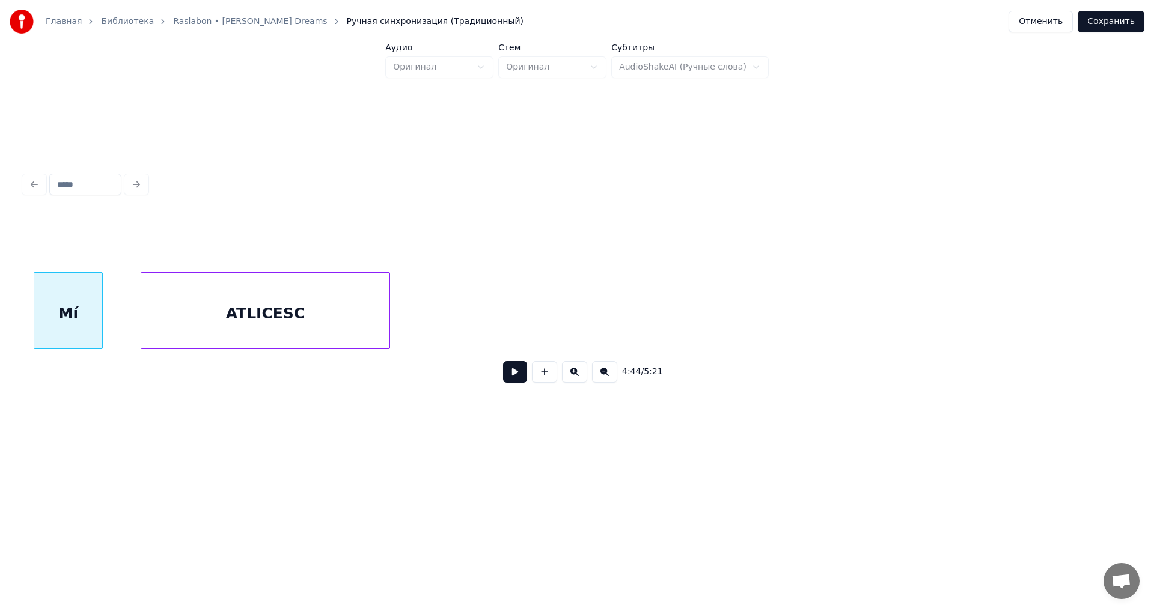
click at [301, 330] on div "ATLICESC" at bounding box center [265, 314] width 248 height 82
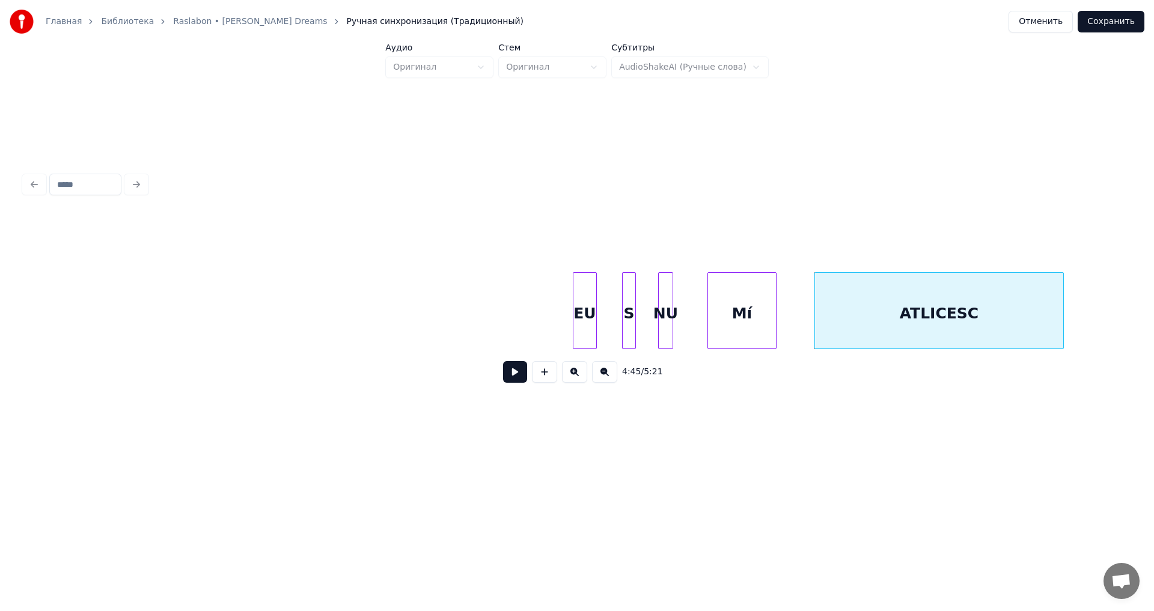
scroll to position [0, 41965]
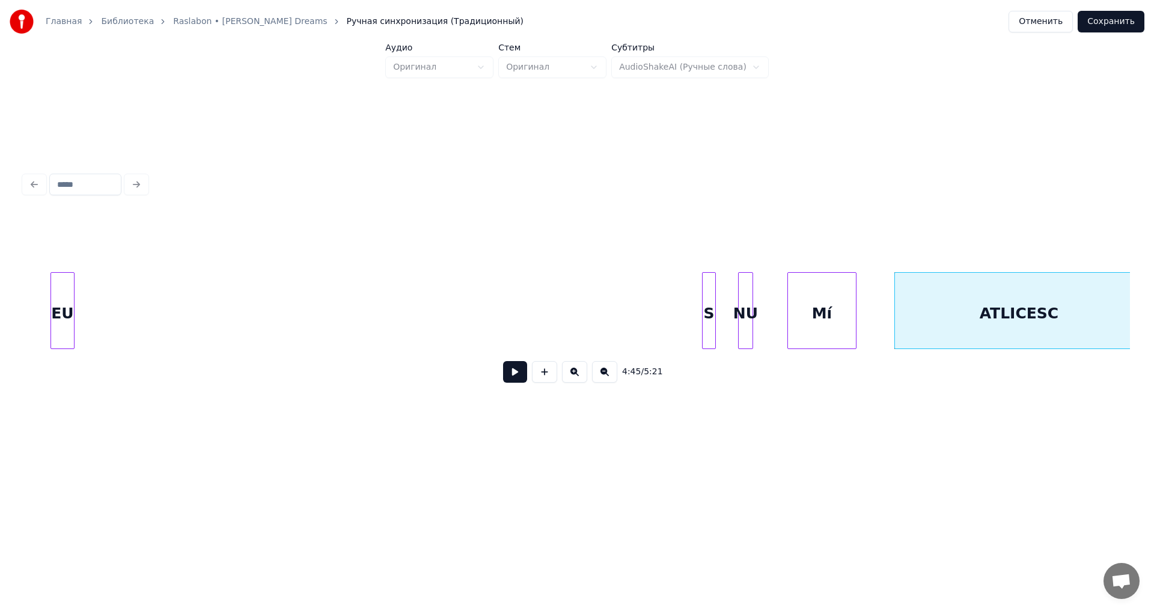
click at [64, 331] on div "EU" at bounding box center [62, 314] width 23 height 82
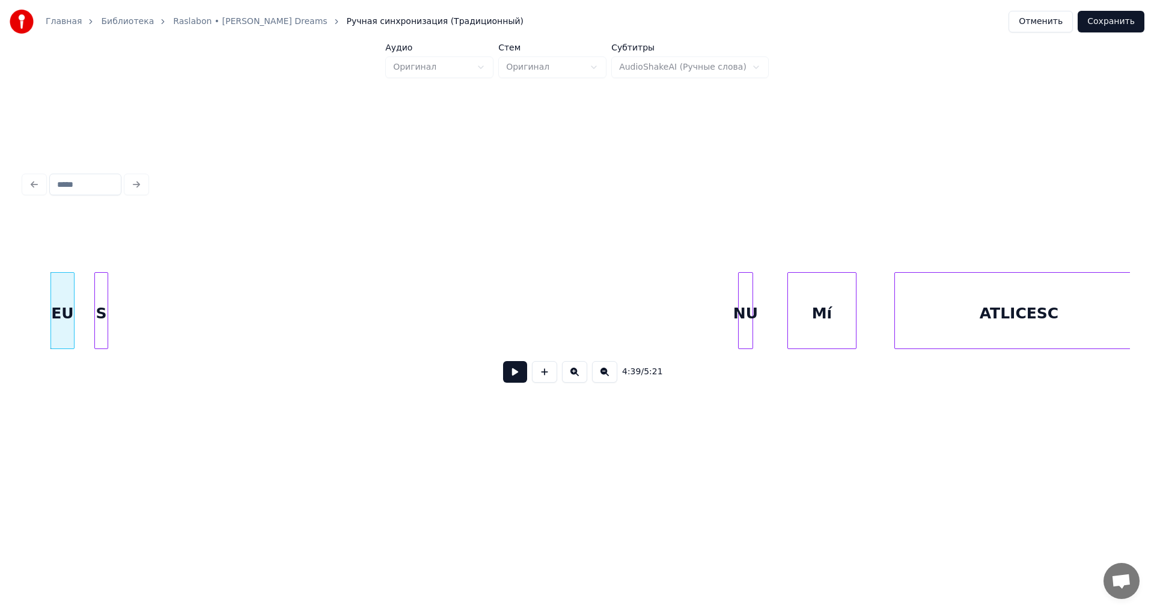
click at [102, 334] on div "S" at bounding box center [101, 314] width 13 height 82
click at [129, 331] on div "NU" at bounding box center [129, 314] width 14 height 82
click at [178, 320] on div "Mí" at bounding box center [190, 314] width 68 height 82
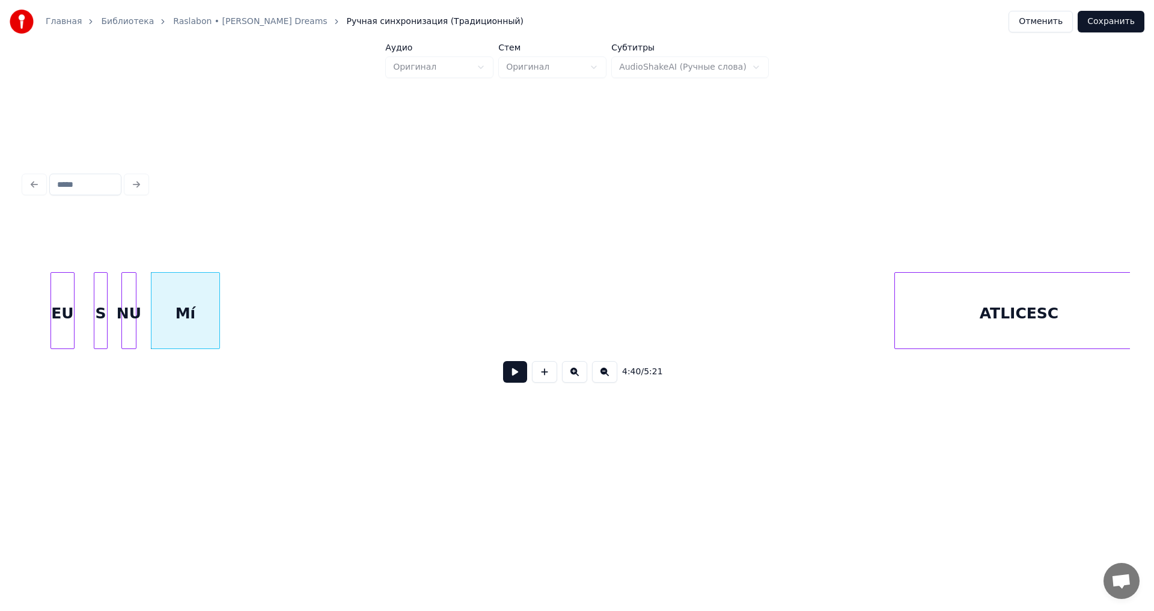
scroll to position [0, 41974]
click at [325, 316] on div "ATLICESC" at bounding box center [342, 314] width 248 height 82
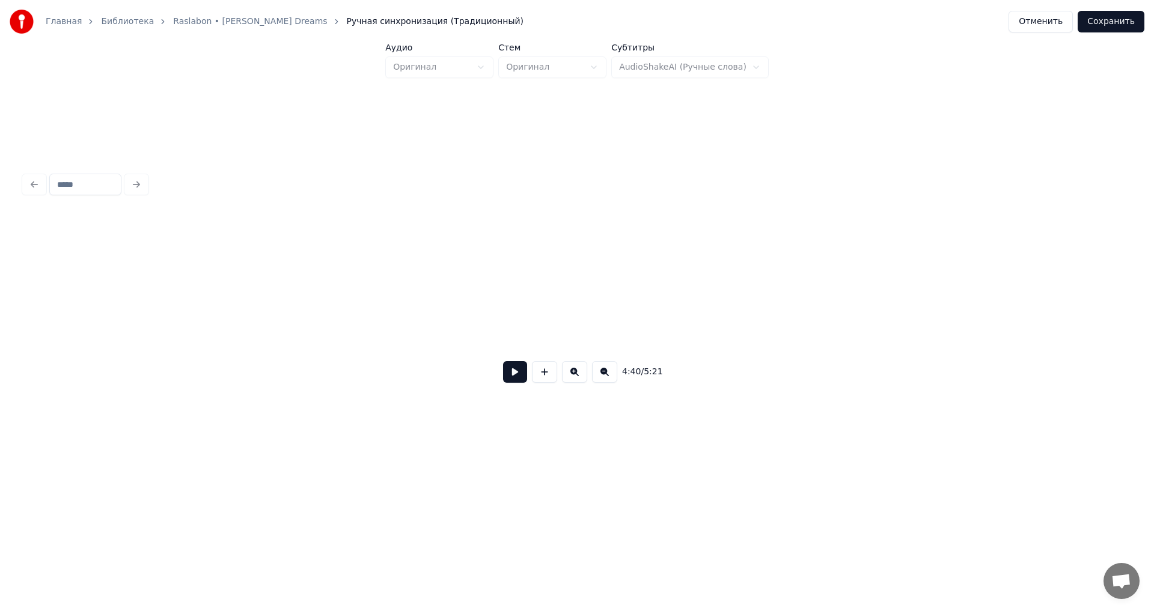
scroll to position [0, 41697]
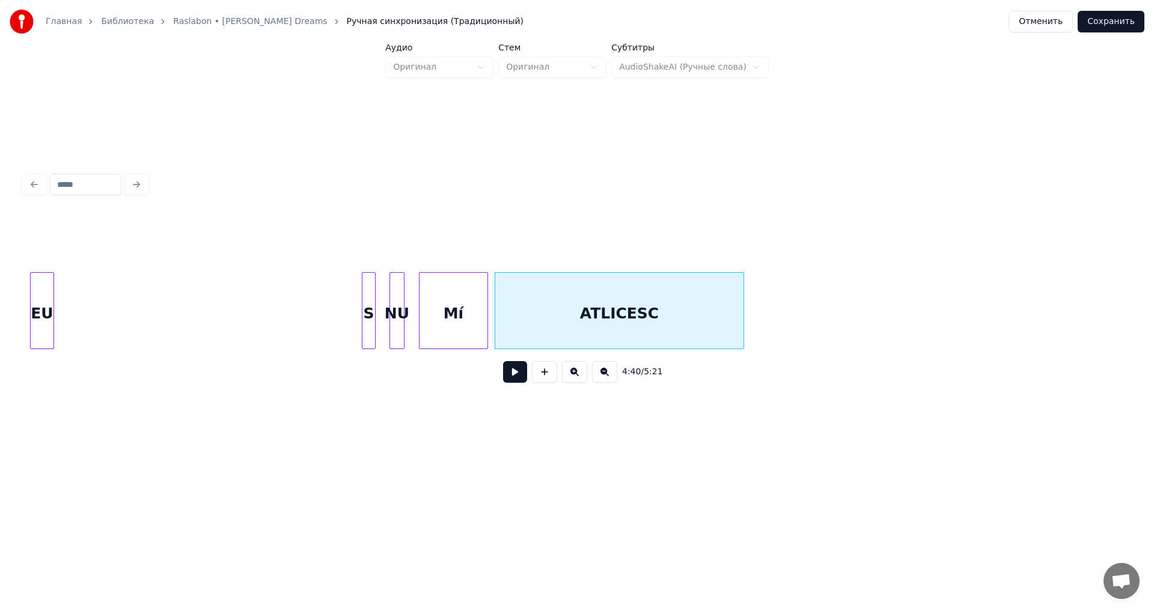
click at [41, 323] on div "EU" at bounding box center [42, 314] width 23 height 82
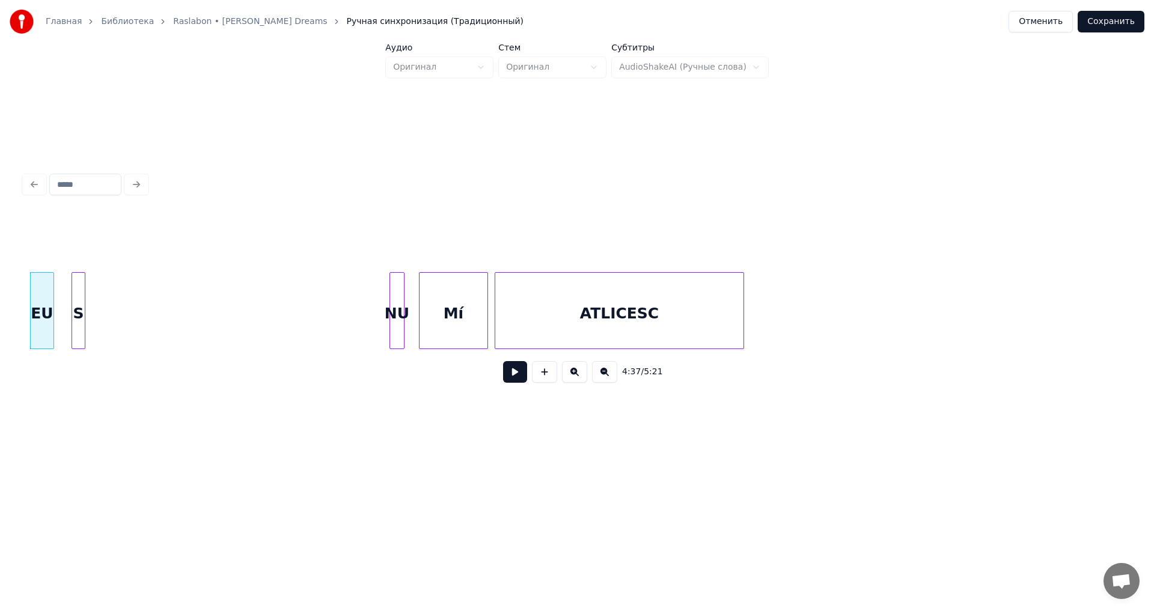
click at [79, 326] on div "S" at bounding box center [78, 314] width 13 height 82
click at [121, 334] on div "NU" at bounding box center [119, 314] width 14 height 82
click at [212, 311] on div "Mí" at bounding box center [212, 314] width 68 height 82
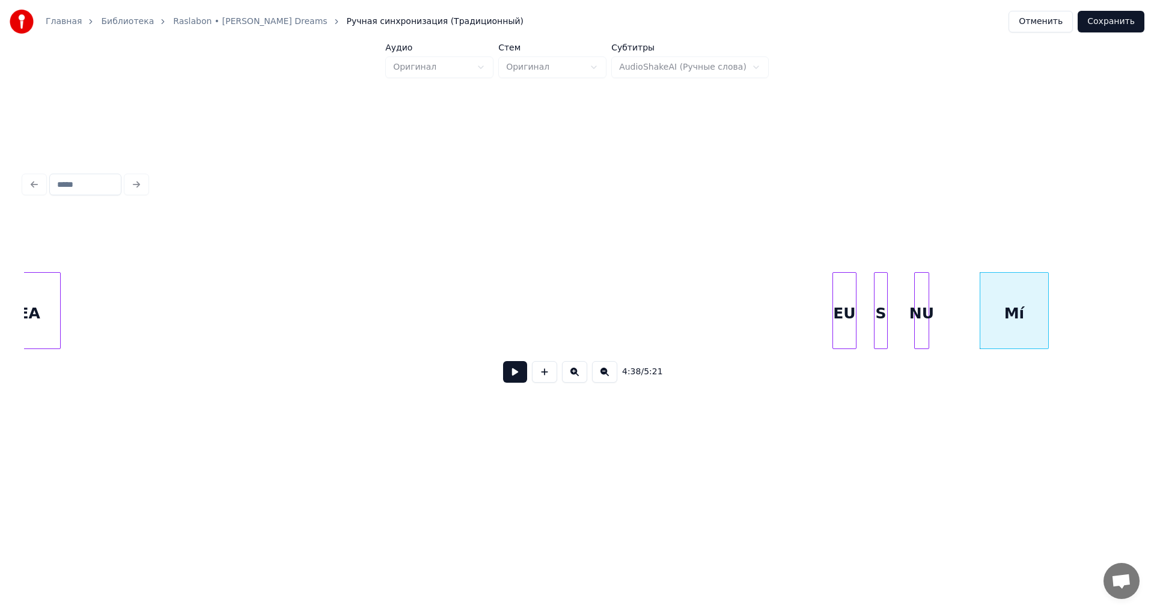
scroll to position [0, 40814]
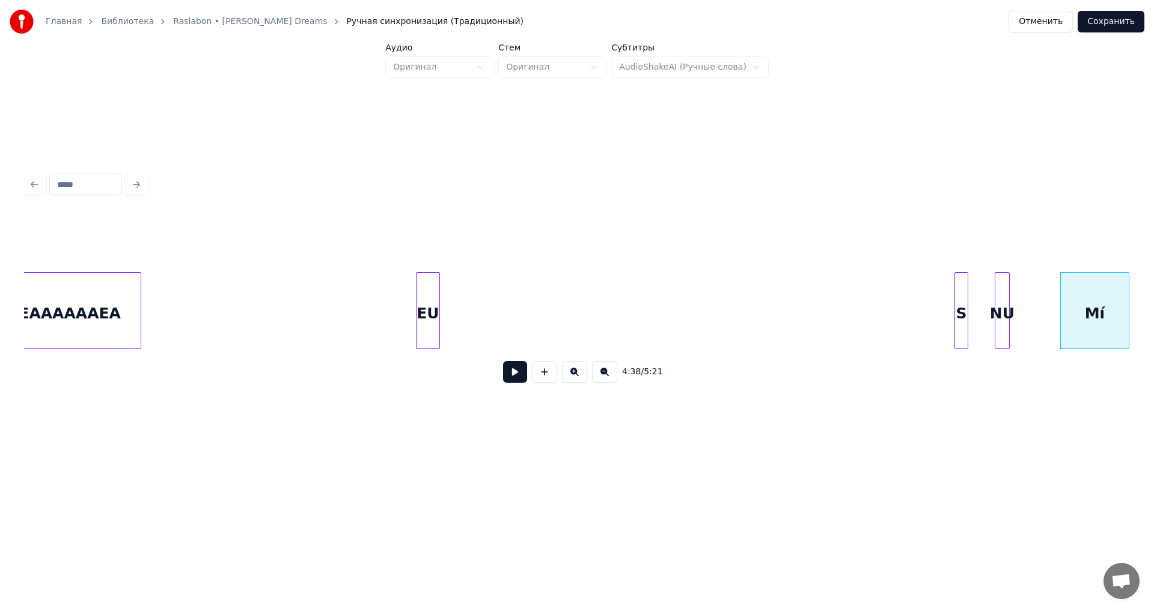
click at [429, 326] on div "EU" at bounding box center [428, 314] width 23 height 82
click at [513, 379] on button at bounding box center [515, 372] width 24 height 22
click at [448, 325] on div "S" at bounding box center [447, 314] width 13 height 82
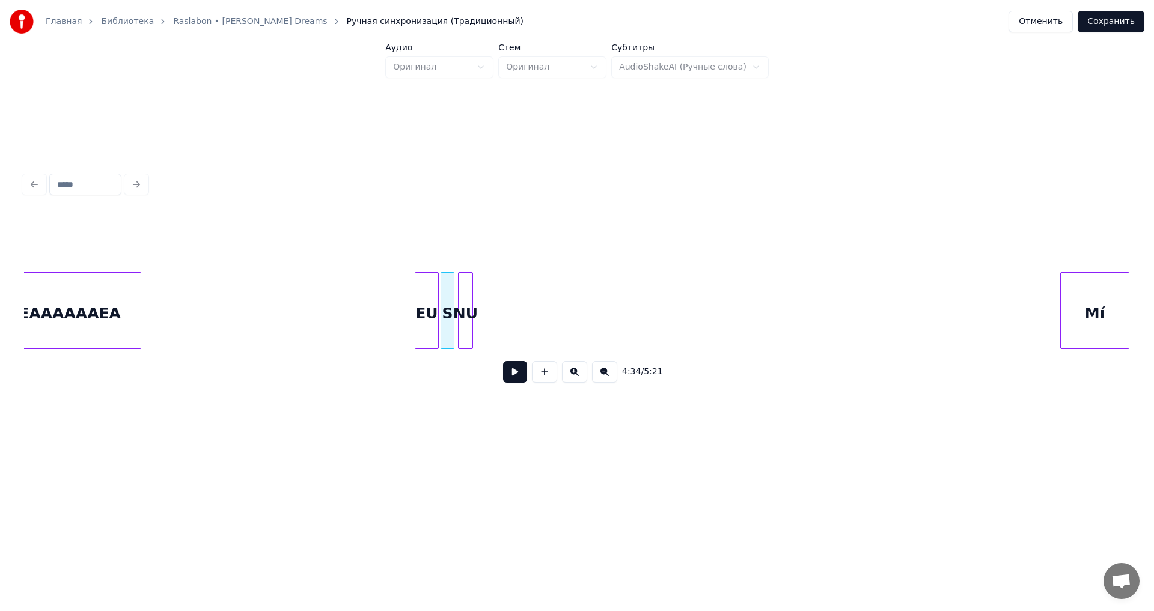
click at [465, 307] on div "NU" at bounding box center [466, 314] width 14 height 82
click at [500, 305] on div "Mí" at bounding box center [507, 314] width 68 height 82
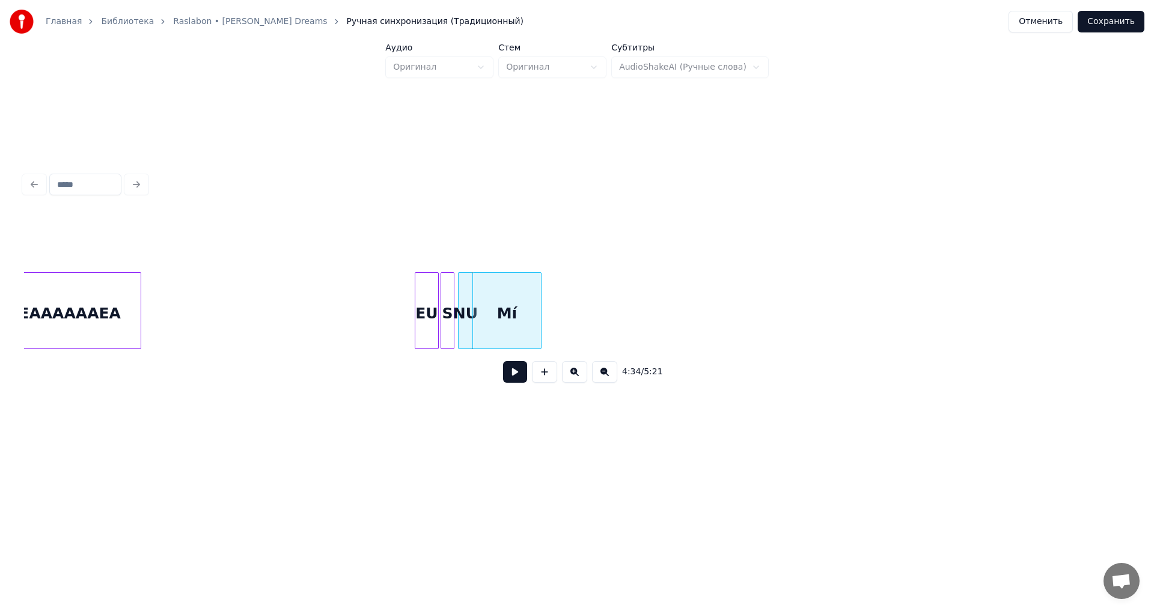
click at [427, 331] on div "EU" at bounding box center [426, 314] width 23 height 82
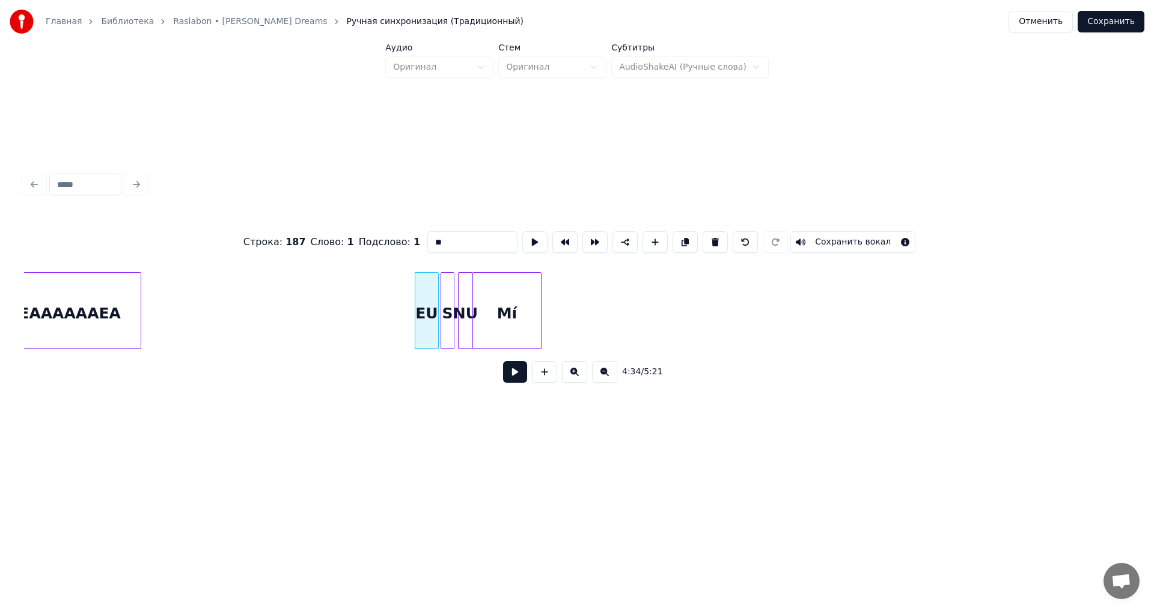
click at [516, 376] on button at bounding box center [515, 372] width 24 height 22
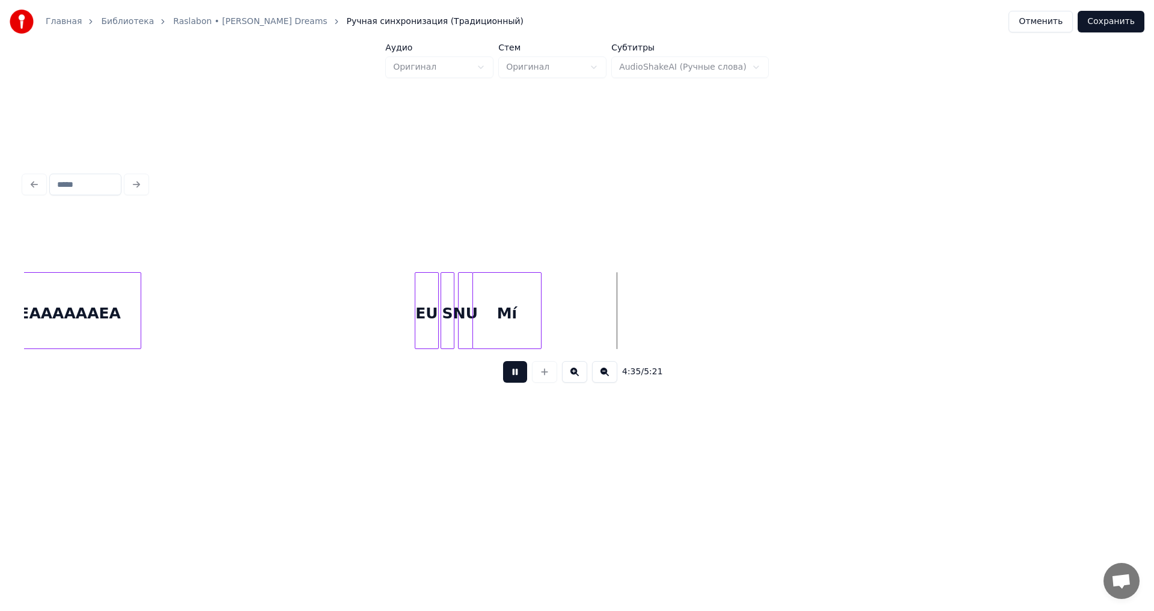
click at [516, 376] on button at bounding box center [515, 372] width 24 height 22
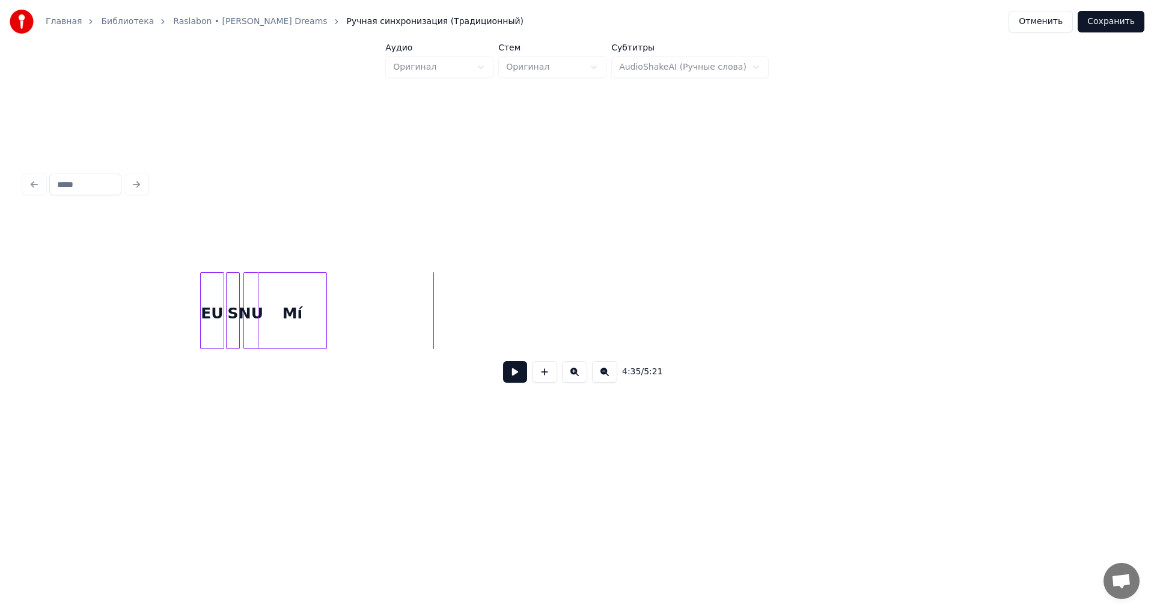
scroll to position [0, 41376]
click at [307, 320] on div "ATLICESC" at bounding box center [270, 314] width 248 height 82
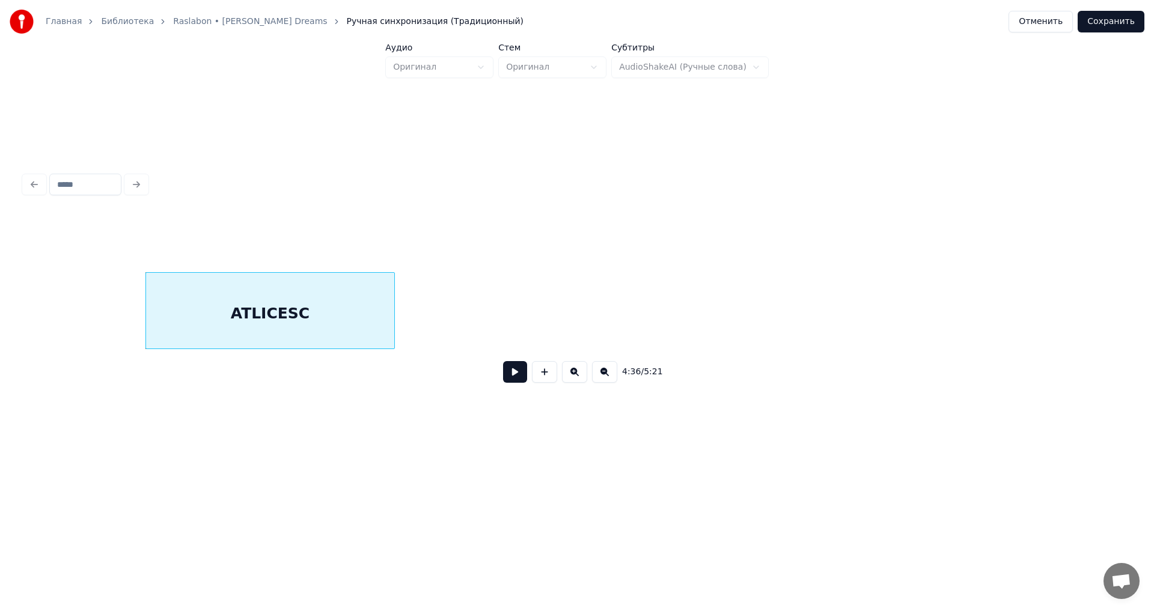
scroll to position [0, 40681]
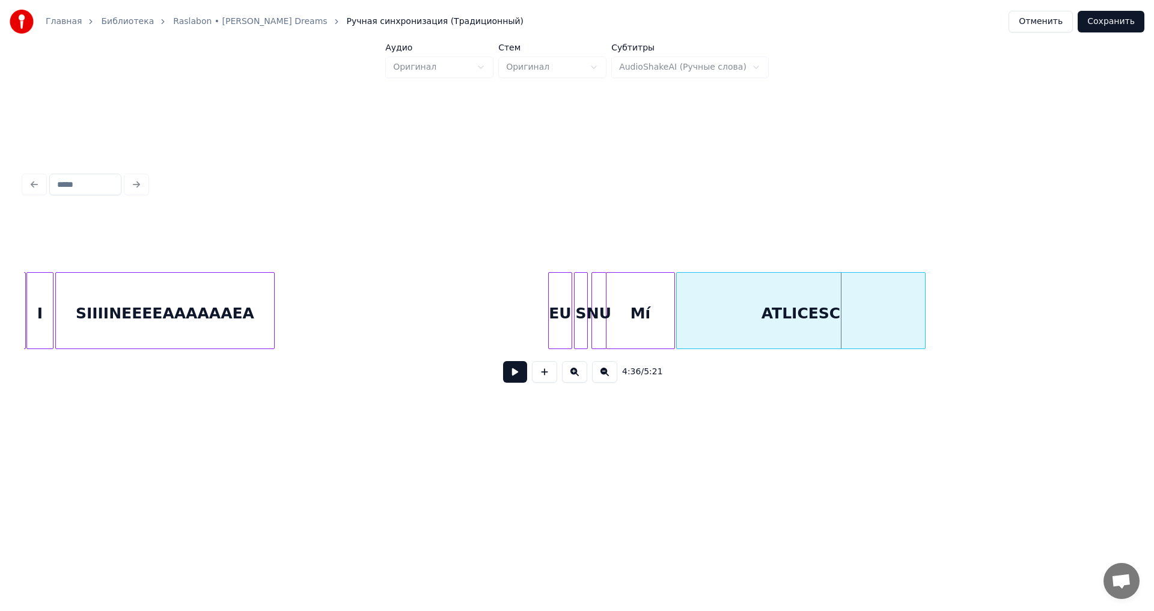
click at [825, 322] on div "ATLICESC" at bounding box center [801, 314] width 248 height 82
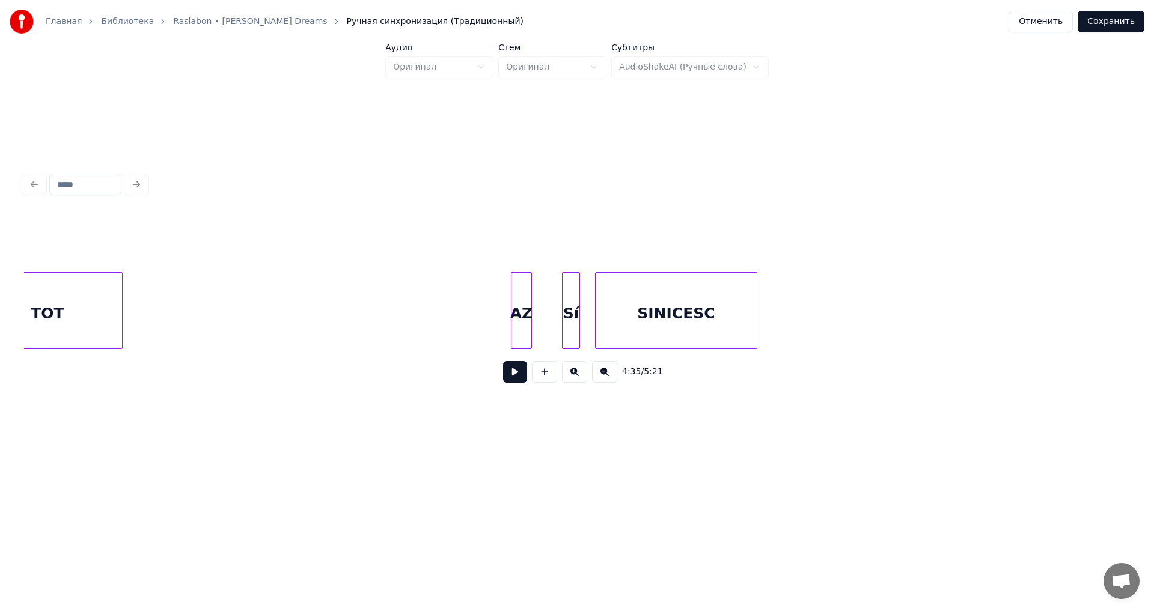
scroll to position [0, 47111]
click at [12, 299] on div "Главная Библиотека Raslabon • [PERSON_NAME] Dreams Ручная синхронизация (Традиц…" at bounding box center [577, 232] width 1154 height 464
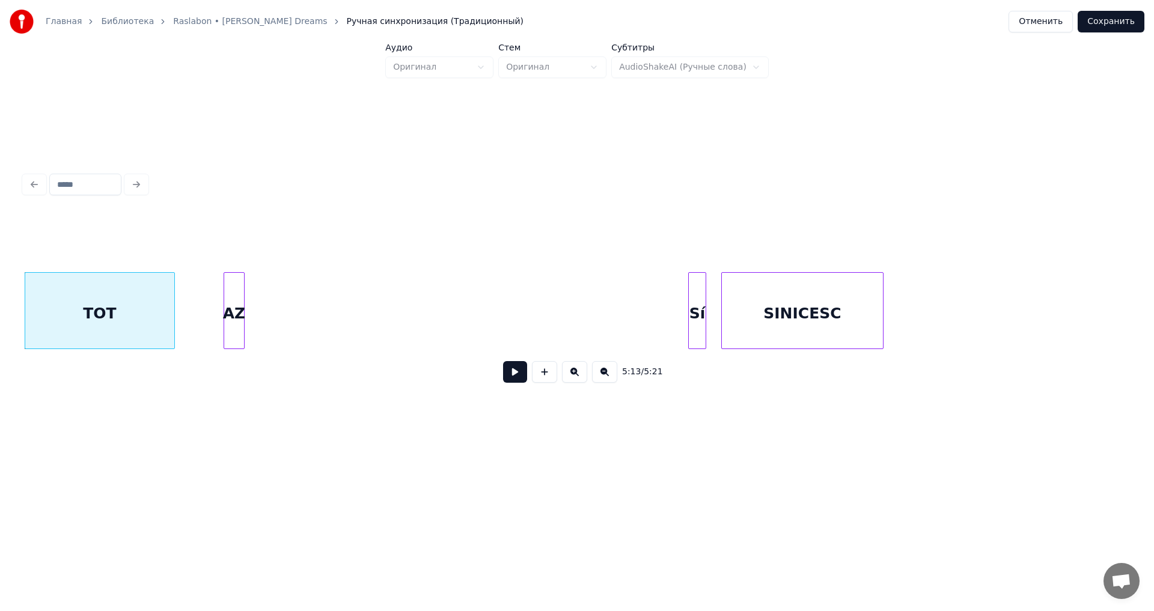
click at [223, 265] on div "5:13 / 5:21" at bounding box center [577, 303] width 1106 height 183
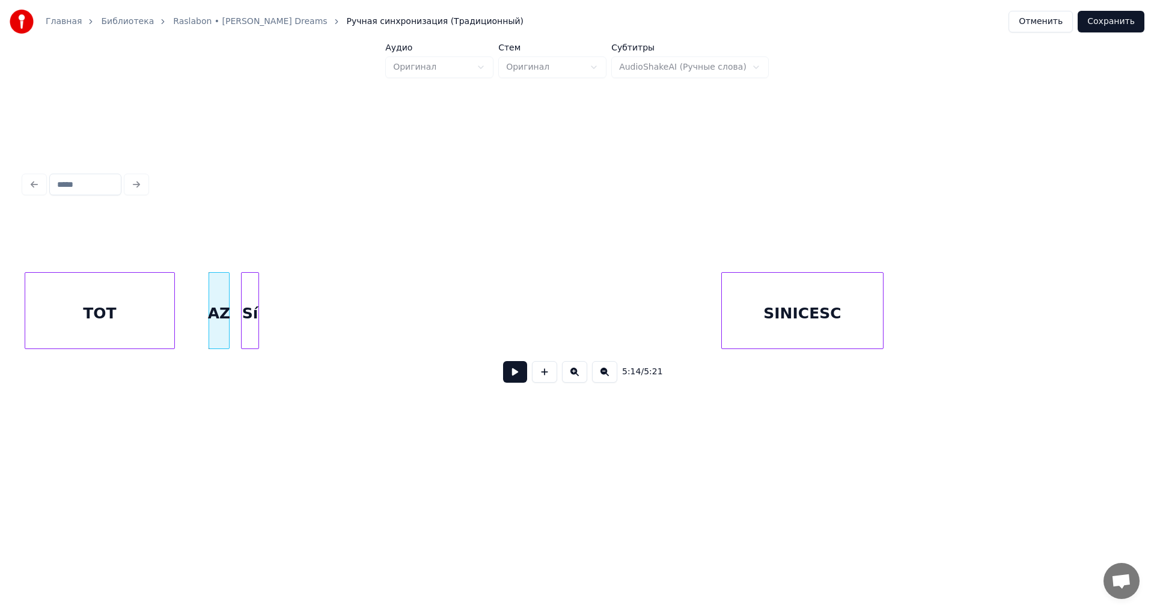
click at [248, 293] on div "Sí" at bounding box center [250, 314] width 17 height 82
click at [340, 324] on div "SINICESC" at bounding box center [358, 314] width 161 height 82
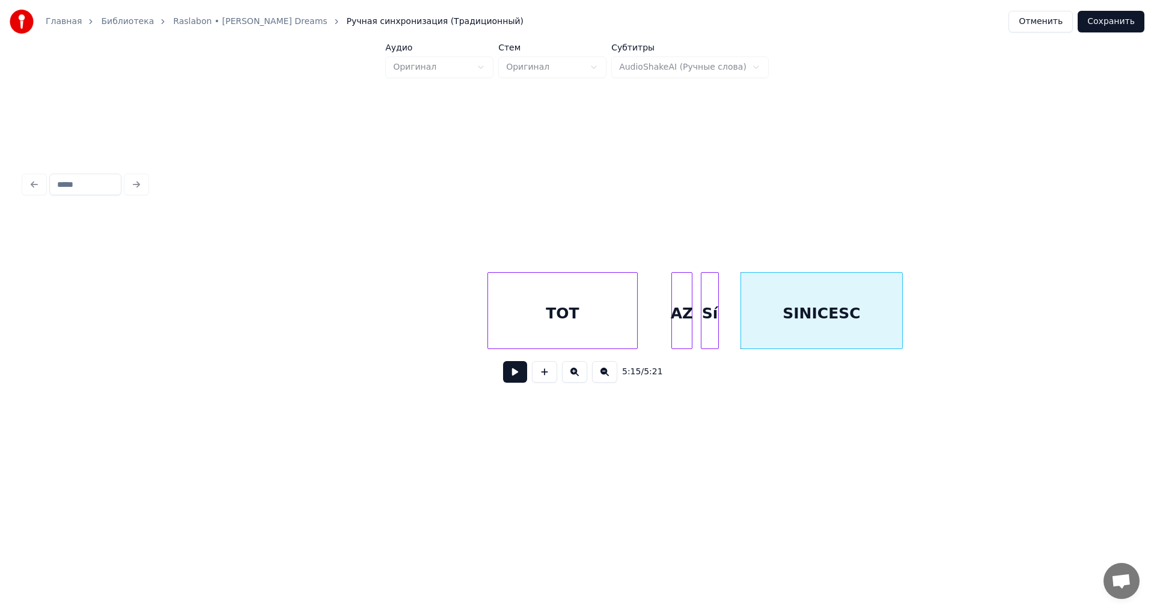
scroll to position [0, 46354]
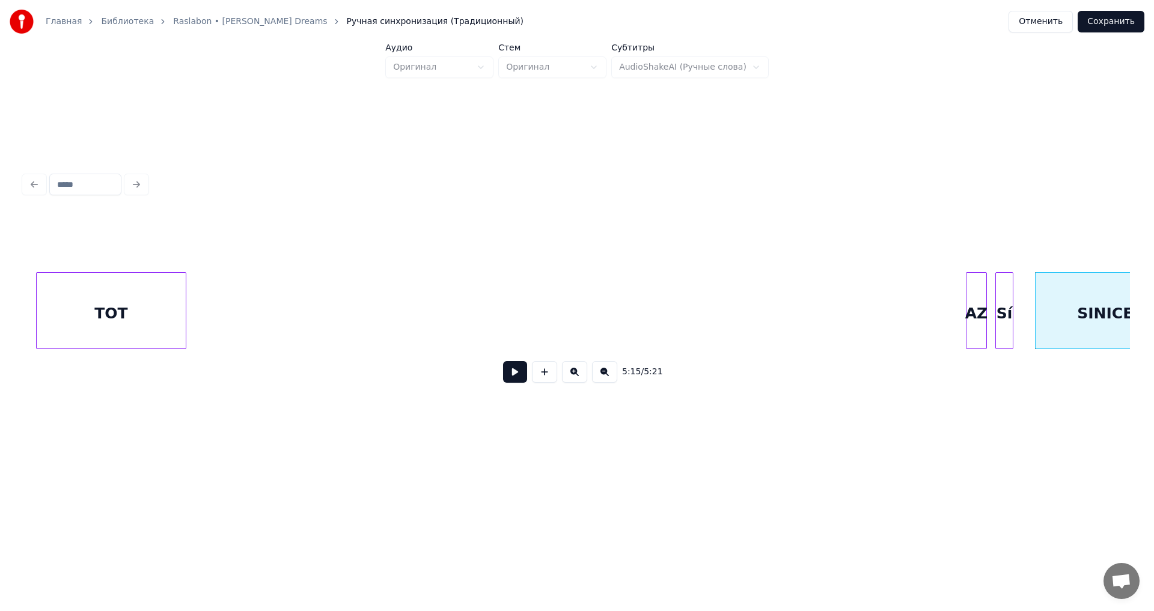
click at [96, 286] on div "TOT" at bounding box center [111, 314] width 149 height 82
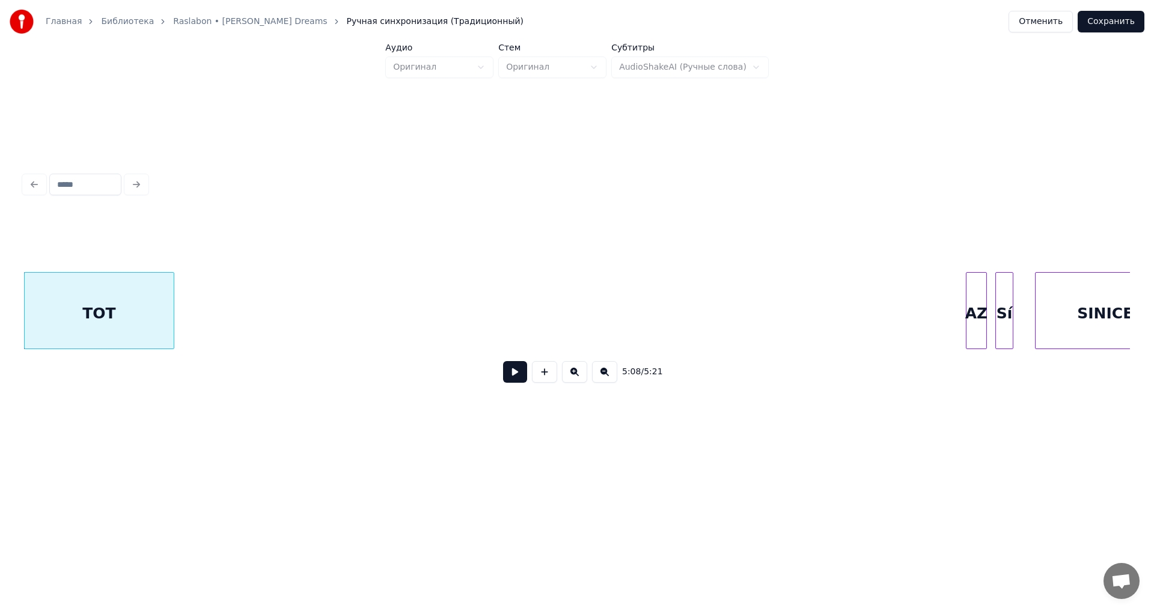
scroll to position [0, 46353]
click at [218, 297] on div "AZ" at bounding box center [228, 314] width 20 height 82
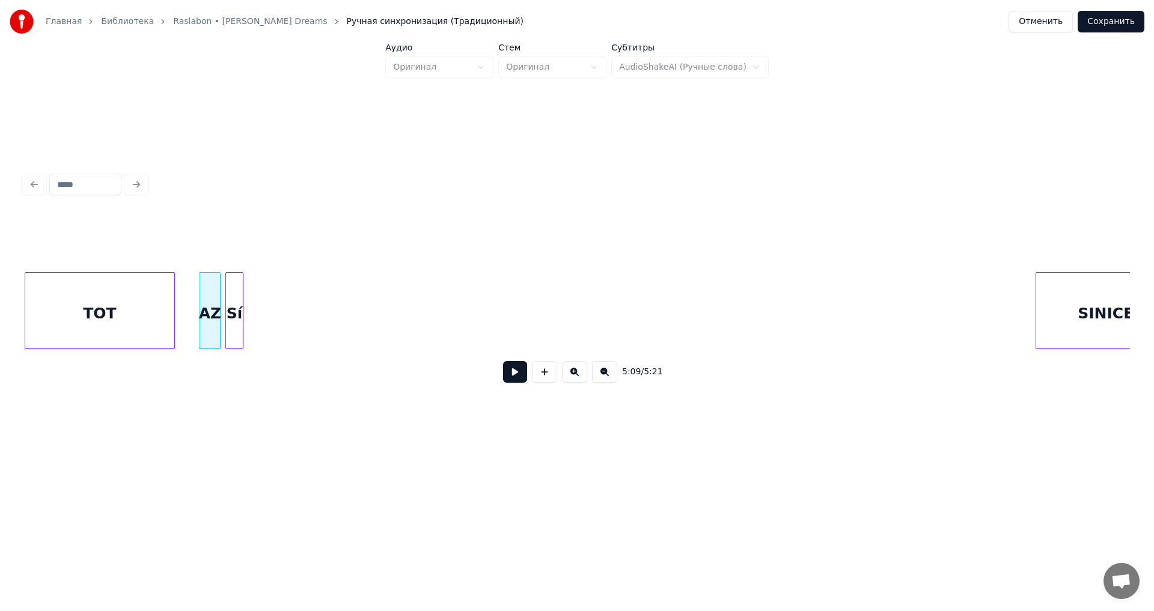
click at [237, 300] on div "Sí" at bounding box center [234, 314] width 17 height 82
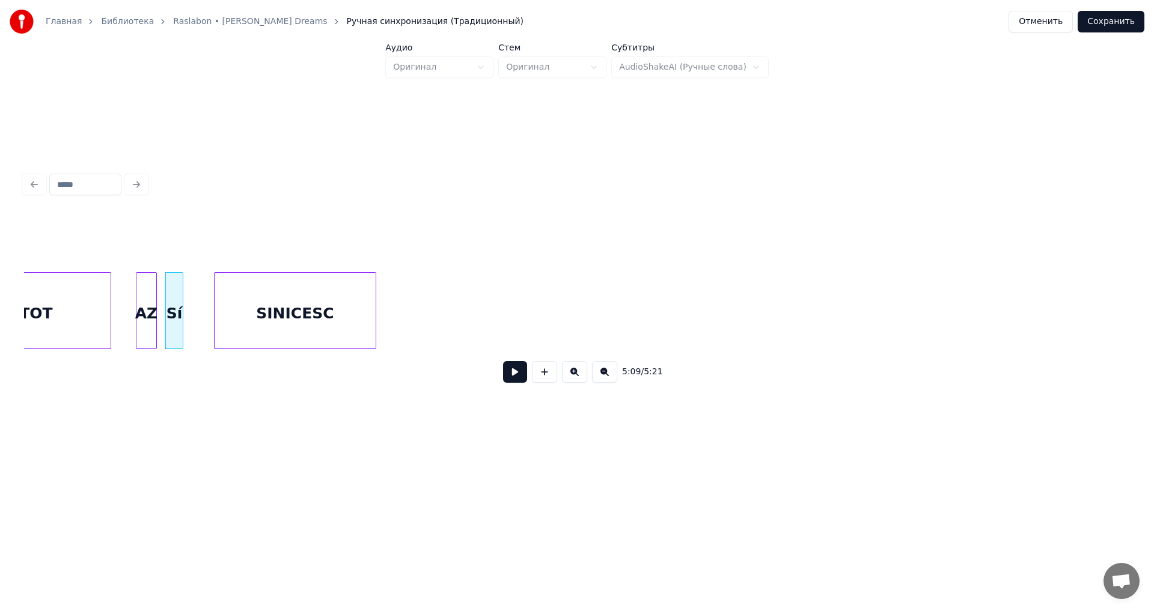
click at [314, 324] on div "SINICESC" at bounding box center [295, 314] width 161 height 82
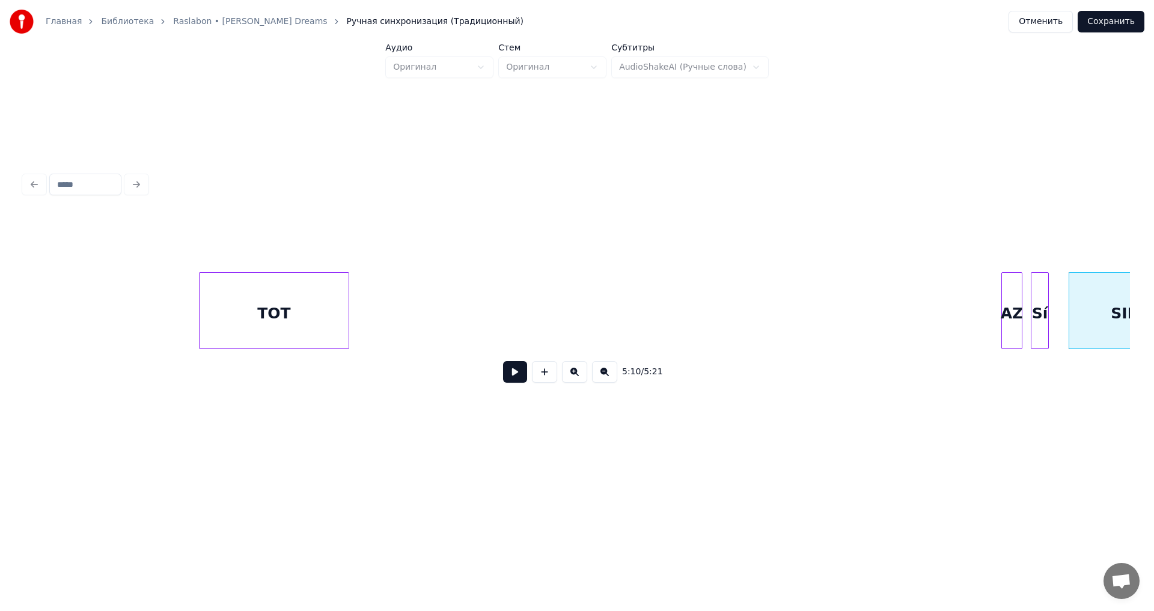
scroll to position [0, 45546]
click at [94, 246] on div "5:10 / 5:21" at bounding box center [577, 303] width 1106 height 183
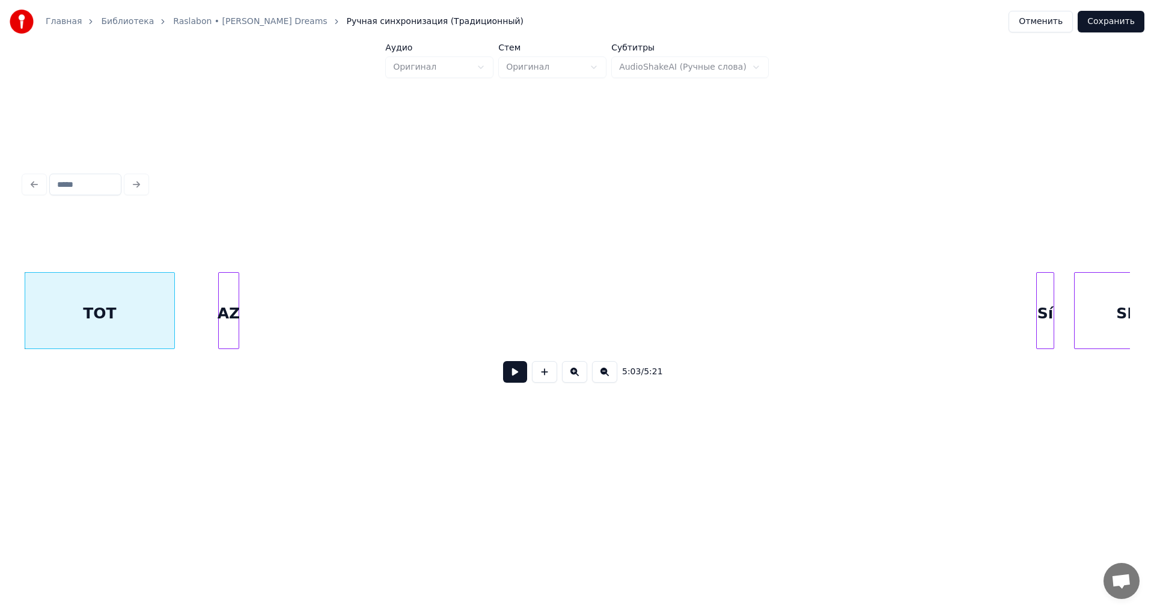
click at [219, 309] on div "AZ" at bounding box center [229, 314] width 20 height 82
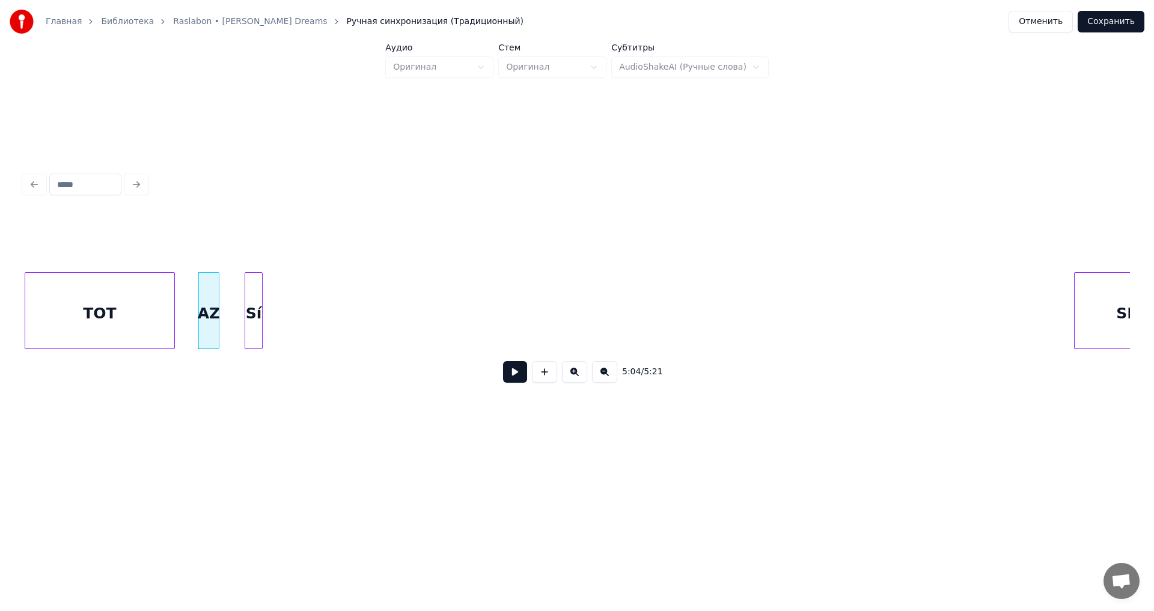
click at [252, 315] on div "Sí" at bounding box center [253, 314] width 17 height 82
click at [322, 315] on div "SINICESC" at bounding box center [269, 314] width 161 height 82
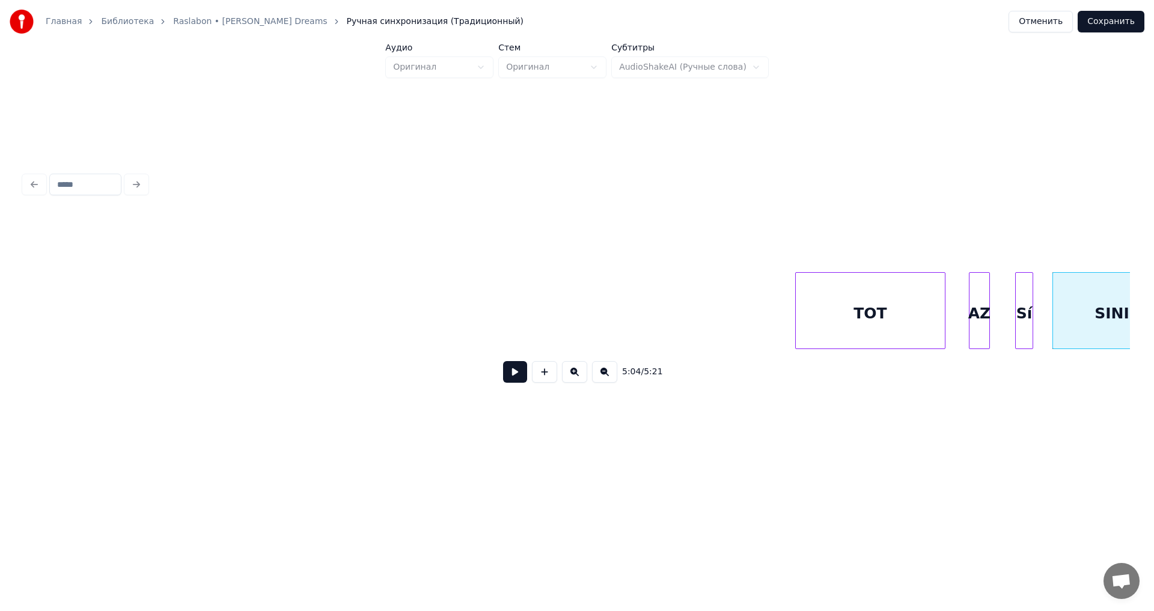
scroll to position [0, 44722]
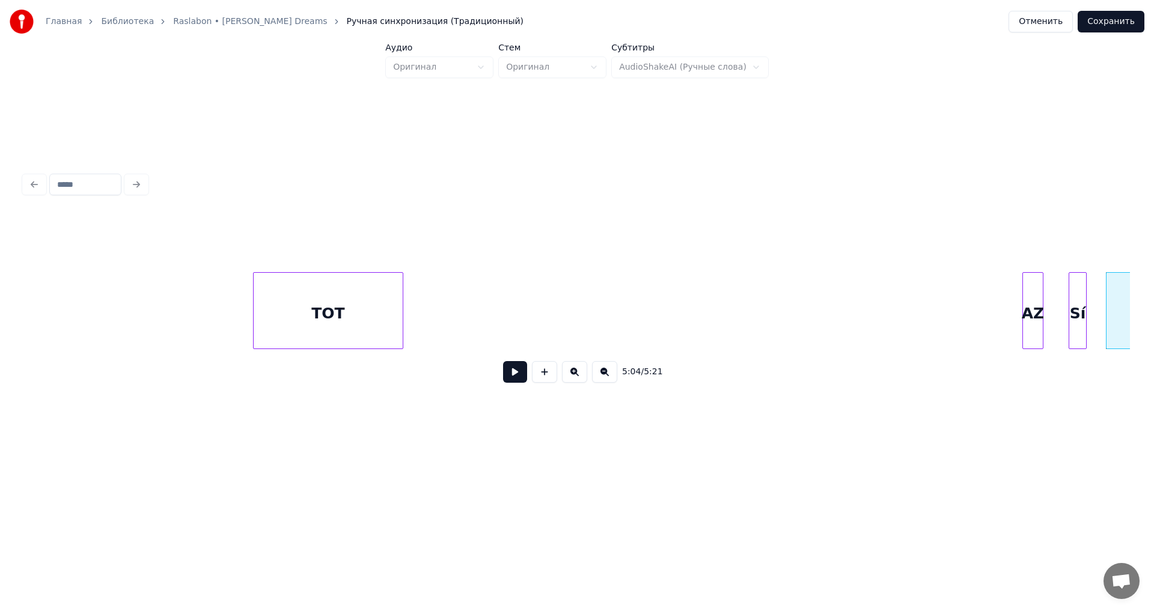
click at [335, 299] on div "TOT" at bounding box center [328, 314] width 149 height 82
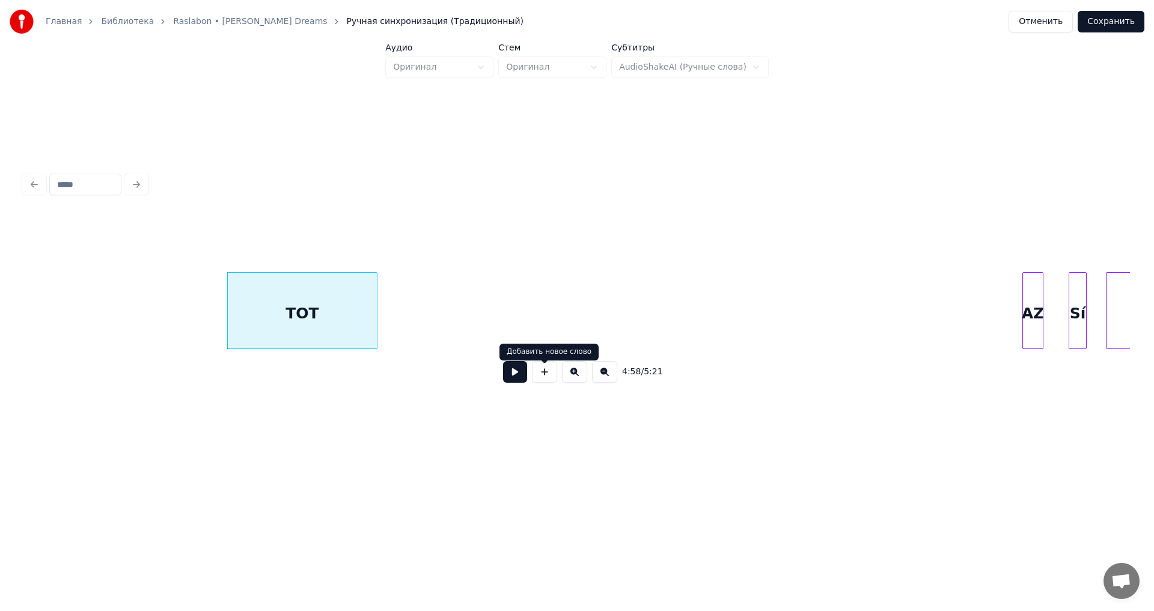
click at [517, 377] on button at bounding box center [515, 372] width 24 height 22
click at [411, 344] on div "AZ" at bounding box center [410, 314] width 20 height 82
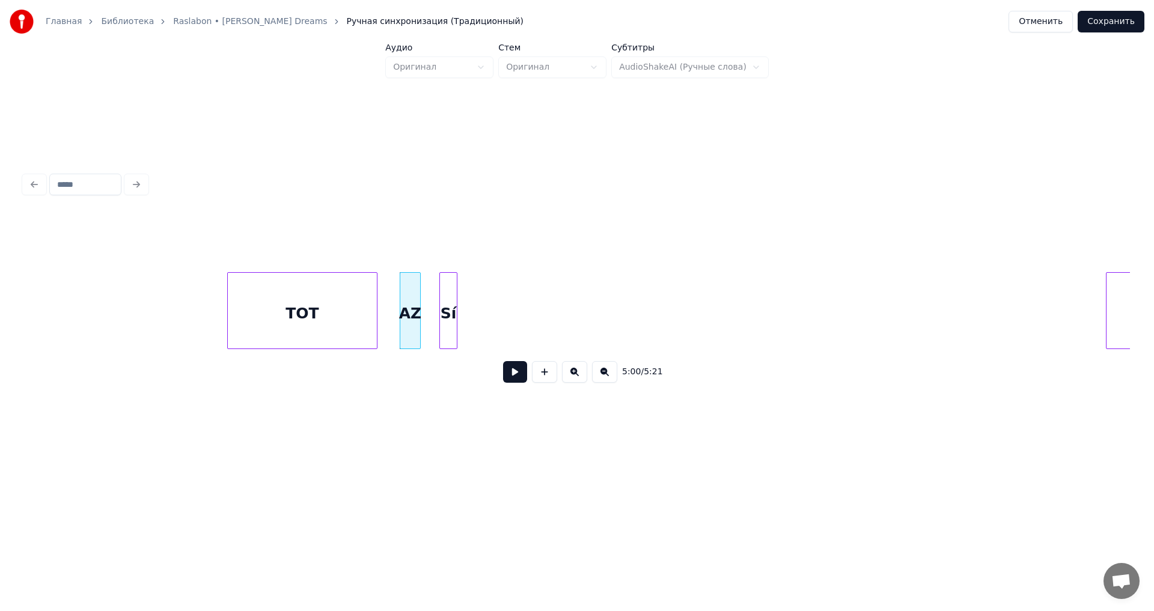
click at [450, 328] on div "Sí" at bounding box center [448, 314] width 17 height 82
click at [478, 324] on div "SINICESC" at bounding box center [410, 314] width 161 height 82
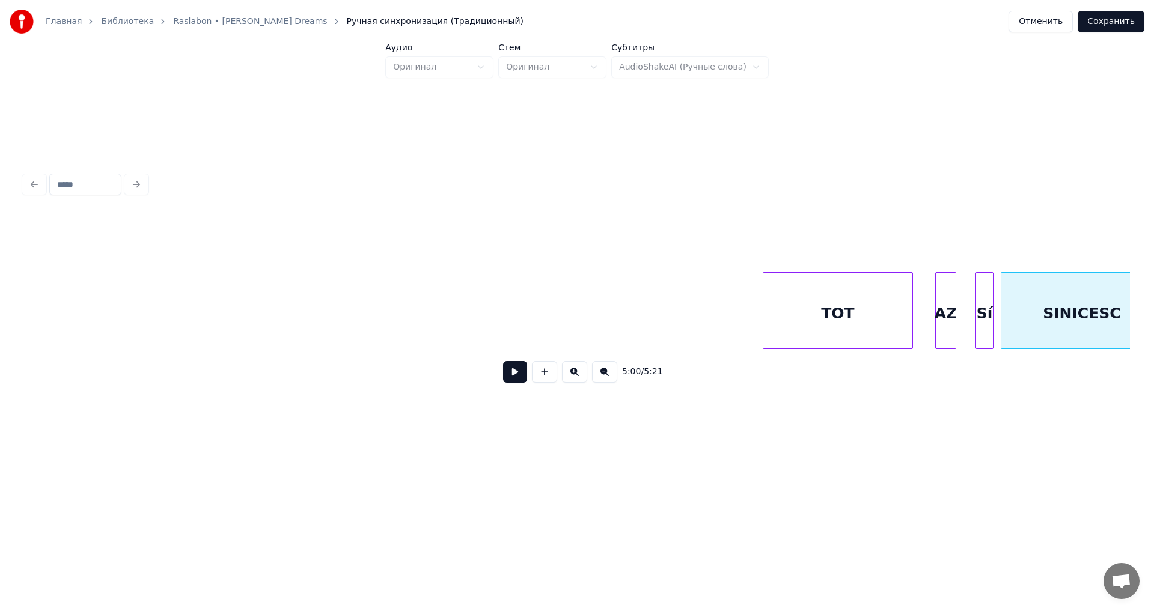
scroll to position [0, 44214]
click at [94, 280] on div "TOT" at bounding box center [114, 314] width 149 height 82
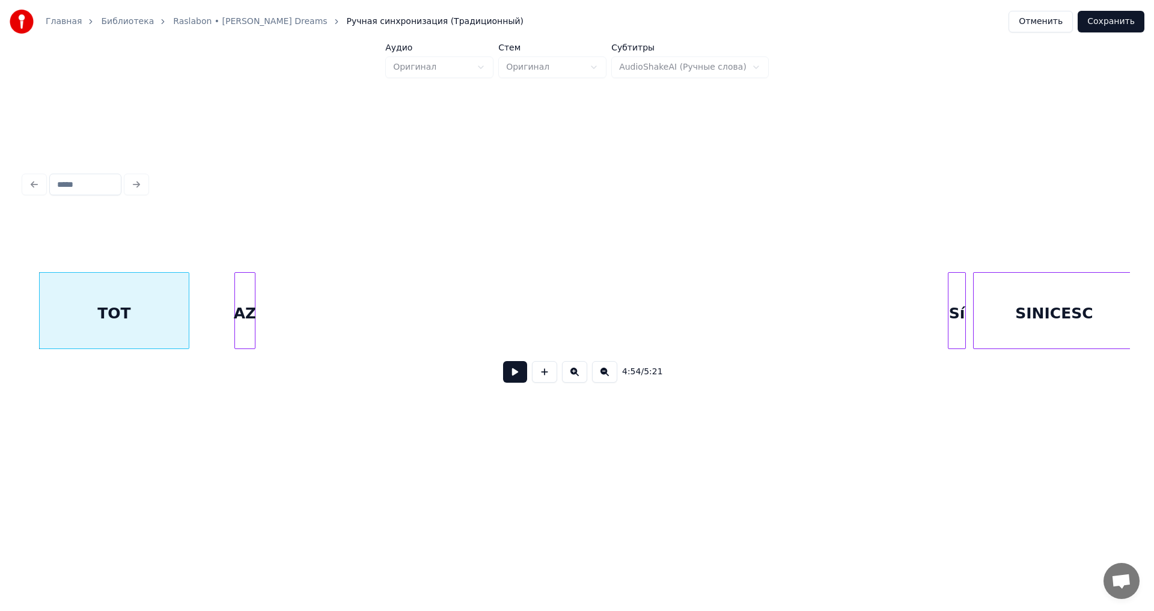
click at [240, 294] on div "AZ" at bounding box center [245, 314] width 20 height 82
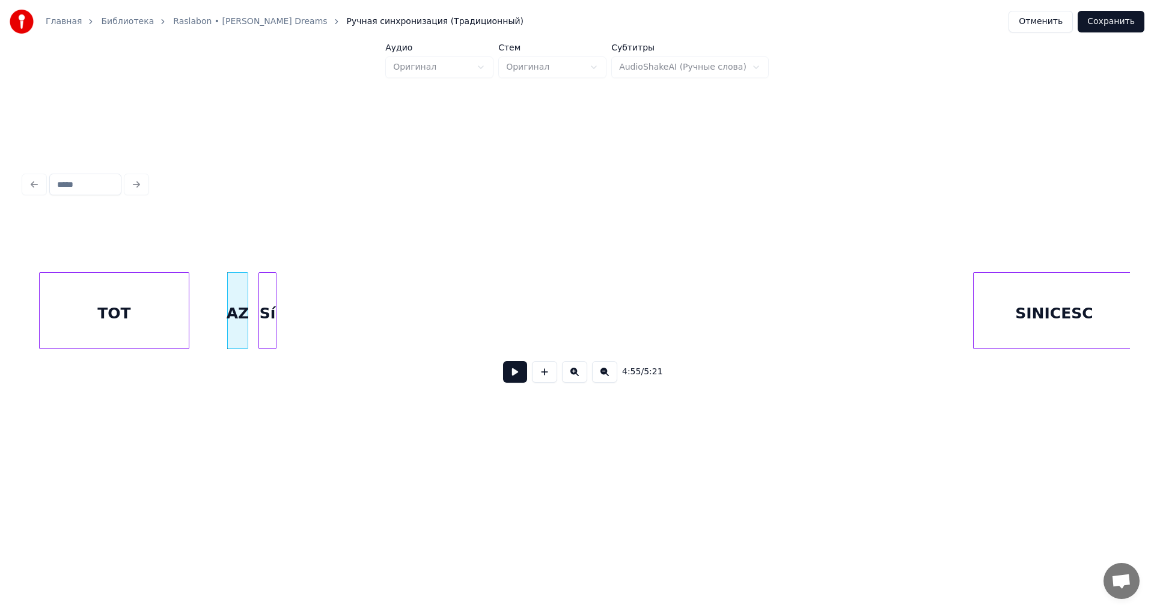
click at [268, 326] on div "Sí" at bounding box center [267, 314] width 17 height 82
click at [352, 313] on div "SINICESC" at bounding box center [375, 314] width 161 height 82
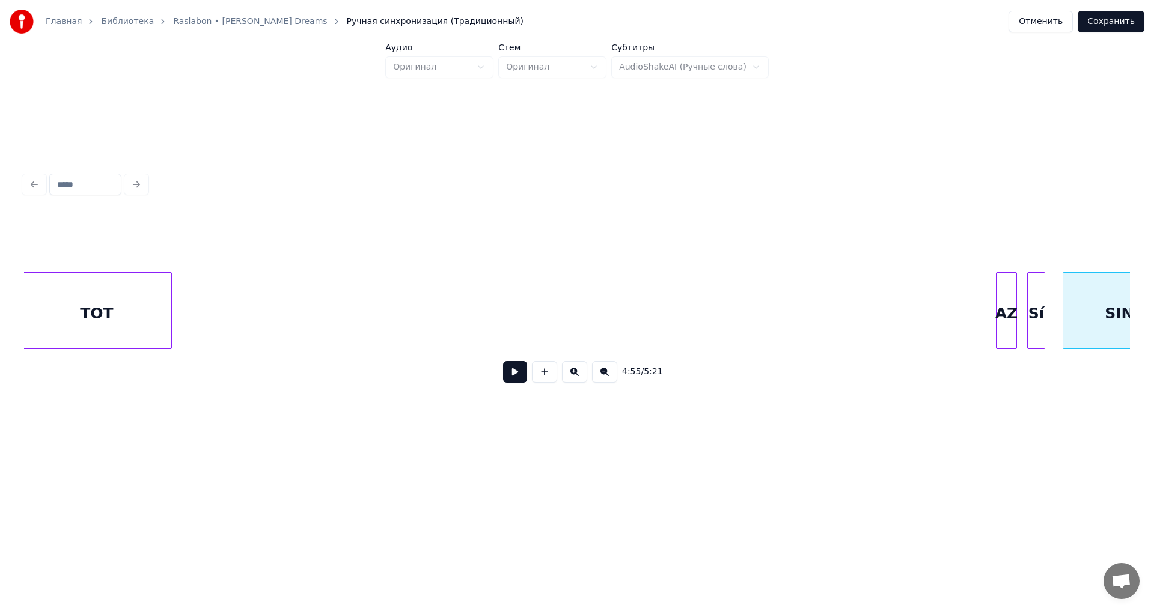
scroll to position [0, 43442]
click at [63, 233] on div "4:55 / 5:21" at bounding box center [577, 303] width 1106 height 183
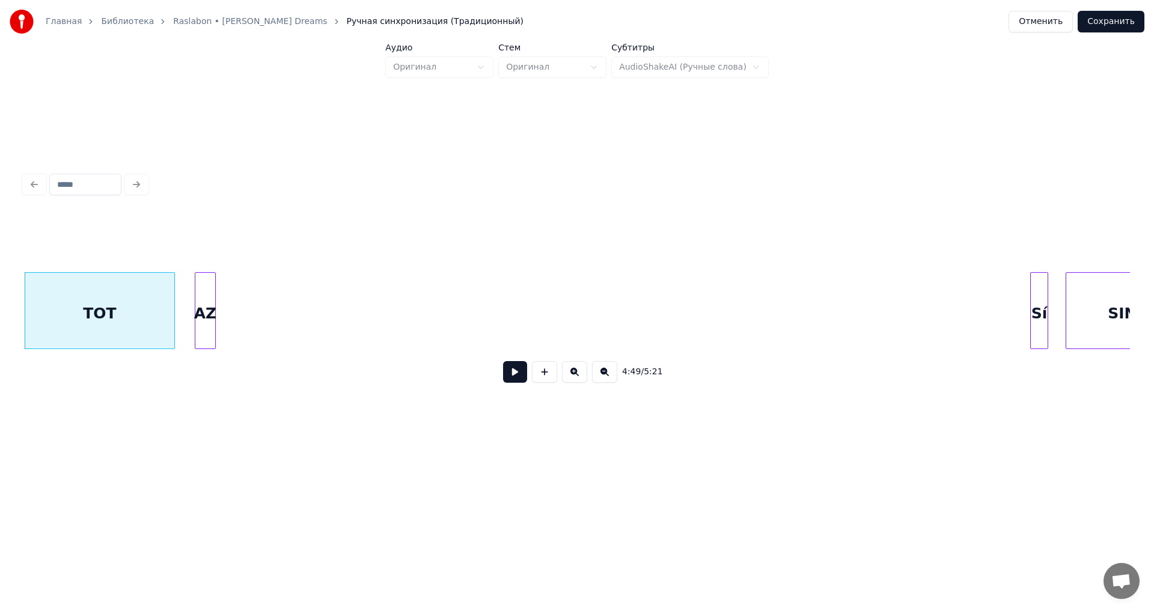
click at [209, 273] on div "AZ" at bounding box center [205, 314] width 20 height 82
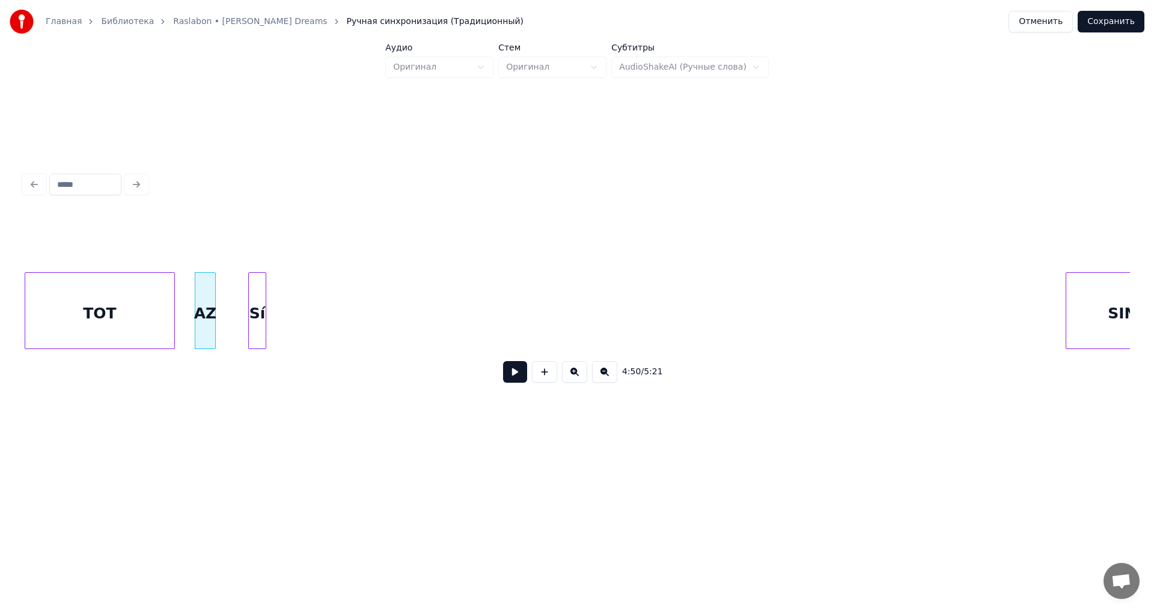
click at [257, 316] on div "Sí" at bounding box center [257, 314] width 17 height 82
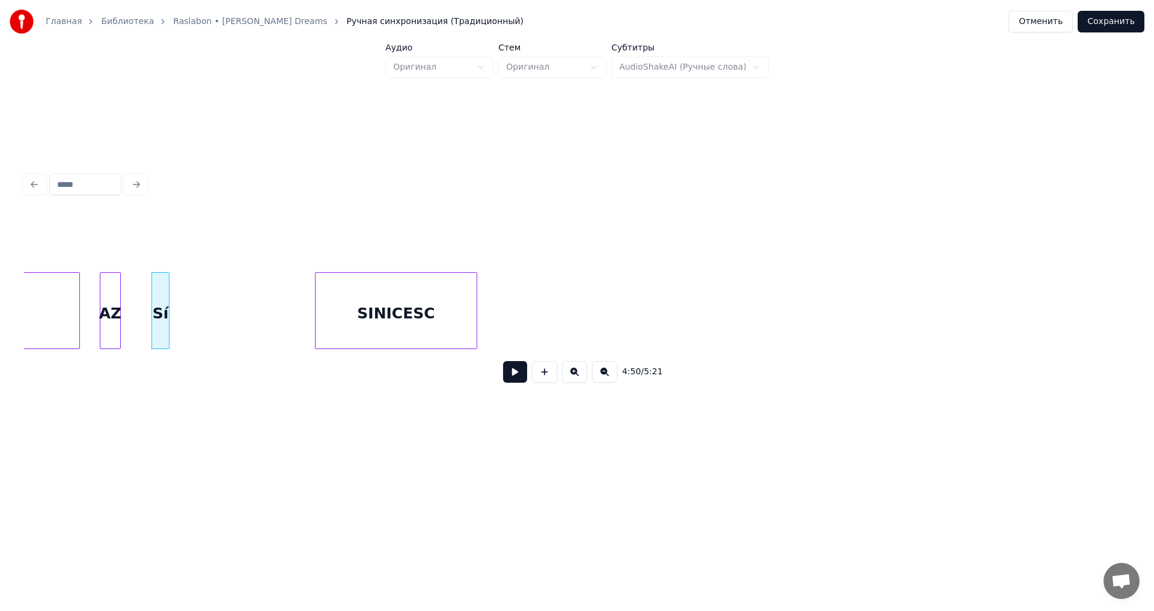
click at [442, 305] on div "SINICESC" at bounding box center [396, 314] width 161 height 82
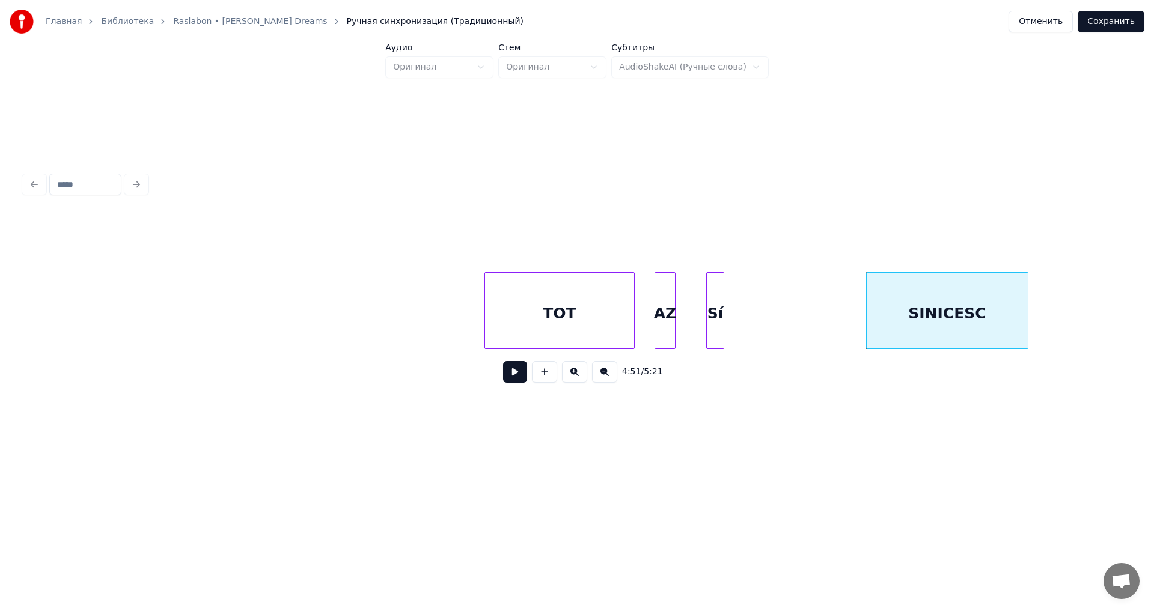
scroll to position [0, 42902]
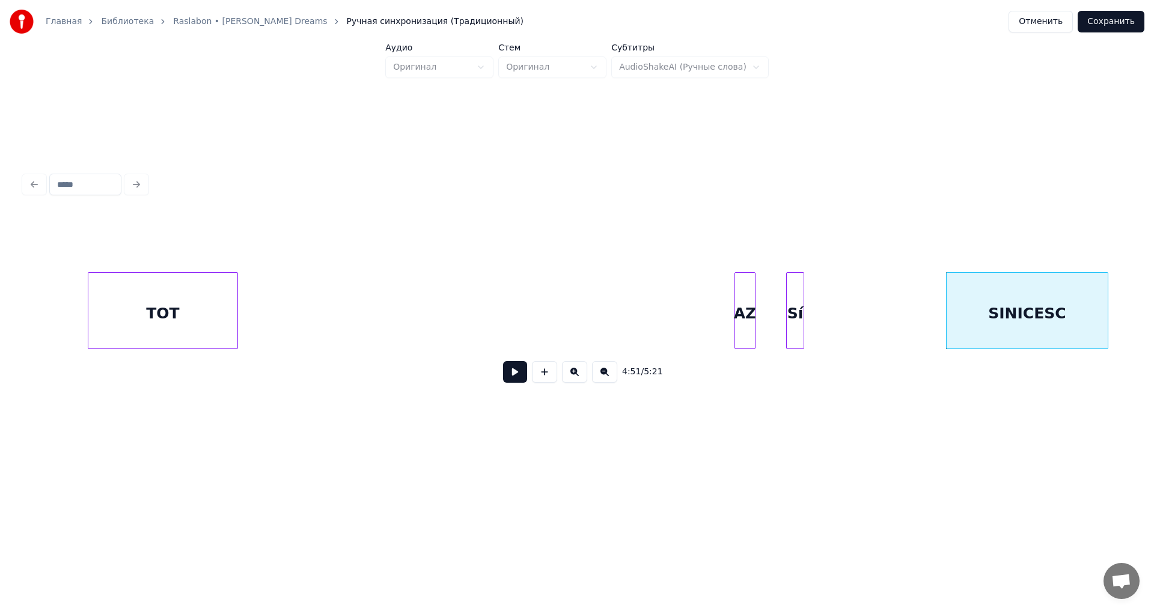
click at [191, 319] on div "TOT" at bounding box center [162, 314] width 149 height 82
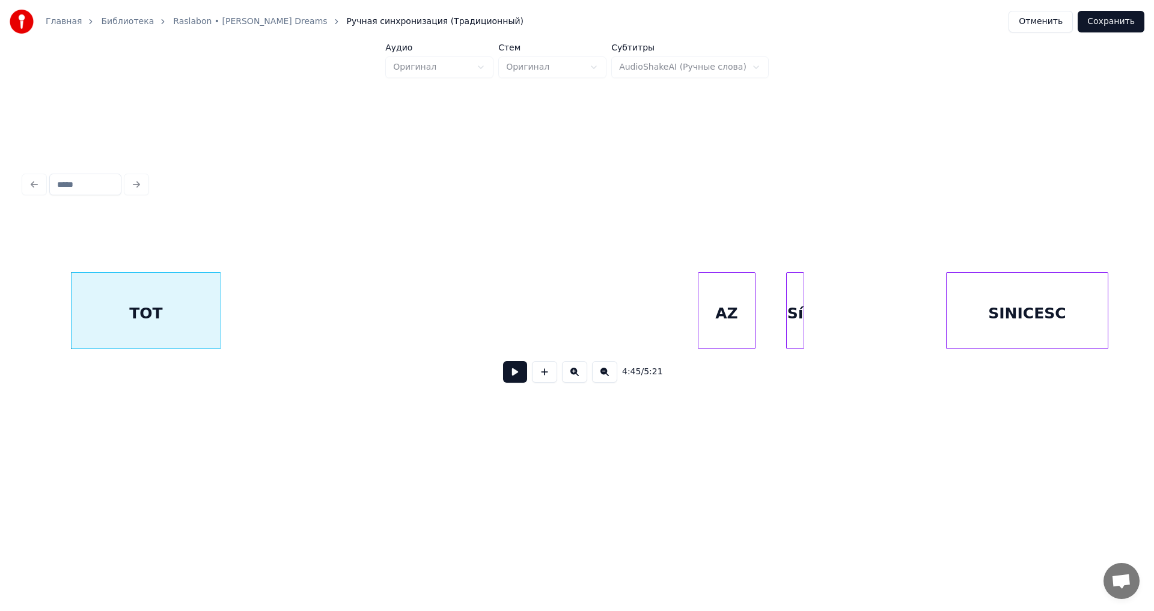
click at [705, 358] on div "4:45 / 5:21" at bounding box center [577, 303] width 1106 height 183
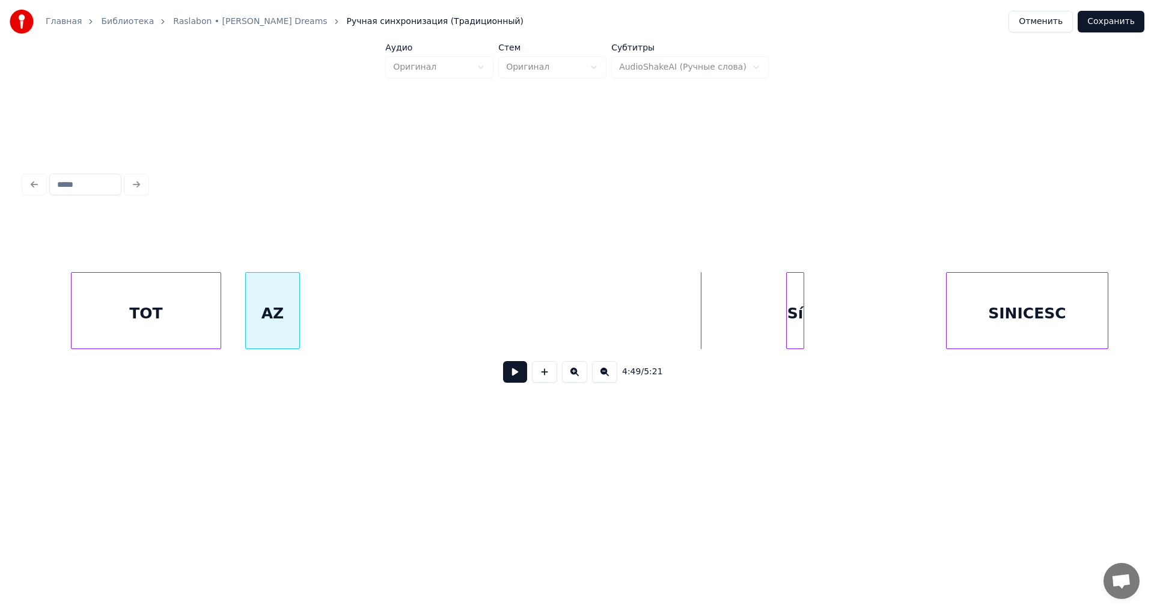
click at [275, 324] on div "AZ" at bounding box center [273, 314] width 54 height 82
click at [355, 319] on div "Sí" at bounding box center [355, 314] width 17 height 82
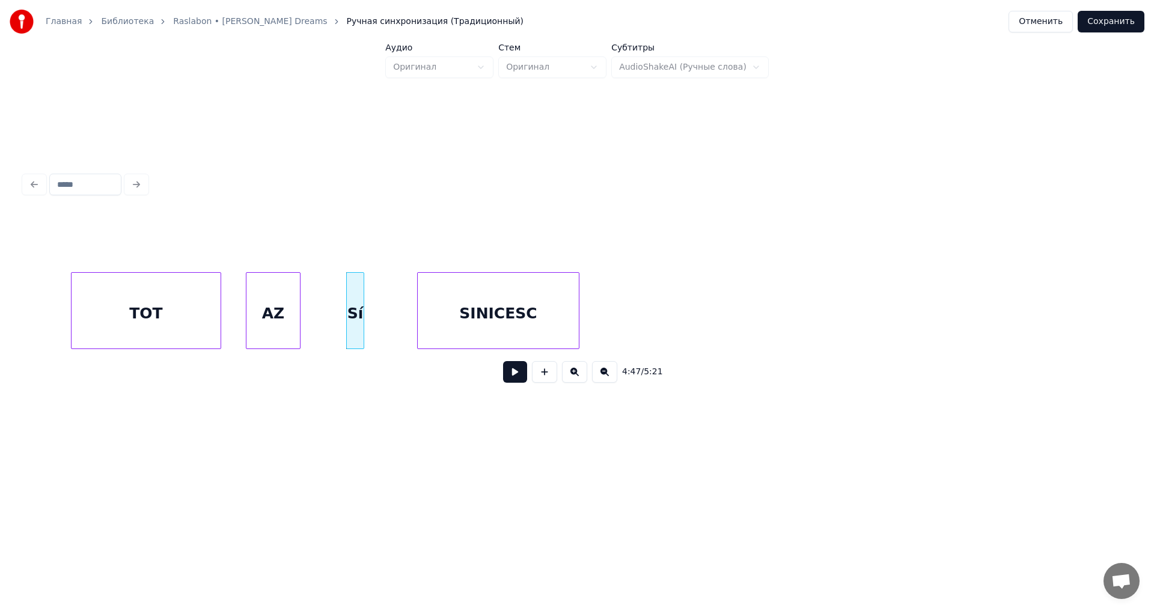
click at [480, 304] on div "SINICESC" at bounding box center [498, 314] width 161 height 82
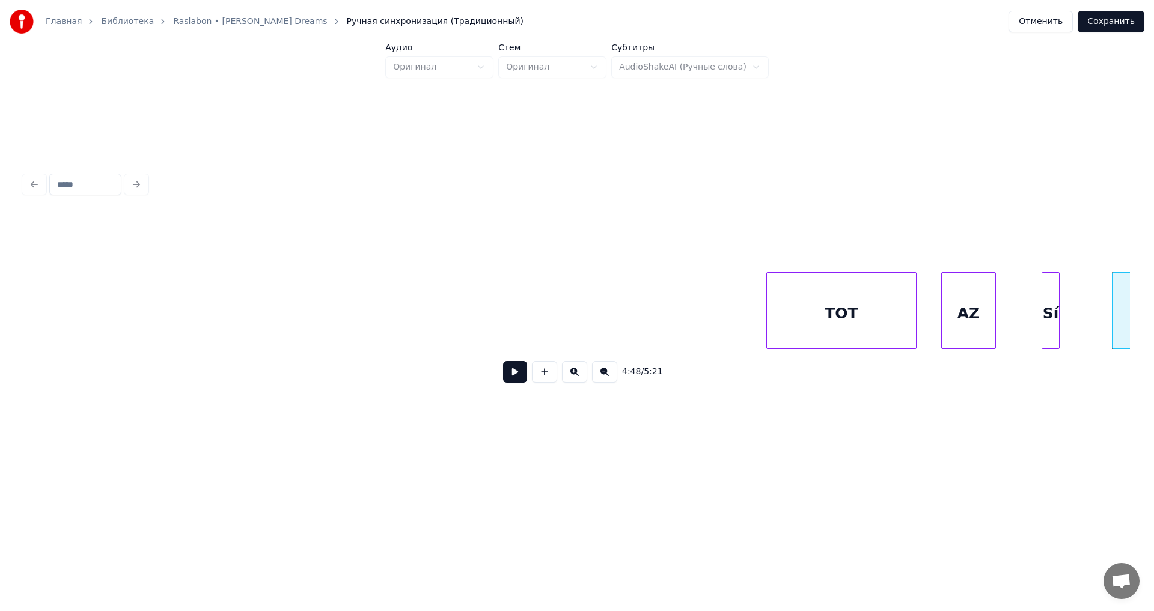
scroll to position [0, 42313]
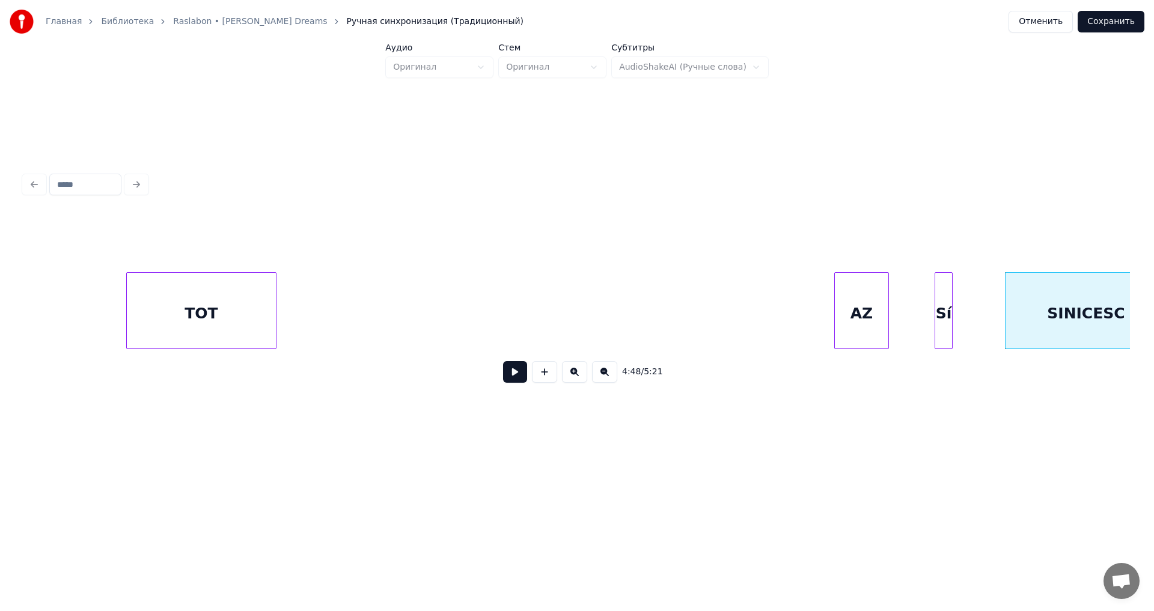
click at [242, 303] on div "TOT" at bounding box center [201, 314] width 149 height 82
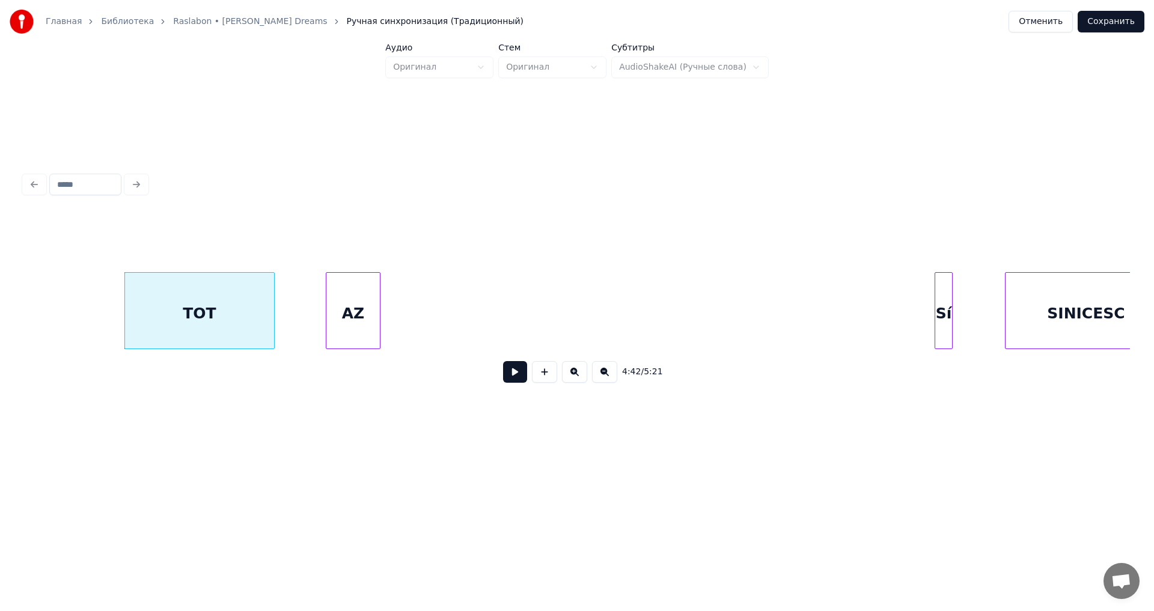
click at [351, 297] on div "AZ" at bounding box center [353, 314] width 54 height 82
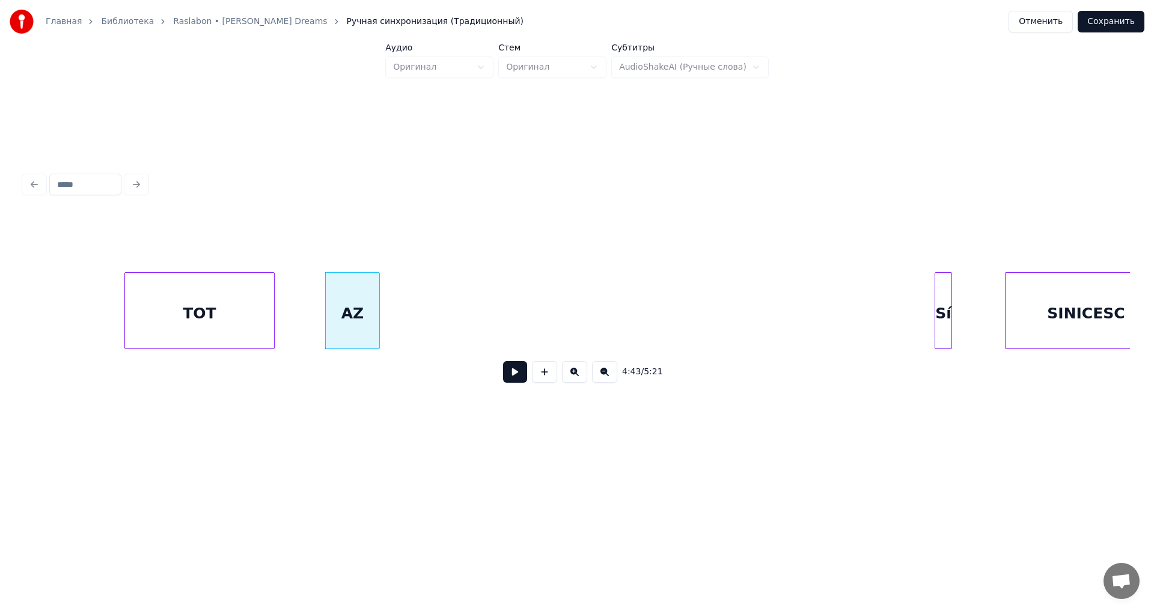
click at [952, 302] on div at bounding box center [950, 311] width 4 height 76
click at [486, 300] on div "Sí" at bounding box center [495, 314] width 25 height 82
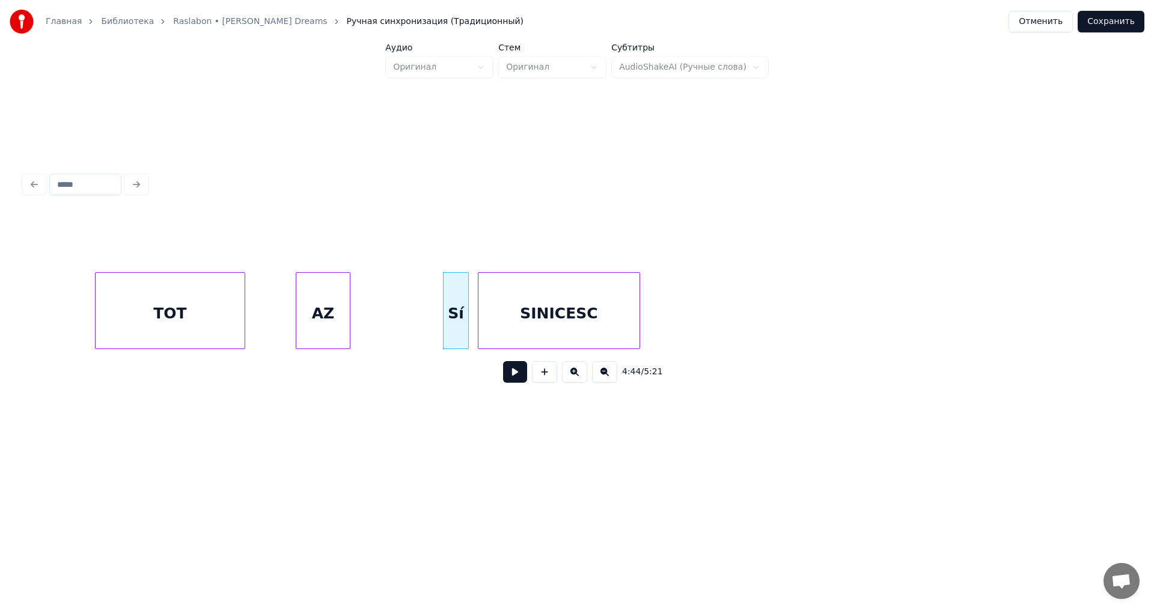
click at [585, 321] on div "SINICESC" at bounding box center [559, 314] width 161 height 82
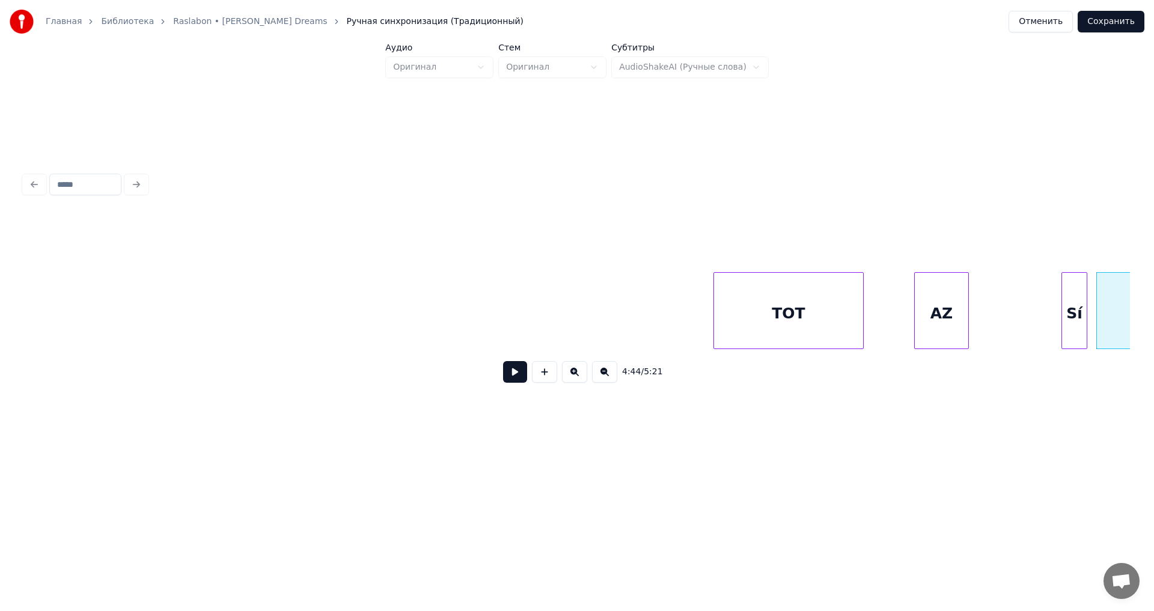
scroll to position [0, 41778]
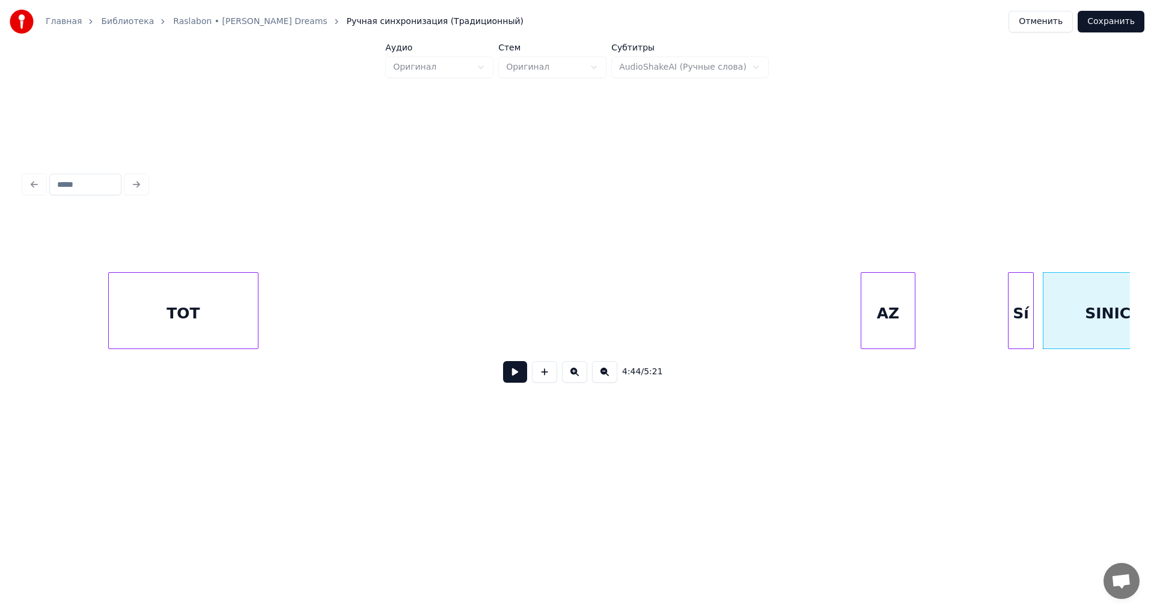
click at [128, 296] on div "TOT" at bounding box center [183, 314] width 149 height 82
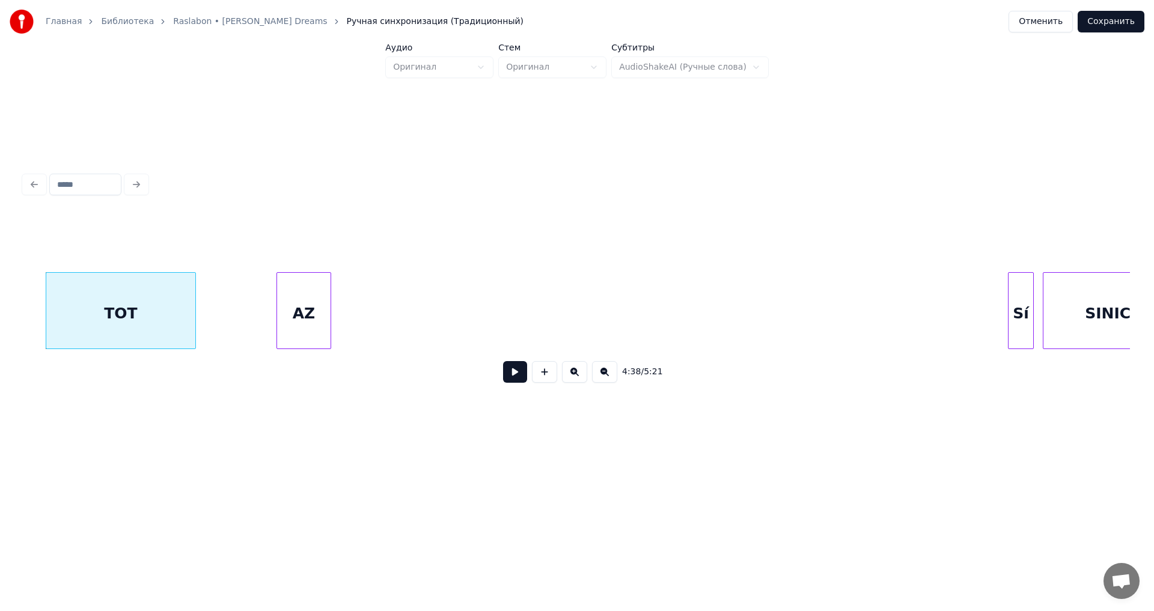
click at [301, 302] on div "AZ" at bounding box center [304, 314] width 54 height 82
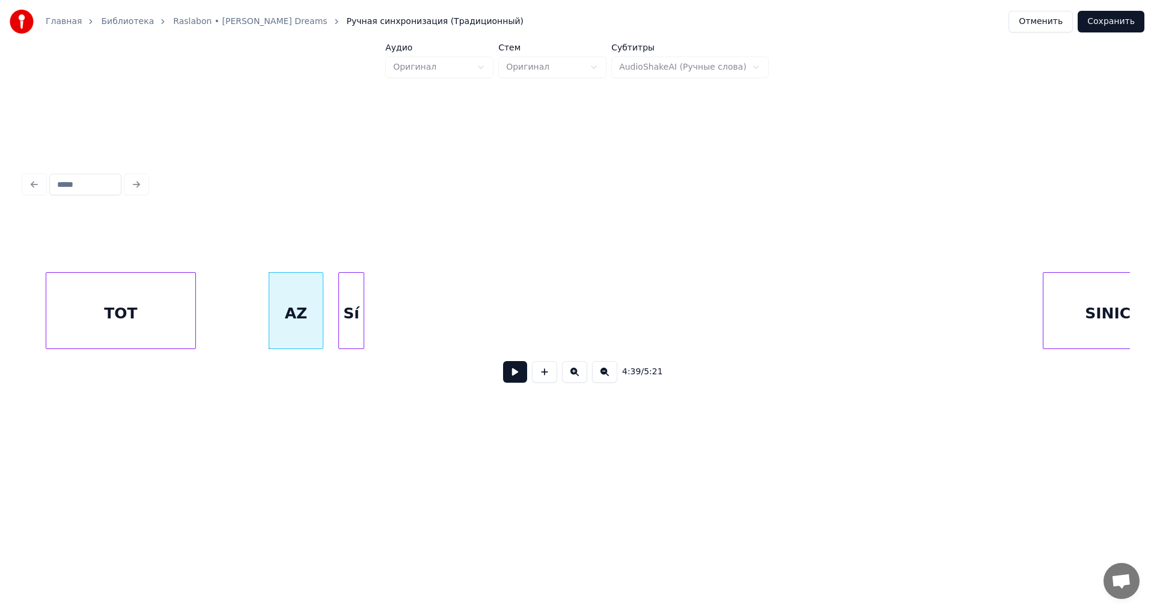
click at [355, 322] on div "Sí" at bounding box center [351, 314] width 25 height 82
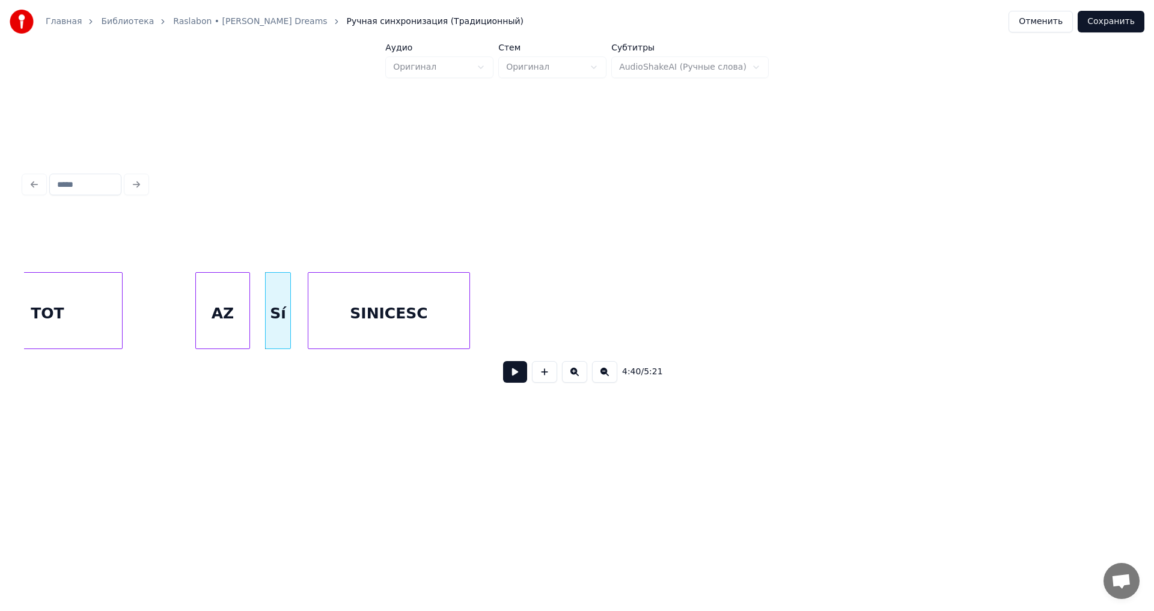
click at [406, 310] on div "SINICESC" at bounding box center [388, 314] width 161 height 82
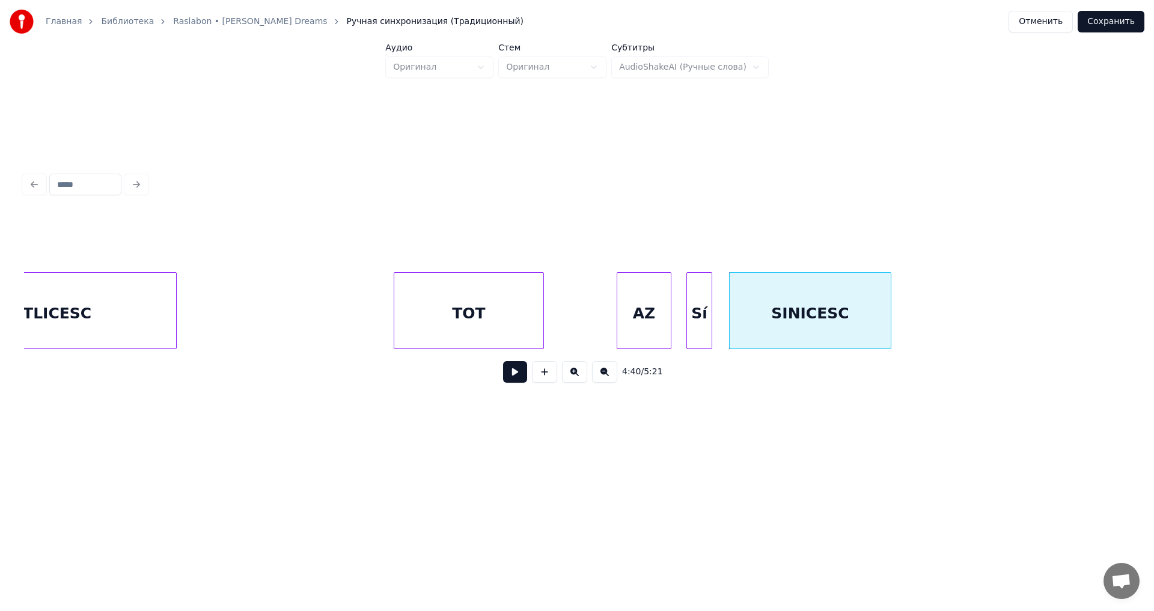
scroll to position [0, 41403]
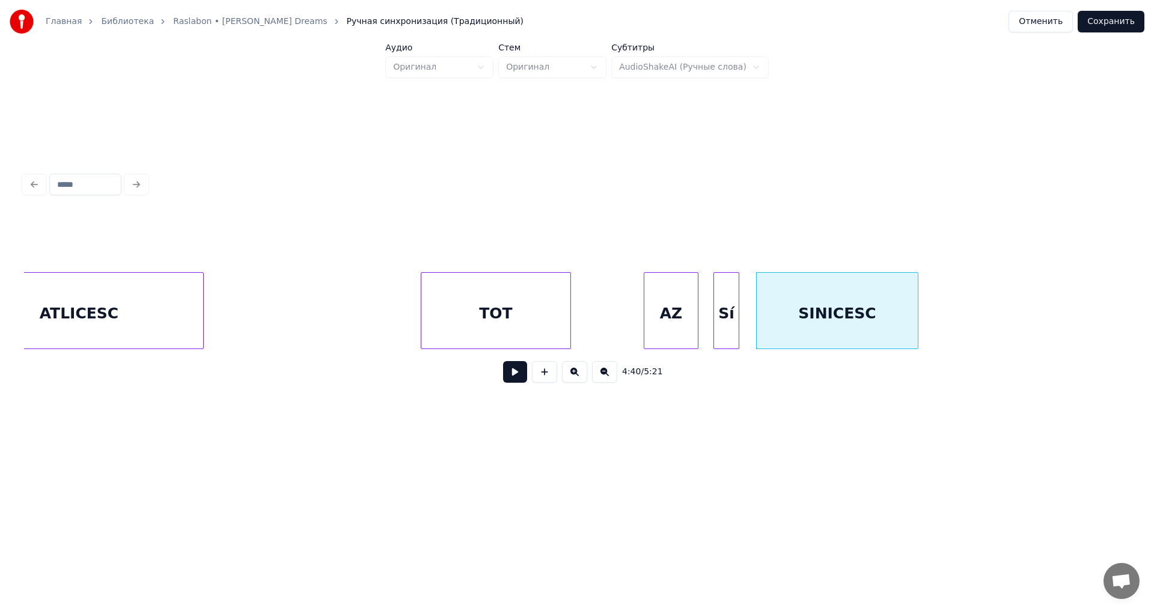
click at [78, 326] on div "ATLICESC" at bounding box center [79, 314] width 248 height 82
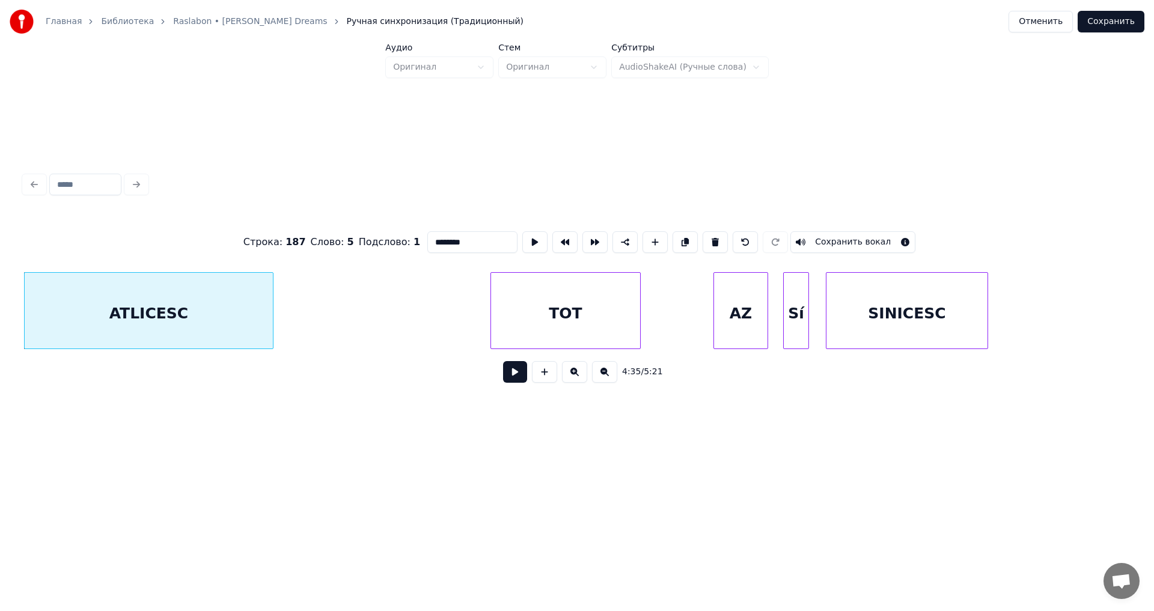
click at [520, 378] on button at bounding box center [515, 372] width 24 height 22
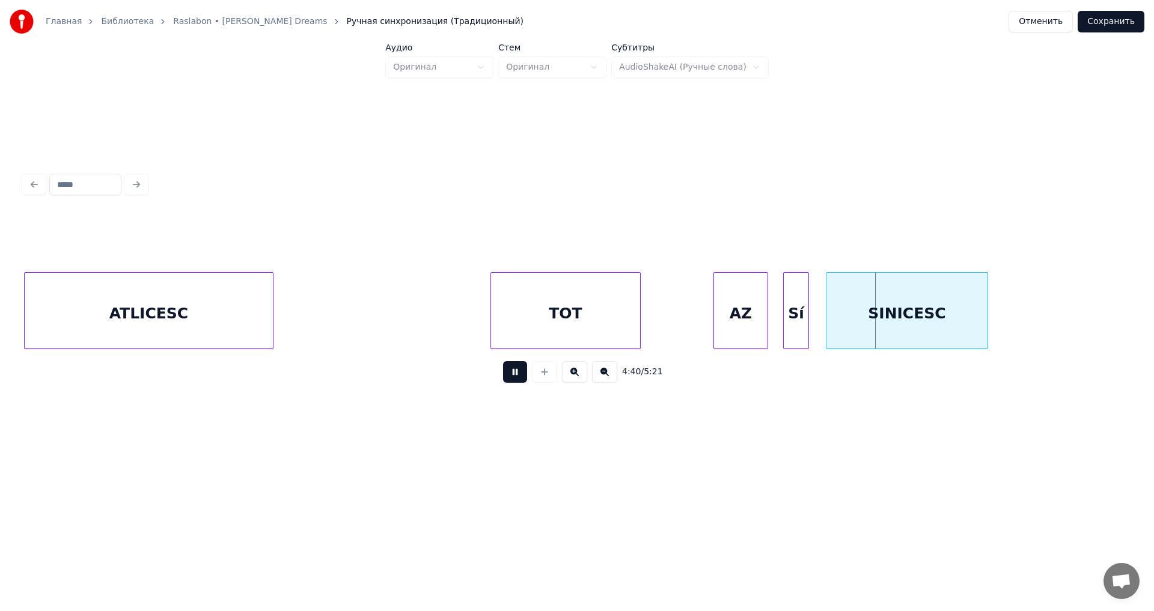
click at [520, 378] on button at bounding box center [515, 372] width 24 height 22
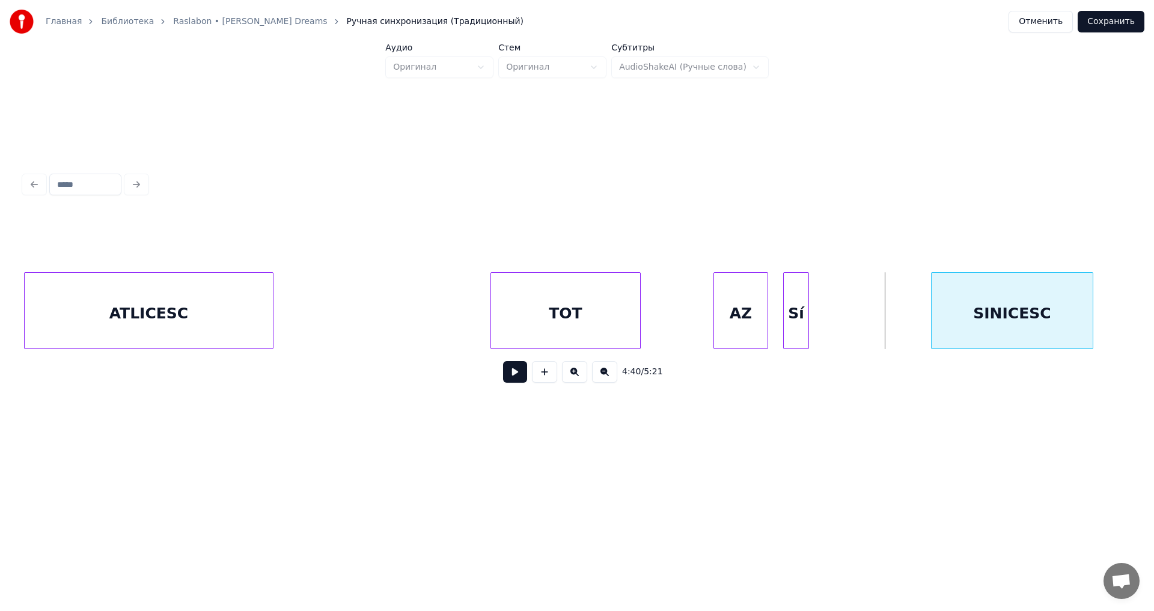
click at [1059, 359] on div "4:40 / 5:21" at bounding box center [577, 303] width 1106 height 183
click at [873, 336] on div "Sí" at bounding box center [866, 314] width 25 height 82
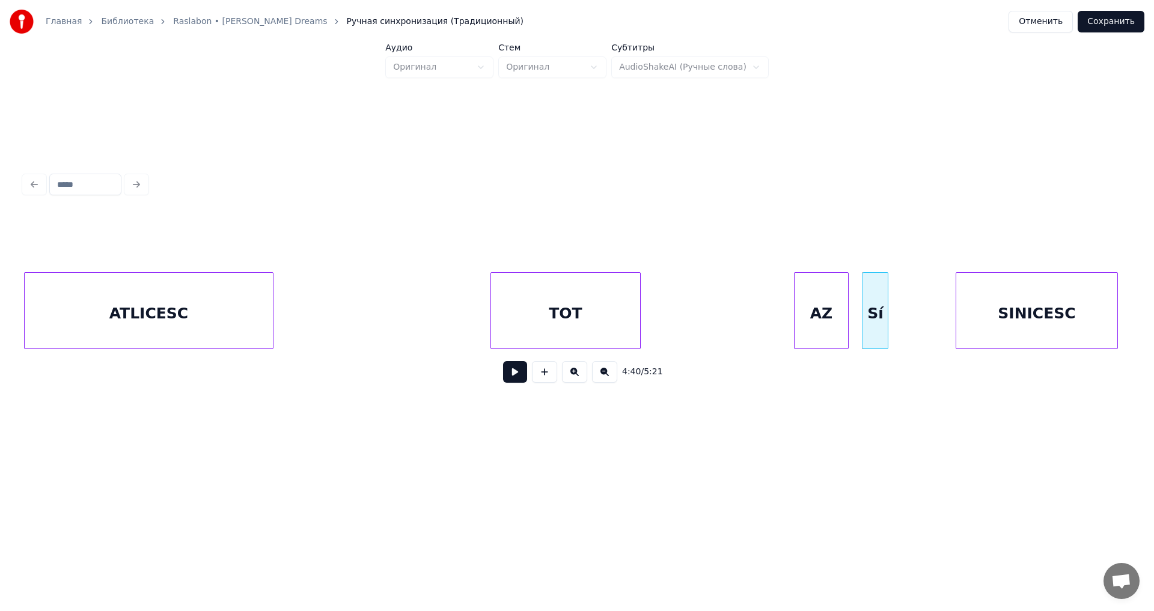
click at [822, 334] on div "AZ" at bounding box center [822, 314] width 54 height 82
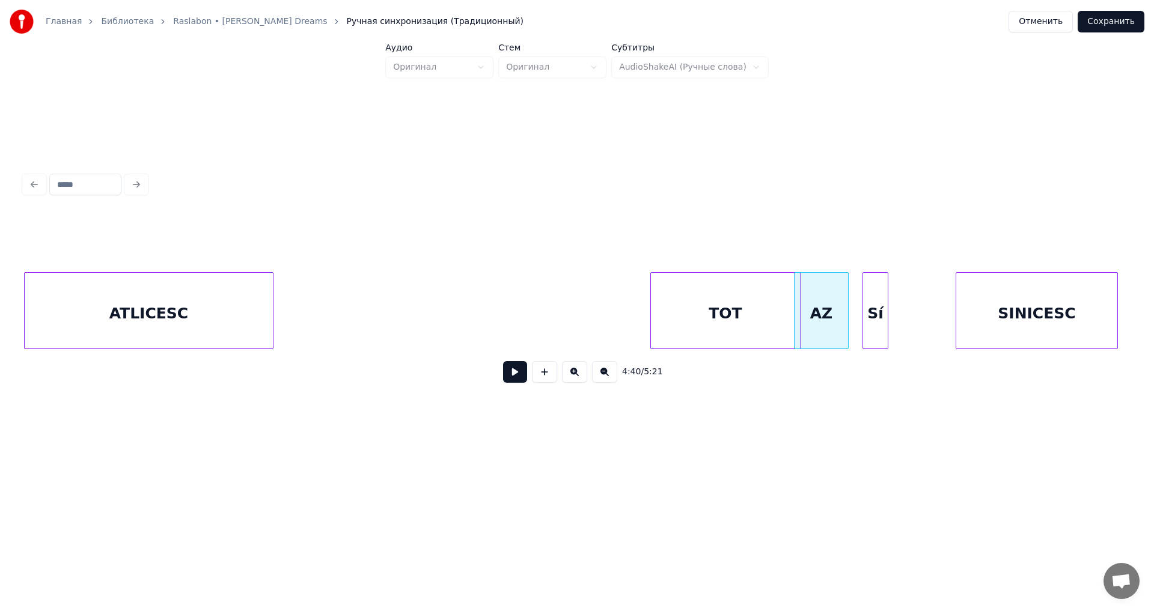
click at [760, 334] on div "TOT" at bounding box center [725, 314] width 149 height 82
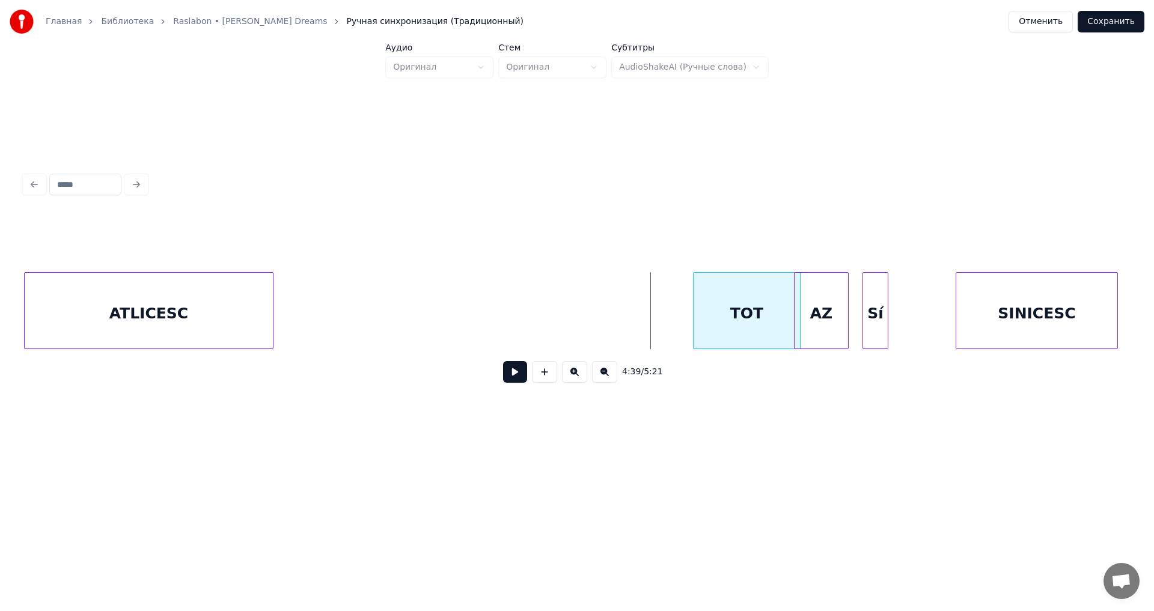
click at [696, 335] on div at bounding box center [696, 311] width 4 height 76
click at [742, 332] on div "TOT" at bounding box center [716, 314] width 106 height 82
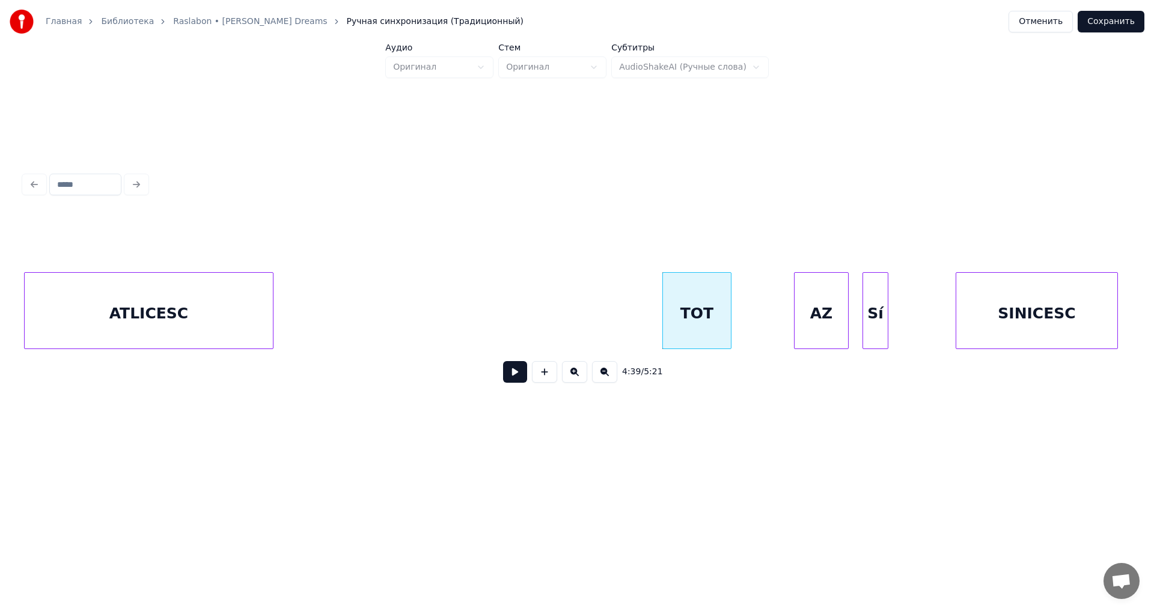
click at [729, 339] on div at bounding box center [729, 311] width 4 height 76
click at [740, 340] on div "TOT" at bounding box center [724, 314] width 68 height 82
click at [721, 335] on div at bounding box center [720, 311] width 4 height 76
click at [744, 323] on div "AZ" at bounding box center [751, 314] width 54 height 82
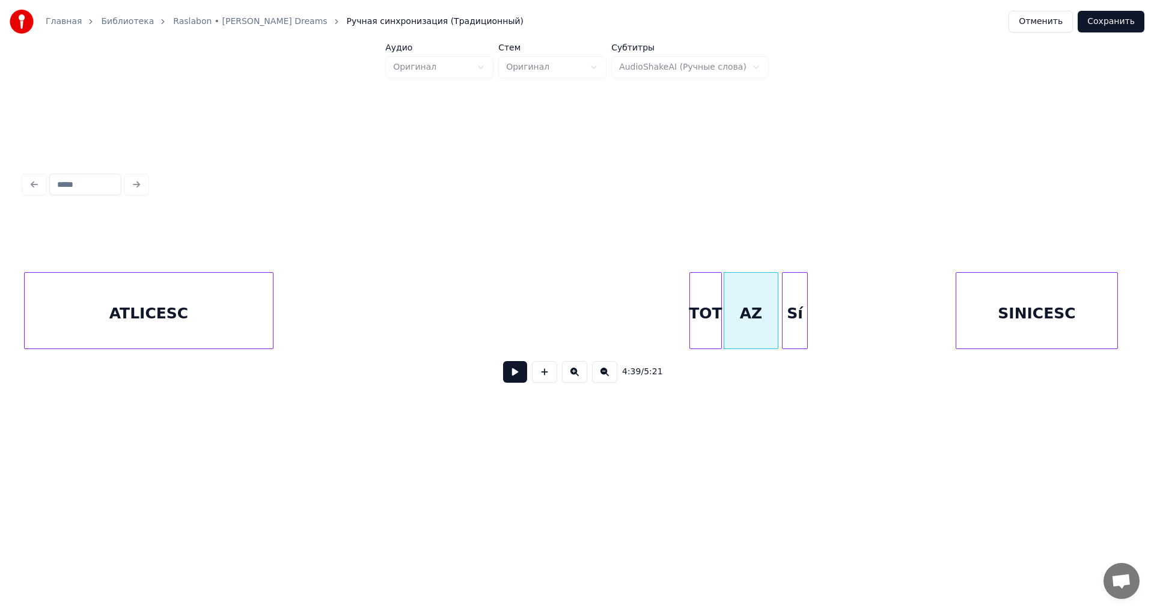
click at [795, 335] on div "Sí" at bounding box center [795, 314] width 25 height 82
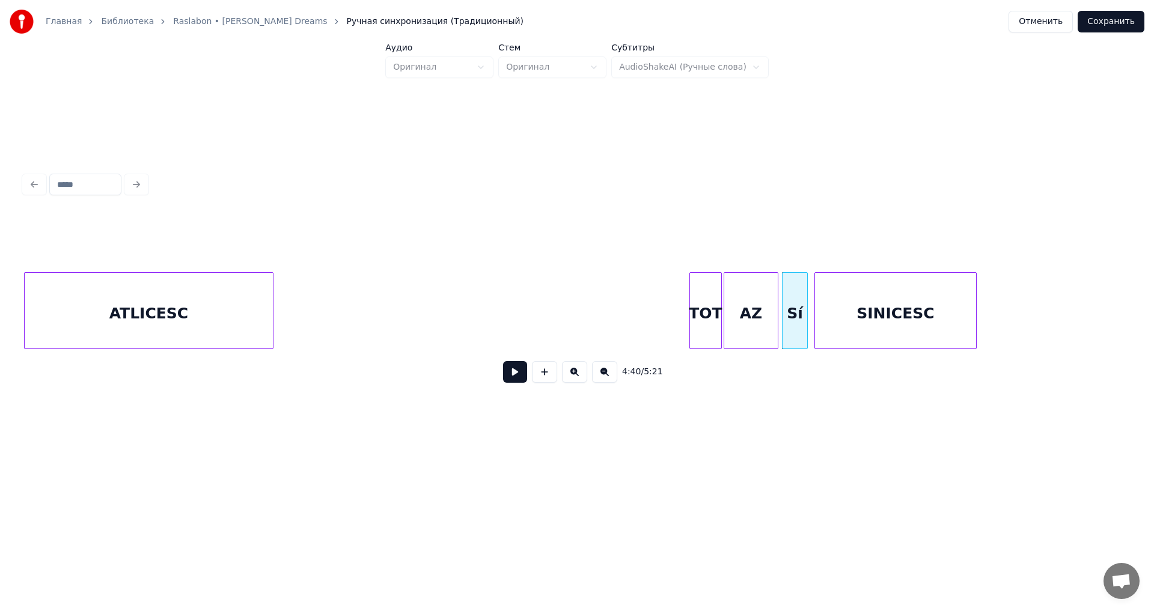
click at [869, 334] on div "SINICESC" at bounding box center [895, 314] width 161 height 82
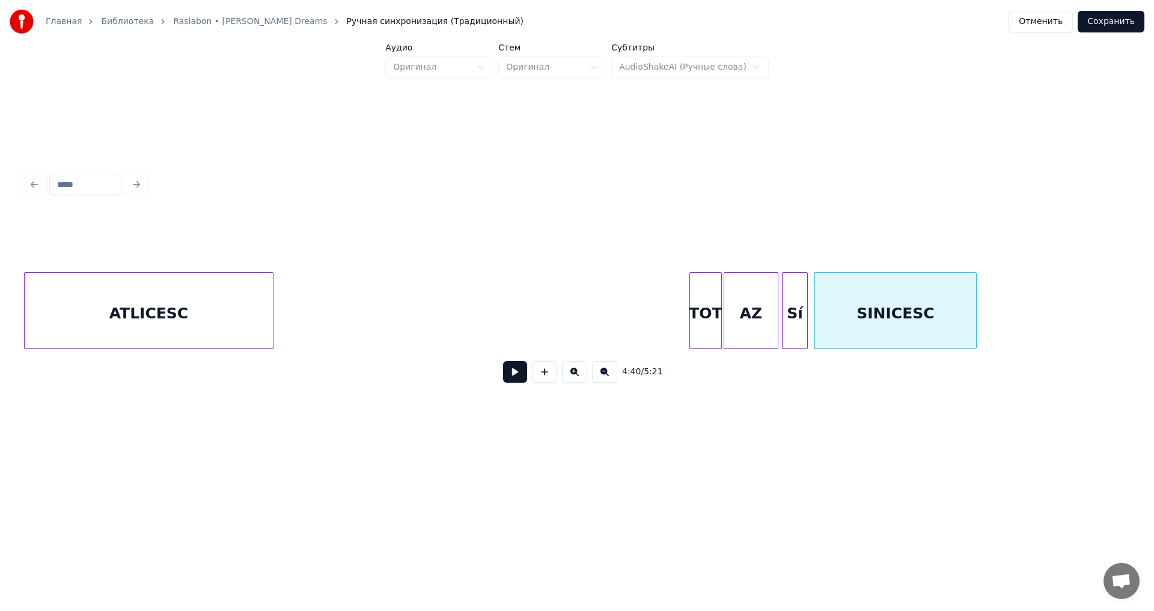
click at [709, 321] on div "TOT" at bounding box center [705, 314] width 31 height 82
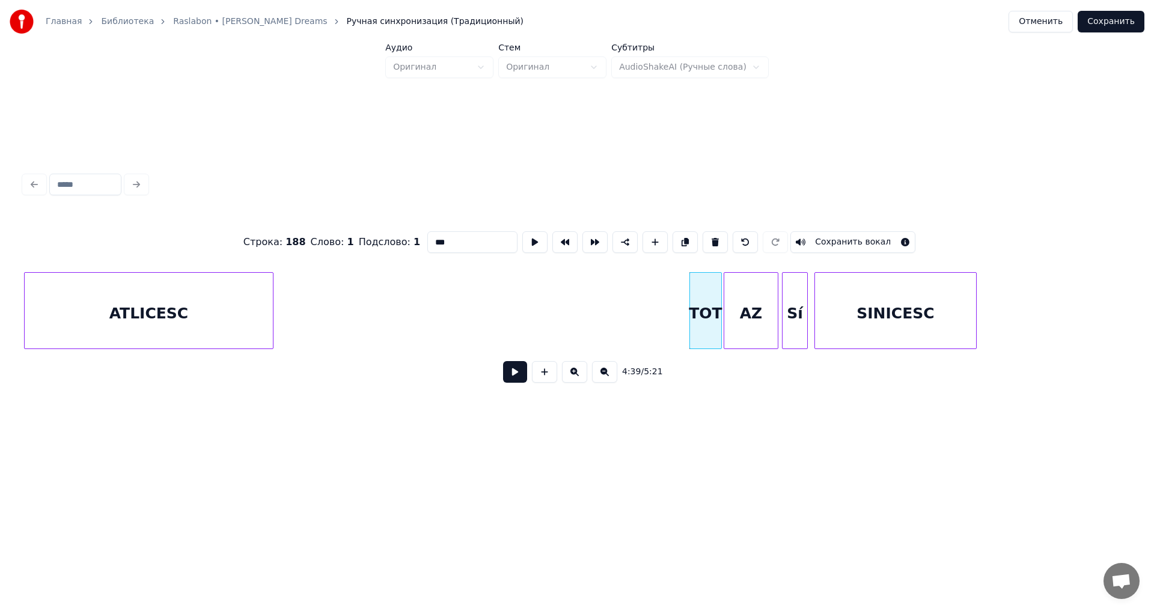
click at [513, 382] on button at bounding box center [515, 372] width 24 height 22
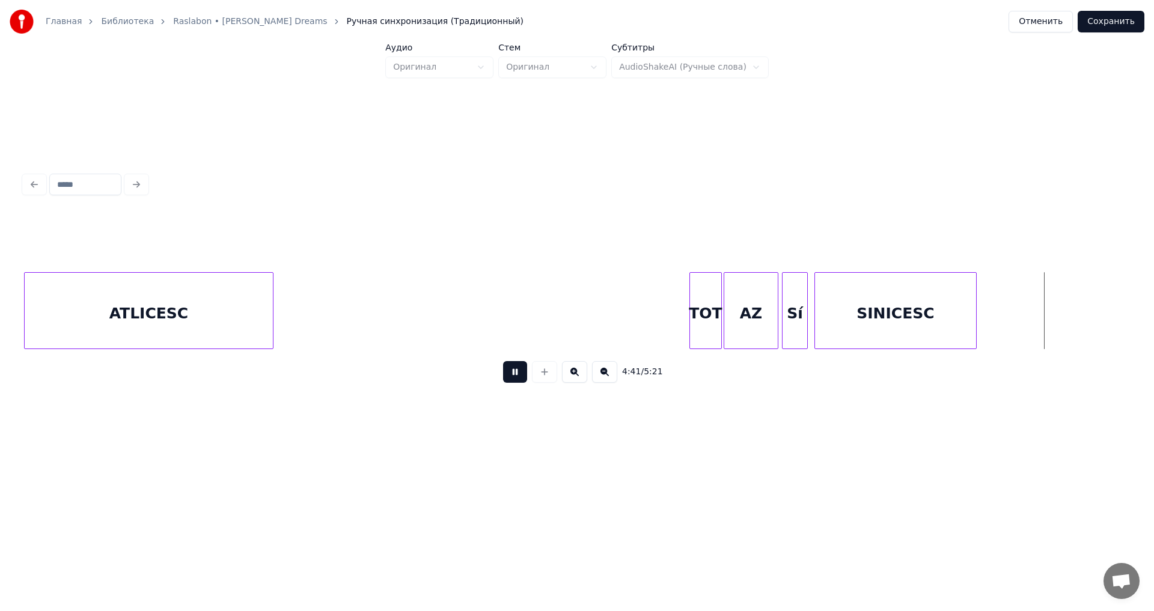
click at [513, 382] on button at bounding box center [515, 372] width 24 height 22
click at [1026, 337] on div at bounding box center [1026, 311] width 4 height 76
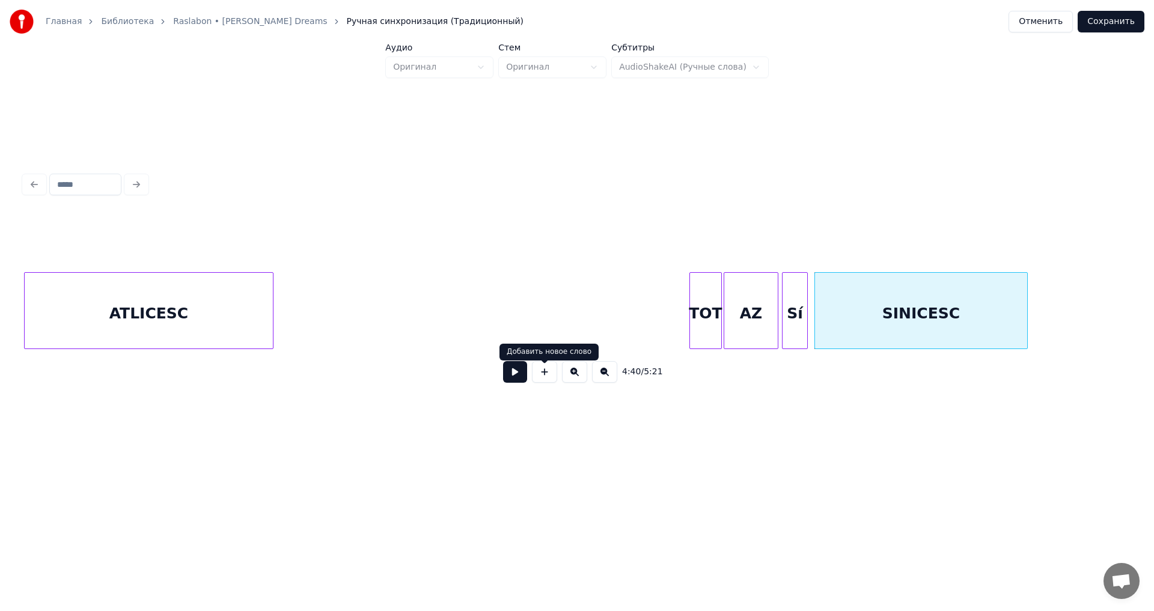
click at [523, 378] on button at bounding box center [515, 372] width 24 height 22
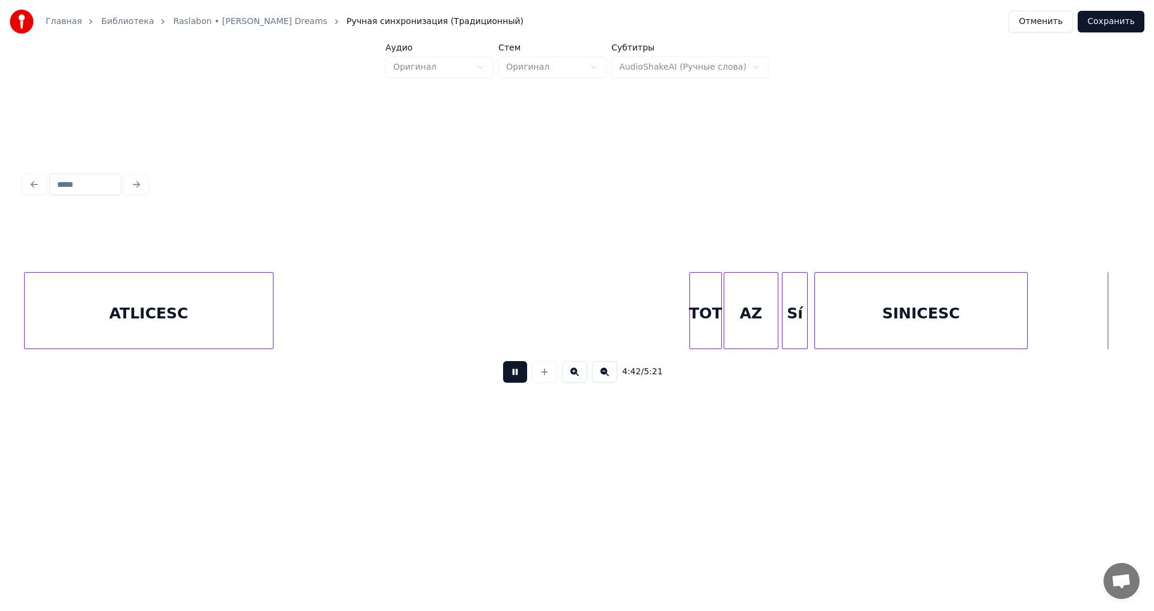
click at [523, 378] on button at bounding box center [515, 372] width 24 height 22
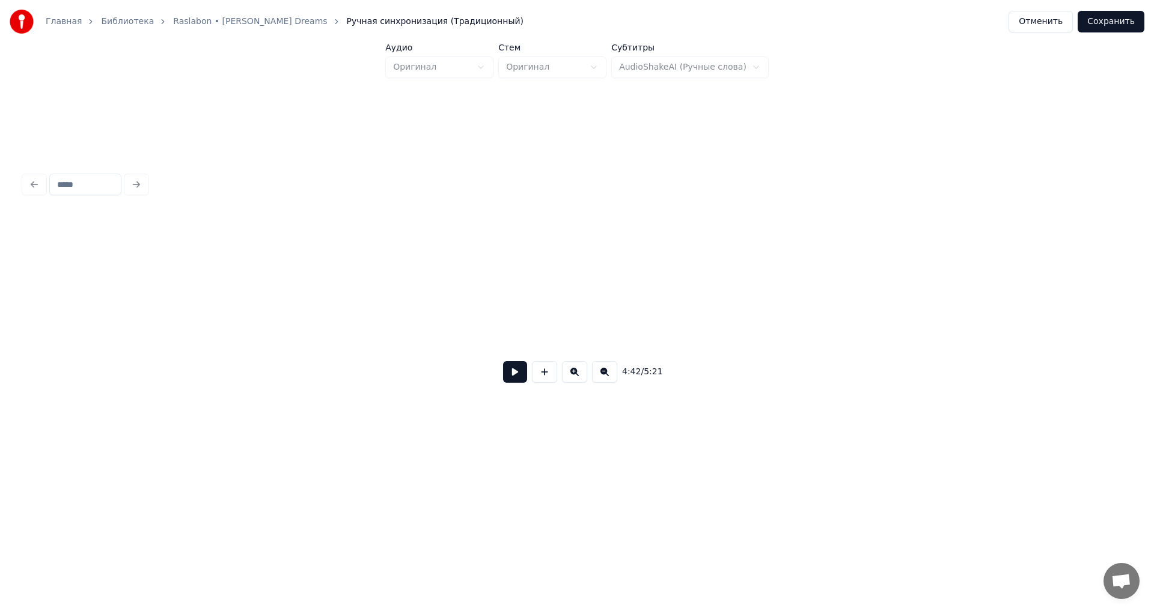
scroll to position [0, 42440]
click at [1115, 23] on button "Сохранить" at bounding box center [1111, 22] width 67 height 22
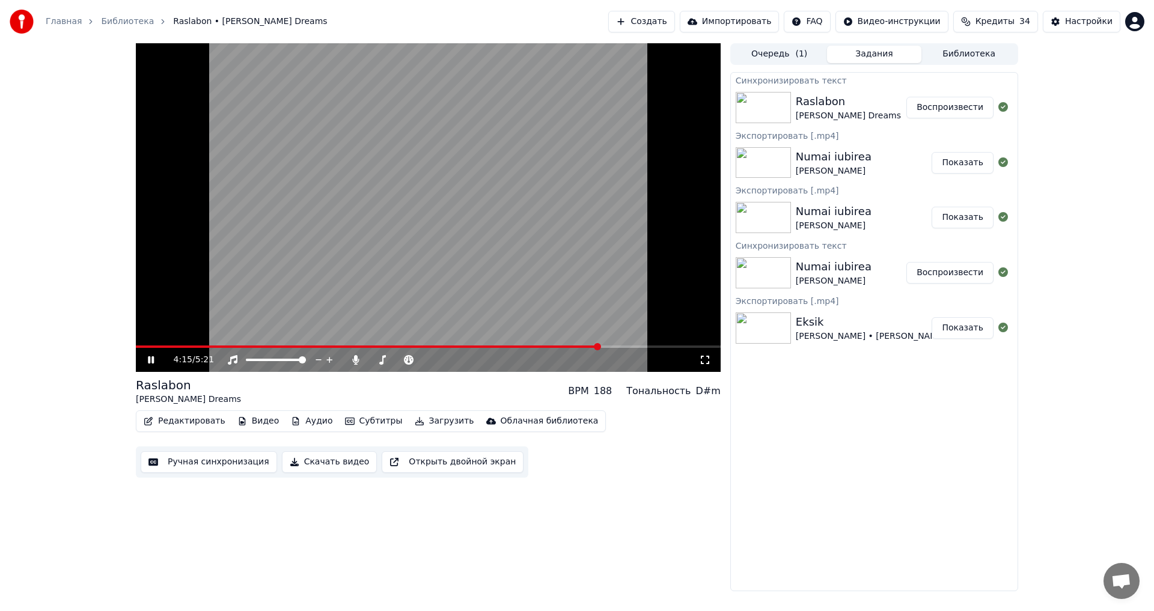
click at [601, 347] on span at bounding box center [428, 347] width 585 height 2
click at [150, 359] on icon at bounding box center [151, 359] width 6 height 7
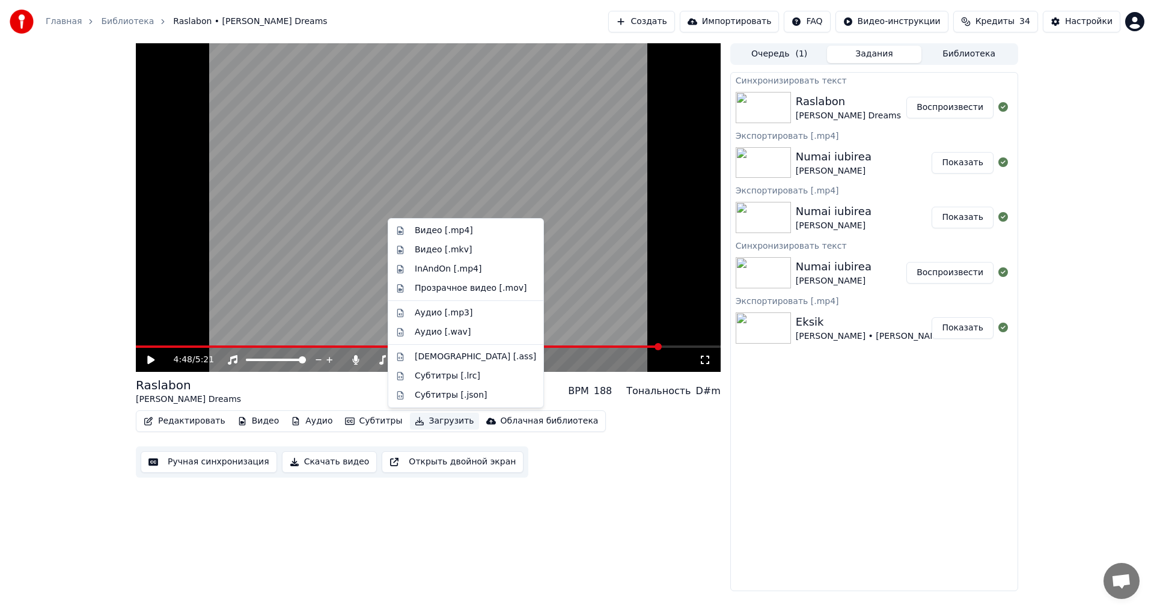
click at [417, 417] on button "Загрузить" at bounding box center [444, 421] width 69 height 17
click at [443, 231] on div "Видео [.mp4]" at bounding box center [444, 231] width 58 height 12
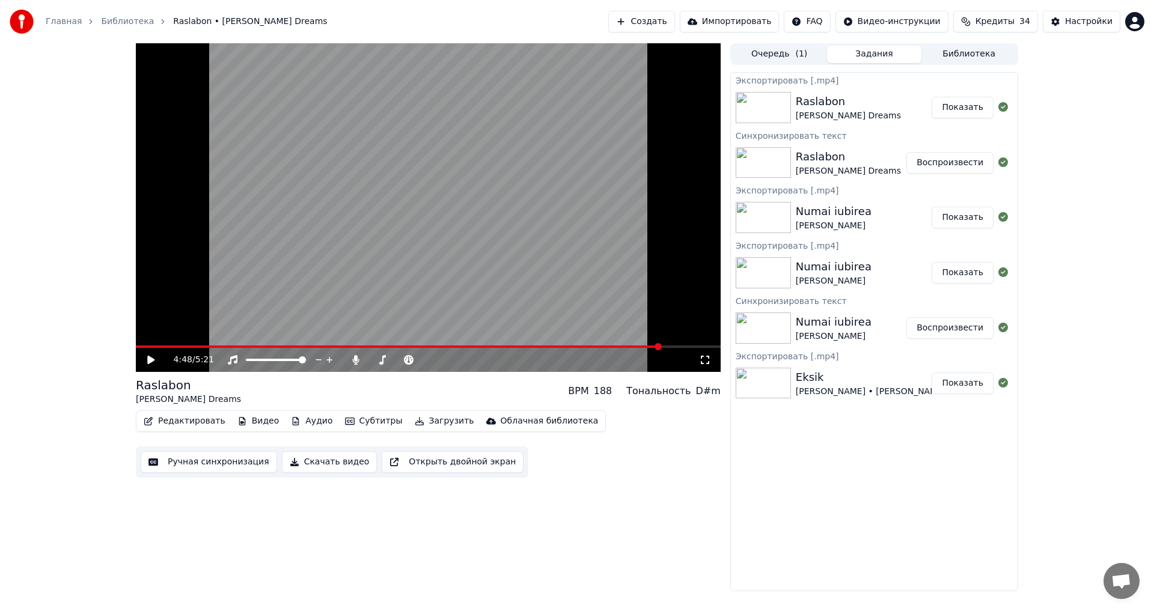
click at [966, 111] on button "Показать" at bounding box center [963, 108] width 62 height 22
drag, startPoint x: 844, startPoint y: 528, endPoint x: 830, endPoint y: 530, distance: 13.9
click at [844, 529] on div "Экспортировать [.mp4] Raslabon [PERSON_NAME] Dreams Показать Синхронизировать т…" at bounding box center [874, 331] width 288 height 519
click at [369, 364] on span at bounding box center [372, 359] width 7 height 7
click at [436, 417] on button "Загрузить" at bounding box center [444, 421] width 69 height 17
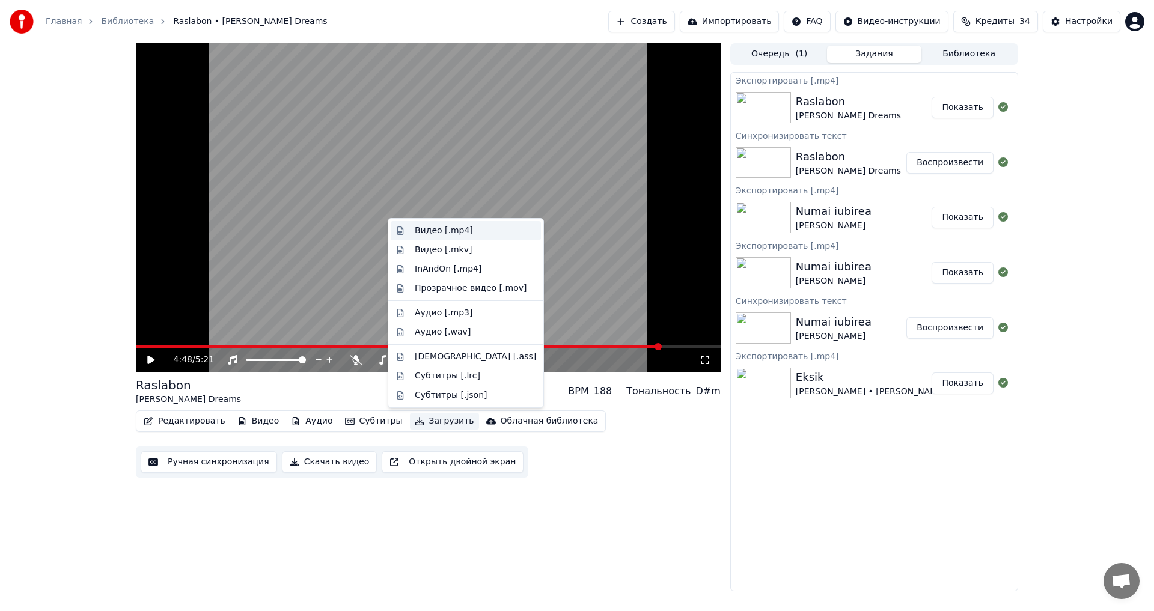
click at [455, 232] on div "Видео [.mp4]" at bounding box center [444, 231] width 58 height 12
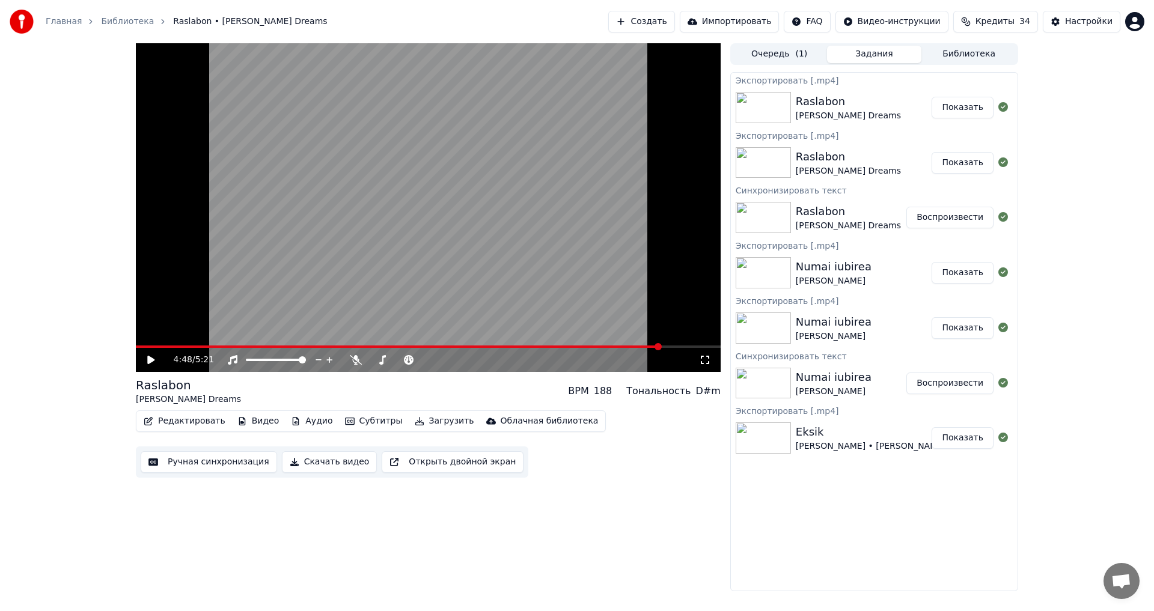
click at [953, 103] on button "Показать" at bounding box center [963, 108] width 62 height 22
click at [953, 57] on button "Библиотека" at bounding box center [969, 54] width 95 height 17
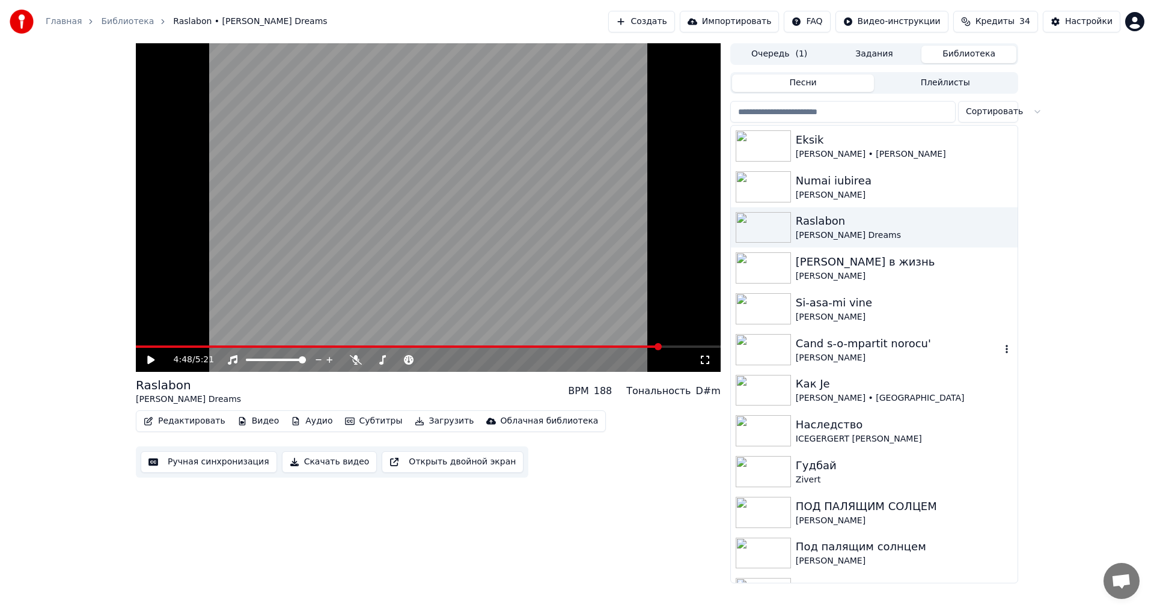
click at [893, 359] on div "[PERSON_NAME]" at bounding box center [898, 358] width 205 height 12
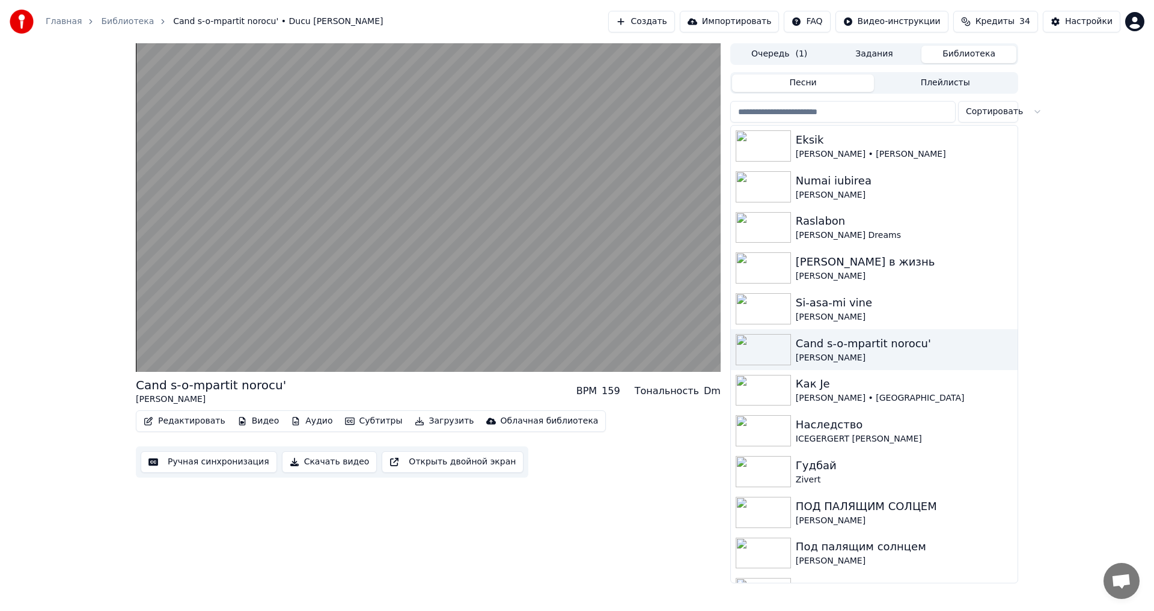
click at [665, 487] on div "Cand s-o-mpartit norocu' Ducu Bertzi BPM 159 Тональность Dm Редактировать Видео…" at bounding box center [428, 313] width 585 height 540
click at [189, 418] on button "Редактировать" at bounding box center [184, 421] width 91 height 17
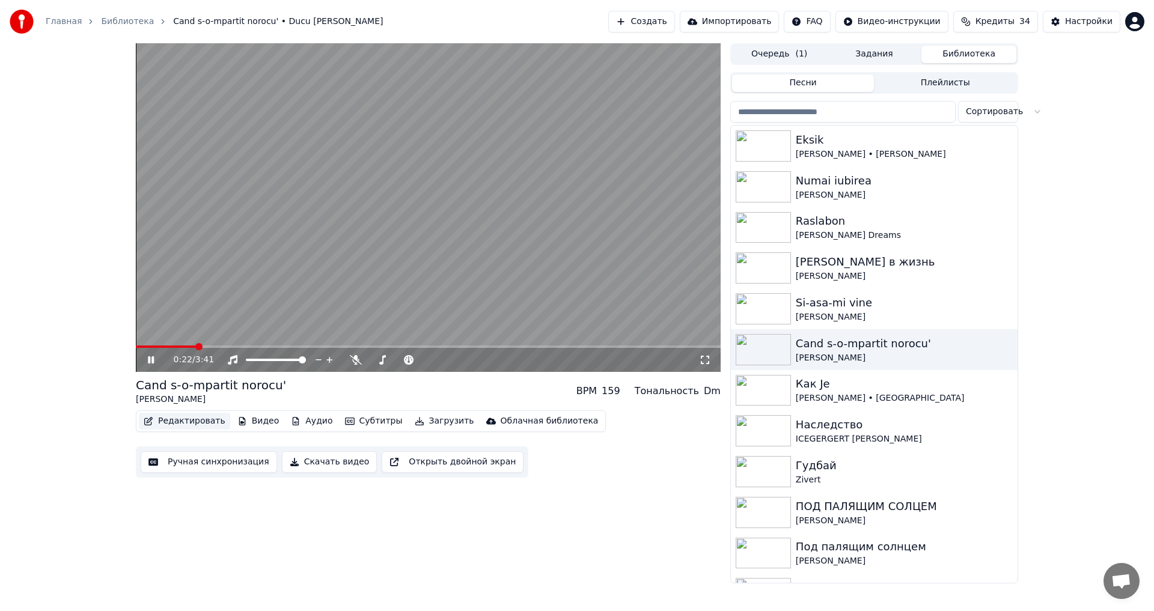
click at [186, 419] on button "Редактировать" at bounding box center [184, 421] width 91 height 17
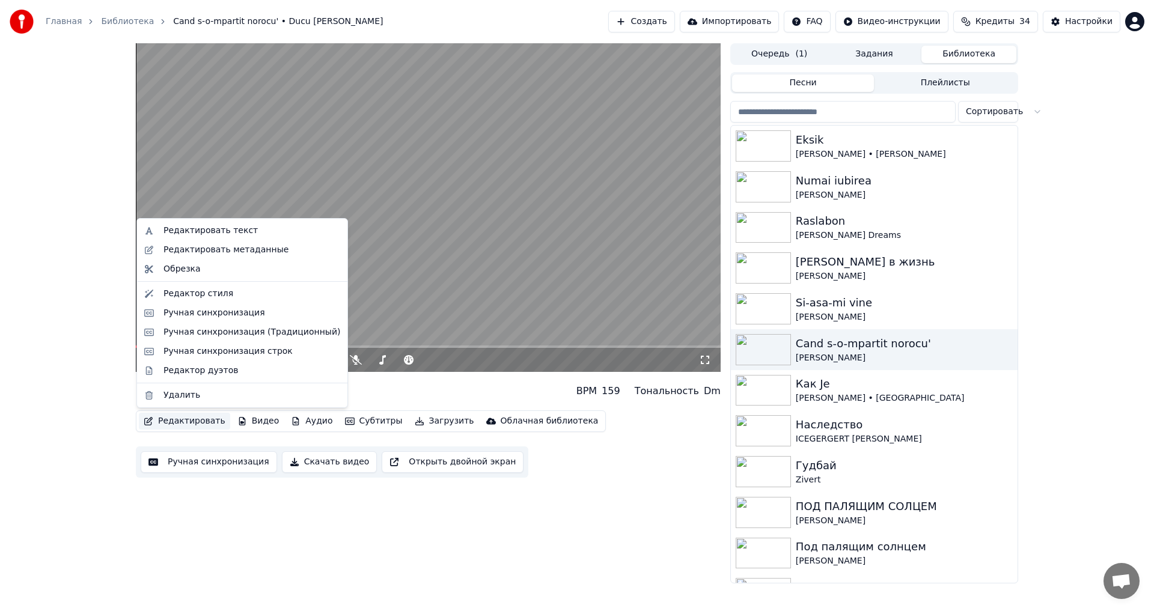
click at [186, 419] on button "Редактировать" at bounding box center [184, 421] width 91 height 17
click at [206, 224] on div "Редактировать текст" at bounding box center [242, 230] width 206 height 19
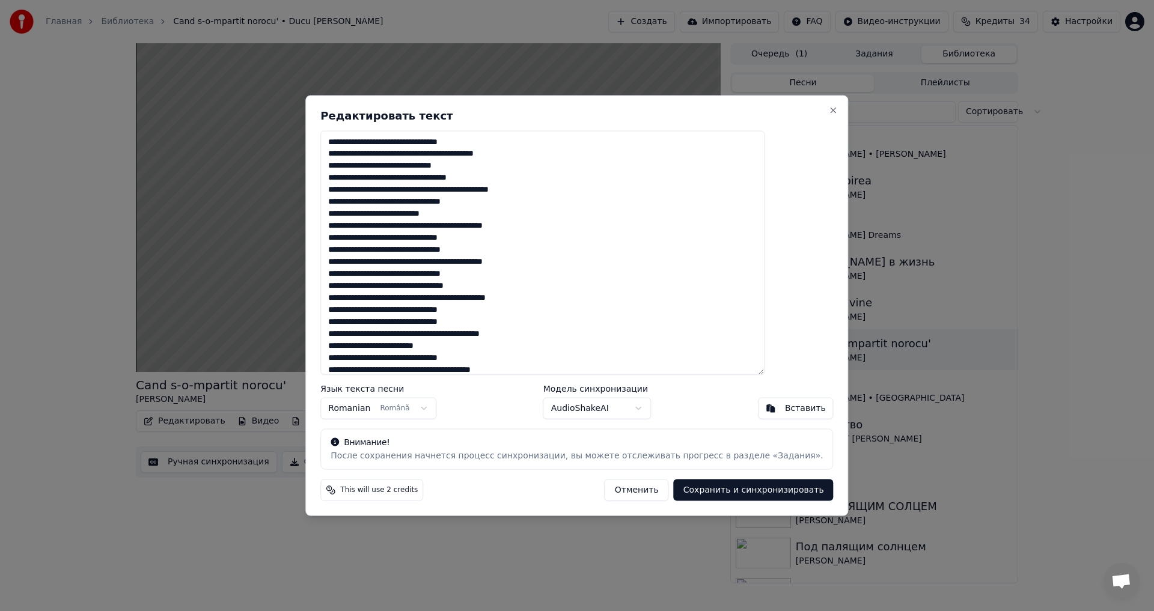
click at [396, 142] on textarea at bounding box center [542, 252] width 444 height 245
drag, startPoint x: 394, startPoint y: 141, endPoint x: 420, endPoint y: 142, distance: 25.3
click at [395, 141] on textarea at bounding box center [542, 252] width 444 height 245
click at [456, 143] on textarea at bounding box center [542, 252] width 444 height 245
click at [394, 154] on textarea at bounding box center [542, 252] width 444 height 245
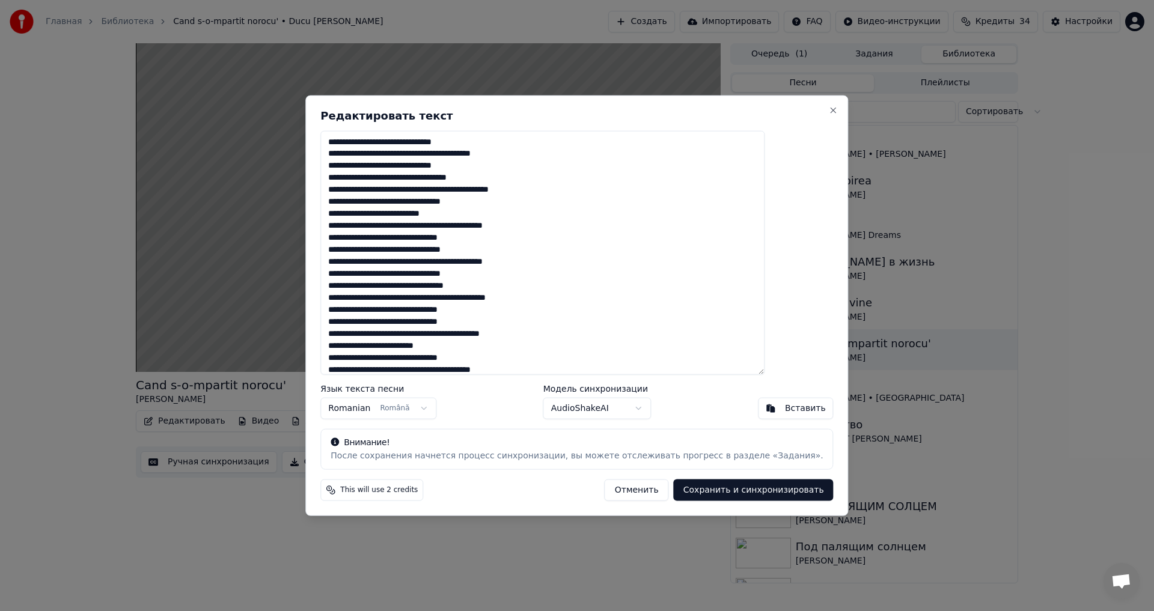
click at [456, 155] on textarea at bounding box center [542, 252] width 444 height 245
click at [459, 177] on textarea at bounding box center [542, 252] width 444 height 245
click at [458, 202] on textarea at bounding box center [542, 252] width 444 height 245
click at [451, 215] on textarea at bounding box center [542, 252] width 444 height 245
click at [503, 224] on textarea at bounding box center [542, 252] width 444 height 245
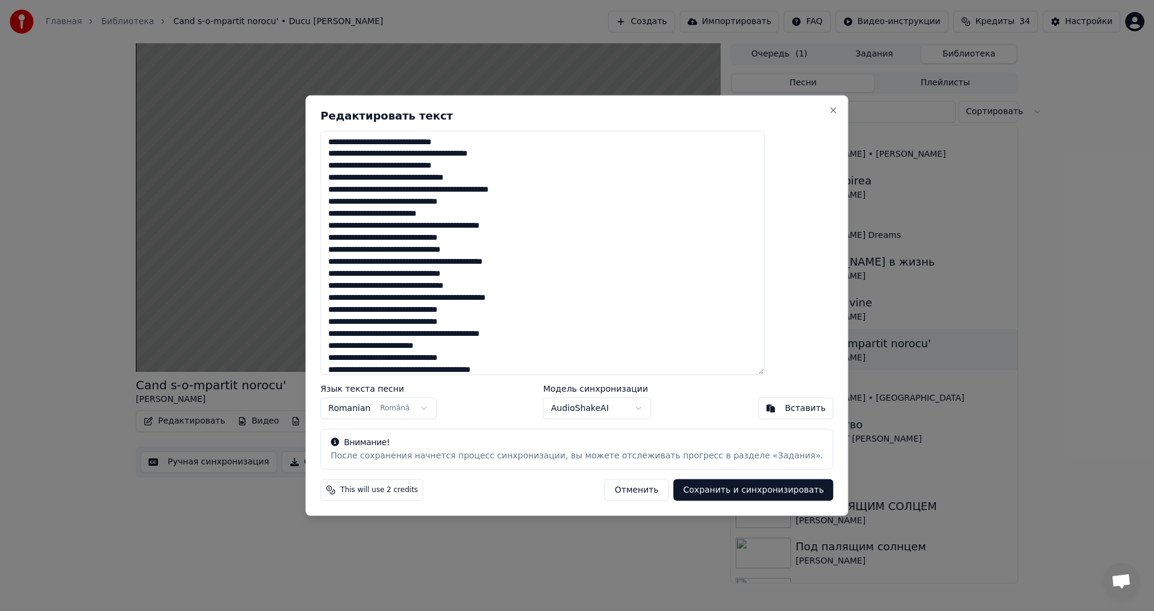
click at [417, 238] on textarea at bounding box center [542, 252] width 444 height 245
click at [467, 239] on textarea at bounding box center [542, 252] width 444 height 245
drag, startPoint x: 450, startPoint y: 249, endPoint x: 457, endPoint y: 252, distance: 7.6
click at [450, 250] on textarea at bounding box center [542, 252] width 444 height 245
click at [462, 276] on textarea at bounding box center [542, 252] width 444 height 245
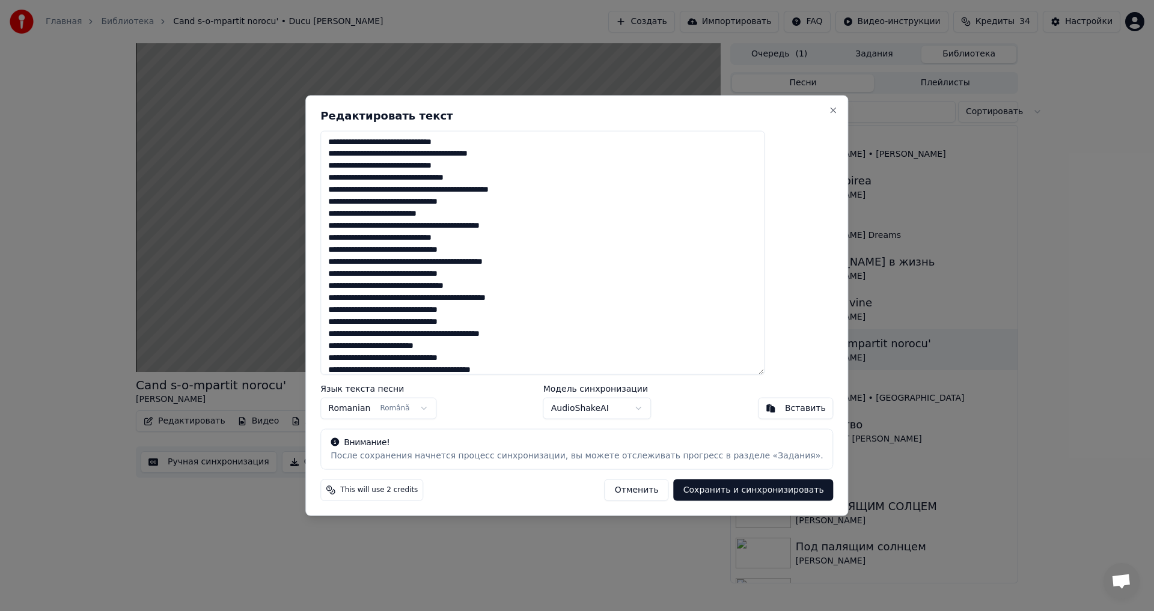
click at [463, 287] on textarea at bounding box center [542, 252] width 444 height 245
click at [462, 286] on textarea at bounding box center [542, 252] width 444 height 245
click at [462, 300] on textarea at bounding box center [542, 252] width 444 height 245
click at [451, 310] on textarea at bounding box center [542, 252] width 444 height 245
click at [457, 325] on textarea at bounding box center [542, 252] width 444 height 245
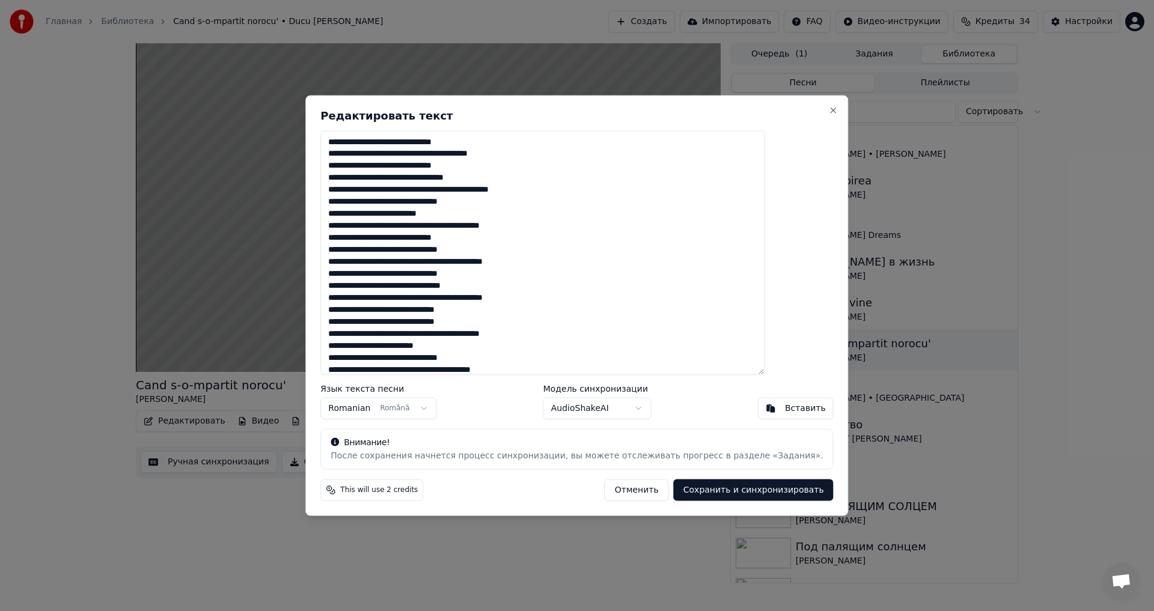
click at [457, 334] on textarea at bounding box center [542, 252] width 444 height 245
click at [447, 348] on textarea at bounding box center [542, 252] width 444 height 245
click at [445, 359] on textarea at bounding box center [542, 252] width 444 height 245
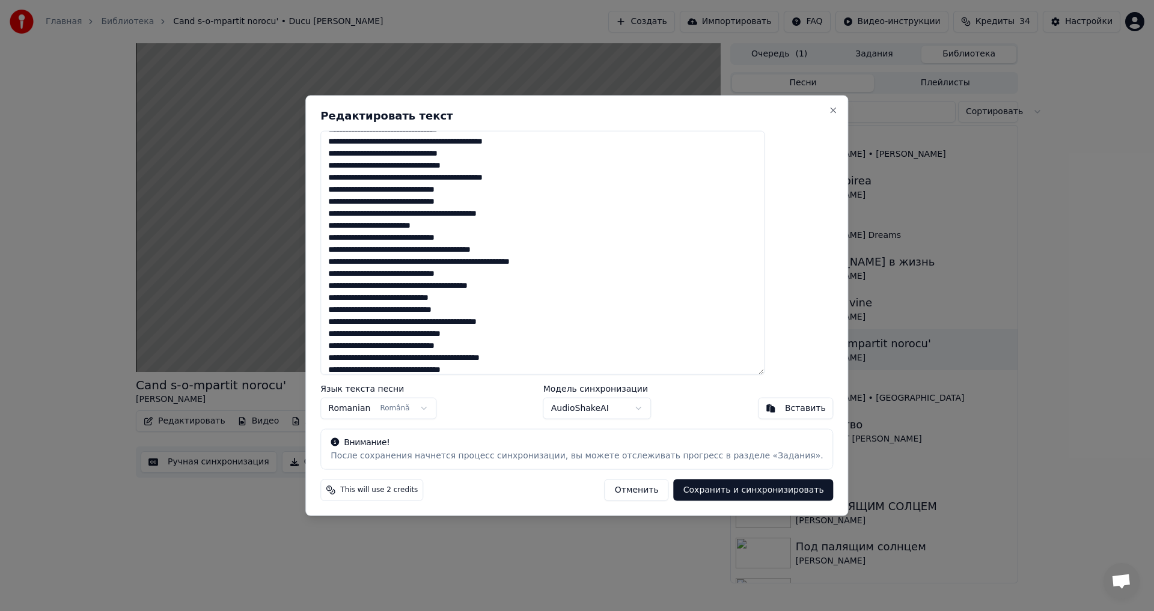
scroll to position [162, 0]
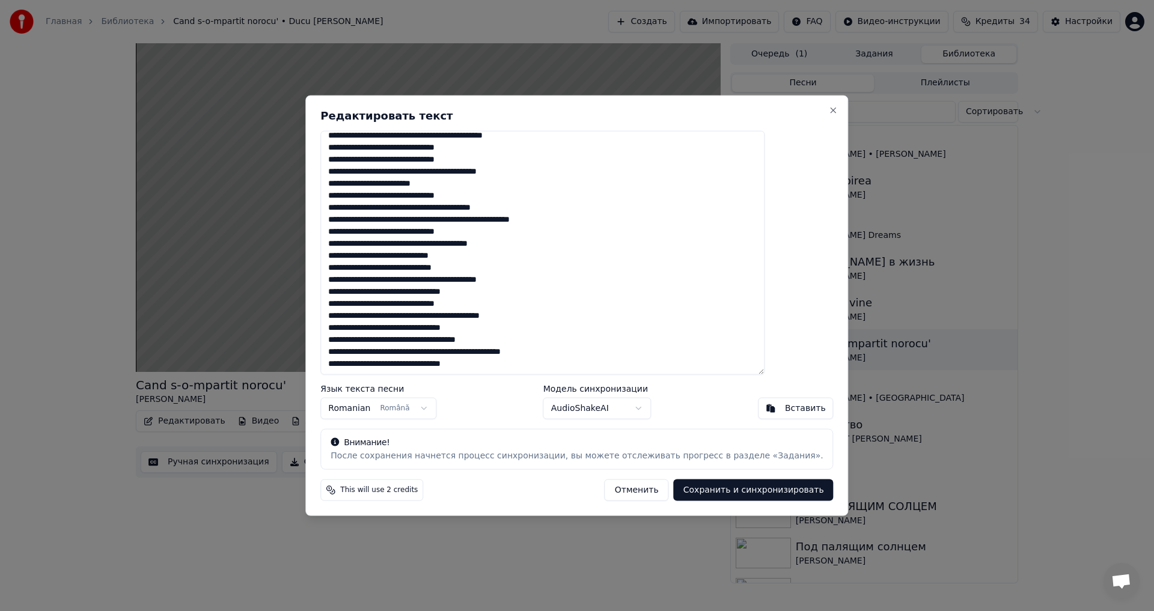
click at [446, 209] on textarea at bounding box center [542, 252] width 444 height 245
click at [451, 219] on textarea at bounding box center [542, 252] width 444 height 245
click at [533, 220] on textarea at bounding box center [542, 252] width 444 height 245
click at [443, 233] on textarea at bounding box center [542, 252] width 444 height 245
click at [444, 254] on textarea at bounding box center [542, 252] width 444 height 245
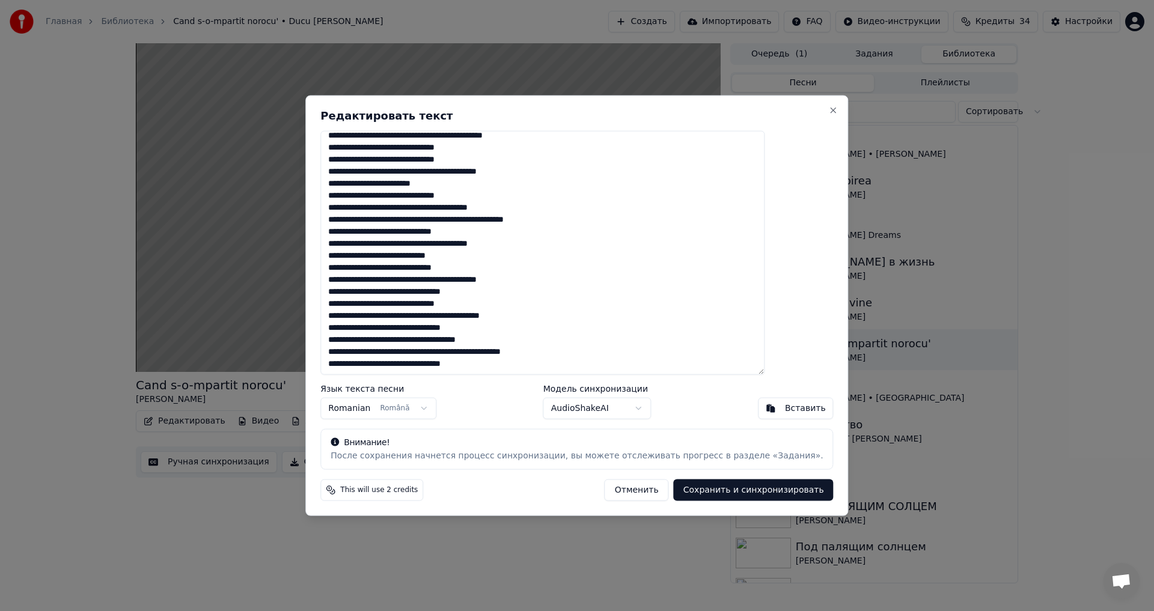
click at [439, 279] on textarea at bounding box center [542, 252] width 444 height 245
click at [440, 303] on textarea at bounding box center [542, 252] width 444 height 245
click at [438, 301] on textarea at bounding box center [542, 252] width 444 height 245
click at [441, 317] on textarea at bounding box center [542, 252] width 444 height 245
click at [440, 314] on textarea at bounding box center [542, 252] width 444 height 245
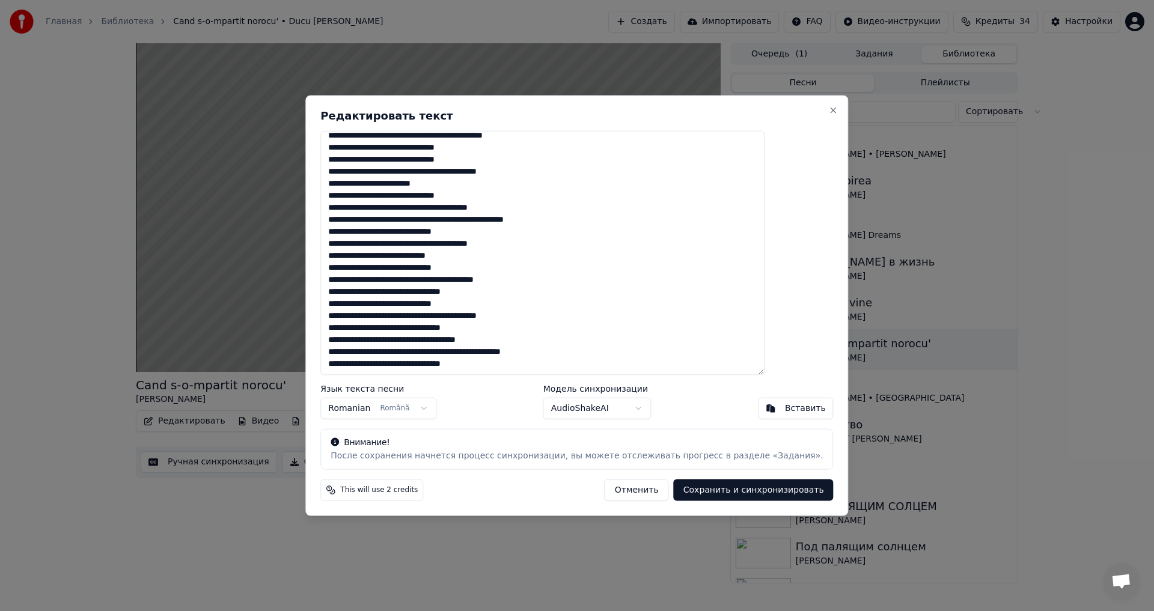
click at [476, 338] on textarea at bounding box center [542, 252] width 444 height 245
click at [475, 352] on textarea at bounding box center [542, 252] width 444 height 245
drag, startPoint x: 462, startPoint y: 363, endPoint x: 471, endPoint y: 369, distance: 11.3
click at [461, 363] on textarea at bounding box center [542, 252] width 444 height 245
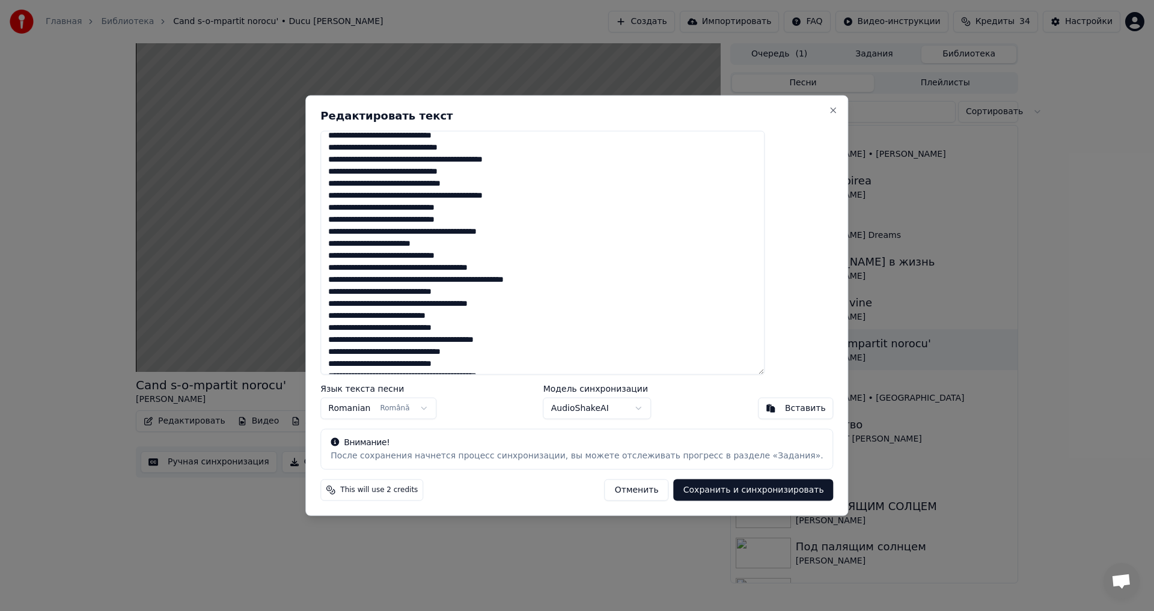
scroll to position [0, 0]
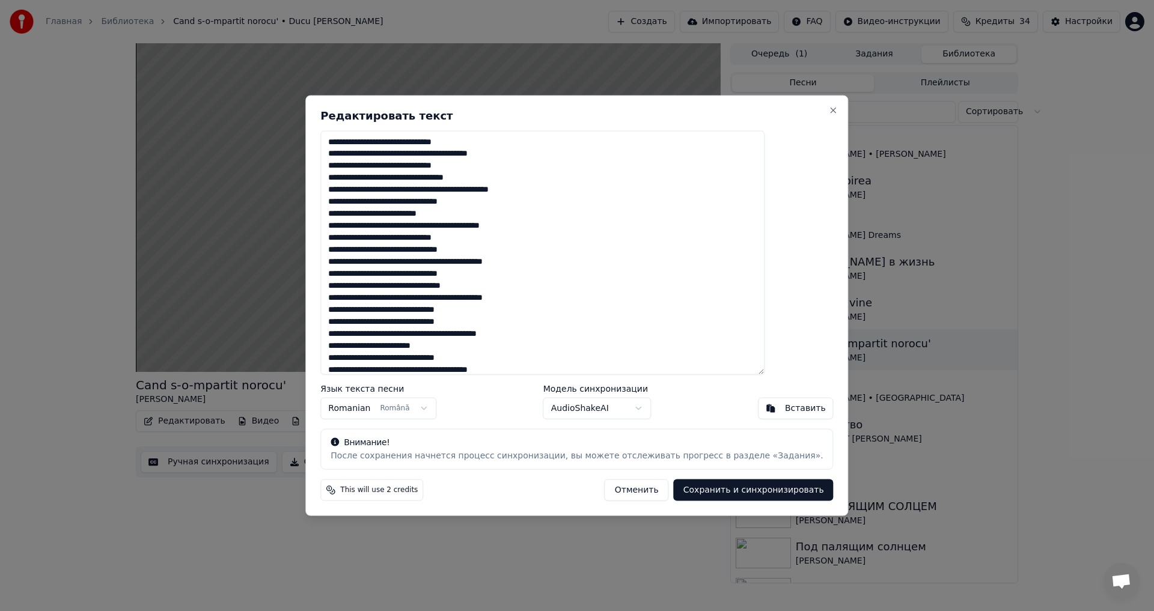
type textarea "**********"
click at [717, 489] on button "Сохранить и синхронизировать" at bounding box center [754, 491] width 160 height 22
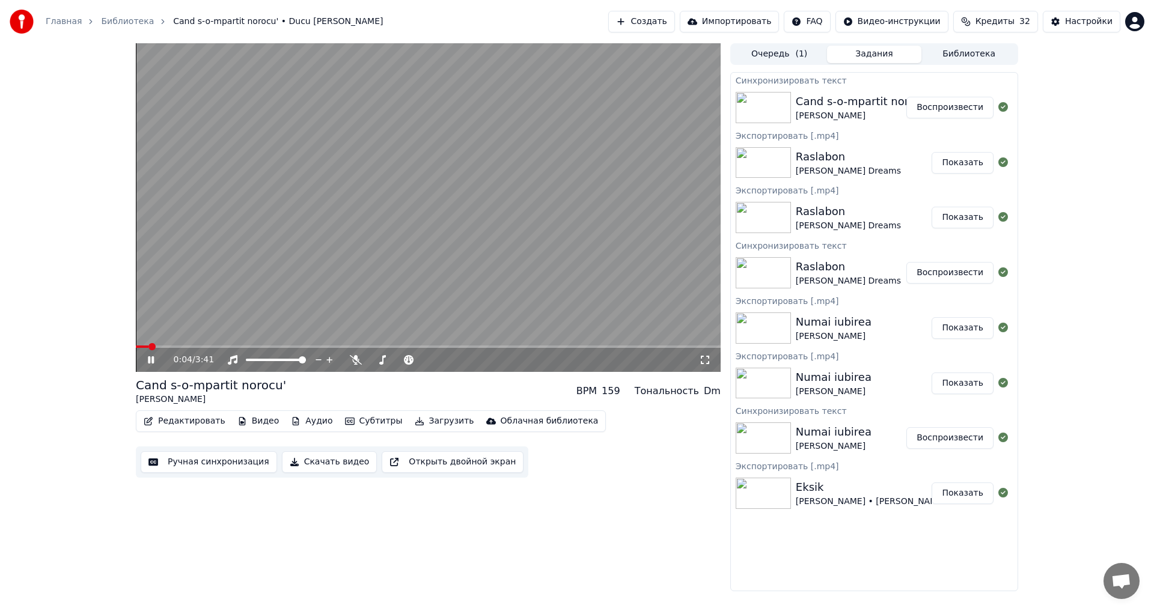
click at [149, 358] on icon at bounding box center [151, 359] width 6 height 7
click at [421, 420] on button "Загрузить" at bounding box center [444, 421] width 69 height 17
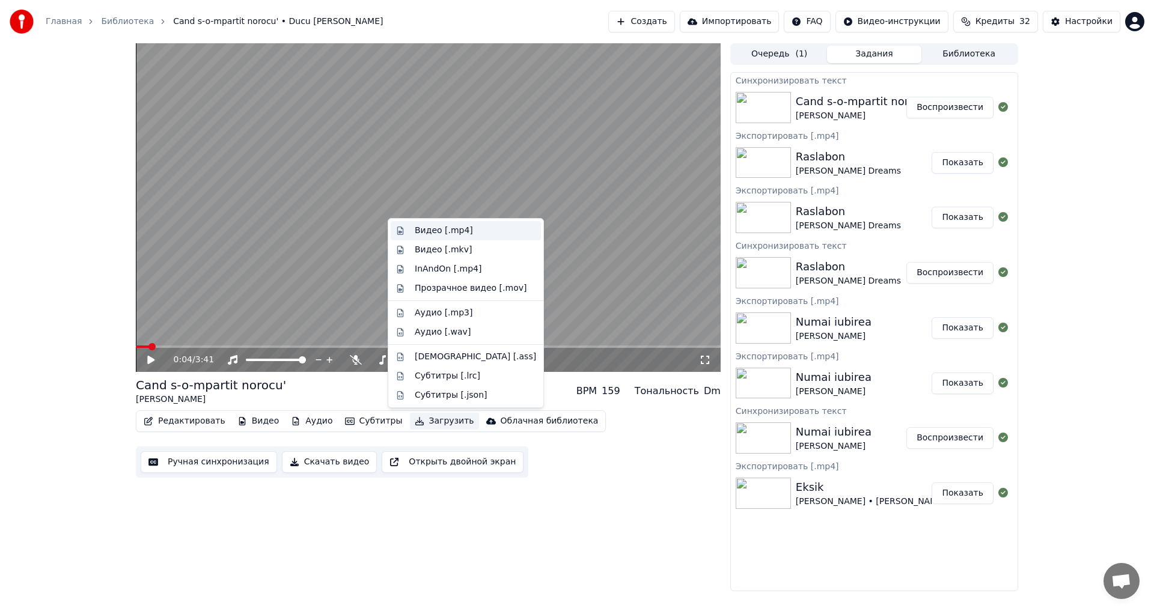
click at [447, 236] on div "Видео [.mp4]" at bounding box center [444, 231] width 58 height 12
